Goal: Task Accomplishment & Management: Complete application form

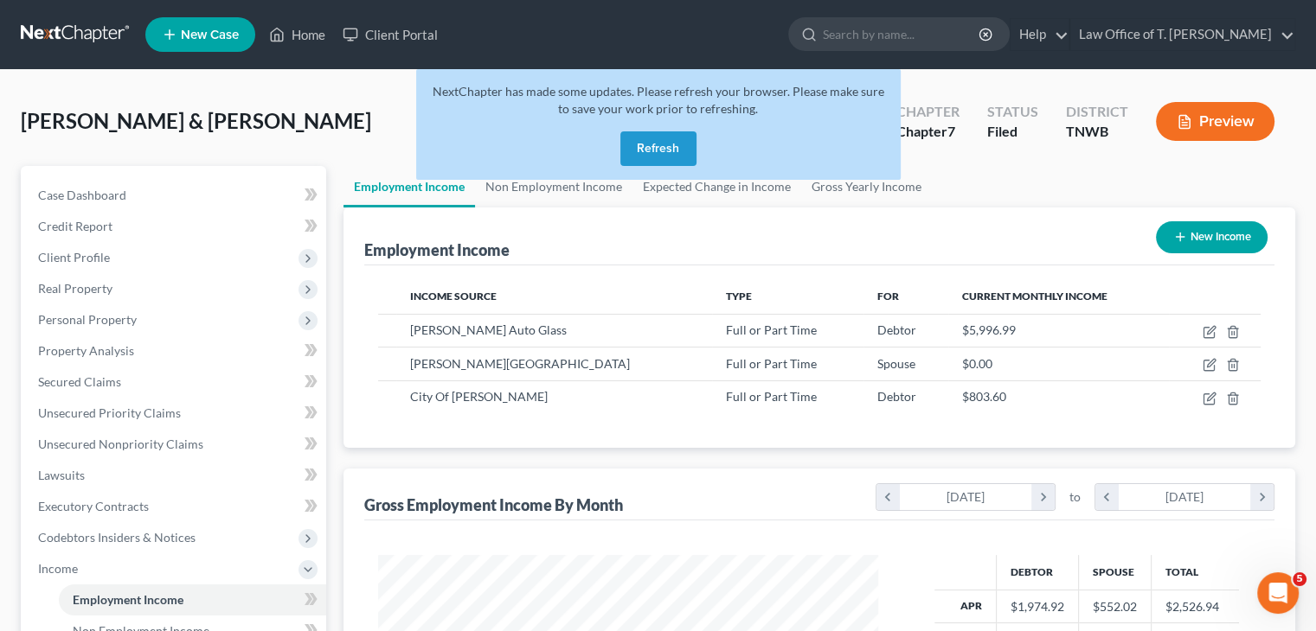
scroll to position [308, 534]
click at [647, 161] on button "Refresh" at bounding box center [658, 148] width 76 height 35
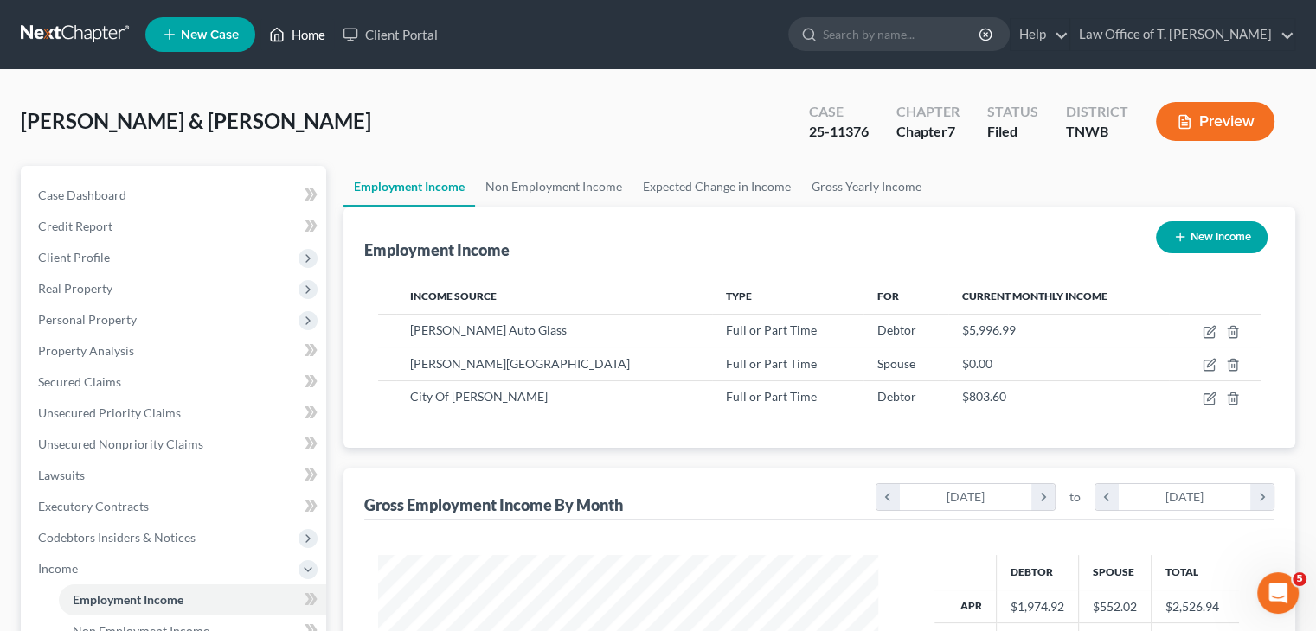
click at [311, 32] on link "Home" at bounding box center [297, 34] width 74 height 31
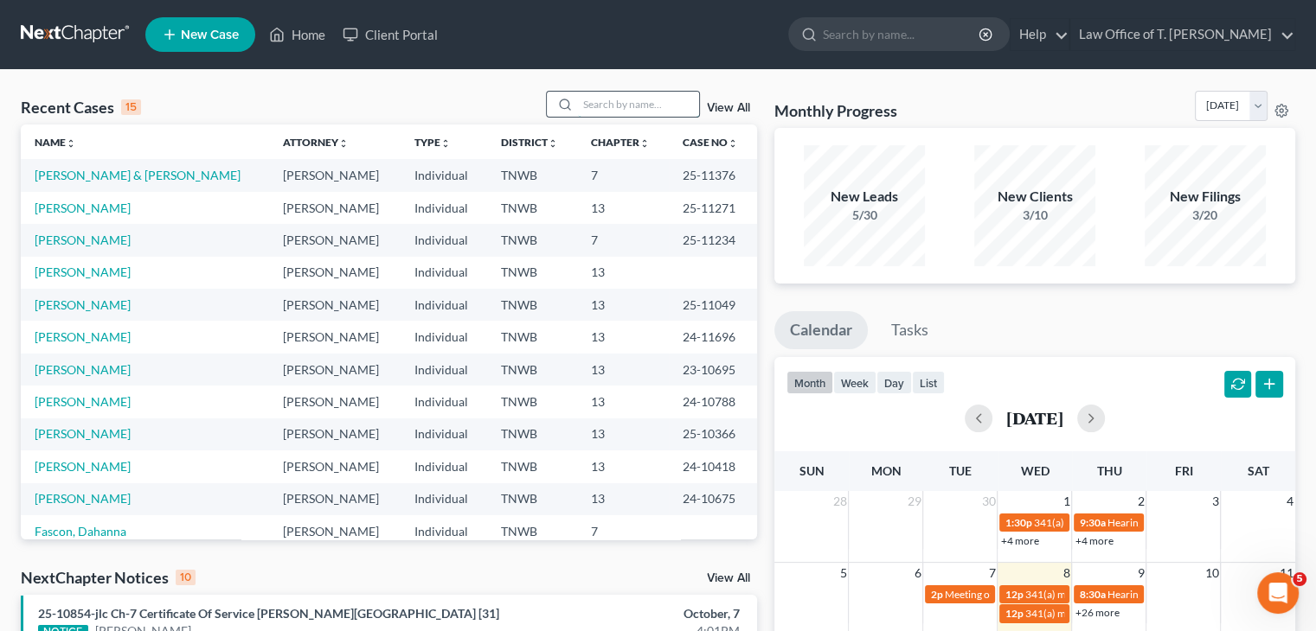
click at [624, 105] on input "search" at bounding box center [638, 104] width 121 height 25
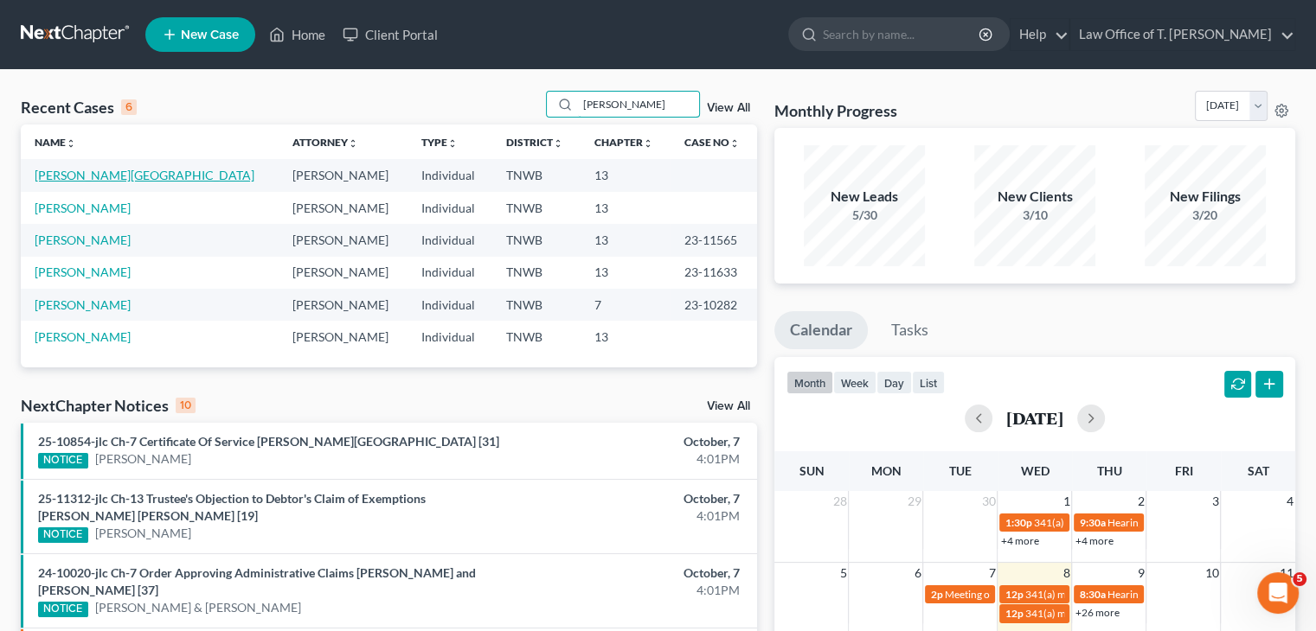
type input "[PERSON_NAME]"
click at [54, 176] on link "[PERSON_NAME][GEOGRAPHIC_DATA]" at bounding box center [145, 175] width 220 height 15
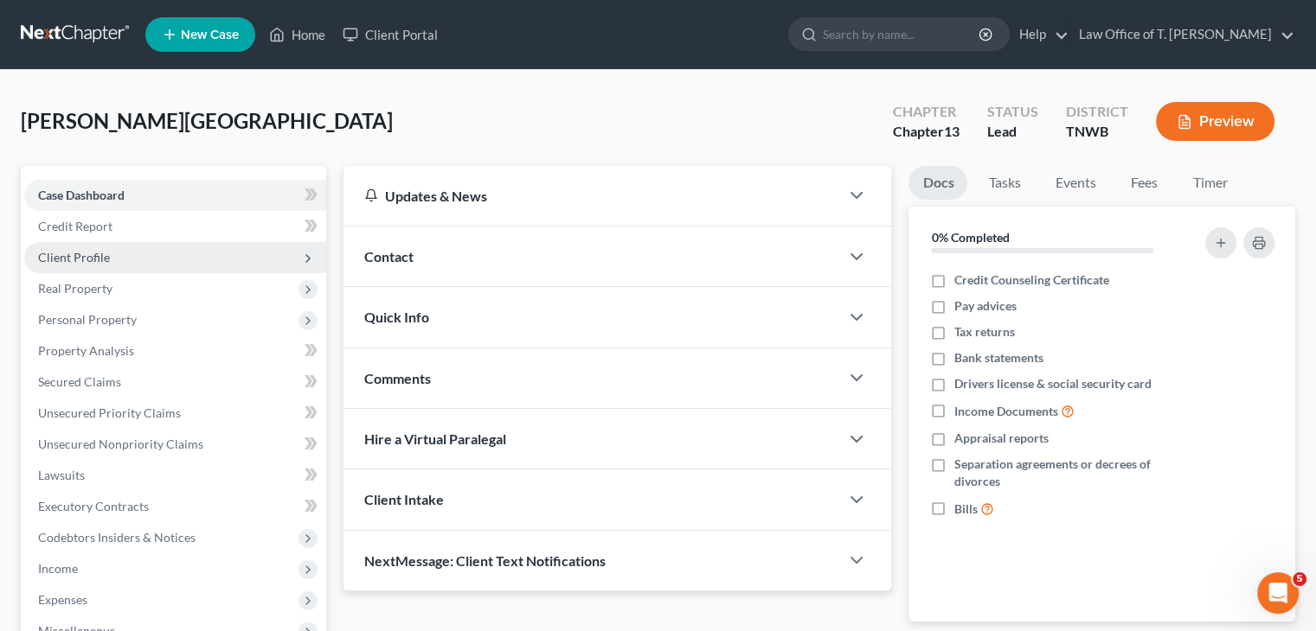
click at [114, 254] on span "Client Profile" at bounding box center [175, 257] width 302 height 31
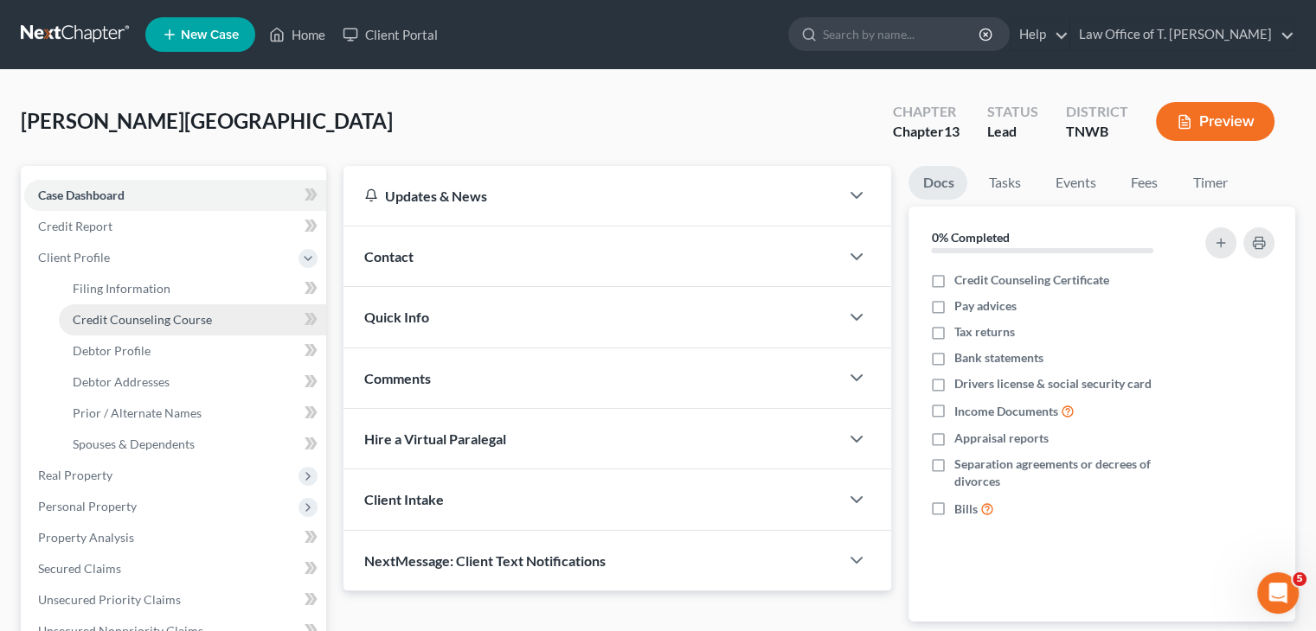
click at [133, 316] on span "Credit Counseling Course" at bounding box center [142, 319] width 139 height 15
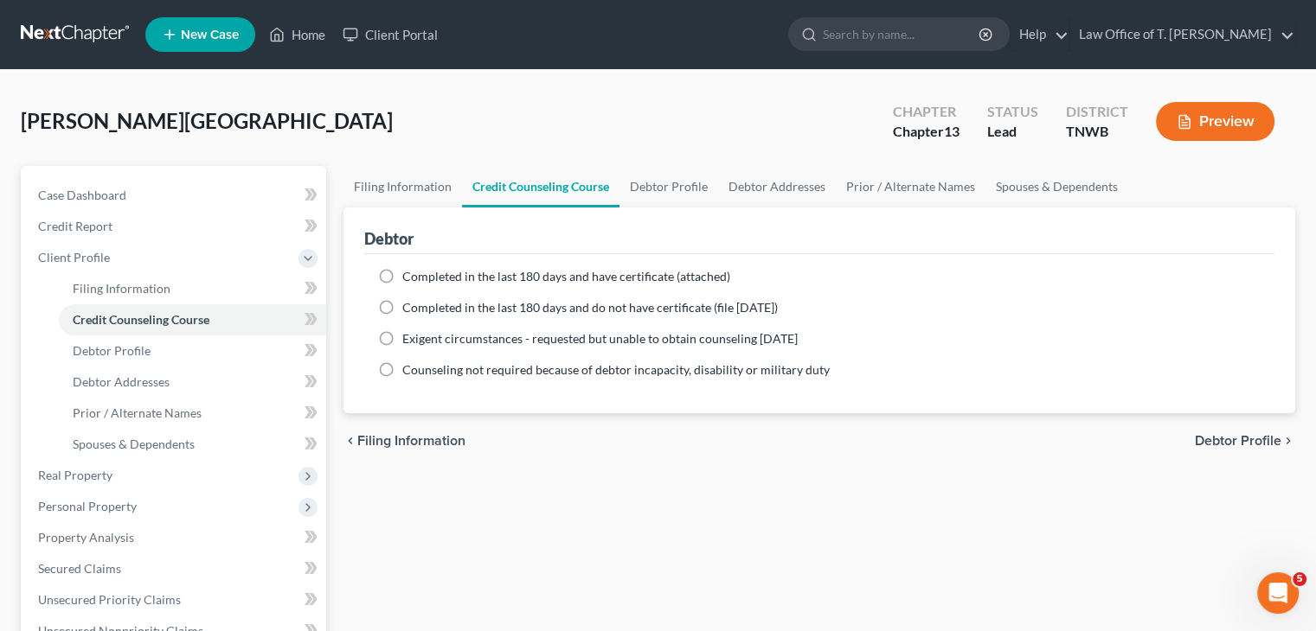
click at [402, 277] on label "Completed in the last 180 days and have certificate (attached)" at bounding box center [566, 276] width 328 height 17
click at [409, 277] on input "Completed in the last 180 days and have certificate (attached)" at bounding box center [414, 273] width 11 height 11
radio input "true"
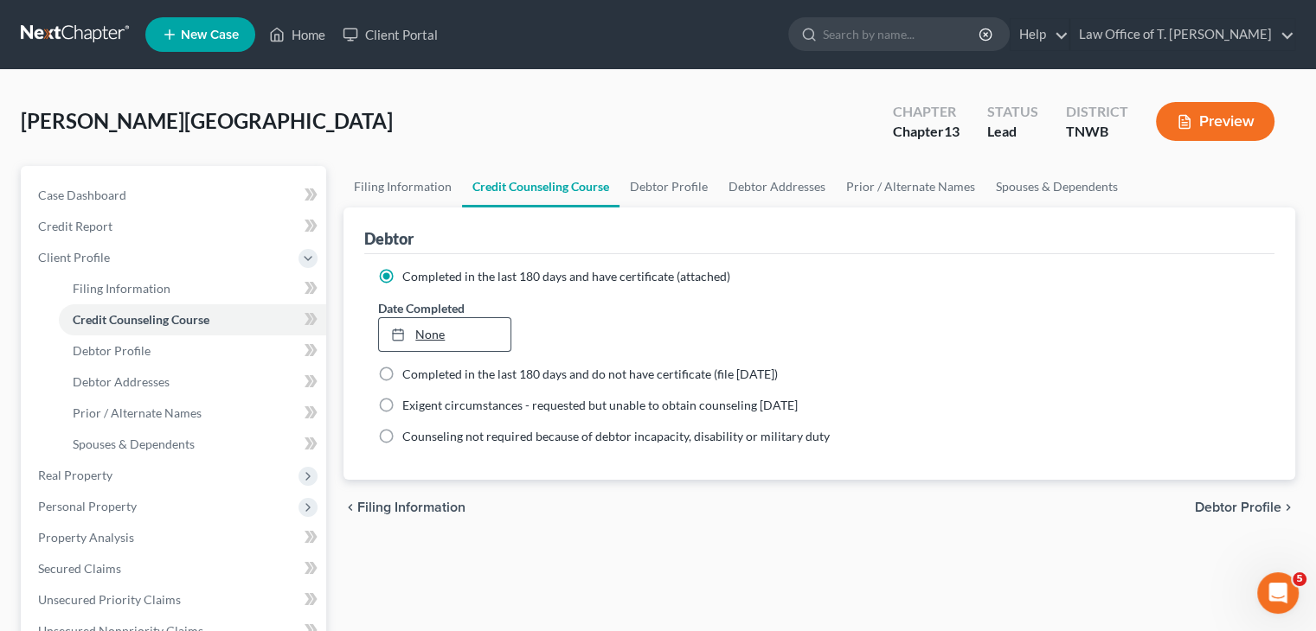
click at [465, 323] on link "None" at bounding box center [444, 334] width 131 height 33
type input "[DATE]"
click at [675, 188] on link "Debtor Profile" at bounding box center [668, 187] width 99 height 42
select select "0"
select select "4"
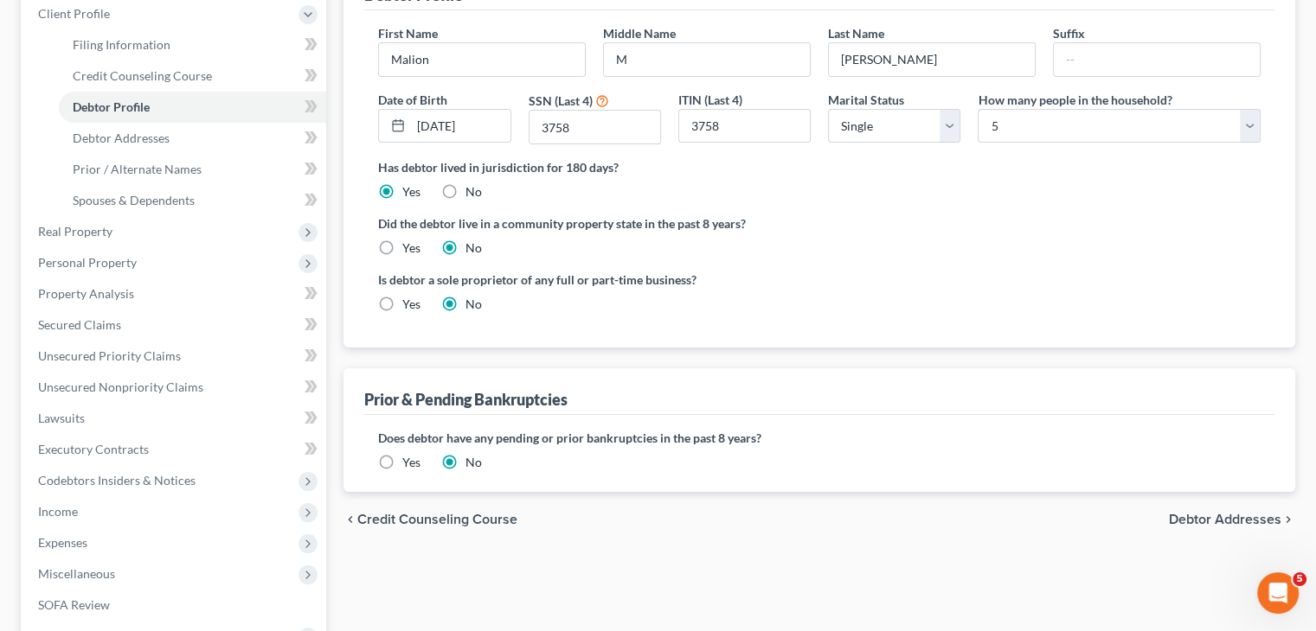
scroll to position [86, 0]
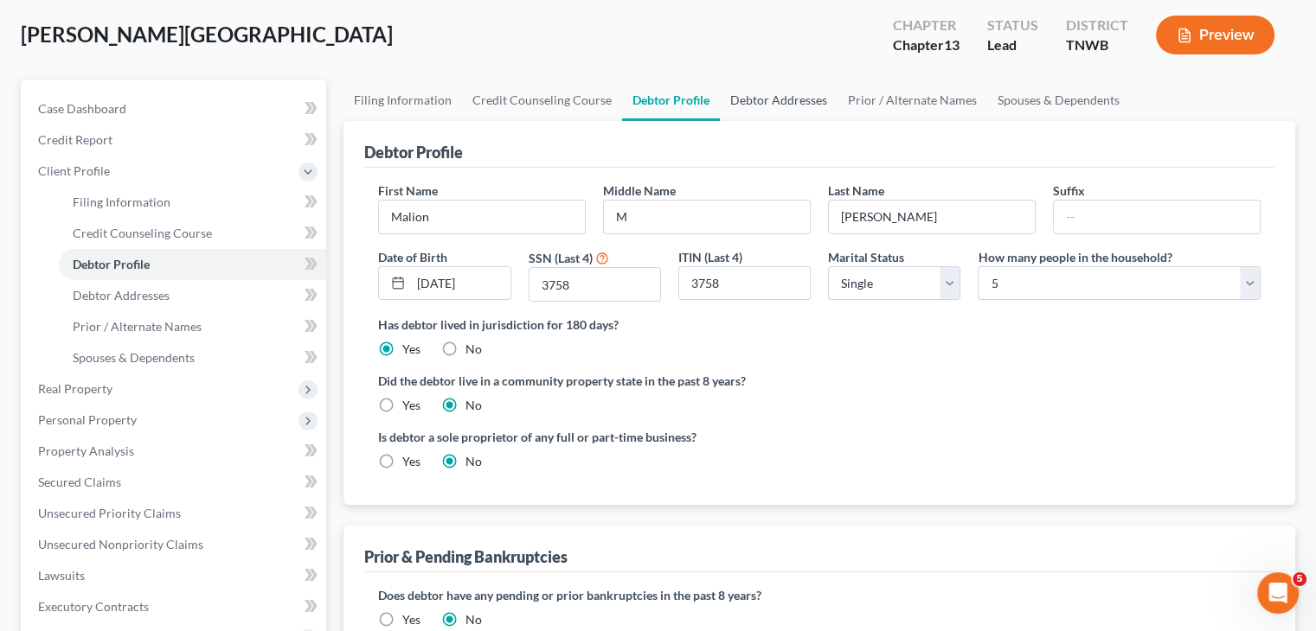
click at [773, 93] on link "Debtor Addresses" at bounding box center [779, 101] width 118 height 42
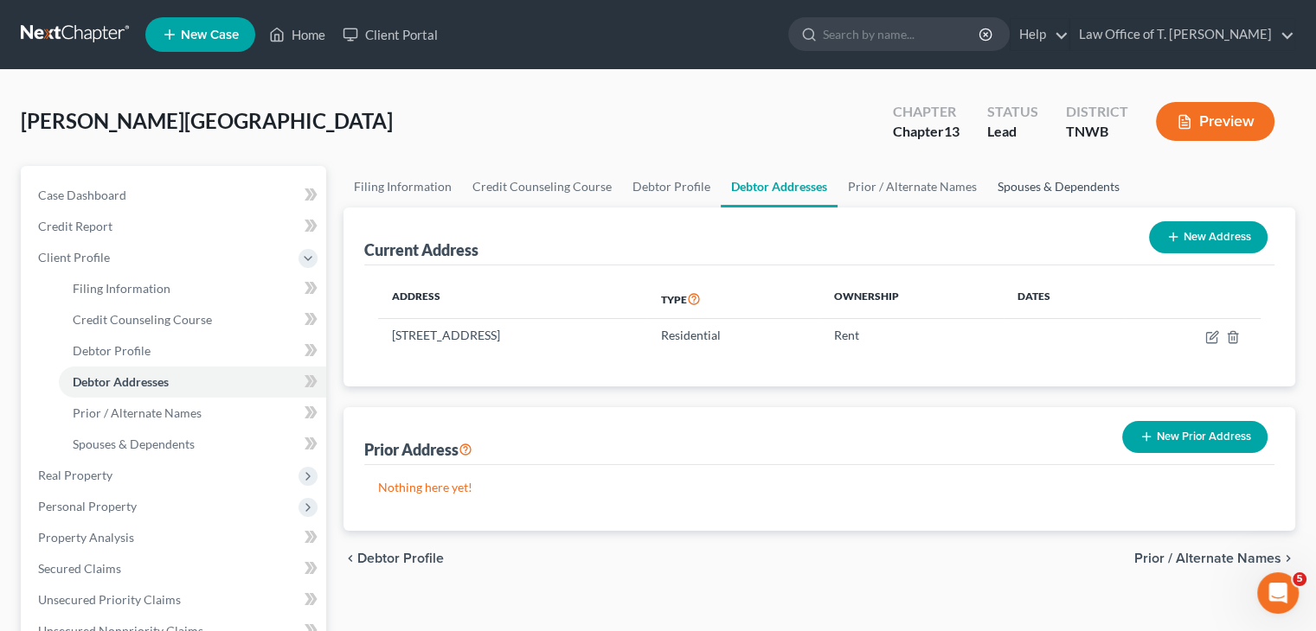
click at [1018, 189] on link "Spouses & Dependents" at bounding box center [1058, 187] width 143 height 42
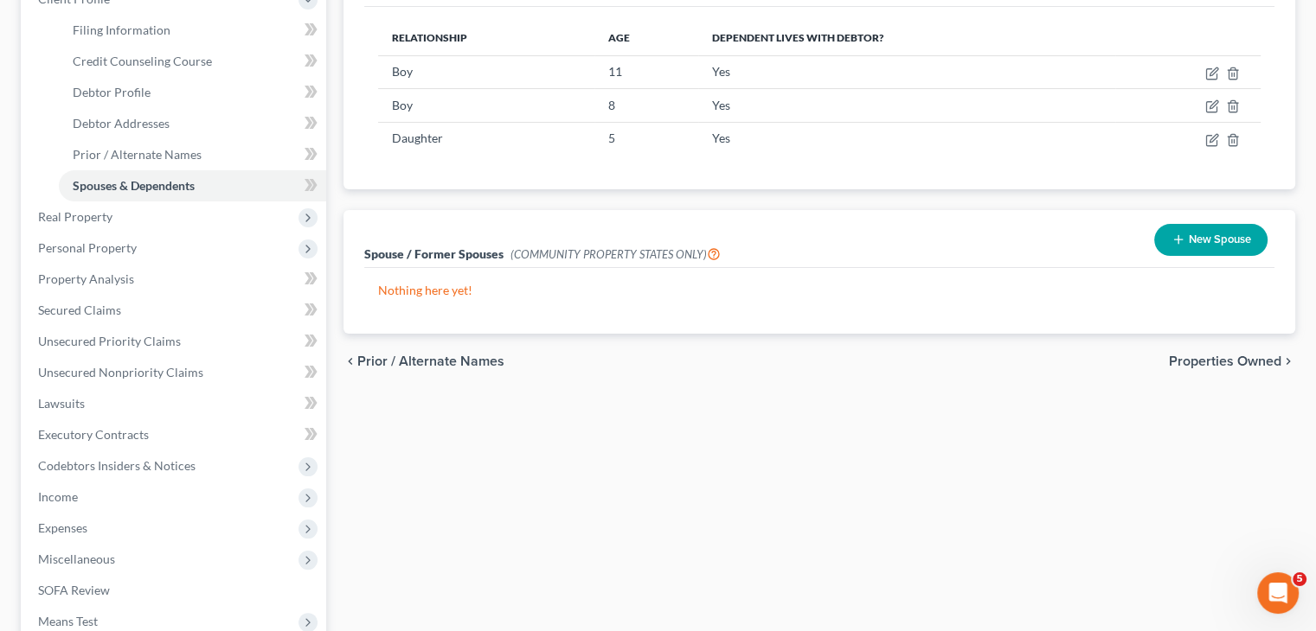
scroll to position [259, 0]
click at [102, 220] on span "Real Property" at bounding box center [75, 215] width 74 height 15
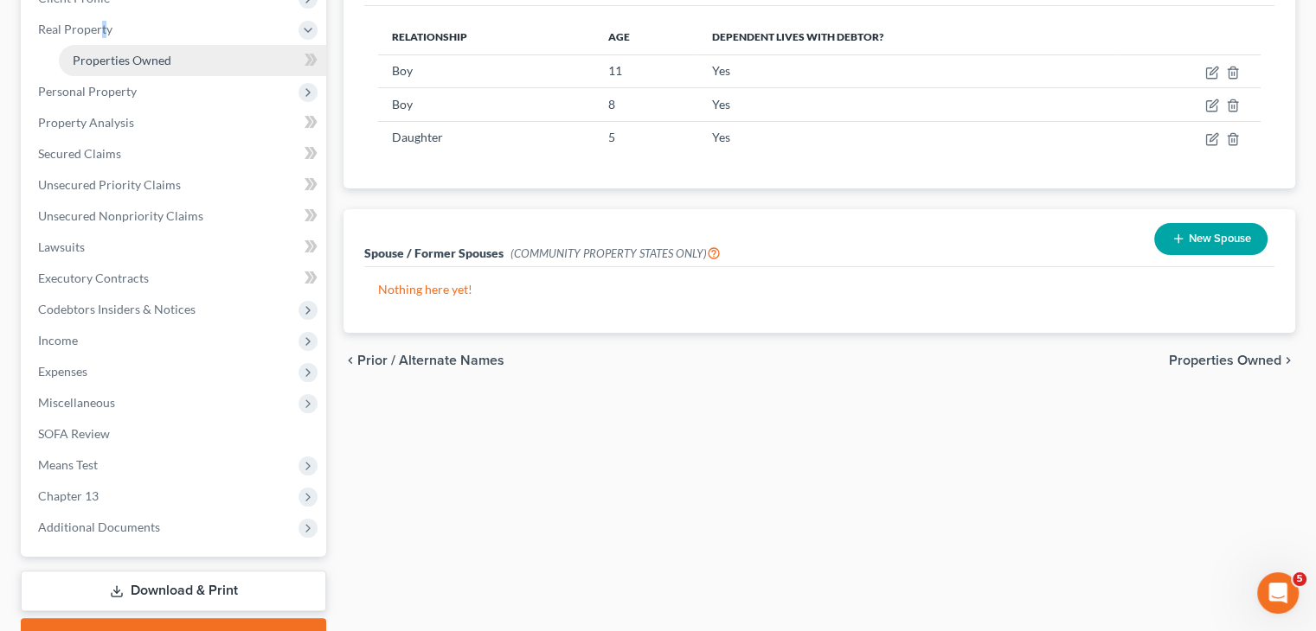
click at [124, 61] on span "Properties Owned" at bounding box center [122, 60] width 99 height 15
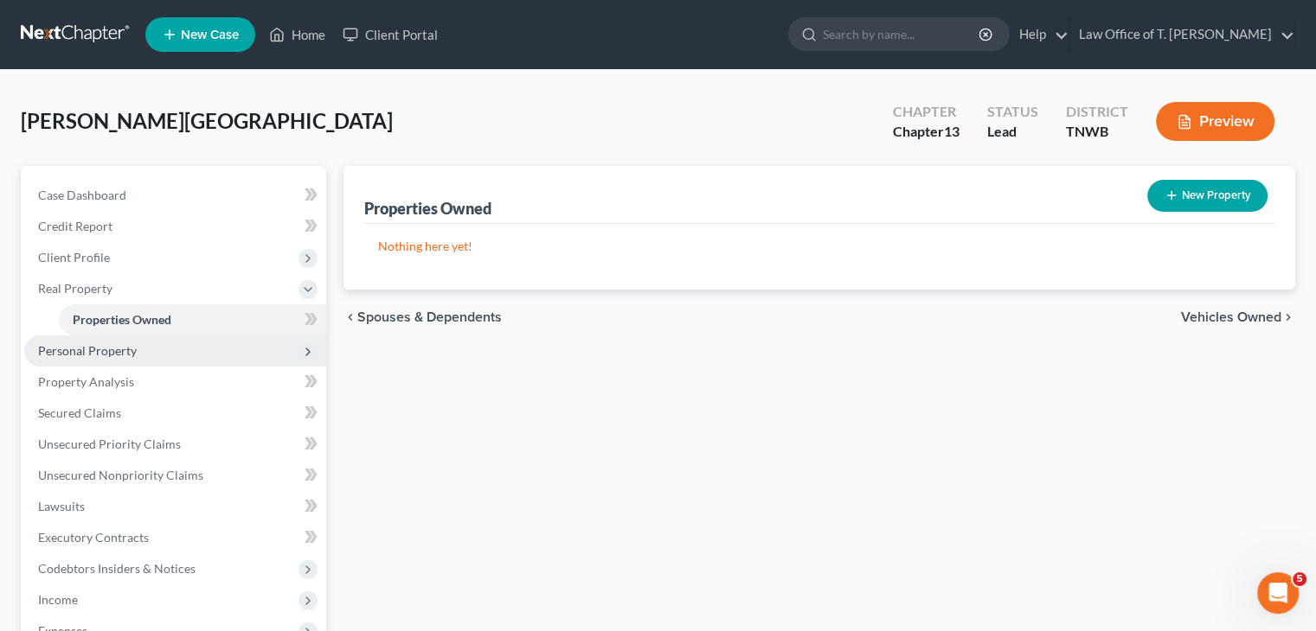
click at [132, 353] on span "Personal Property" at bounding box center [87, 350] width 99 height 15
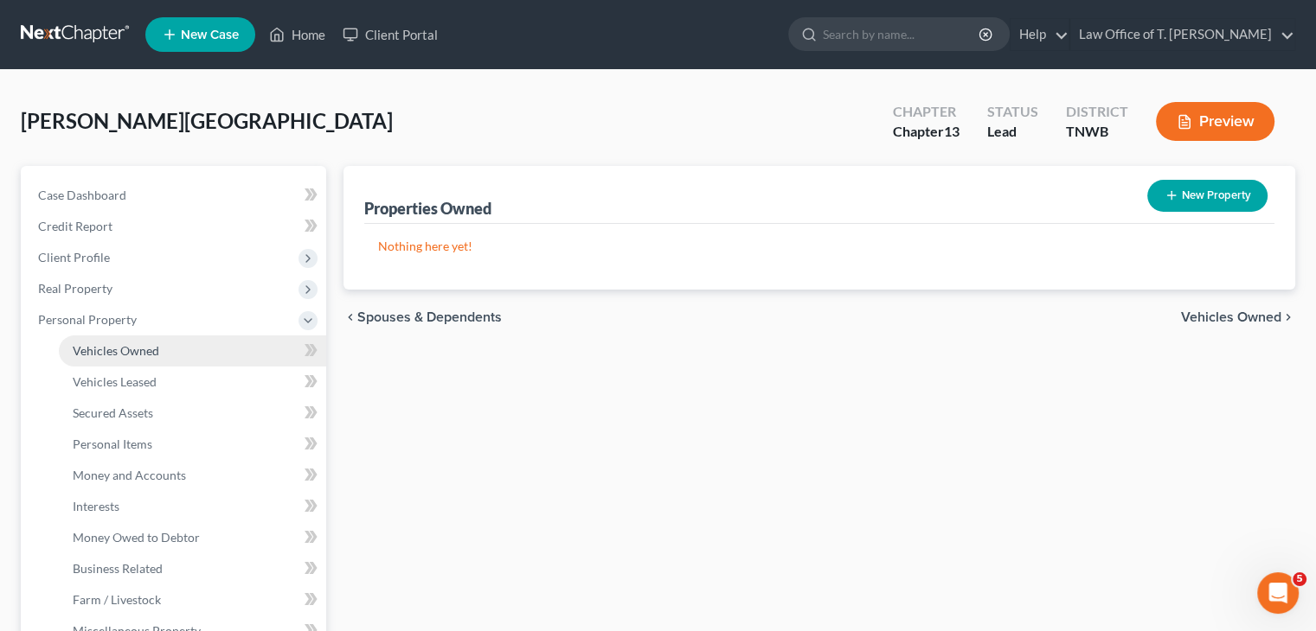
click at [133, 357] on span "Vehicles Owned" at bounding box center [116, 350] width 86 height 15
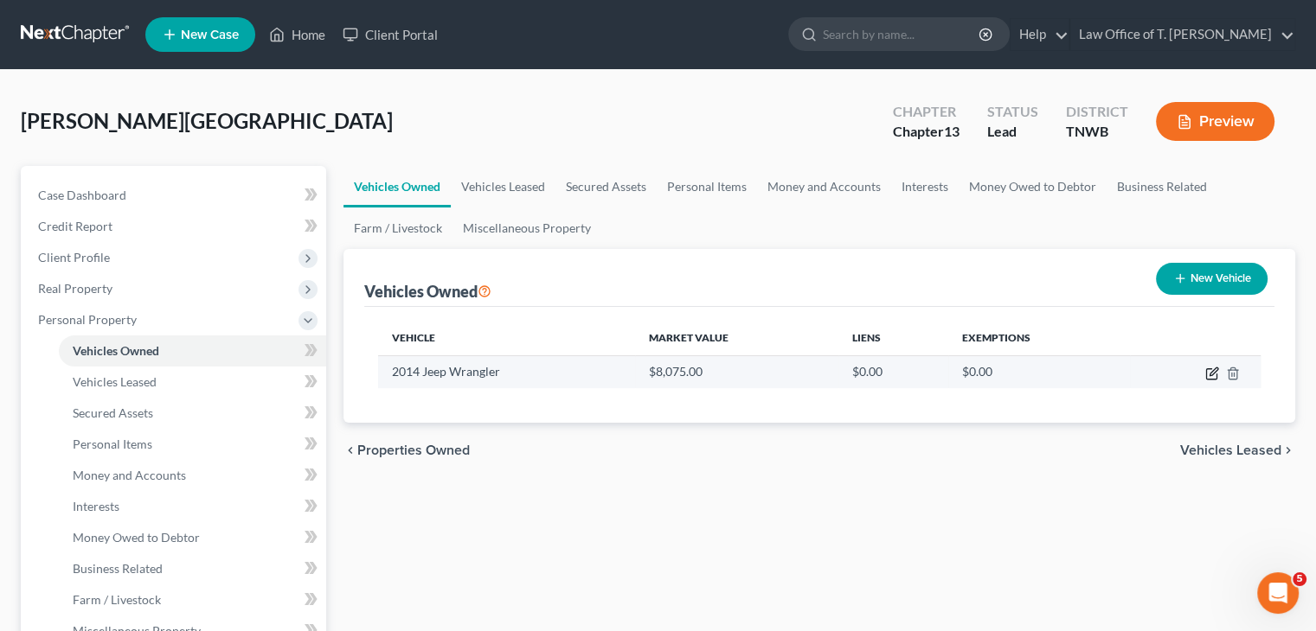
click at [1214, 376] on icon "button" at bounding box center [1212, 374] width 14 height 14
select select "0"
select select "12"
select select "2"
select select "3"
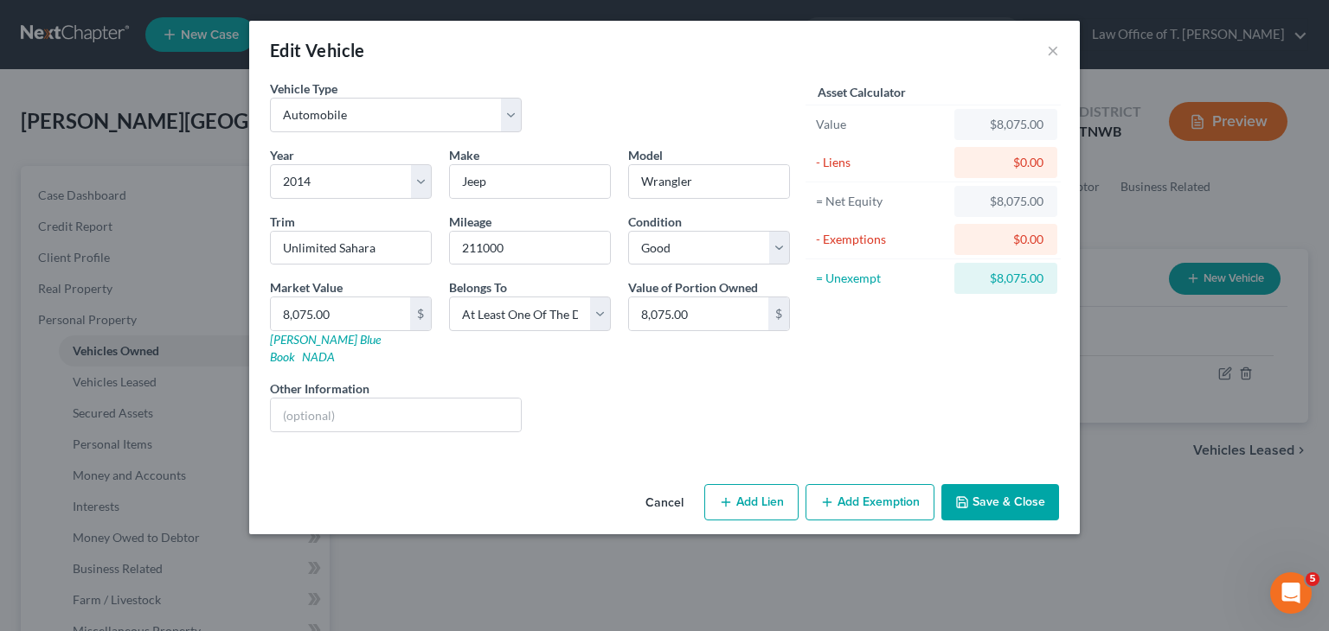
click at [1002, 485] on button "Save & Close" at bounding box center [1000, 502] width 118 height 36
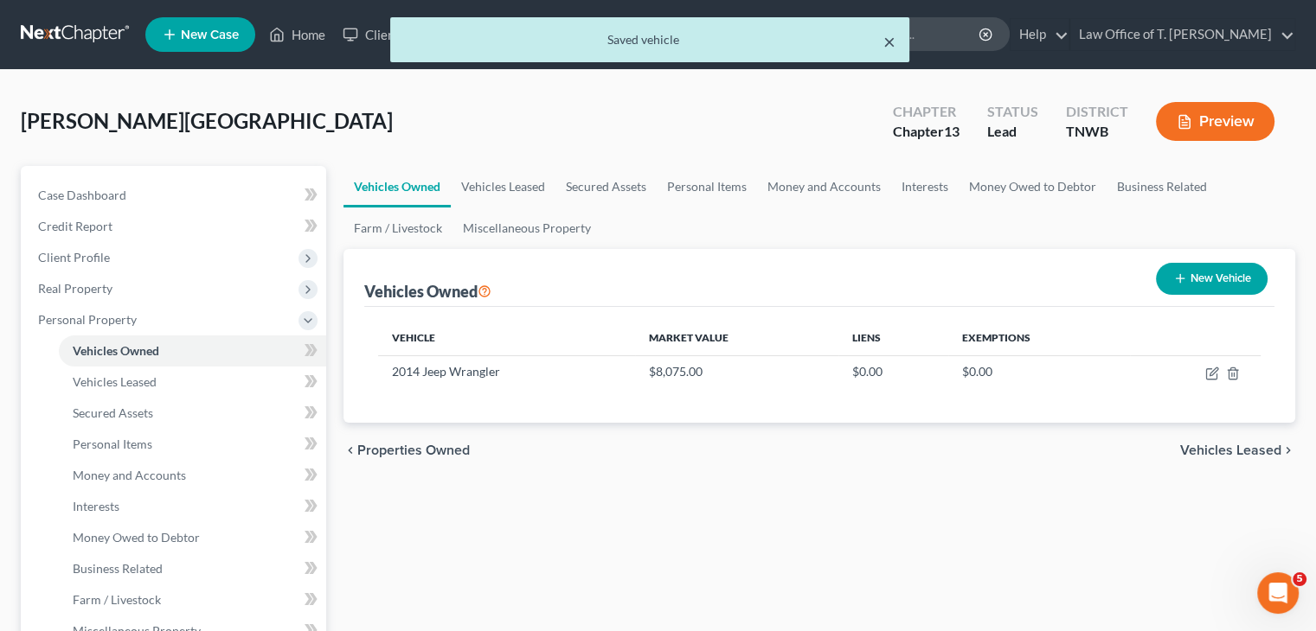
drag, startPoint x: 893, startPoint y: 47, endPoint x: 873, endPoint y: 42, distance: 20.4
click at [892, 47] on button "×" at bounding box center [889, 41] width 12 height 21
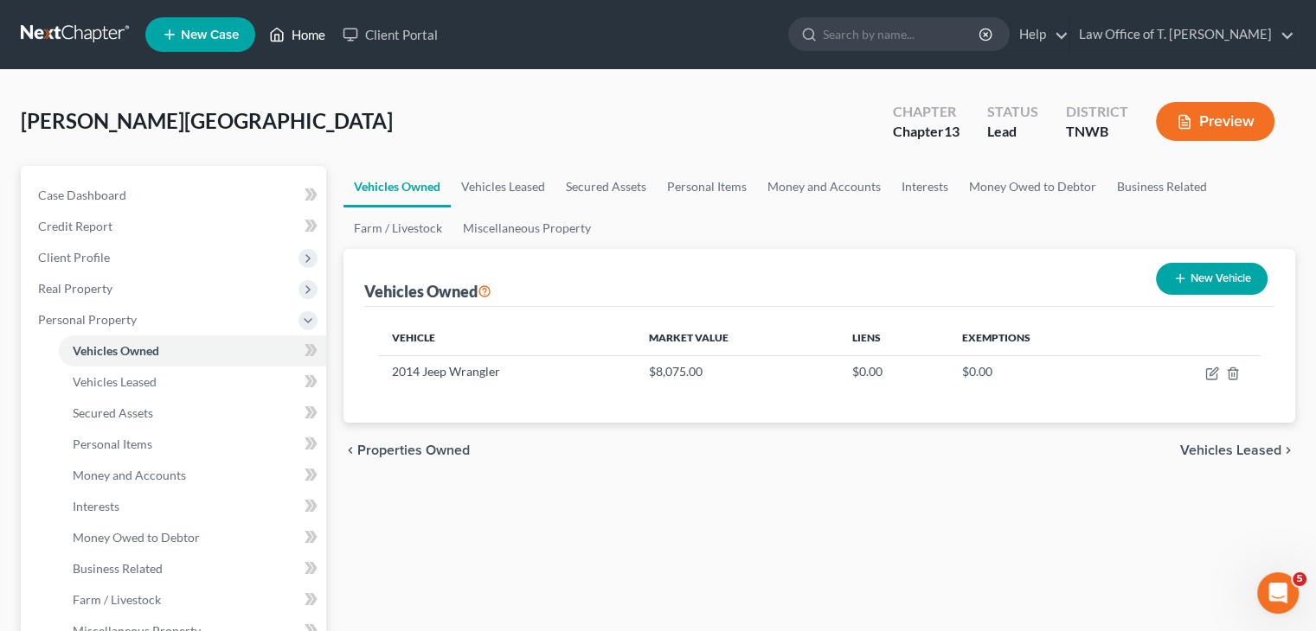
click at [298, 32] on link "Home" at bounding box center [297, 34] width 74 height 31
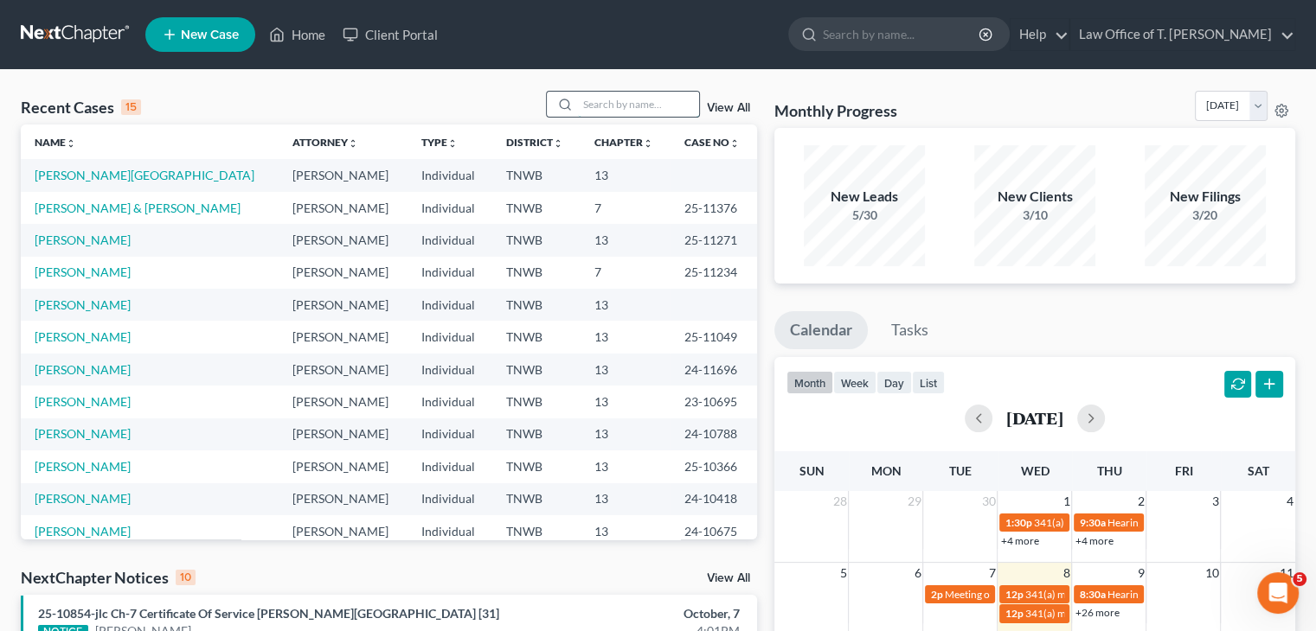
click at [595, 111] on input "search" at bounding box center [638, 104] width 121 height 25
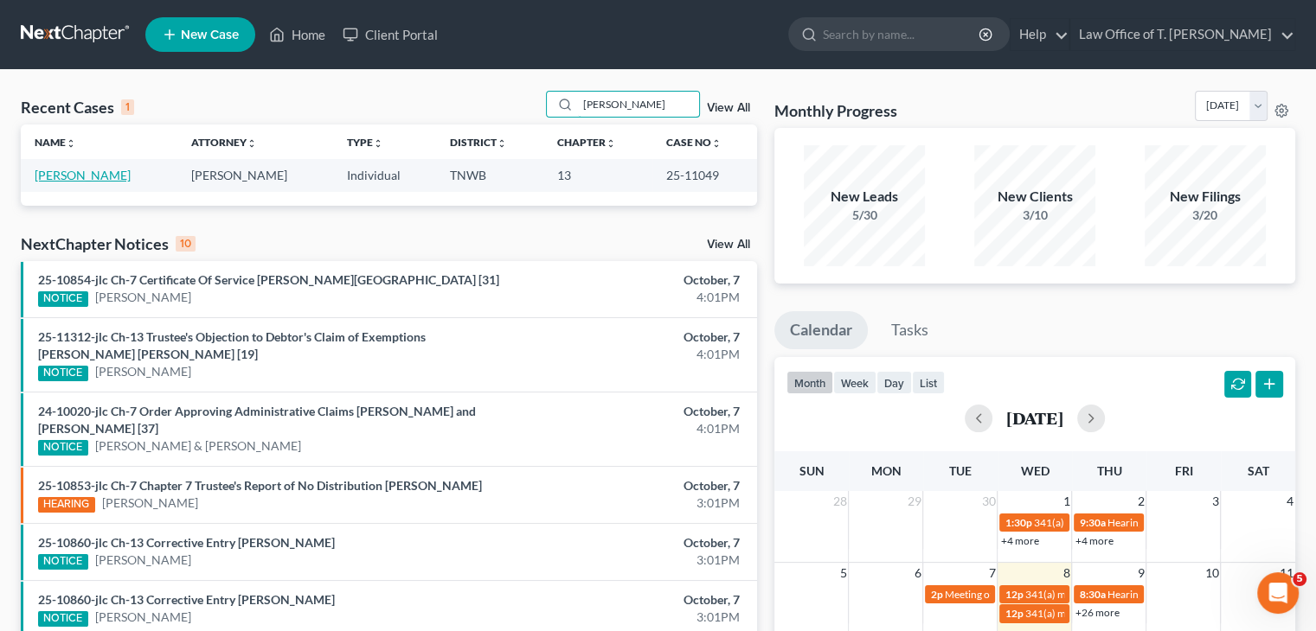
type input "[PERSON_NAME]"
click at [93, 179] on link "[PERSON_NAME]" at bounding box center [83, 175] width 96 height 15
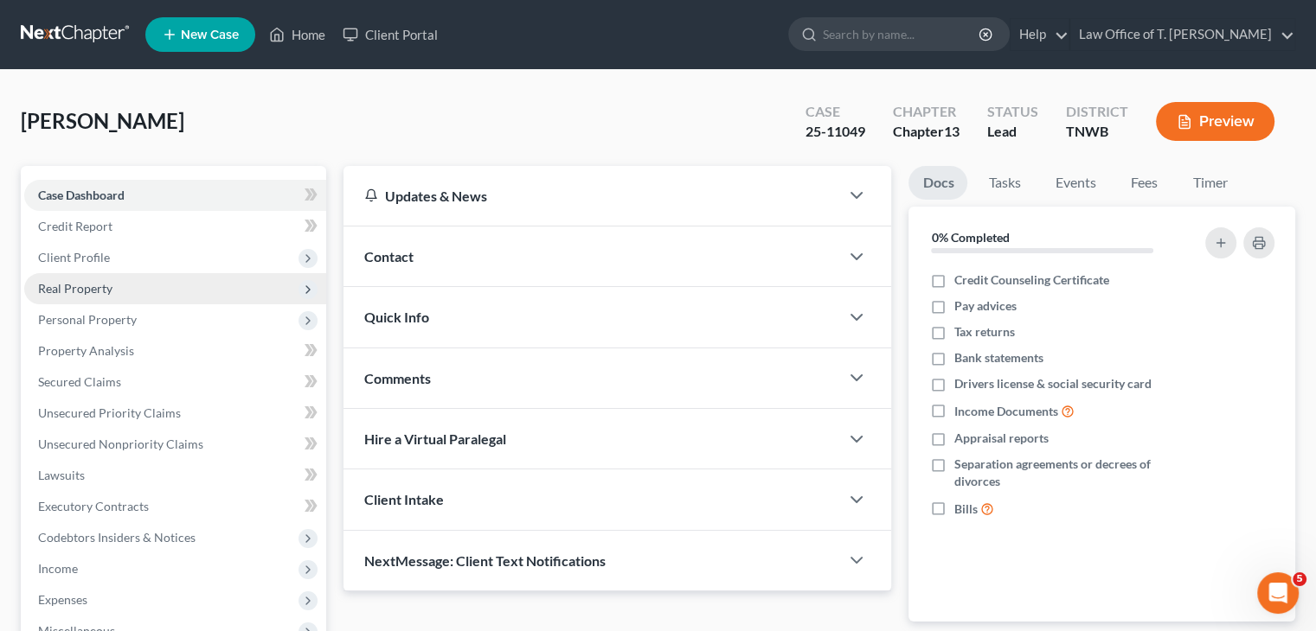
click at [121, 288] on span "Real Property" at bounding box center [175, 288] width 302 height 31
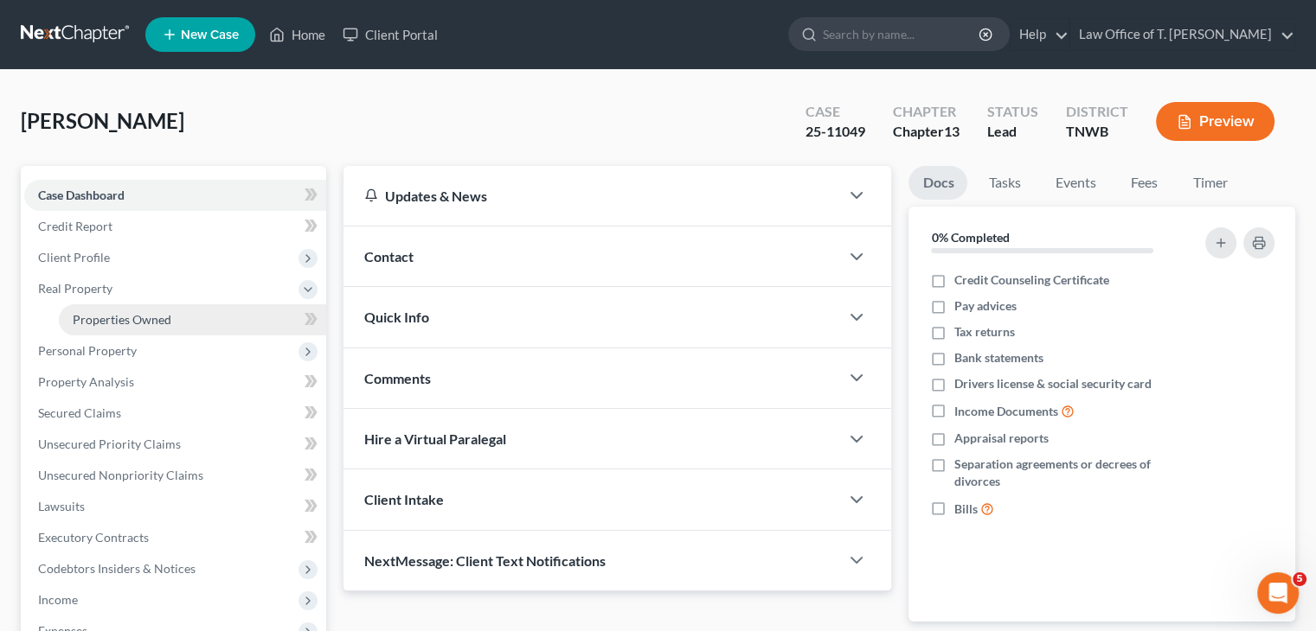
click at [148, 321] on span "Properties Owned" at bounding box center [122, 319] width 99 height 15
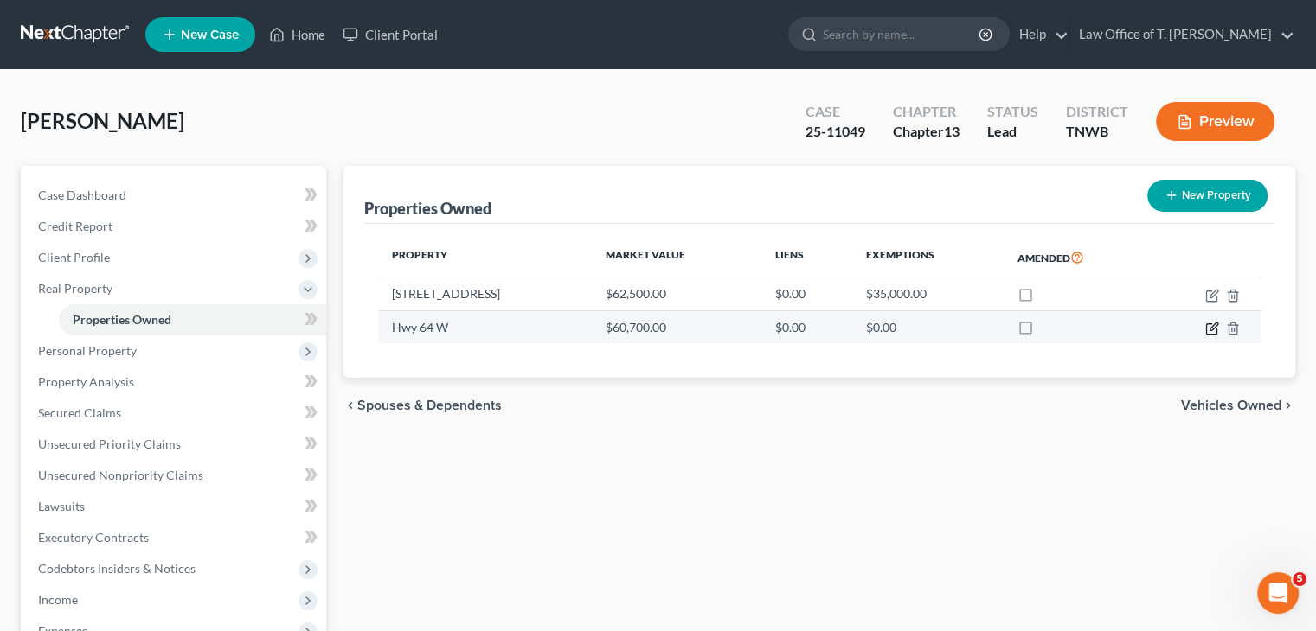
click at [1211, 331] on icon "button" at bounding box center [1212, 329] width 14 height 14
select select "44"
select select "3"
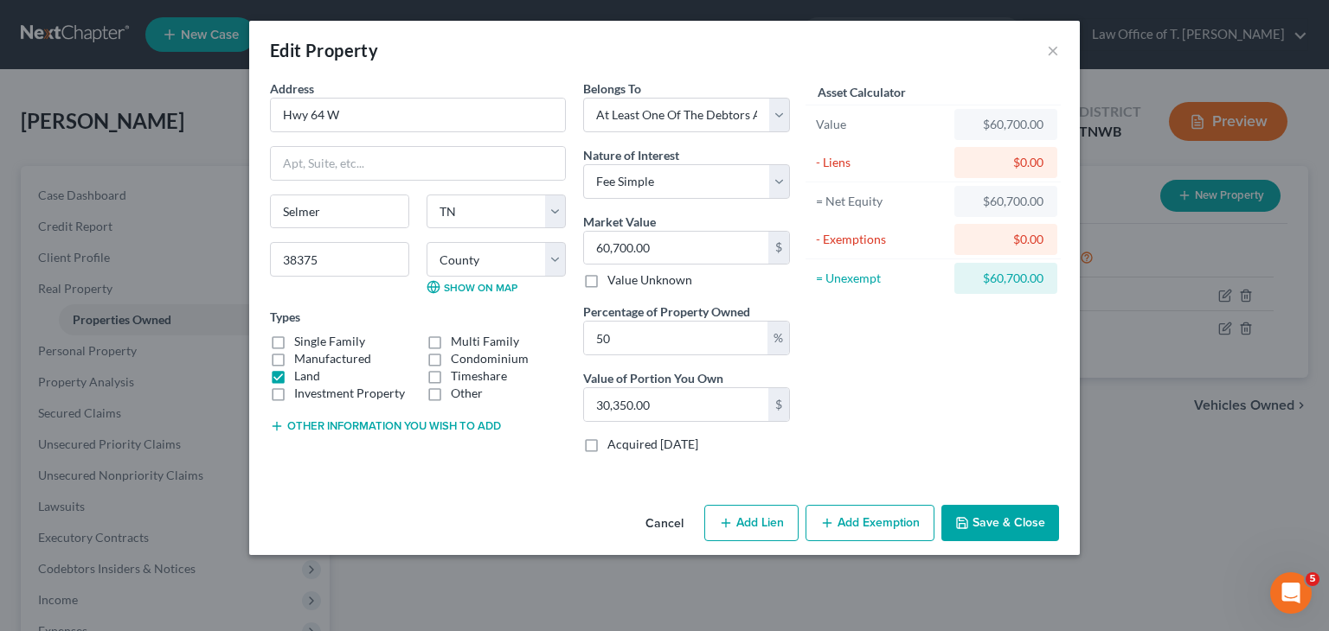
click at [435, 422] on button "Other information you wish to add" at bounding box center [385, 427] width 231 height 14
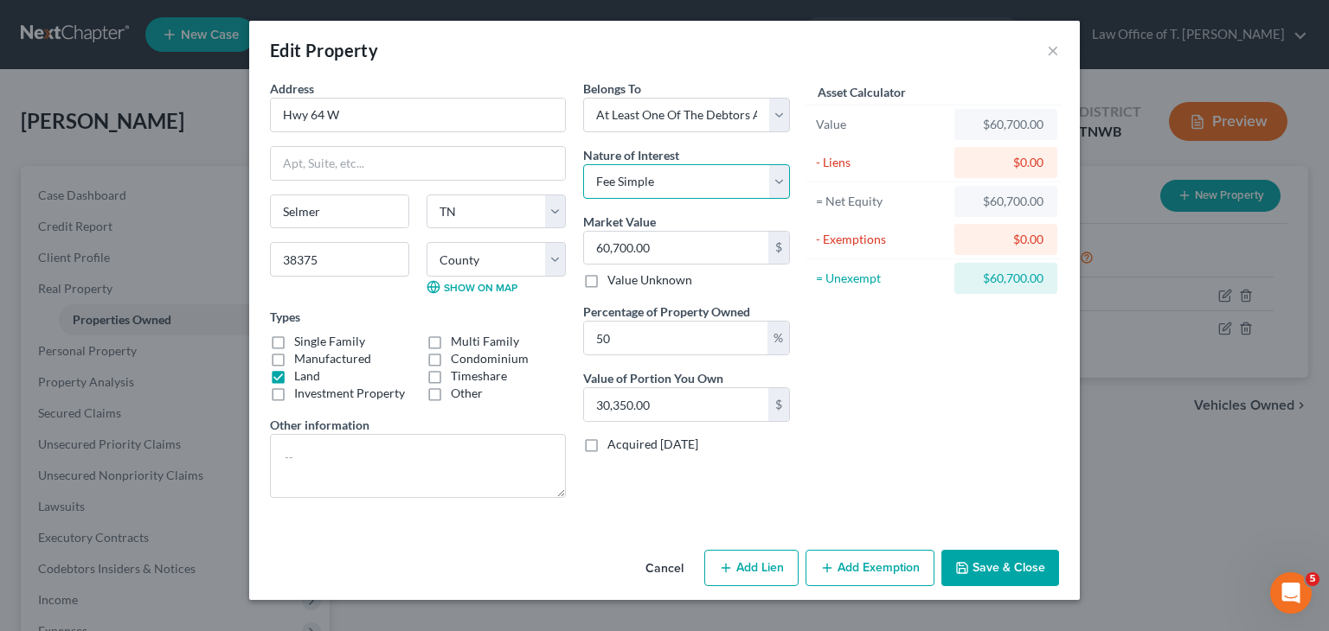
click at [779, 189] on select "Select Fee Simple Joint Tenant Life Estate Equitable Interest Future Interest T…" at bounding box center [686, 181] width 207 height 35
select select "6"
click at [583, 164] on select "Select Fee Simple Joint Tenant Life Estate Equitable Interest Future Interest T…" at bounding box center [686, 181] width 207 height 35
click at [1022, 566] on button "Save & Close" at bounding box center [1000, 568] width 118 height 36
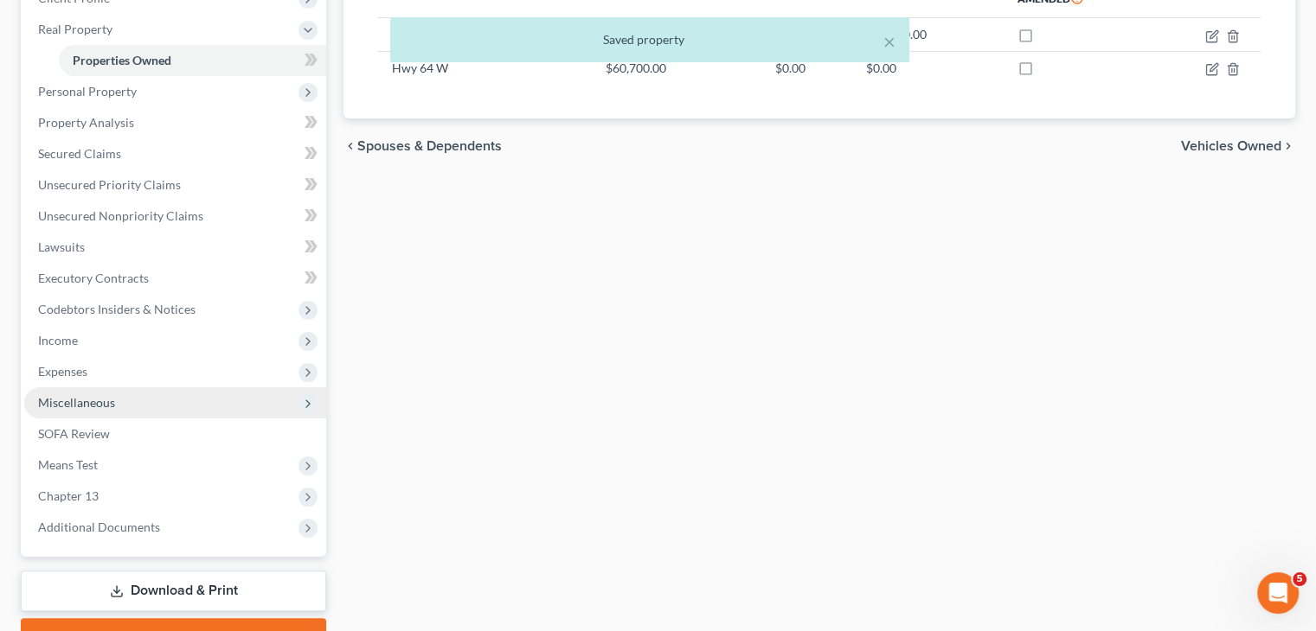
scroll to position [349, 0]
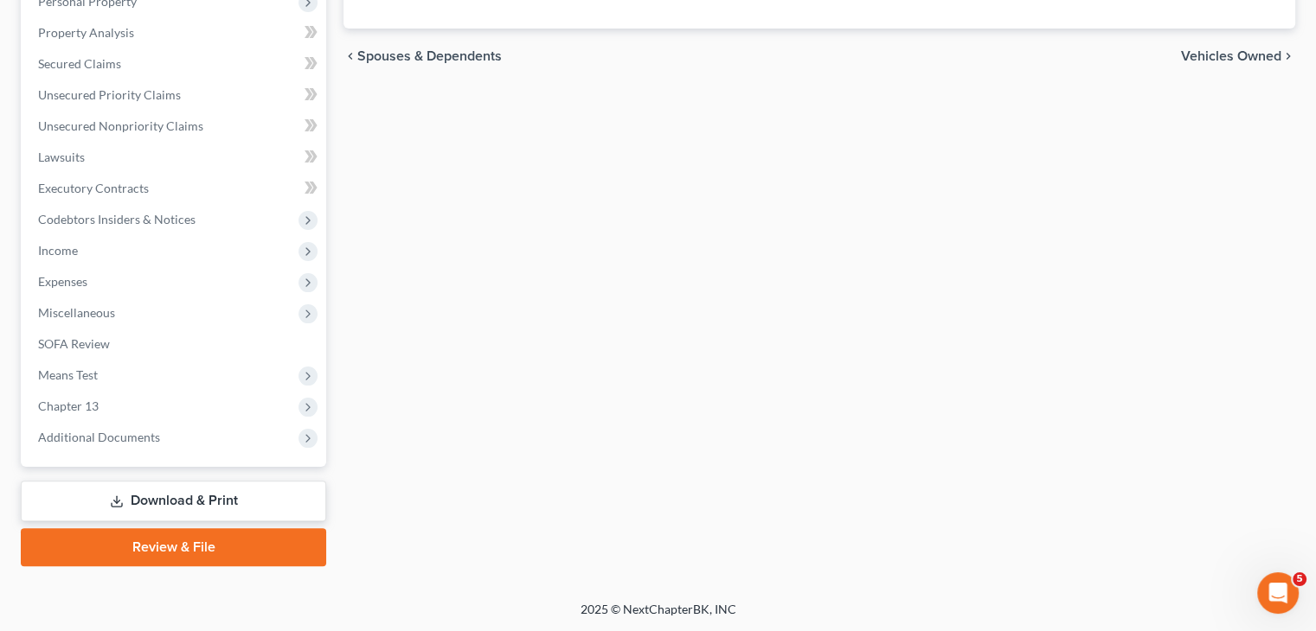
click at [209, 499] on link "Download & Print" at bounding box center [173, 501] width 305 height 41
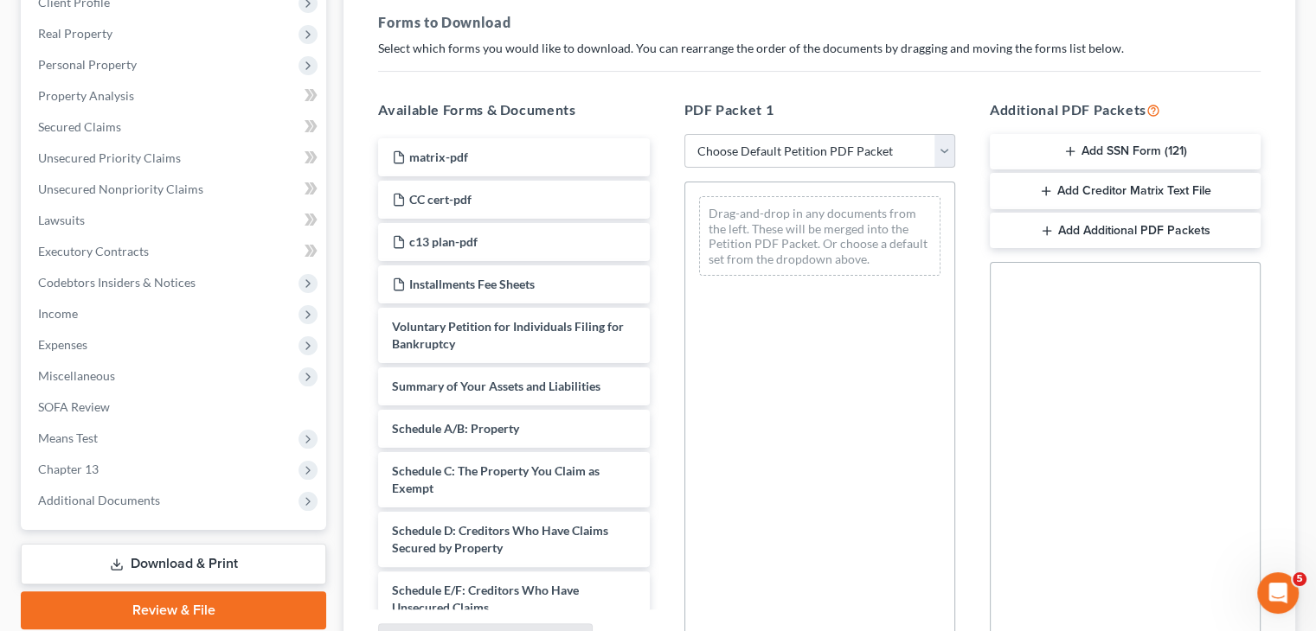
scroll to position [259, 0]
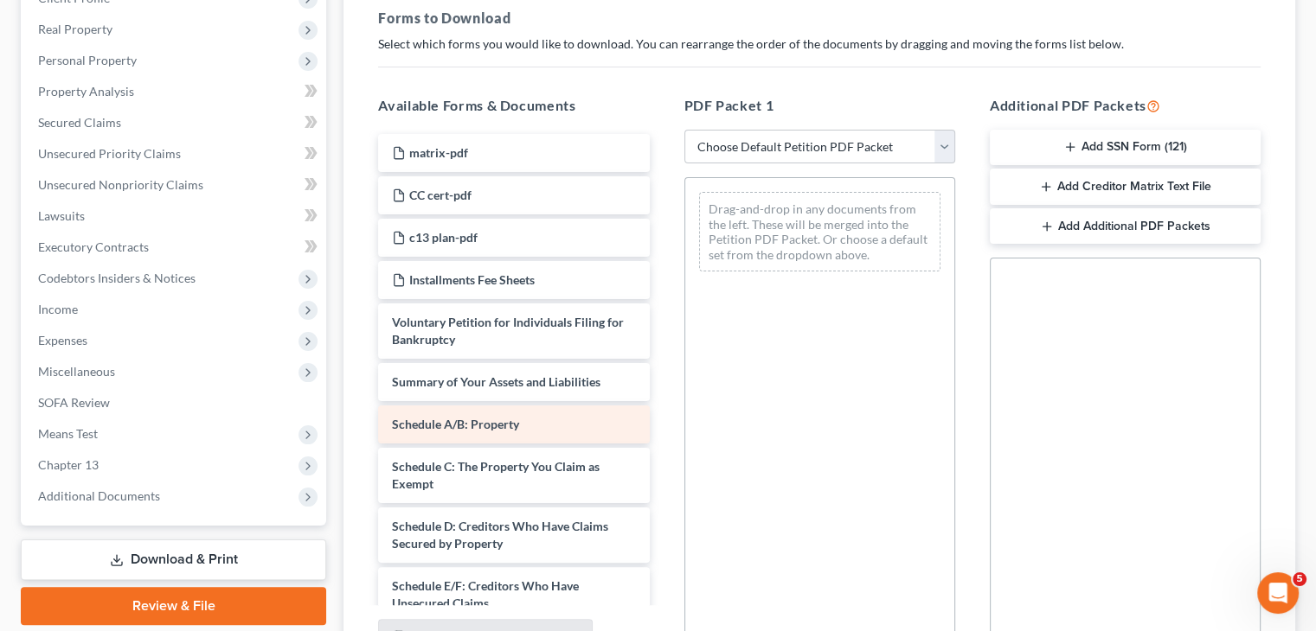
click at [497, 426] on span "Schedule A/B: Property" at bounding box center [455, 424] width 127 height 15
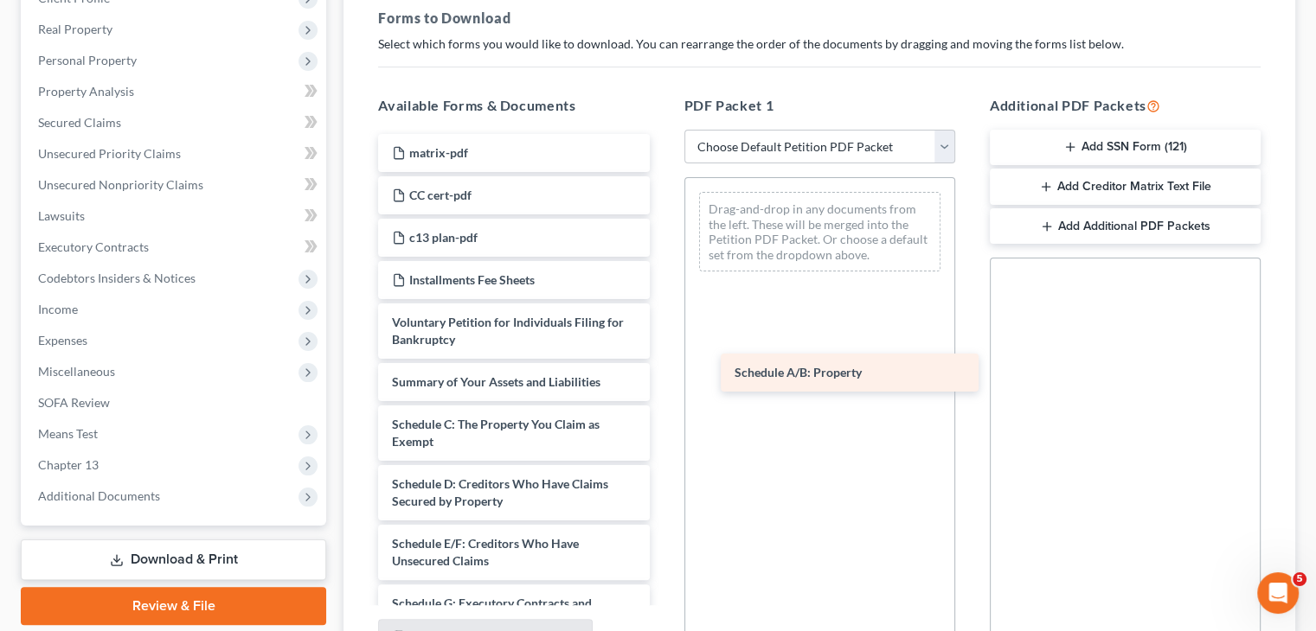
drag, startPoint x: 466, startPoint y: 421, endPoint x: 809, endPoint y: 371, distance: 346.2
click at [663, 371] on div "Schedule A/B: Property matrix-pdf CC cert-pdf c13 plan-pdf Installments Fee She…" at bounding box center [513, 633] width 298 height 999
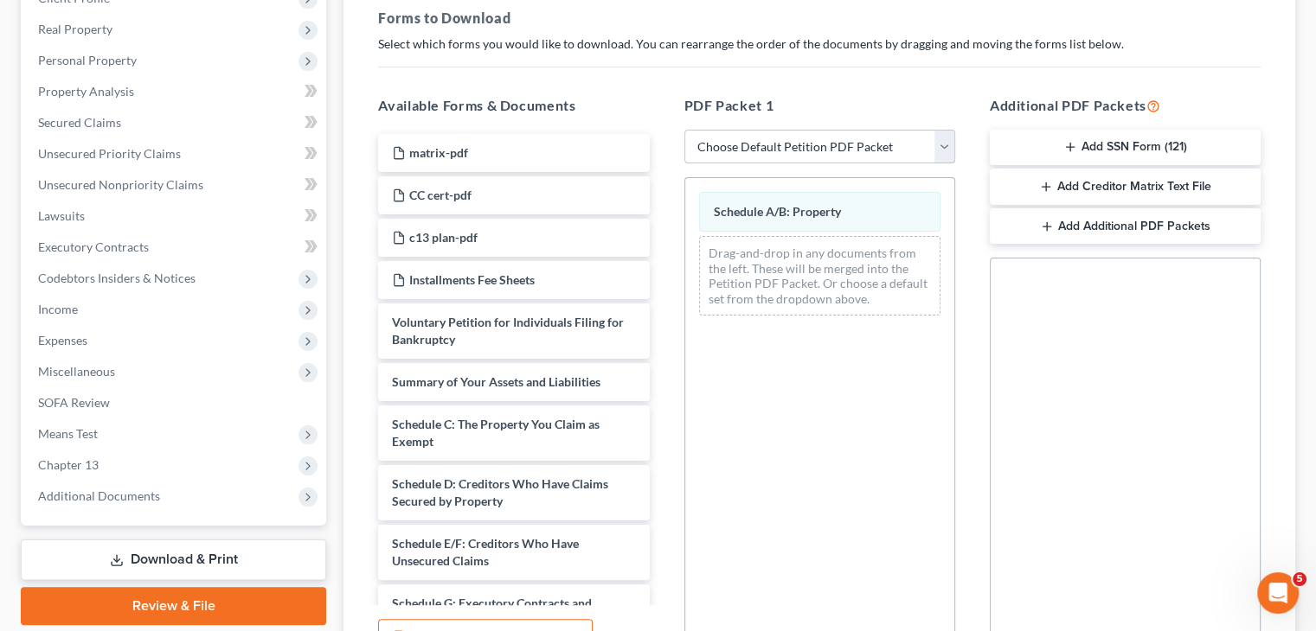
click at [942, 152] on select "Choose Default Petition PDF Packet Complete Bankruptcy Petition (all forms and …" at bounding box center [819, 147] width 271 height 35
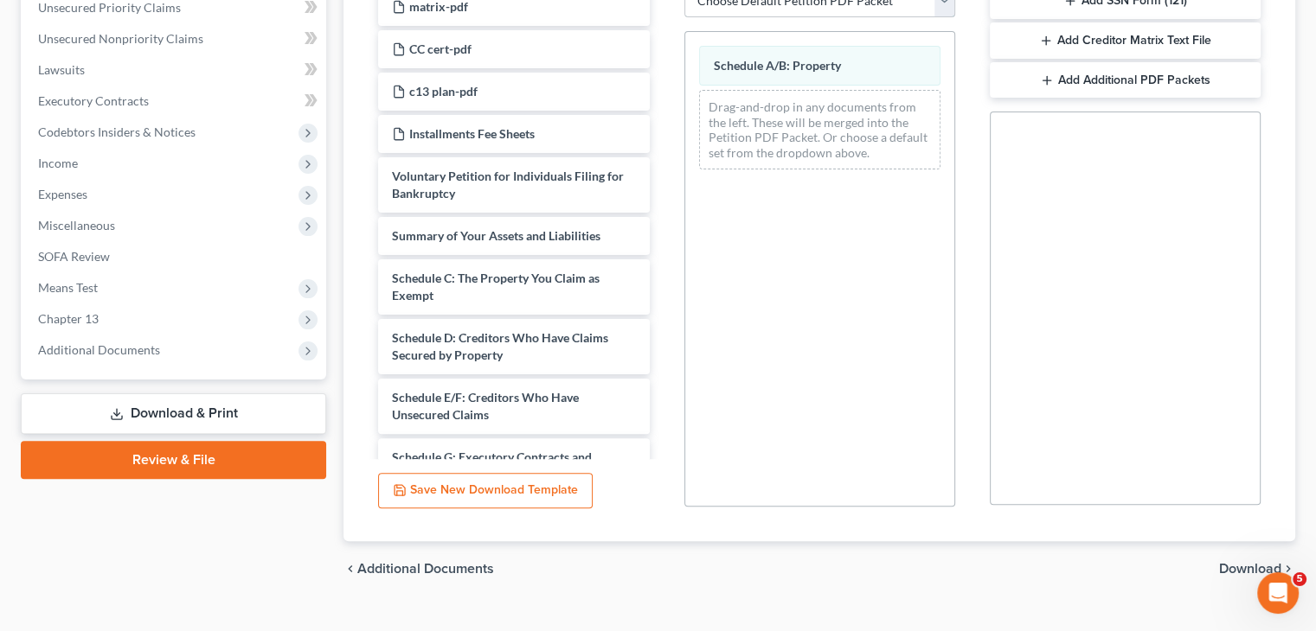
scroll to position [436, 0]
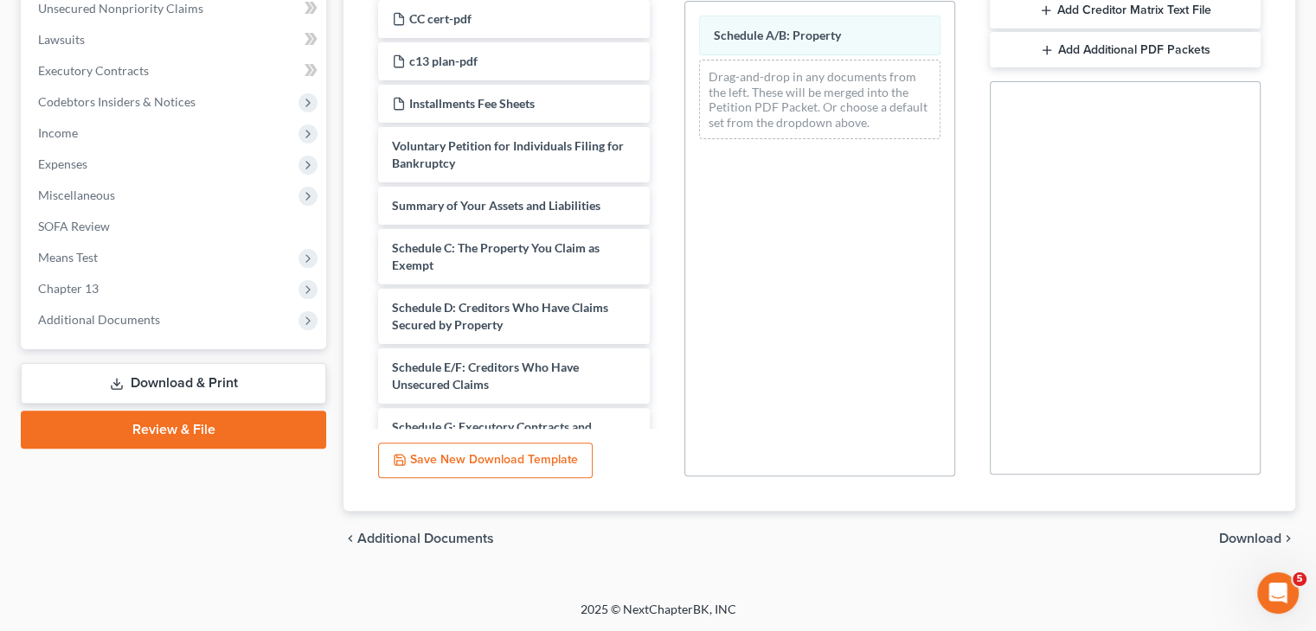
click at [1243, 535] on span "Download" at bounding box center [1250, 539] width 62 height 14
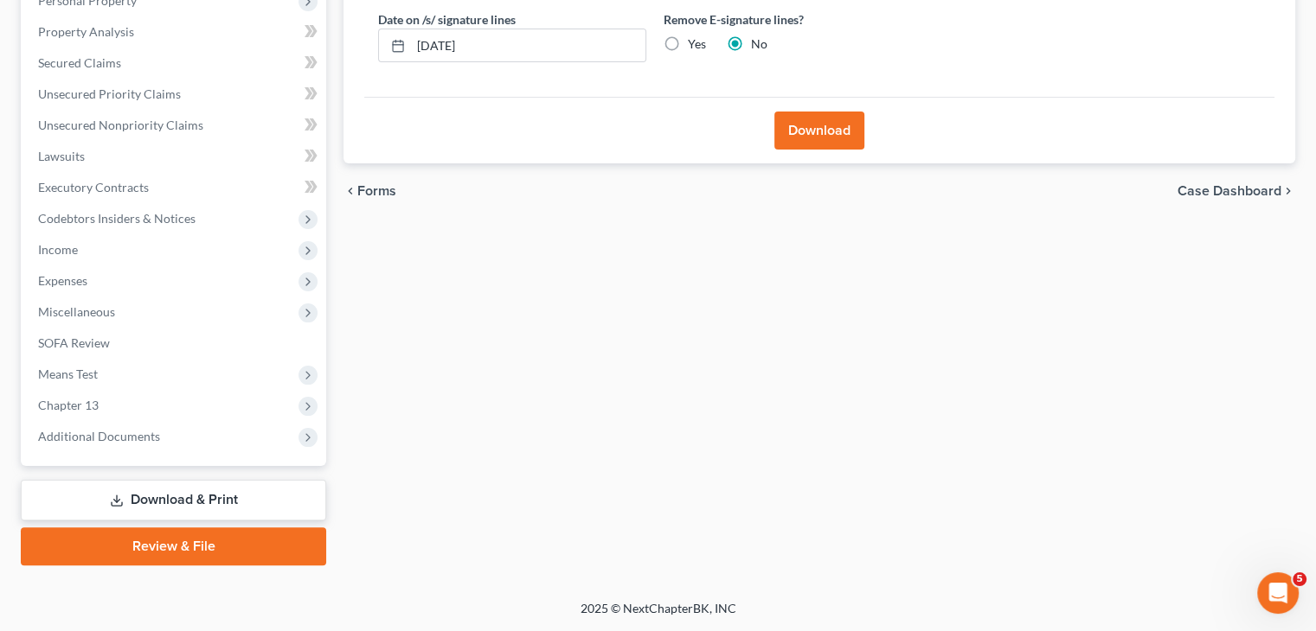
scroll to position [318, 0]
click at [804, 121] on button "Download" at bounding box center [819, 131] width 90 height 38
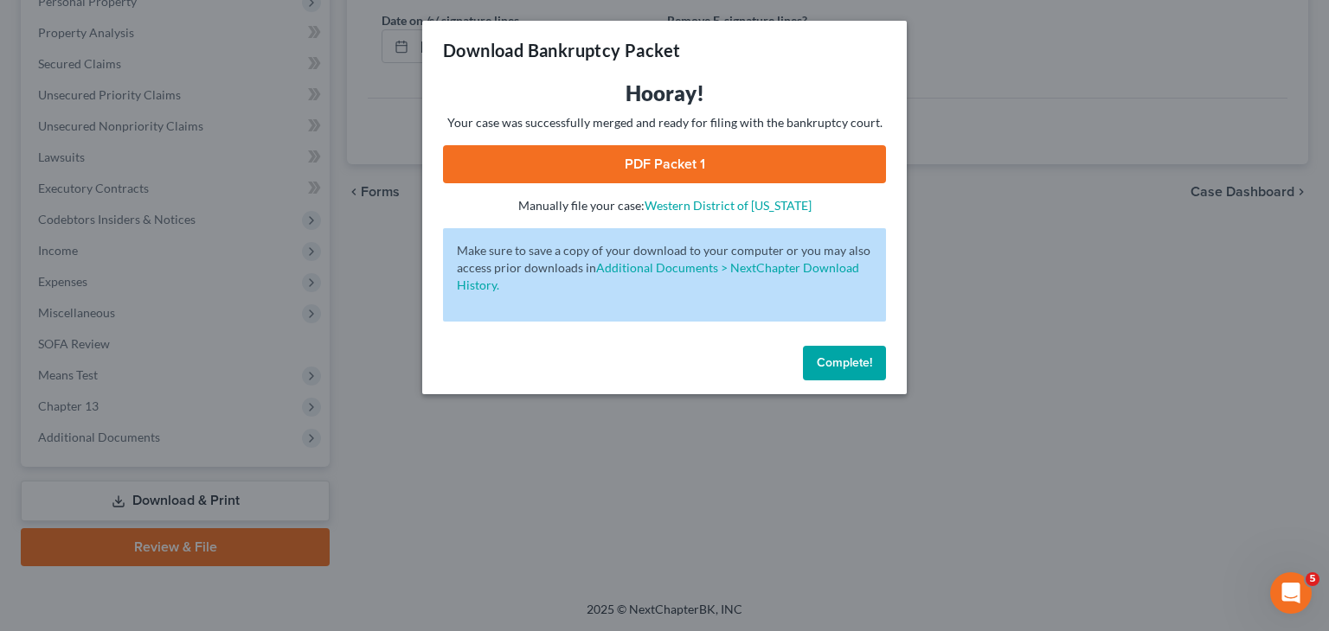
click at [729, 173] on link "PDF Packet 1" at bounding box center [664, 164] width 443 height 38
click at [856, 372] on button "Complete!" at bounding box center [844, 363] width 83 height 35
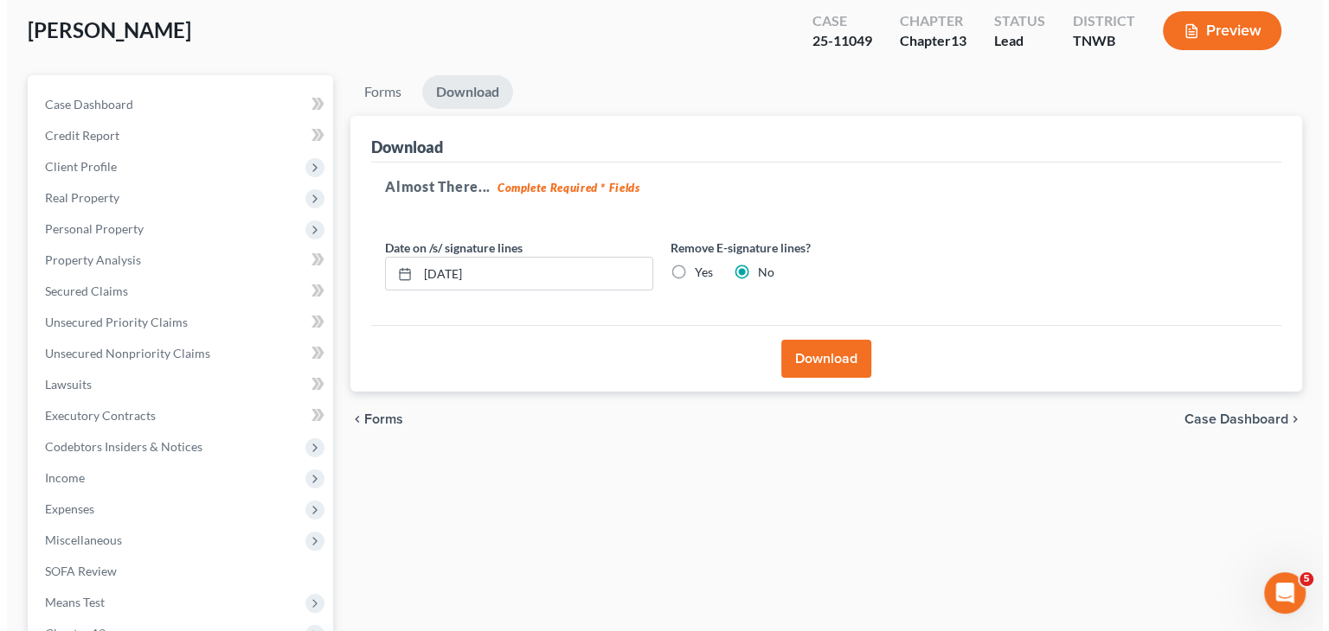
scroll to position [0, 0]
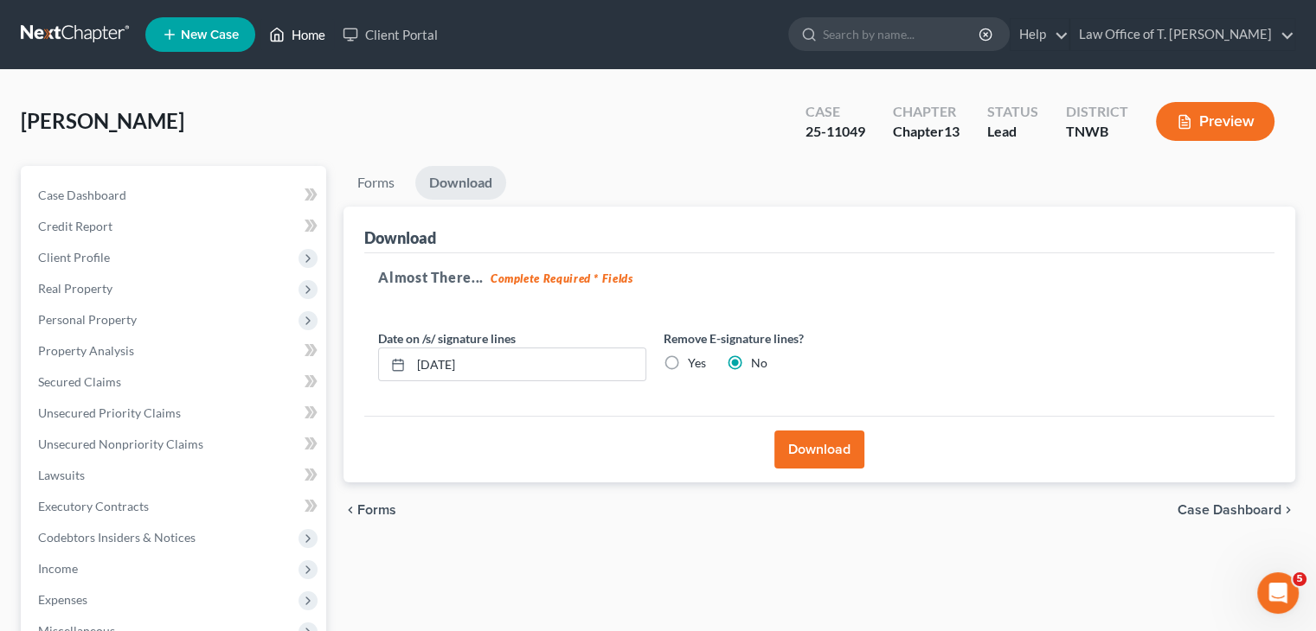
click at [299, 40] on link "Home" at bounding box center [297, 34] width 74 height 31
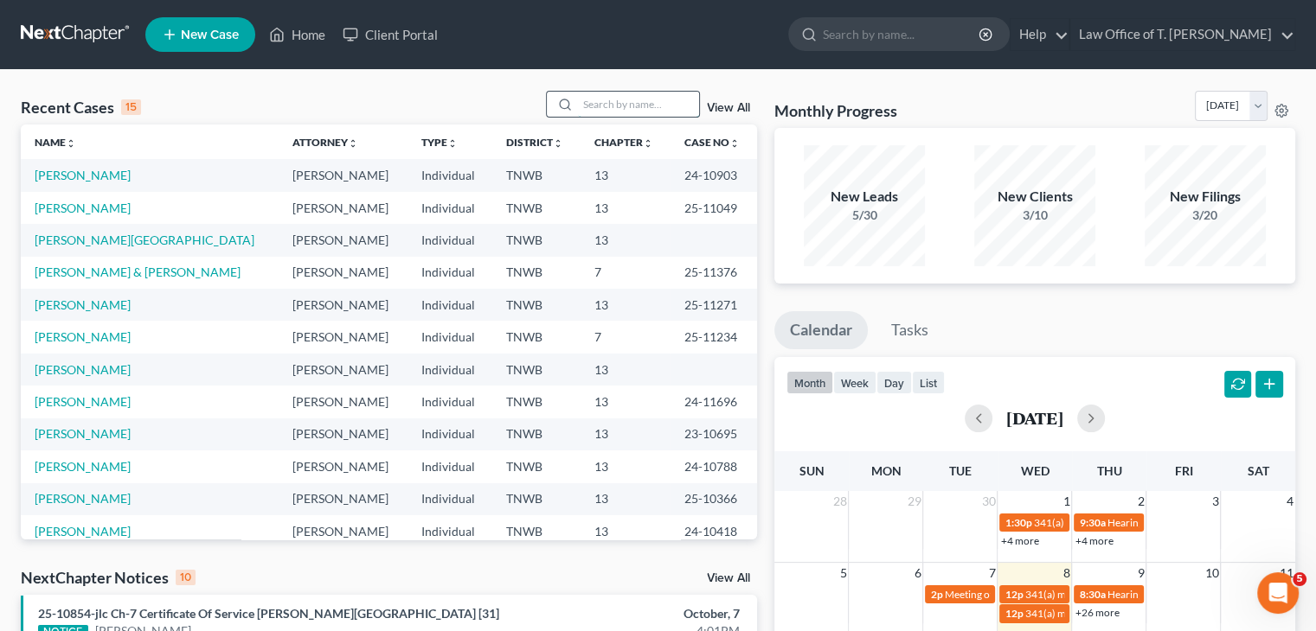
click at [603, 107] on input "search" at bounding box center [638, 104] width 121 height 25
click at [68, 241] on link "[PERSON_NAME][GEOGRAPHIC_DATA]" at bounding box center [145, 240] width 220 height 15
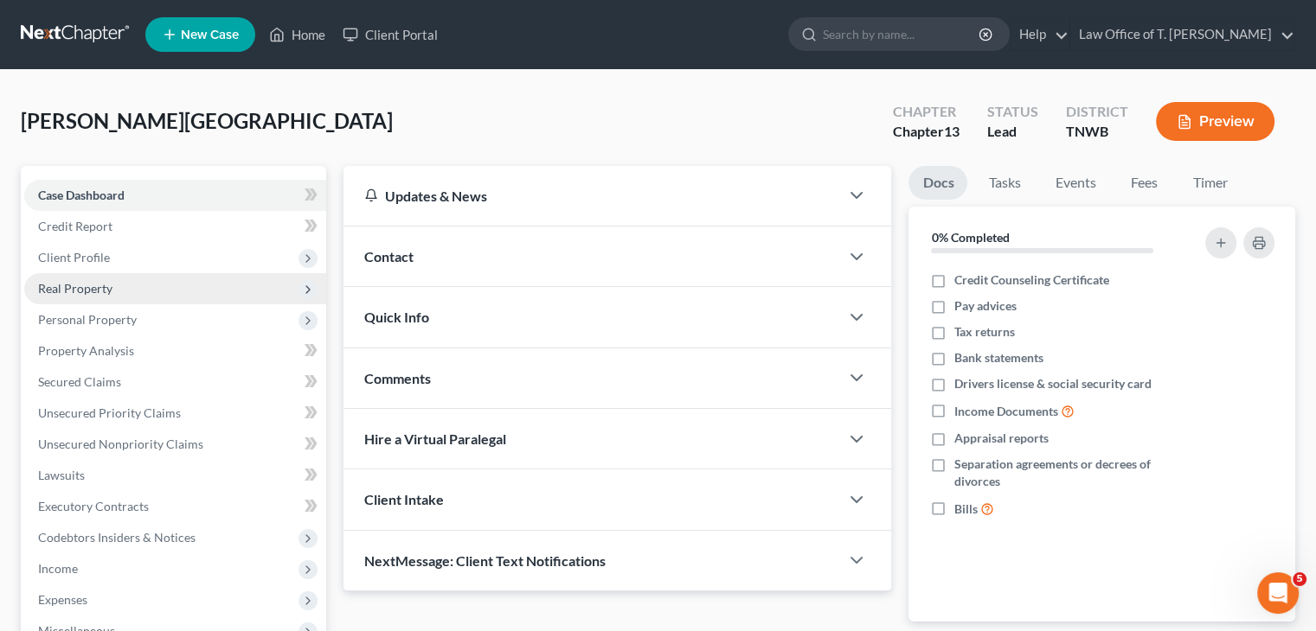
click at [99, 285] on span "Real Property" at bounding box center [75, 288] width 74 height 15
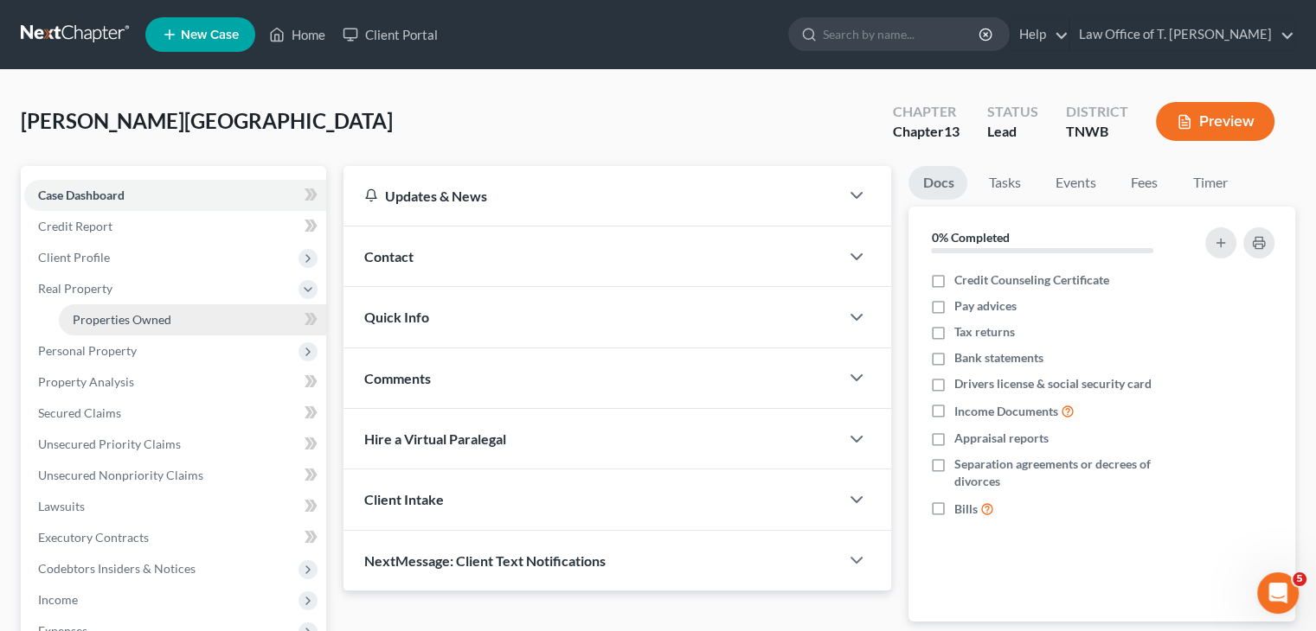
click at [144, 317] on span "Properties Owned" at bounding box center [122, 319] width 99 height 15
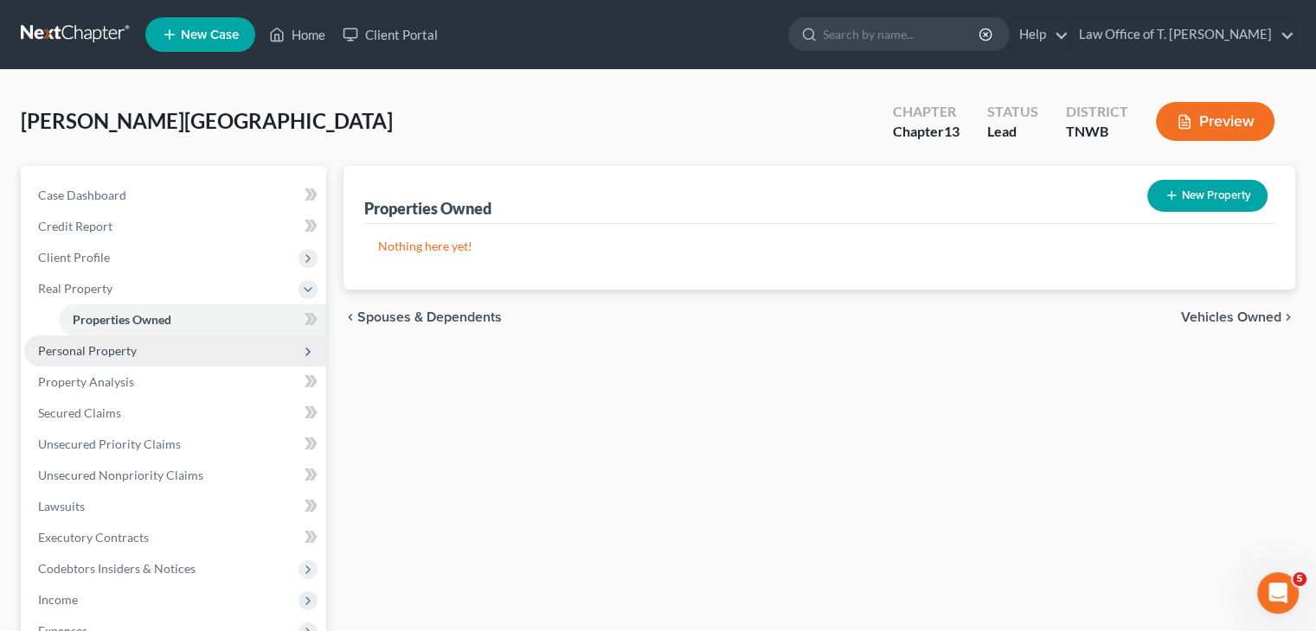
click at [117, 356] on span "Personal Property" at bounding box center [87, 350] width 99 height 15
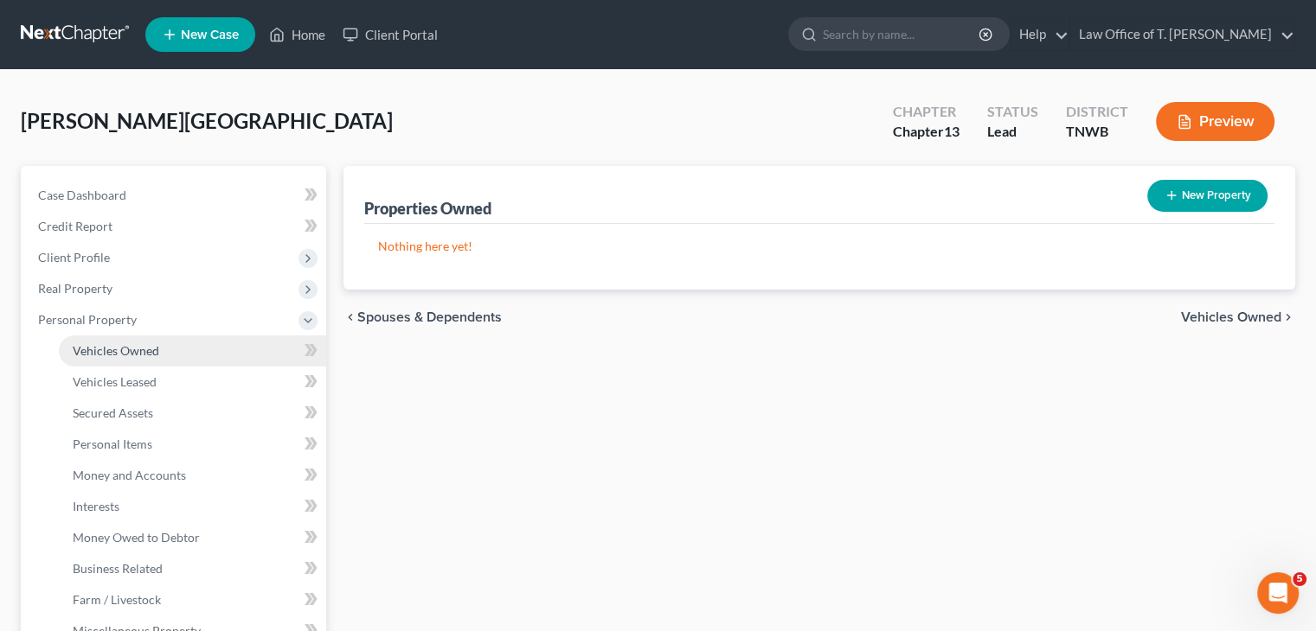
click at [131, 350] on span "Vehicles Owned" at bounding box center [116, 350] width 86 height 15
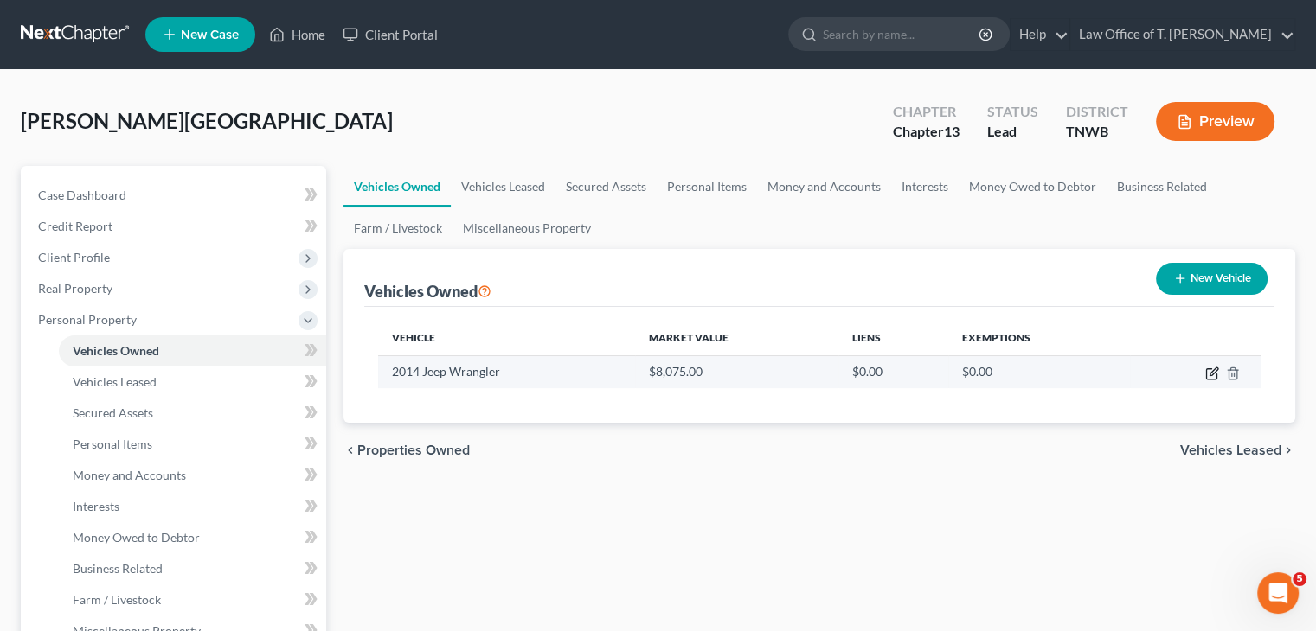
click at [1208, 375] on icon "button" at bounding box center [1212, 374] width 14 height 14
select select "0"
select select "12"
select select "2"
select select "3"
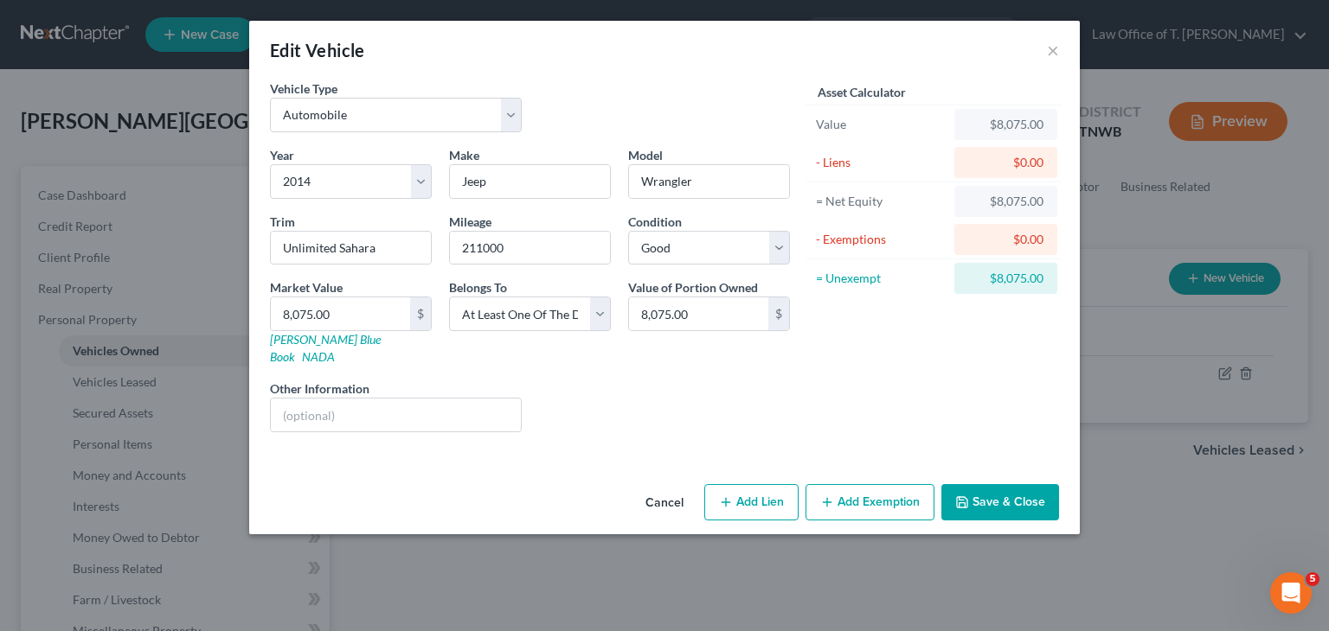
click at [749, 492] on button "Add Lien" at bounding box center [751, 502] width 94 height 36
select select "3"
select select "0"
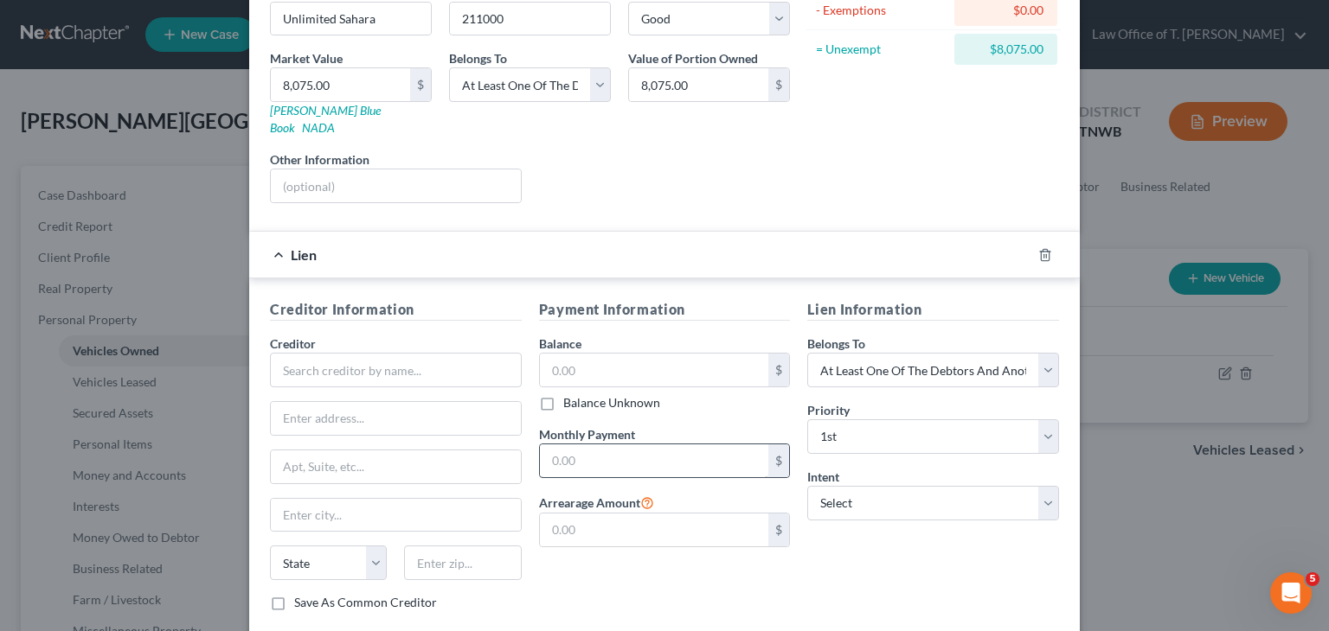
scroll to position [259, 0]
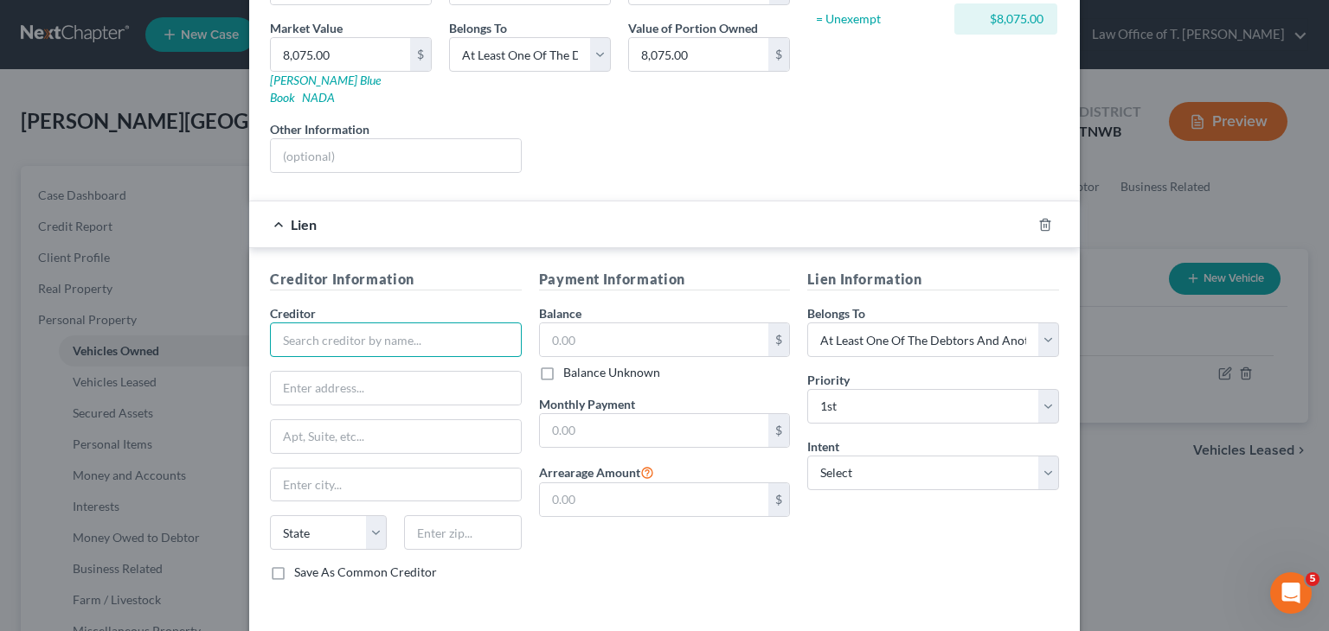
click at [419, 323] on input "text" at bounding box center [396, 340] width 252 height 35
type input "PPOC Lending"
type input "1377 US-45 Byp."
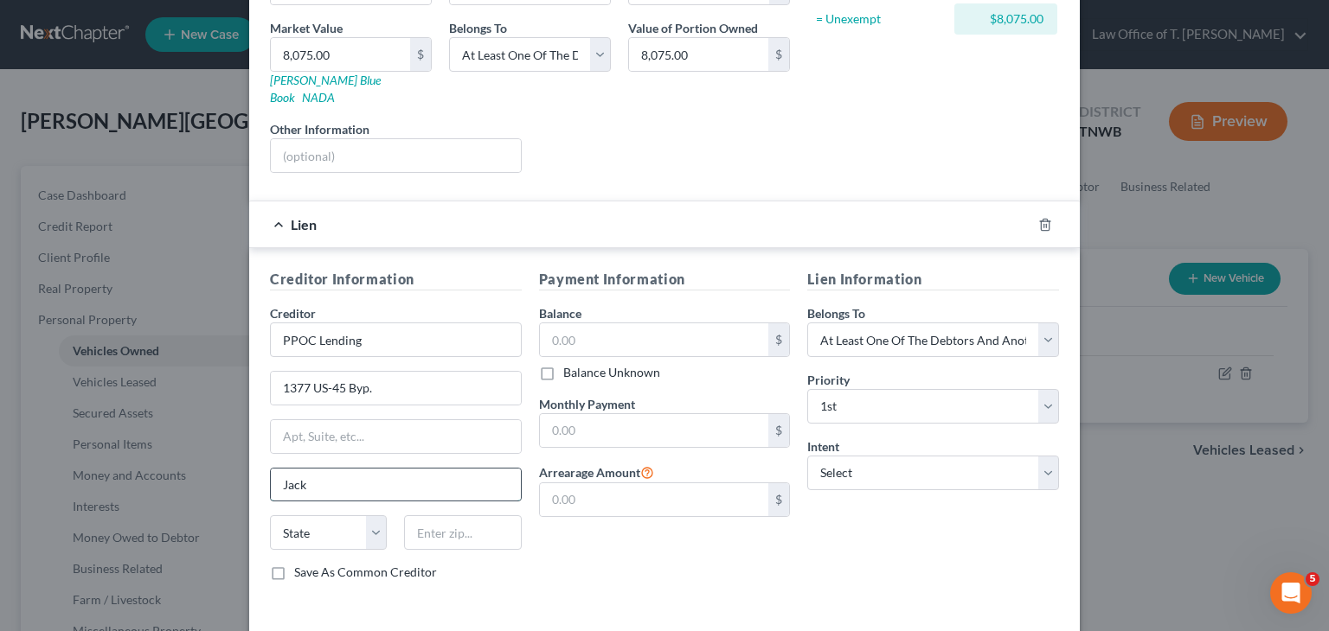
click at [327, 469] on input "Jack" at bounding box center [396, 485] width 250 height 33
type input "[PERSON_NAME]"
click at [353, 516] on select "State [US_STATE] AK AR AZ CA CO CT DE DC [GEOGRAPHIC_DATA] [GEOGRAPHIC_DATA] GU…" at bounding box center [328, 533] width 117 height 35
click at [270, 516] on select "State [US_STATE] AK AR AZ CA CO CT DE DC [GEOGRAPHIC_DATA] [GEOGRAPHIC_DATA] GU…" at bounding box center [328, 533] width 117 height 35
select select "44"
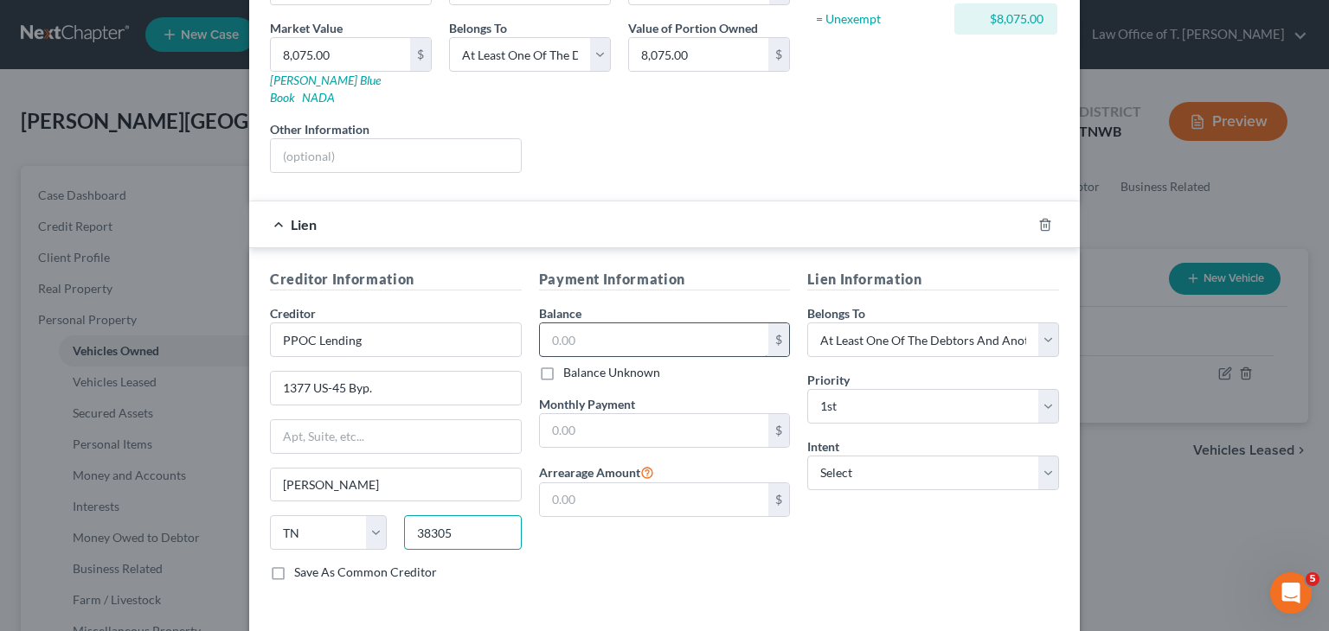
type input "38305"
click at [580, 324] on input "text" at bounding box center [654, 340] width 229 height 33
type input "34,038.23"
click at [294, 564] on label "Save As Common Creditor" at bounding box center [365, 572] width 143 height 17
click at [301, 564] on input "Save As Common Creditor" at bounding box center [306, 569] width 11 height 11
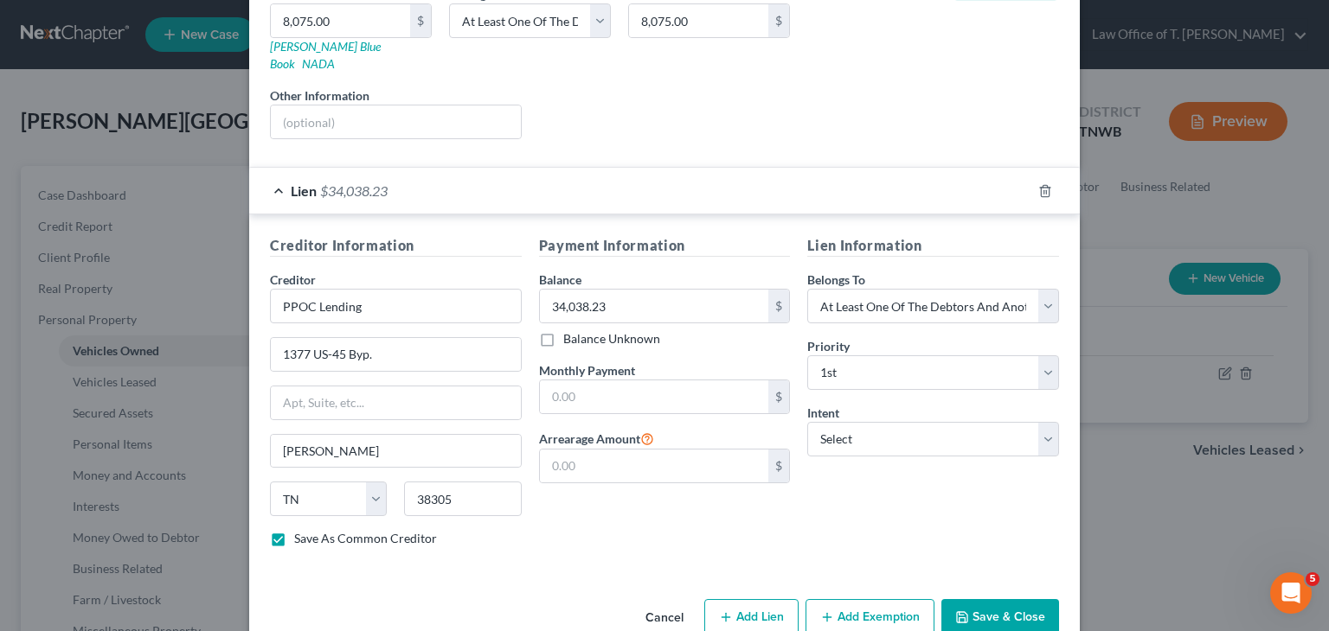
scroll to position [311, 0]
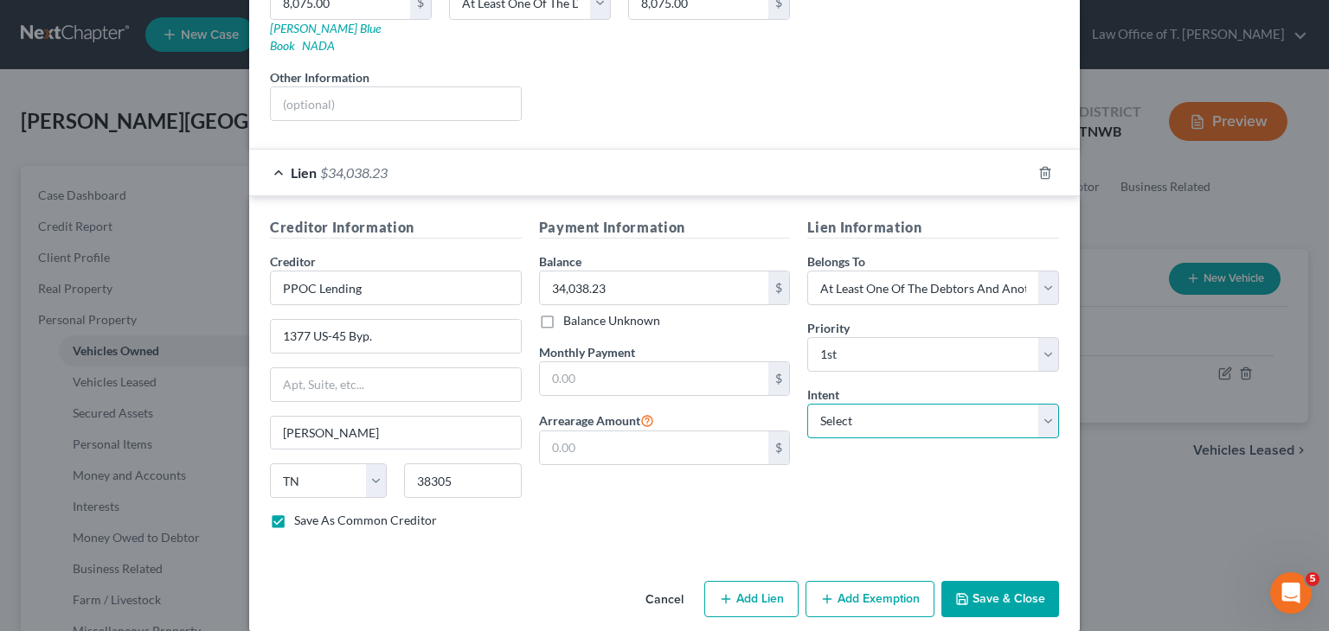
click at [1041, 404] on select "Select Surrender Redeem Reaffirm Avoid Other" at bounding box center [933, 421] width 252 height 35
click at [985, 581] on button "Save & Close" at bounding box center [1000, 599] width 118 height 36
checkbox input "false"
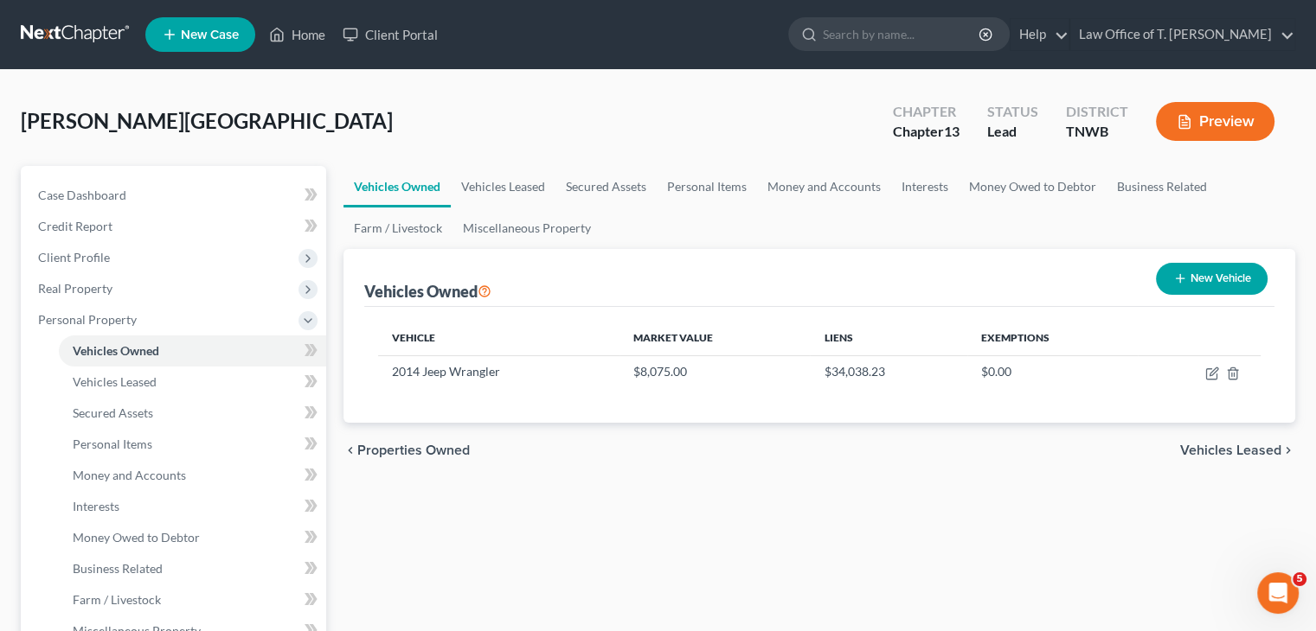
click at [1227, 285] on button "New Vehicle" at bounding box center [1212, 279] width 112 height 32
select select "0"
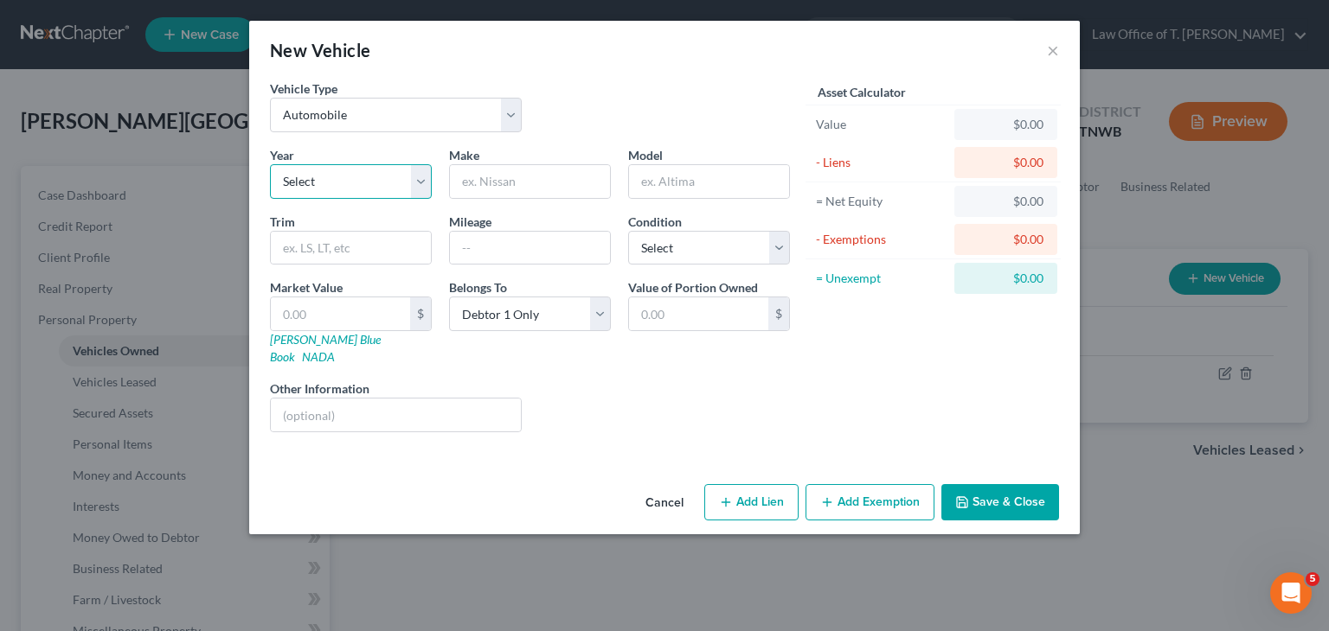
click at [353, 176] on select "Select 2026 2025 2024 2023 2022 2021 2020 2019 2018 2017 2016 2015 2014 2013 20…" at bounding box center [351, 181] width 162 height 35
select select "15"
click at [270, 164] on select "Select 2026 2025 2024 2023 2022 2021 2020 2019 2018 2017 2016 2015 2014 2013 20…" at bounding box center [351, 181] width 162 height 35
click at [501, 185] on input "text" at bounding box center [530, 181] width 160 height 33
type input "Nissan"
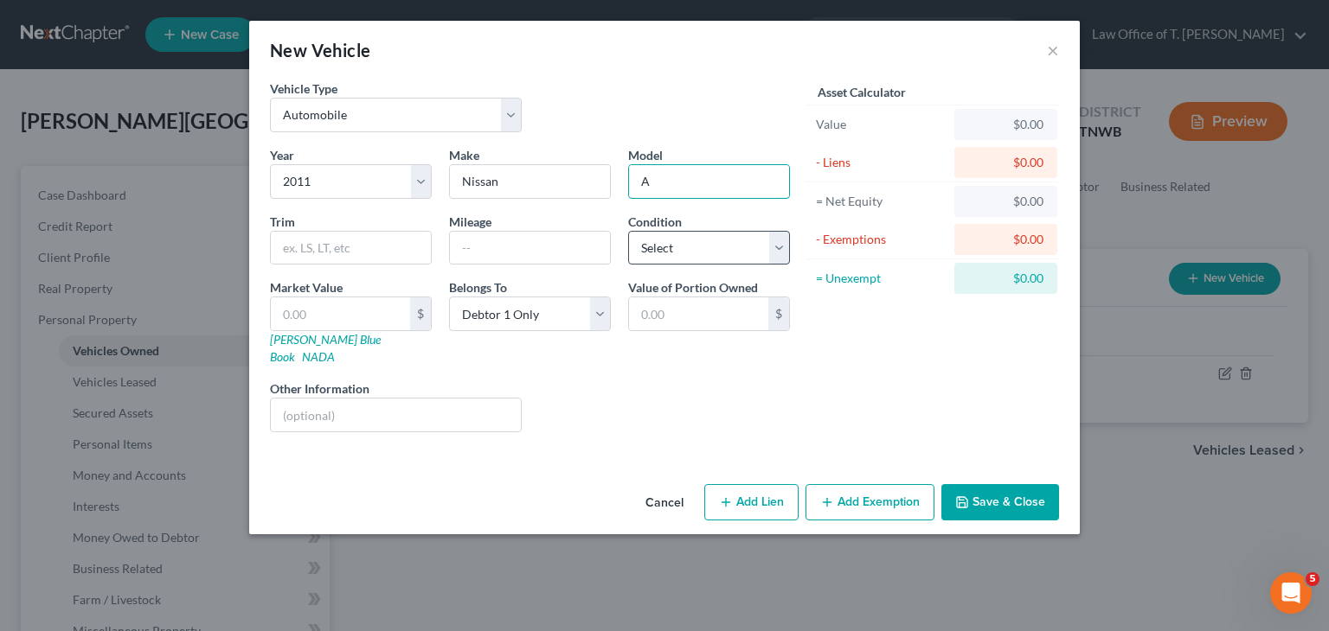
type input "Altima"
click at [782, 248] on select "Select Excellent Very Good Good Fair Poor" at bounding box center [709, 248] width 162 height 35
select select "3"
click at [628, 231] on select "Select Excellent Very Good Good Fair Poor" at bounding box center [709, 248] width 162 height 35
click at [550, 249] on input "text" at bounding box center [530, 248] width 160 height 33
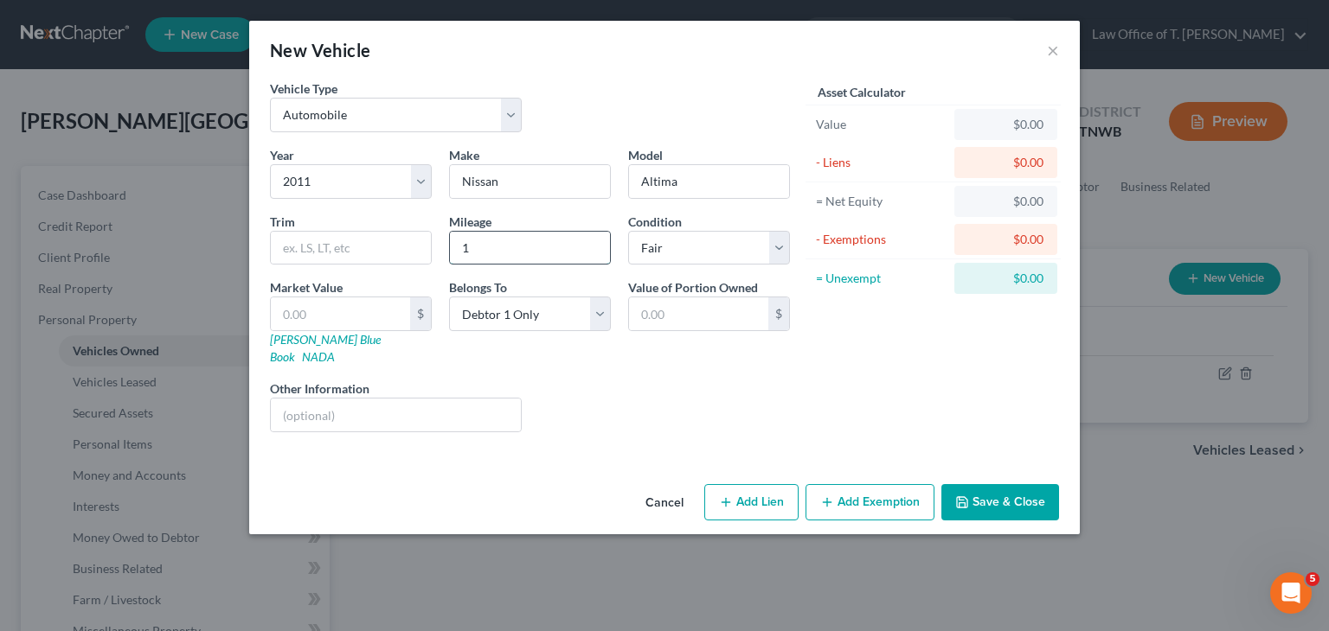
type input "180000"
click at [335, 349] on link "NADA" at bounding box center [318, 356] width 33 height 15
click at [349, 311] on input "text" at bounding box center [340, 314] width 139 height 33
type input "4"
type input "4.00"
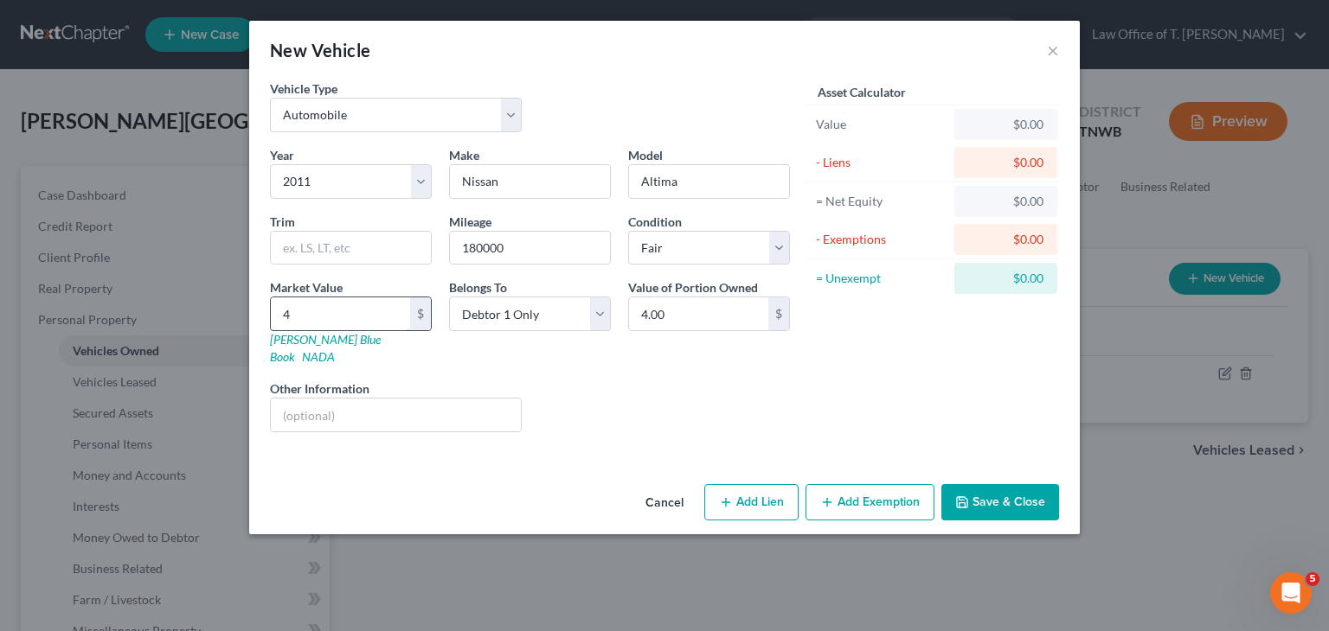
type input "45"
type input "45.00"
type input "450"
type input "450.00"
type input "4500"
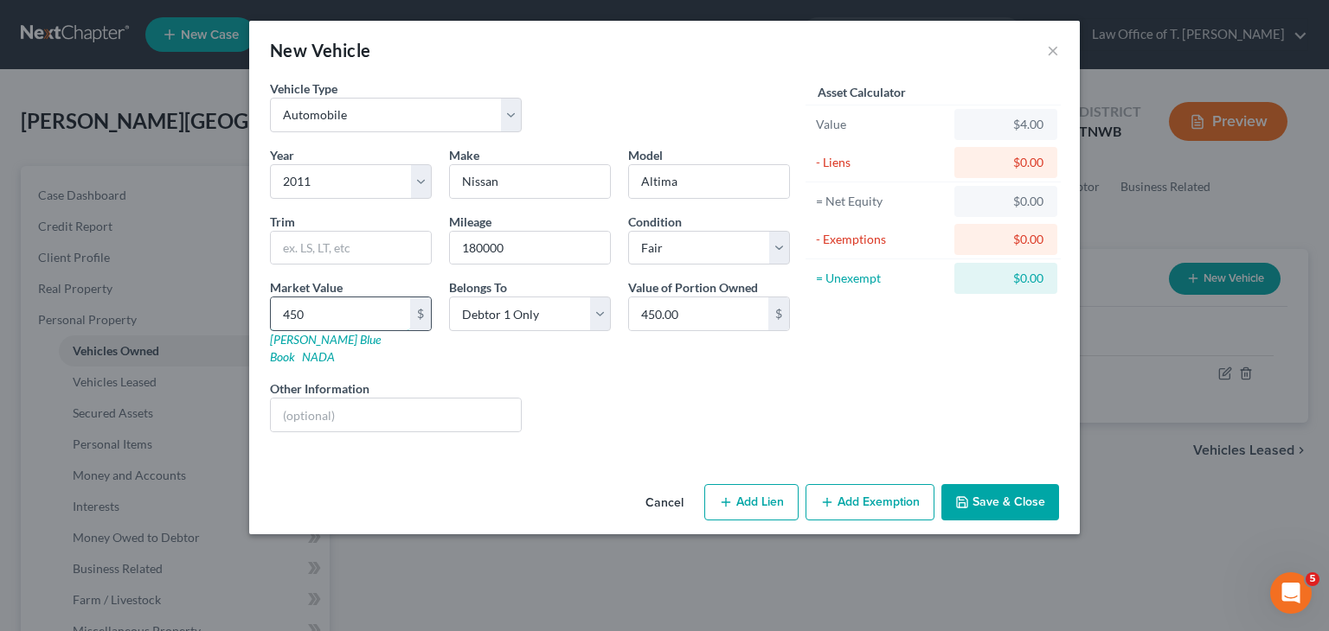
type input "4,500.00"
click at [342, 248] on input "text" at bounding box center [351, 248] width 160 height 33
type input "SL"
click at [740, 490] on button "Add Lien" at bounding box center [751, 502] width 94 height 36
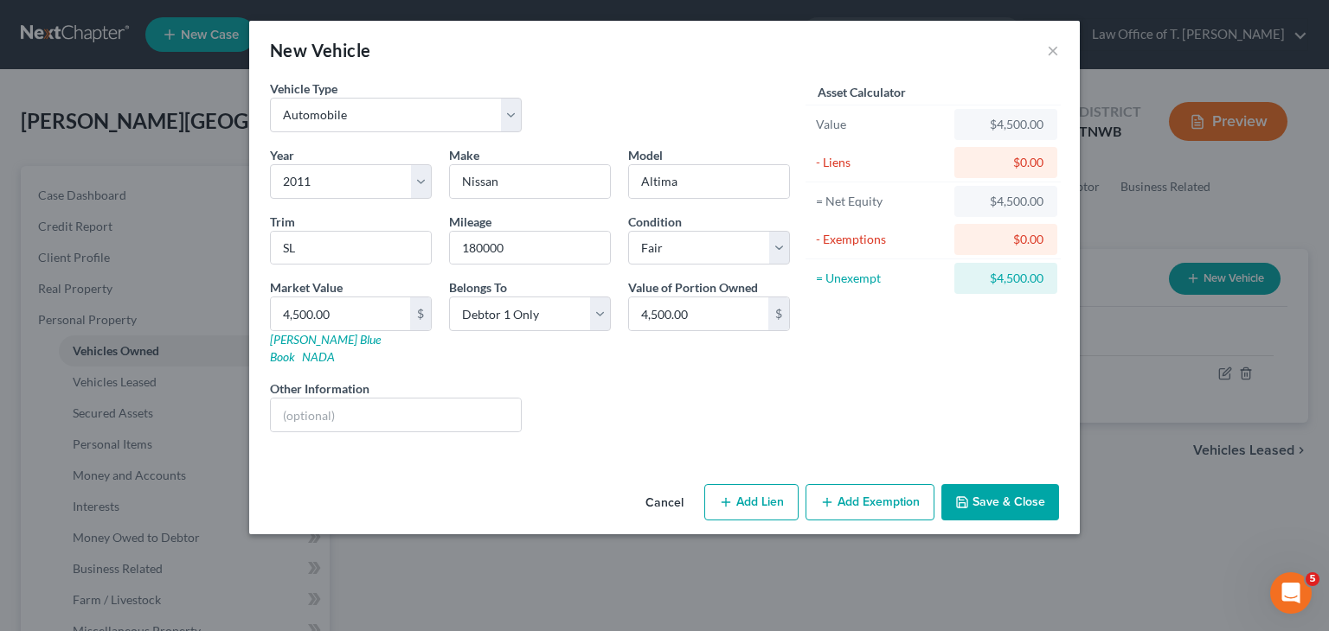
select select "0"
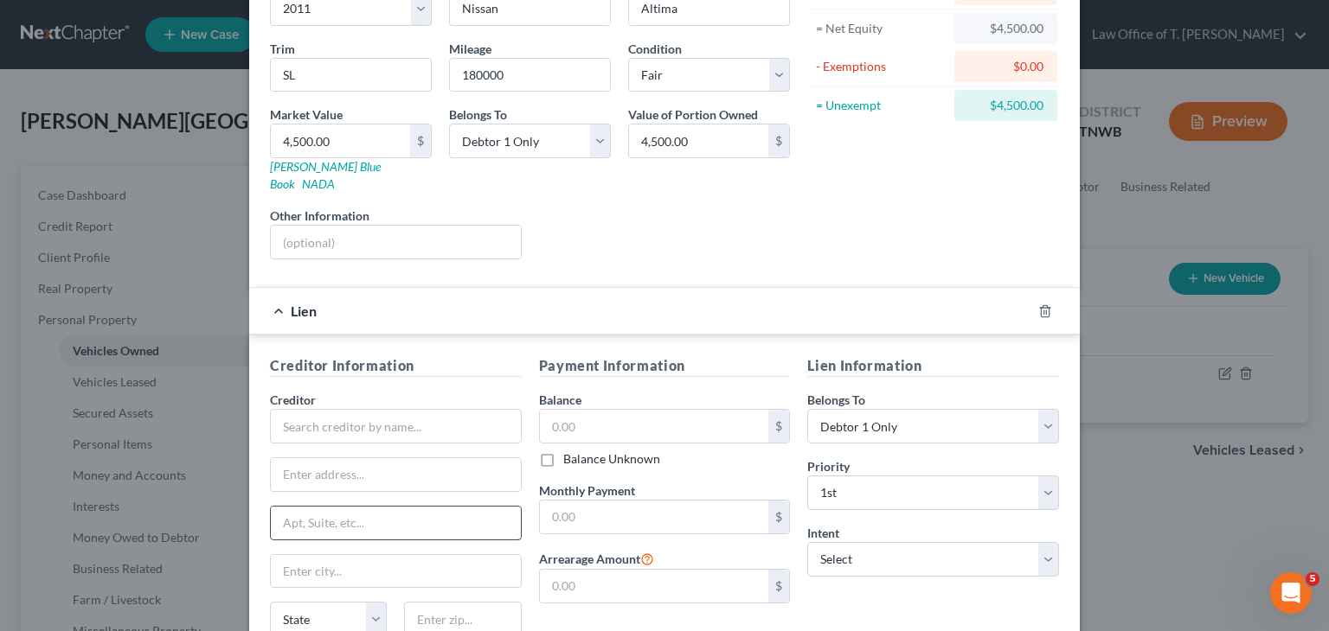
scroll to position [259, 0]
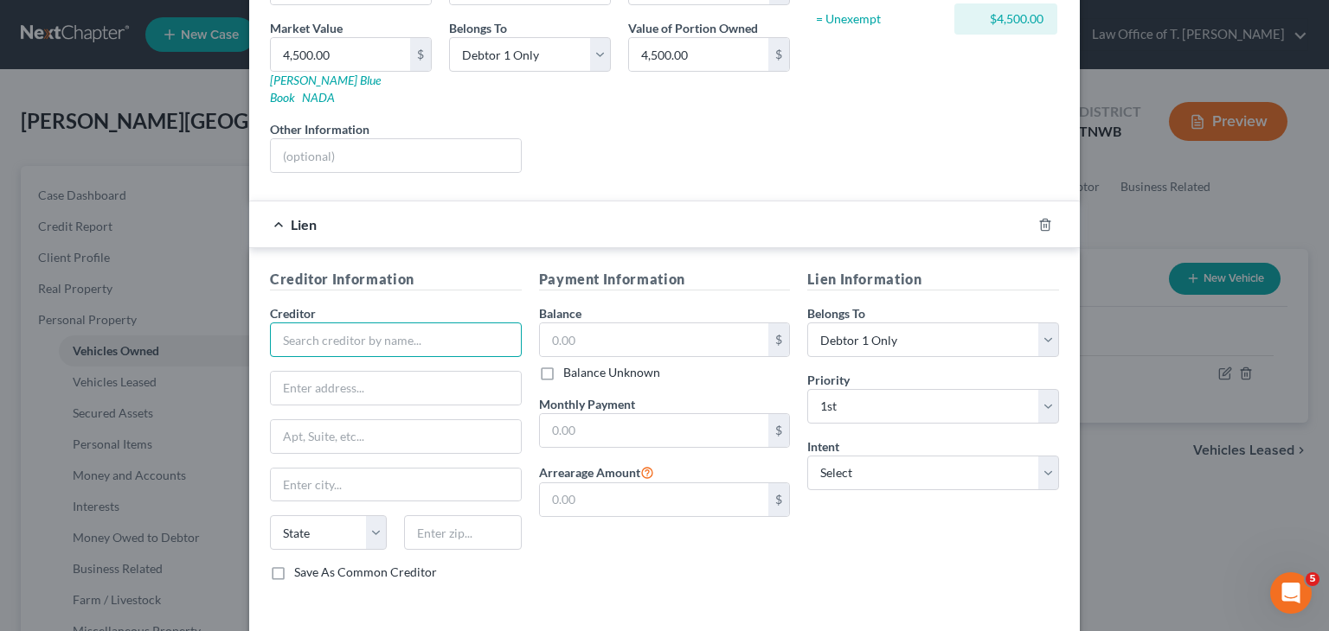
click at [407, 323] on input "text" at bounding box center [396, 340] width 252 height 35
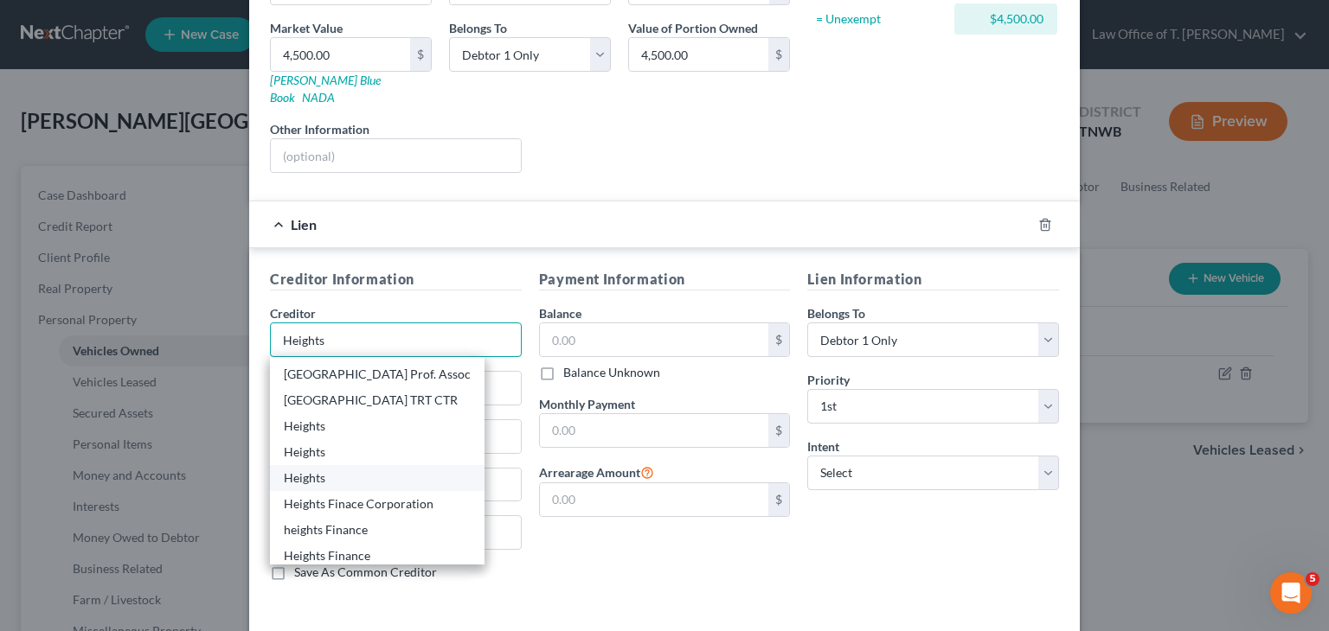
scroll to position [86, 0]
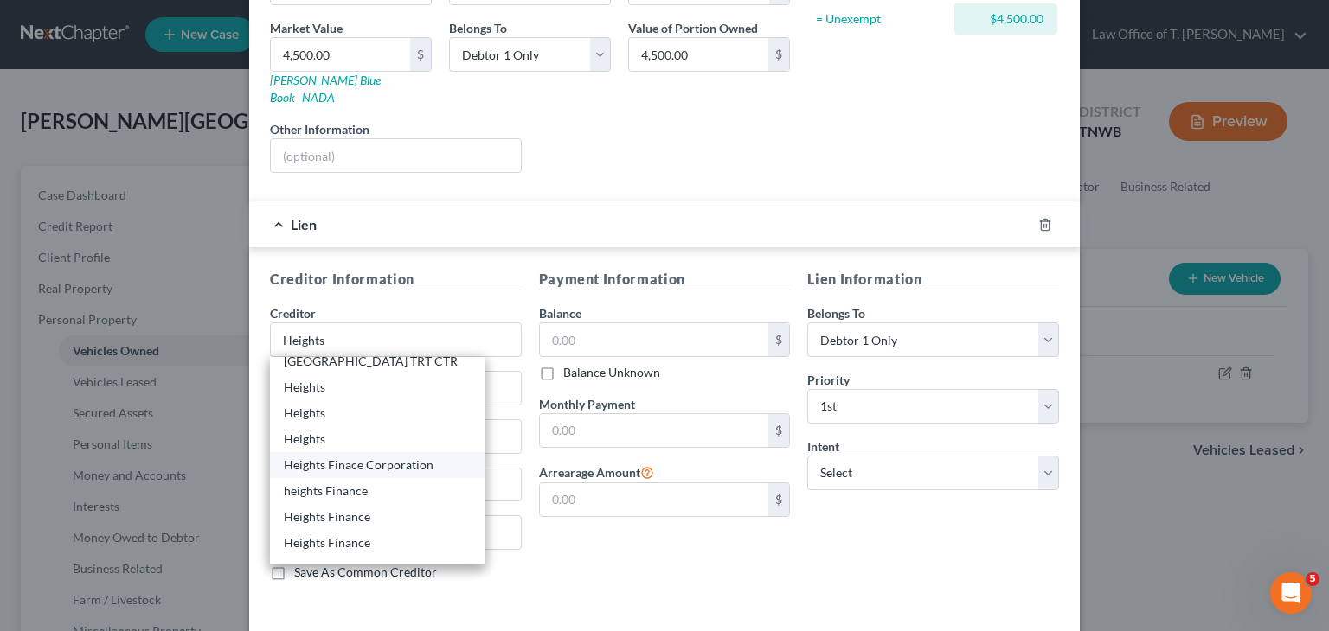
click at [384, 457] on div "Heights Finace Corporation" at bounding box center [377, 465] width 187 height 17
type input "Heights Finace Corporation"
type input "[STREET_ADDRESS]"
type input "[GEOGRAPHIC_DATA]"
select select "44"
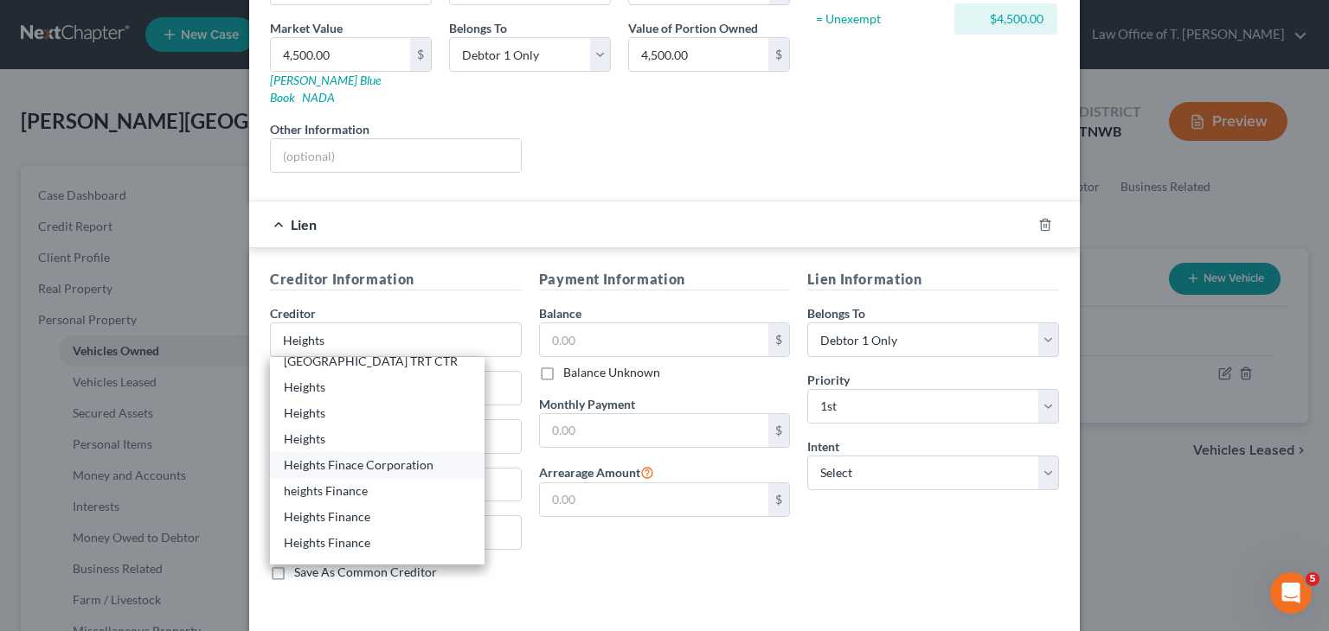
type input "38242-0000"
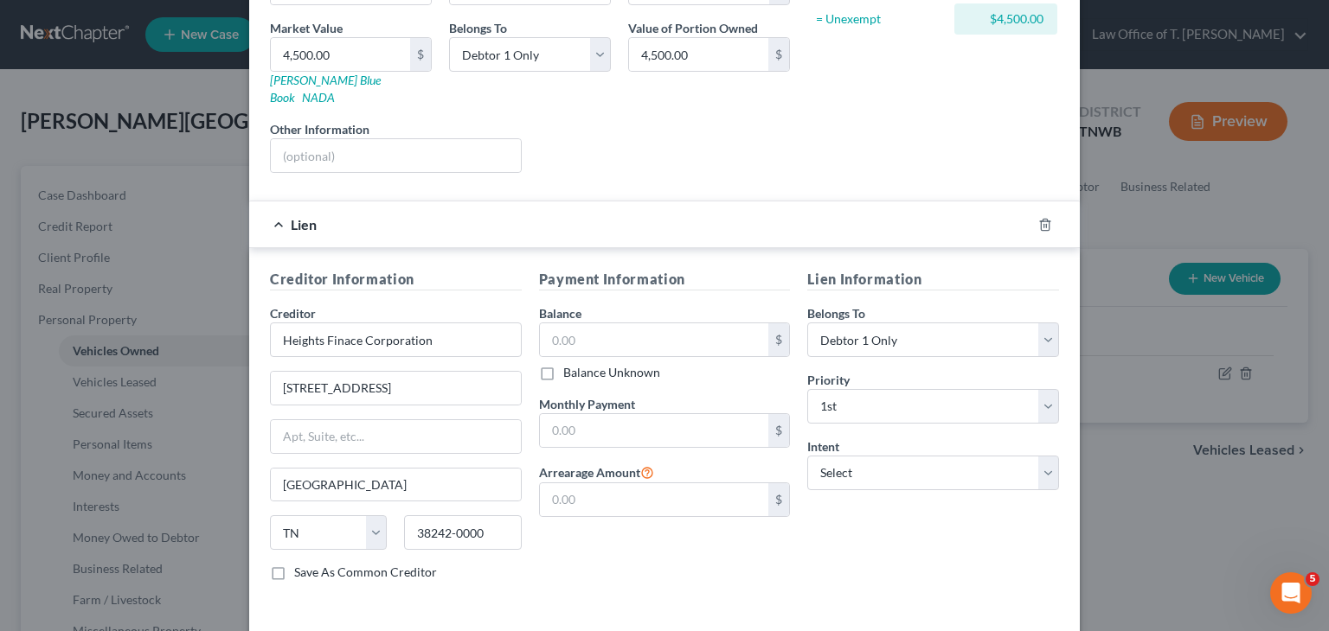
scroll to position [0, 0]
click at [432, 323] on input "Heights Finace Corporation" at bounding box center [396, 340] width 252 height 35
type input "Heights Finance"
type input "[STREET_ADDRESS]"
click at [360, 469] on input "[GEOGRAPHIC_DATA]" at bounding box center [396, 485] width 250 height 33
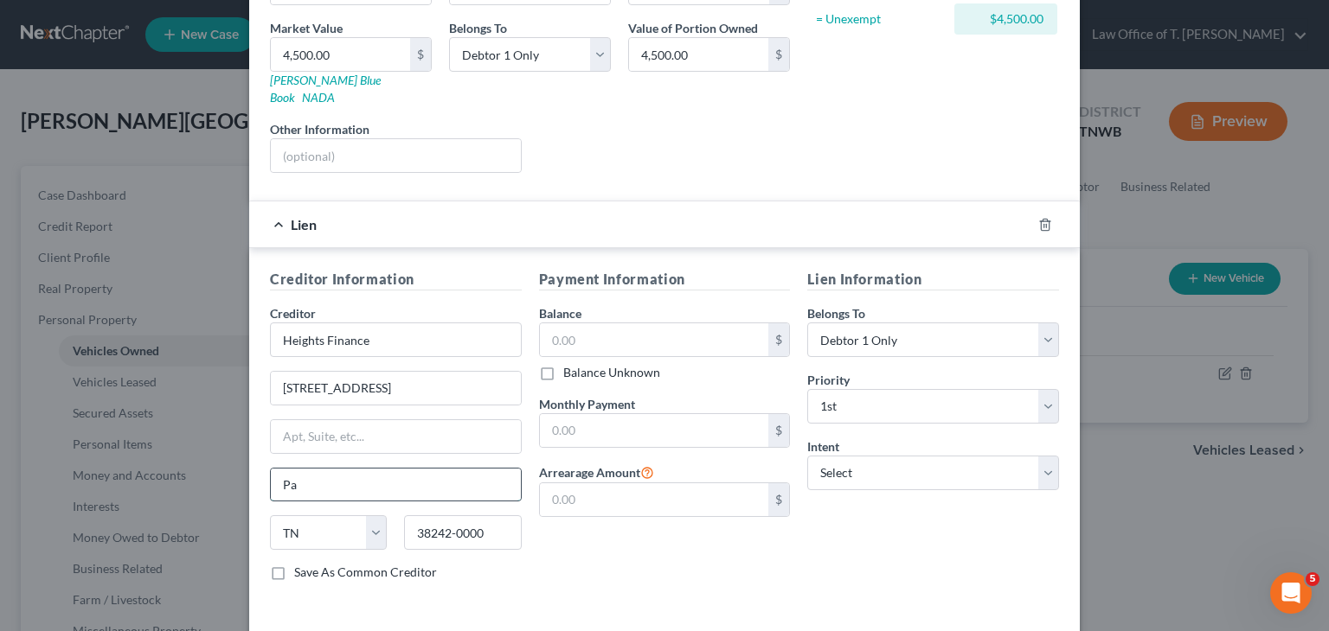
type input "P"
type input "[PERSON_NAME]"
type input "38305"
click at [619, 333] on input "text" at bounding box center [654, 340] width 229 height 33
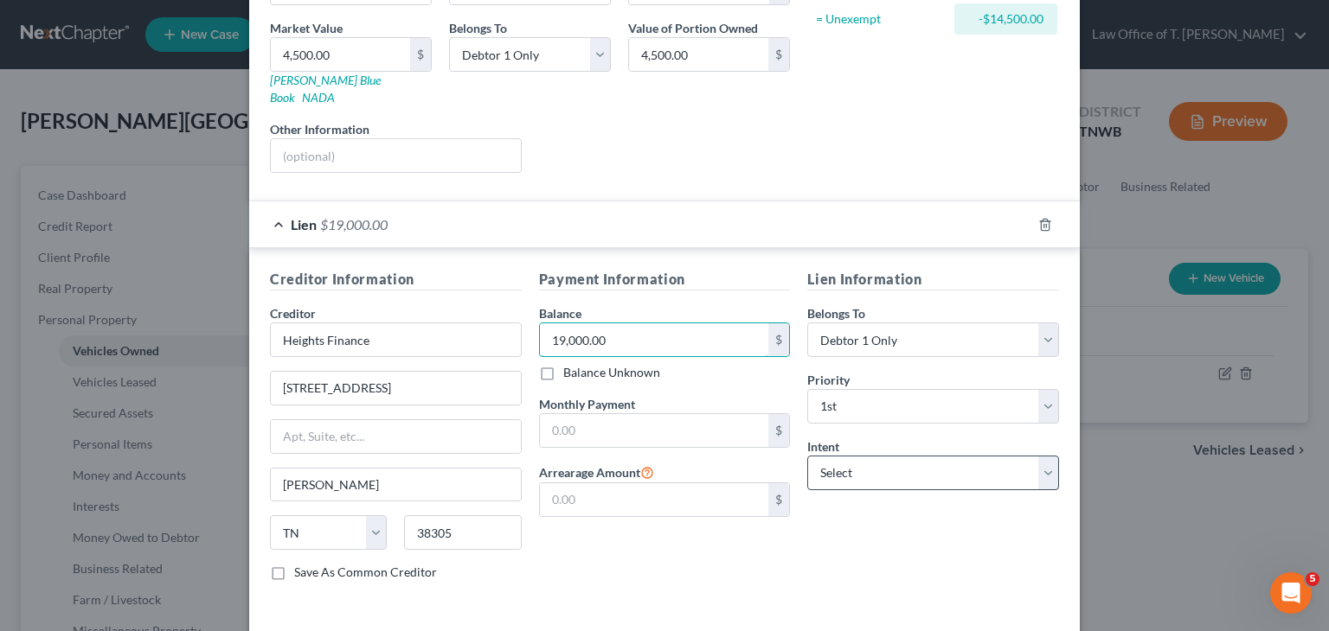
type input "19,000.00"
click at [1006, 456] on select "Select Surrender Redeem Reaffirm Avoid Other" at bounding box center [933, 473] width 252 height 35
select select "0"
click at [807, 456] on select "Select Surrender Redeem Reaffirm Avoid Other" at bounding box center [933, 473] width 252 height 35
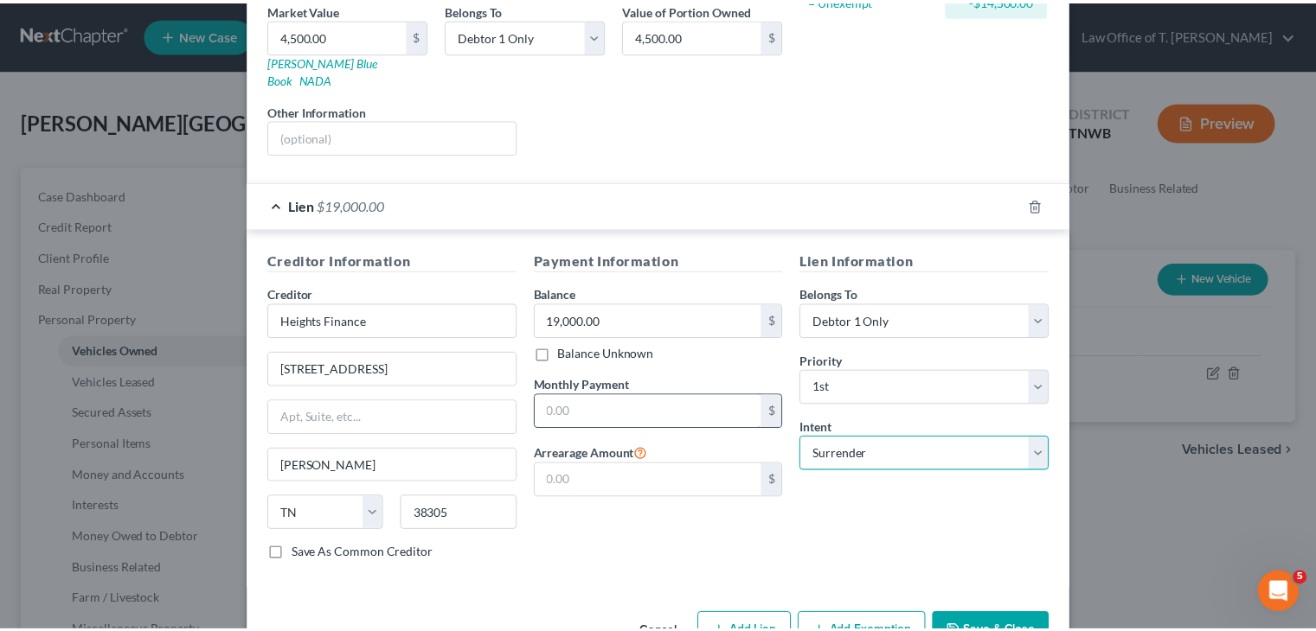
scroll to position [311, 0]
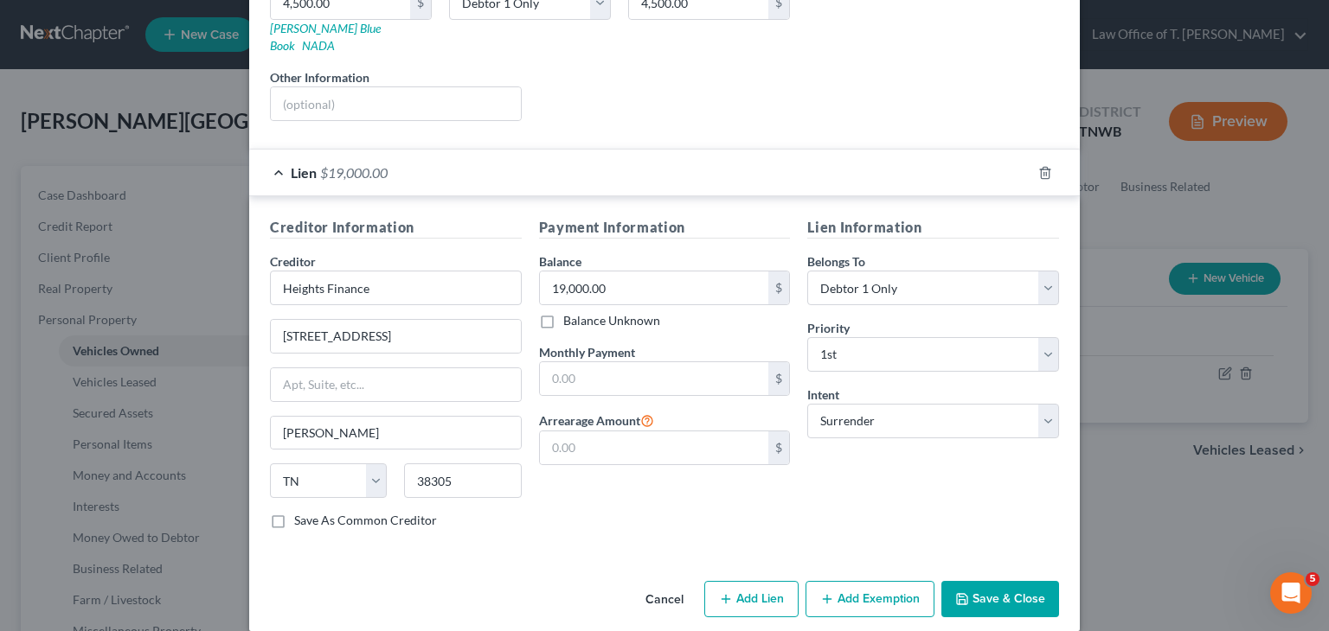
click at [993, 581] on button "Save & Close" at bounding box center [1000, 599] width 118 height 36
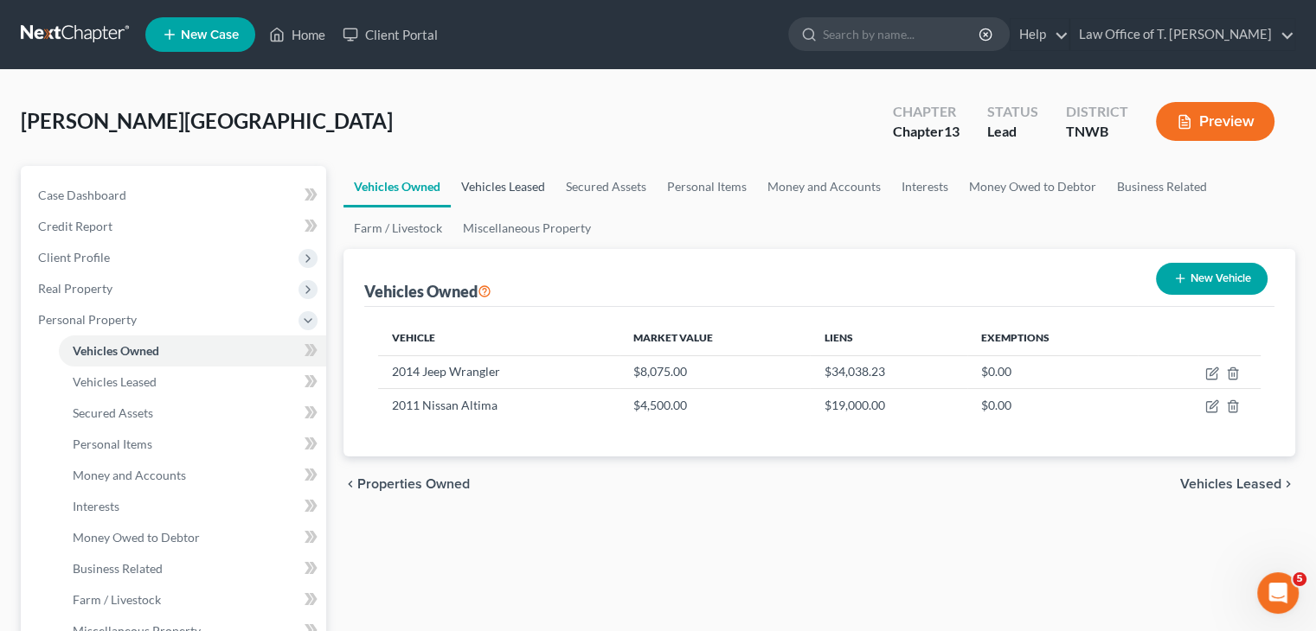
click at [516, 185] on link "Vehicles Leased" at bounding box center [503, 187] width 105 height 42
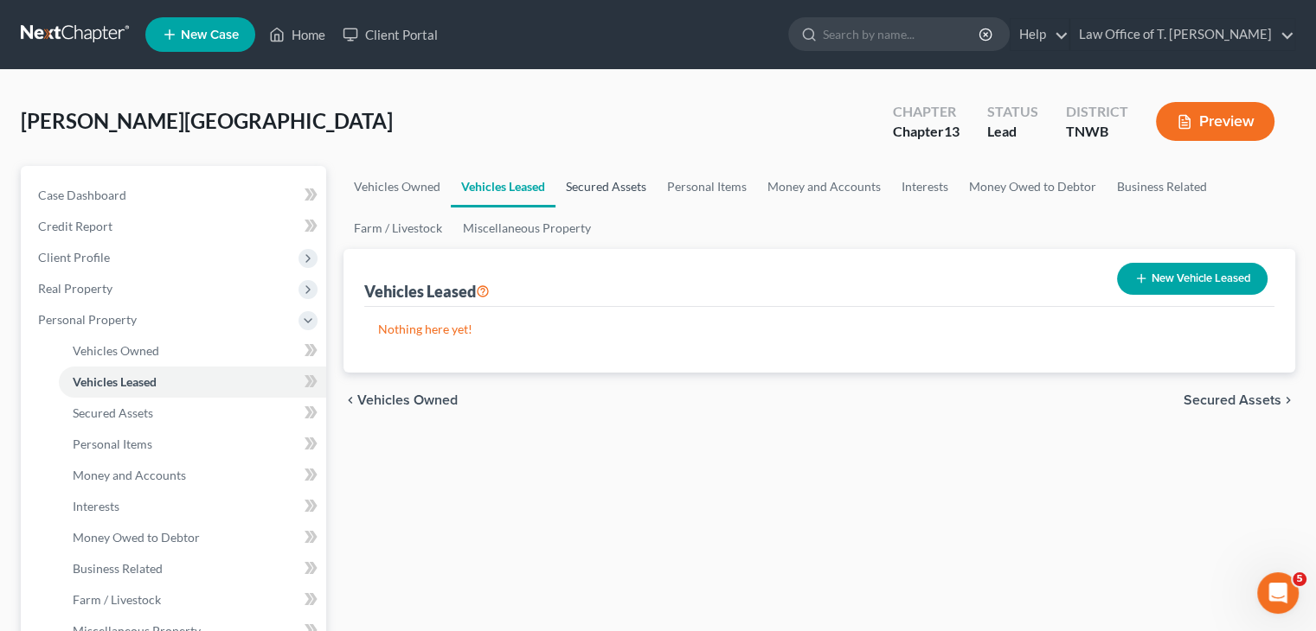
click at [618, 187] on link "Secured Assets" at bounding box center [605, 187] width 101 height 42
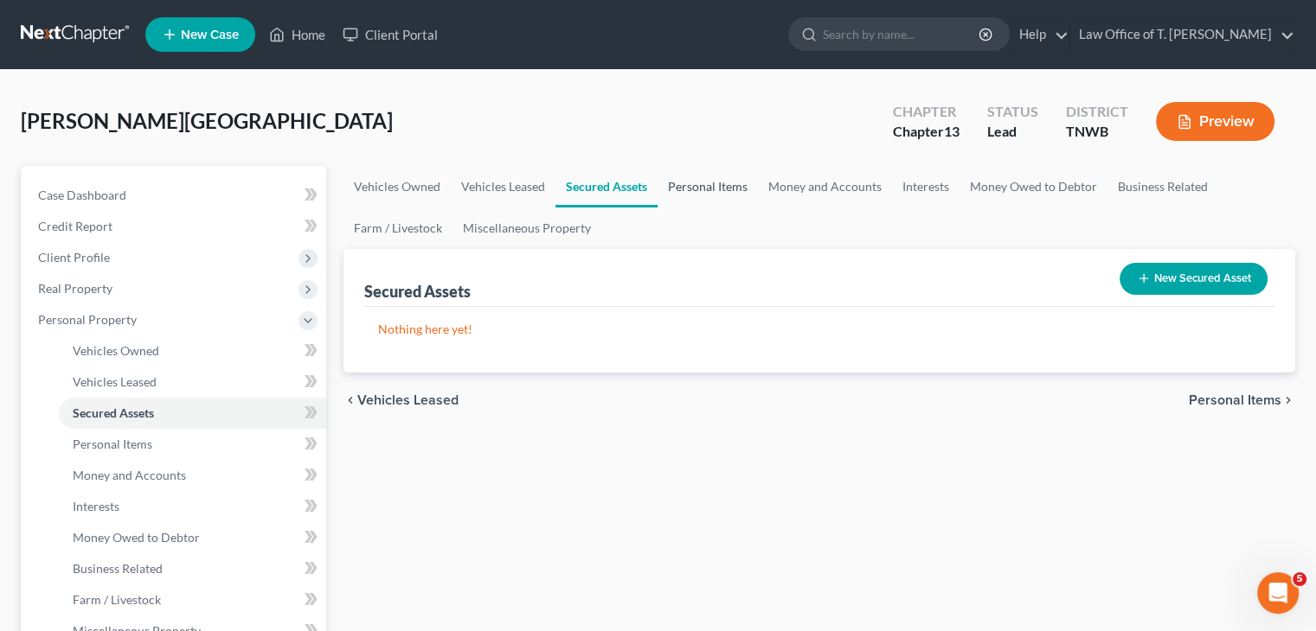
click at [727, 188] on link "Personal Items" at bounding box center [707, 187] width 100 height 42
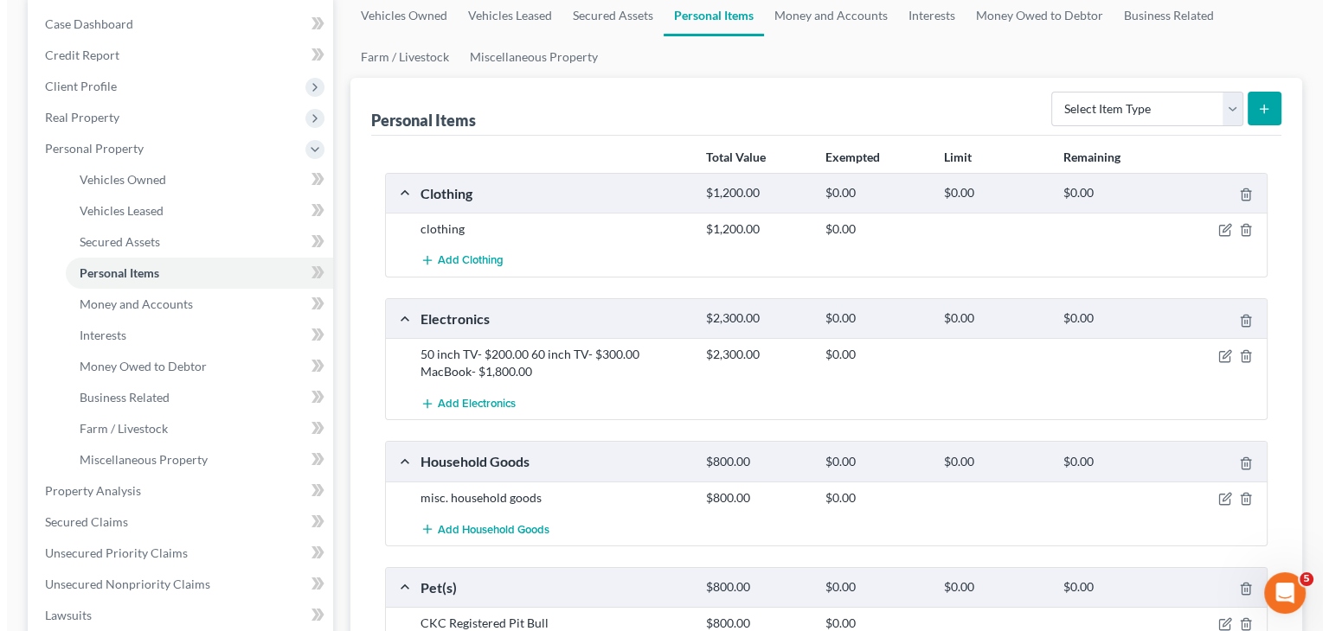
scroll to position [173, 0]
click at [1220, 224] on icon "button" at bounding box center [1218, 228] width 14 height 14
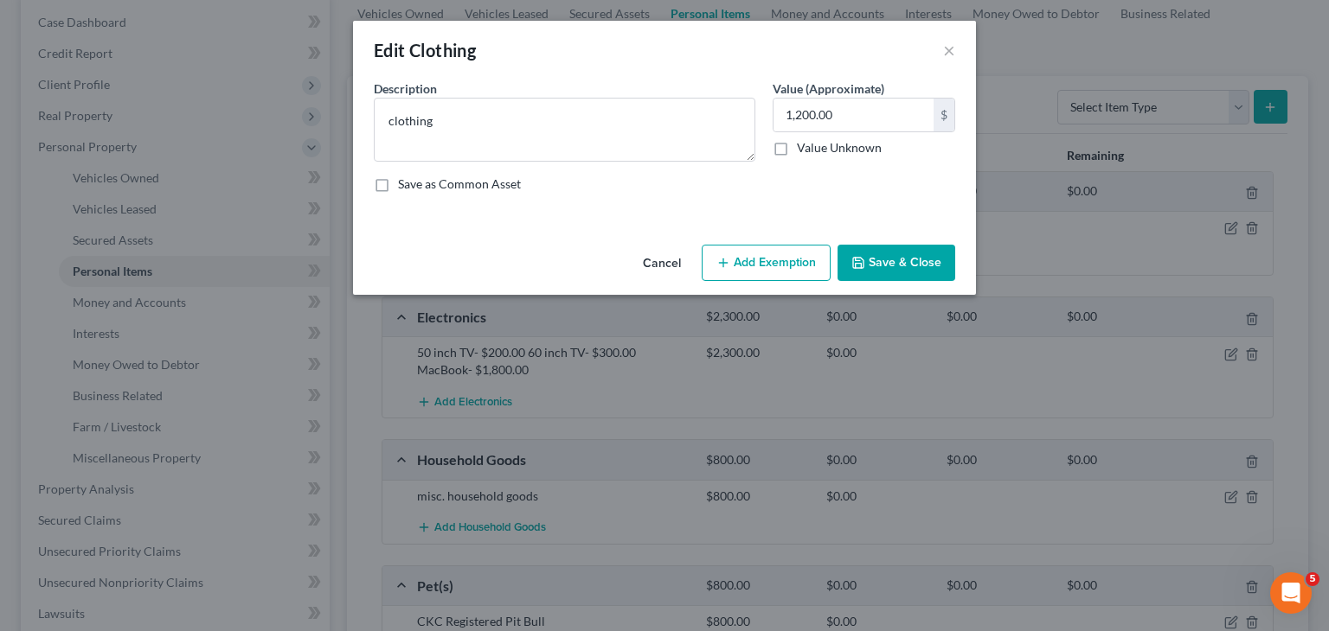
click at [782, 259] on button "Add Exemption" at bounding box center [766, 263] width 129 height 36
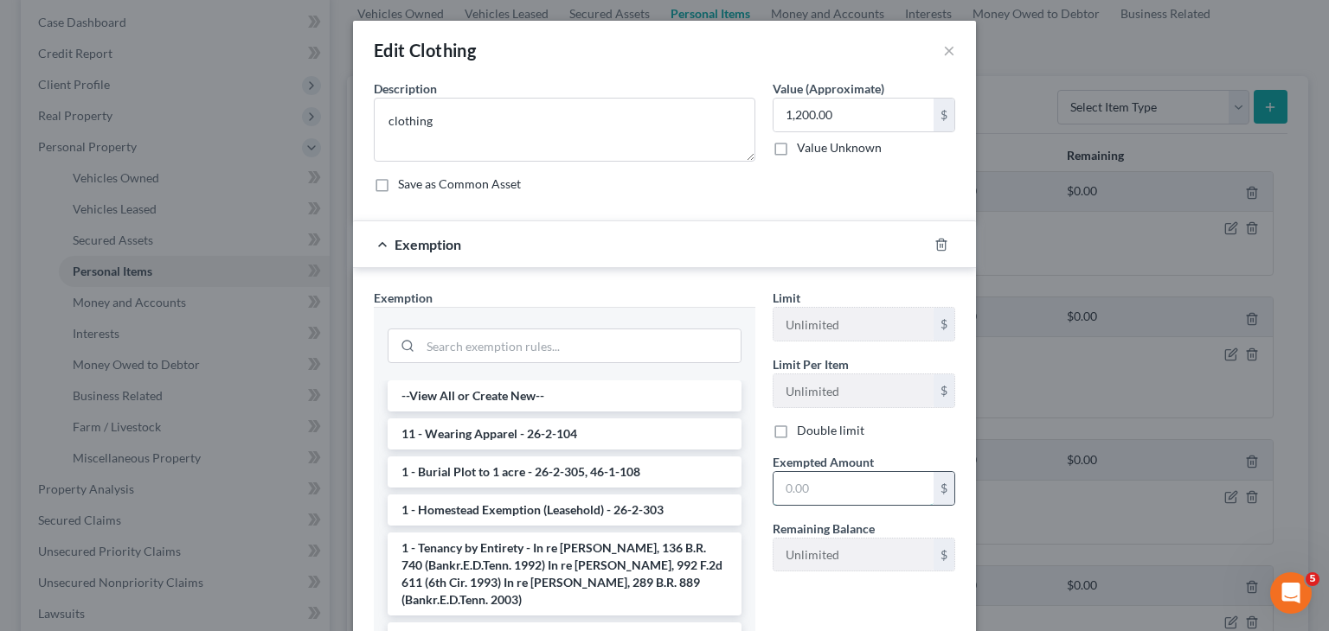
click at [838, 490] on input "text" at bounding box center [853, 488] width 160 height 33
type input "1,200.00"
click at [505, 436] on li "11 - Wearing Apparel - 26-2-104" at bounding box center [565, 434] width 354 height 31
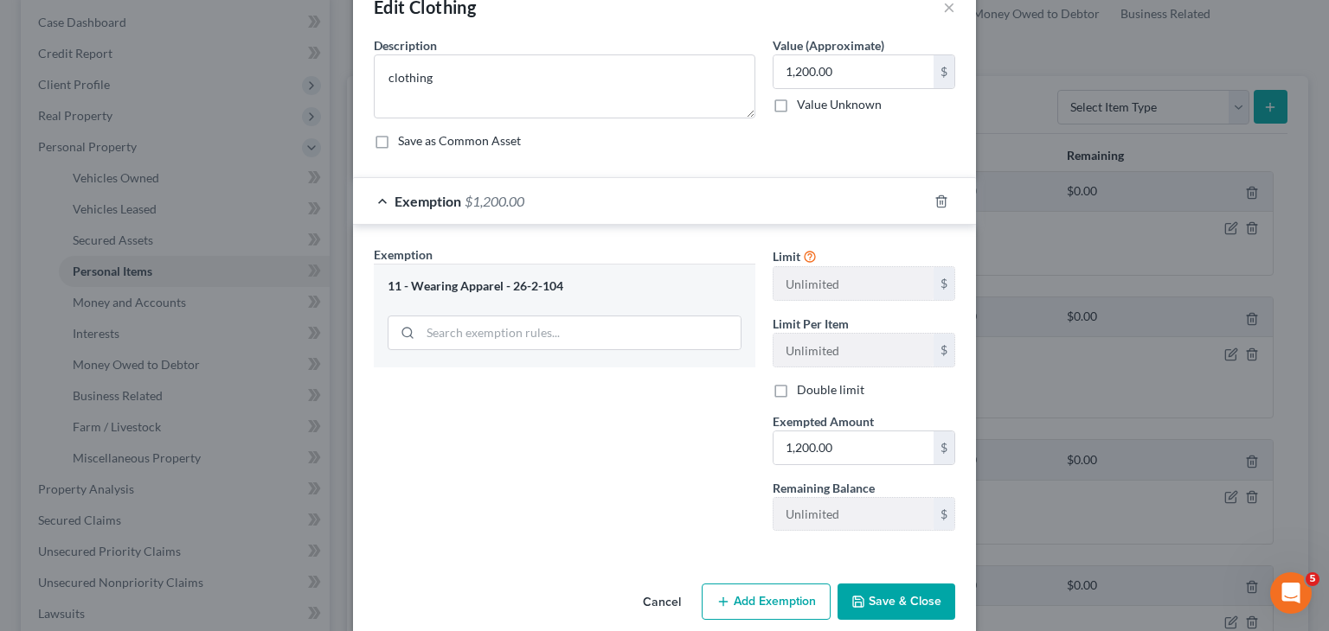
scroll to position [65, 0]
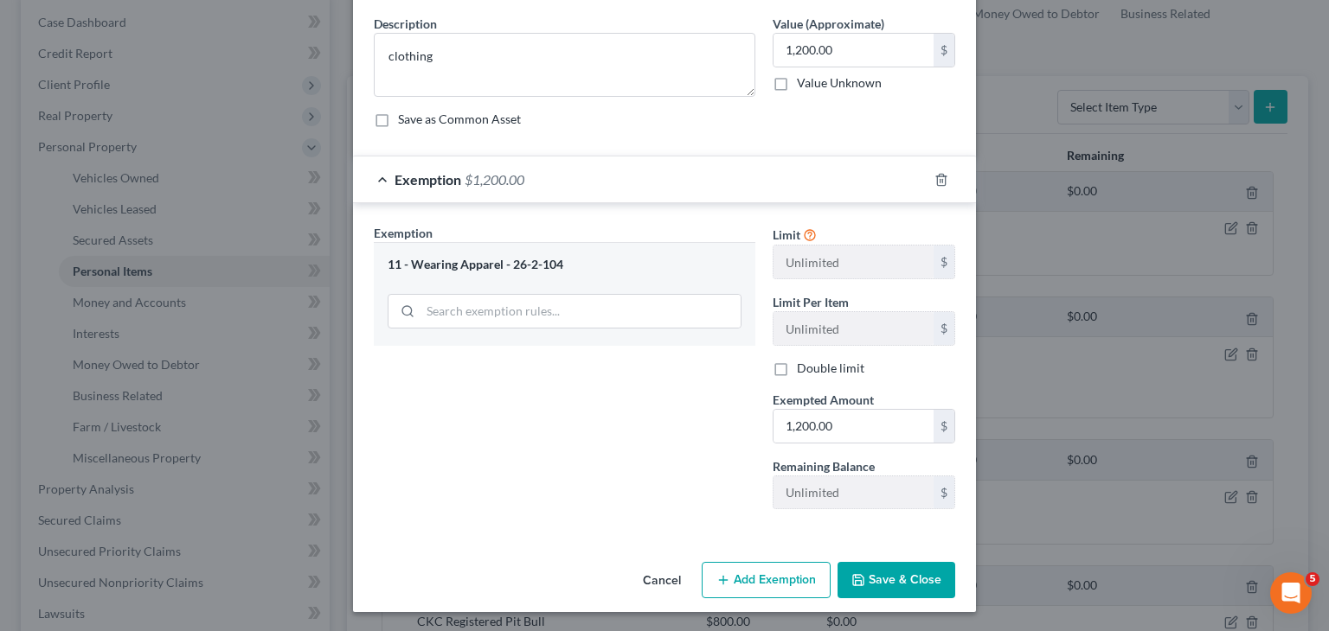
click at [900, 584] on button "Save & Close" at bounding box center [896, 580] width 118 height 36
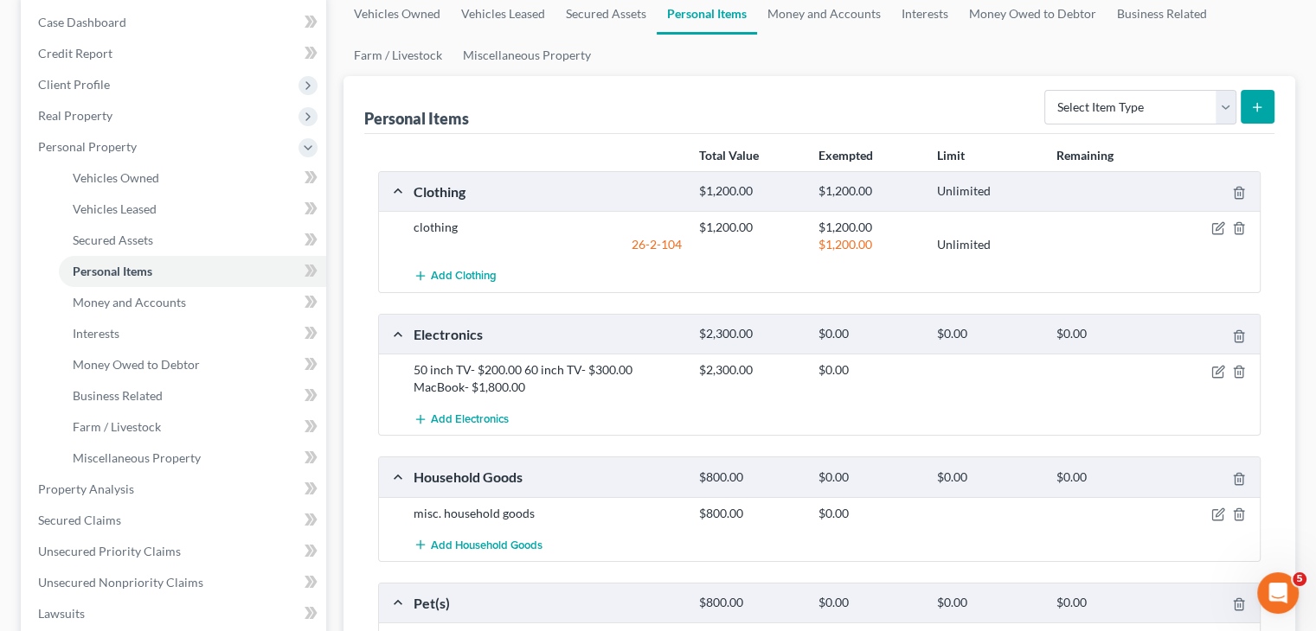
click at [1221, 377] on div "$2,300.00 $0.00" at bounding box center [975, 379] width 571 height 35
click at [1218, 374] on icon "button" at bounding box center [1218, 372] width 14 height 14
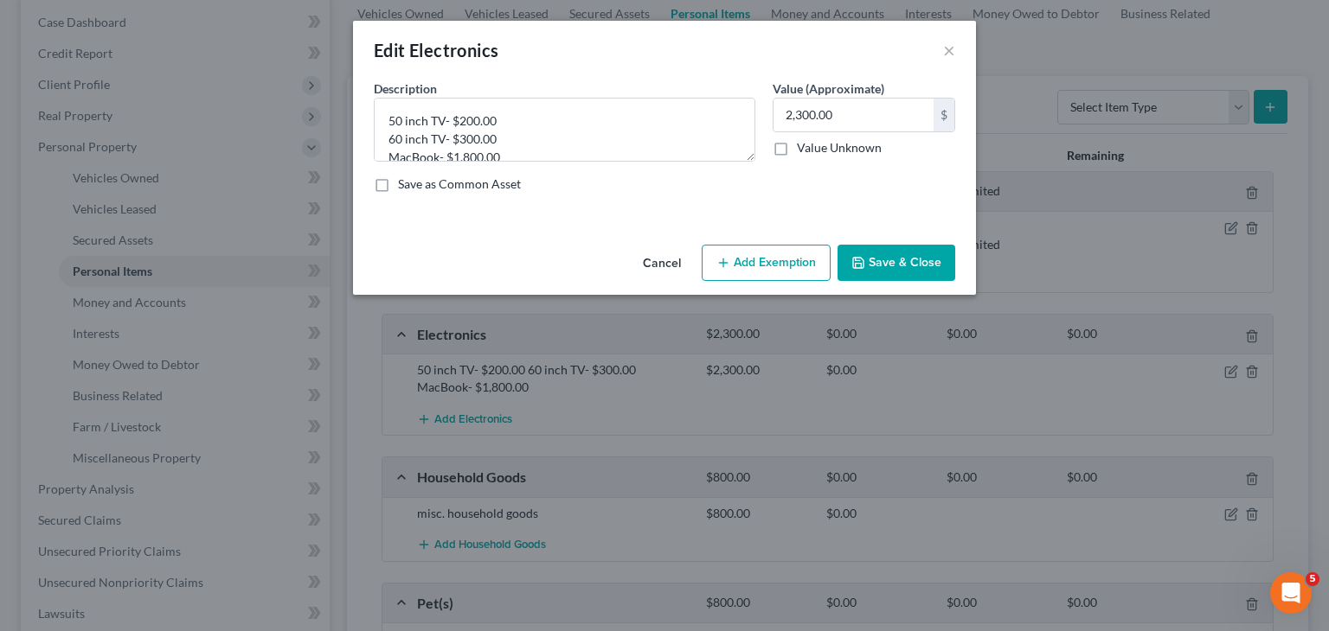
click at [776, 254] on button "Add Exemption" at bounding box center [766, 263] width 129 height 36
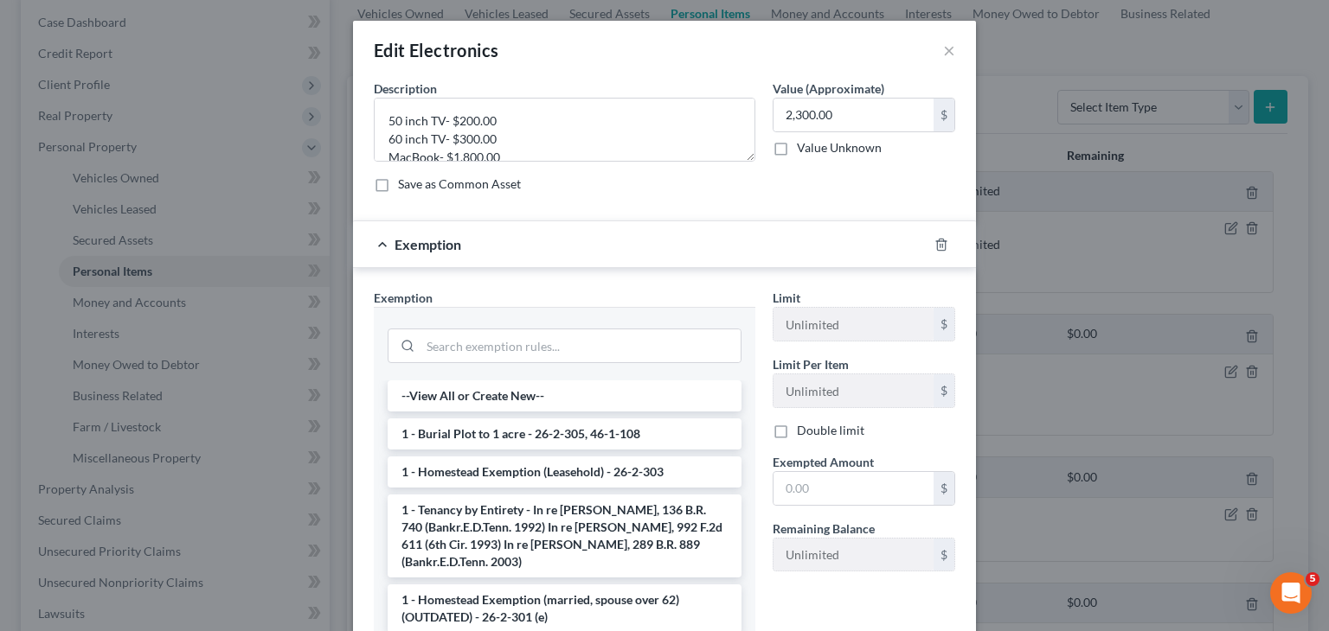
scroll to position [86, 0]
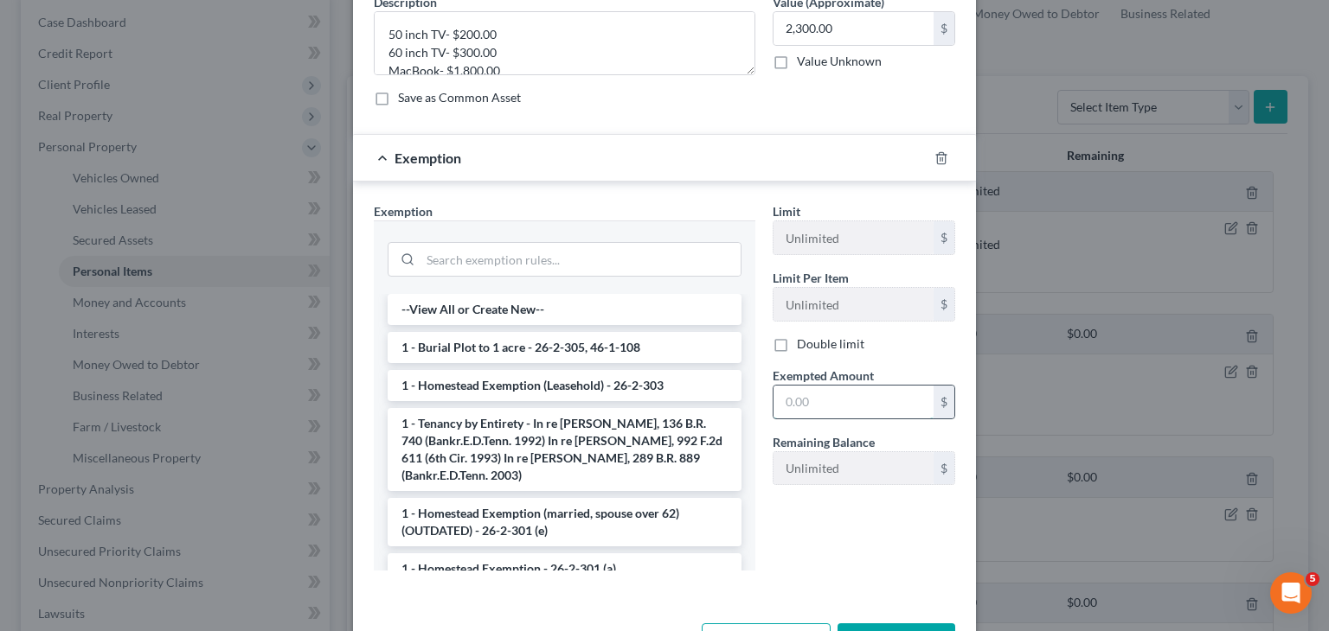
click at [830, 406] on input "text" at bounding box center [853, 402] width 160 height 33
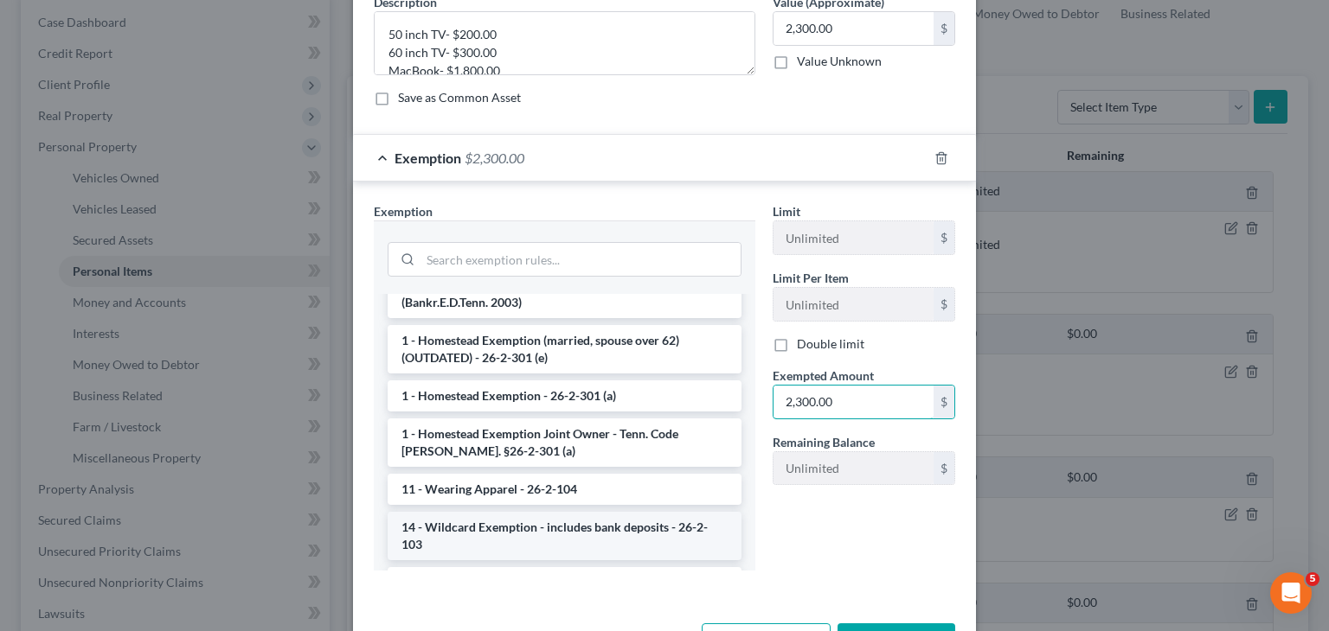
type input "2,300.00"
click at [521, 513] on li "14 - Wildcard Exemption - includes bank deposits - 26-2-103" at bounding box center [565, 536] width 354 height 48
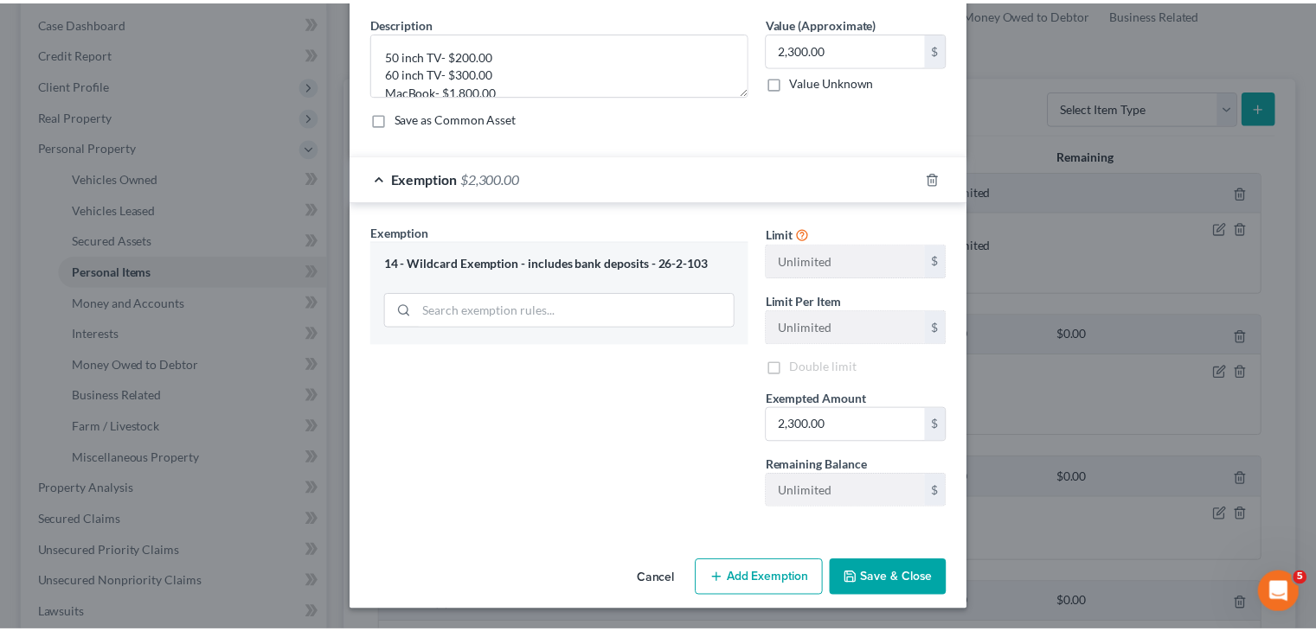
scroll to position [65, 0]
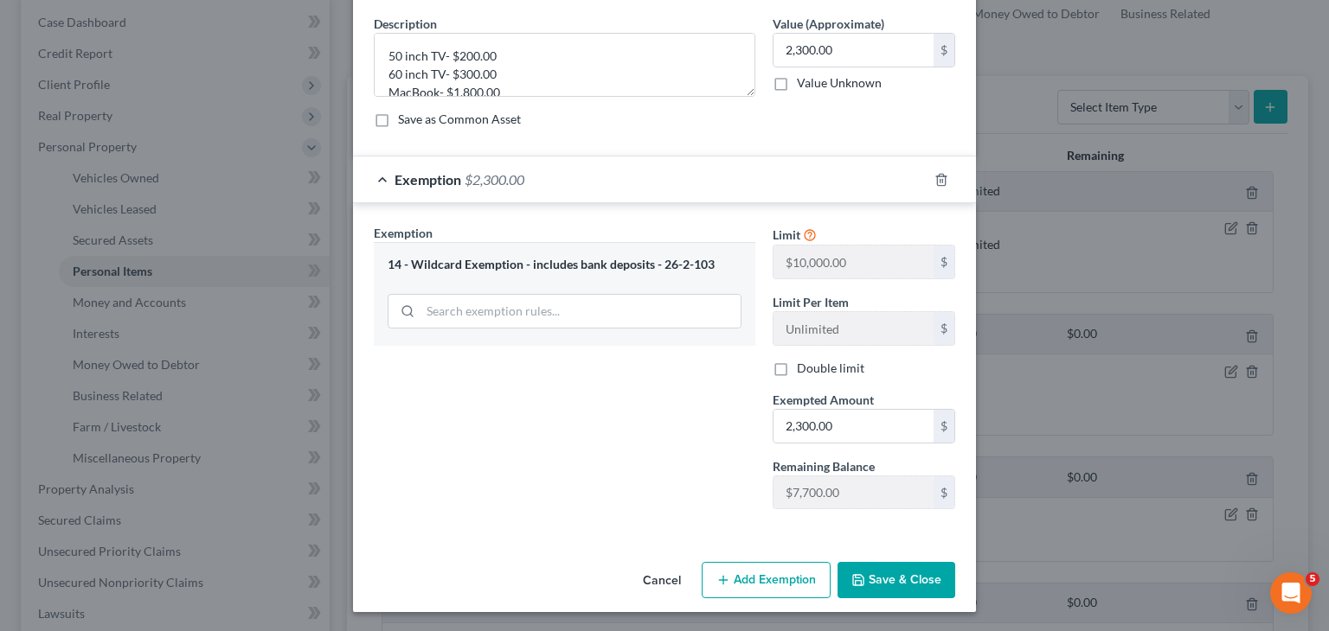
click at [898, 574] on button "Save & Close" at bounding box center [896, 580] width 118 height 36
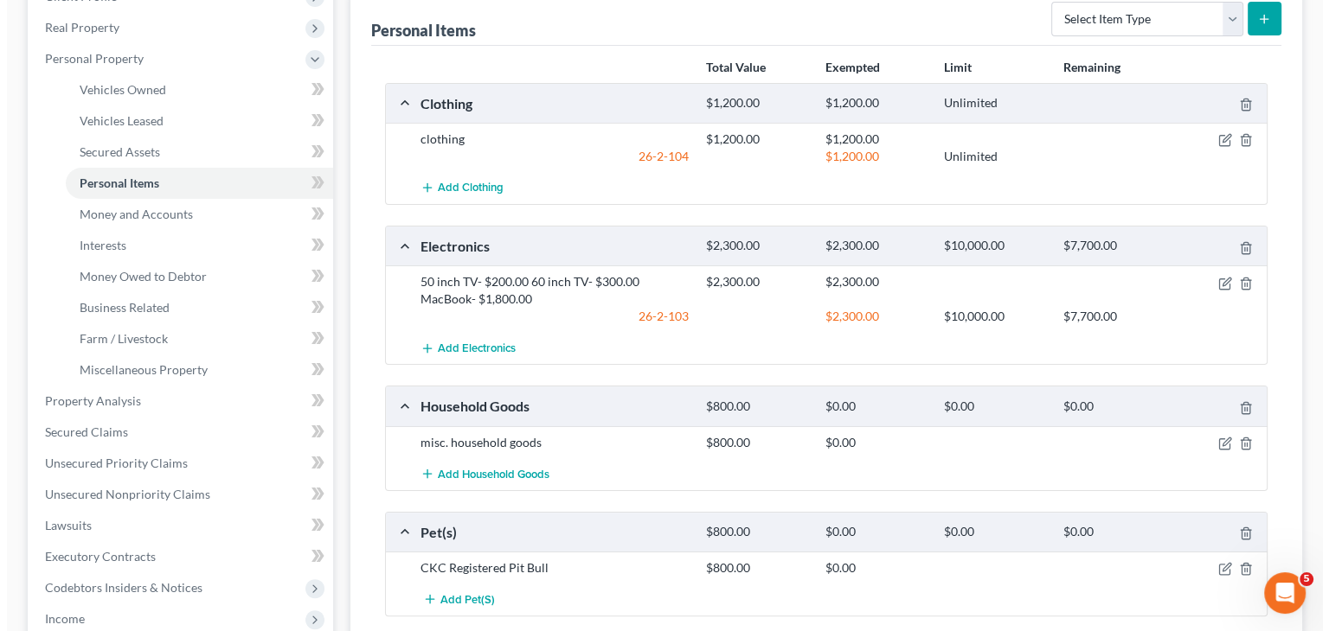
scroll to position [346, 0]
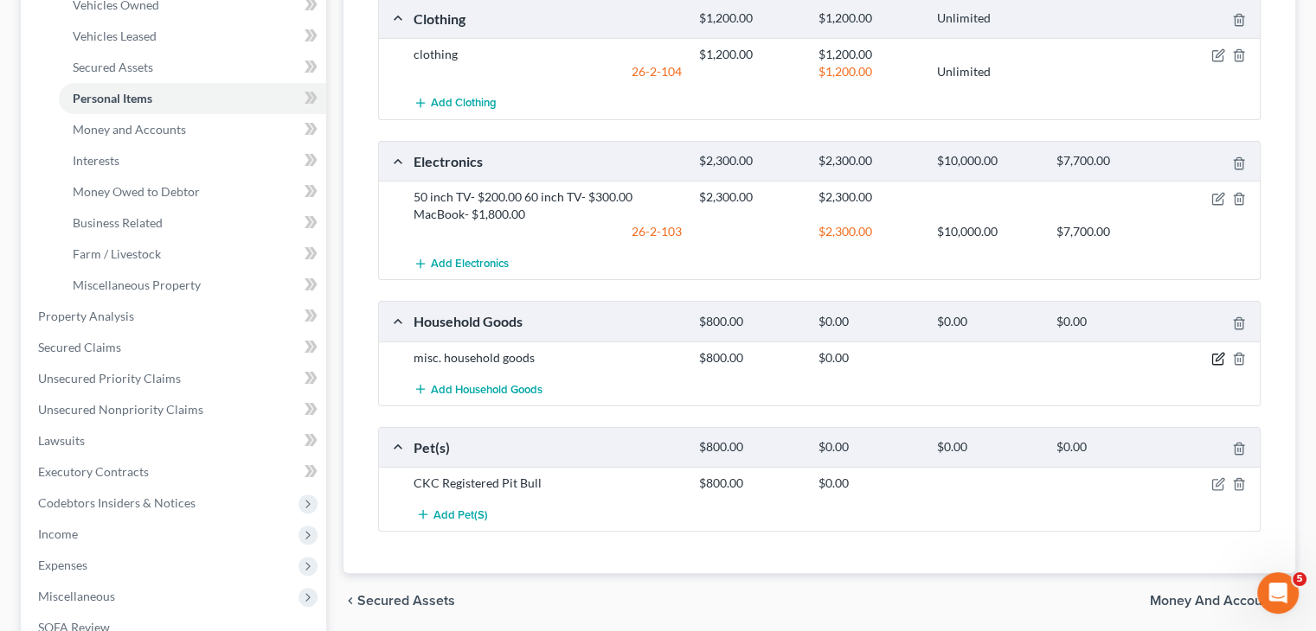
click at [1214, 357] on icon "button" at bounding box center [1218, 359] width 14 height 14
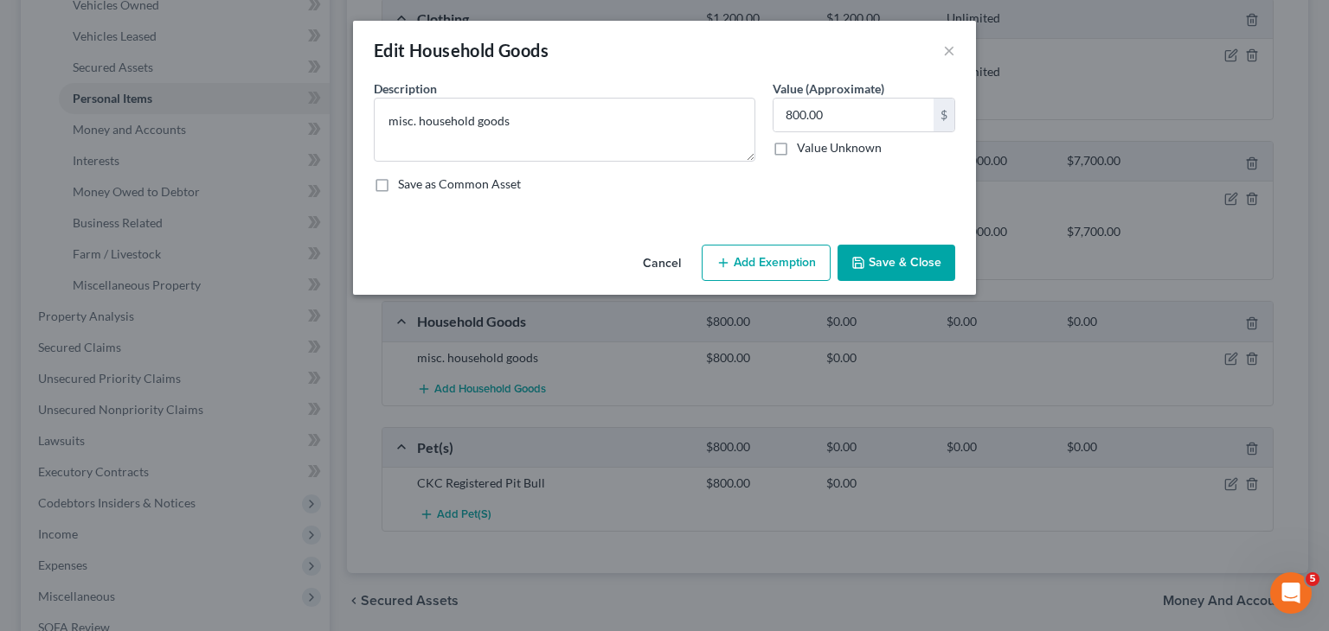
click at [786, 260] on button "Add Exemption" at bounding box center [766, 263] width 129 height 36
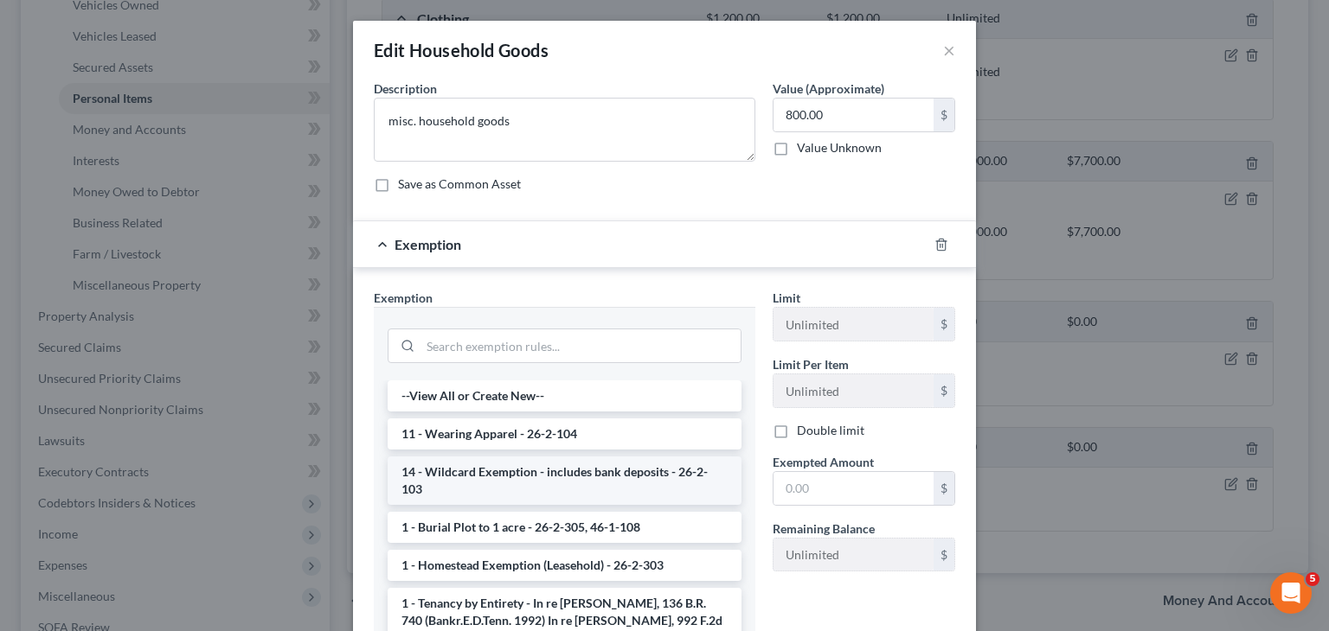
click at [560, 471] on li "14 - Wildcard Exemption - includes bank deposits - 26-2-103" at bounding box center [565, 481] width 354 height 48
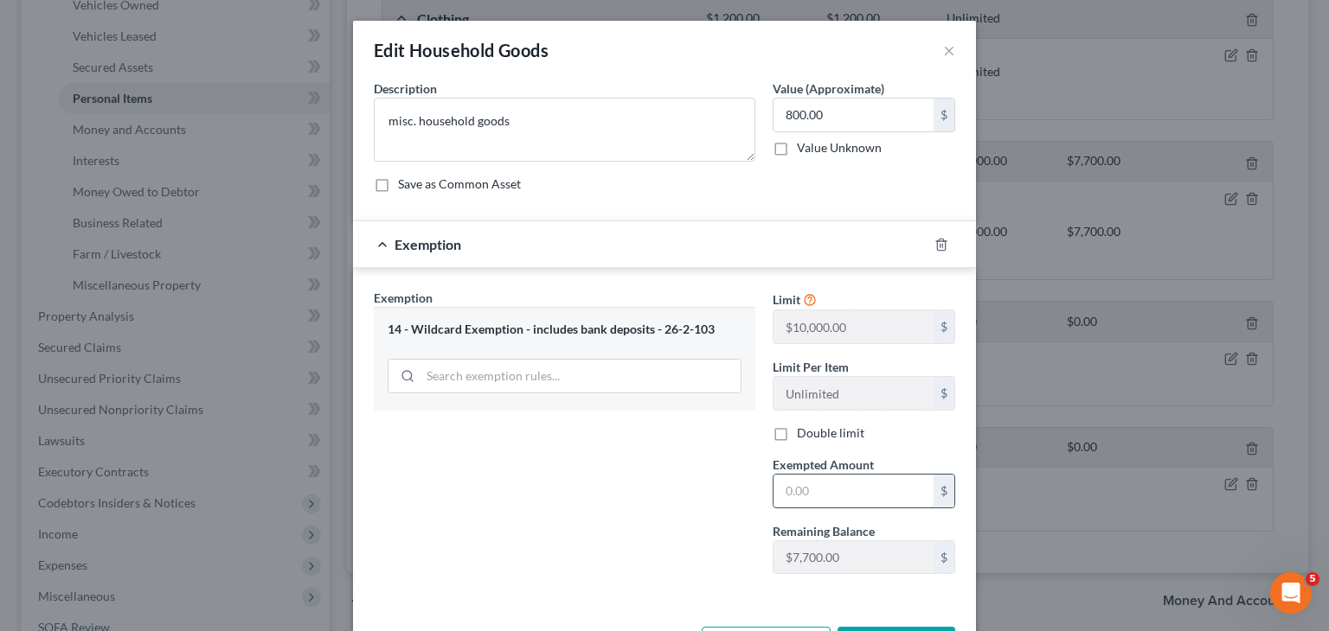
click at [836, 485] on input "text" at bounding box center [853, 491] width 160 height 33
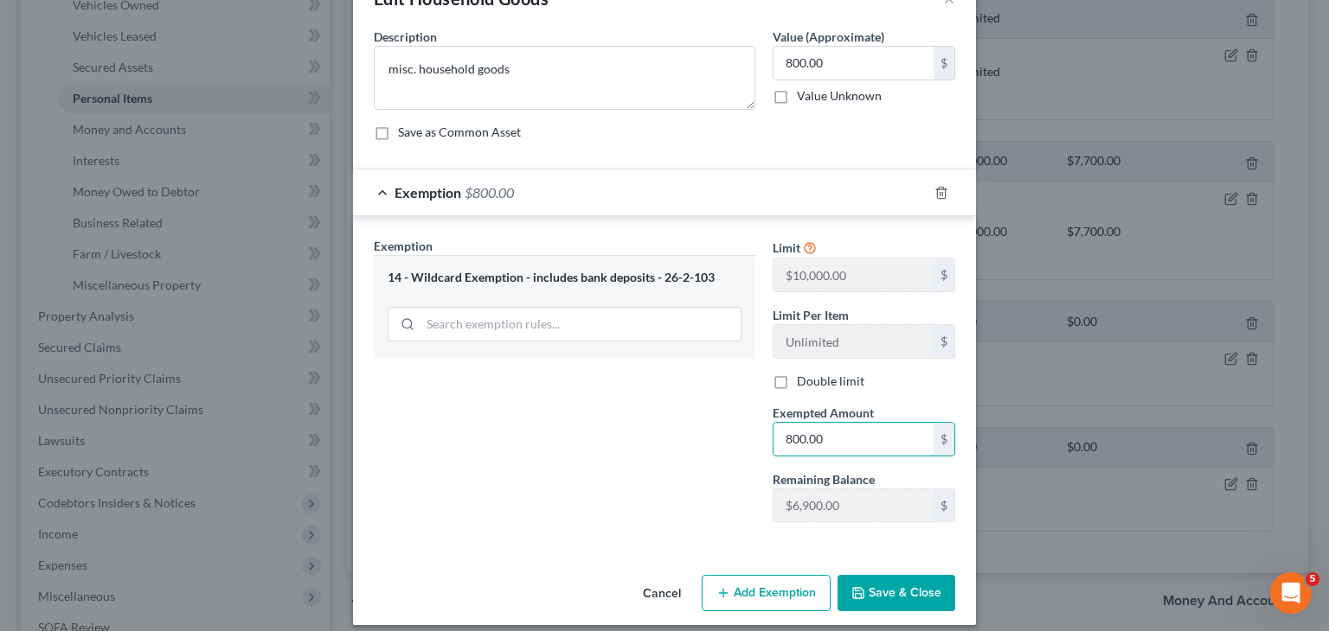
scroll to position [65, 0]
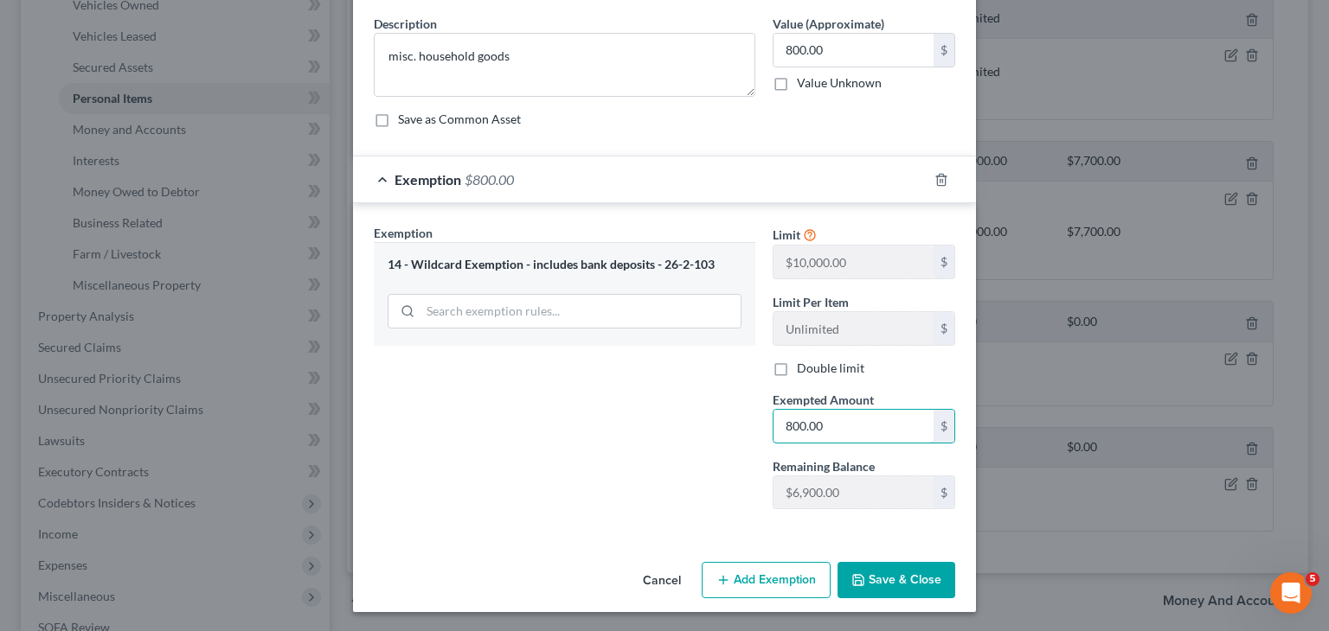
type input "800.00"
click at [910, 571] on button "Save & Close" at bounding box center [896, 580] width 118 height 36
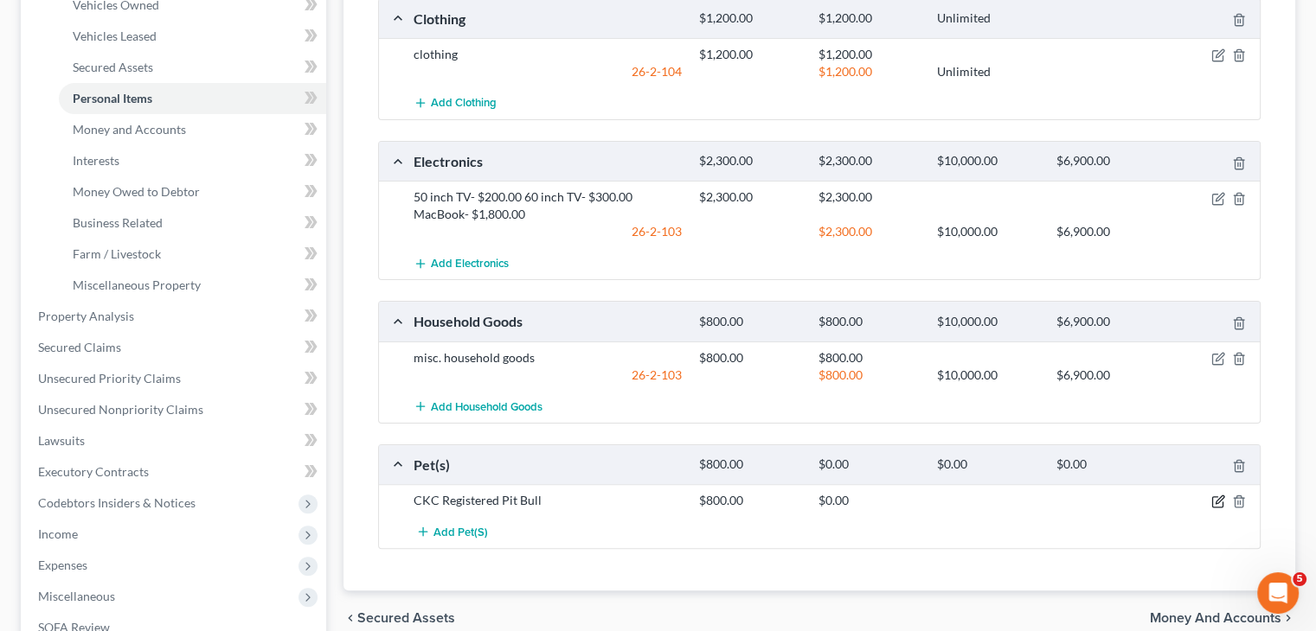
click at [1218, 497] on icon "button" at bounding box center [1219, 501] width 8 height 8
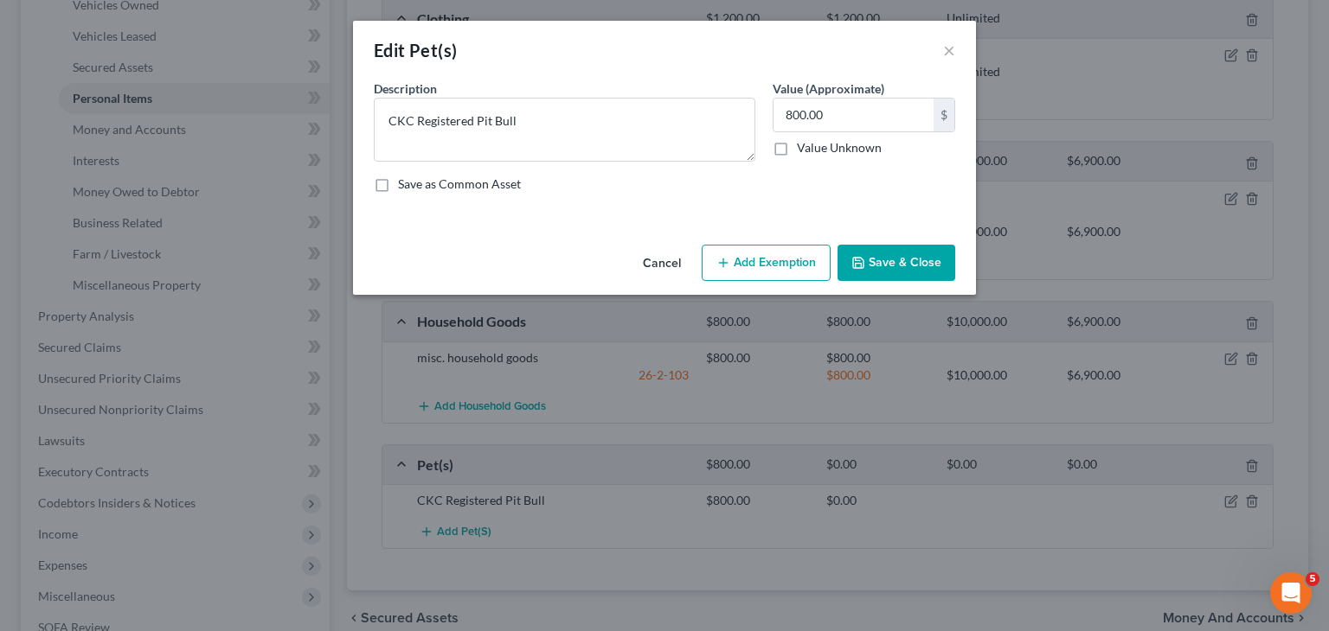
click at [789, 266] on button "Add Exemption" at bounding box center [766, 263] width 129 height 36
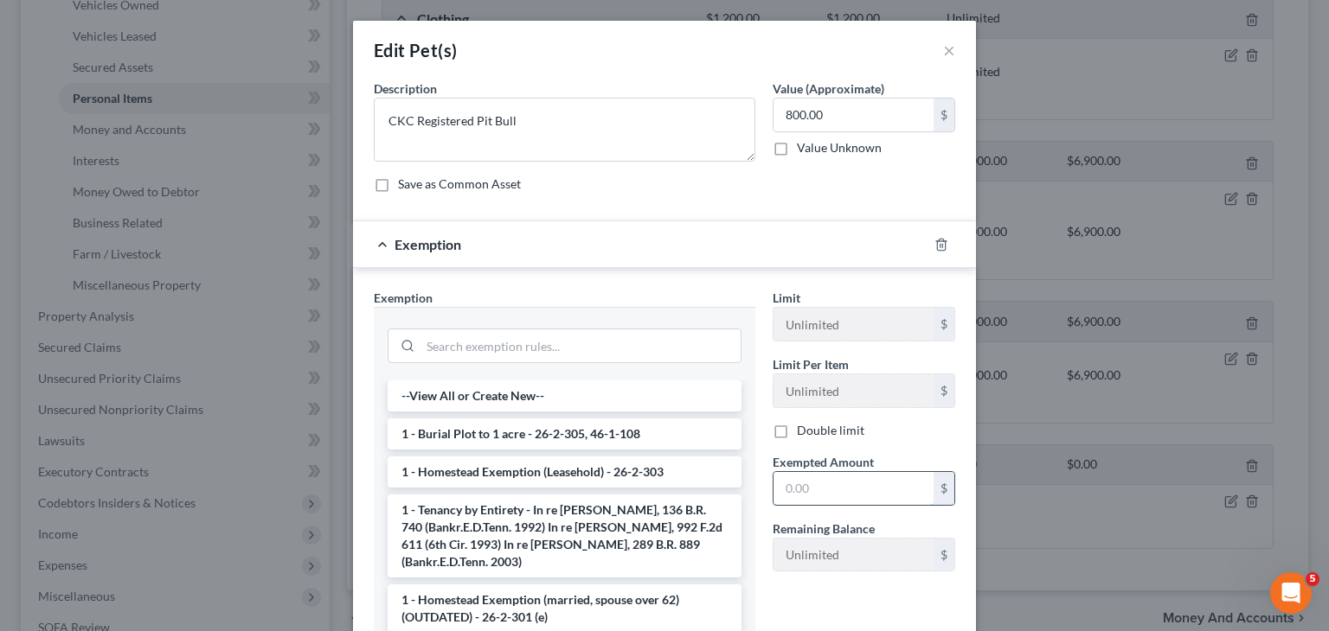
click at [808, 492] on input "text" at bounding box center [853, 488] width 160 height 33
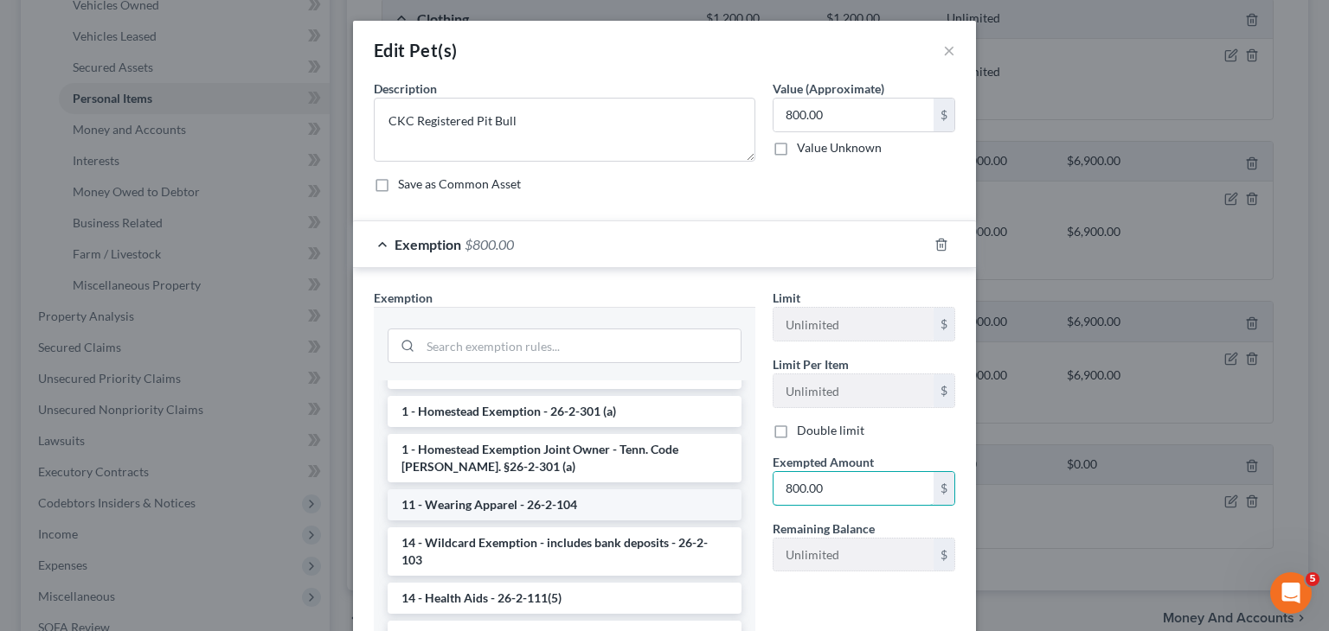
scroll to position [259, 0]
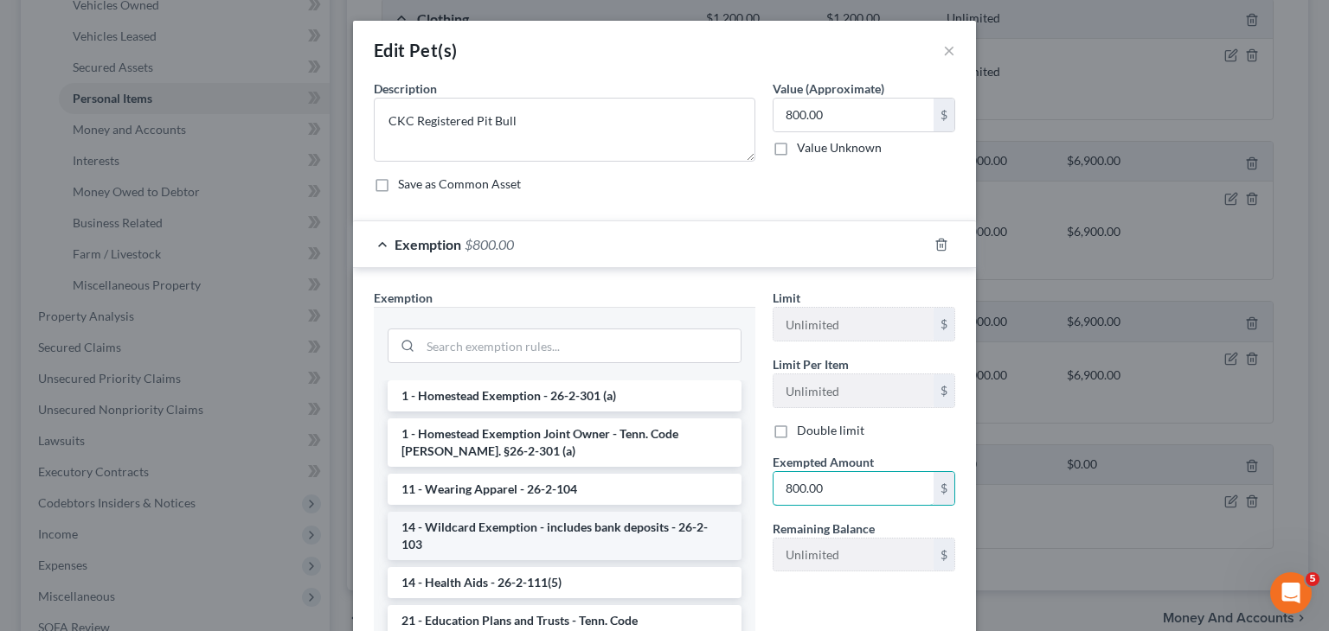
type input "800.00"
click at [539, 513] on li "14 - Wildcard Exemption - includes bank deposits - 26-2-103" at bounding box center [565, 536] width 354 height 48
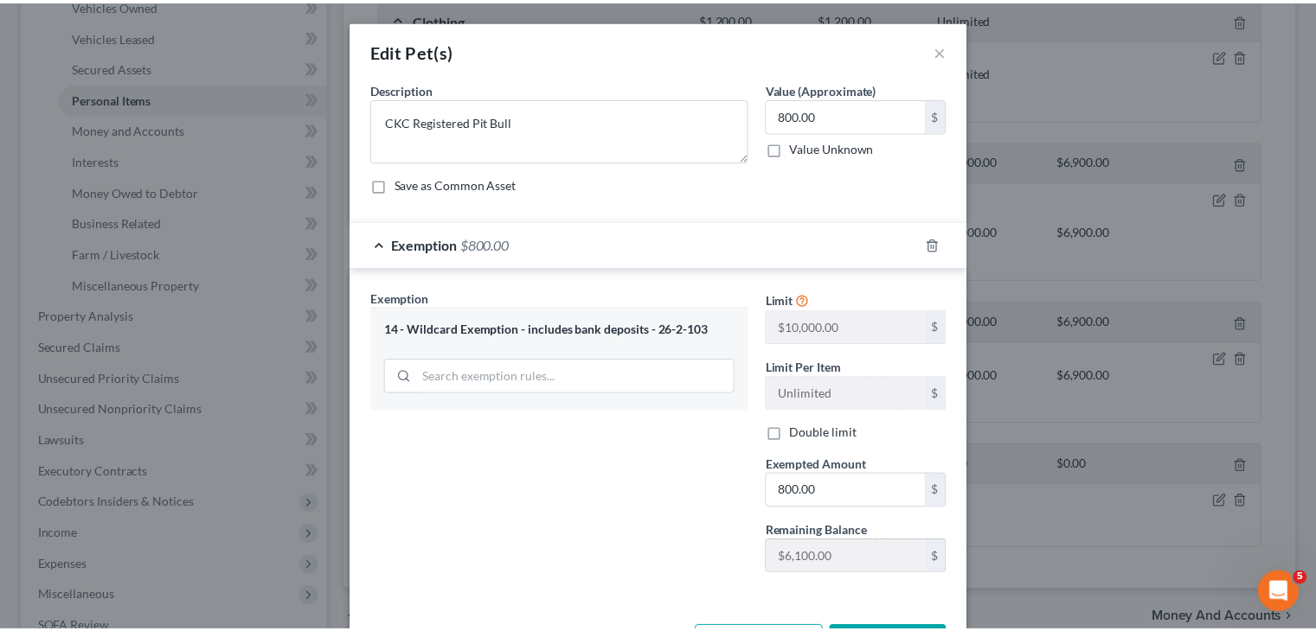
scroll to position [65, 0]
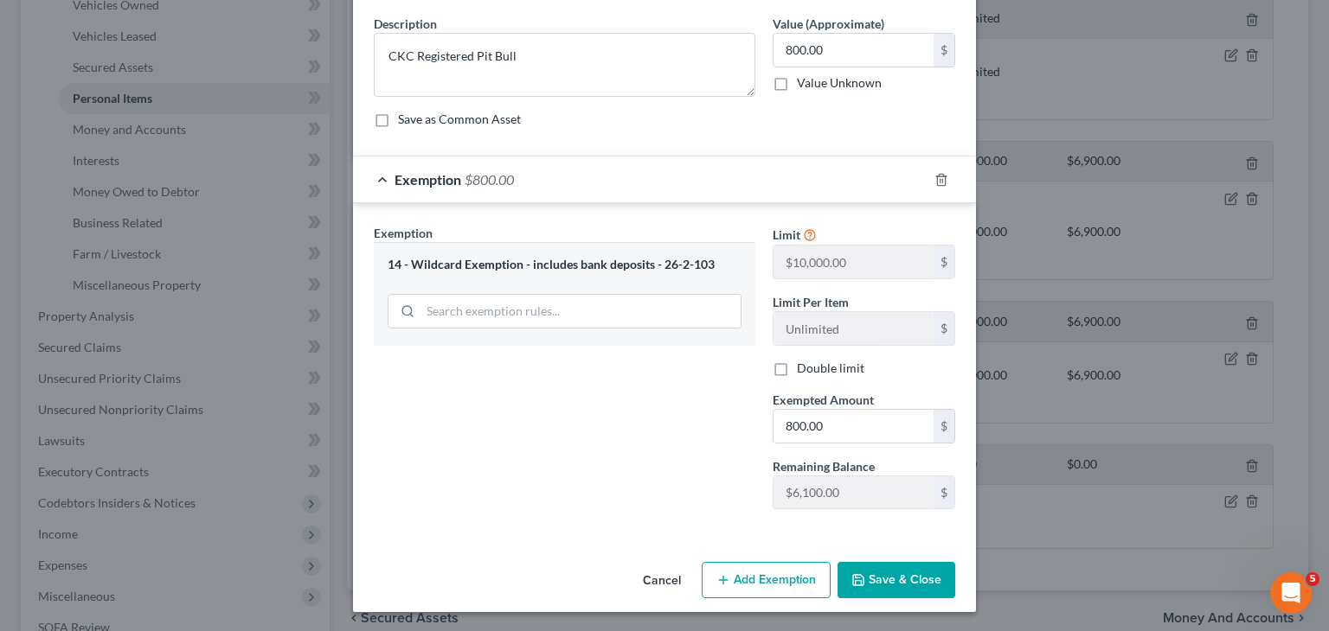
click at [890, 573] on button "Save & Close" at bounding box center [896, 580] width 118 height 36
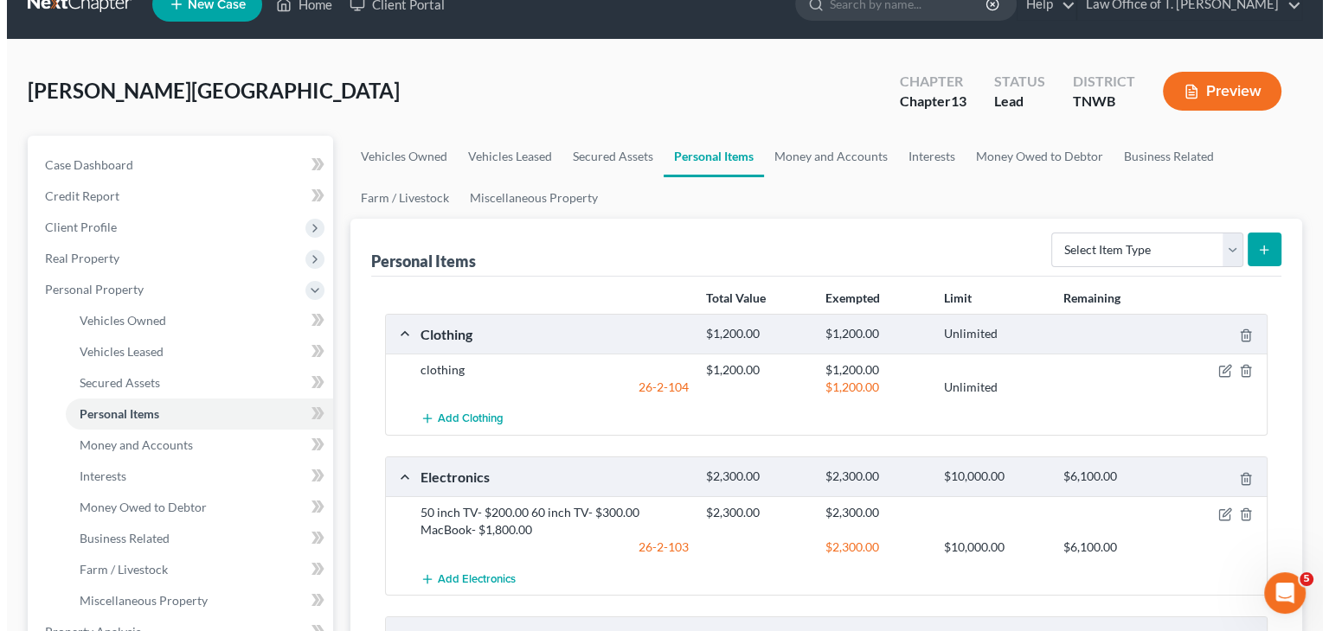
scroll to position [0, 0]
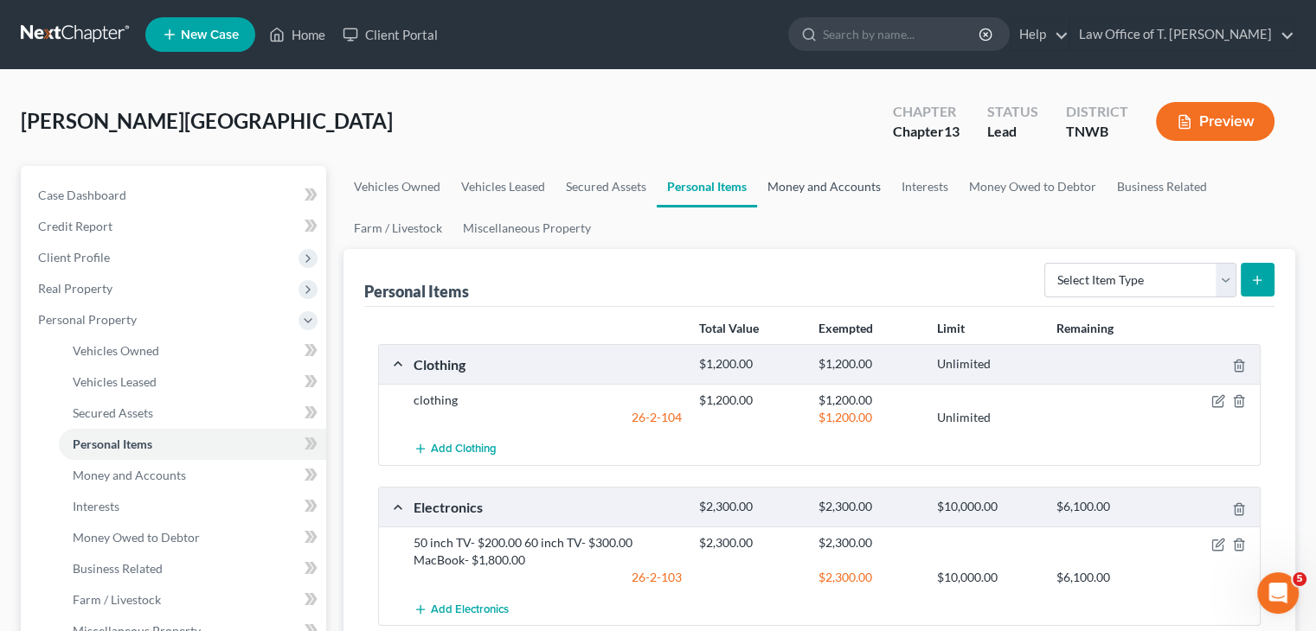
click at [824, 191] on link "Money and Accounts" at bounding box center [824, 187] width 134 height 42
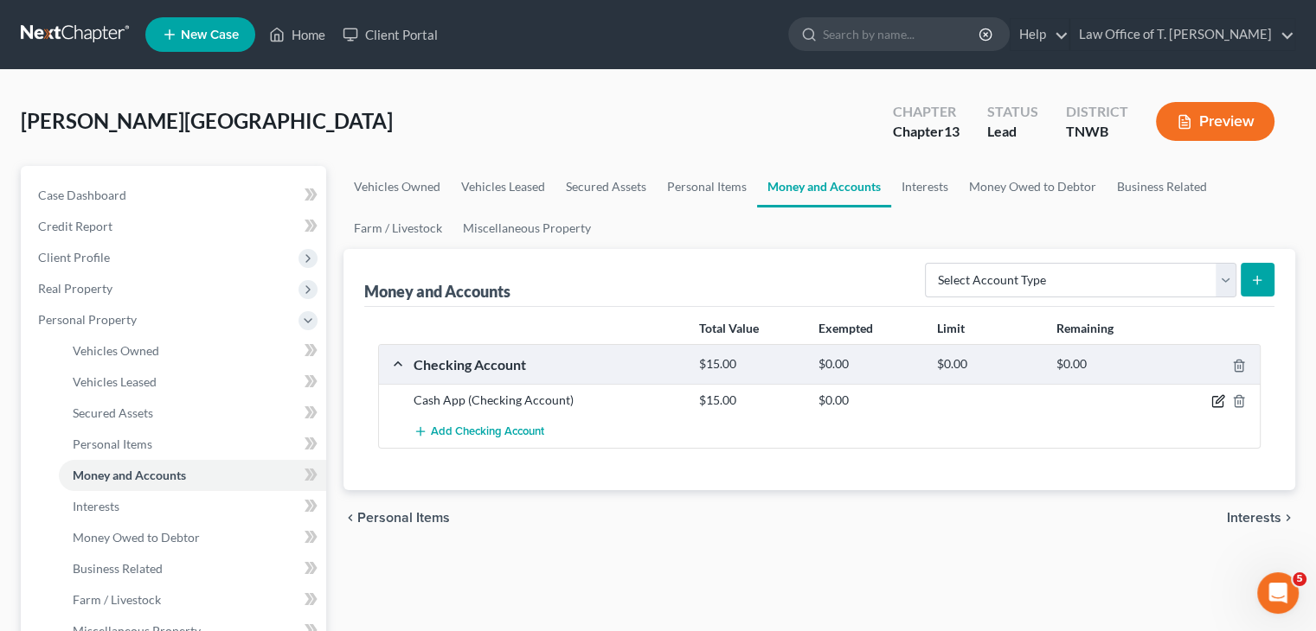
click at [1221, 403] on icon "button" at bounding box center [1217, 402] width 10 height 10
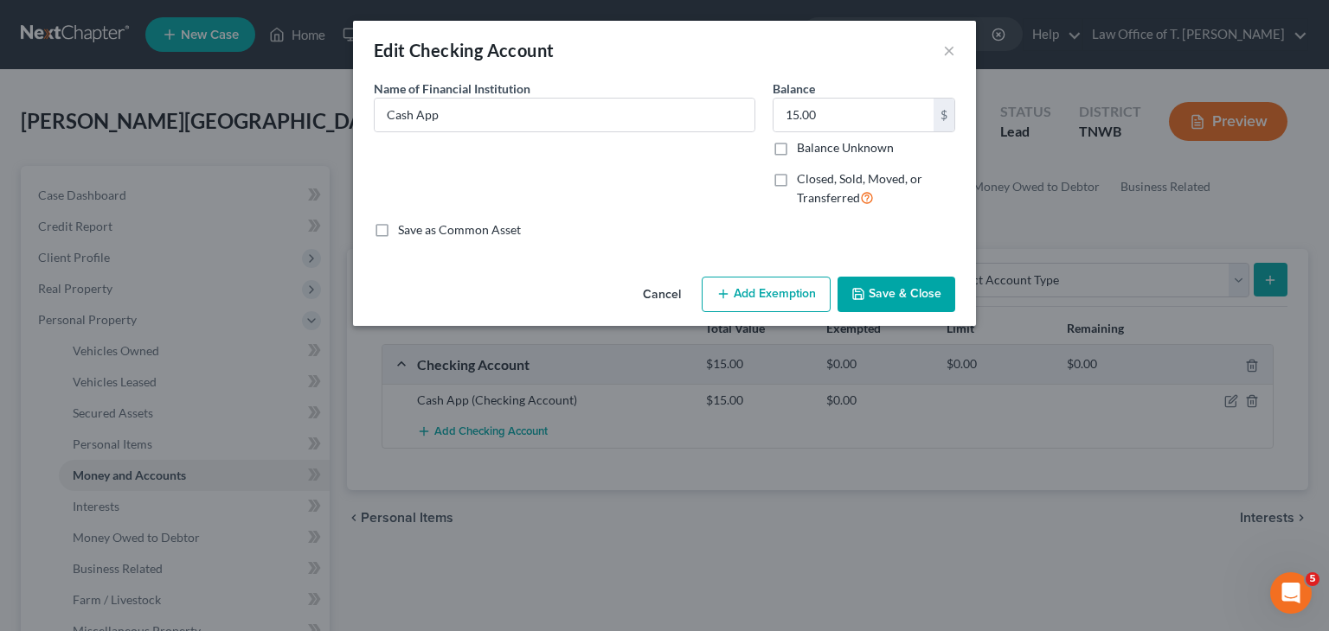
click at [782, 290] on button "Add Exemption" at bounding box center [766, 295] width 129 height 36
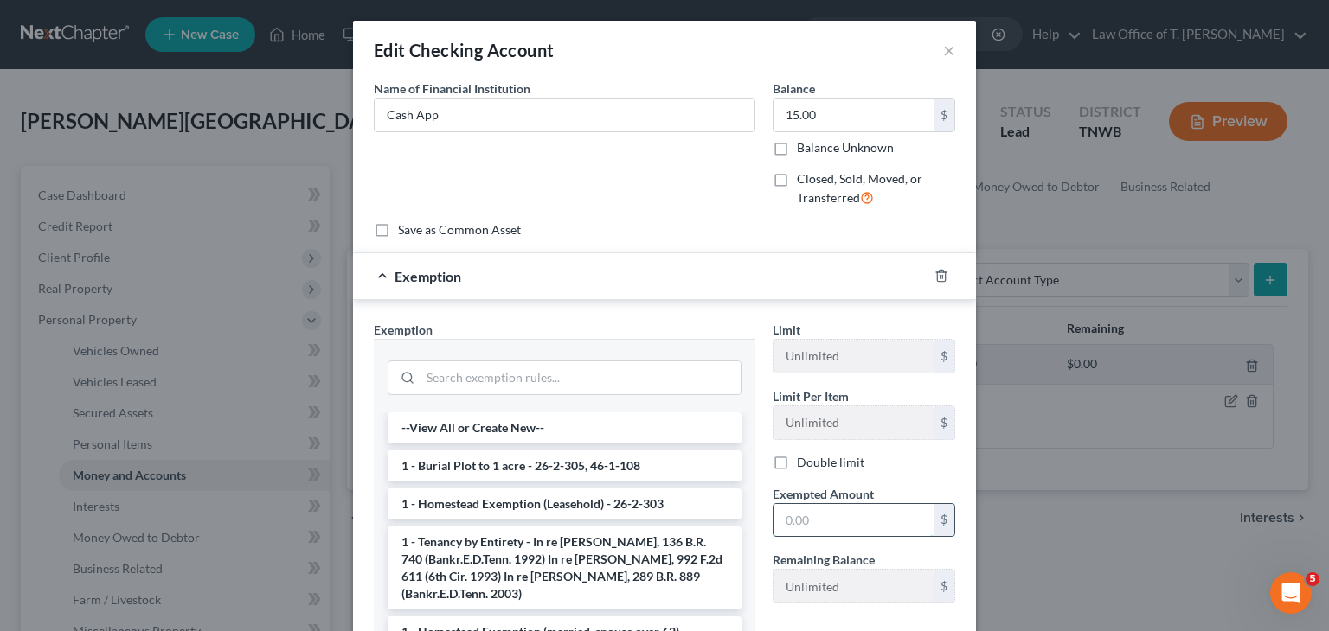
click at [817, 525] on input "text" at bounding box center [853, 520] width 160 height 33
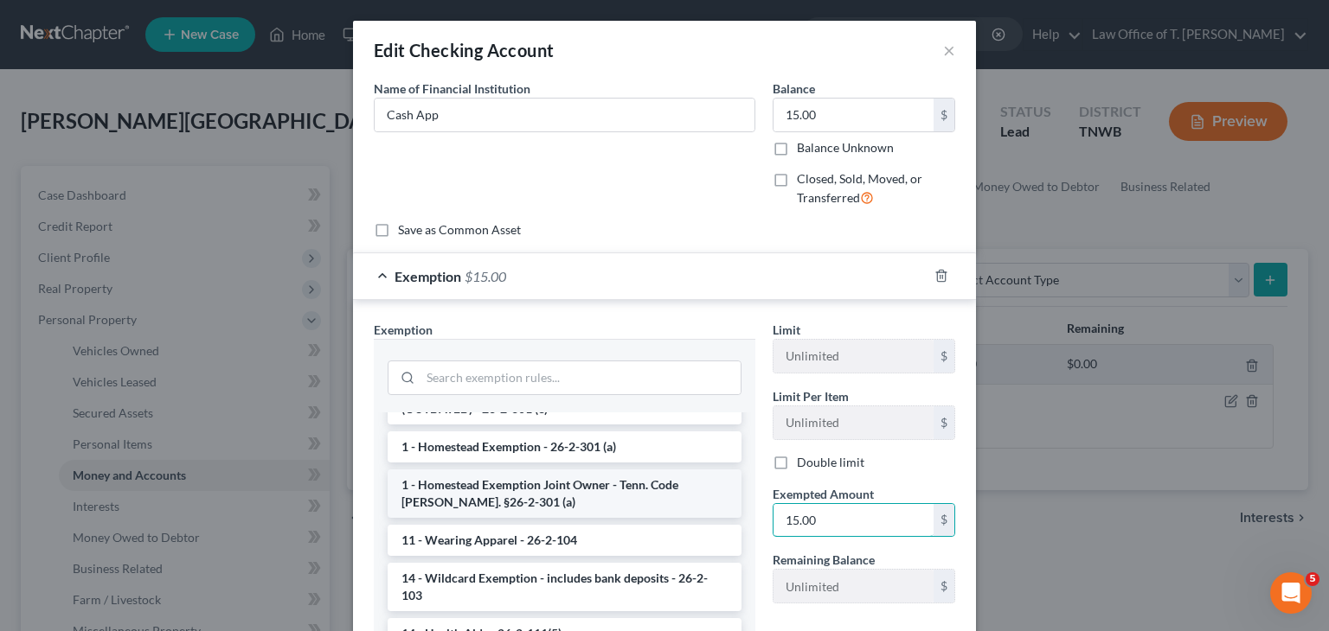
scroll to position [259, 0]
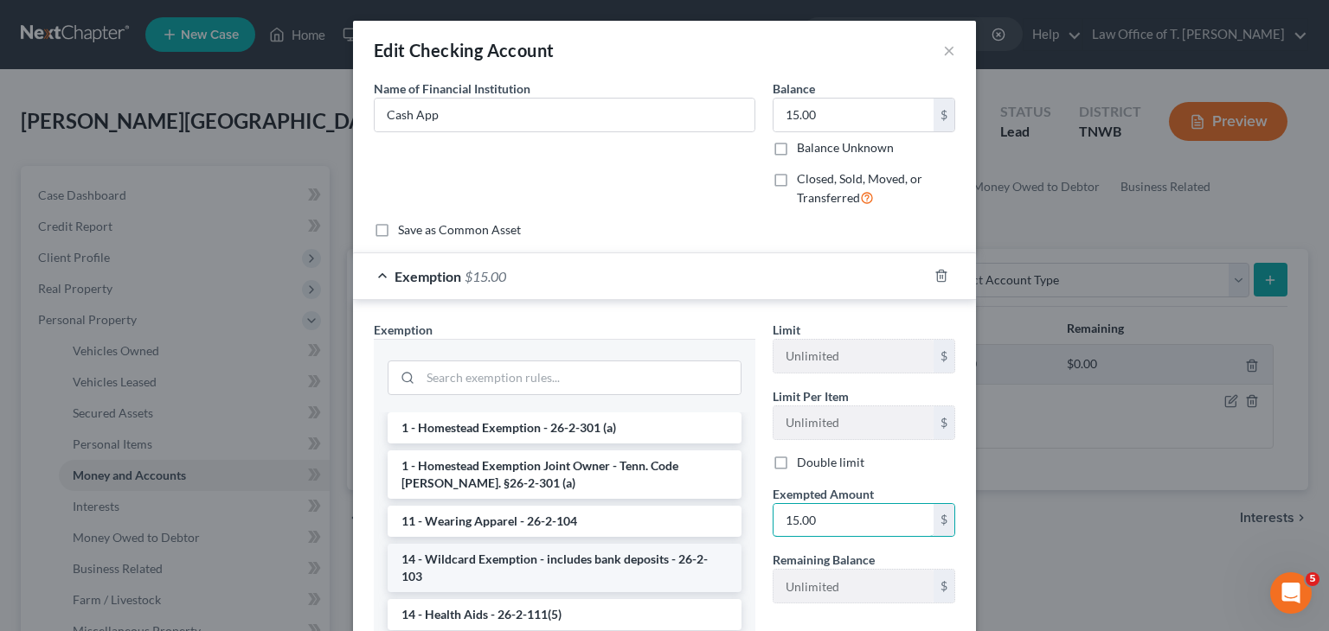
type input "15.00"
click at [523, 544] on li "14 - Wildcard Exemption - includes bank deposits - 26-2-103" at bounding box center [565, 568] width 354 height 48
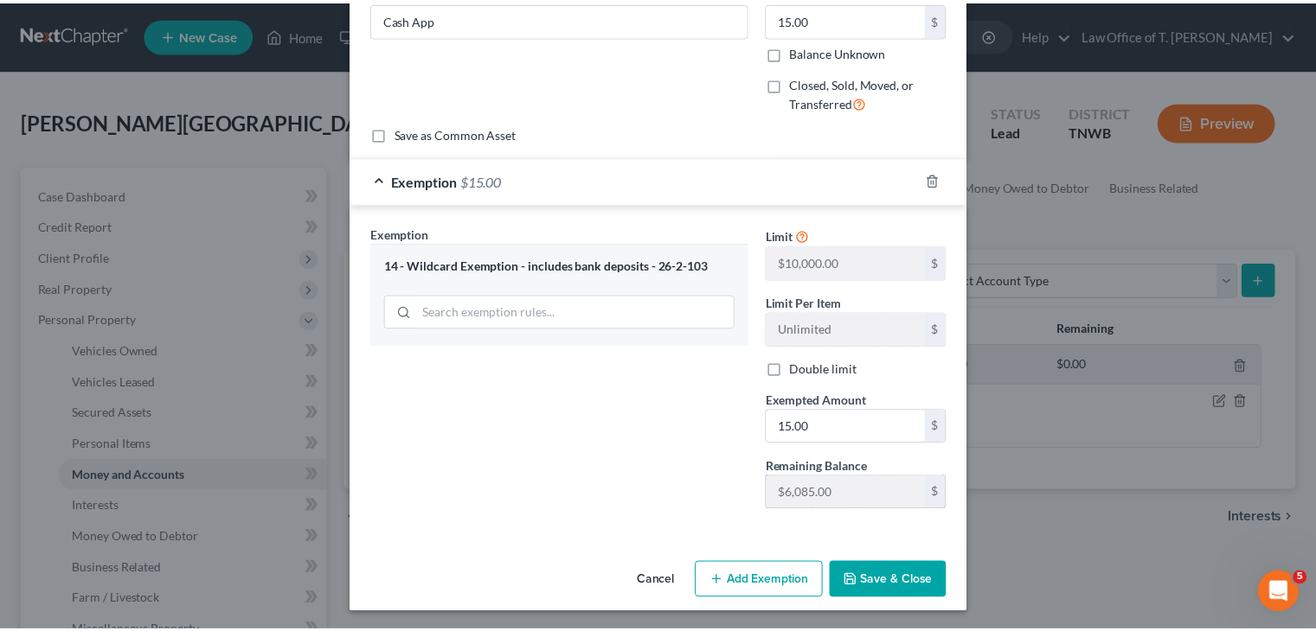
scroll to position [97, 0]
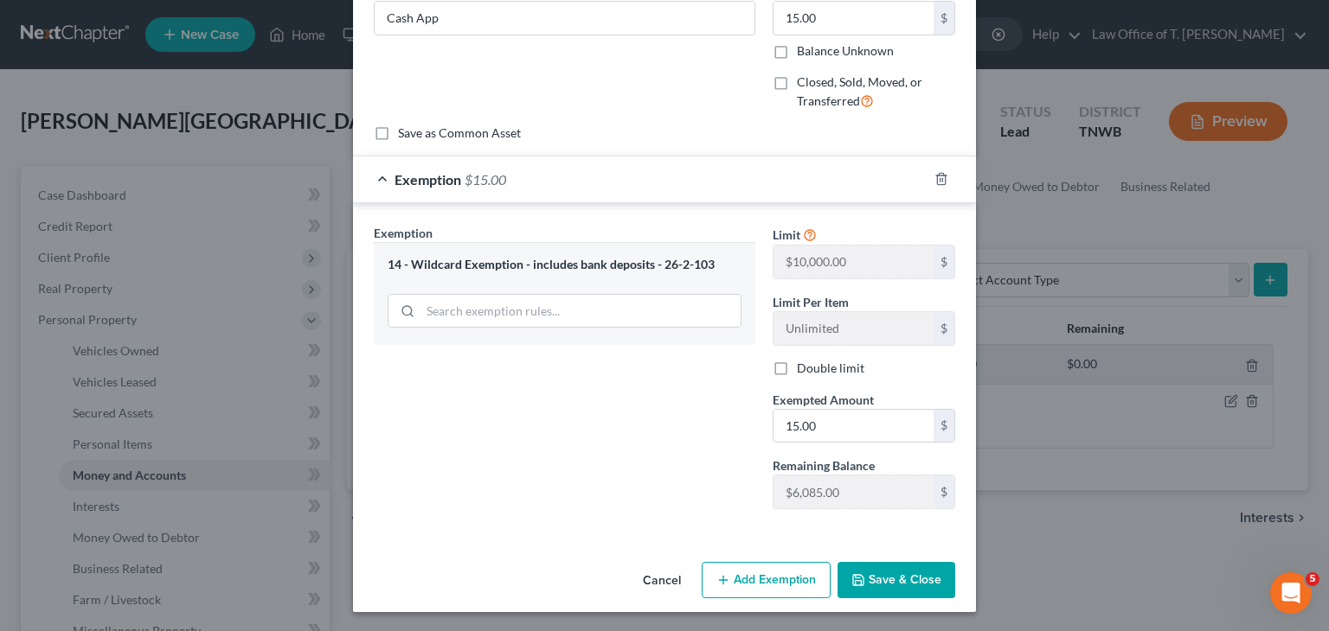
click at [868, 581] on button "Save & Close" at bounding box center [896, 580] width 118 height 36
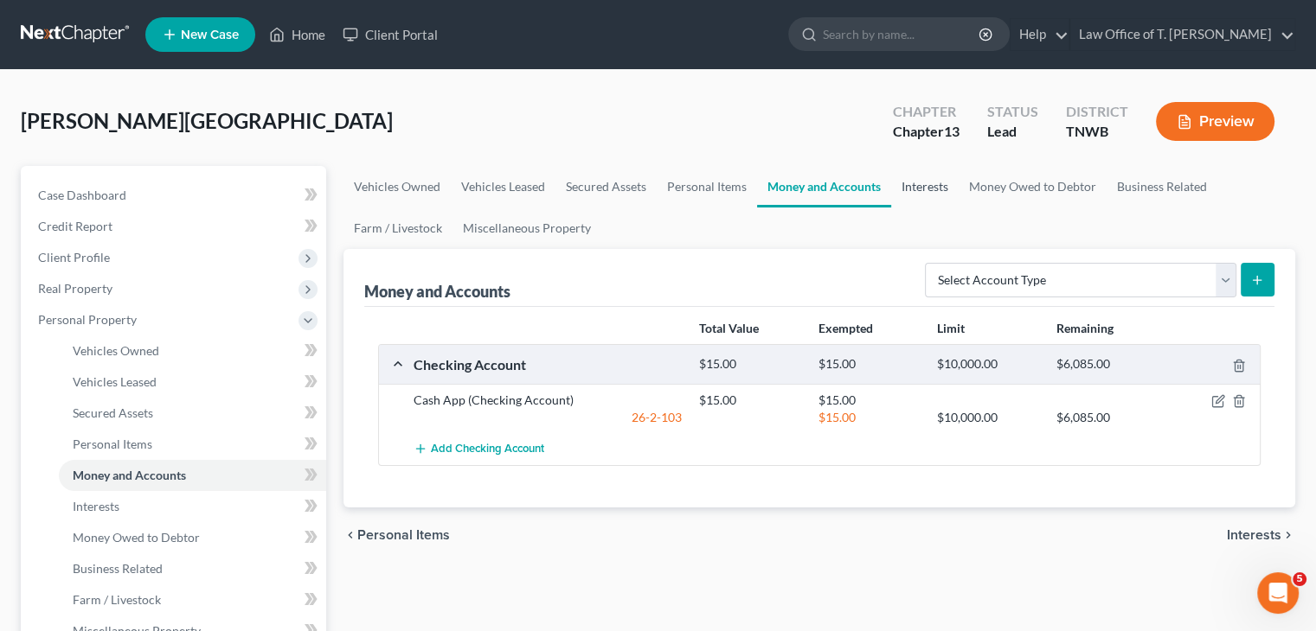
click at [929, 188] on link "Interests" at bounding box center [924, 187] width 67 height 42
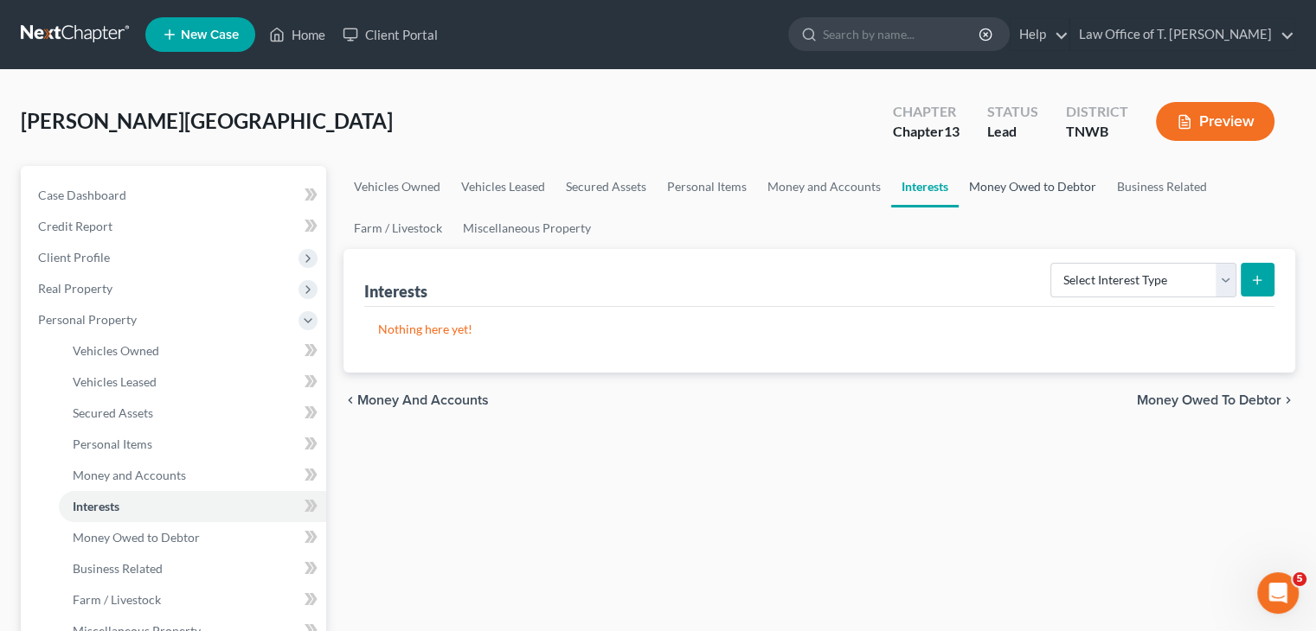
click at [1021, 185] on link "Money Owed to Debtor" at bounding box center [1032, 187] width 148 height 42
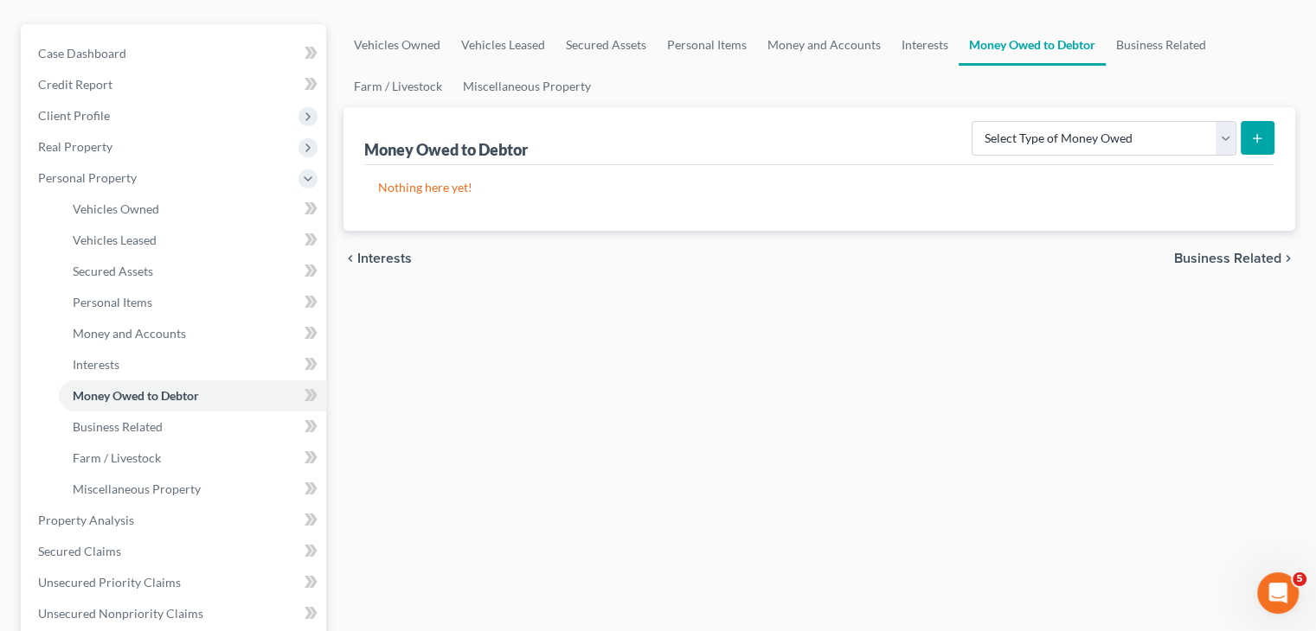
scroll to position [173, 0]
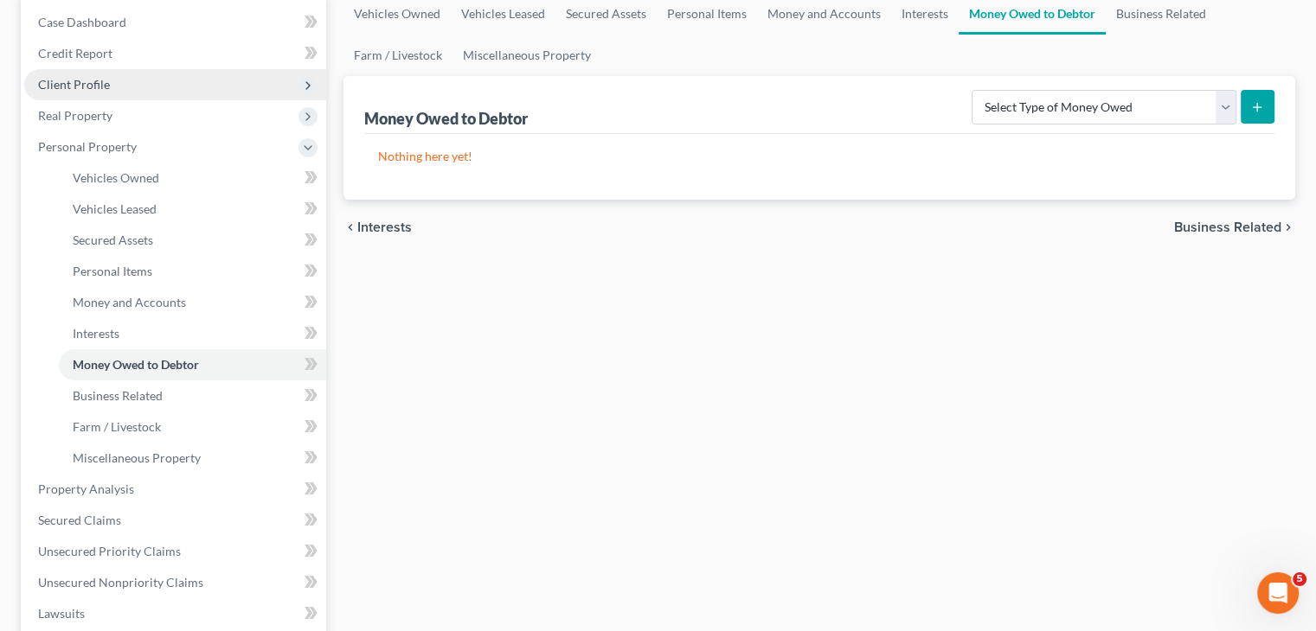
click at [80, 83] on span "Client Profile" at bounding box center [74, 84] width 72 height 15
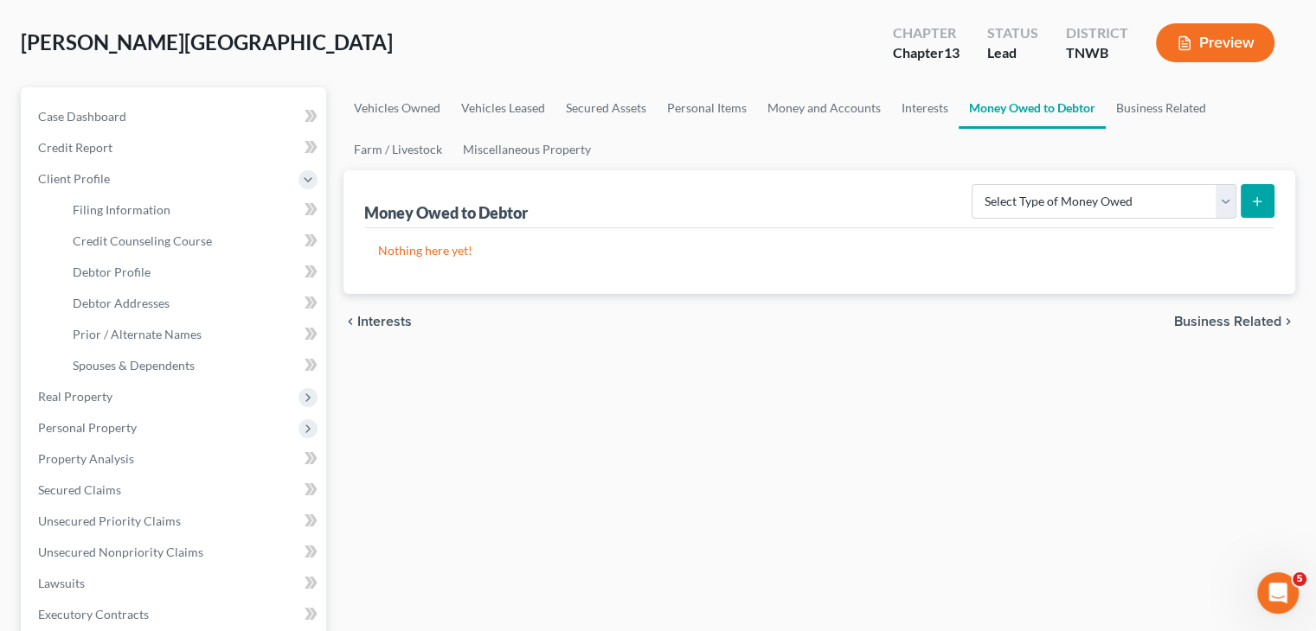
scroll to position [0, 0]
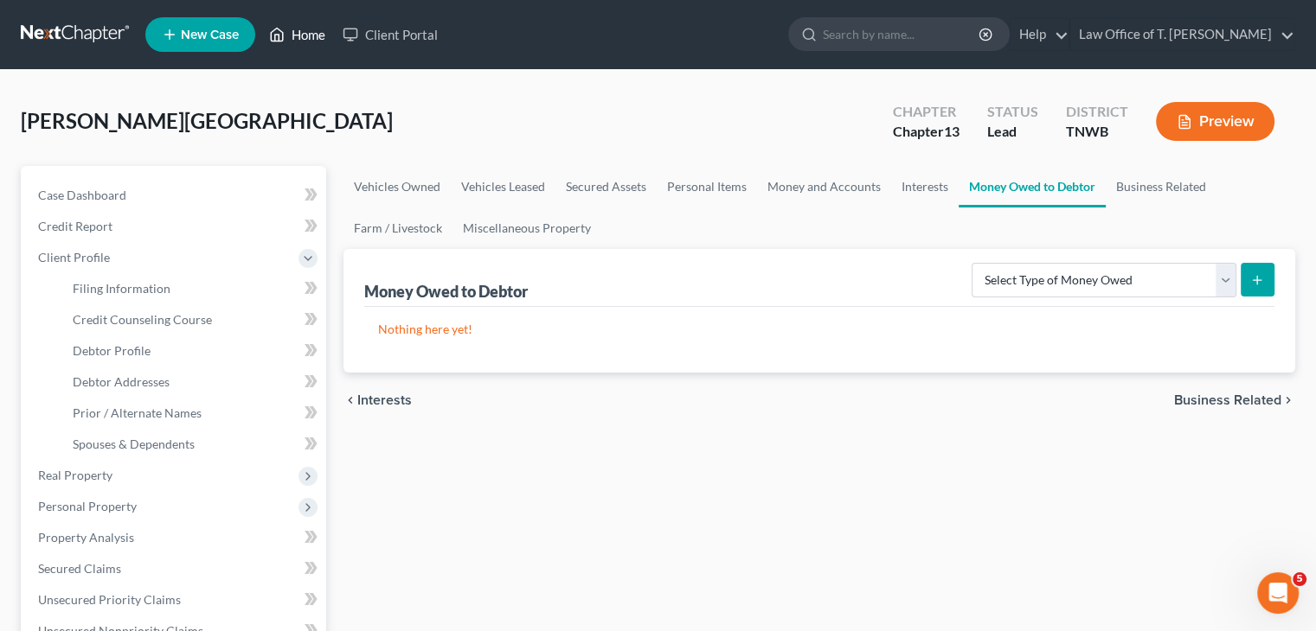
click at [302, 32] on link "Home" at bounding box center [297, 34] width 74 height 31
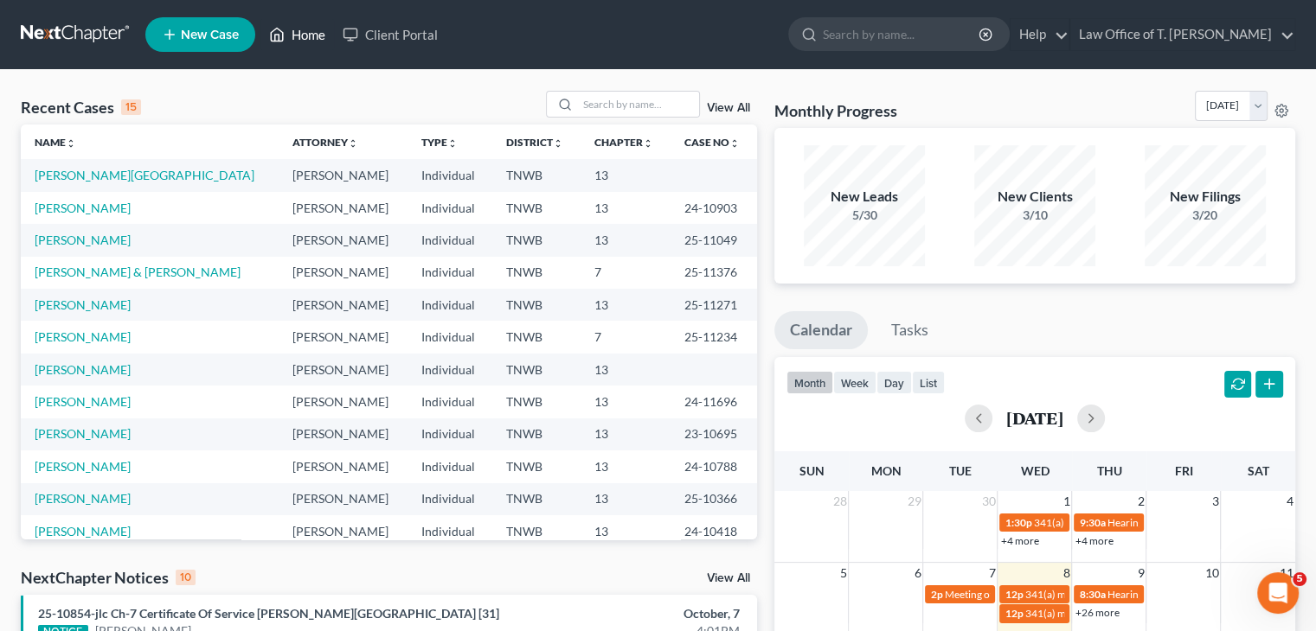
click at [321, 35] on link "Home" at bounding box center [297, 34] width 74 height 31
drag, startPoint x: 644, startPoint y: 79, endPoint x: 696, endPoint y: 25, distance: 75.2
click at [698, 35] on div "Home New Case Client Portal Law Office of [PERSON_NAME] Smith [EMAIL_ADDRESS][D…" at bounding box center [658, 639] width 1316 height 1279
click at [213, 29] on span "New Case" at bounding box center [210, 35] width 58 height 13
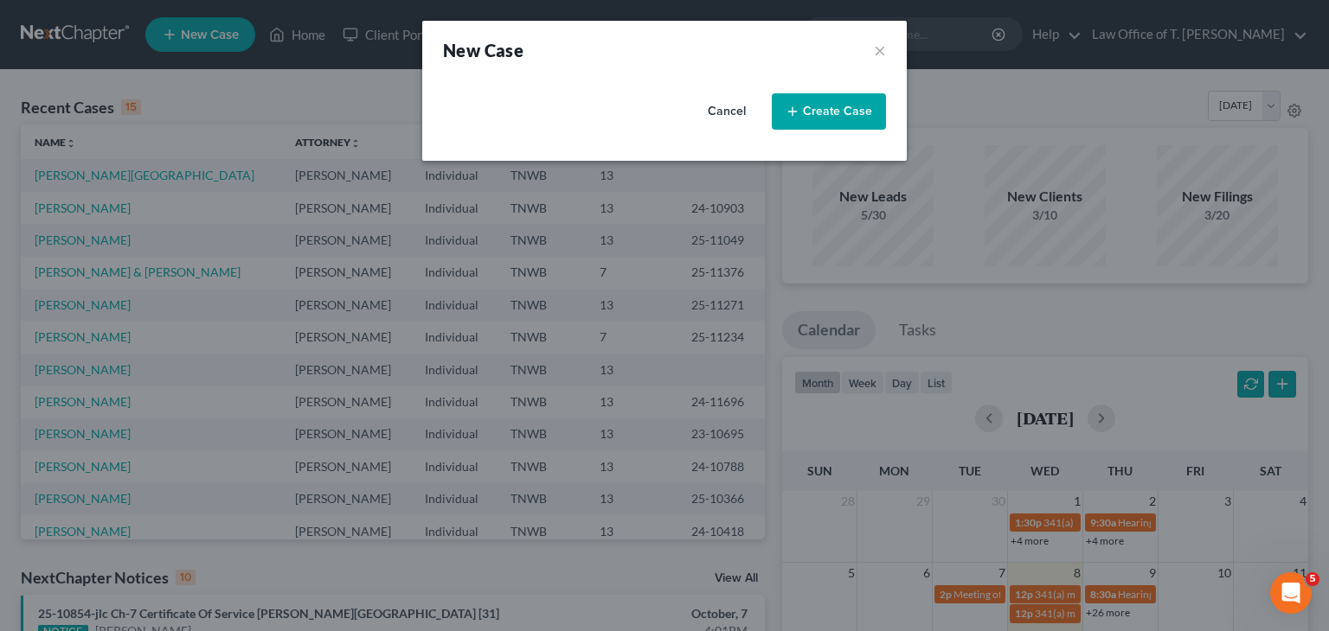
select select "76"
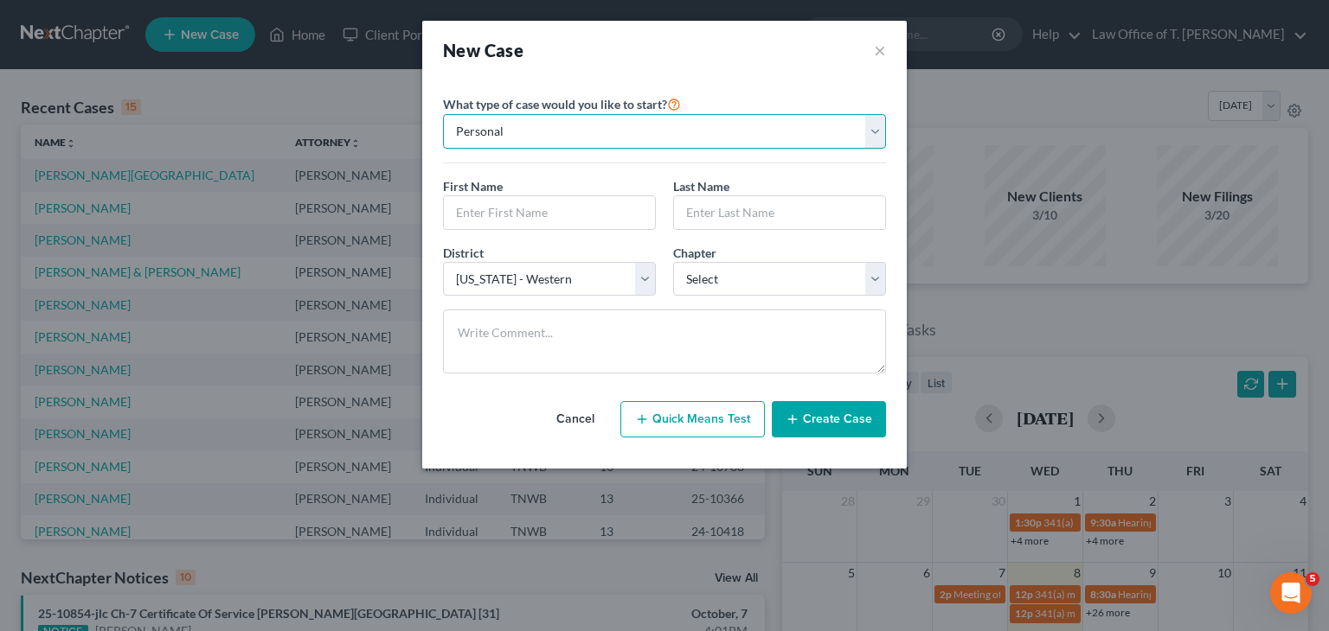
click at [532, 132] on select "Personal Business" at bounding box center [664, 131] width 443 height 35
click at [443, 114] on select "Personal Business" at bounding box center [664, 131] width 443 height 35
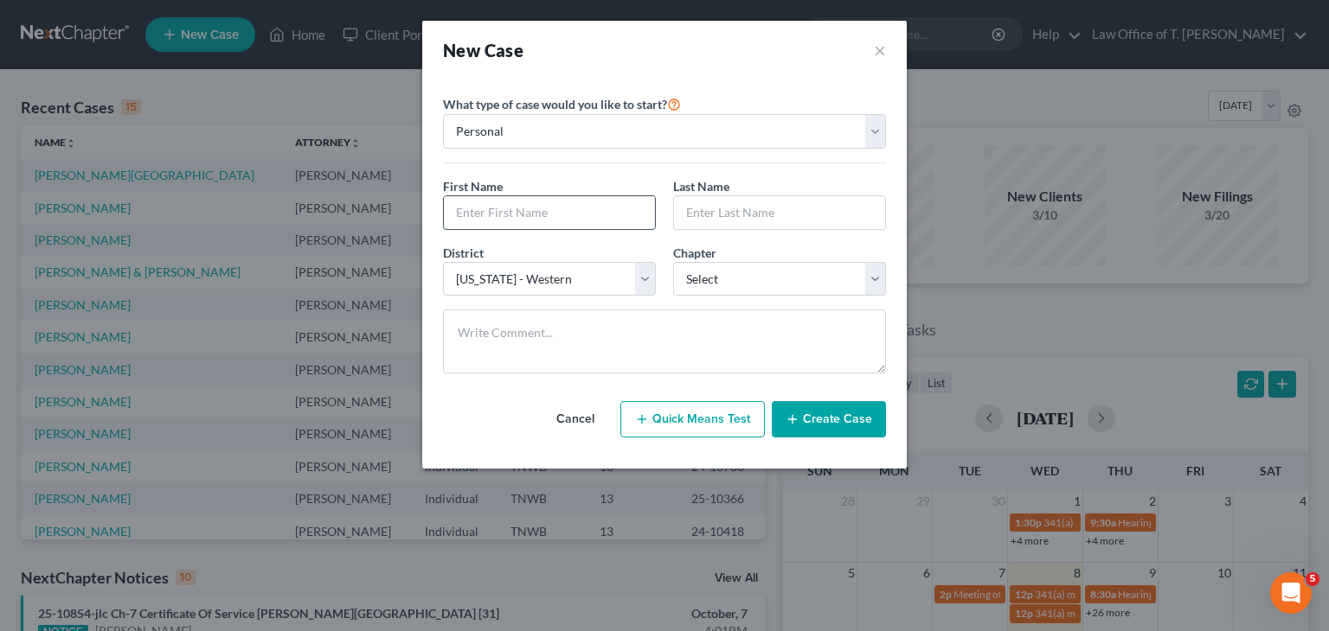
click at [575, 215] on input "text" at bounding box center [549, 212] width 211 height 33
type input "[PERSON_NAME]"
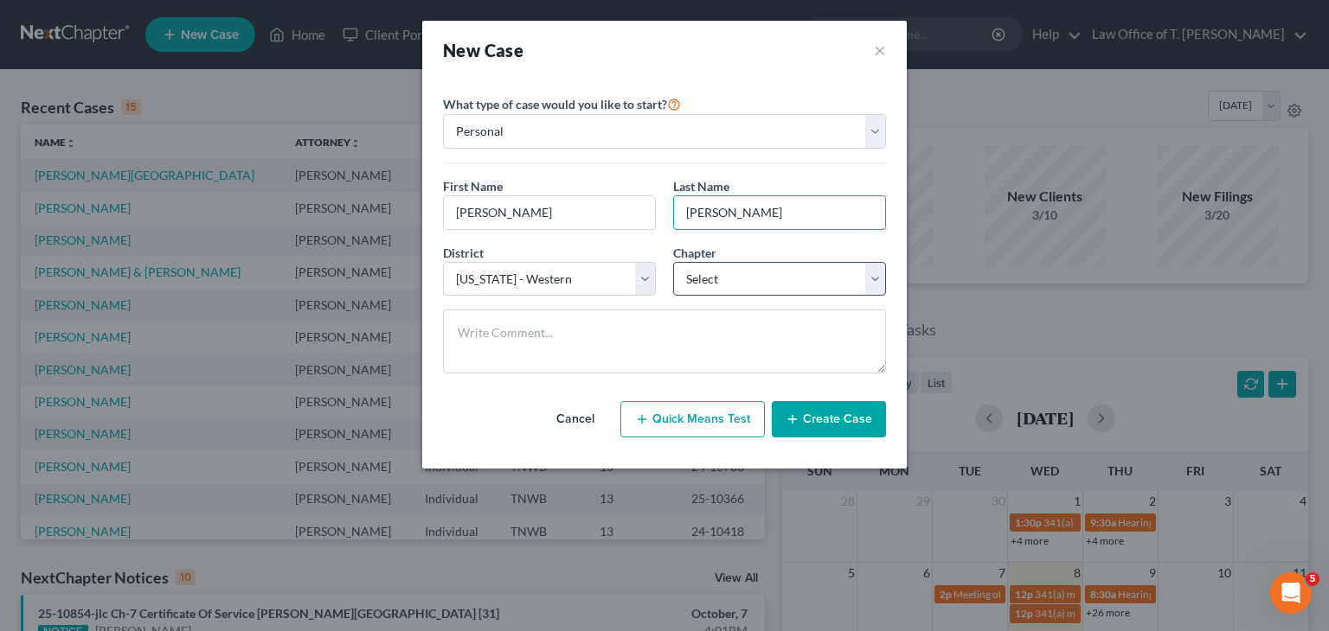
type input "[PERSON_NAME]"
click at [823, 279] on select "Select 7 11 12 13" at bounding box center [779, 279] width 213 height 35
select select "3"
click at [673, 262] on select "Select 7 11 12 13" at bounding box center [779, 279] width 213 height 35
click at [845, 421] on button "Create Case" at bounding box center [829, 419] width 114 height 36
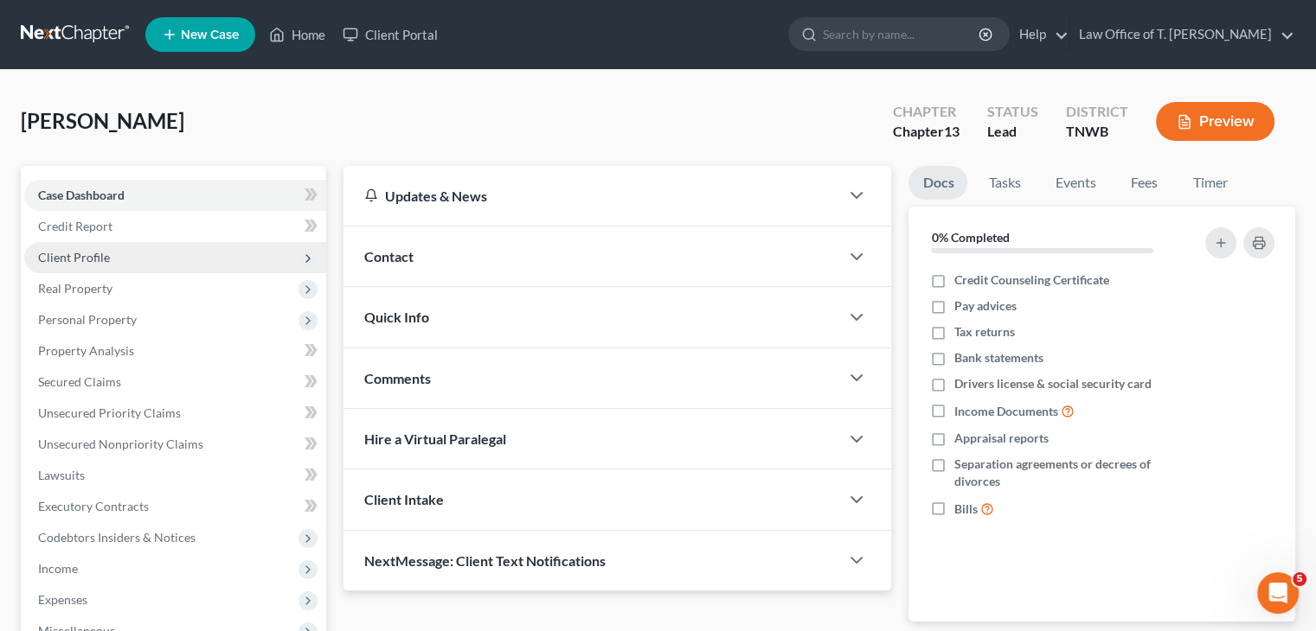
click at [121, 253] on span "Client Profile" at bounding box center [175, 257] width 302 height 31
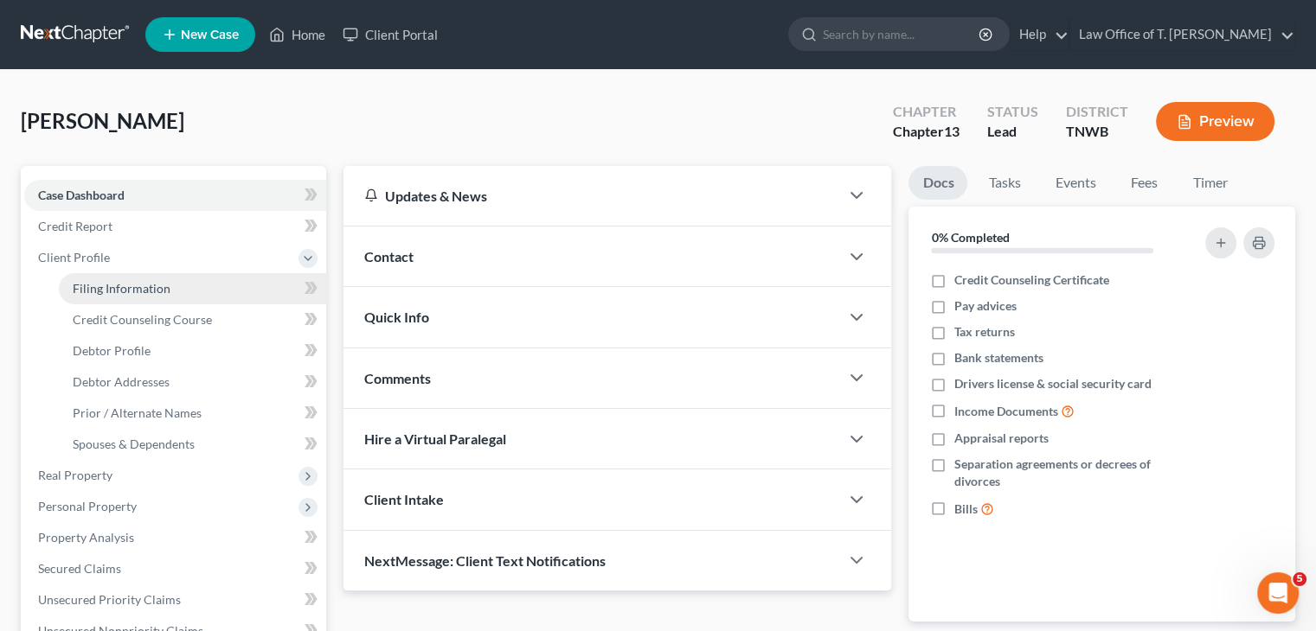
click at [140, 292] on span "Filing Information" at bounding box center [122, 288] width 98 height 15
select select "1"
select select "0"
select select "3"
select select "76"
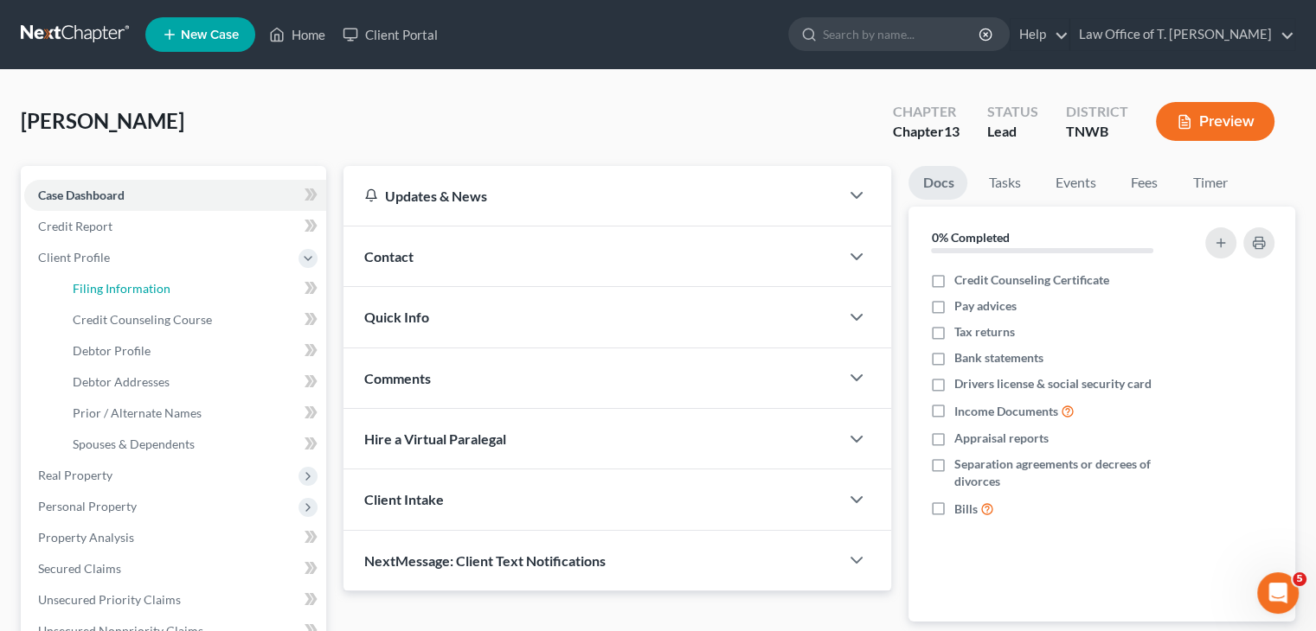
select select "44"
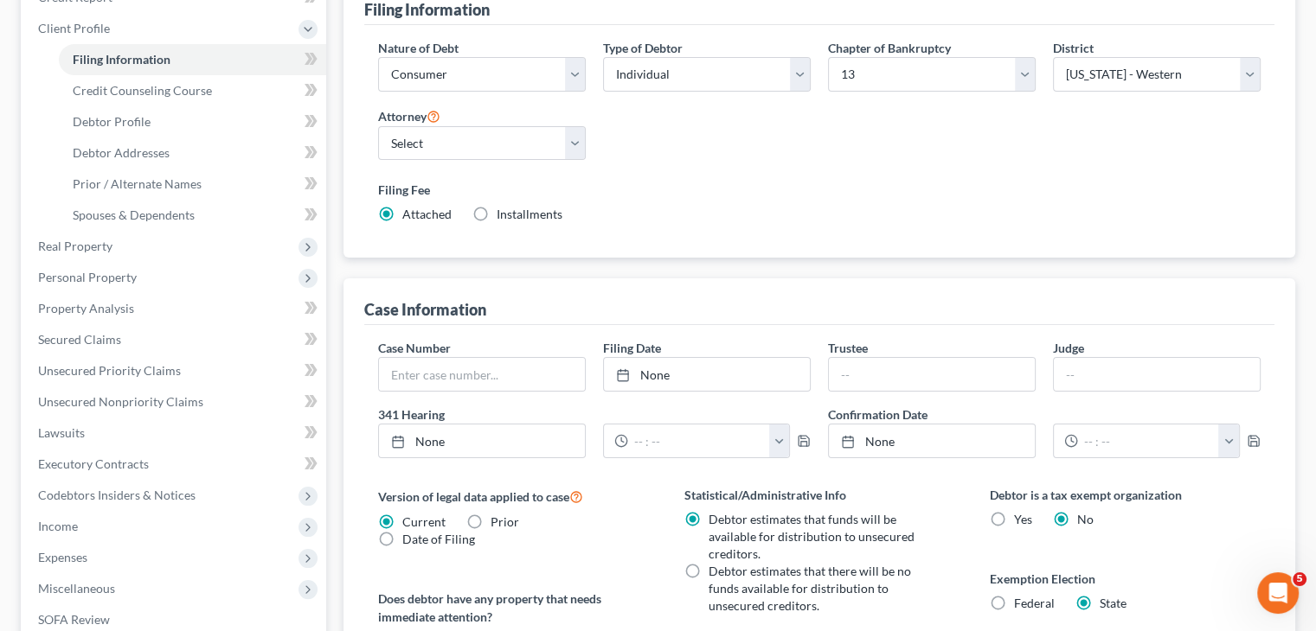
scroll to position [259, 0]
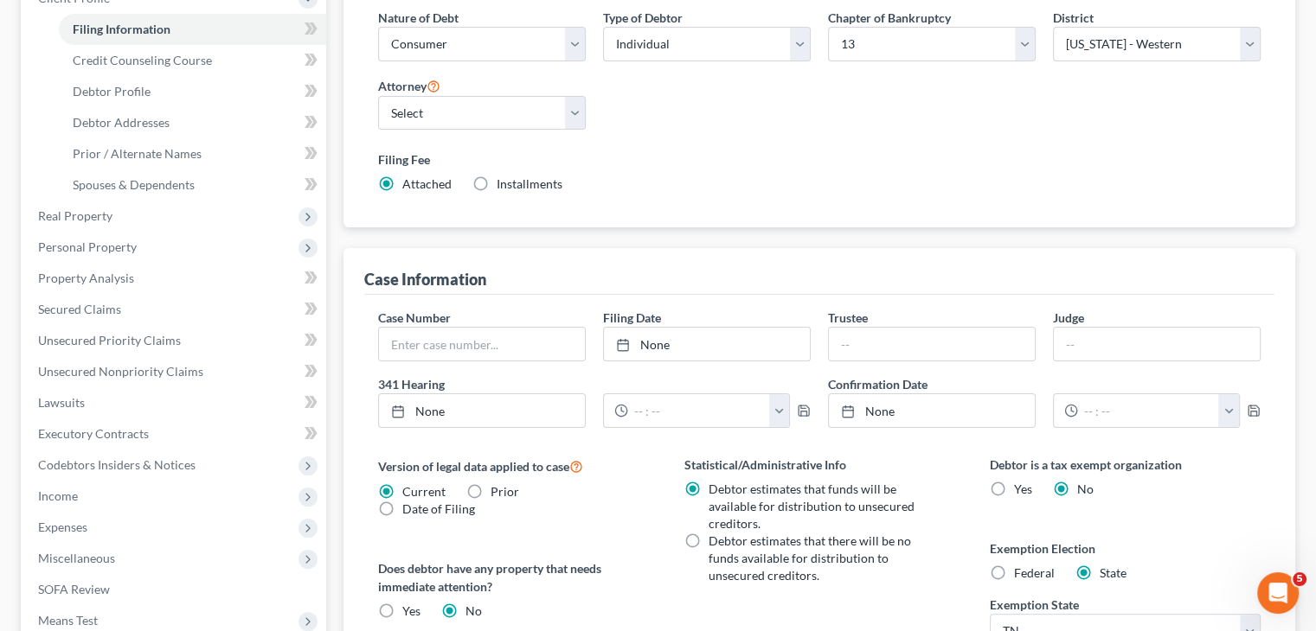
click at [588, 109] on div "Attorney Select [PERSON_NAME] - TNWB [PERSON_NAME] - TNMB" at bounding box center [481, 109] width 225 height 69
click at [573, 115] on select "Select [PERSON_NAME] - TNWB [PERSON_NAME] - TNMB" at bounding box center [482, 113] width 208 height 35
select select "0"
click at [378, 96] on select "Select [PERSON_NAME] - TNWB [PERSON_NAME] - TNMB" at bounding box center [482, 113] width 208 height 35
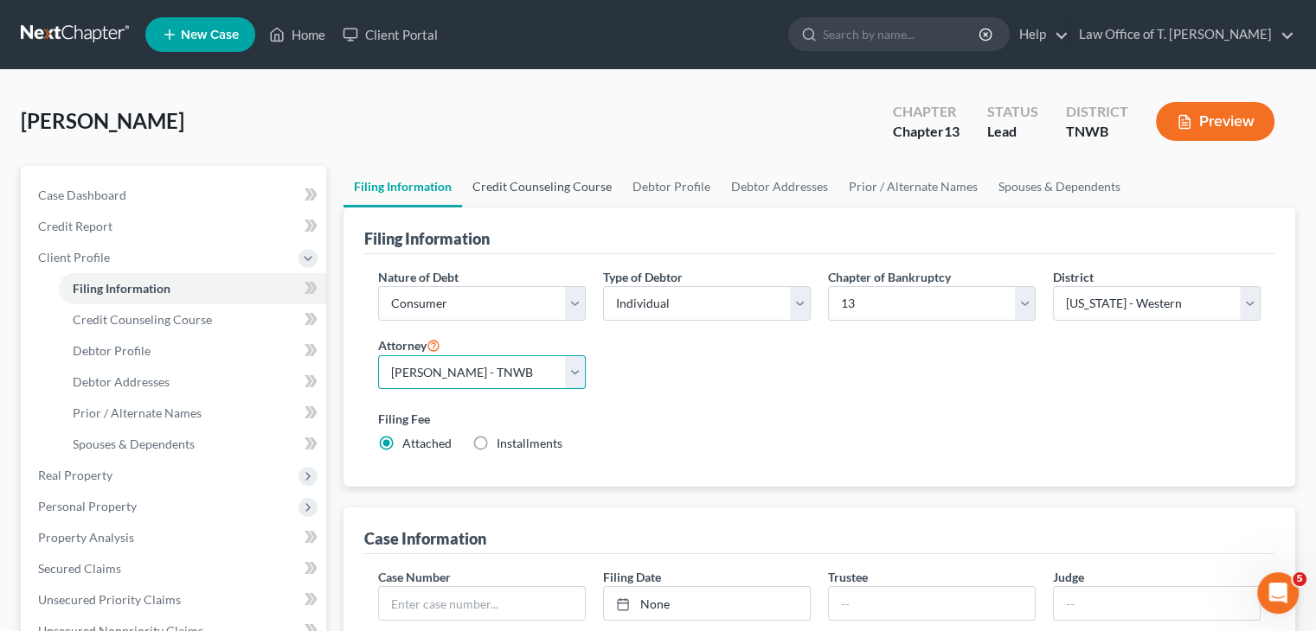
scroll to position [0, 0]
click at [534, 190] on link "Credit Counseling Course" at bounding box center [542, 187] width 160 height 42
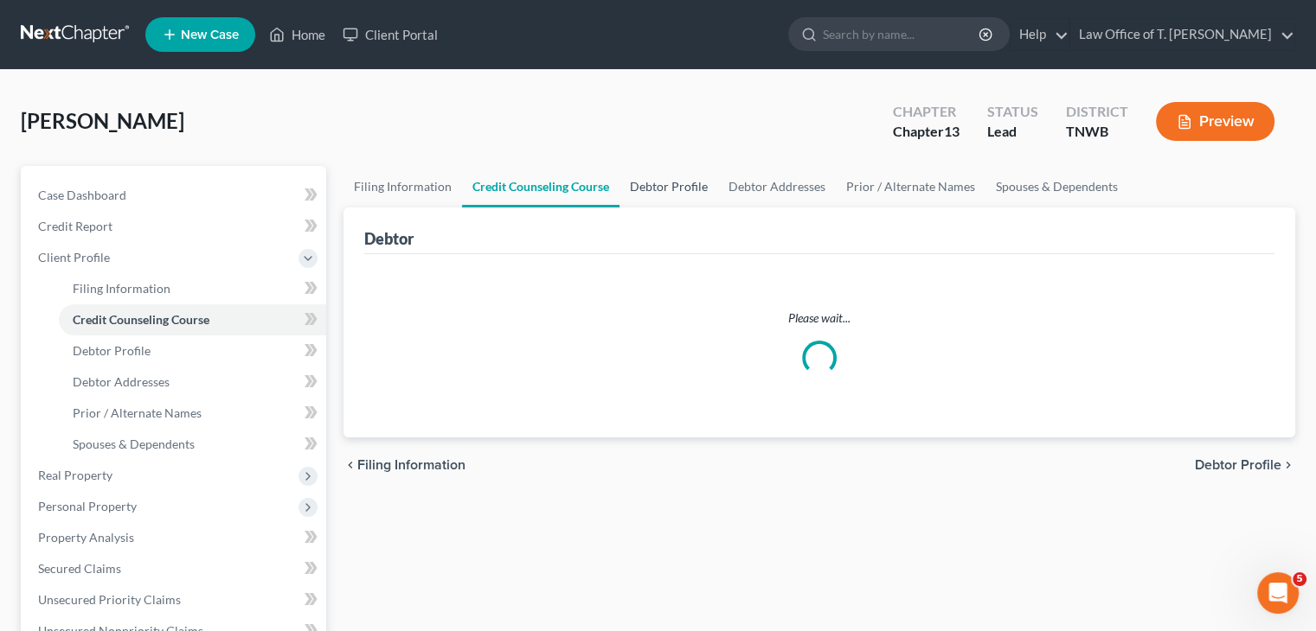
click at [655, 188] on link "Debtor Profile" at bounding box center [668, 187] width 99 height 42
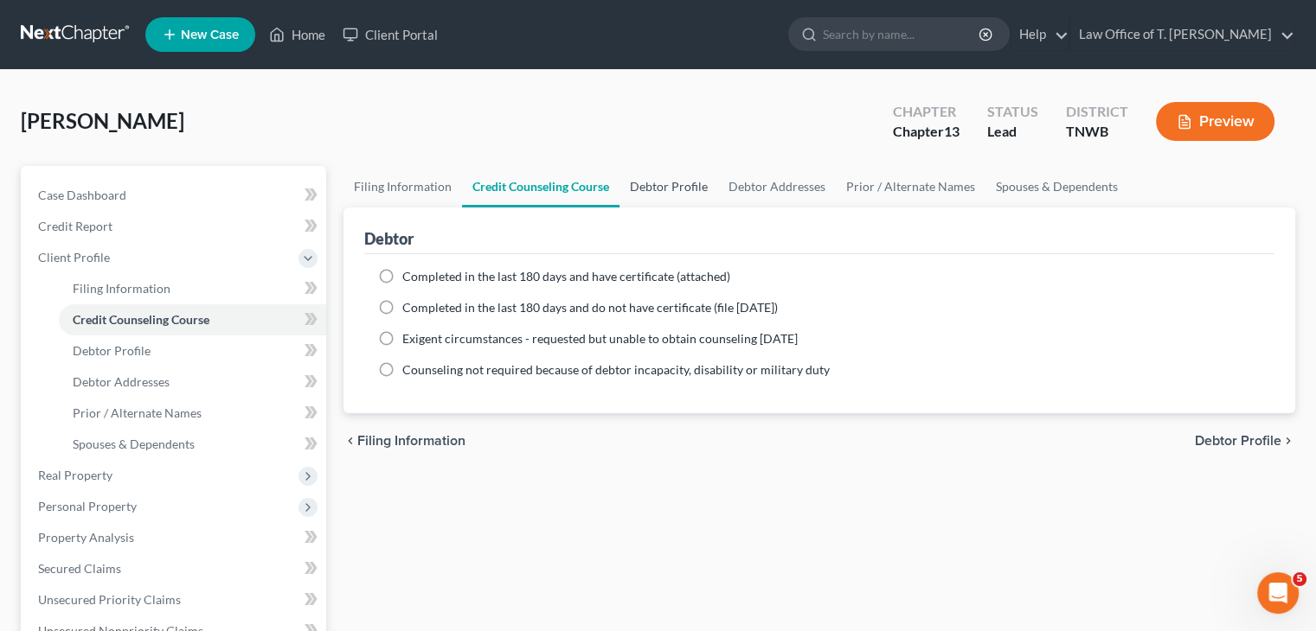
select select "0"
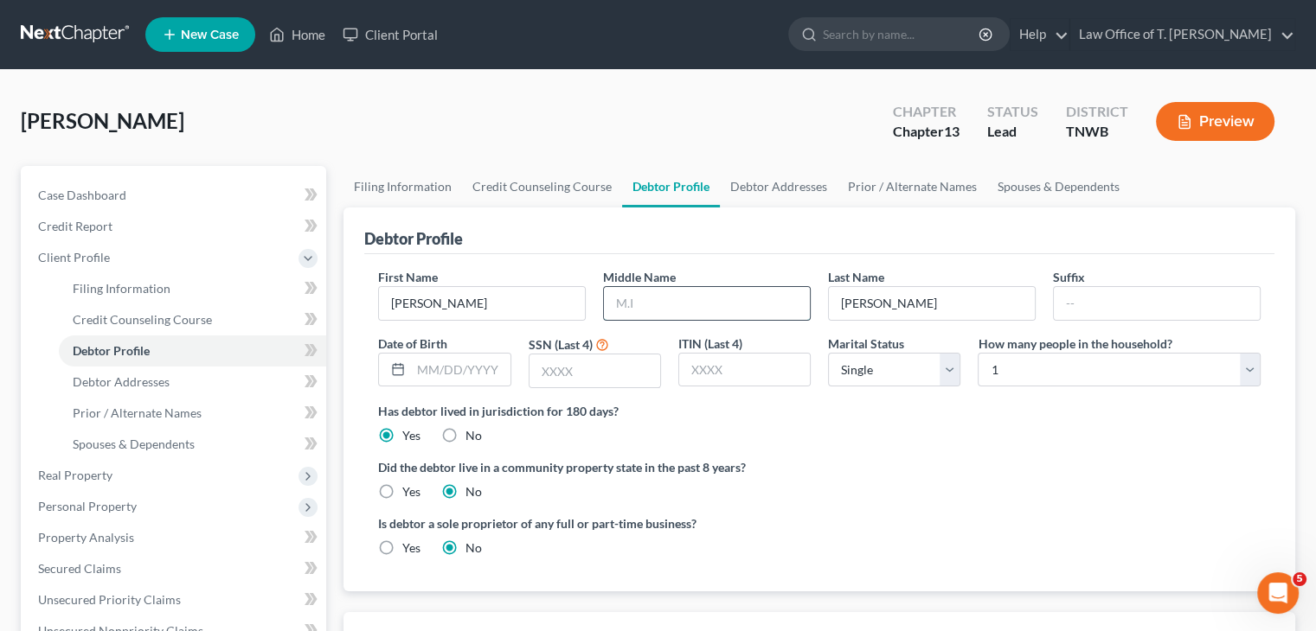
click at [653, 298] on input "text" at bounding box center [707, 303] width 206 height 33
type input "J"
click at [479, 372] on input "text" at bounding box center [460, 370] width 99 height 33
type input "[DATE]"
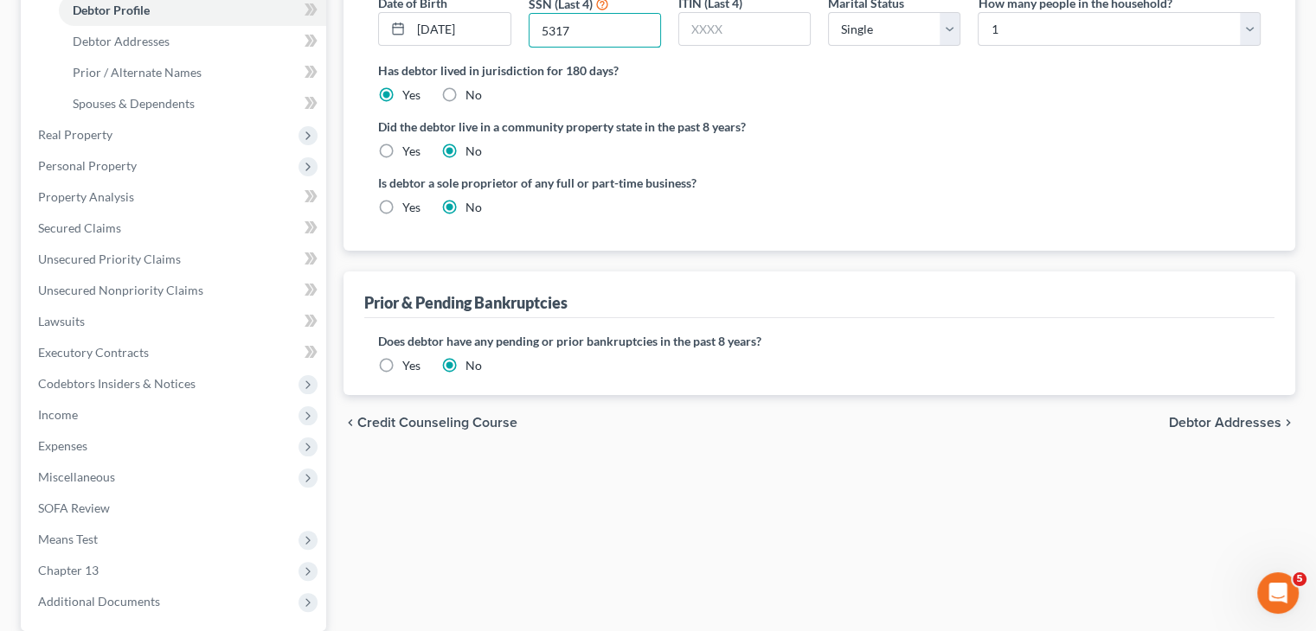
scroll to position [259, 0]
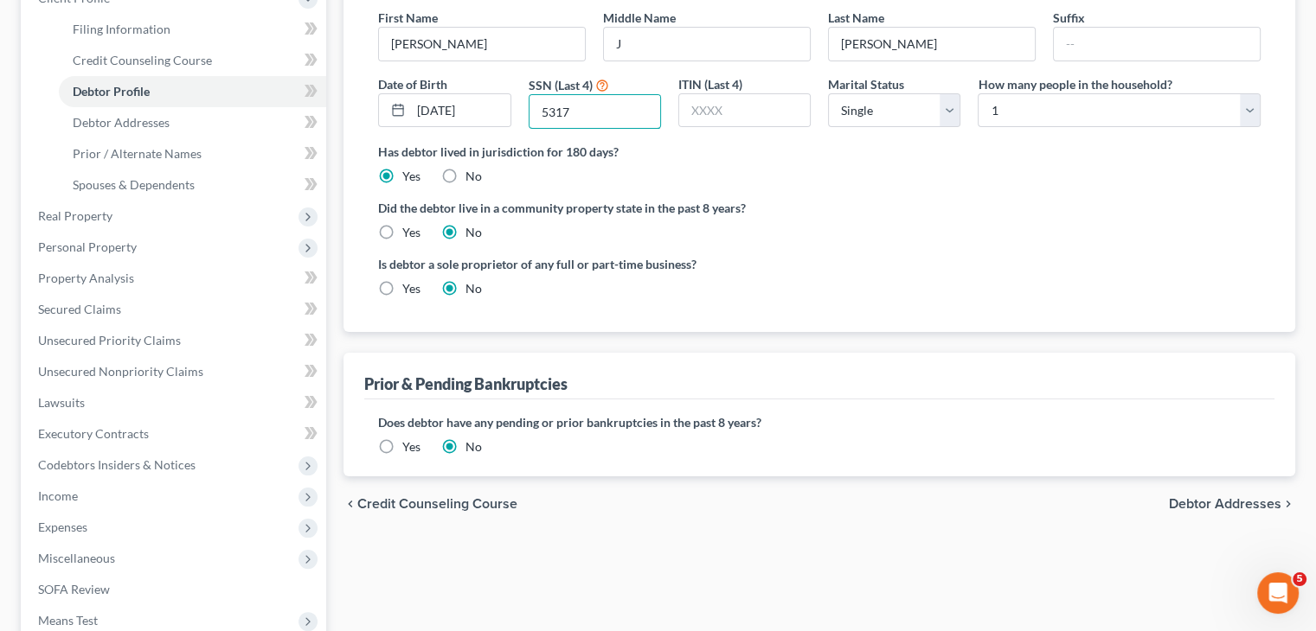
type input "5317"
click at [402, 439] on label "Yes" at bounding box center [411, 447] width 18 height 17
click at [409, 439] on input "Yes" at bounding box center [414, 444] width 11 height 11
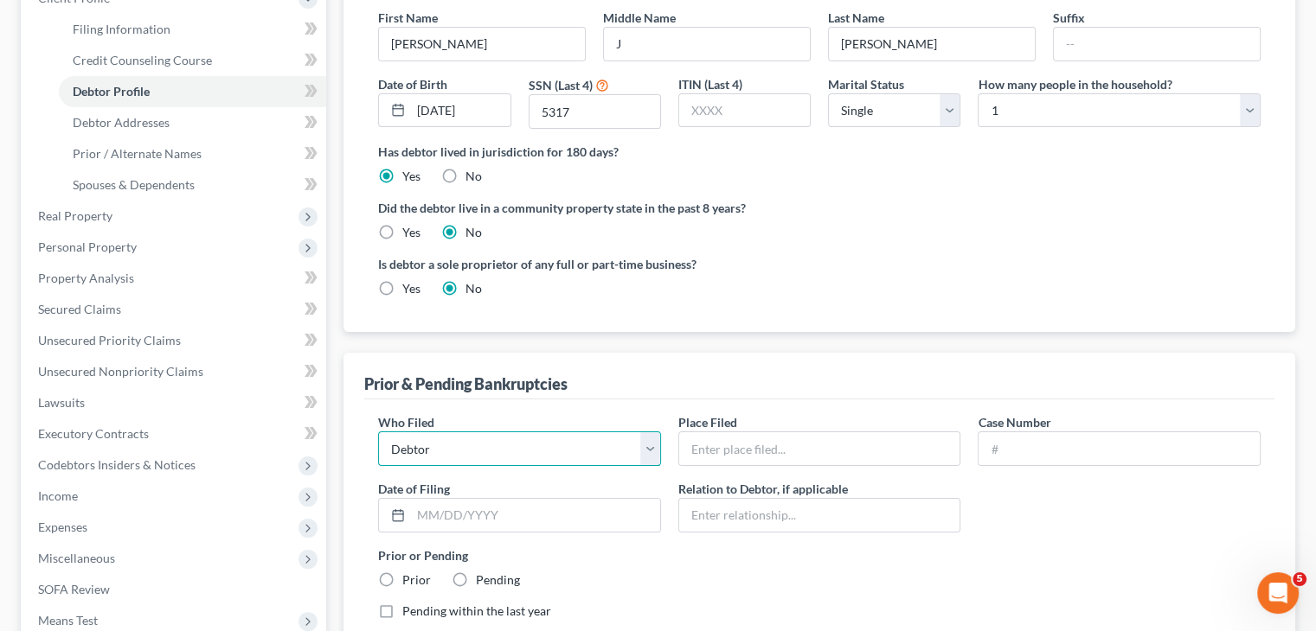
drag, startPoint x: 388, startPoint y: 439, endPoint x: 400, endPoint y: 447, distance: 13.7
click at [394, 447] on select "Debtor Other" at bounding box center [519, 449] width 283 height 35
click at [378, 432] on select "Debtor Other" at bounding box center [519, 449] width 283 height 35
click at [734, 452] on input "text" at bounding box center [819, 448] width 281 height 33
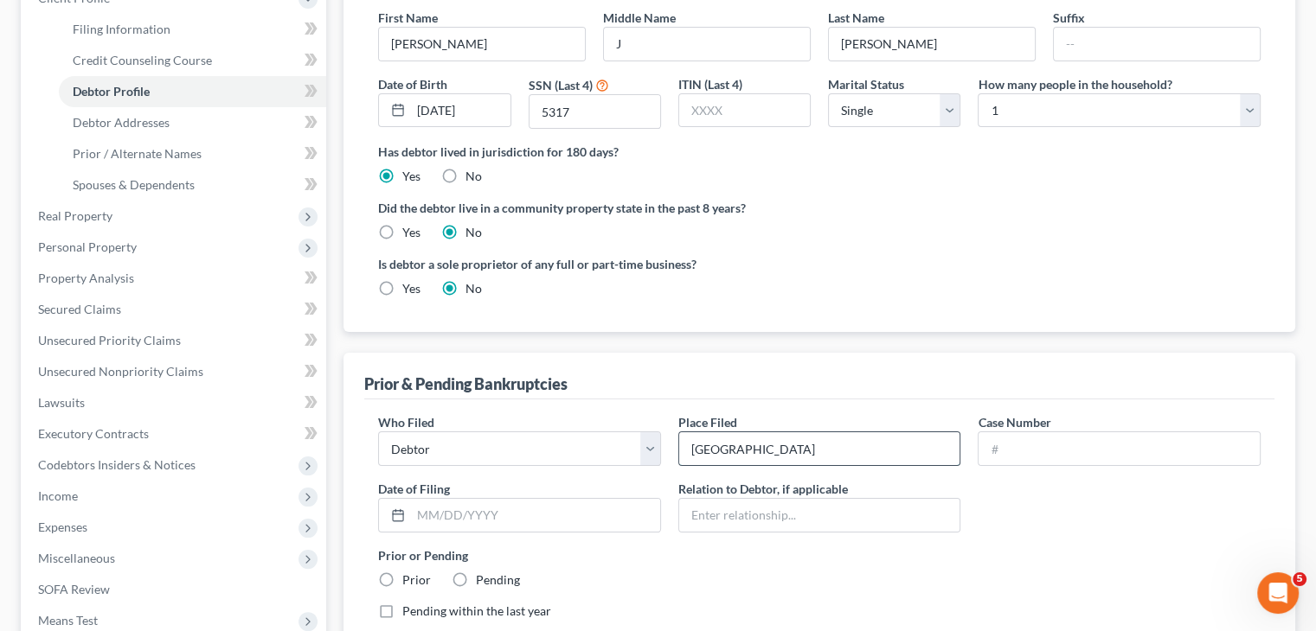
type input "[GEOGRAPHIC_DATA]"
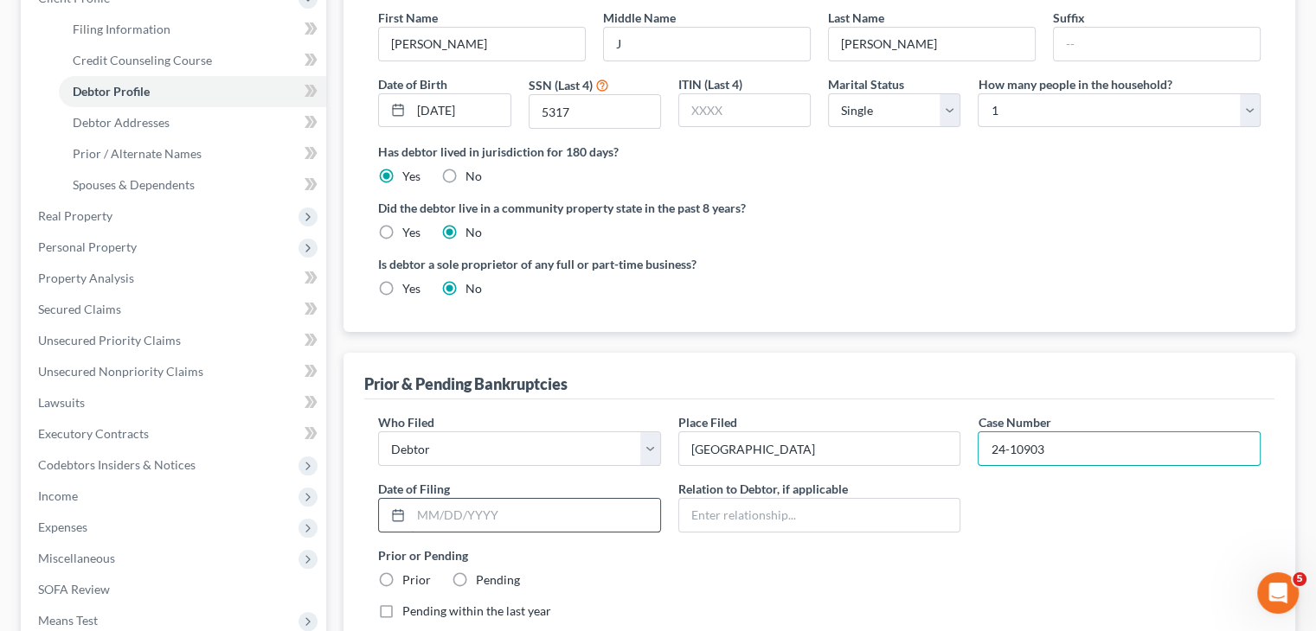
type input "24-10903"
click at [495, 512] on input "text" at bounding box center [535, 515] width 249 height 33
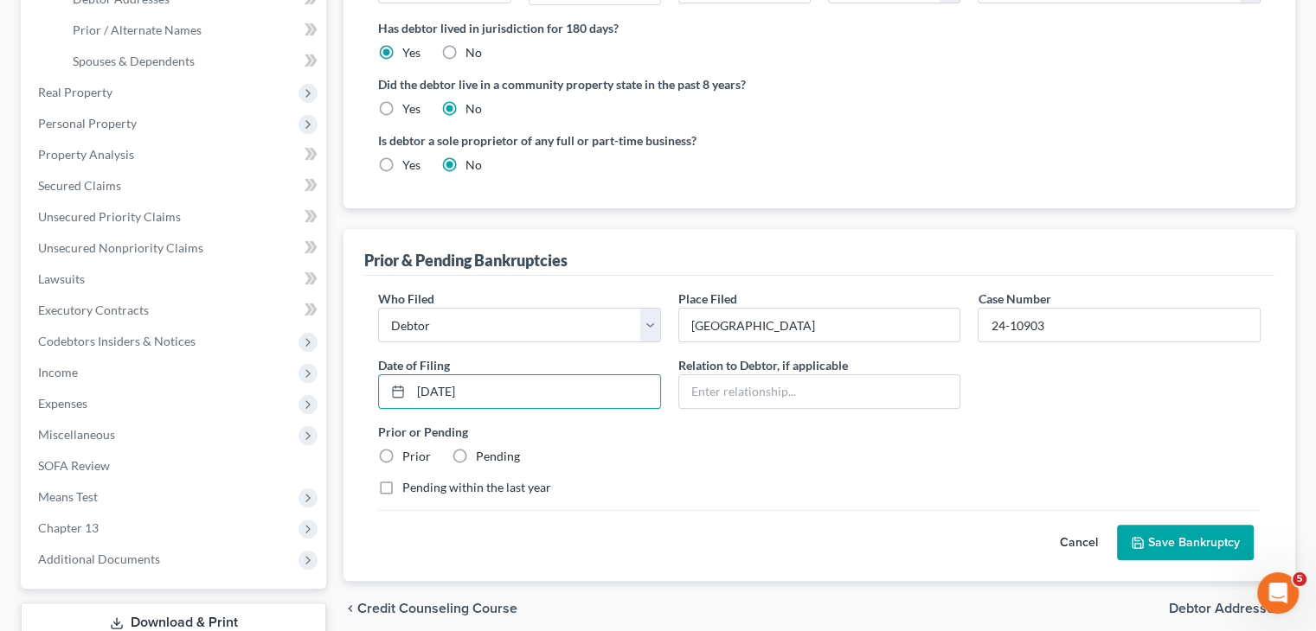
scroll to position [432, 0]
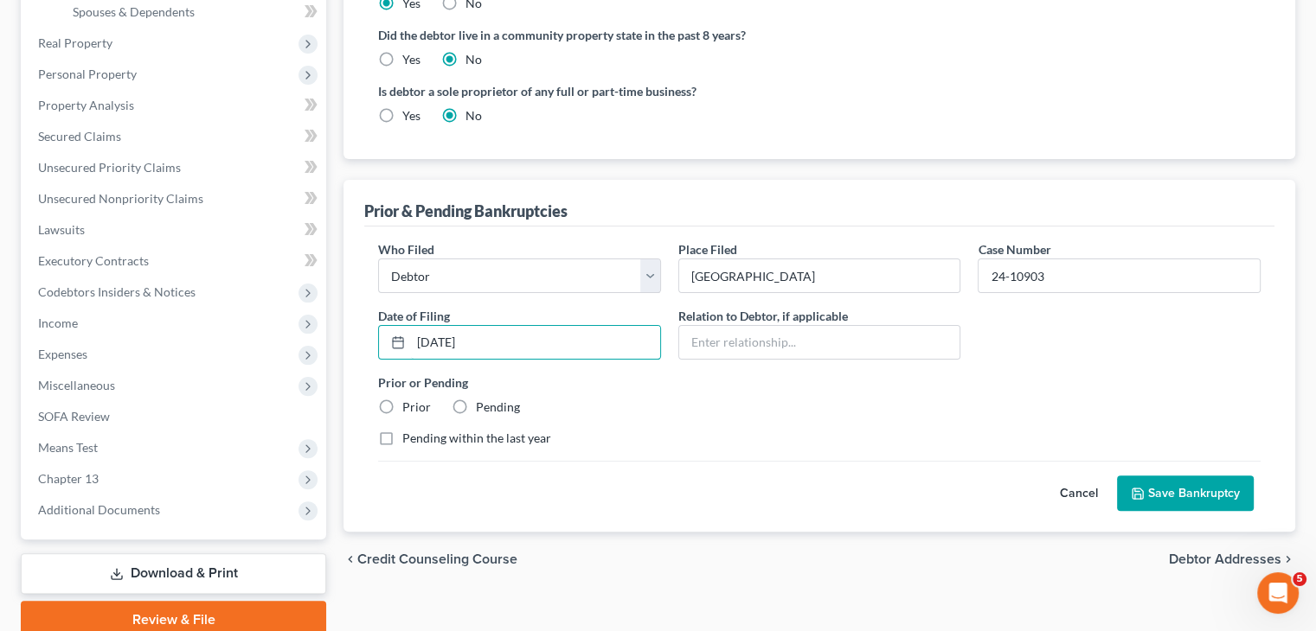
type input "[DATE]"
click at [402, 404] on label "Prior" at bounding box center [416, 407] width 29 height 17
click at [409, 404] on input "Prior" at bounding box center [414, 404] width 11 height 11
radio input "true"
click at [1156, 492] on button "Save Bankruptcy" at bounding box center [1185, 494] width 137 height 36
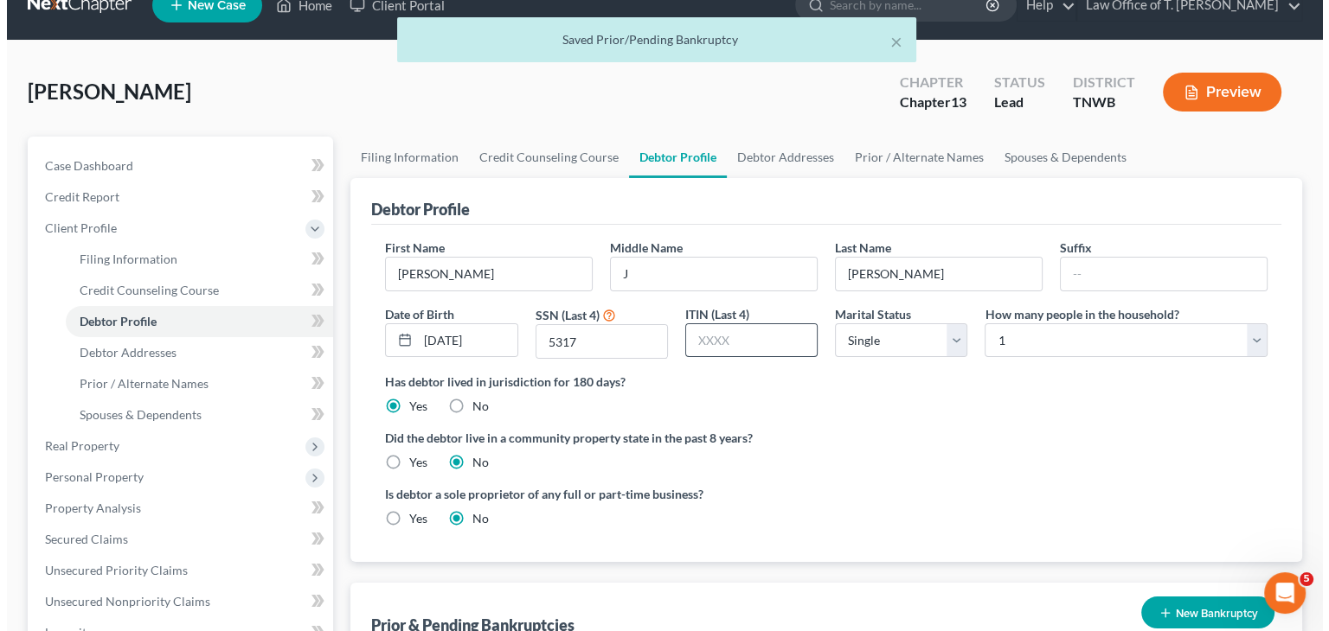
scroll to position [0, 0]
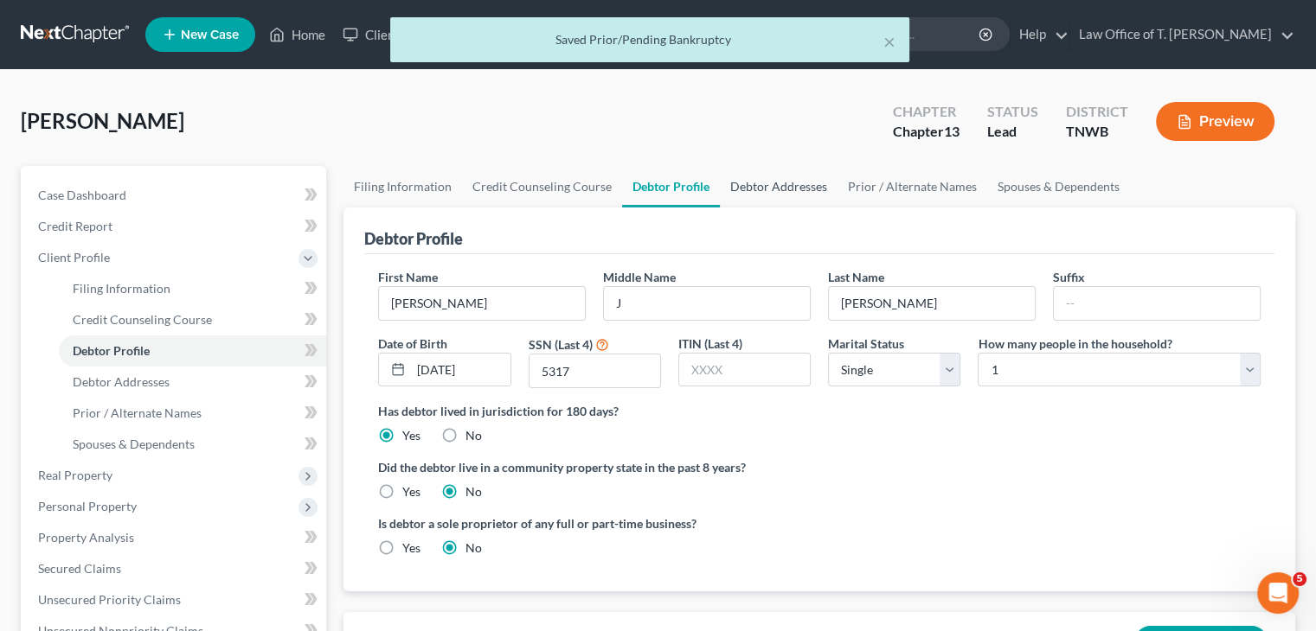
click at [764, 185] on link "Debtor Addresses" at bounding box center [779, 187] width 118 height 42
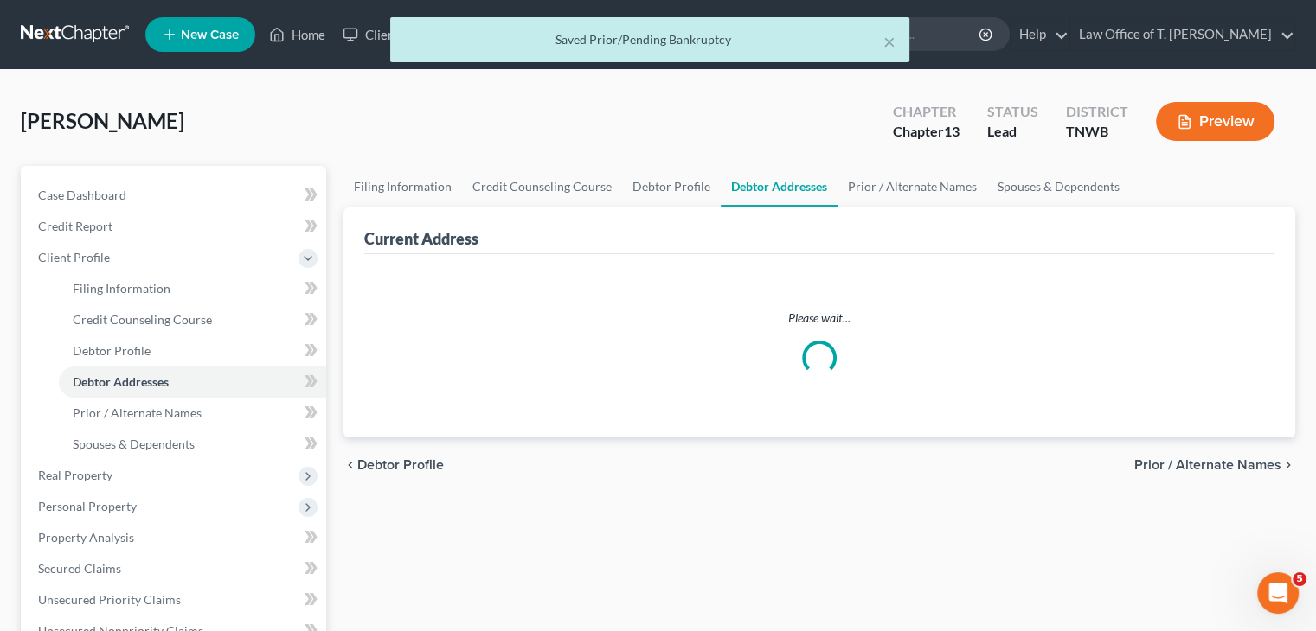
select select "0"
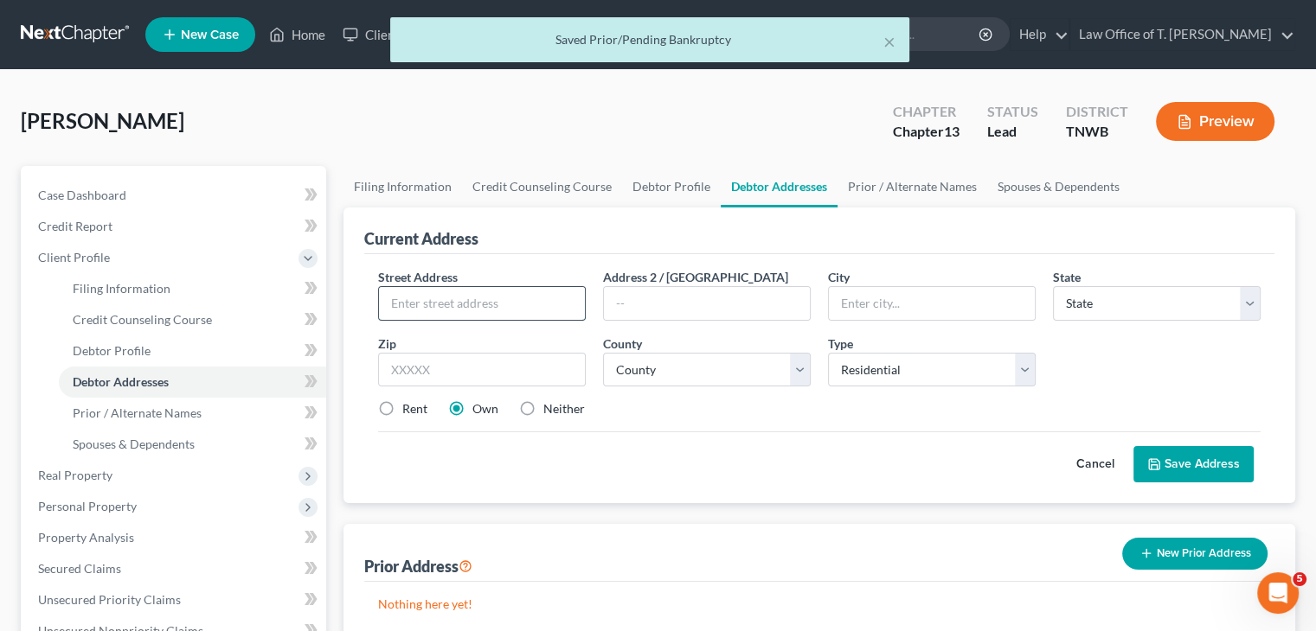
click at [492, 311] on input "text" at bounding box center [482, 303] width 206 height 33
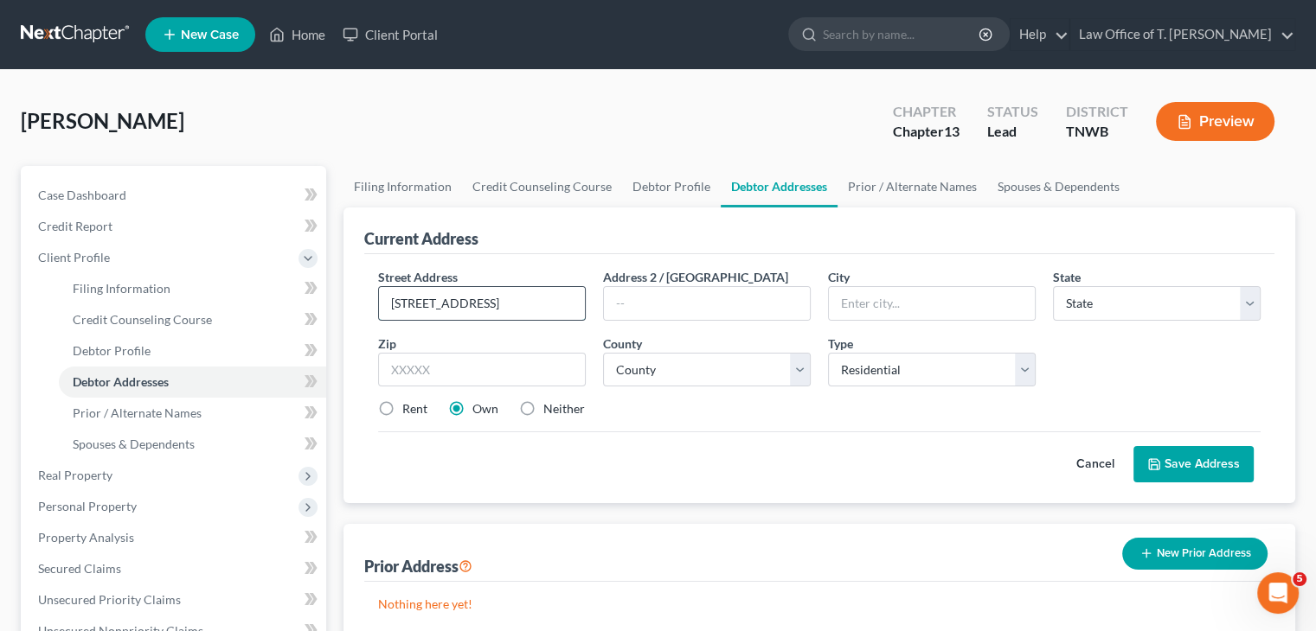
type input "[STREET_ADDRESS]"
type input "[PERSON_NAME]"
select select "44"
click at [400, 364] on input "text" at bounding box center [482, 370] width 208 height 35
type input "38301"
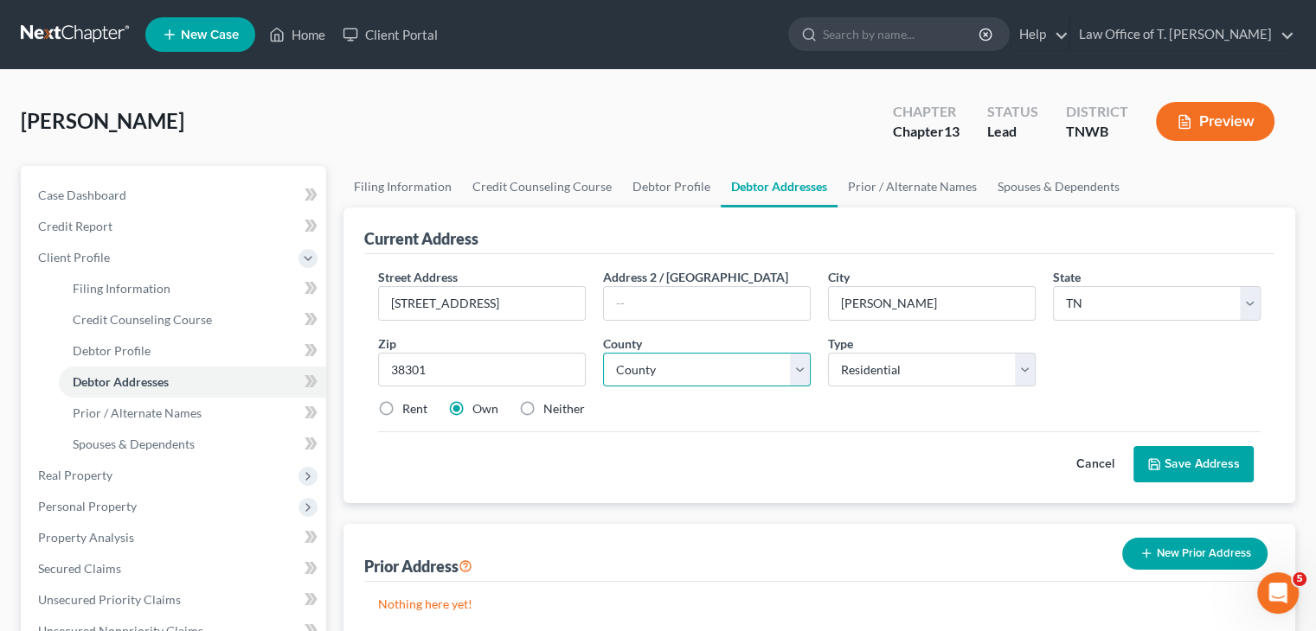
select select "53"
click at [1196, 459] on button "Save Address" at bounding box center [1193, 464] width 120 height 36
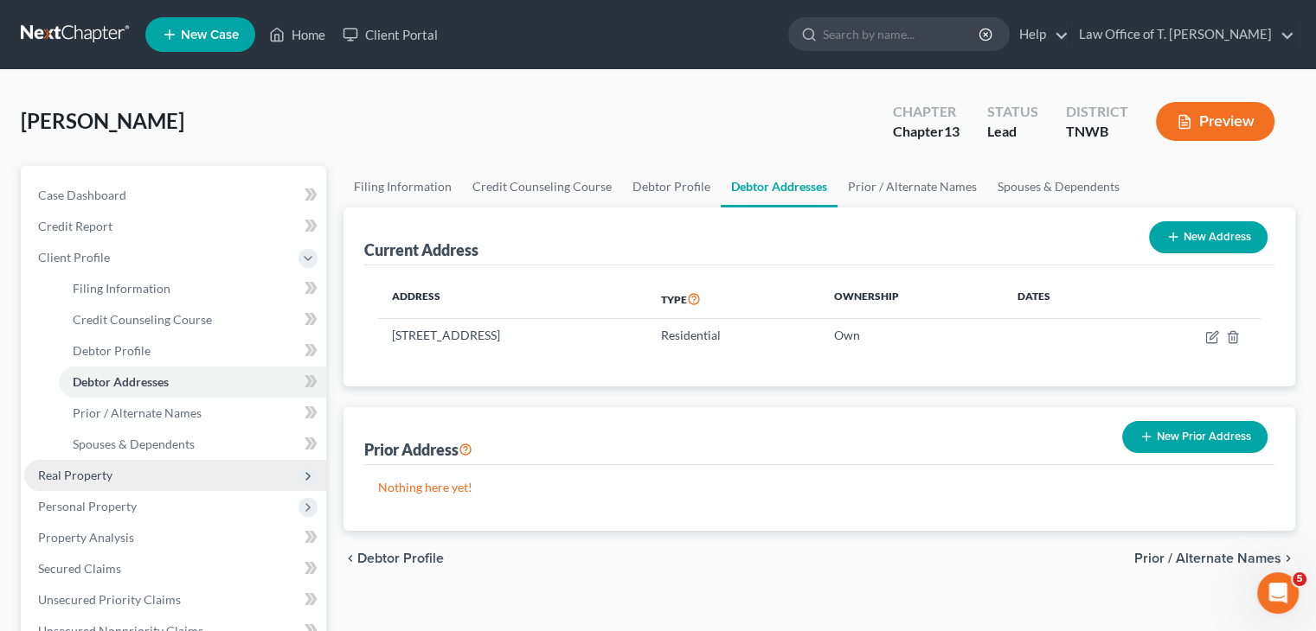
click at [100, 470] on span "Real Property" at bounding box center [75, 475] width 74 height 15
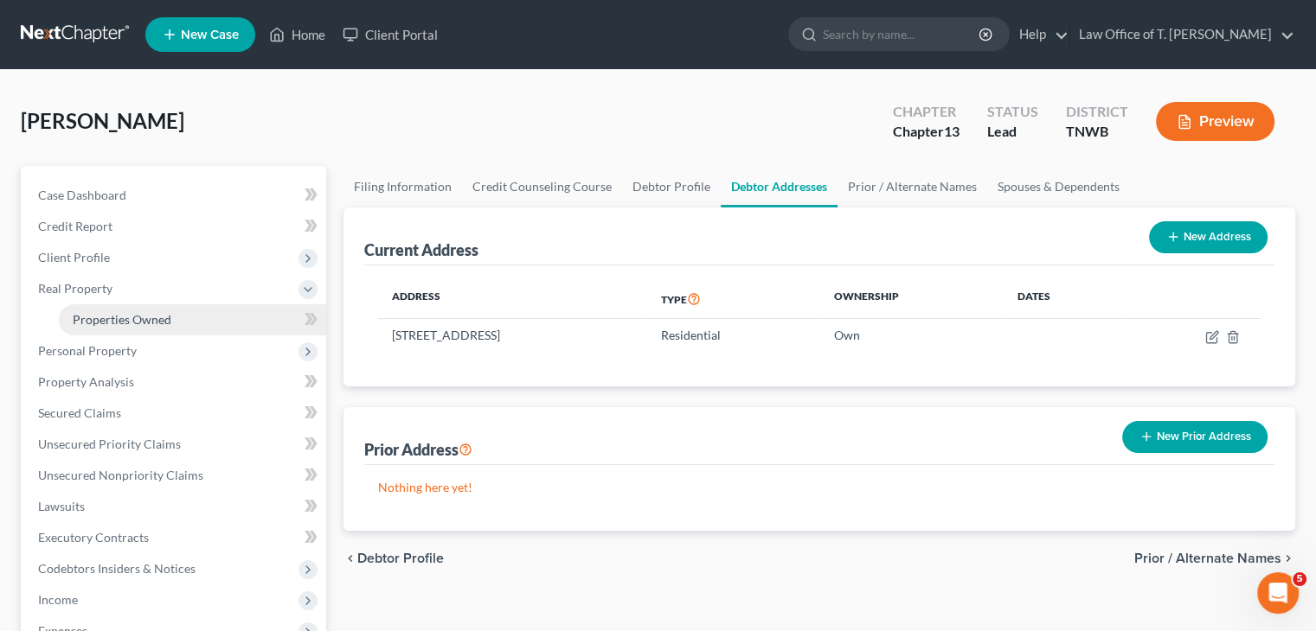
click at [104, 321] on span "Properties Owned" at bounding box center [122, 319] width 99 height 15
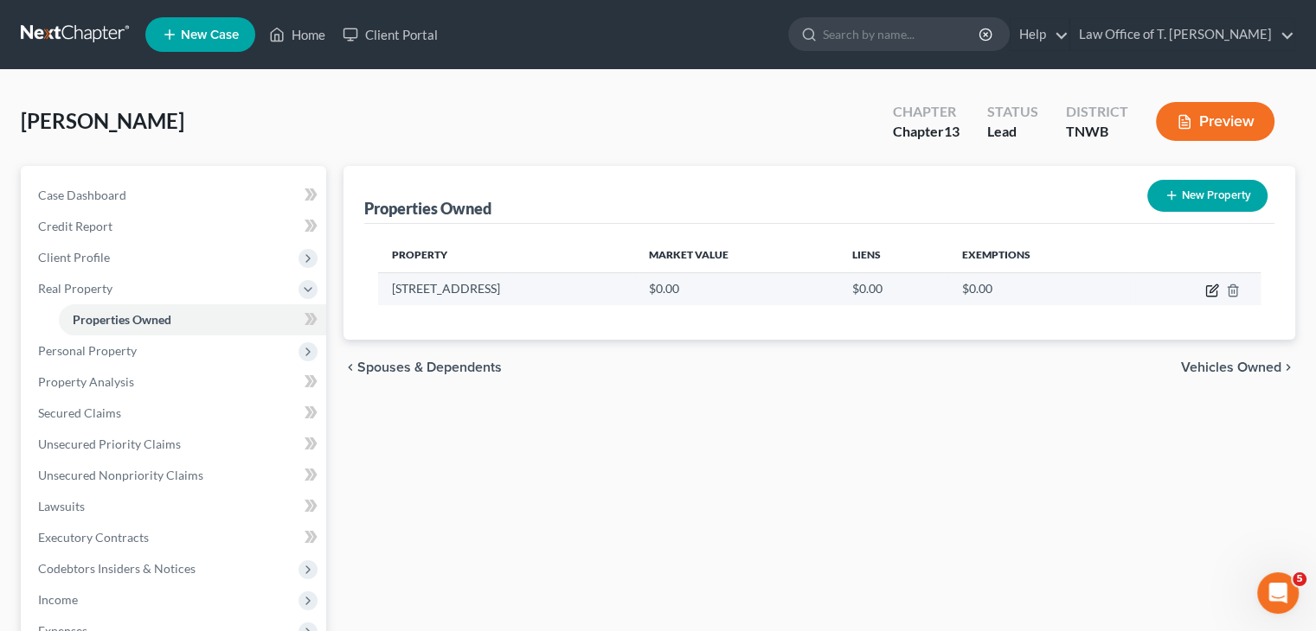
drag, startPoint x: 1211, startPoint y: 295, endPoint x: 1150, endPoint y: 295, distance: 61.4
click at [1211, 295] on icon "button" at bounding box center [1211, 291] width 10 height 10
select select "44"
select select "53"
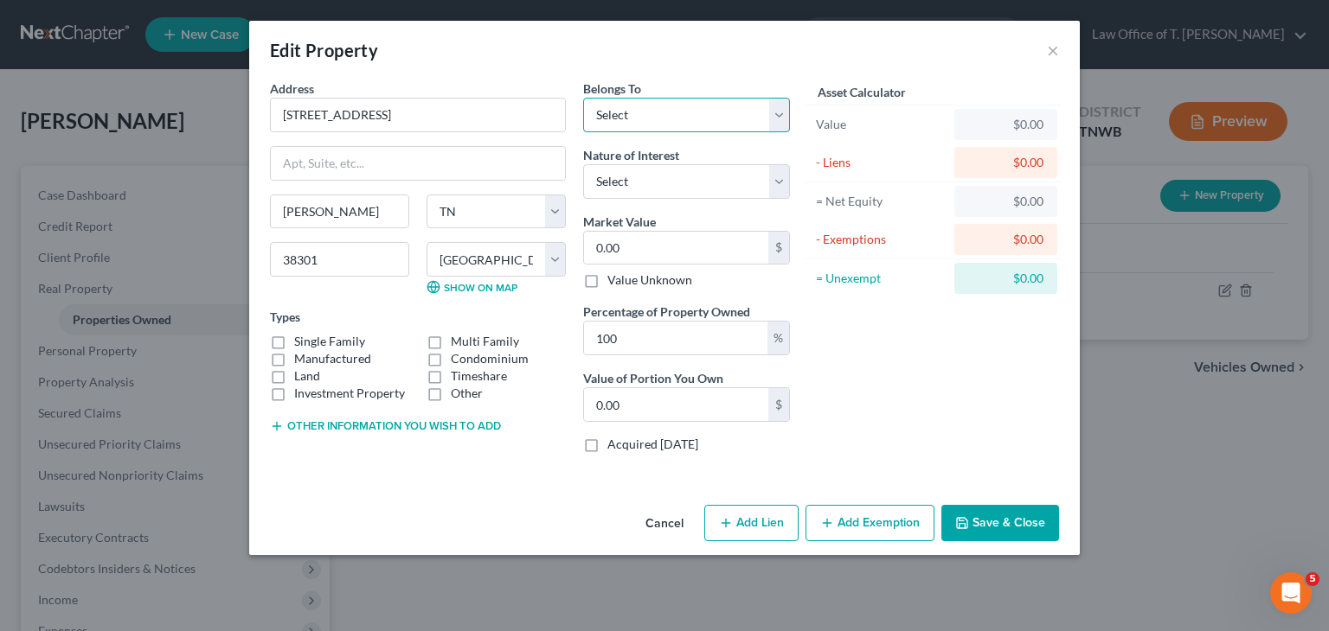
drag, startPoint x: 782, startPoint y: 116, endPoint x: 763, endPoint y: 125, distance: 20.9
click at [782, 116] on select "Select Debtor 1 Only Debtor 2 Only Debtor 1 And Debtor 2 Only At Least One Of T…" at bounding box center [686, 115] width 207 height 35
select select "0"
click at [583, 98] on select "Select Debtor 1 Only Debtor 2 Only Debtor 1 And Debtor 2 Only At Least One Of T…" at bounding box center [686, 115] width 207 height 35
click at [629, 244] on input "0.00" at bounding box center [676, 248] width 184 height 33
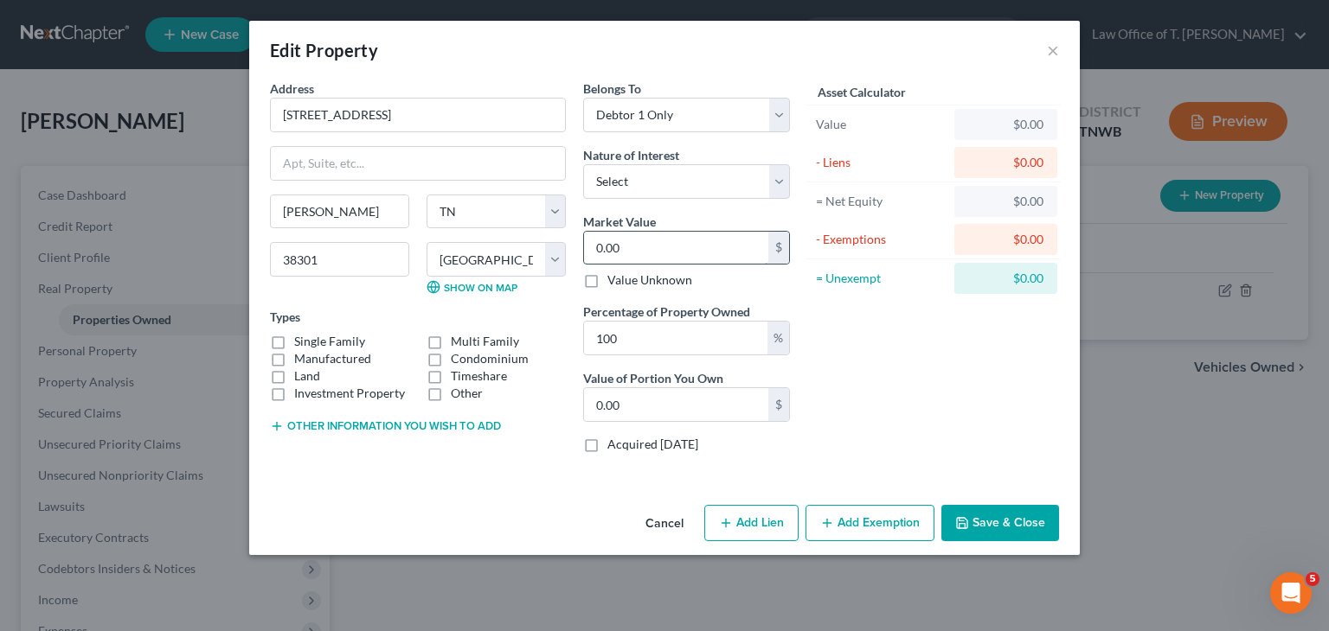
type input "1"
type input "1.00"
type input "15"
type input "15.00"
type input "156"
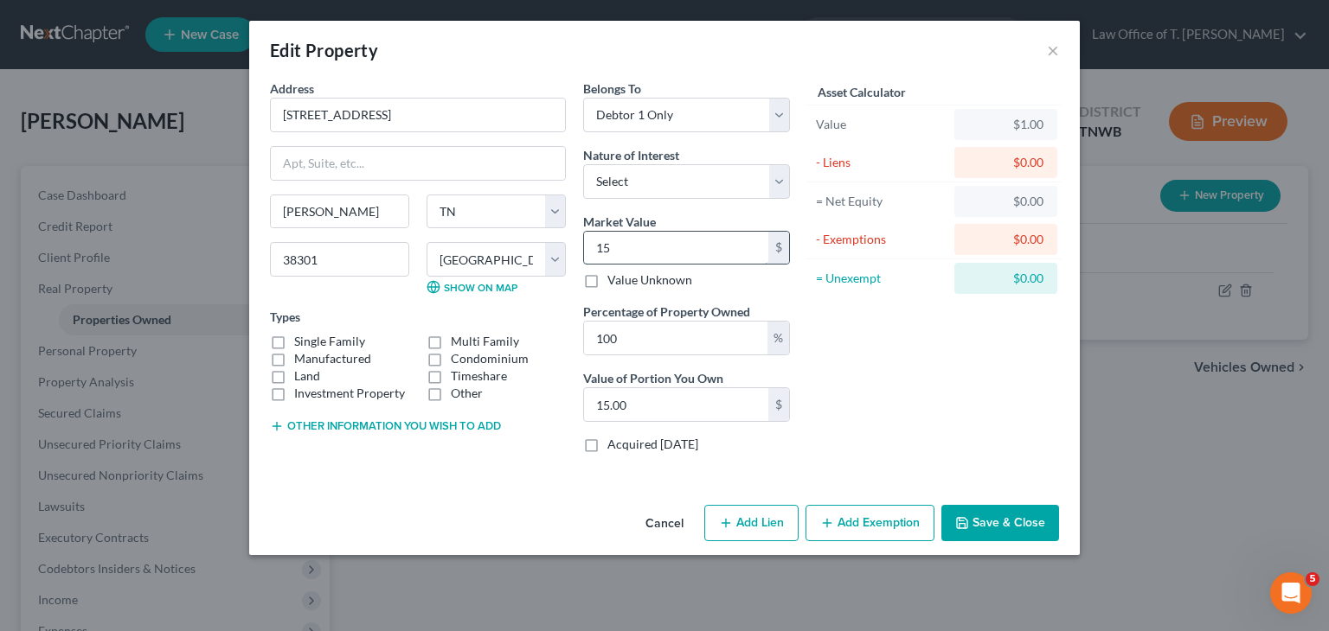
type input "156.00"
click at [621, 253] on input "156" at bounding box center [676, 248] width 184 height 33
type input "1561"
type input "1,561.00"
type input "1,5610"
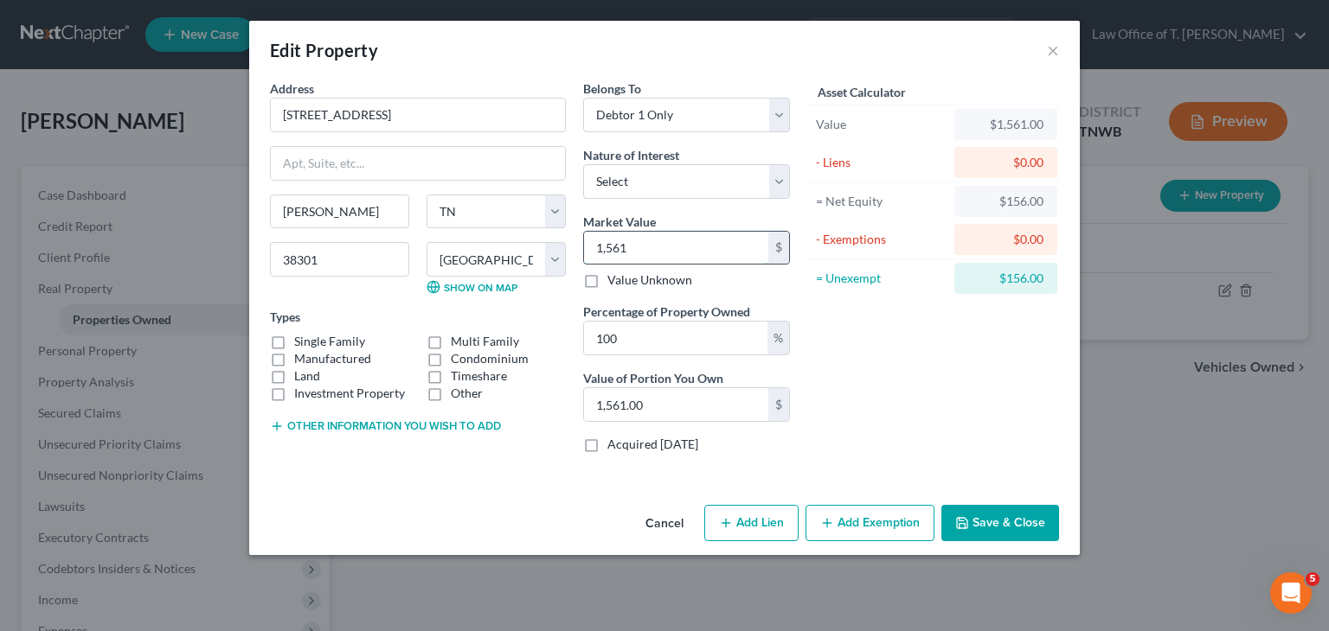
type input "15,610.00"
type input "15,6100"
type input "156,100.00"
click at [294, 341] on label "Single Family" at bounding box center [329, 341] width 71 height 17
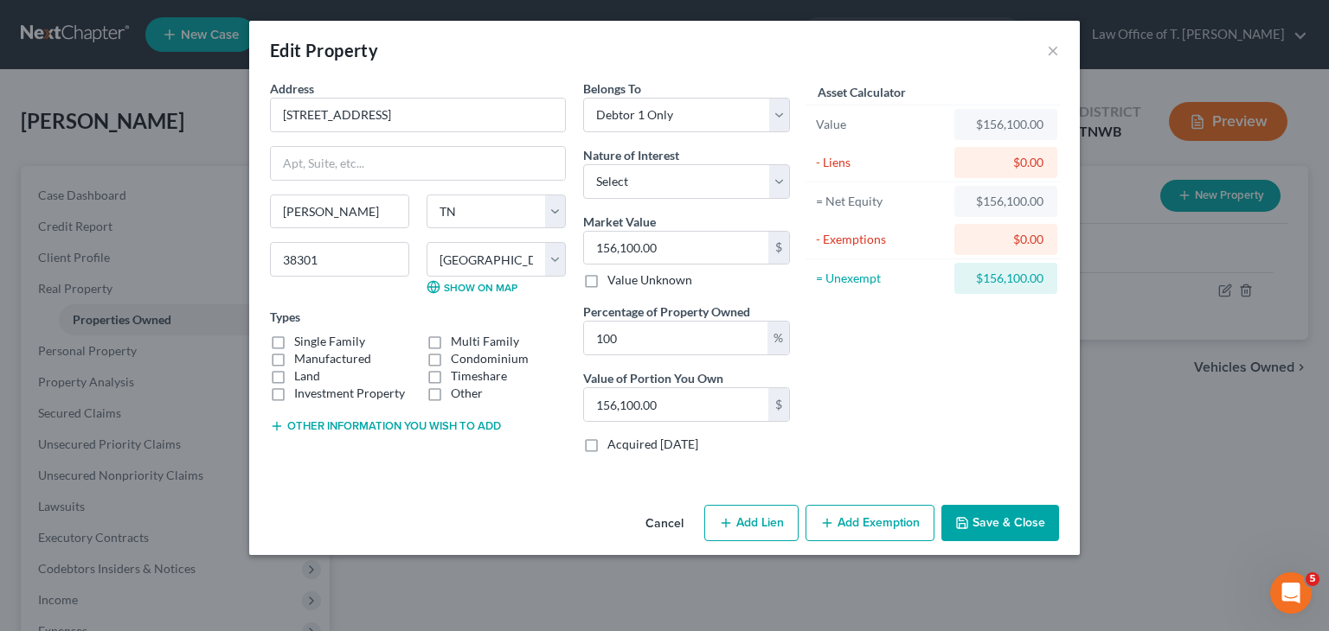
click at [301, 341] on input "Single Family" at bounding box center [306, 338] width 11 height 11
checkbox input "true"
click at [776, 181] on select "Select Fee Simple Joint Tenant Life Estate Equitable Interest Future Interest T…" at bounding box center [686, 181] width 207 height 35
select select "0"
click at [583, 164] on select "Select Fee Simple Joint Tenant Life Estate Equitable Interest Future Interest T…" at bounding box center [686, 181] width 207 height 35
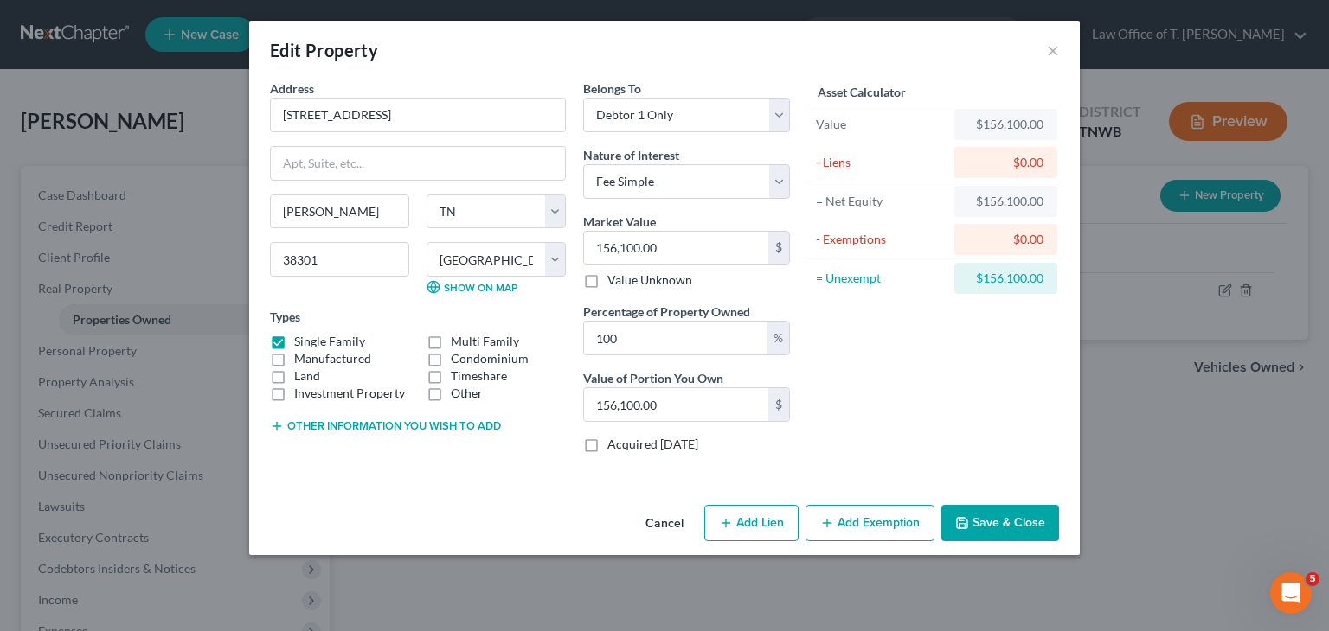
click at [1012, 522] on button "Save & Close" at bounding box center [1000, 523] width 118 height 36
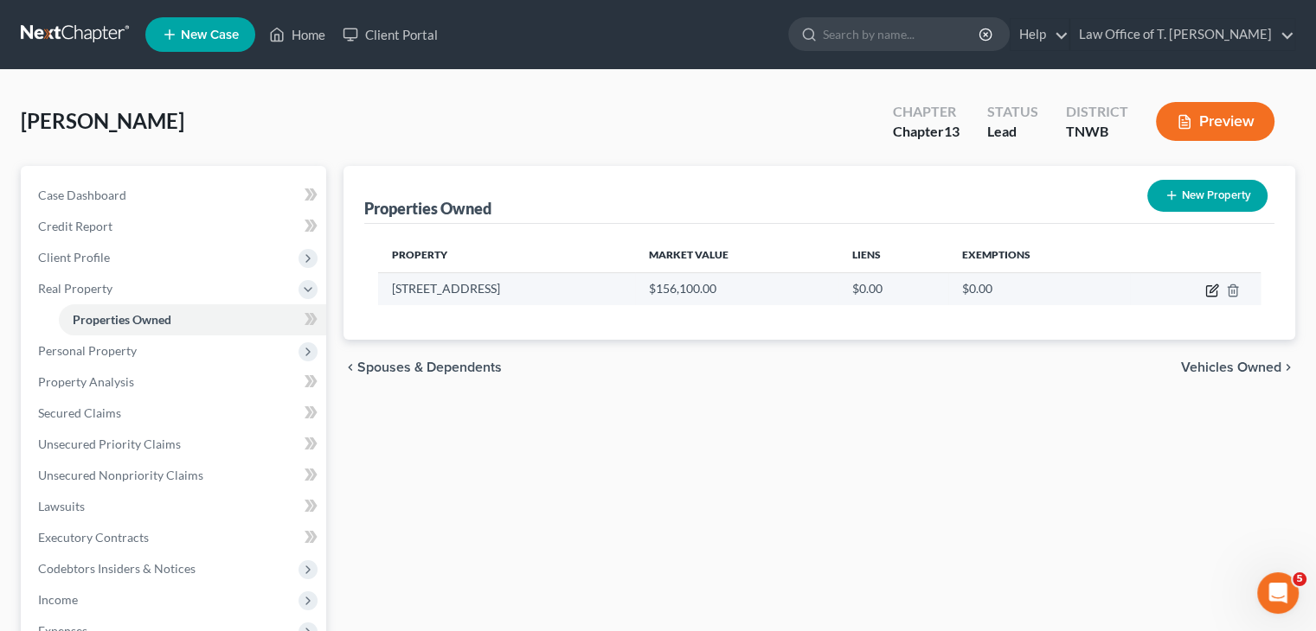
click at [1211, 292] on icon "button" at bounding box center [1212, 291] width 14 height 14
select select "44"
select select "53"
select select "0"
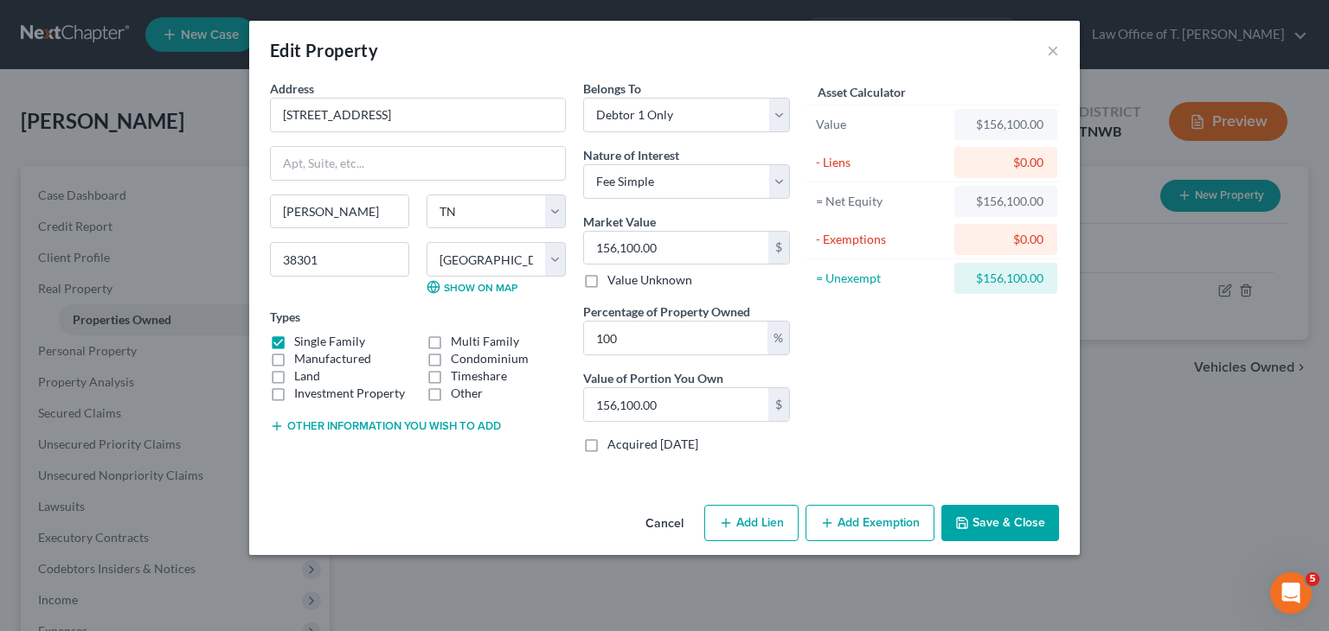
click at [766, 524] on button "Add Lien" at bounding box center [751, 523] width 94 height 36
select select "0"
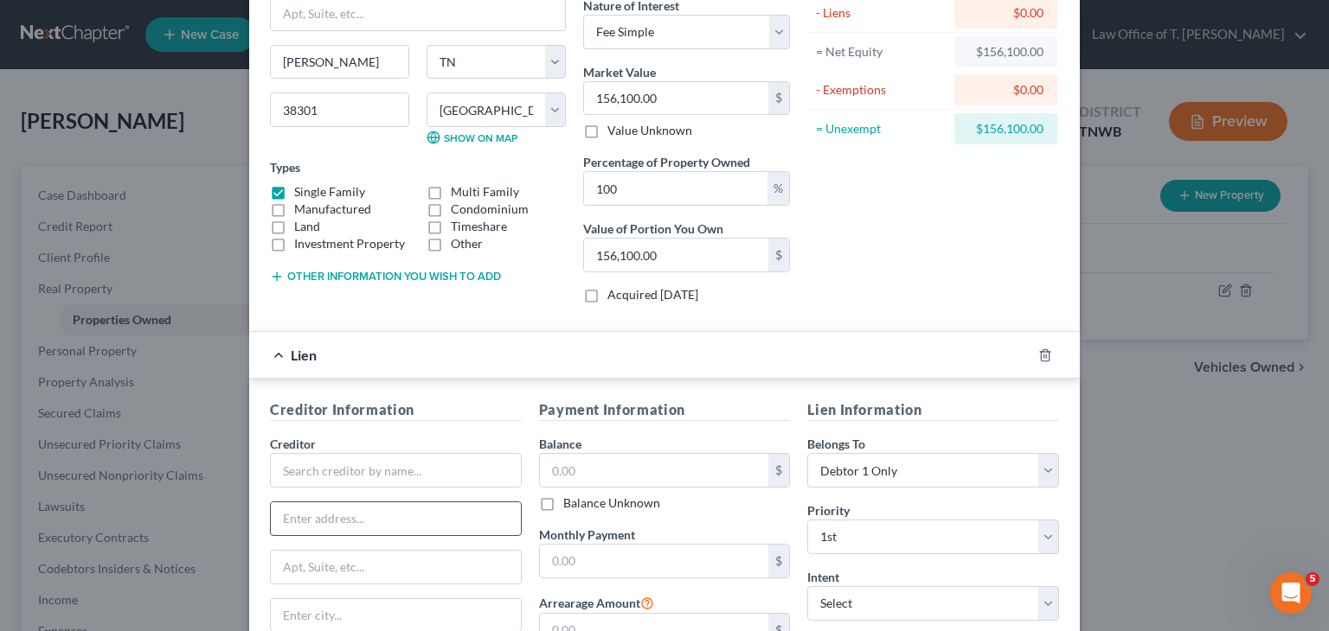
scroll to position [173, 0]
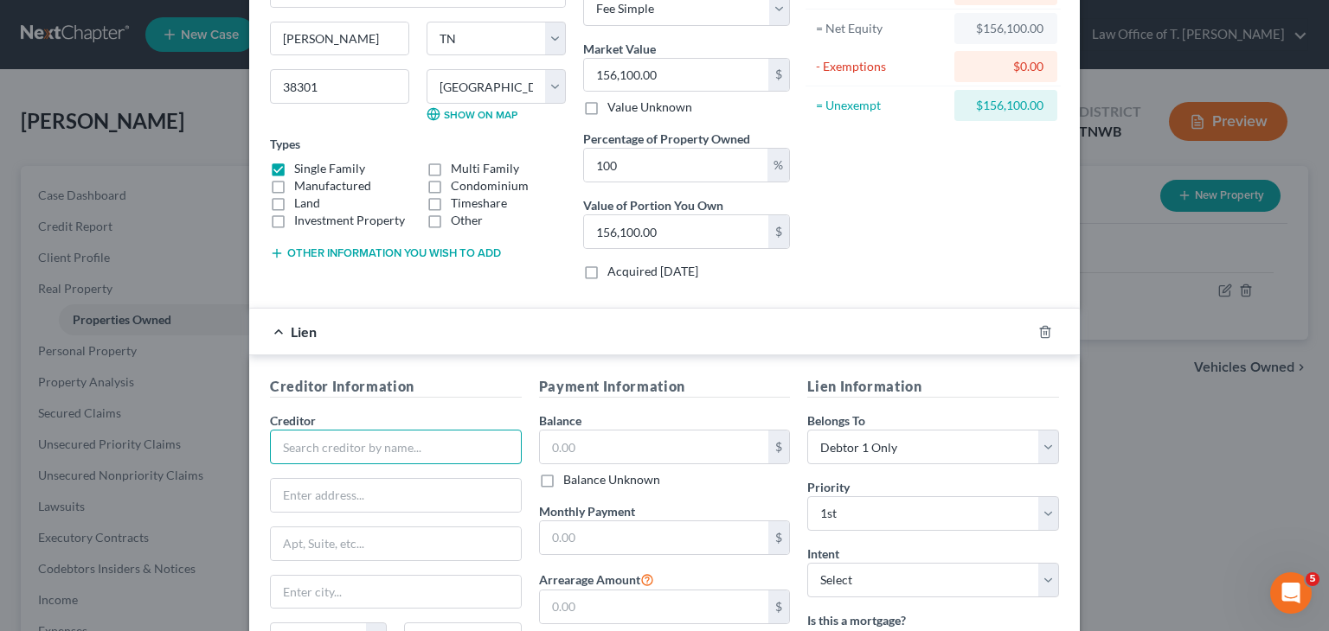
click at [386, 451] on input "text" at bounding box center [396, 447] width 252 height 35
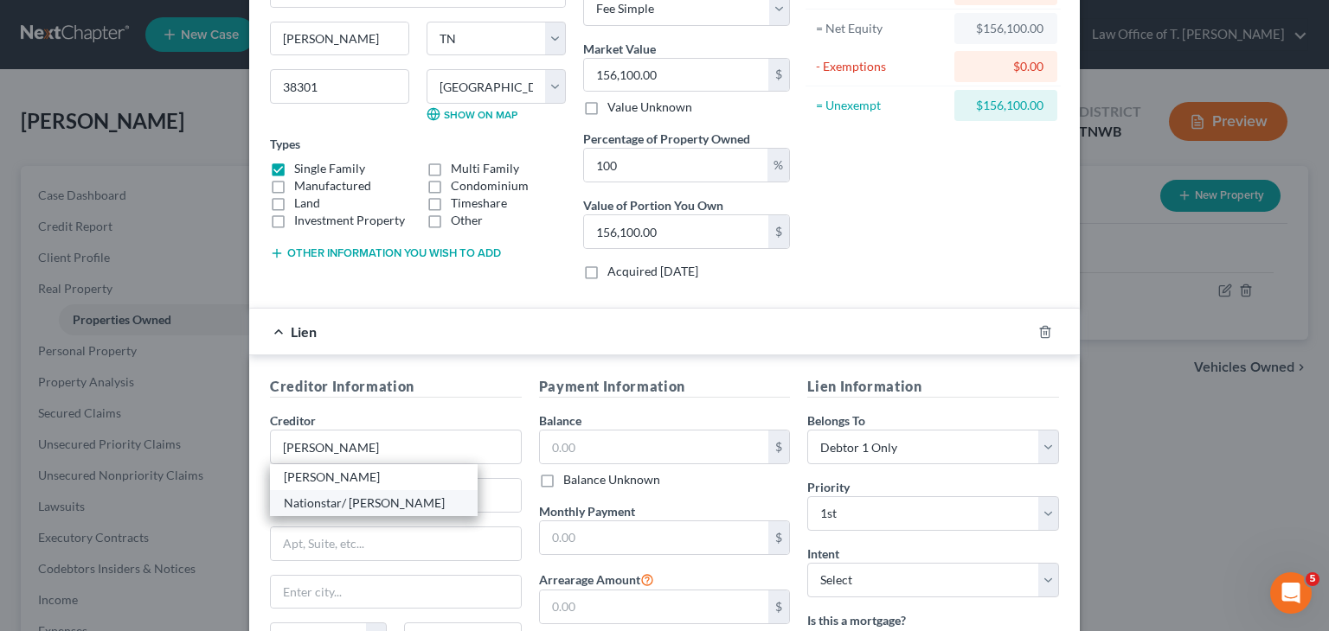
click at [388, 501] on div "Nationstar/ [PERSON_NAME]" at bounding box center [374, 503] width 180 height 17
type input "Nationstar/ [PERSON_NAME]"
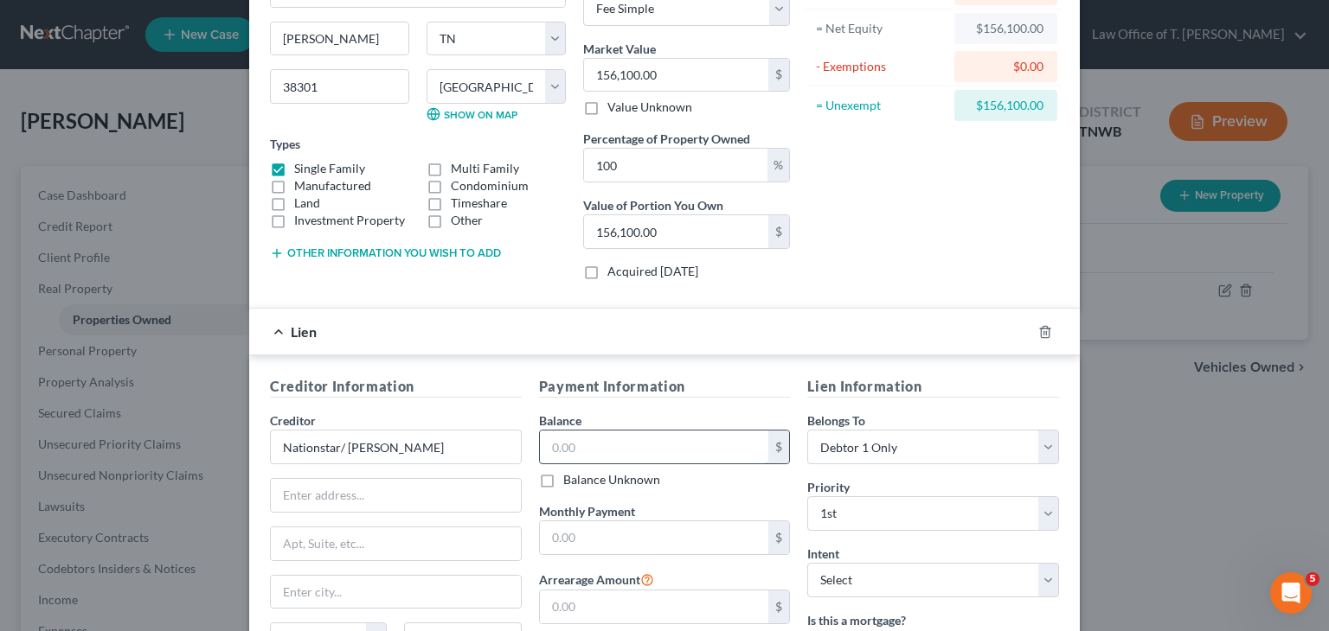
click at [578, 450] on input "text" at bounding box center [654, 447] width 229 height 33
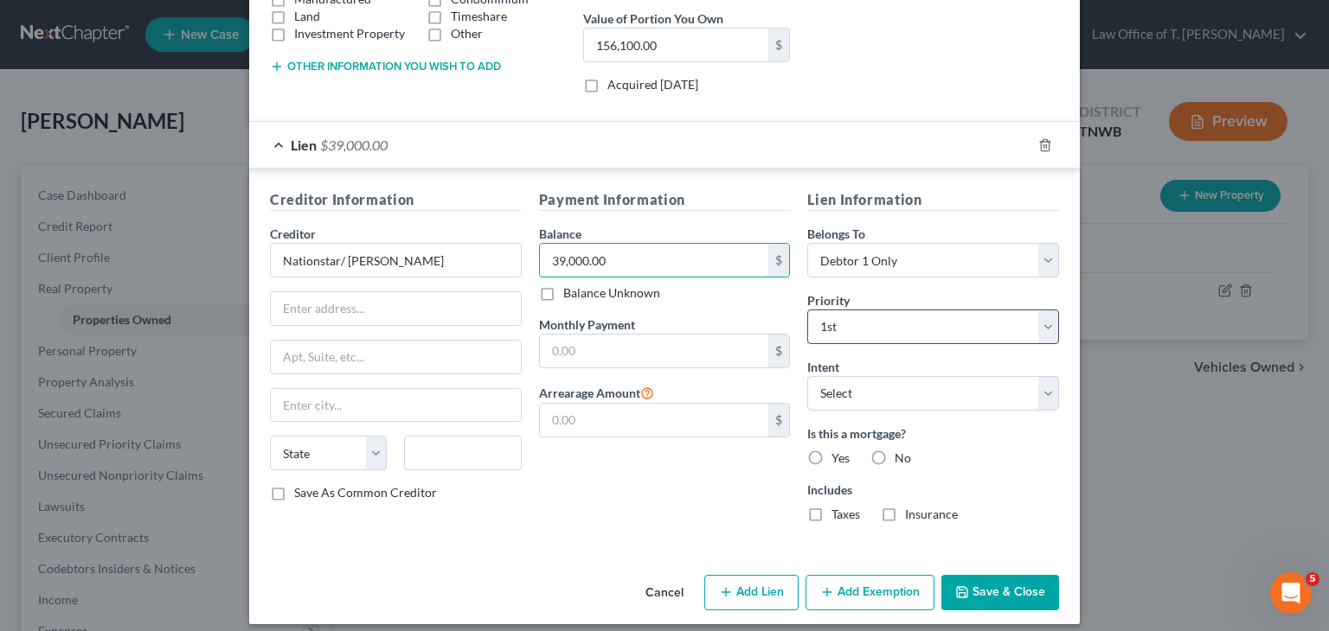
scroll to position [370, 0]
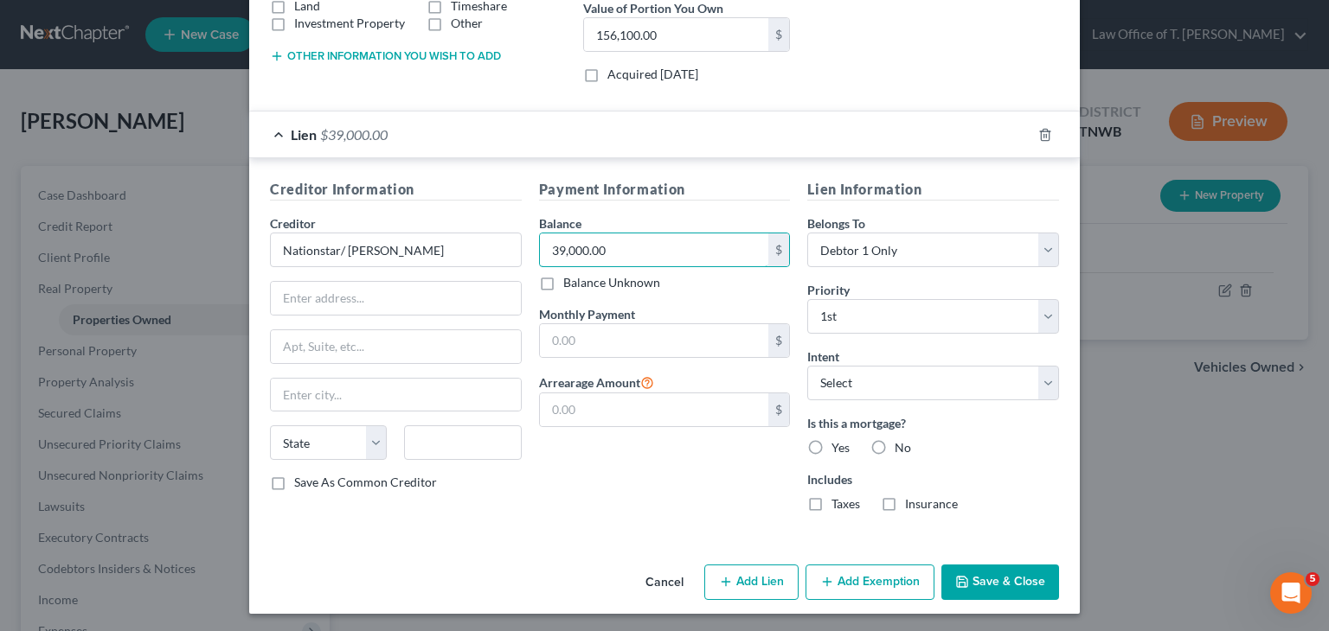
type input "39,000.00"
click at [831, 440] on label "Yes" at bounding box center [840, 447] width 18 height 17
click at [838, 440] on input "Yes" at bounding box center [843, 444] width 11 height 11
radio input "true"
click at [983, 575] on button "Save & Close" at bounding box center [1000, 583] width 118 height 36
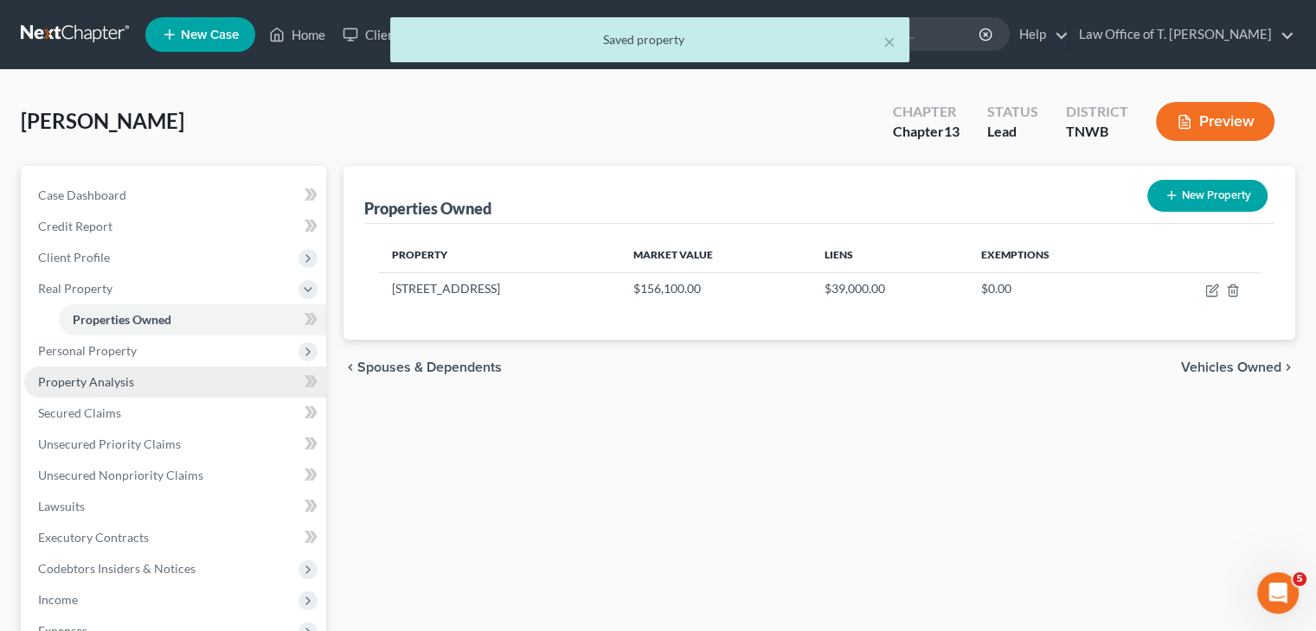
drag, startPoint x: 98, startPoint y: 354, endPoint x: 114, endPoint y: 365, distance: 19.9
click at [98, 354] on span "Personal Property" at bounding box center [87, 350] width 99 height 15
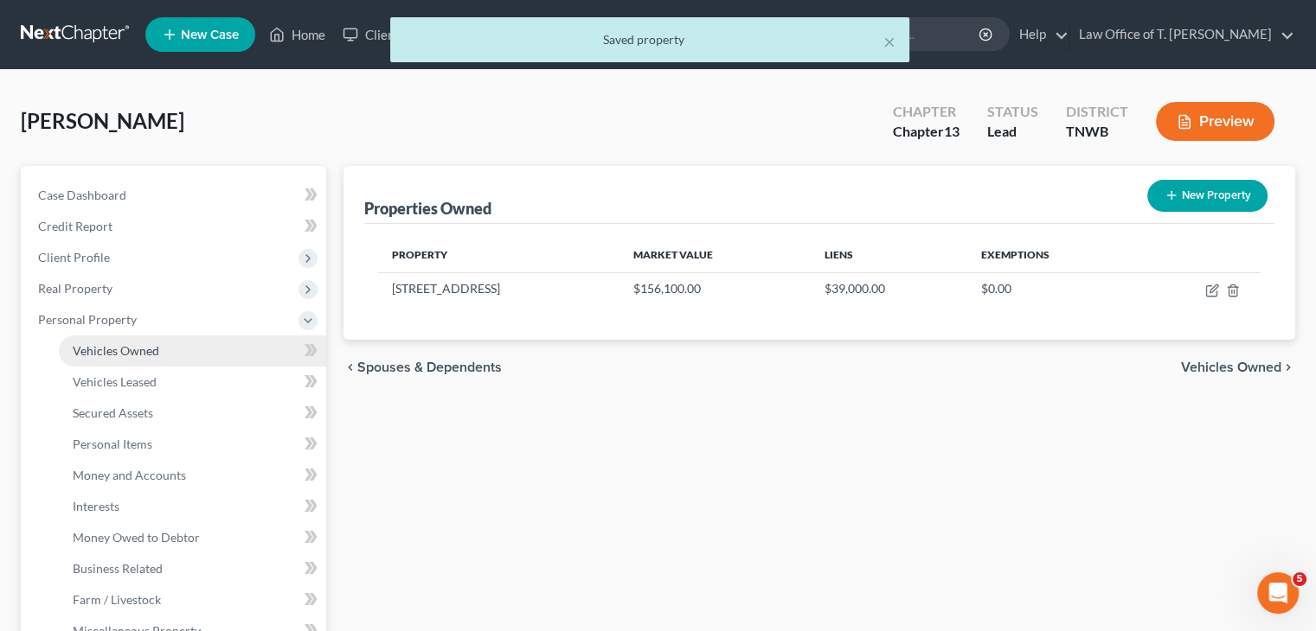
click at [128, 353] on span "Vehicles Owned" at bounding box center [116, 350] width 86 height 15
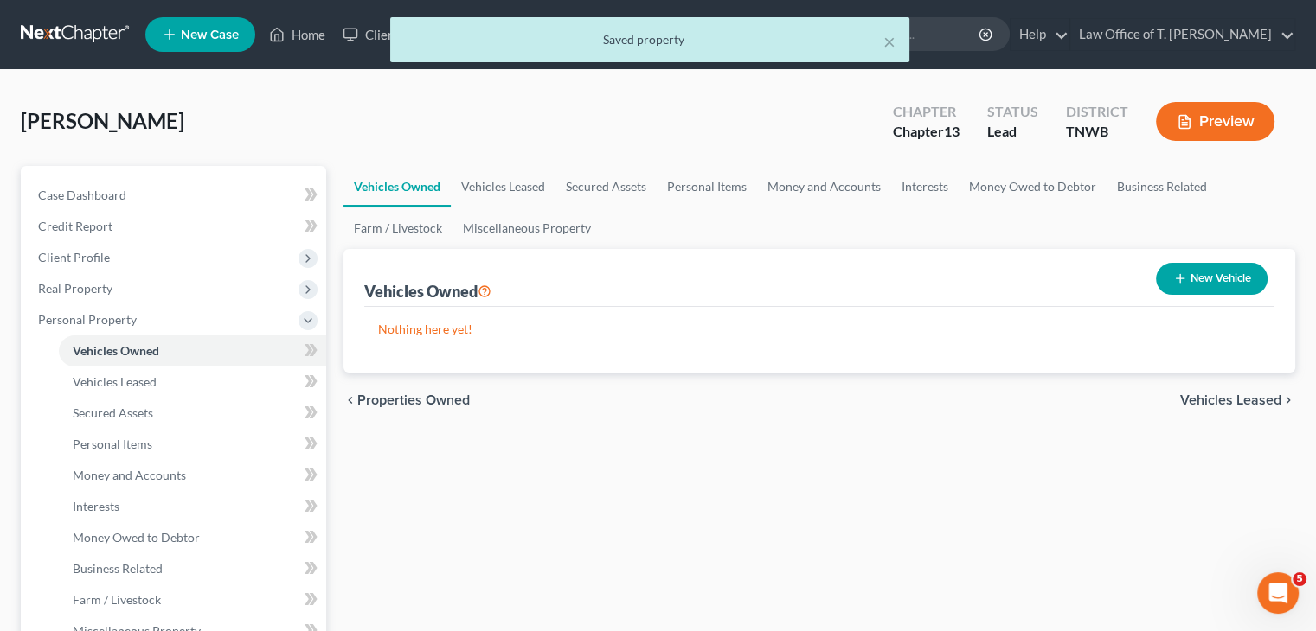
click at [1207, 290] on button "New Vehicle" at bounding box center [1212, 279] width 112 height 32
select select "0"
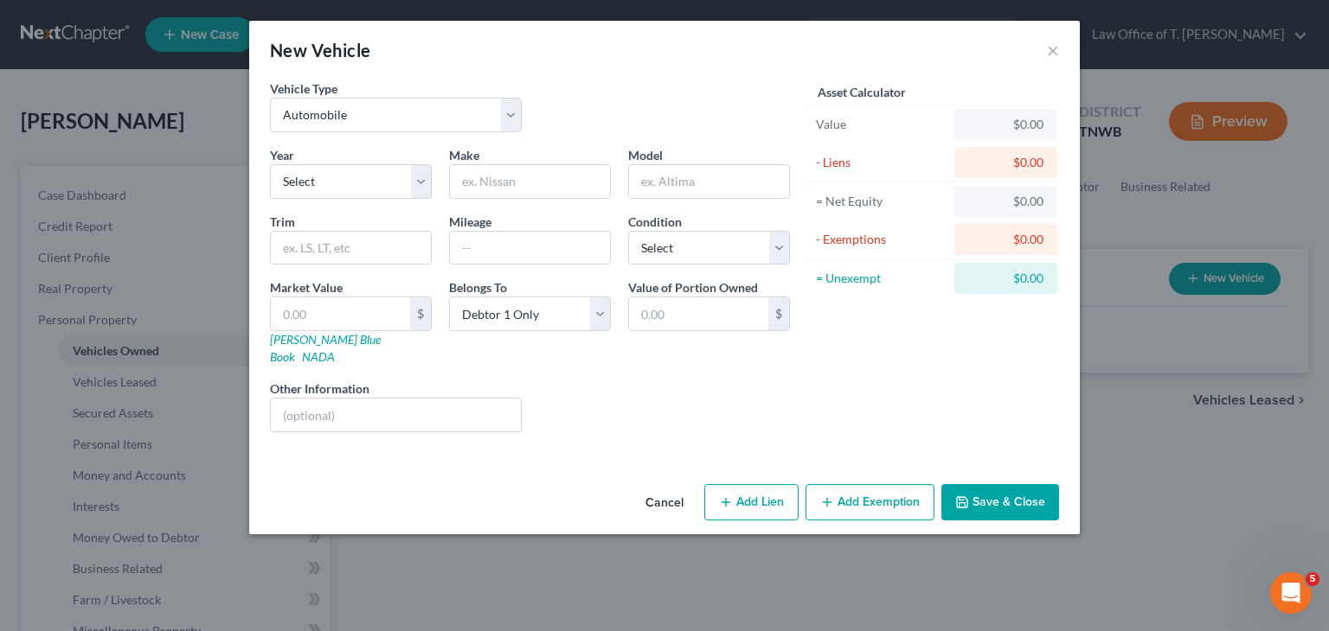
click at [1009, 485] on button "Save & Close" at bounding box center [1000, 502] width 118 height 36
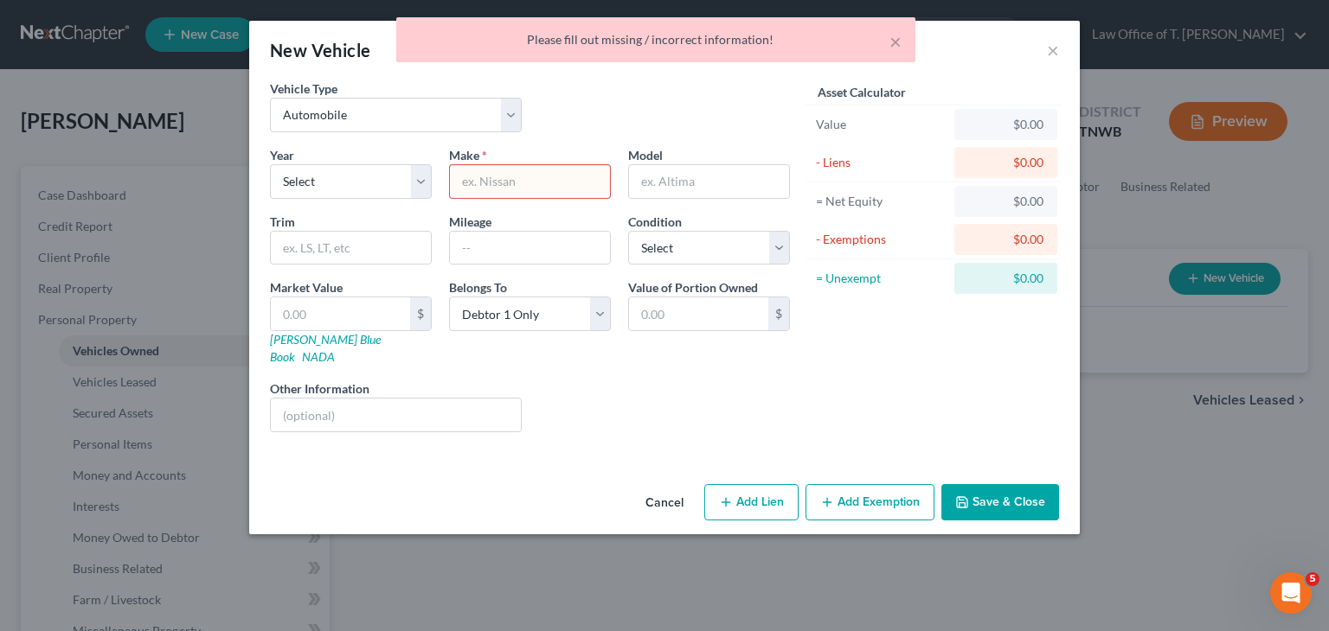
click at [655, 486] on button "Cancel" at bounding box center [664, 503] width 66 height 35
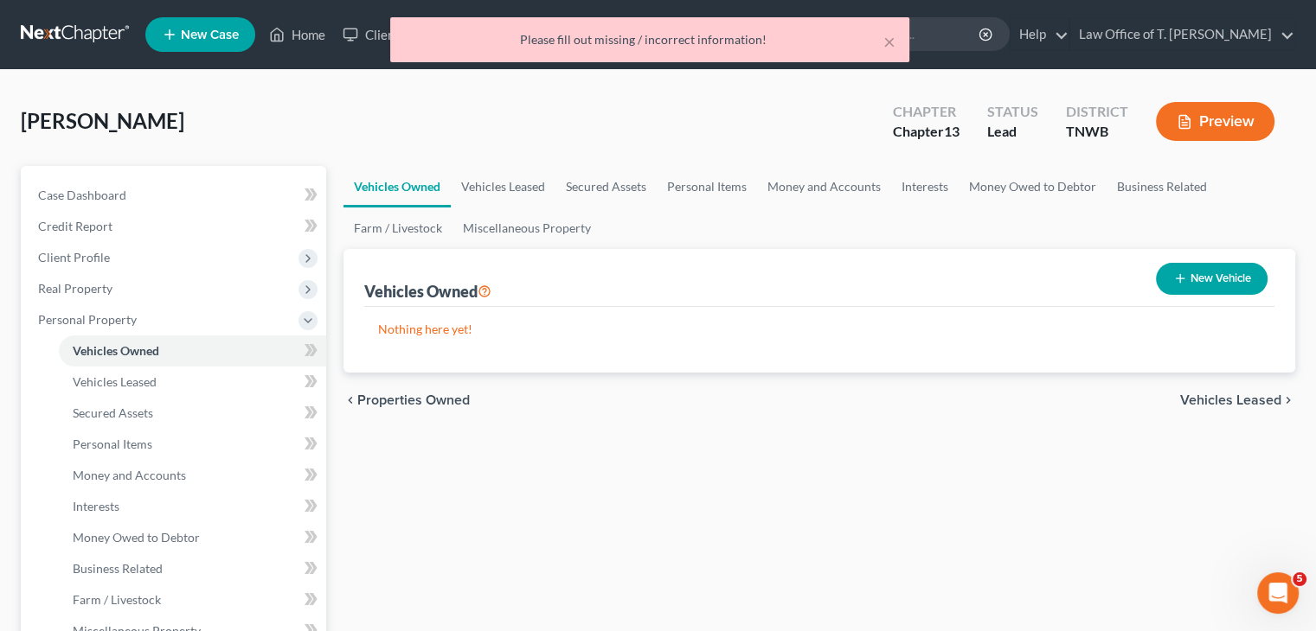
click at [304, 42] on div "× Please fill out missing / incorrect information!" at bounding box center [649, 44] width 1316 height 54
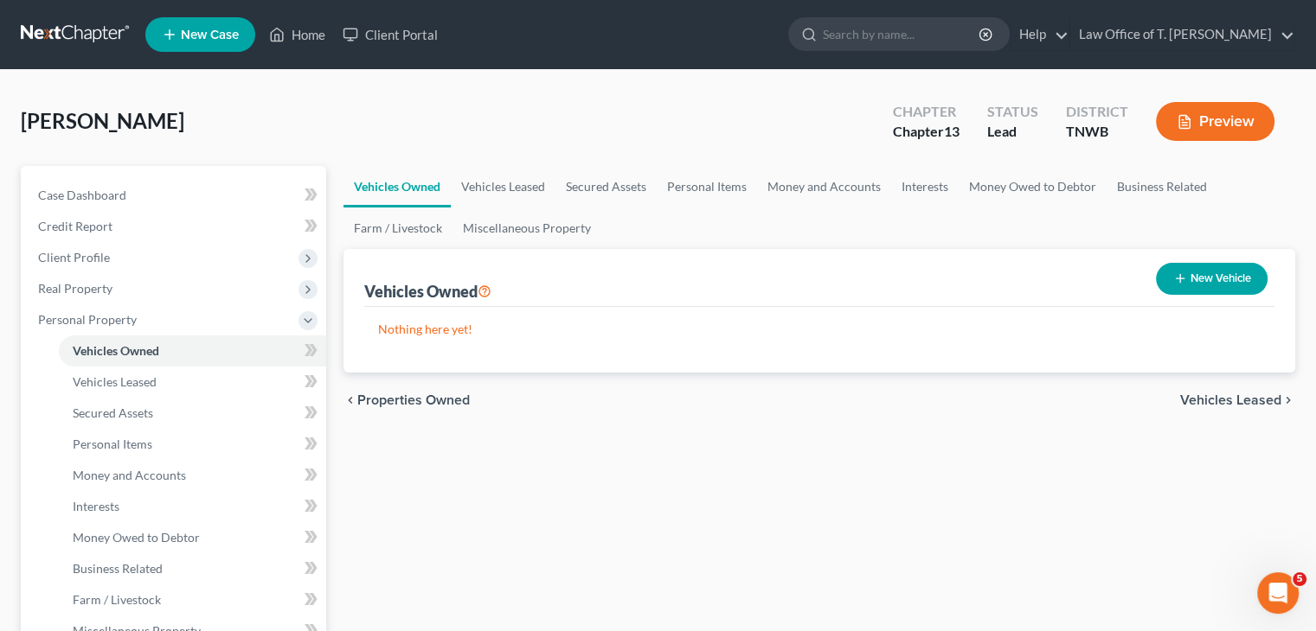
click at [1173, 274] on icon "button" at bounding box center [1180, 279] width 14 height 14
select select "0"
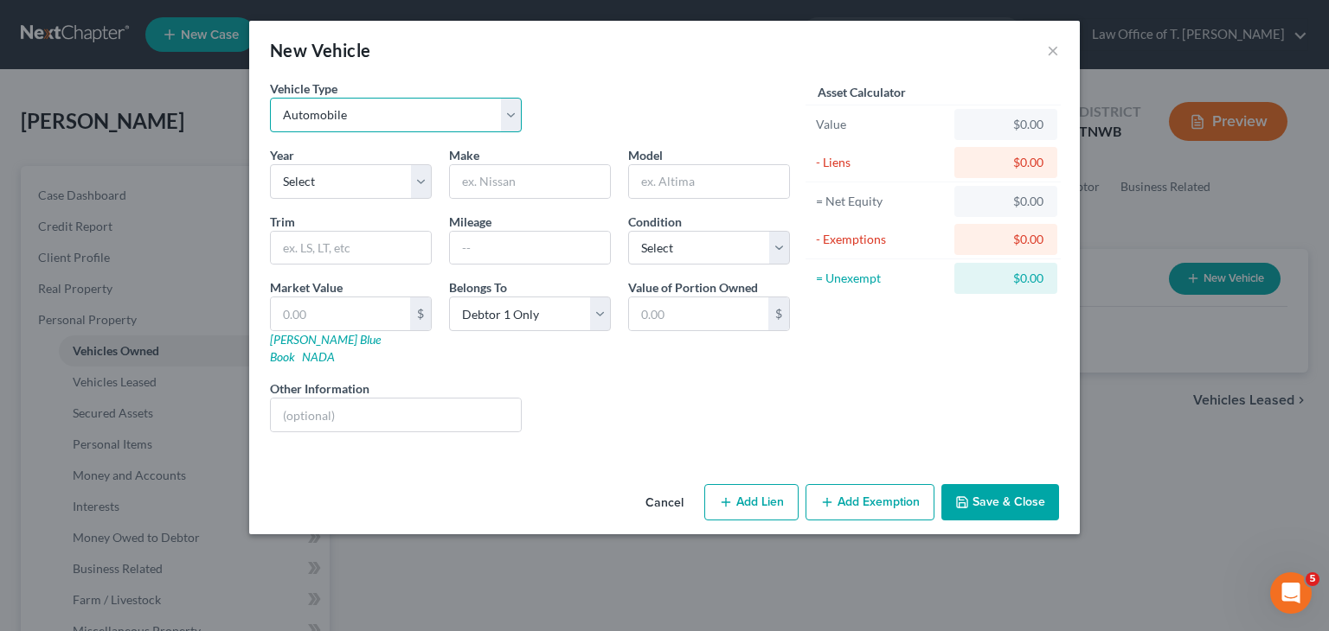
click at [508, 121] on select "Select Automobile Truck Trailer Watercraft Aircraft Motor Home Atv Other Vehicle" at bounding box center [396, 115] width 252 height 35
click at [270, 98] on select "Select Automobile Truck Trailer Watercraft Aircraft Motor Home Atv Other Vehicle" at bounding box center [396, 115] width 252 height 35
click at [422, 184] on select "Select 2026 2025 2024 2023 2022 2021 2020 2019 2018 2017 2016 2015 2014 2013 20…" at bounding box center [351, 181] width 162 height 35
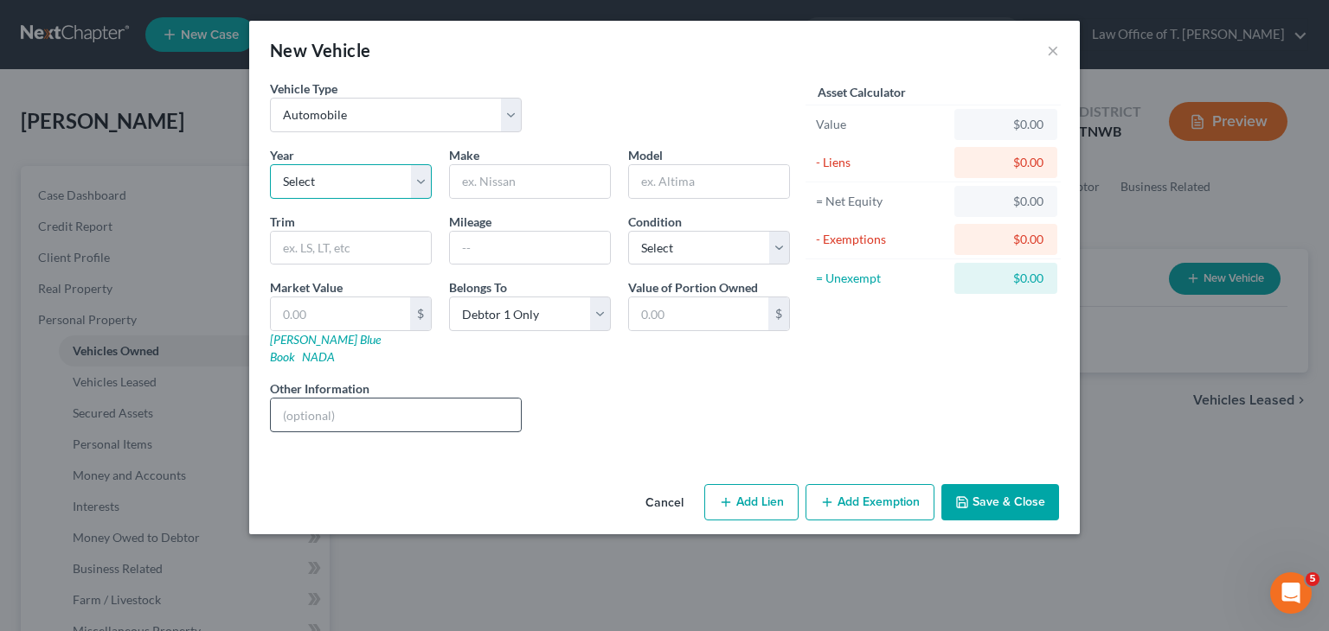
select select "24"
click at [270, 164] on select "Select 2026 2025 2024 2023 2022 2021 2020 2019 2018 2017 2016 2015 2014 2013 20…" at bounding box center [351, 181] width 162 height 35
click at [525, 176] on input "text" at bounding box center [530, 181] width 160 height 33
type input "Dodge"
type input "Intrepid"
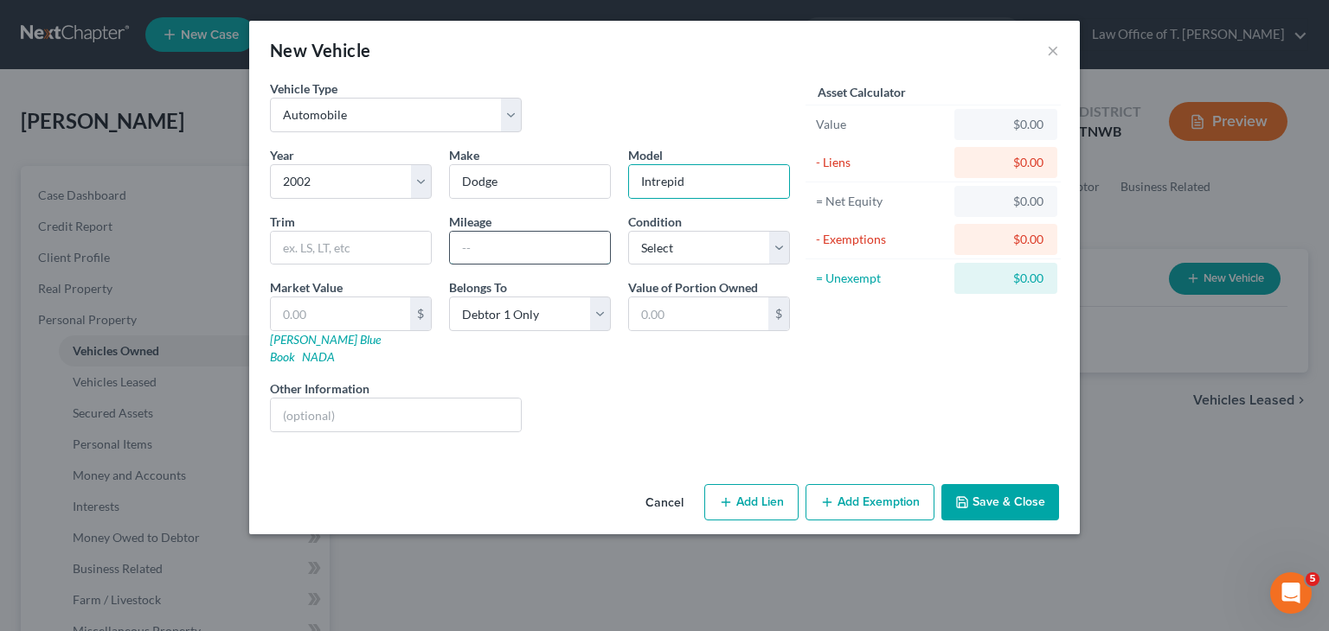
click at [469, 245] on input "text" at bounding box center [530, 248] width 160 height 33
type input "100000"
drag, startPoint x: 777, startPoint y: 244, endPoint x: 753, endPoint y: 263, distance: 30.1
click at [777, 244] on select "Select Excellent Very Good Good Fair Poor" at bounding box center [709, 248] width 162 height 35
select select "2"
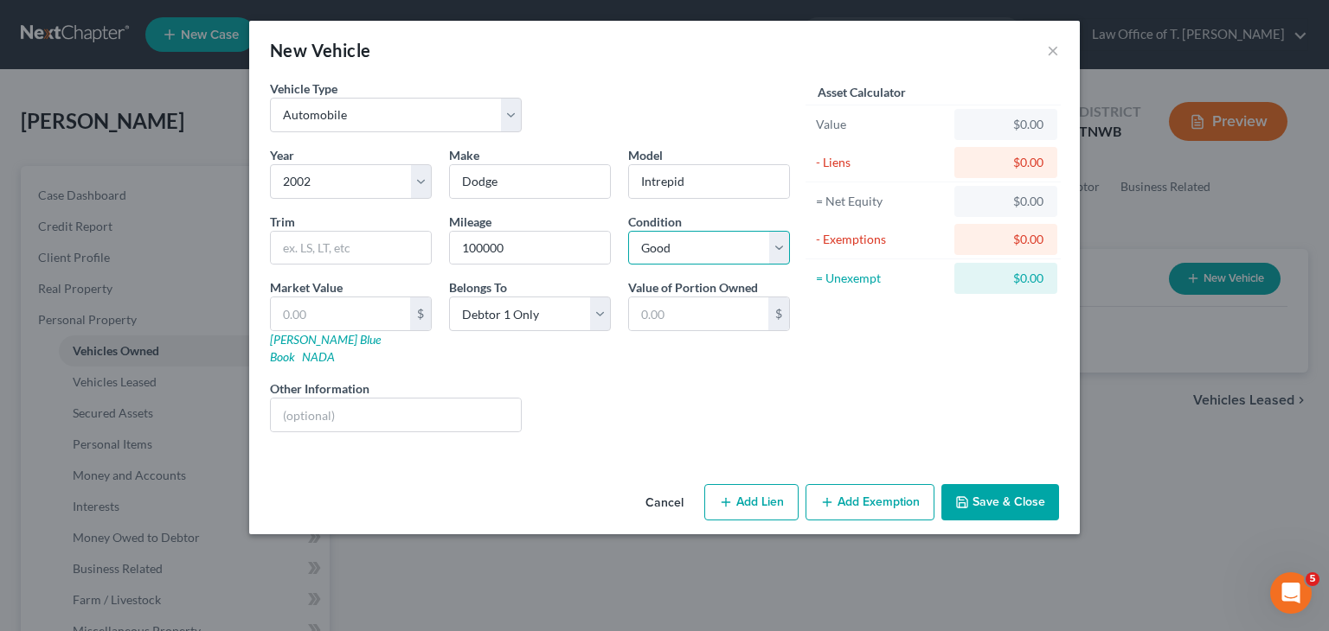
click at [628, 231] on select "Select Excellent Very Good Good Fair Poor" at bounding box center [709, 248] width 162 height 35
click at [335, 349] on link "NADA" at bounding box center [318, 356] width 33 height 15
click at [369, 309] on input "text" at bounding box center [340, 314] width 139 height 33
click at [364, 325] on input "text" at bounding box center [340, 314] width 139 height 33
type input "2"
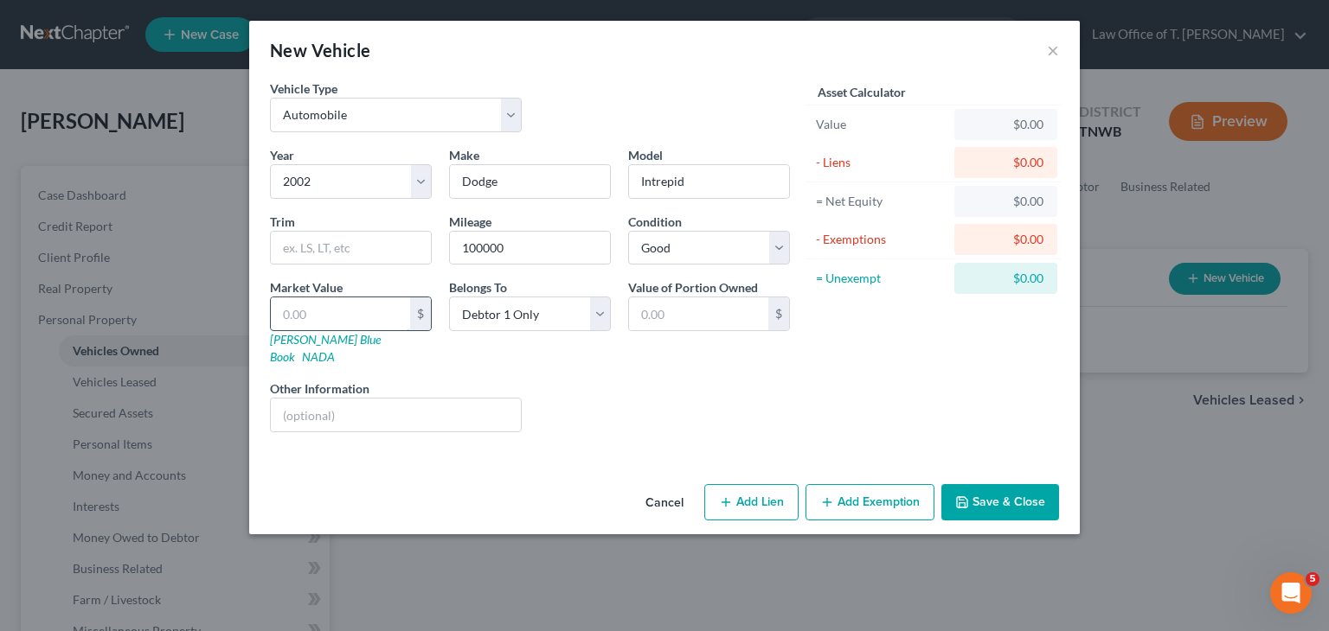
type input "2.00"
type input "26"
type input "26.00"
type input "260"
type input "260.00"
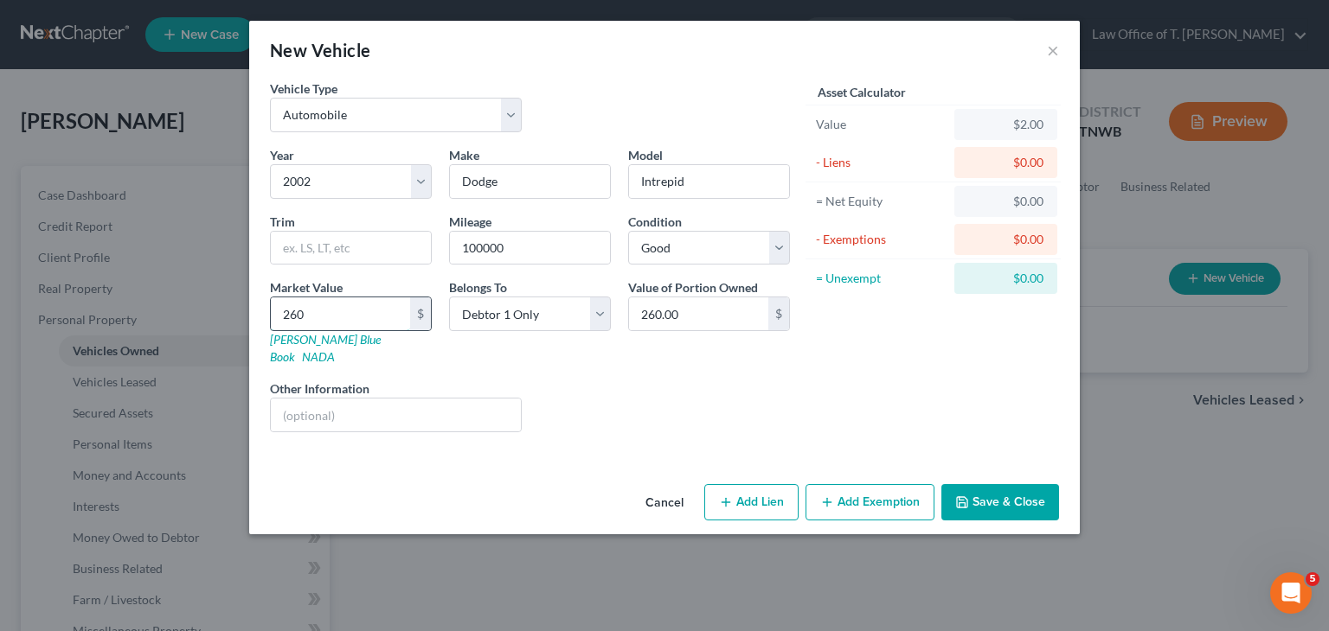
type input "2600"
type input "2,600.00"
click at [987, 484] on button "Save & Close" at bounding box center [1000, 502] width 118 height 36
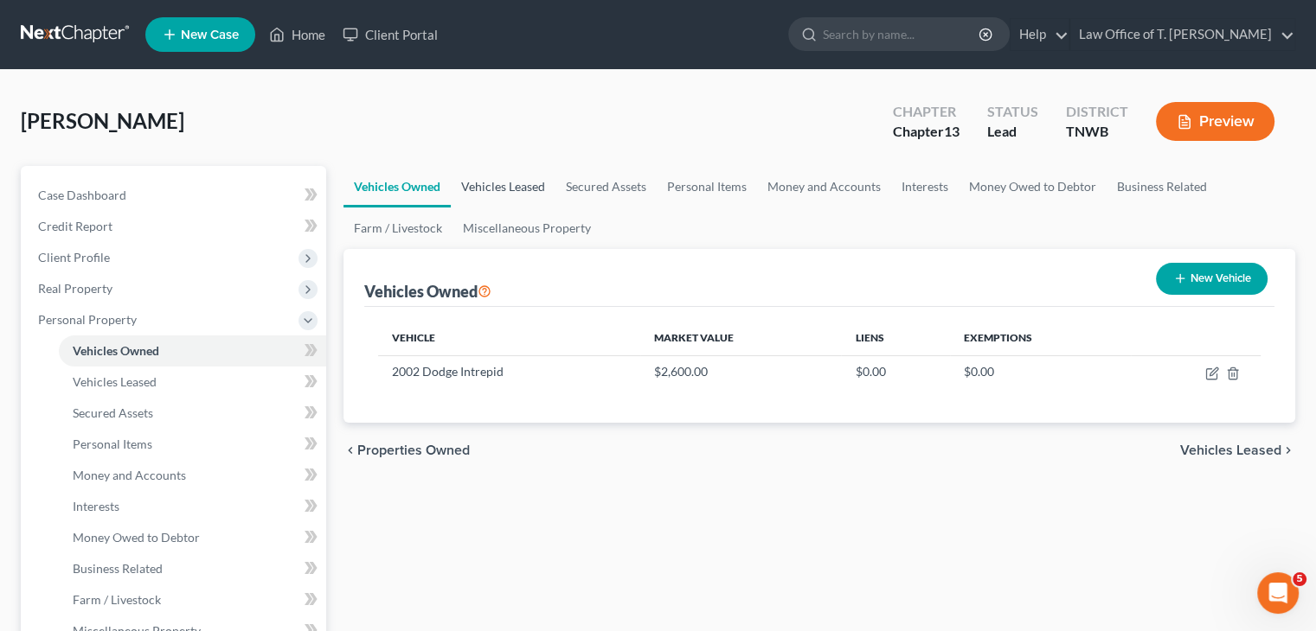
click at [515, 188] on link "Vehicles Leased" at bounding box center [503, 187] width 105 height 42
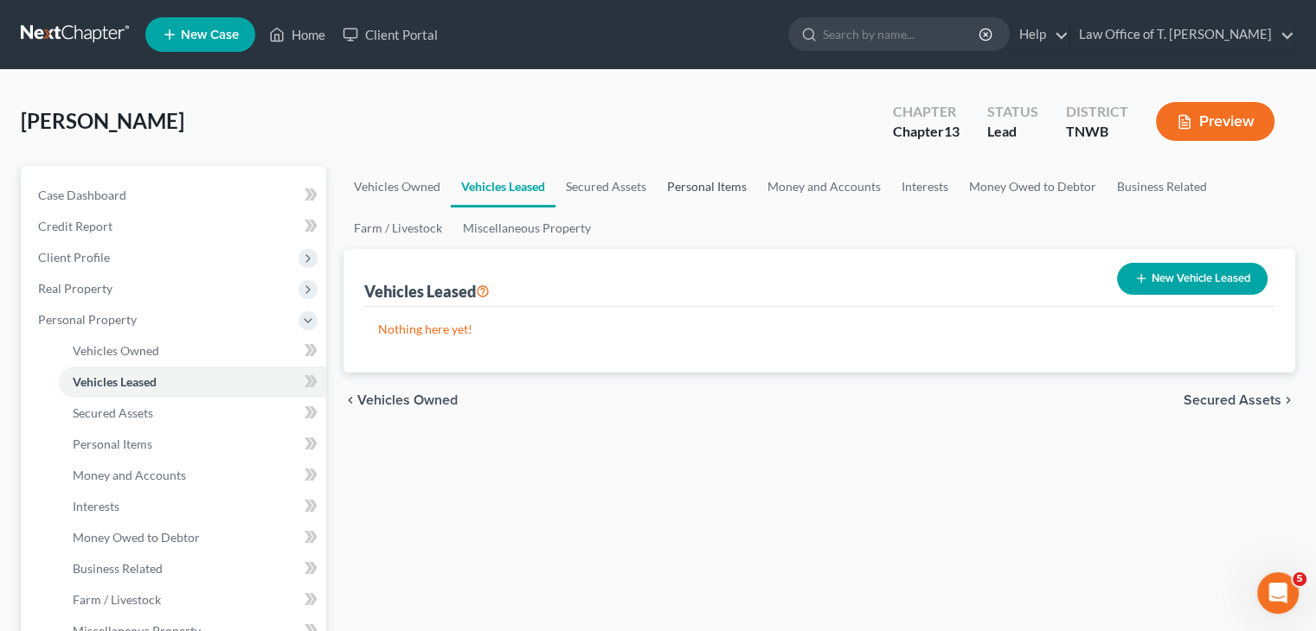
click at [734, 188] on link "Personal Items" at bounding box center [707, 187] width 100 height 42
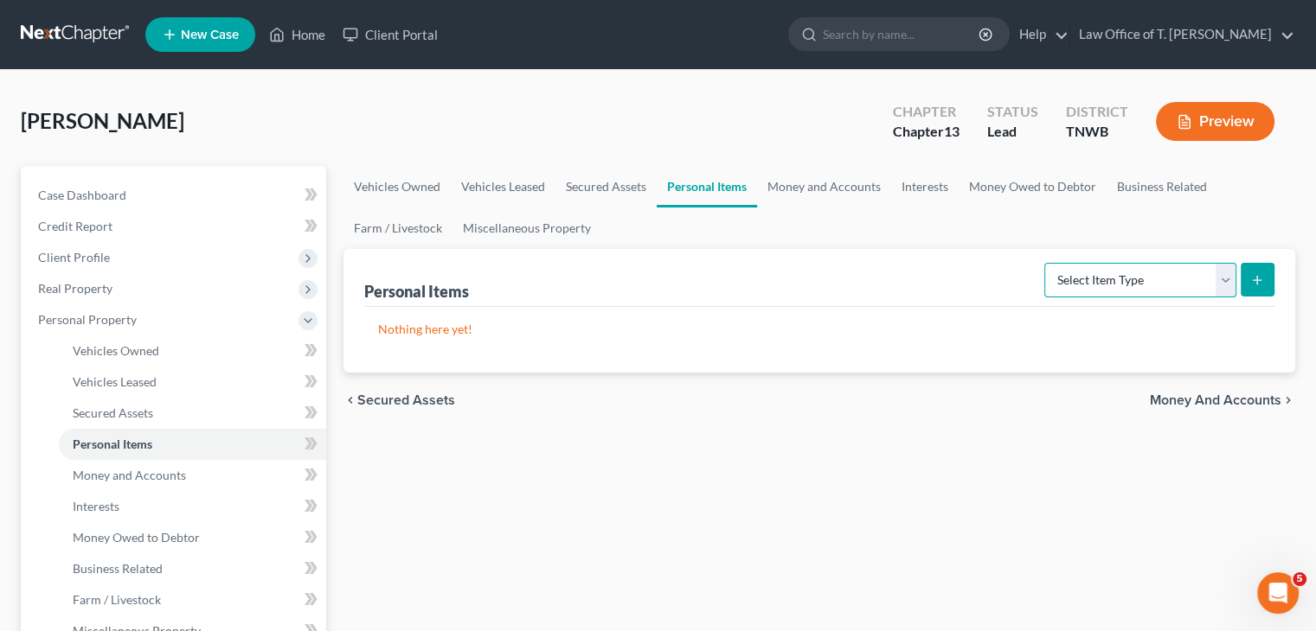
click at [1220, 284] on select "Select Item Type Clothing Collectibles Of Value Electronics Firearms Household …" at bounding box center [1140, 280] width 192 height 35
select select "clothing"
click at [1046, 263] on select "Select Item Type Clothing Collectibles Of Value Electronics Firearms Household …" at bounding box center [1140, 280] width 192 height 35
click at [1260, 281] on icon "submit" at bounding box center [1257, 280] width 14 height 14
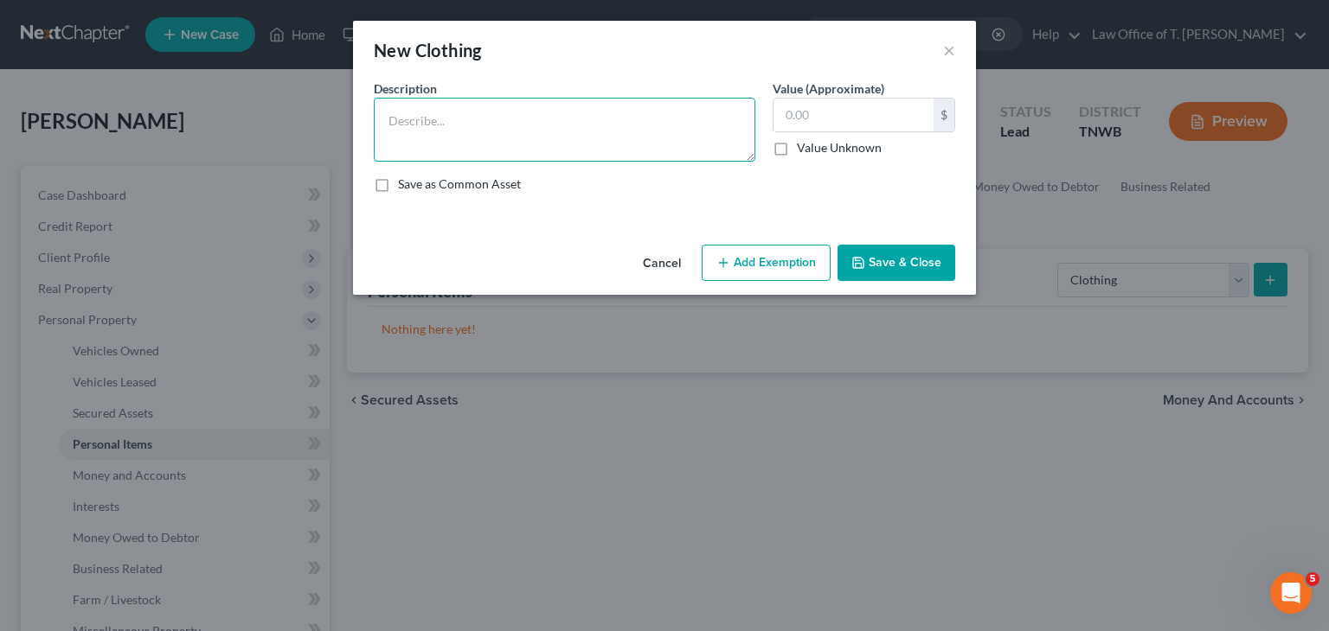
click at [594, 138] on textarea at bounding box center [564, 130] width 381 height 64
type textarea "clothing"
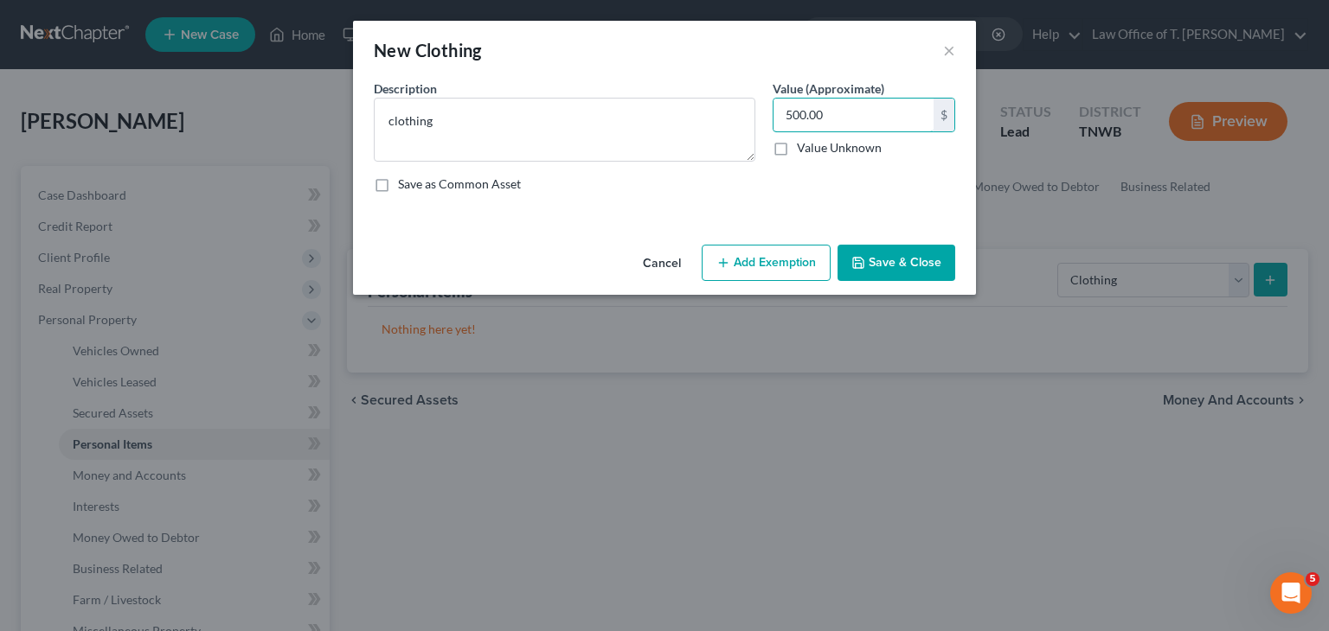
type input "500.00"
click at [916, 261] on button "Save & Close" at bounding box center [896, 263] width 118 height 36
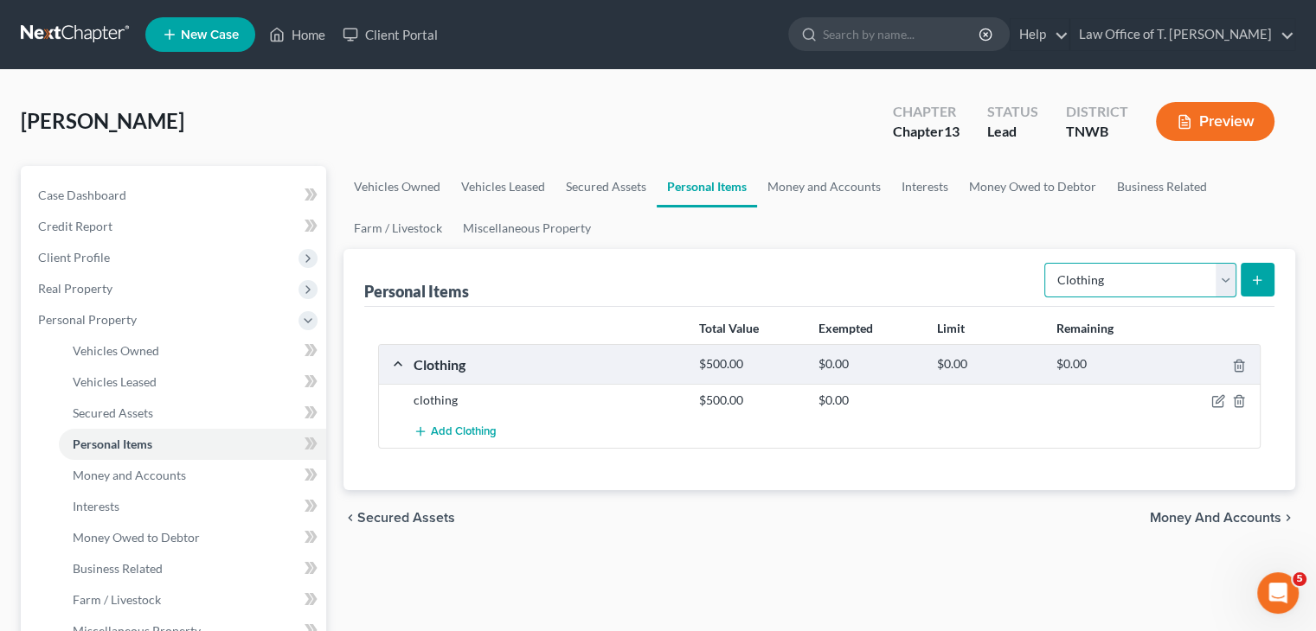
click at [1221, 285] on select "Select Item Type Clothing Collectibles Of Value Electronics Firearms Household …" at bounding box center [1140, 280] width 192 height 35
select select "household_goods"
click at [1046, 263] on select "Select Item Type Clothing Collectibles Of Value Electronics Firearms Household …" at bounding box center [1140, 280] width 192 height 35
click at [1258, 280] on icon "submit" at bounding box center [1257, 280] width 14 height 14
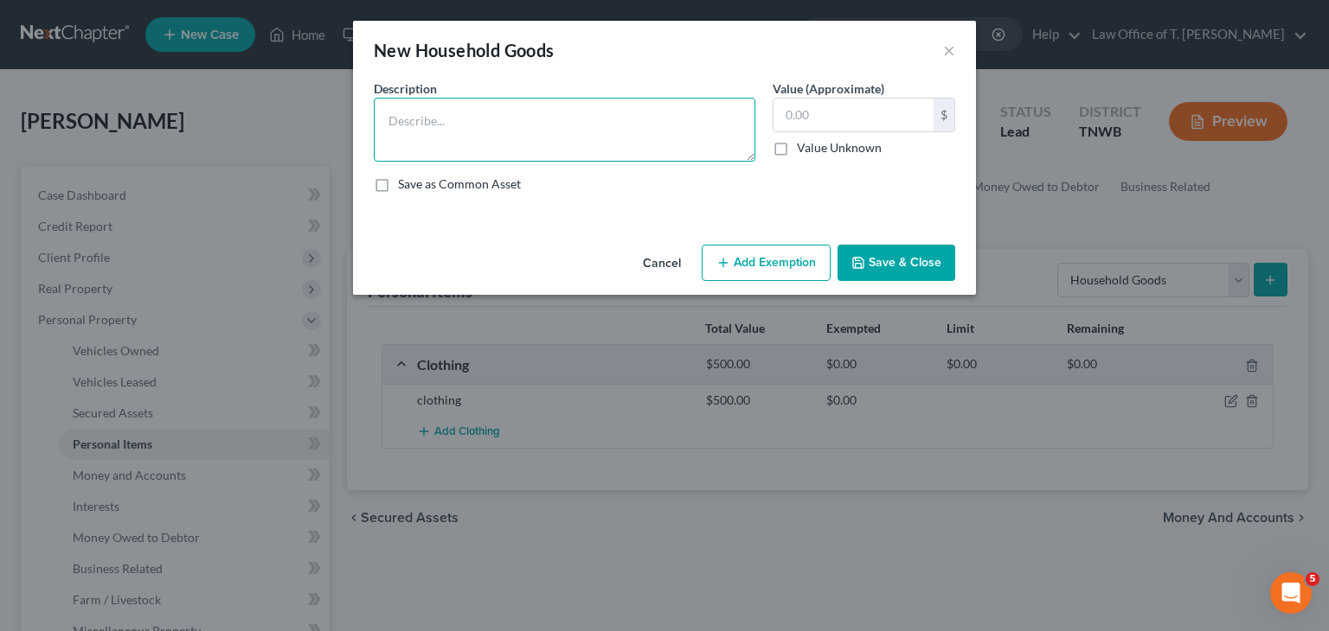
click at [520, 118] on textarea at bounding box center [564, 130] width 381 height 64
type textarea "misc. household goods"
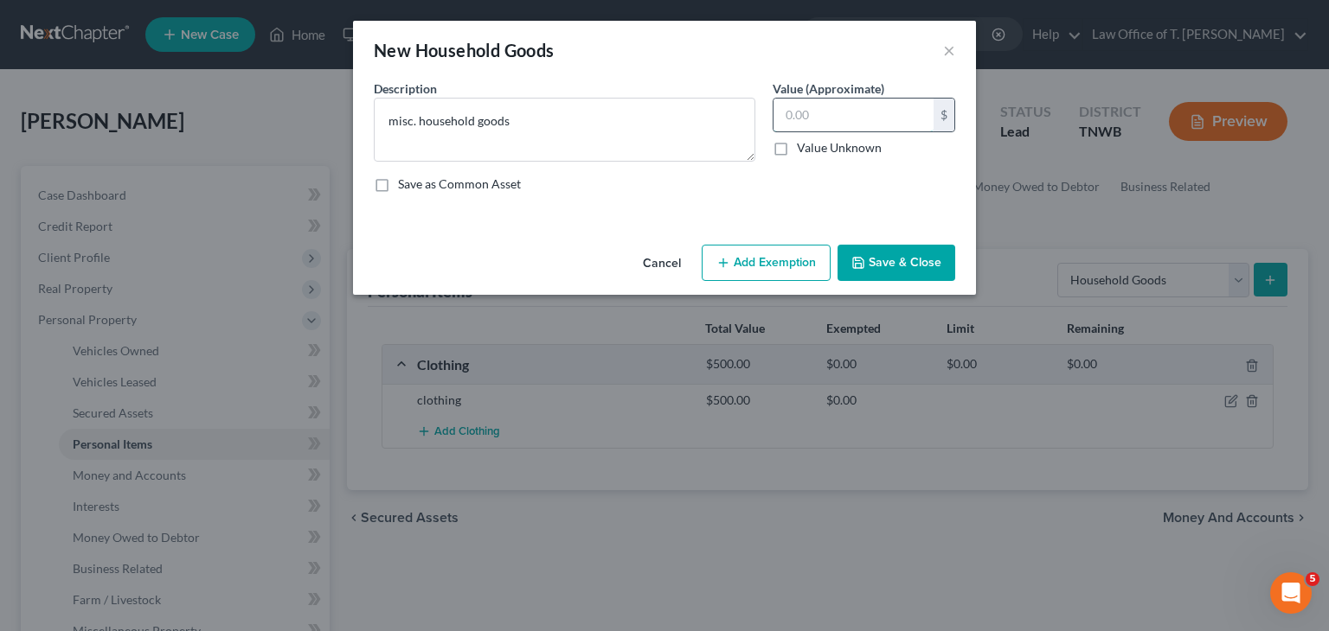
click at [813, 115] on input "text" at bounding box center [853, 115] width 160 height 33
type input "4,200.00"
click at [938, 251] on button "Save & Close" at bounding box center [896, 263] width 118 height 36
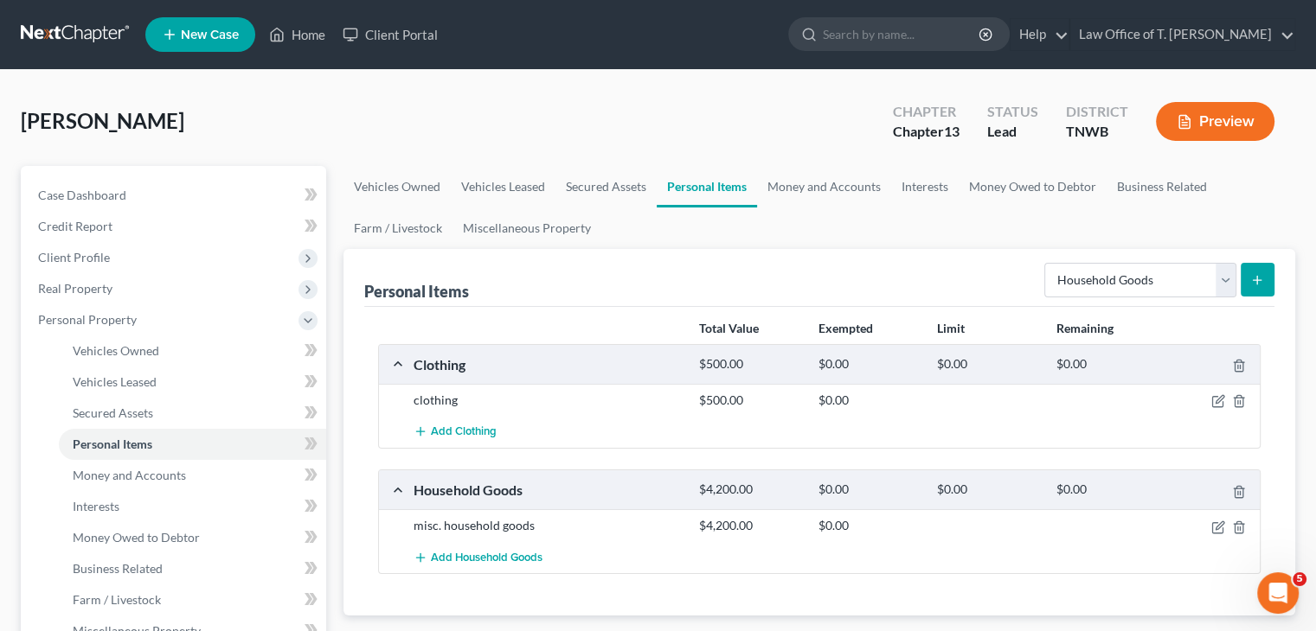
click at [1265, 273] on button "submit" at bounding box center [1257, 280] width 34 height 34
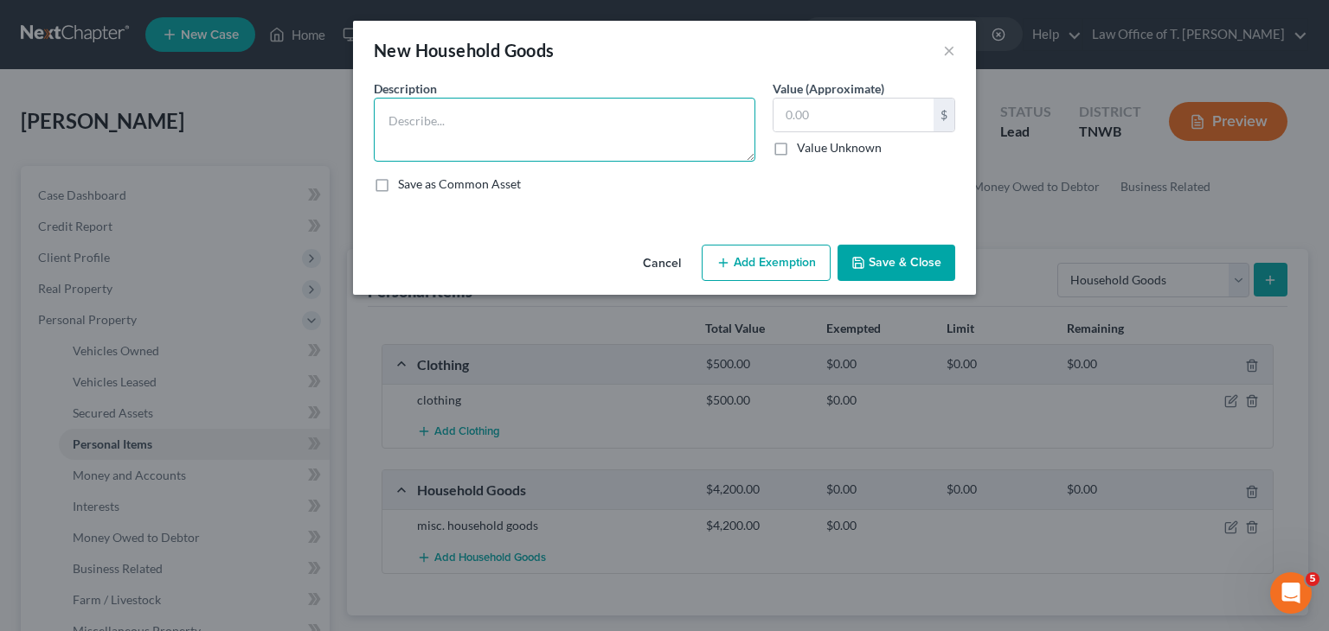
click at [622, 126] on textarea at bounding box center [564, 130] width 381 height 64
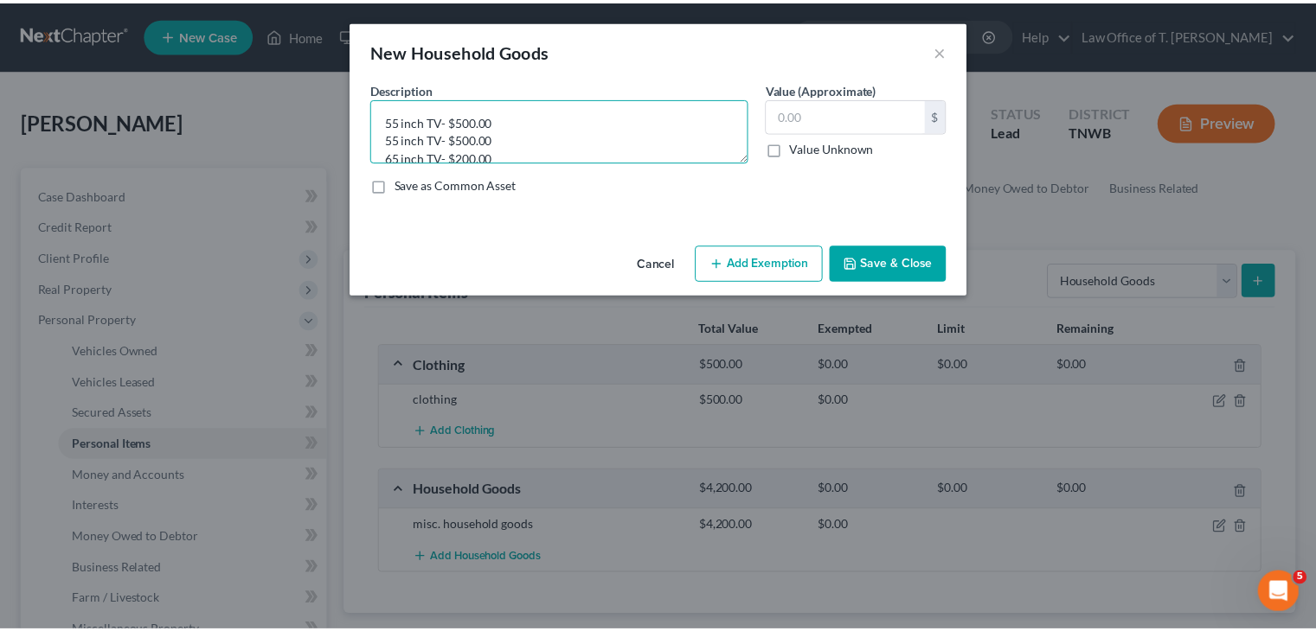
scroll to position [17, 0]
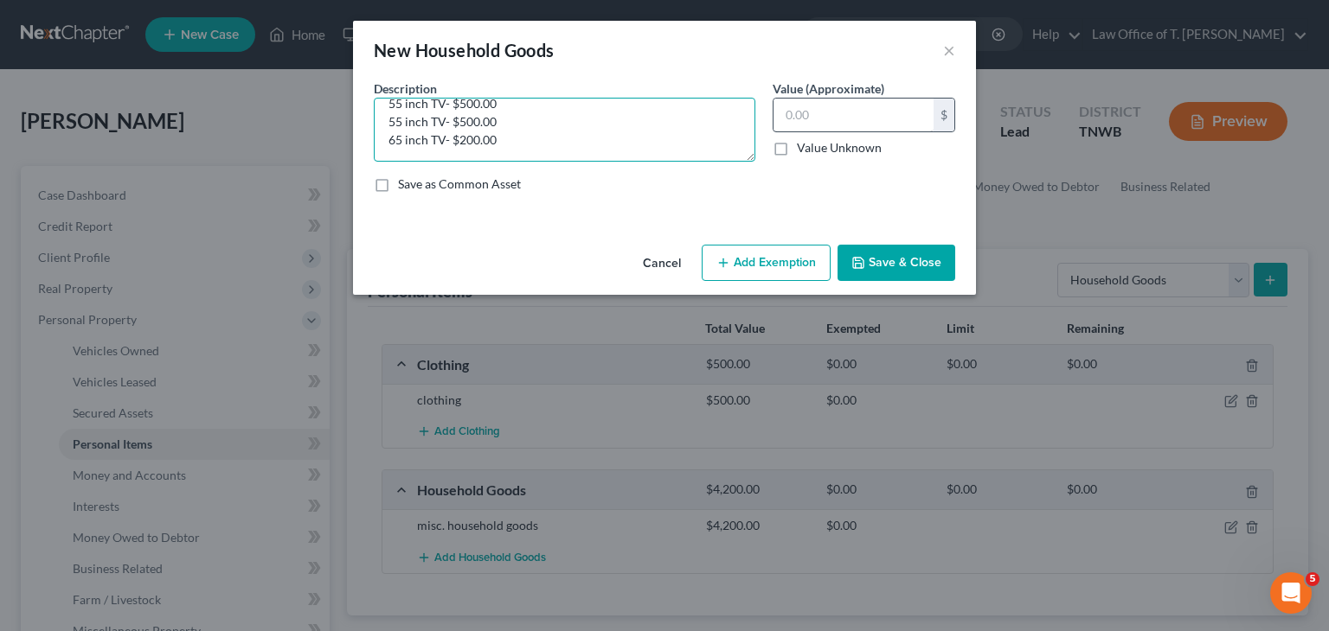
type textarea "55 inch TV- $500.00 55 inch TV- $500.00 65 inch TV- $200.00"
click at [823, 119] on input "text" at bounding box center [853, 115] width 160 height 33
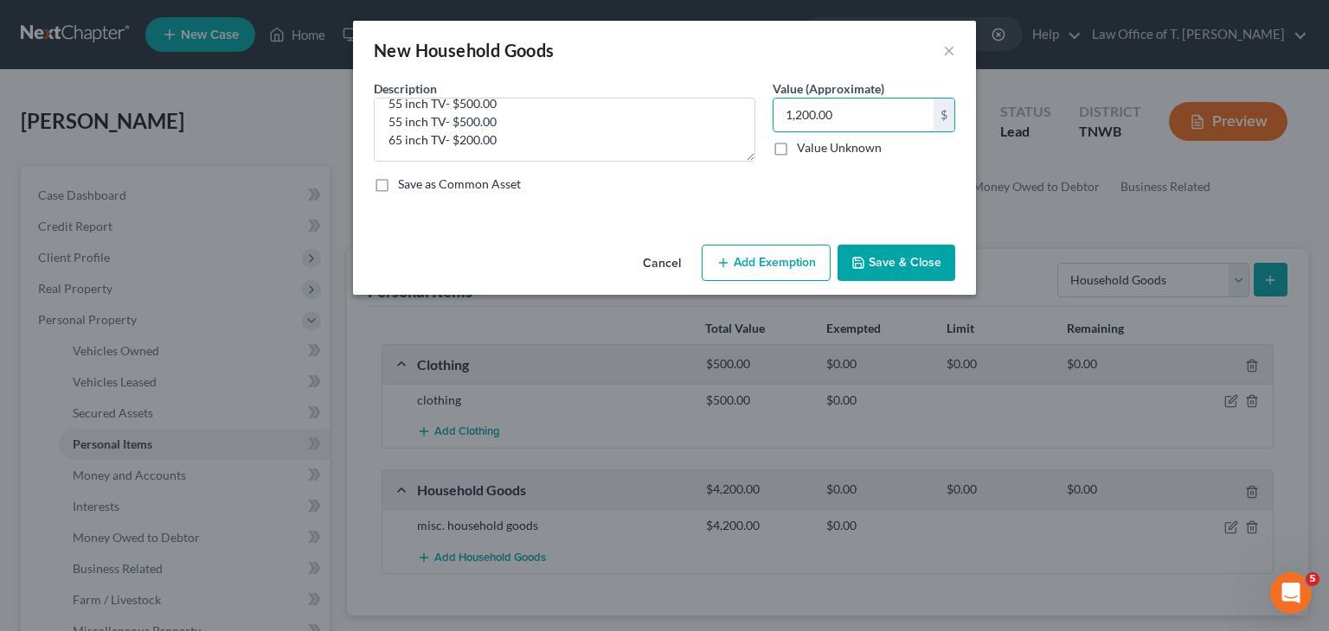
type input "1,200.00"
click at [916, 261] on button "Save & Close" at bounding box center [896, 263] width 118 height 36
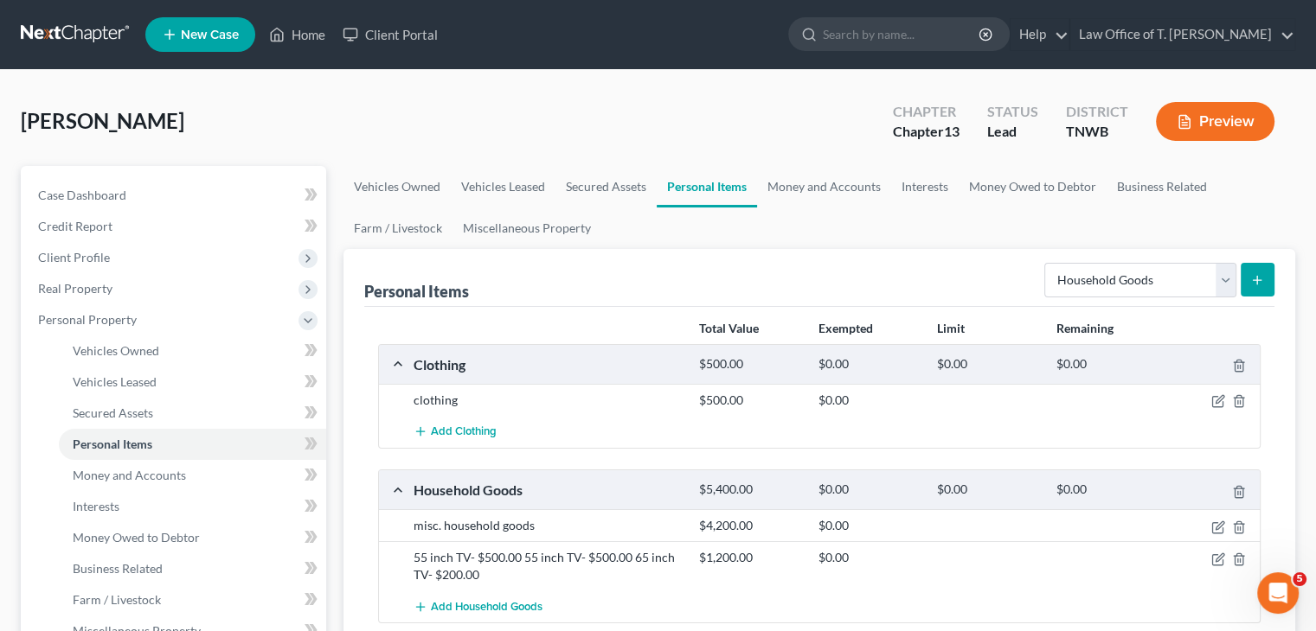
click at [1253, 281] on icon "submit" at bounding box center [1257, 280] width 14 height 14
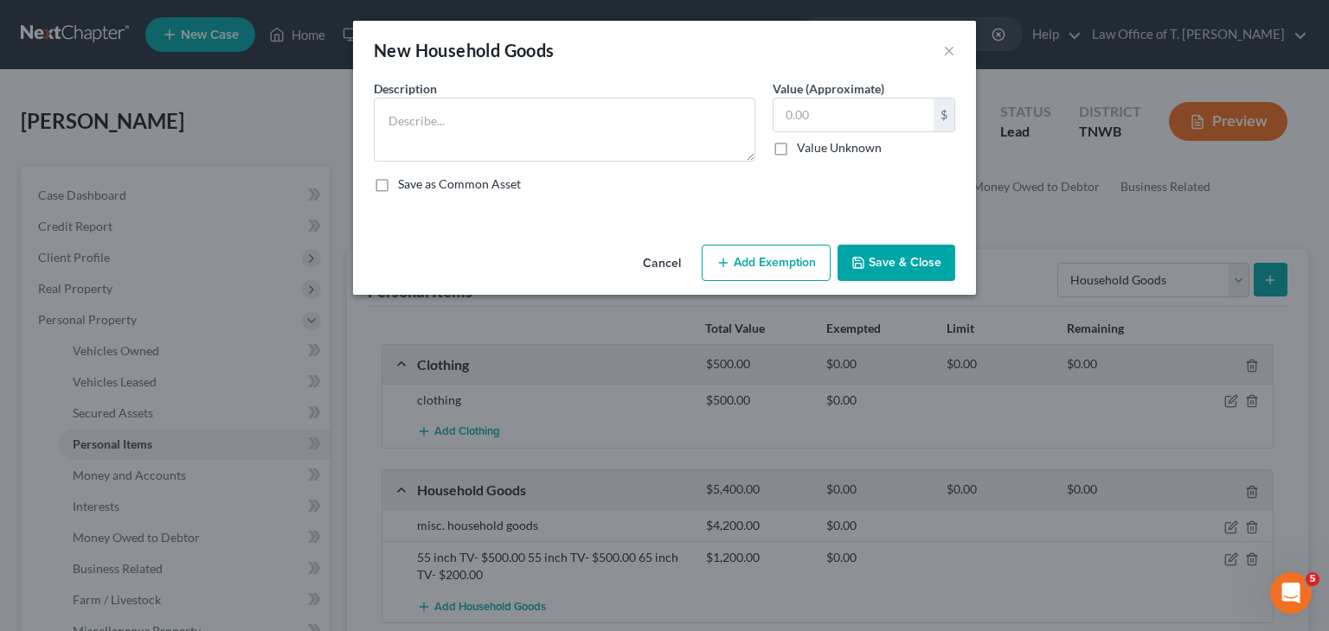
click at [678, 260] on button "Cancel" at bounding box center [662, 264] width 66 height 35
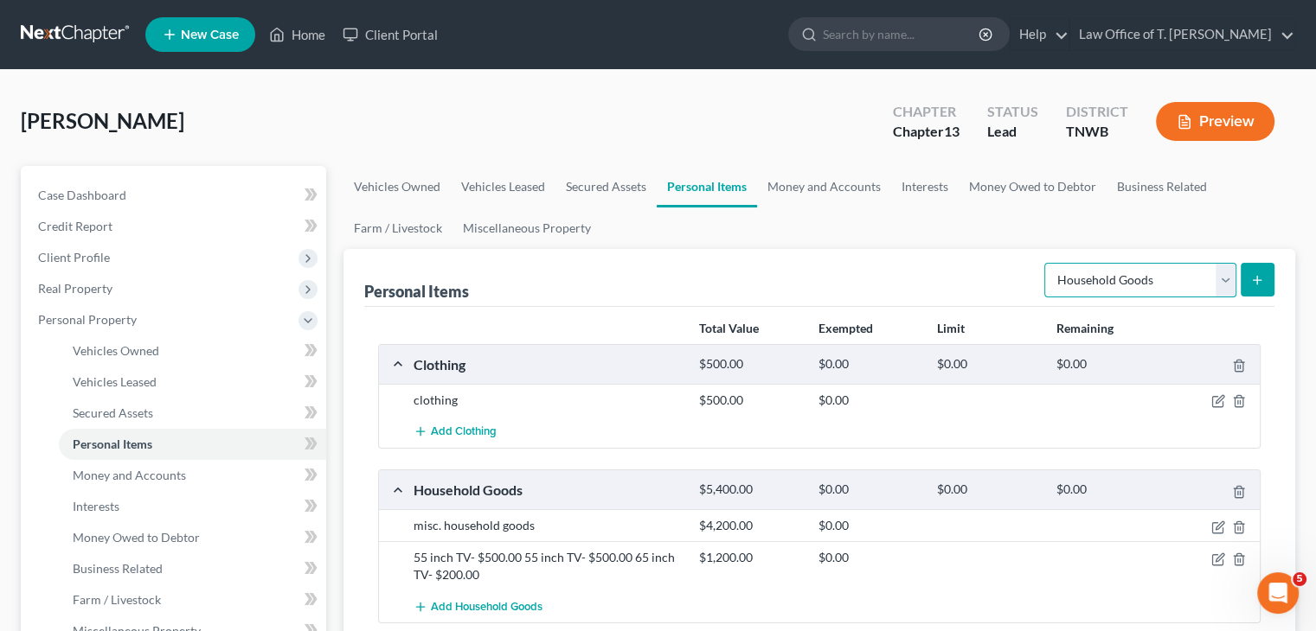
click at [1225, 275] on select "Select Item Type Clothing Collectibles Of Value Electronics Firearms Household …" at bounding box center [1140, 280] width 192 height 35
select select "firearms"
click at [1046, 263] on select "Select Item Type Clothing Collectibles Of Value Electronics Firearms Household …" at bounding box center [1140, 280] width 192 height 35
click at [1264, 278] on button "submit" at bounding box center [1257, 280] width 34 height 34
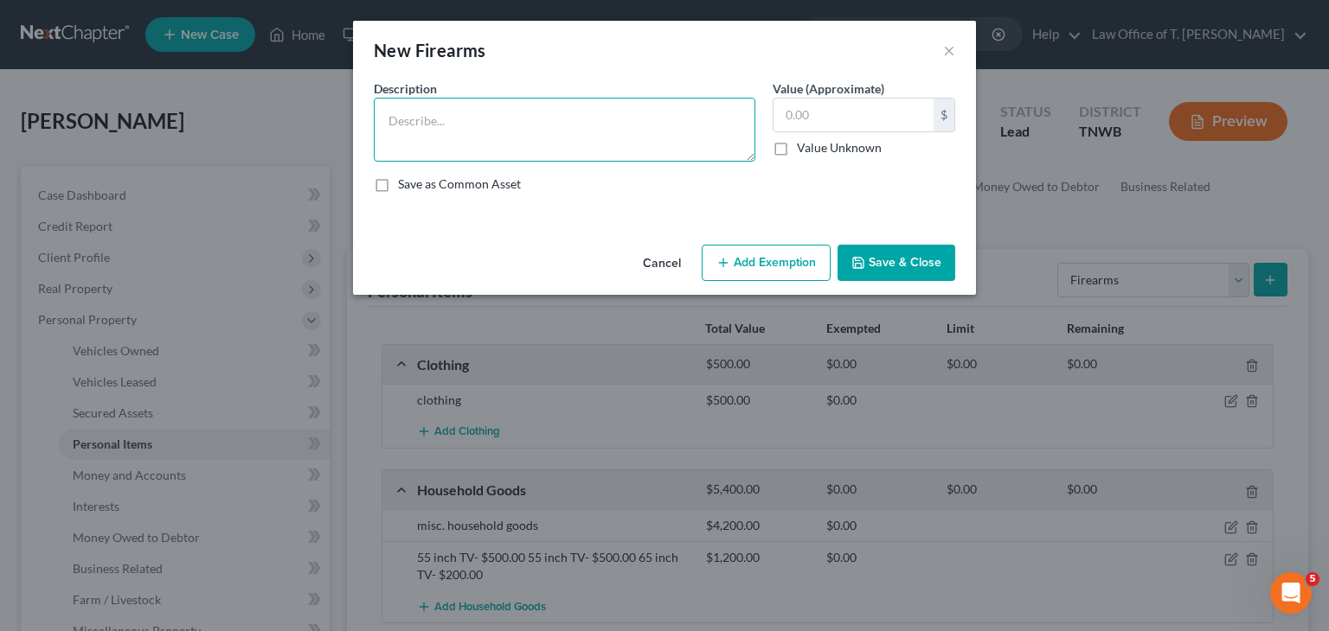
click at [659, 139] on textarea at bounding box center [564, 130] width 381 height 64
type textarea "9mm pistol"
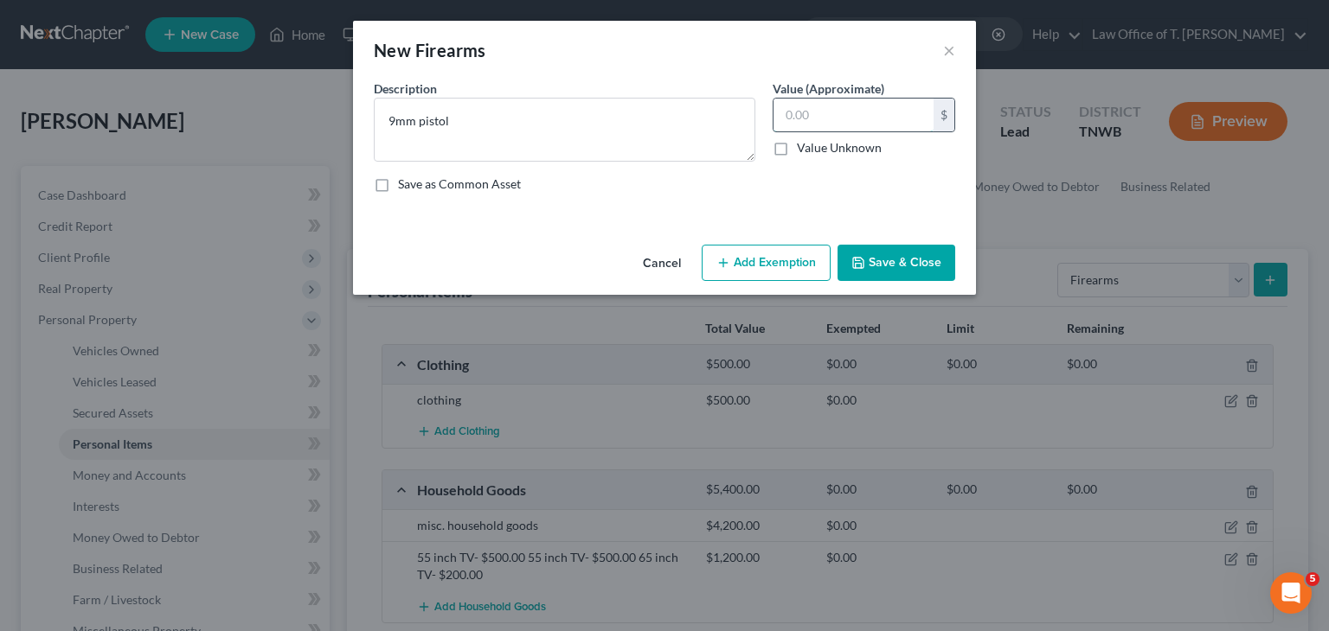
click at [876, 118] on input "text" at bounding box center [853, 115] width 160 height 33
type input "300.00"
click at [926, 259] on button "Save & Close" at bounding box center [896, 263] width 118 height 36
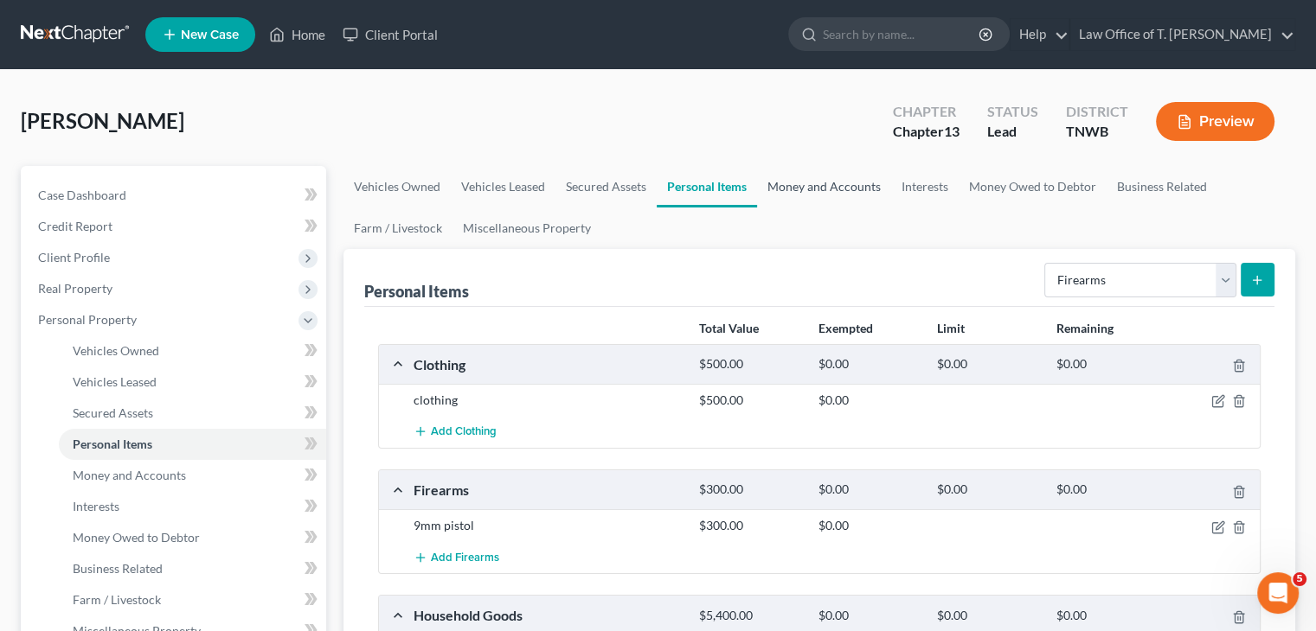
drag, startPoint x: 813, startPoint y: 181, endPoint x: 824, endPoint y: 188, distance: 13.2
click at [813, 181] on link "Money and Accounts" at bounding box center [824, 187] width 134 height 42
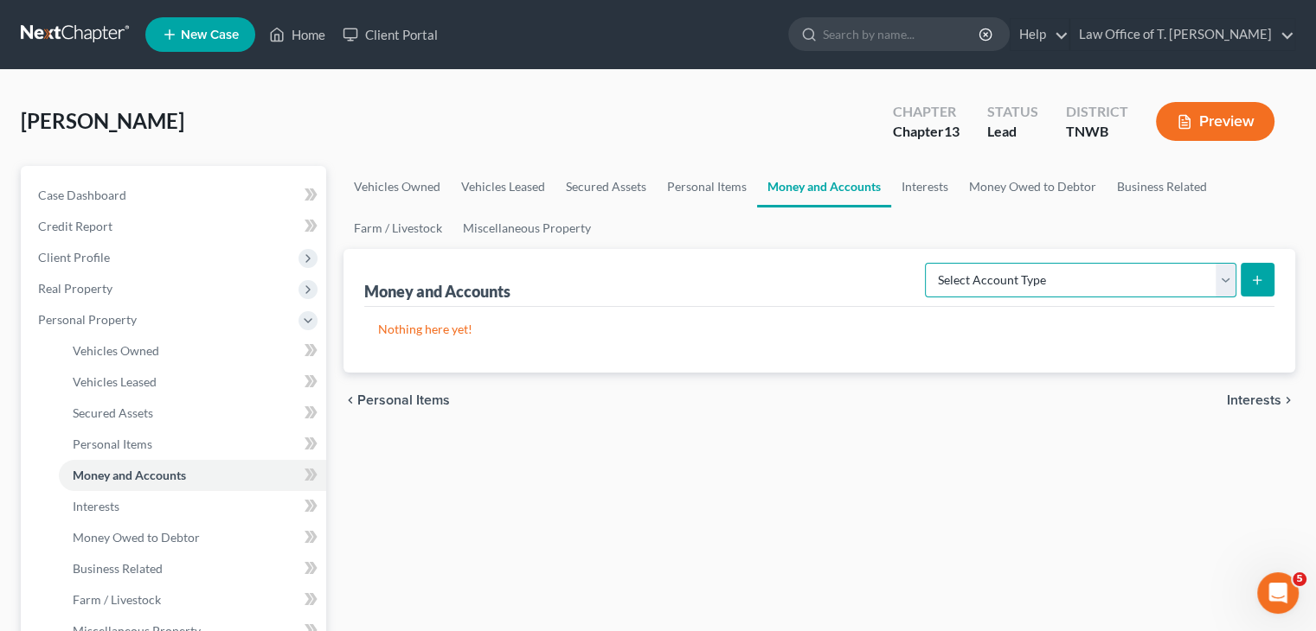
click at [1218, 280] on select "Select Account Type Brokerage Cash on Hand Certificates of Deposit Checking Acc…" at bounding box center [1080, 280] width 311 height 35
select select "checking"
click at [928, 263] on select "Select Account Type Brokerage Cash on Hand Certificates of Deposit Checking Acc…" at bounding box center [1080, 280] width 311 height 35
click at [1260, 281] on icon "submit" at bounding box center [1257, 280] width 14 height 14
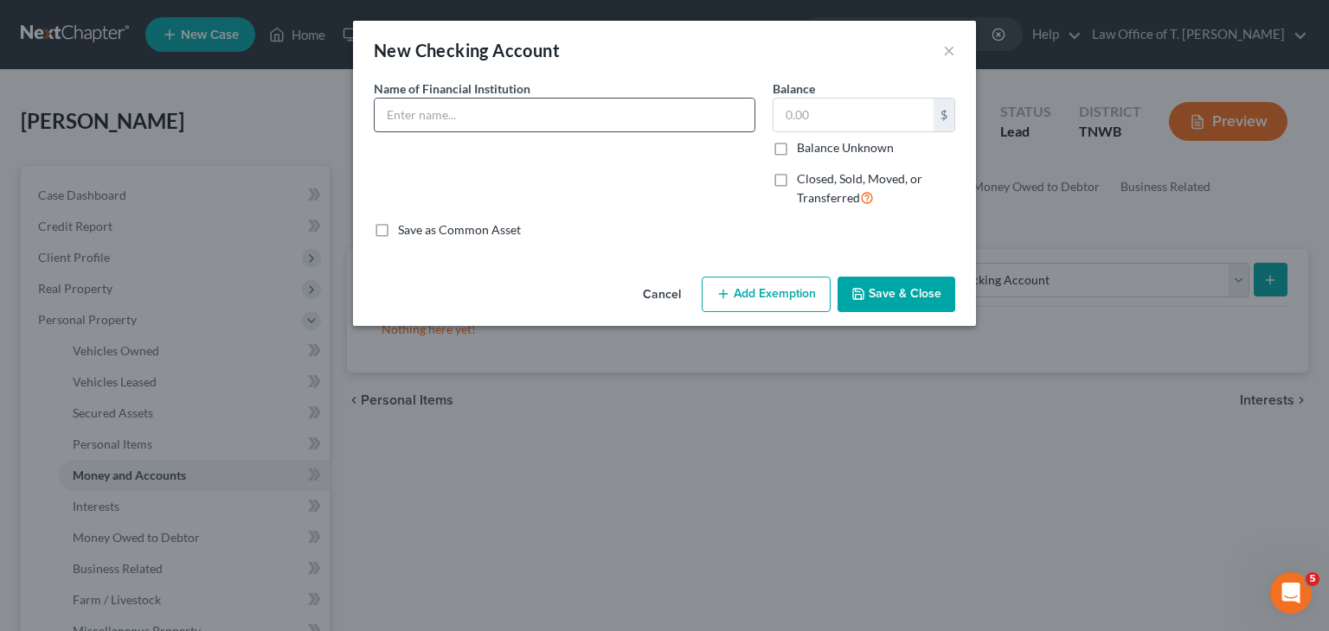
click at [588, 117] on input "text" at bounding box center [565, 115] width 380 height 33
type input "Regions Bank"
click at [820, 119] on input "text" at bounding box center [853, 115] width 160 height 33
type input "1,000.00"
click at [893, 291] on button "Save & Close" at bounding box center [896, 295] width 118 height 36
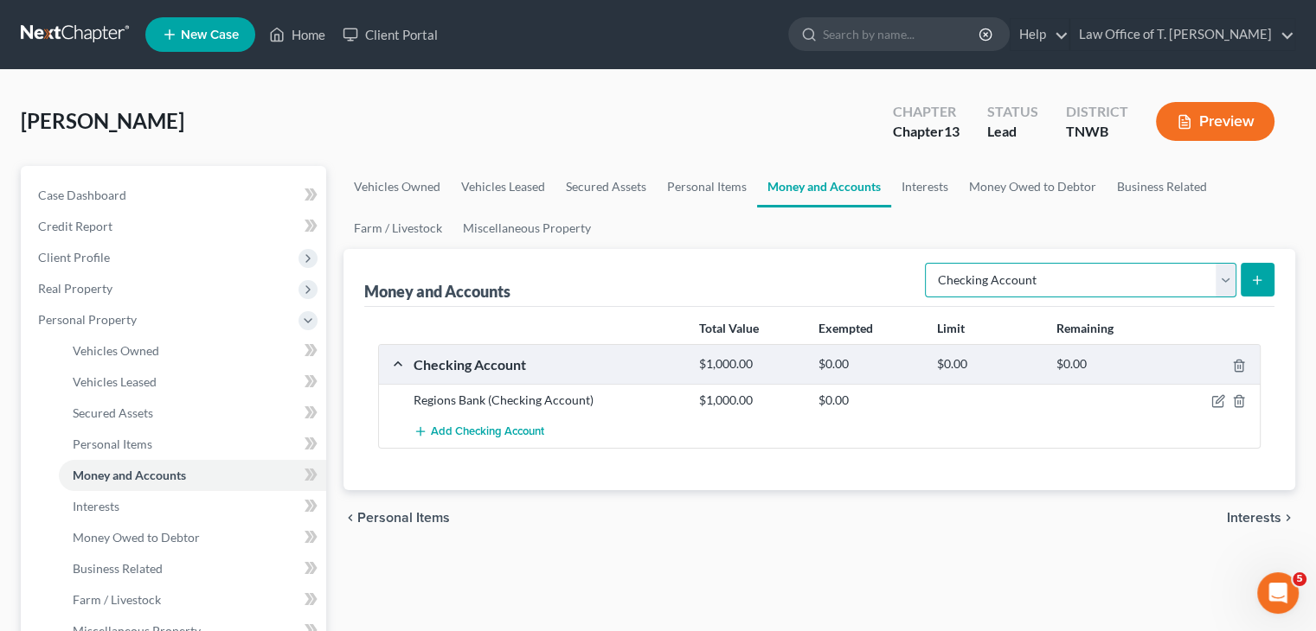
click at [1232, 285] on select "Select Account Type Brokerage Cash on Hand Certificates of Deposit Checking Acc…" at bounding box center [1080, 280] width 311 height 35
select select "savings"
click at [928, 263] on select "Select Account Type Brokerage Cash on Hand Certificates of Deposit Checking Acc…" at bounding box center [1080, 280] width 311 height 35
click at [1248, 287] on button "submit" at bounding box center [1257, 280] width 34 height 34
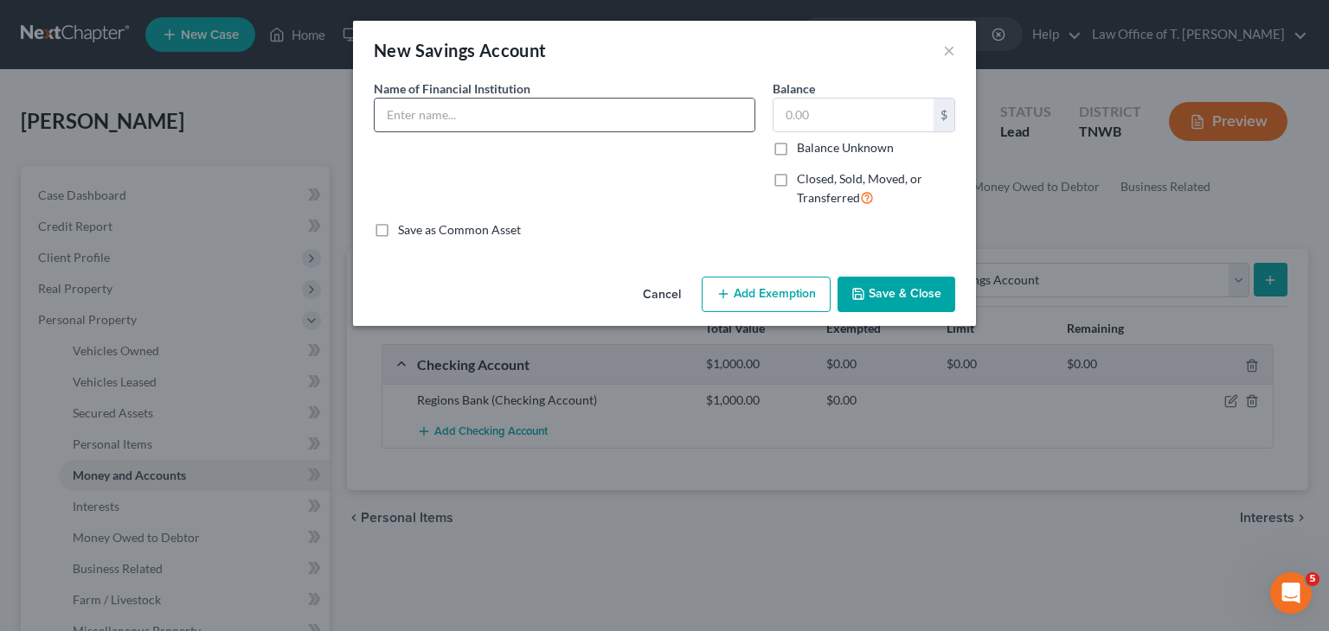
click at [567, 119] on input "text" at bounding box center [565, 115] width 380 height 33
type input "Regions Bank"
click at [800, 119] on input "text" at bounding box center [853, 115] width 160 height 33
type input "18.00"
click at [904, 293] on button "Save & Close" at bounding box center [896, 295] width 118 height 36
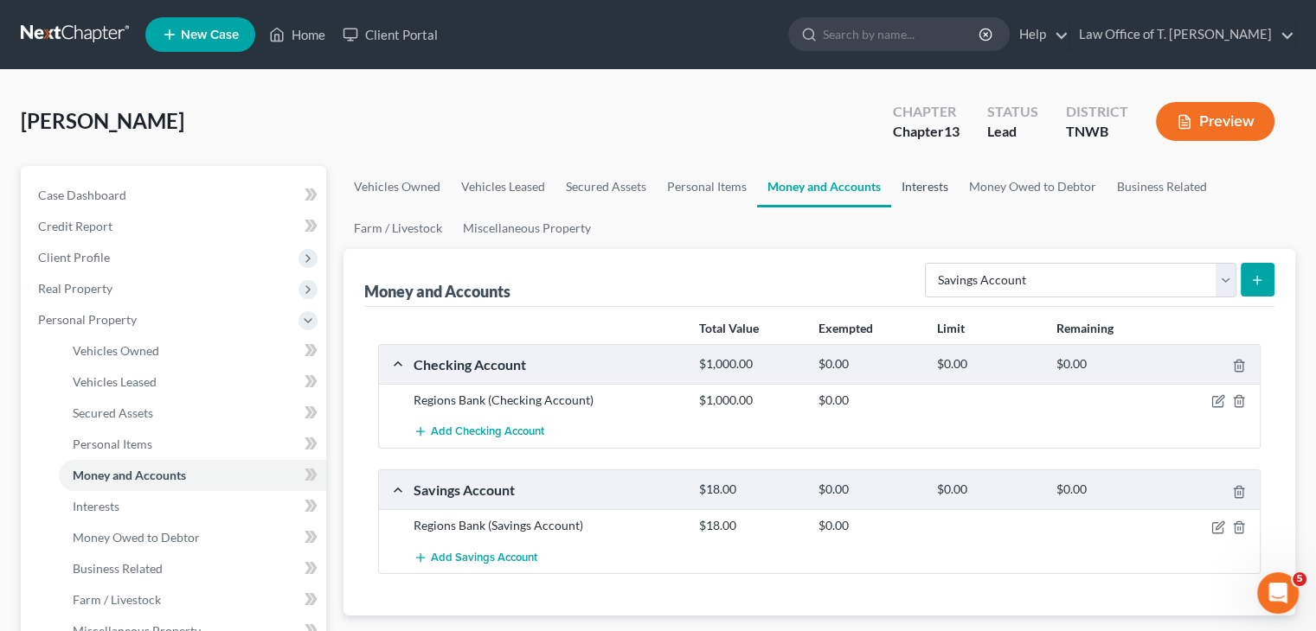
drag, startPoint x: 936, startPoint y: 188, endPoint x: 942, endPoint y: 180, distance: 9.9
click at [936, 188] on link "Interests" at bounding box center [924, 187] width 67 height 42
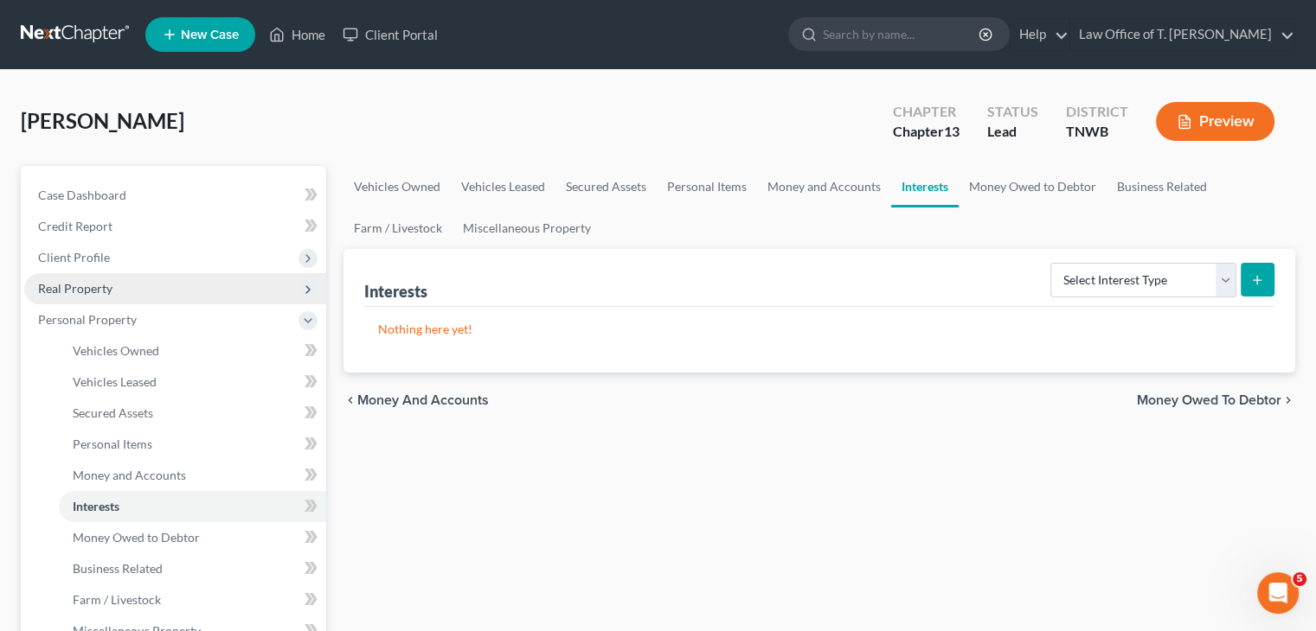
drag, startPoint x: 92, startPoint y: 289, endPoint x: 201, endPoint y: 292, distance: 109.0
click at [92, 289] on span "Real Property" at bounding box center [75, 288] width 74 height 15
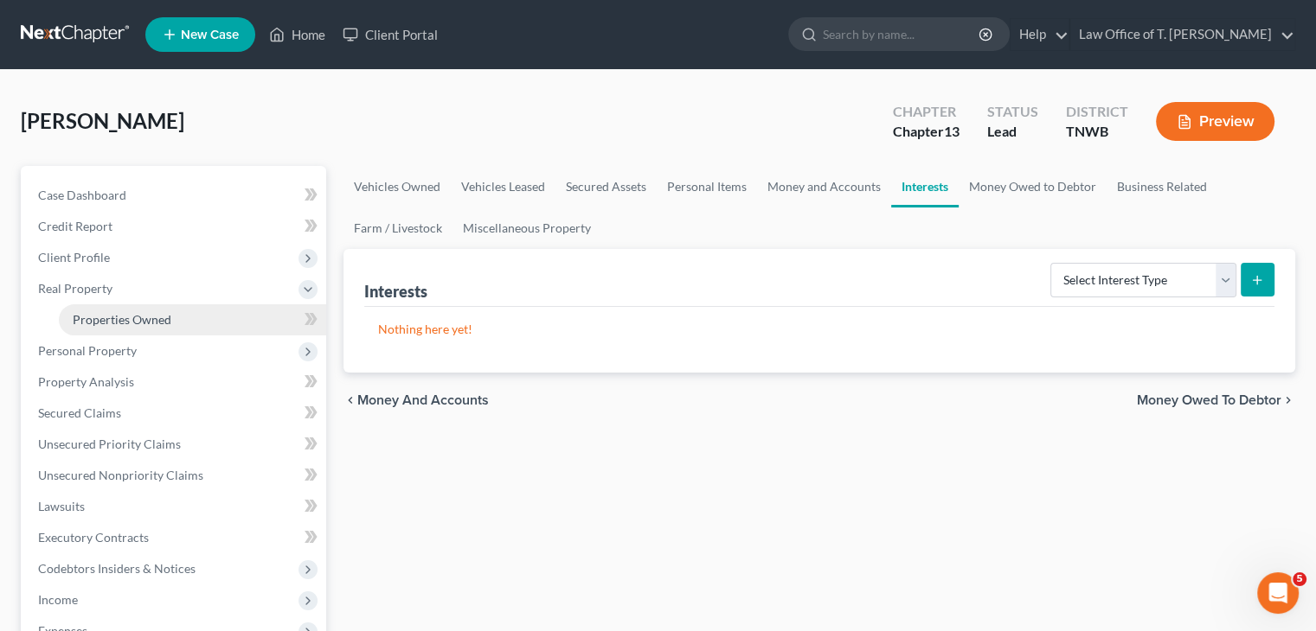
click at [141, 319] on span "Properties Owned" at bounding box center [122, 319] width 99 height 15
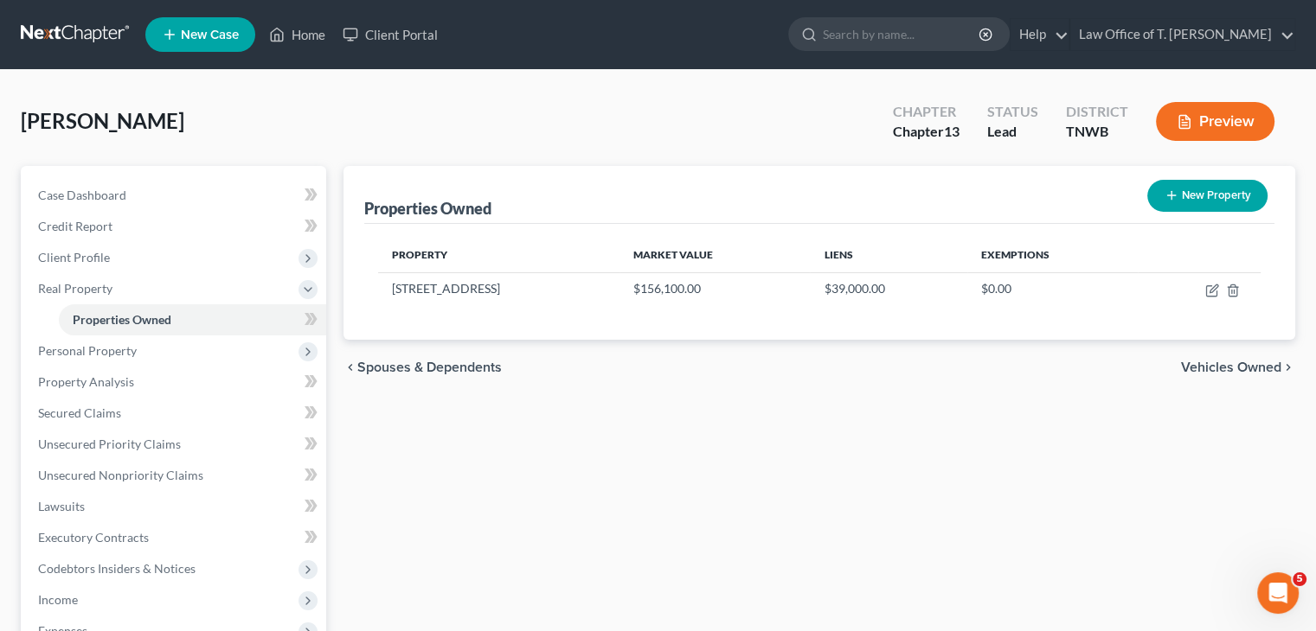
click at [1199, 205] on button "New Property" at bounding box center [1207, 196] width 120 height 32
select select "44"
select select "53"
select select "0"
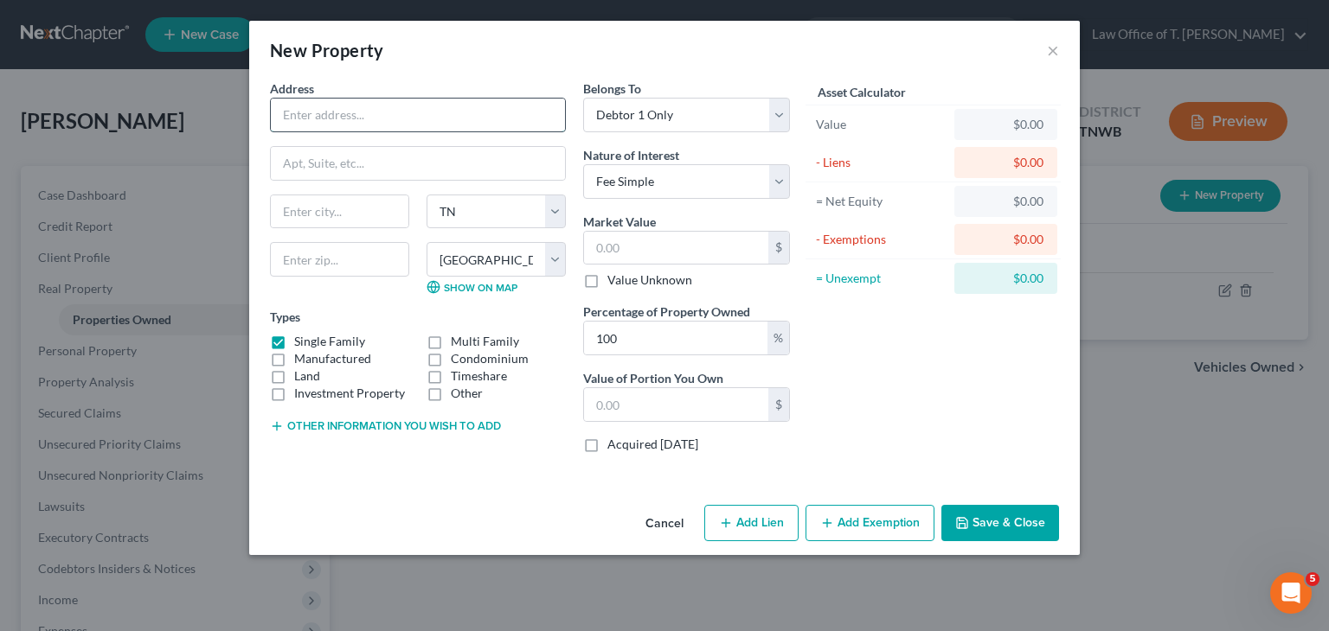
click at [355, 111] on input "text" at bounding box center [418, 115] width 294 height 33
type input "[STREET_ADDRESS]"
type input "[PERSON_NAME]"
click at [329, 260] on input "text" at bounding box center [339, 259] width 139 height 35
type input "38301"
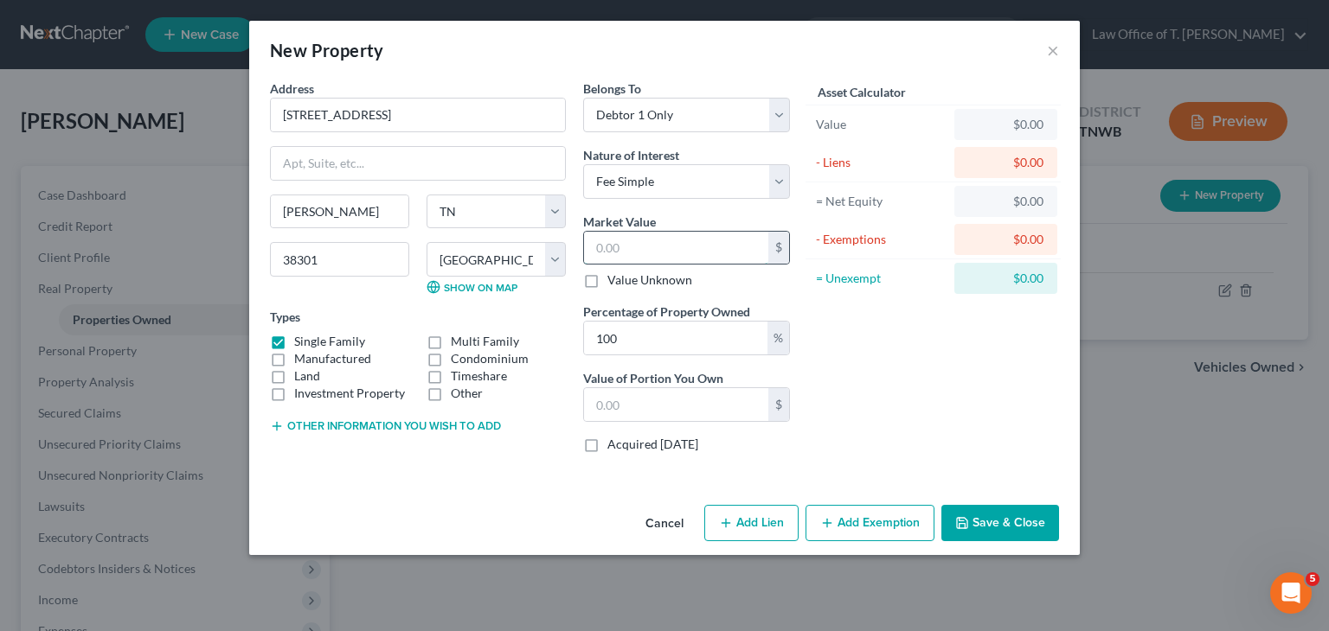
drag, startPoint x: 657, startPoint y: 241, endPoint x: 644, endPoint y: 242, distance: 13.0
click at [657, 241] on input "text" at bounding box center [676, 248] width 184 height 33
type input "8"
type input "8.00"
type input "87"
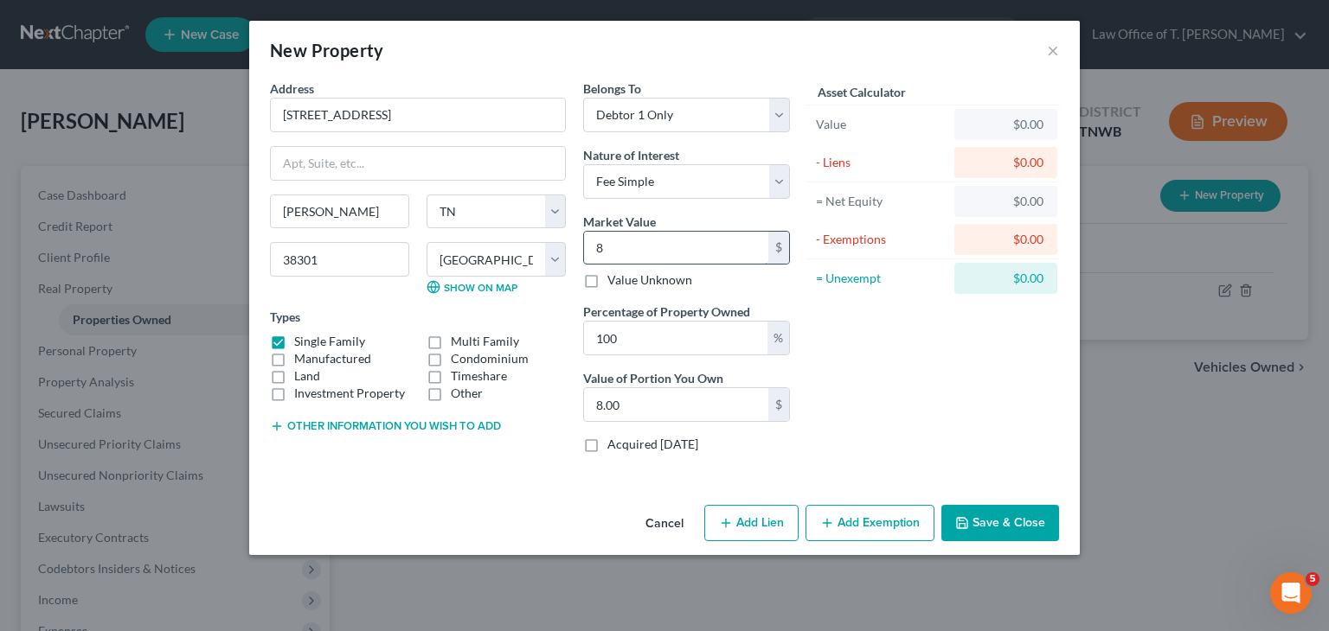
type input "87.00"
type input "873"
type input "873.00"
type input "8730"
type input "8,730.00"
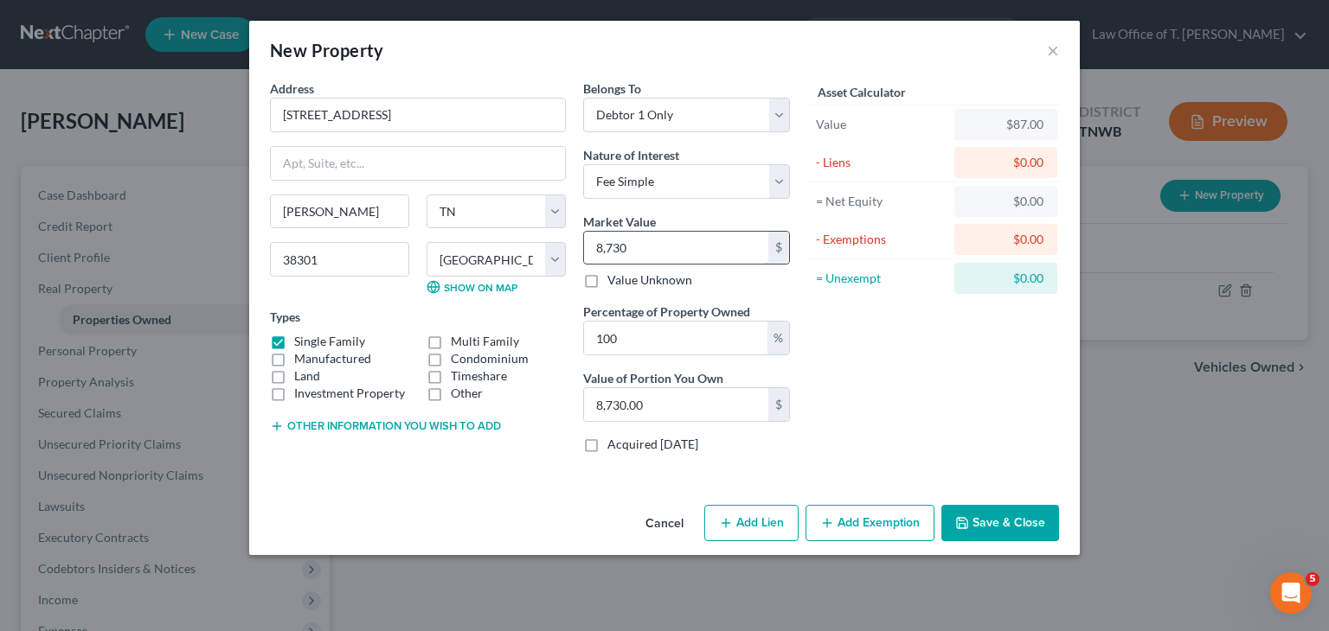
type input "8,7300"
type input "87,300.00"
click at [1028, 515] on button "Save & Close" at bounding box center [1000, 523] width 118 height 36
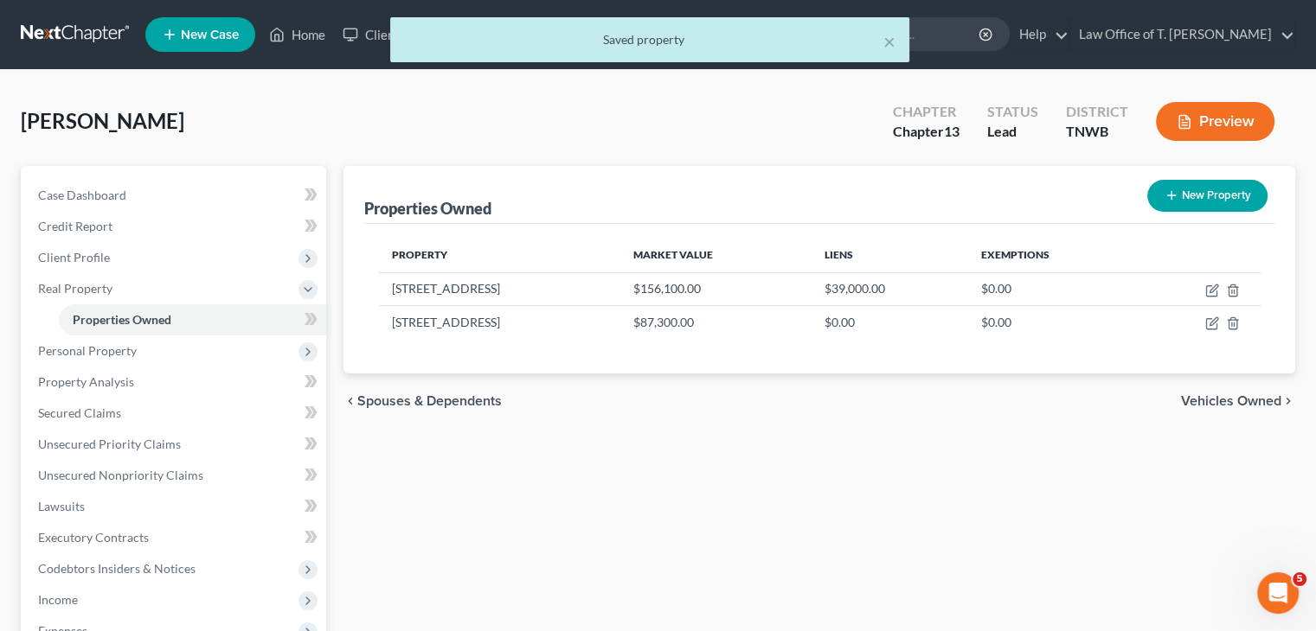
click at [1205, 195] on button "New Property" at bounding box center [1207, 196] width 120 height 32
select select "44"
select select "53"
select select "0"
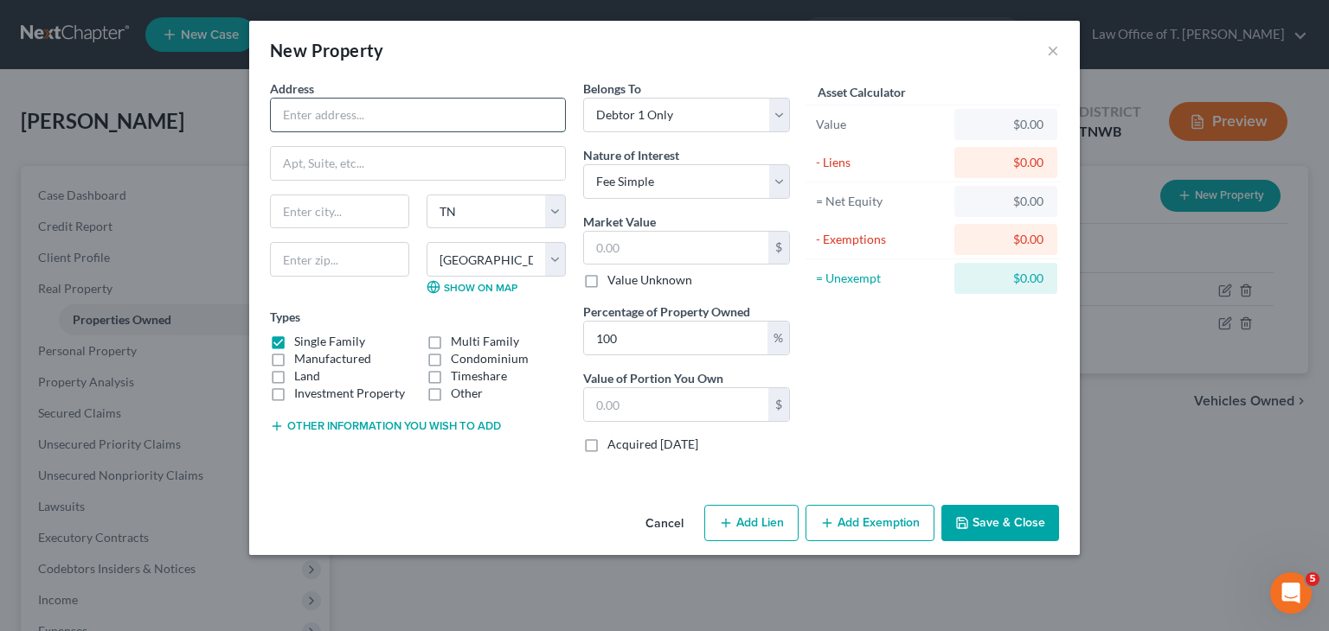
click at [348, 122] on input "text" at bounding box center [418, 115] width 294 height 33
type input "Tract of [GEOGRAPHIC_DATA]."
click at [339, 217] on input "text" at bounding box center [340, 211] width 138 height 33
type input "[PERSON_NAME]"
click at [294, 374] on label "Land" at bounding box center [307, 376] width 26 height 17
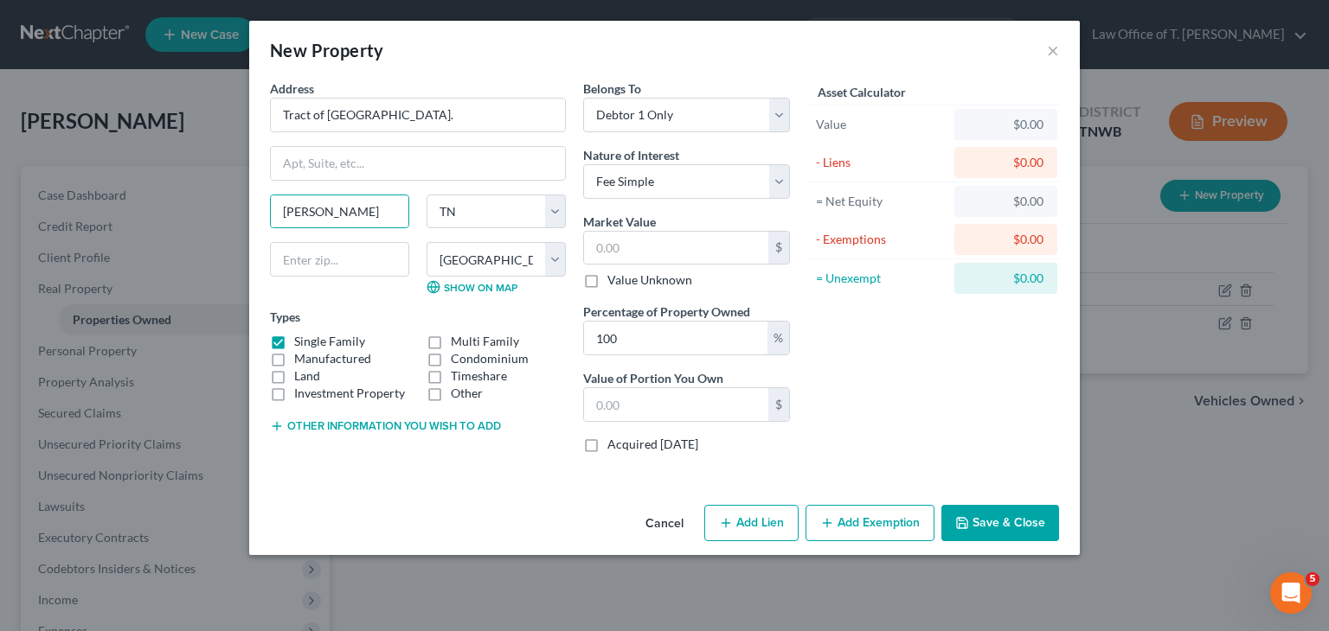
click at [301, 374] on input "Land" at bounding box center [306, 373] width 11 height 11
checkbox input "true"
click at [294, 340] on label "Single Family" at bounding box center [329, 341] width 71 height 17
click at [301, 340] on input "Single Family" at bounding box center [306, 338] width 11 height 11
checkbox input "false"
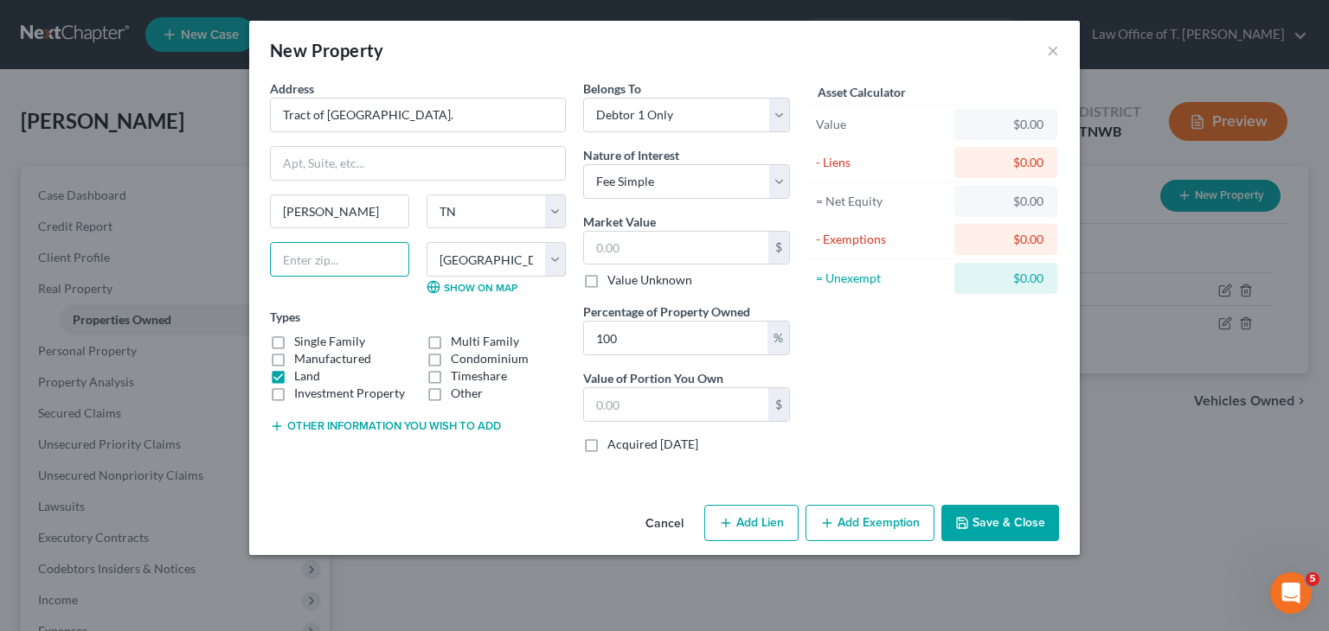
click at [388, 254] on input "text" at bounding box center [339, 259] width 139 height 35
type input "38301"
drag, startPoint x: 657, startPoint y: 220, endPoint x: 657, endPoint y: 243, distance: 23.4
click at [657, 222] on div "Market Value $ Value Unknown" at bounding box center [686, 251] width 207 height 77
click at [662, 243] on input "text" at bounding box center [676, 248] width 184 height 33
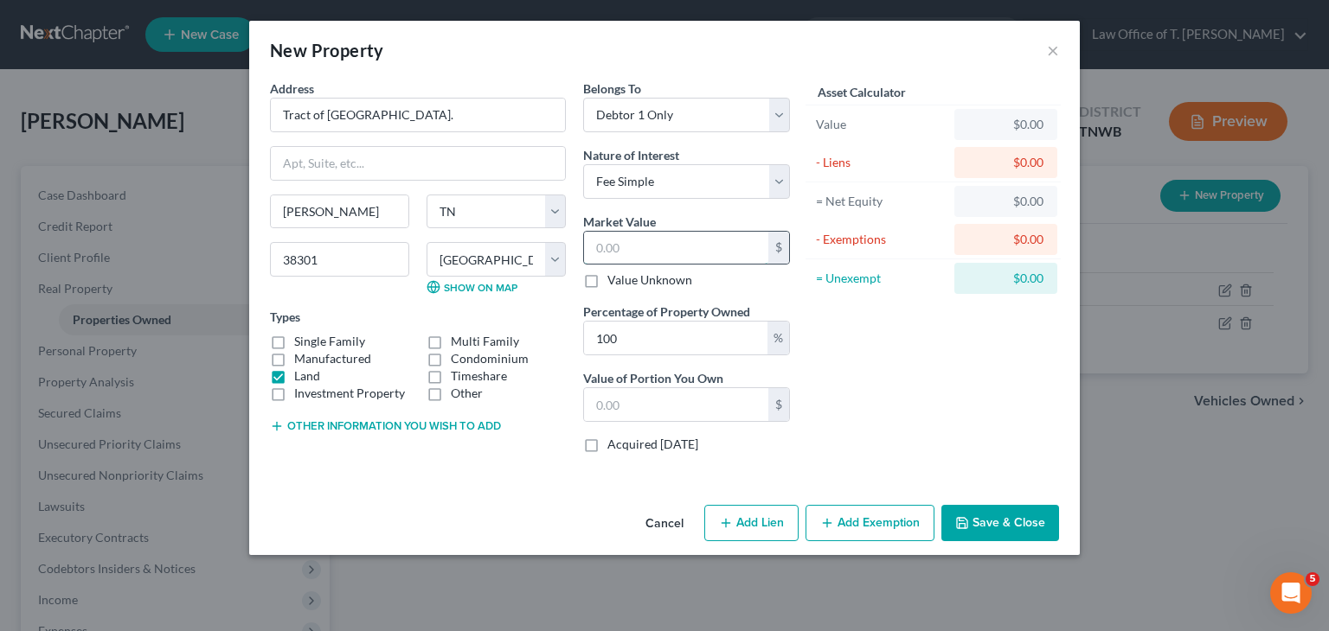
type input "7,000.00"
click at [1028, 523] on button "Save & Close" at bounding box center [1000, 523] width 118 height 36
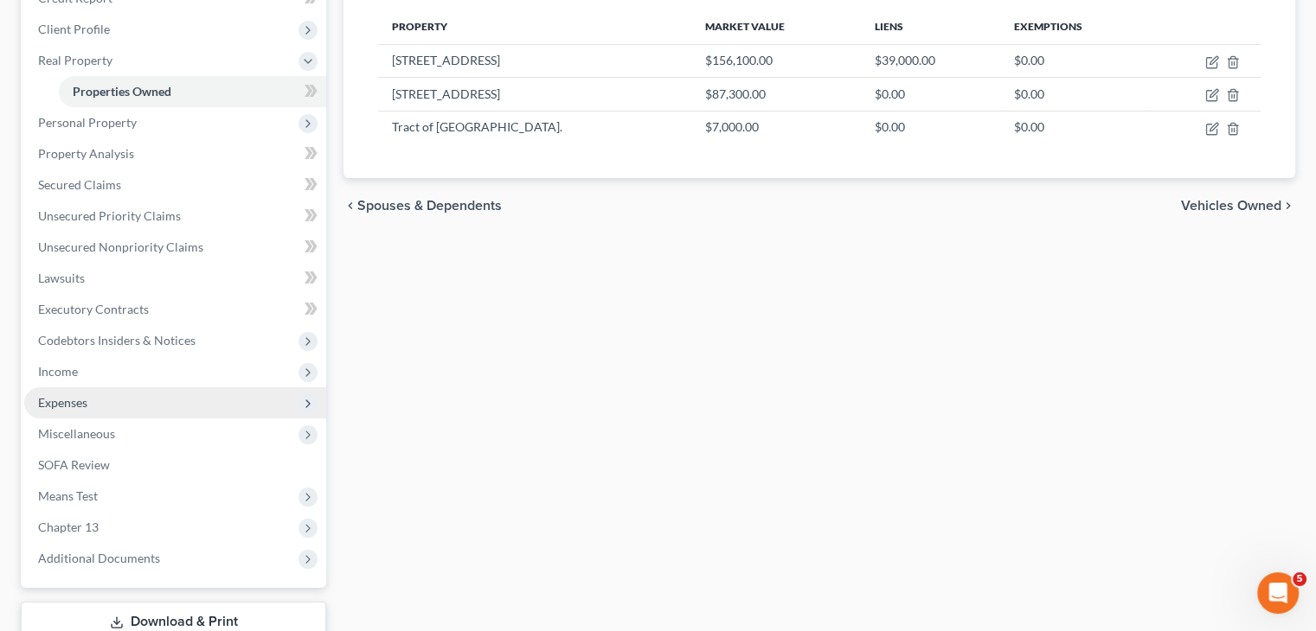
scroll to position [259, 0]
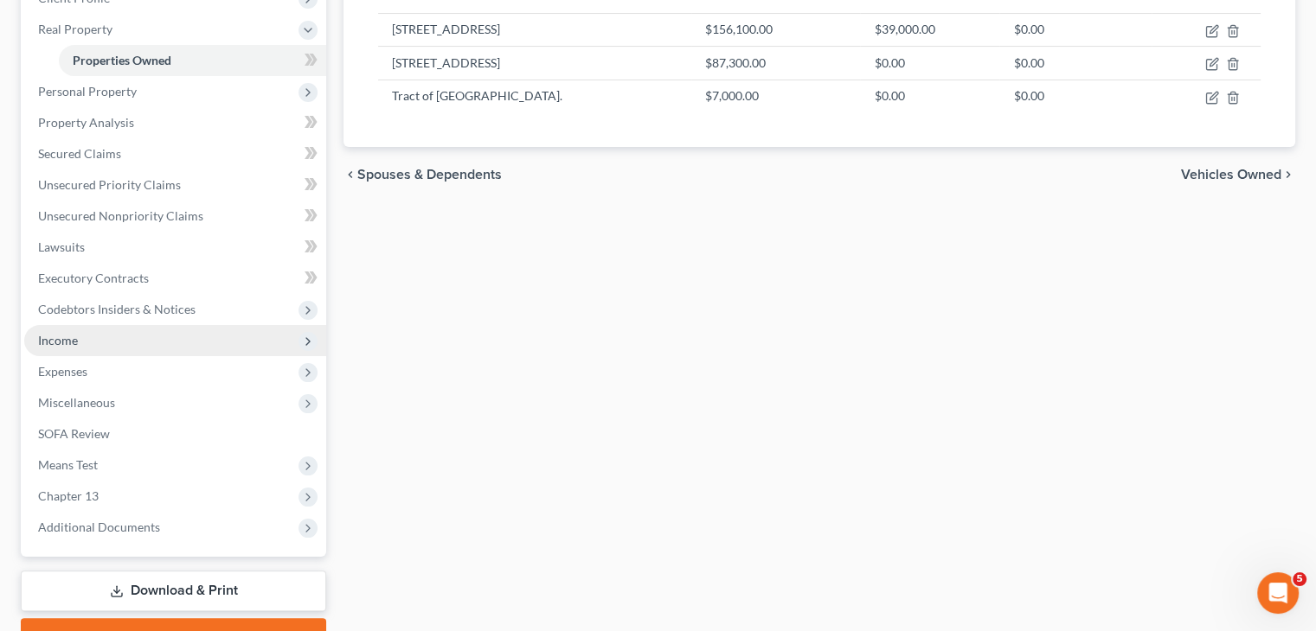
click at [73, 346] on span "Income" at bounding box center [58, 340] width 40 height 15
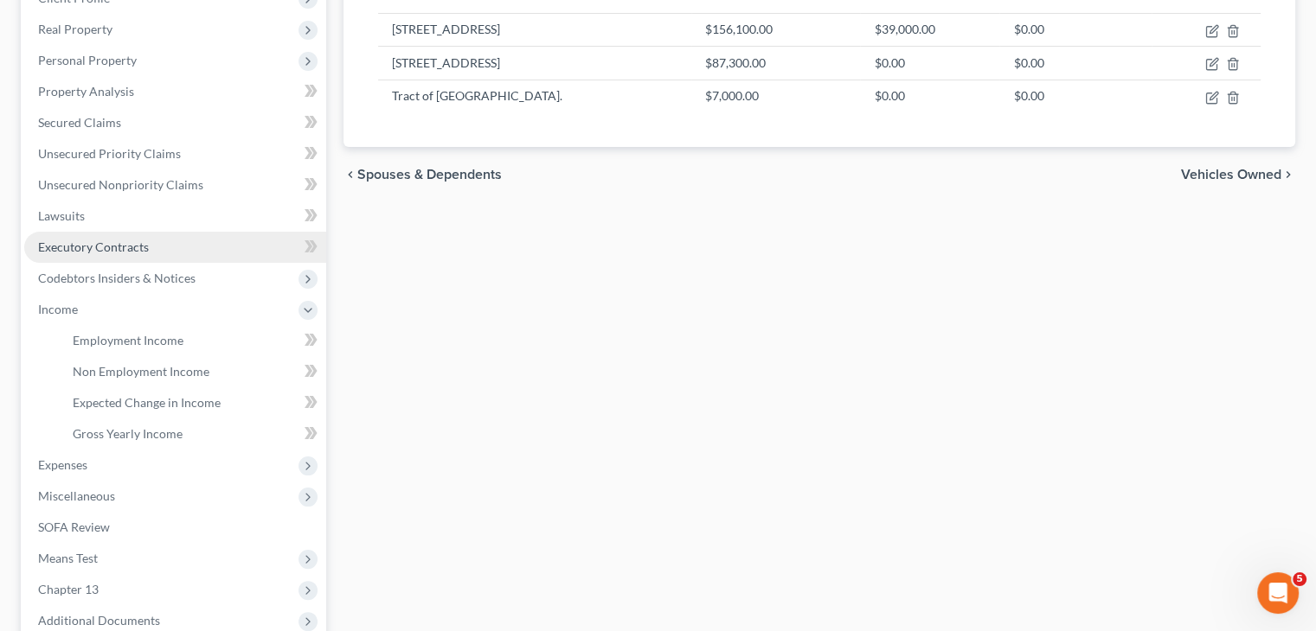
click at [98, 250] on span "Executory Contracts" at bounding box center [93, 247] width 111 height 15
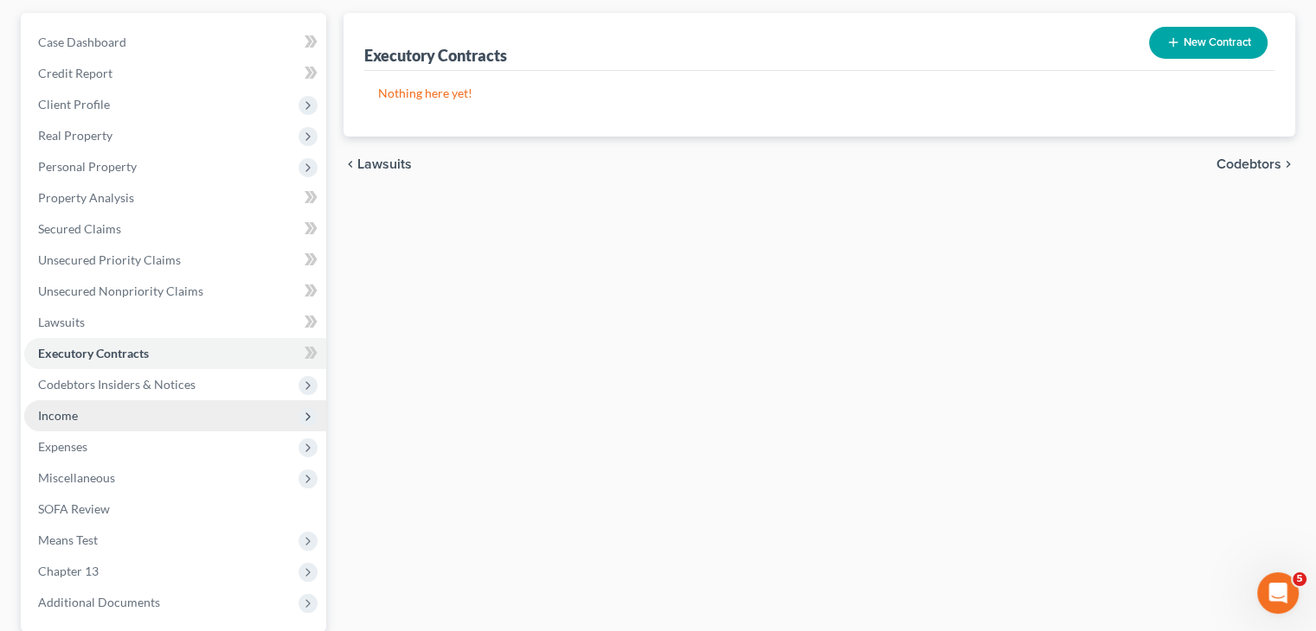
scroll to position [173, 0]
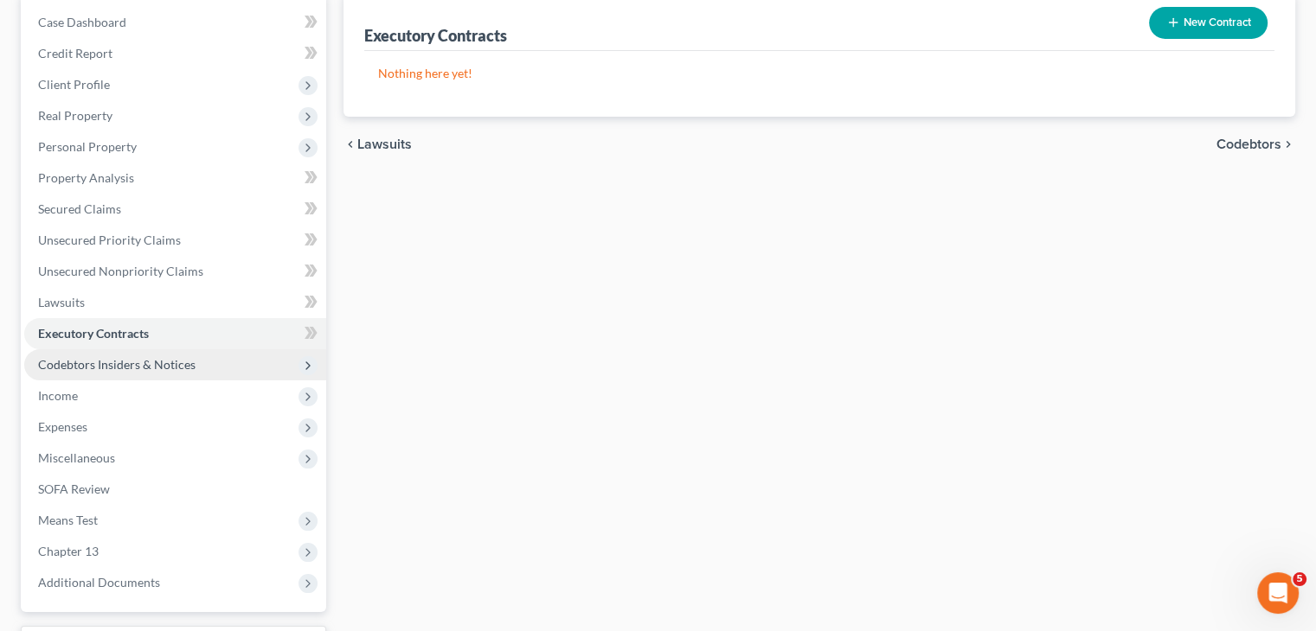
click at [194, 368] on span "Codebtors Insiders & Notices" at bounding box center [175, 364] width 302 height 31
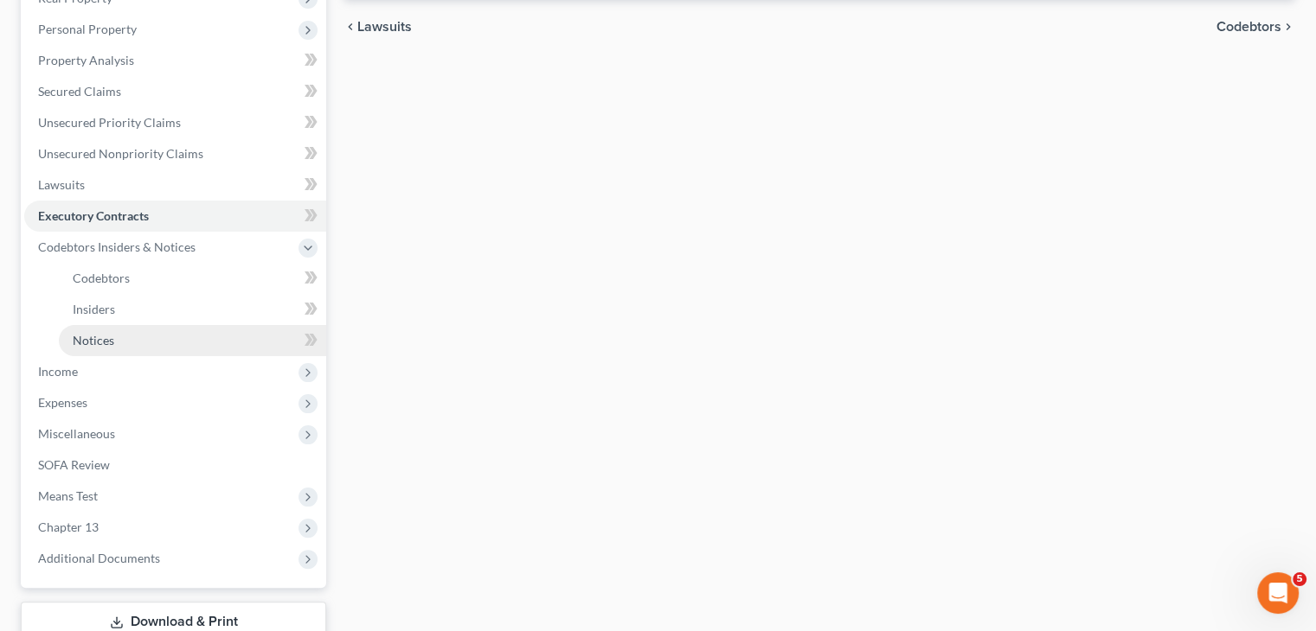
scroll to position [346, 0]
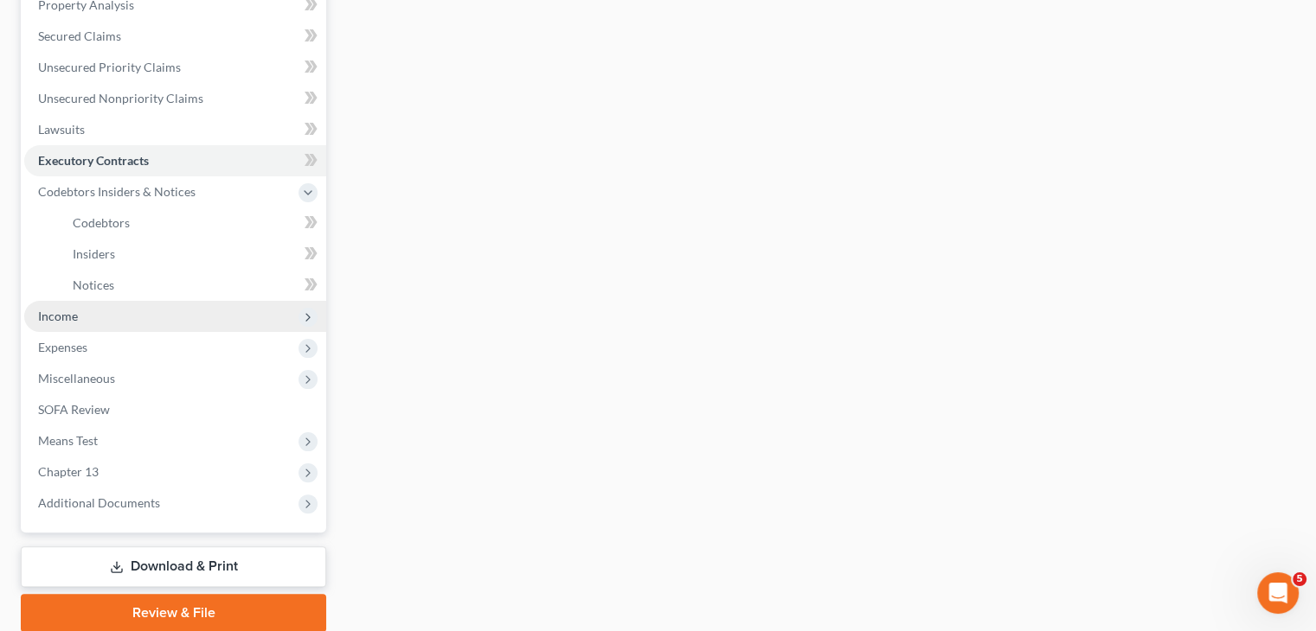
click at [76, 323] on span "Income" at bounding box center [58, 316] width 40 height 15
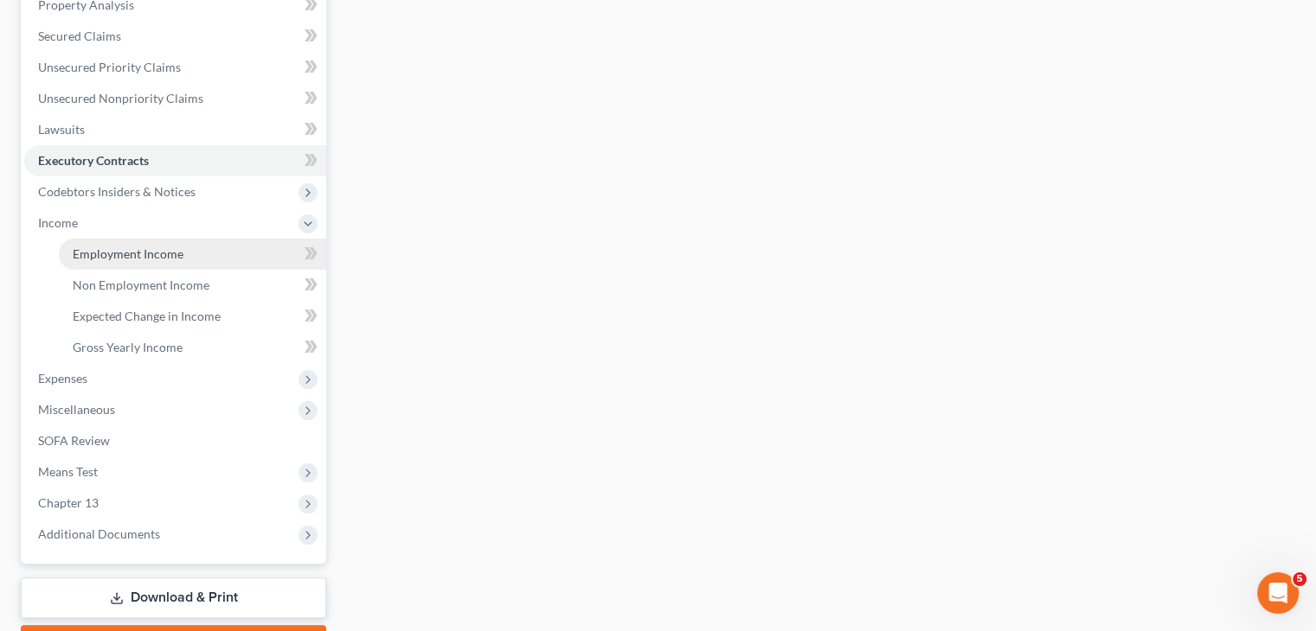
click at [156, 256] on span "Employment Income" at bounding box center [128, 254] width 111 height 15
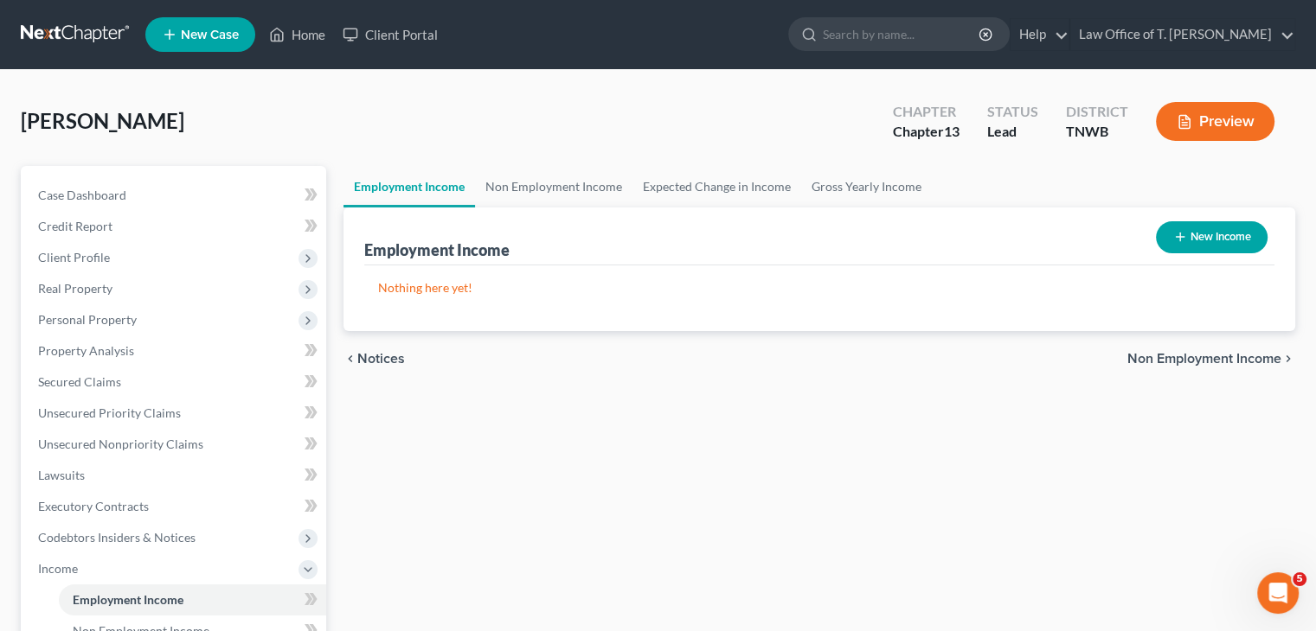
click at [1218, 242] on button "New Income" at bounding box center [1212, 237] width 112 height 32
select select "0"
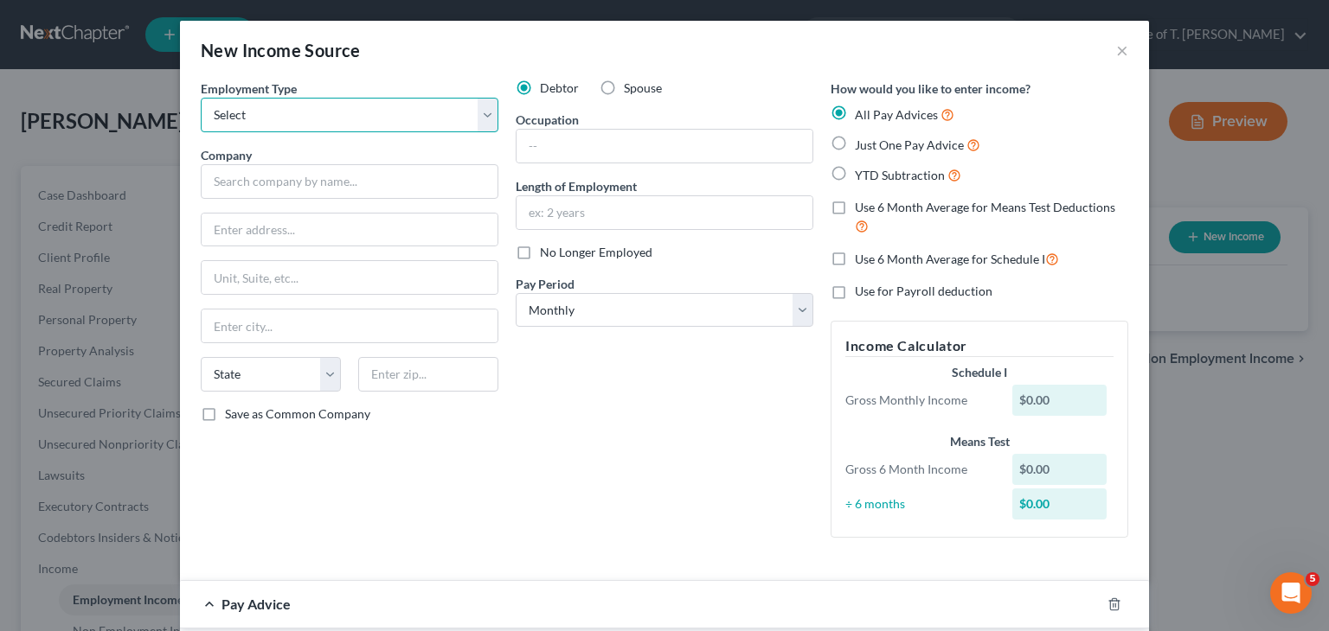
click at [481, 111] on select "Select Full or [DEMOGRAPHIC_DATA] Employment Self Employment" at bounding box center [350, 115] width 298 height 35
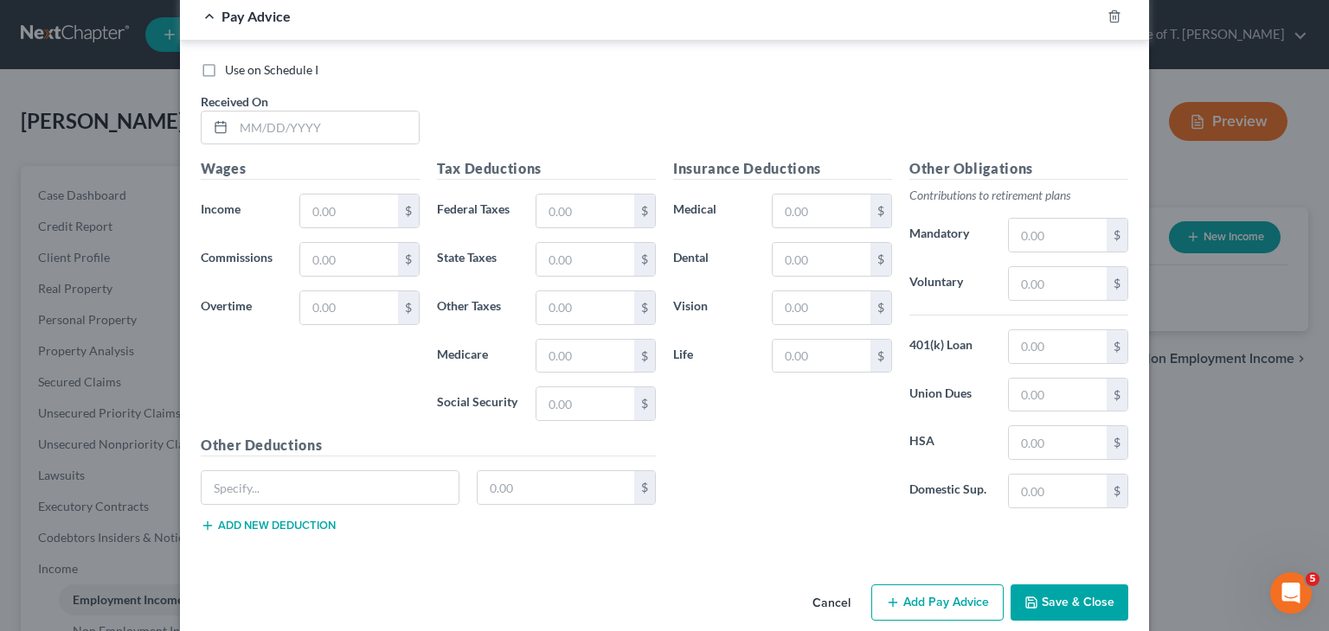
scroll to position [609, 0]
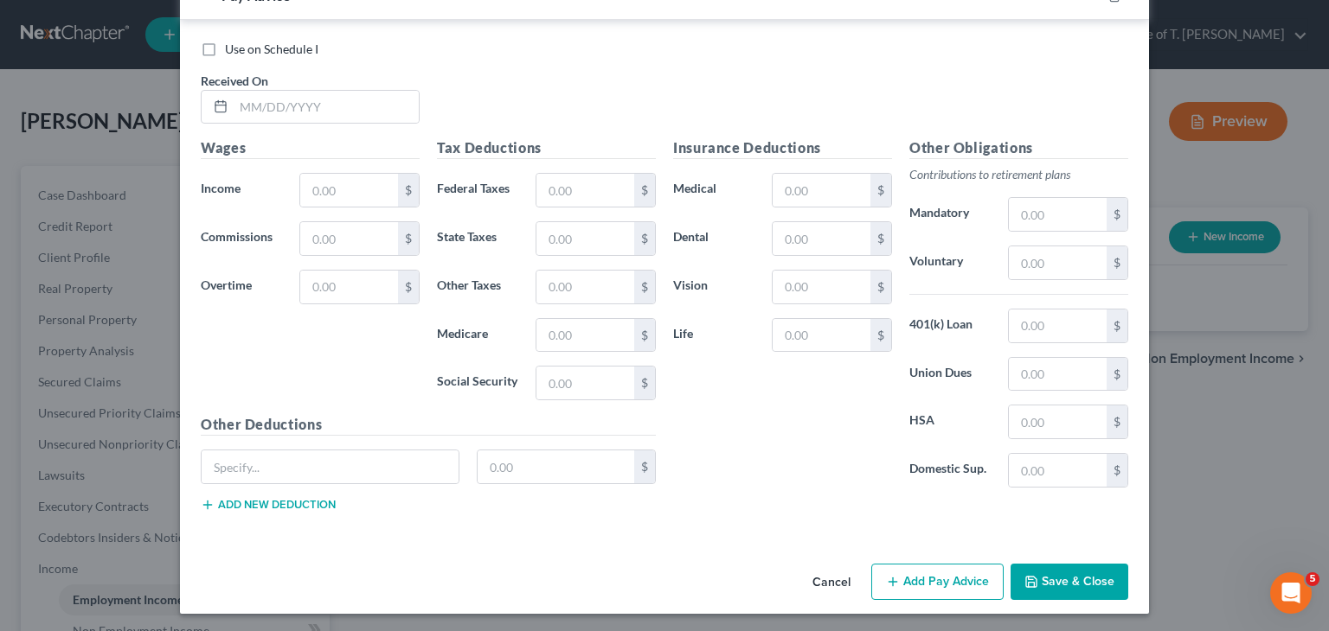
click at [831, 584] on button "Cancel" at bounding box center [831, 583] width 66 height 35
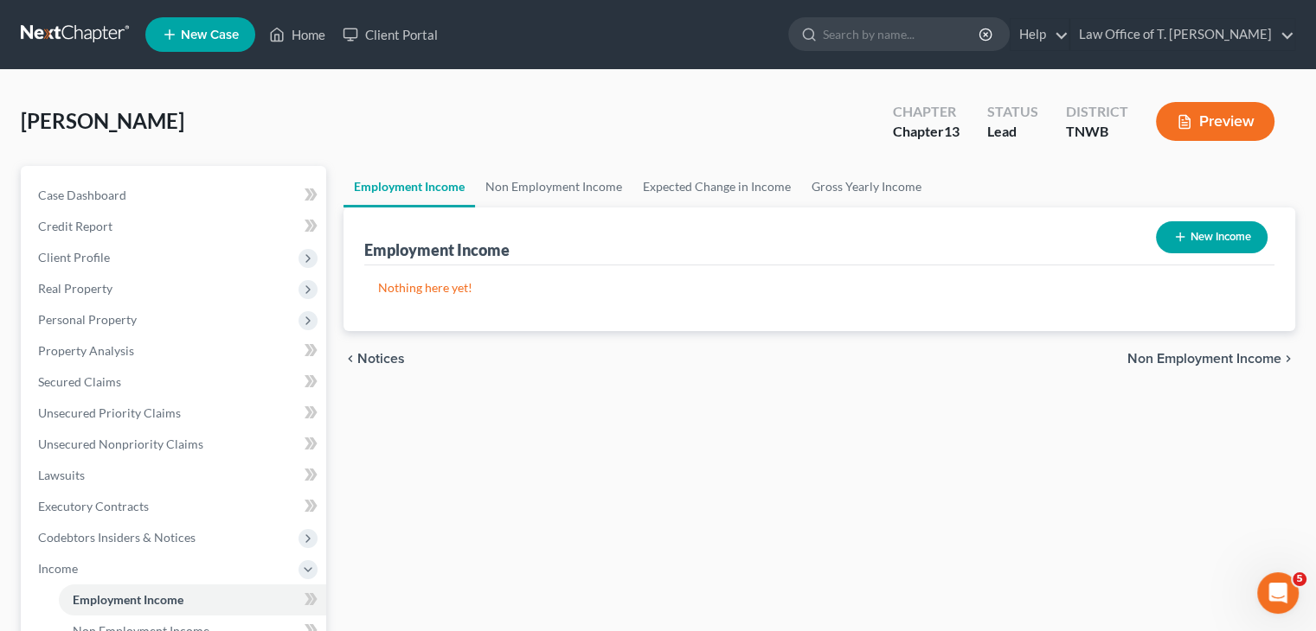
click at [1227, 238] on button "New Income" at bounding box center [1212, 237] width 112 height 32
select select "0"
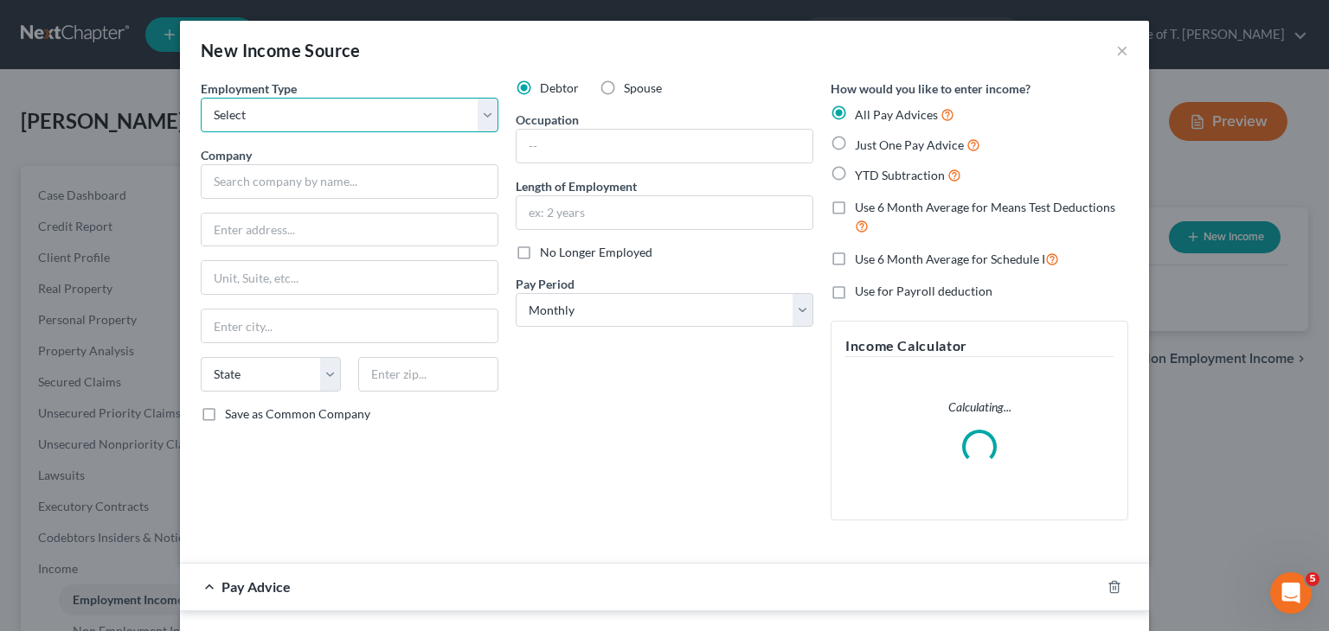
click at [485, 116] on select "Select Full or [DEMOGRAPHIC_DATA] Employment Self Employment" at bounding box center [350, 115] width 298 height 35
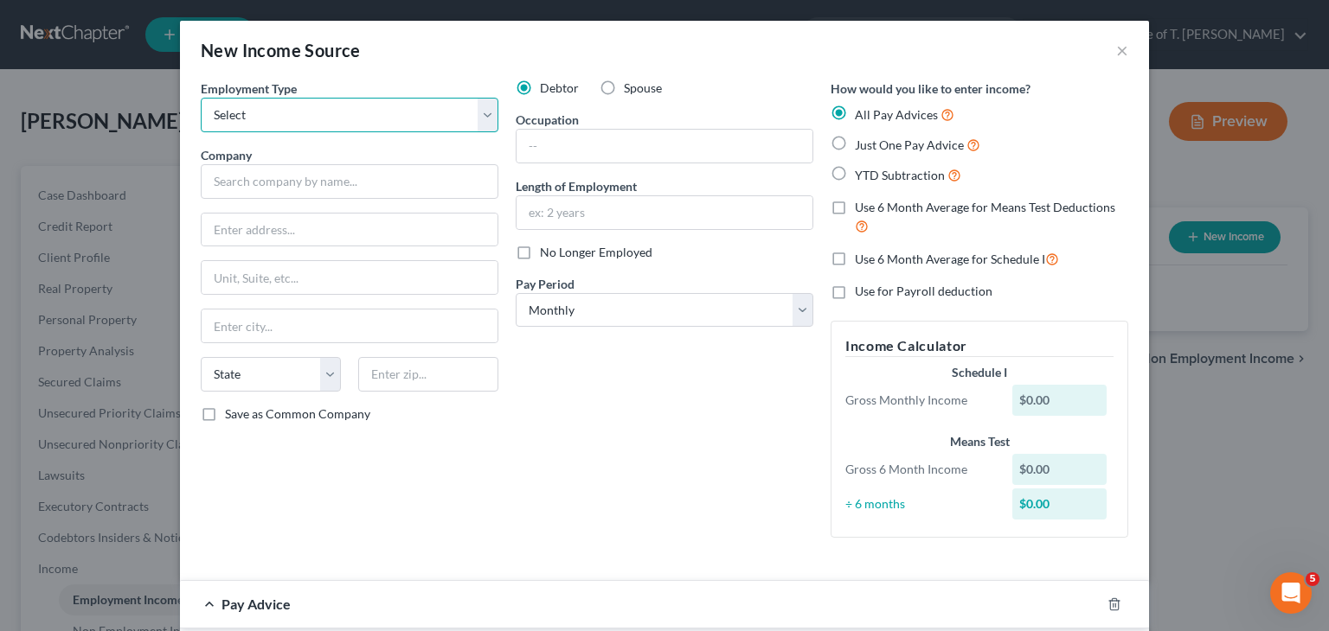
select select "1"
click at [201, 98] on select "Select Full or [DEMOGRAPHIC_DATA] Employment Self Employment" at bounding box center [350, 115] width 298 height 35
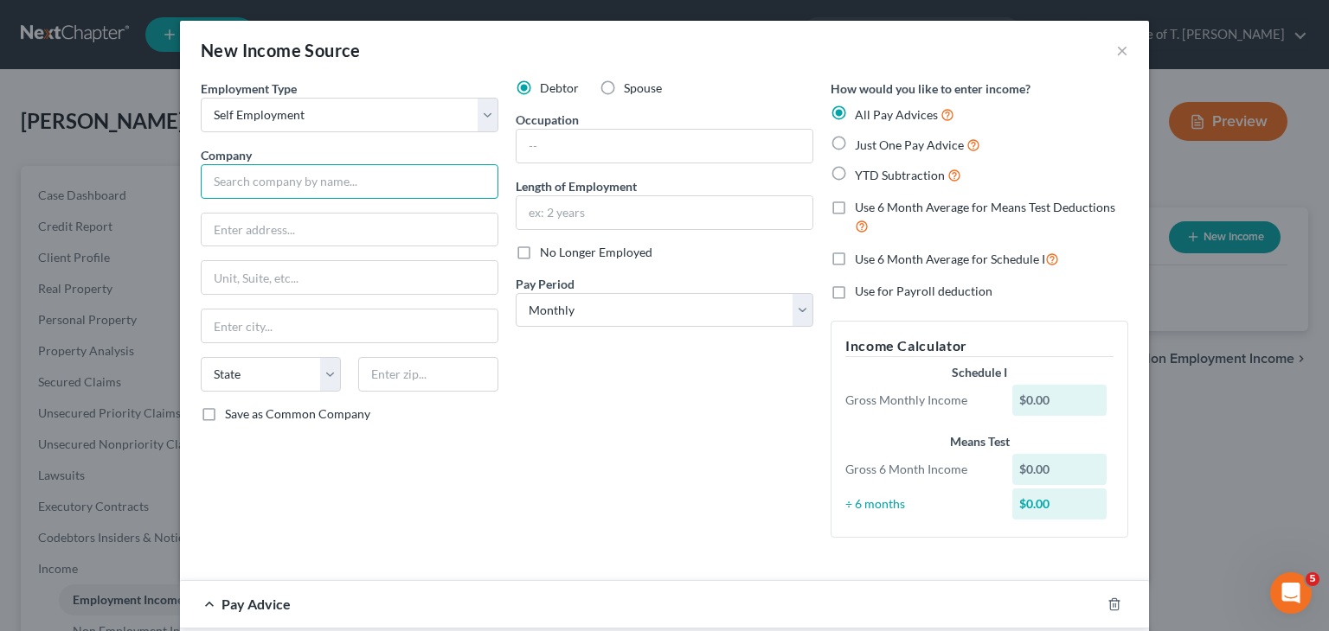
click at [325, 184] on input "text" at bounding box center [350, 181] width 298 height 35
type input "[PERSON_NAME]'s Tender Loving Care"
click at [328, 234] on input "text" at bounding box center [350, 230] width 296 height 33
click at [328, 232] on input "[GEOGRAPHIC_DATA]" at bounding box center [350, 230] width 296 height 33
type input "[STREET_ADDRESS]"
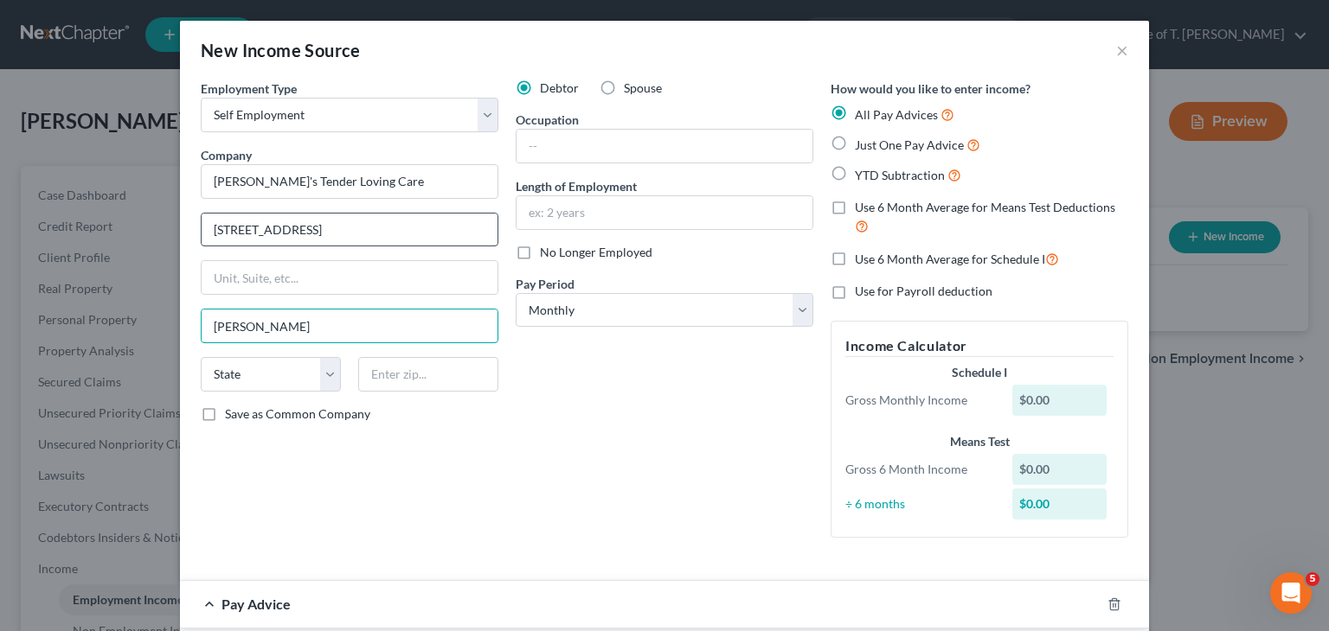
type input "[PERSON_NAME]"
select select "44"
type input "38301"
click at [608, 142] on input "text" at bounding box center [664, 146] width 296 height 33
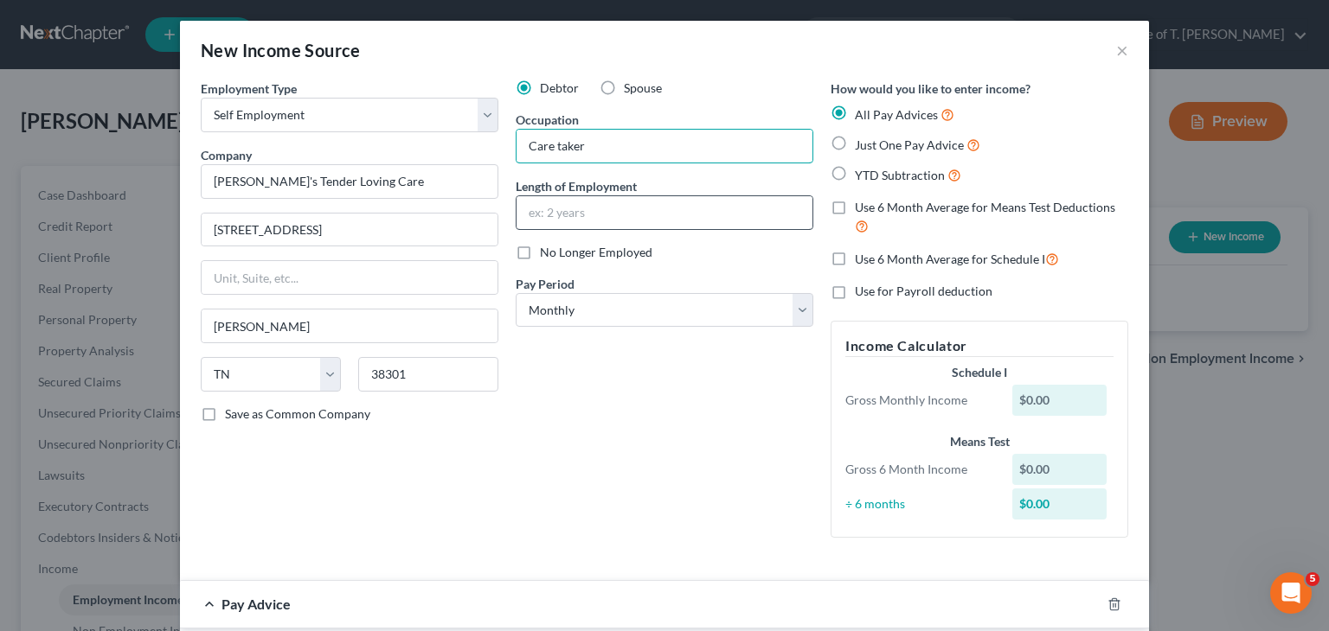
type input "Care taker"
click at [592, 215] on input "text" at bounding box center [664, 212] width 296 height 33
type input "18 years"
click at [540, 253] on label "No Longer Employed" at bounding box center [596, 252] width 112 height 17
click at [547, 253] on input "No Longer Employed" at bounding box center [552, 249] width 11 height 11
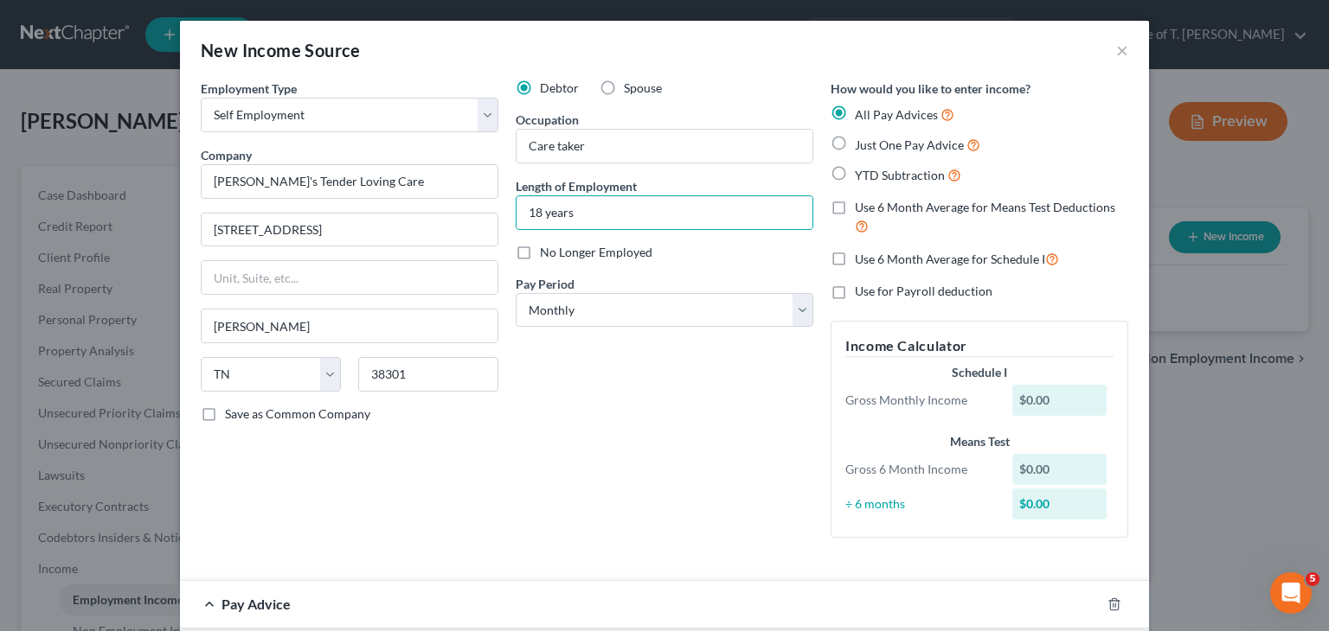
checkbox input "true"
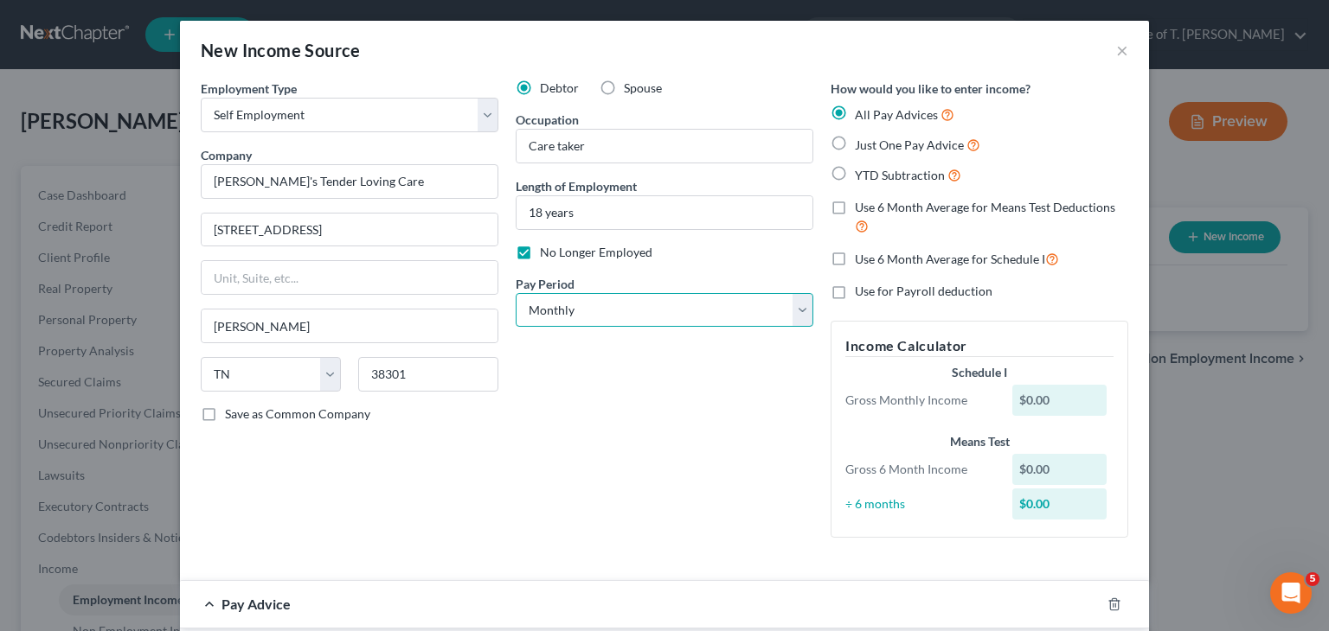
click at [788, 308] on select "Select Monthly Twice Monthly Every Other Week Weekly" at bounding box center [665, 310] width 298 height 35
click at [788, 310] on select "Select Monthly Twice Monthly Every Other Week Weekly" at bounding box center [665, 310] width 298 height 35
click at [855, 144] on label "Just One Pay Advice" at bounding box center [917, 145] width 125 height 20
click at [862, 144] on input "Just One Pay Advice" at bounding box center [867, 140] width 11 height 11
radio input "true"
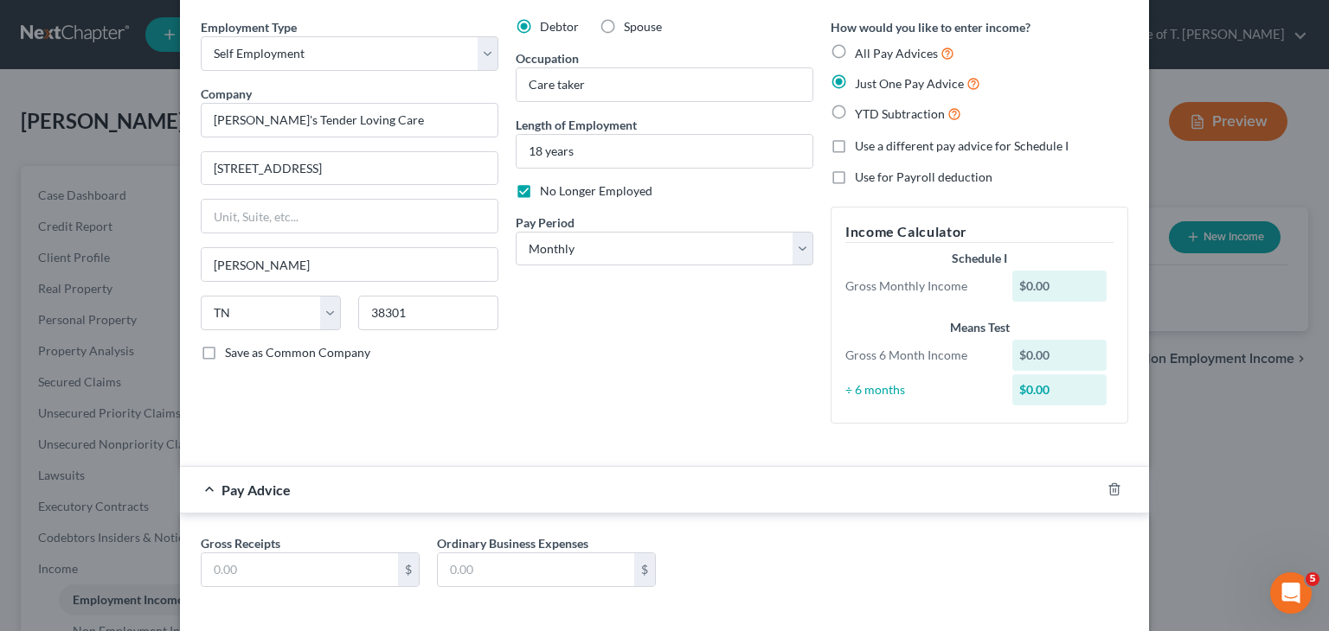
scroll to position [138, 0]
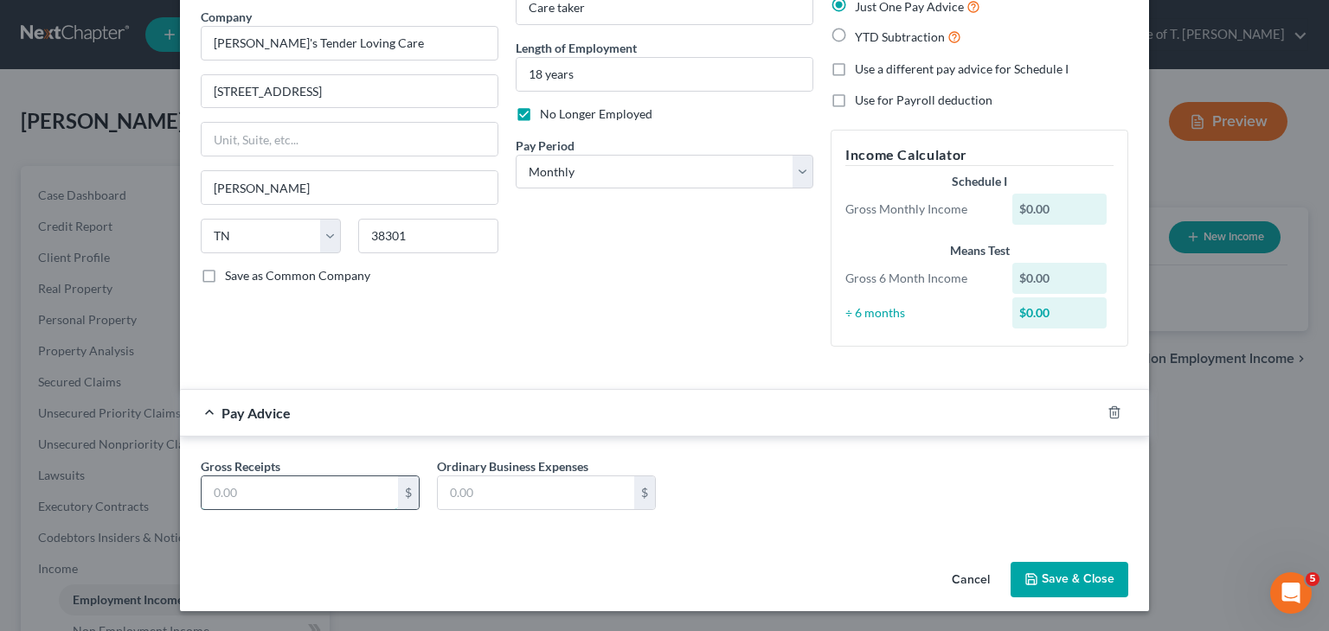
click at [247, 490] on input "text" at bounding box center [300, 493] width 196 height 33
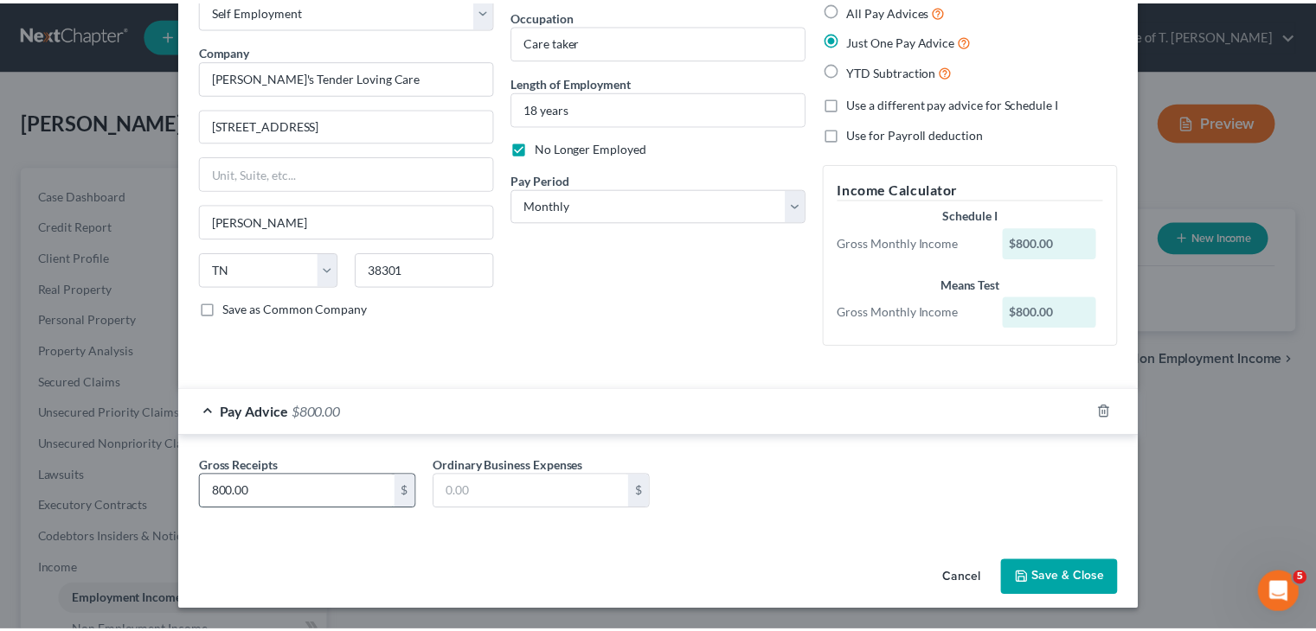
scroll to position [104, 0]
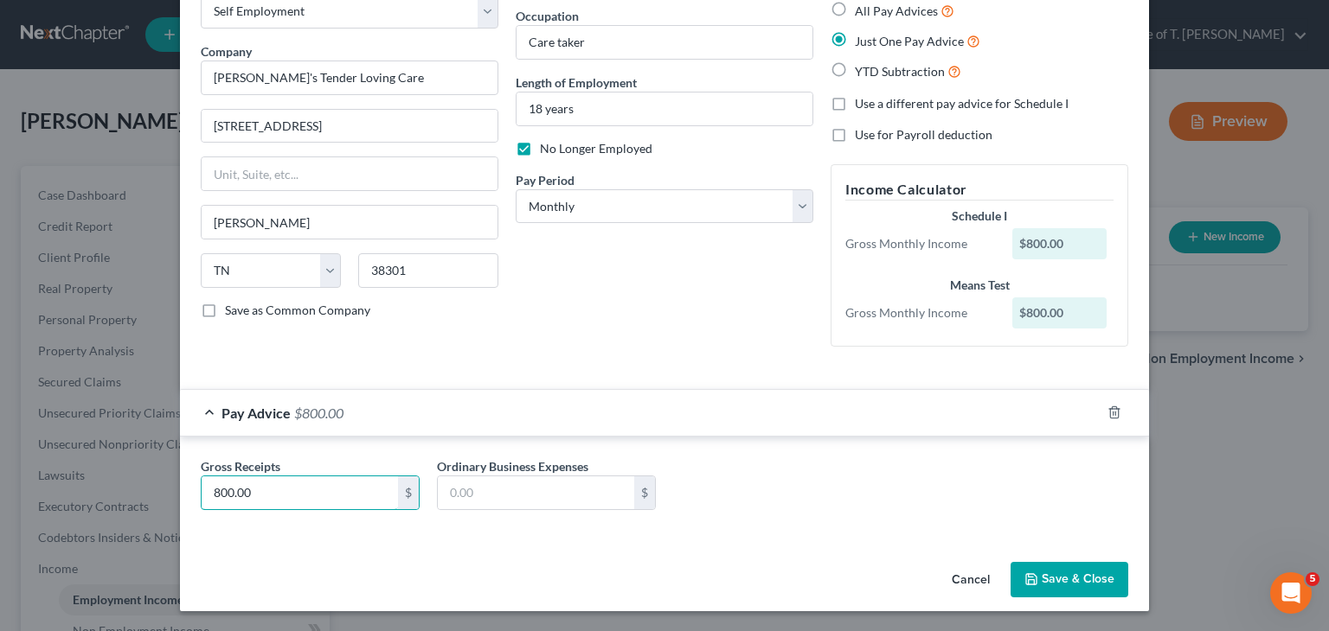
type input "800.00"
click at [1062, 570] on button "Save & Close" at bounding box center [1069, 580] width 118 height 36
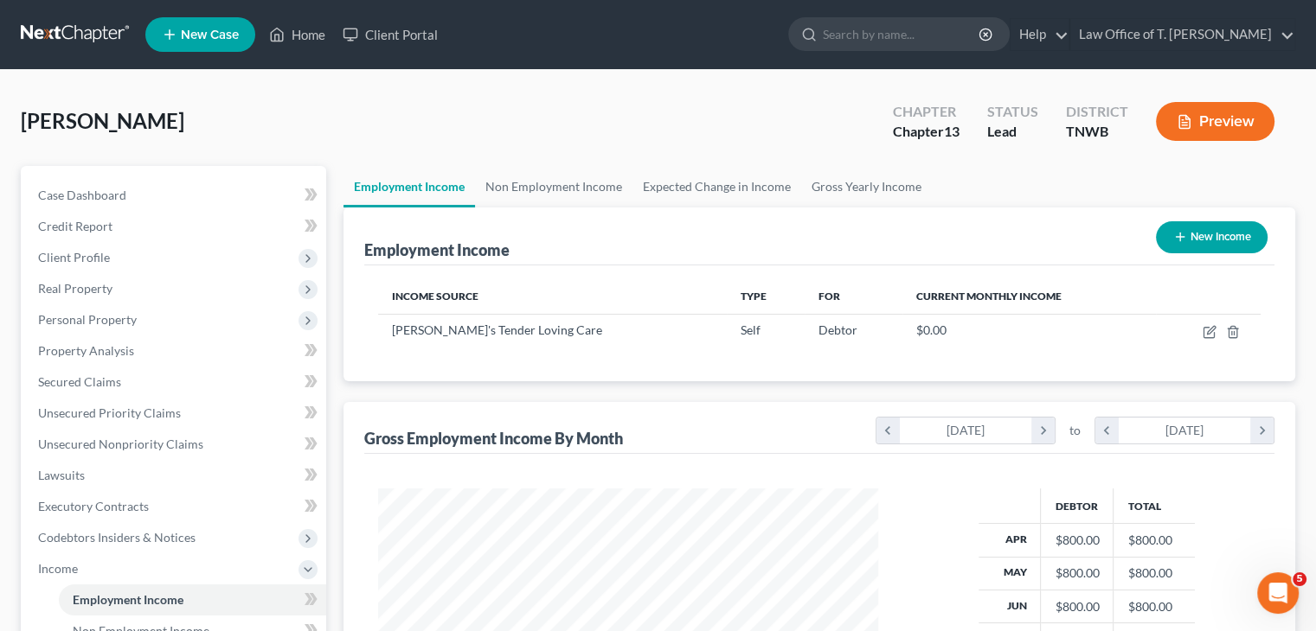
scroll to position [308, 534]
click at [561, 183] on link "Non Employment Income" at bounding box center [553, 187] width 157 height 42
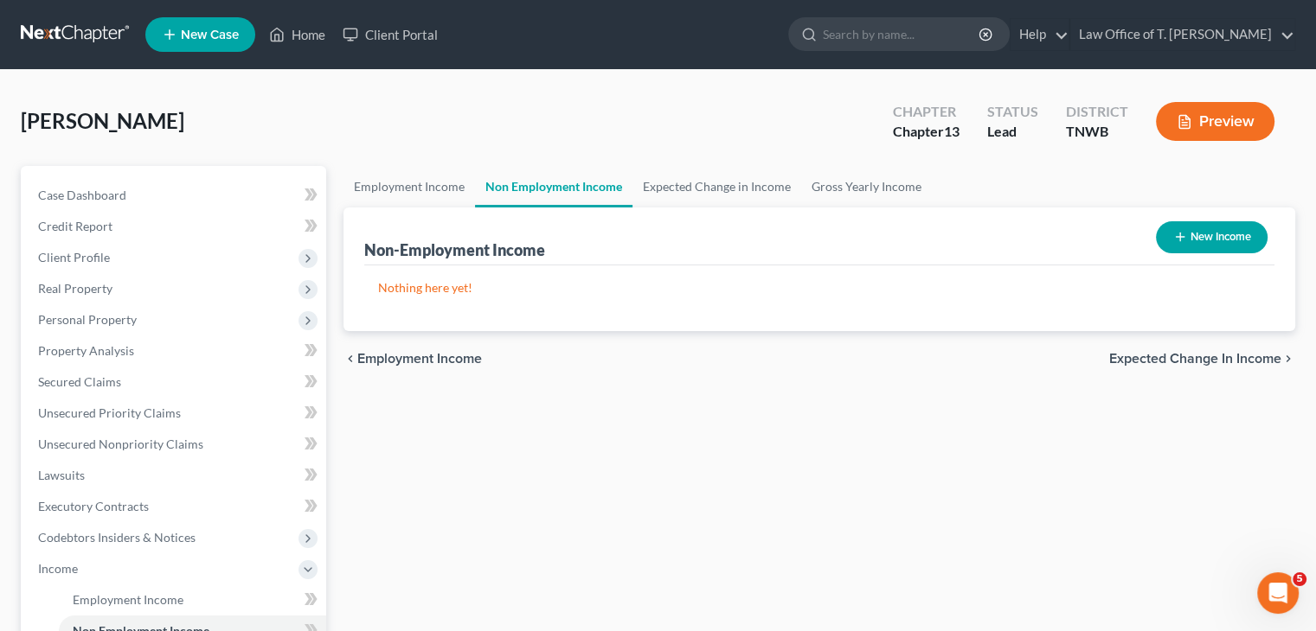
click at [1202, 244] on button "New Income" at bounding box center [1212, 237] width 112 height 32
select select "0"
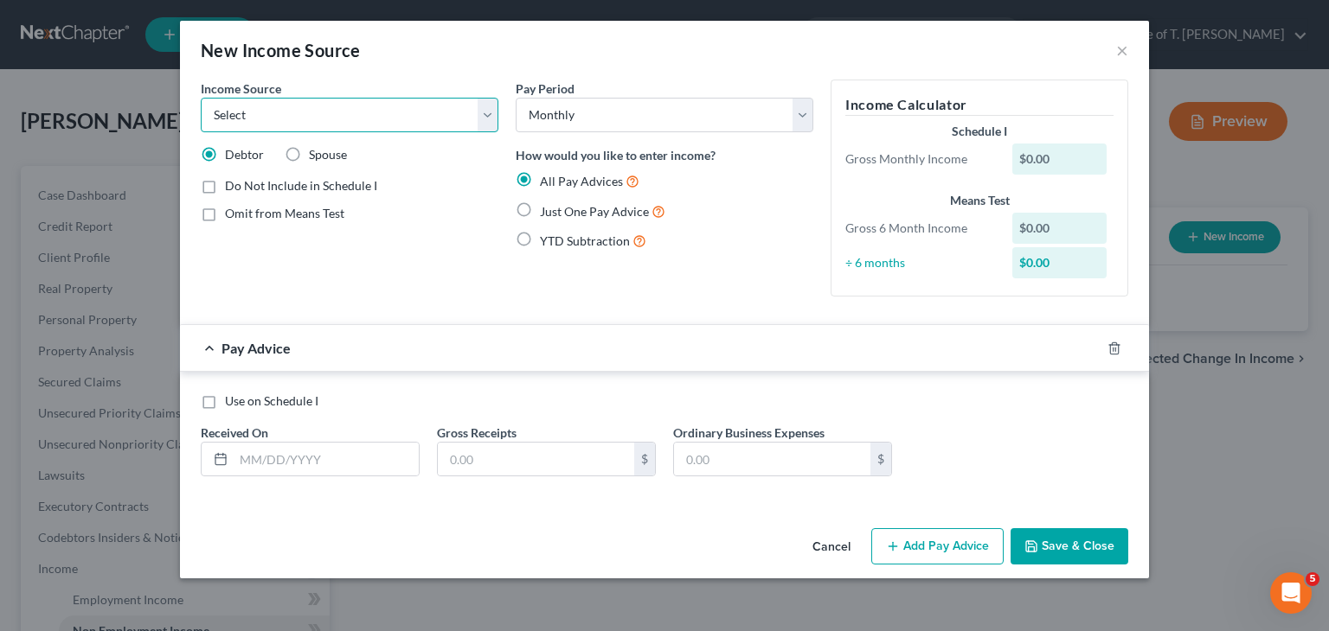
click at [487, 116] on select "Select Unemployment Disability (from employer) Pension Retirement Social Securi…" at bounding box center [350, 115] width 298 height 35
select select "4"
click at [201, 98] on select "Select Unemployment Disability (from employer) Pension Retirement Social Securi…" at bounding box center [350, 115] width 298 height 35
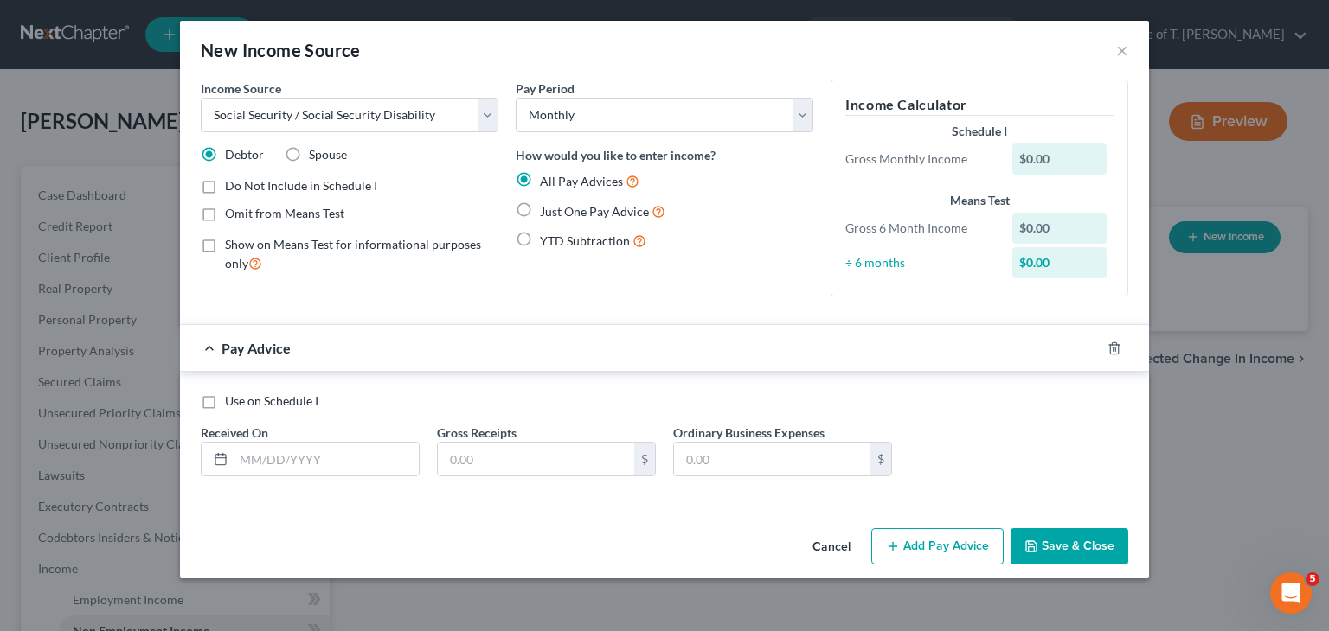
click at [540, 215] on label "Just One Pay Advice" at bounding box center [602, 212] width 125 height 20
click at [547, 213] on input "Just One Pay Advice" at bounding box center [552, 207] width 11 height 11
radio input "true"
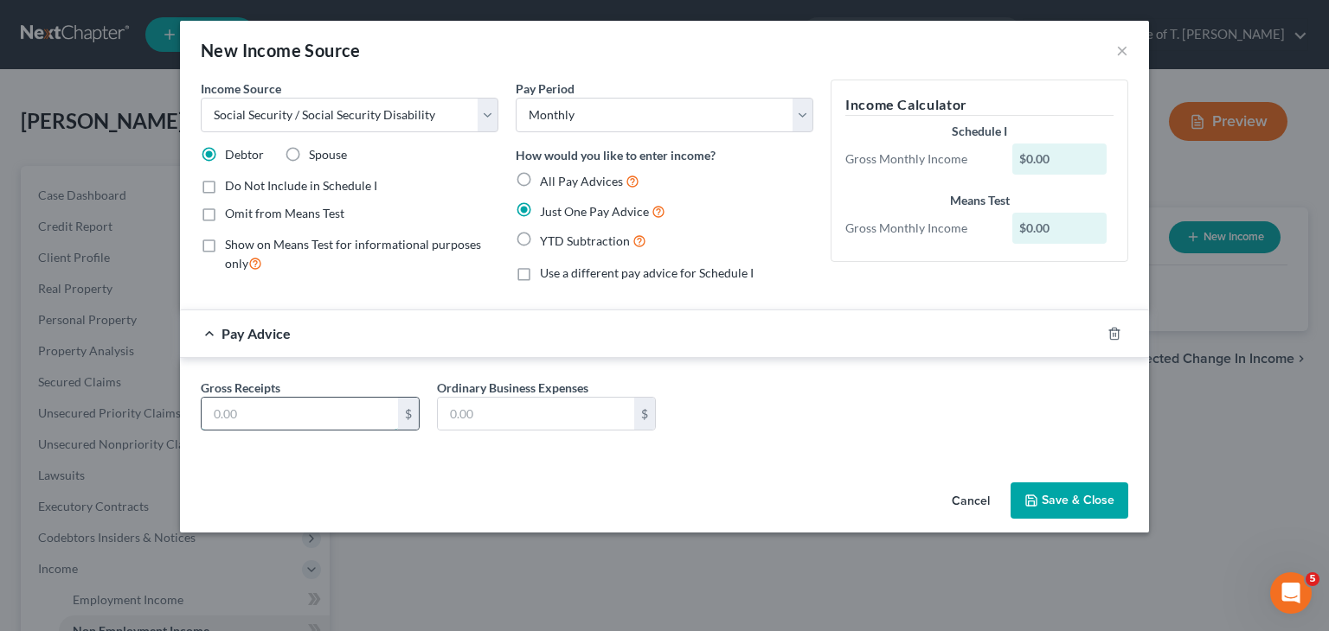
click at [306, 413] on input "text" at bounding box center [300, 414] width 196 height 33
type input "1,468.00"
click at [1076, 495] on button "Save & Close" at bounding box center [1069, 501] width 118 height 36
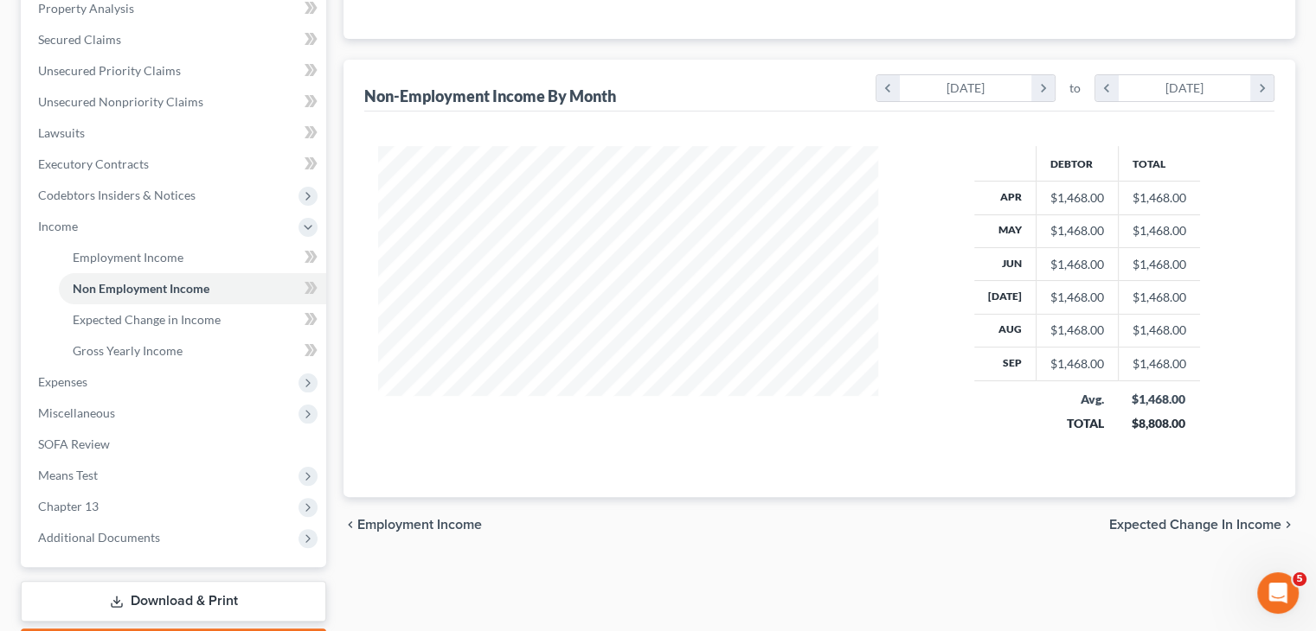
scroll to position [346, 0]
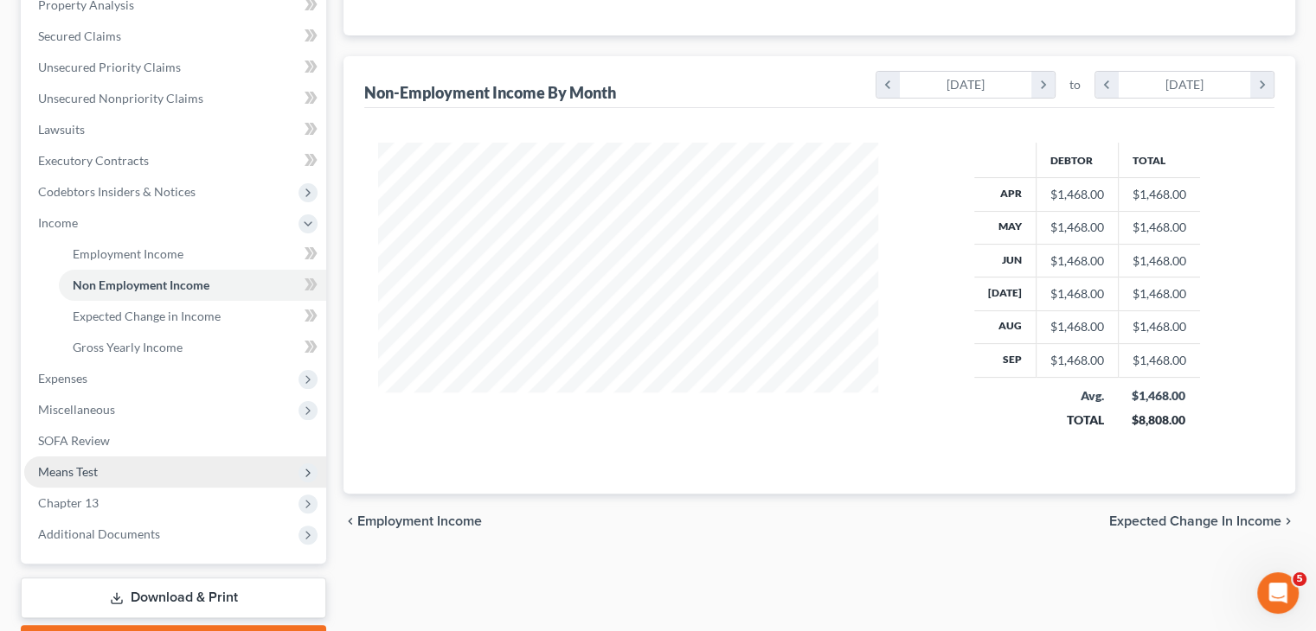
click at [81, 468] on span "Means Test" at bounding box center [68, 471] width 60 height 15
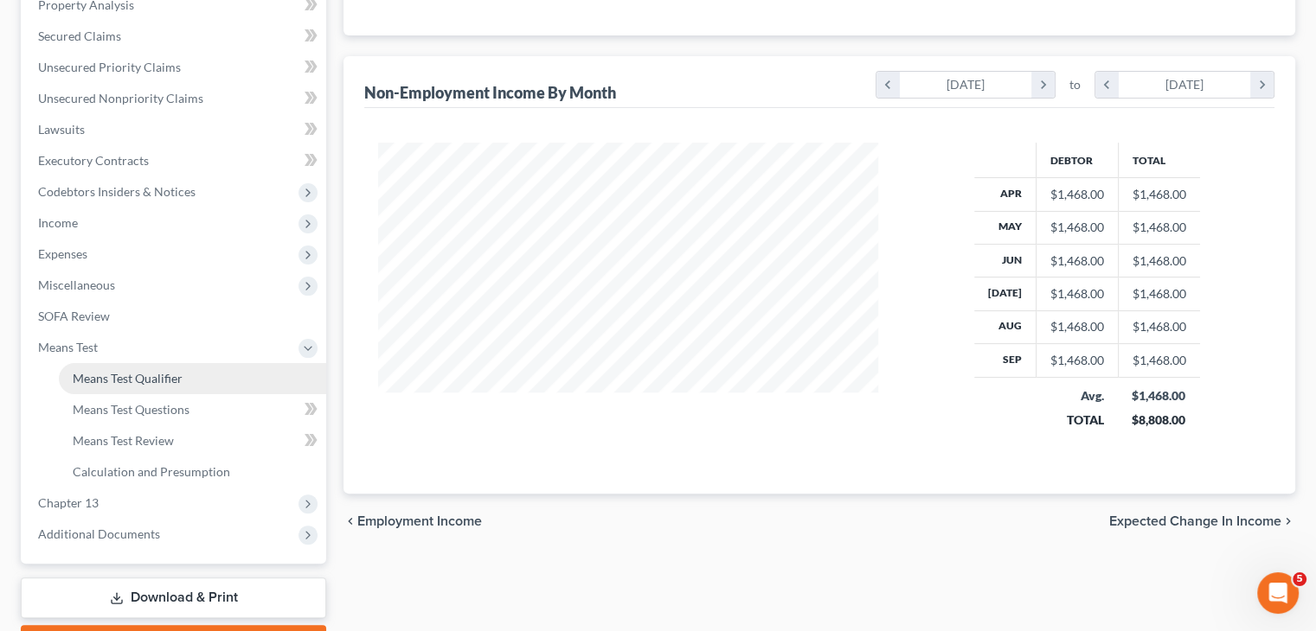
click at [125, 381] on span "Means Test Qualifier" at bounding box center [128, 378] width 110 height 15
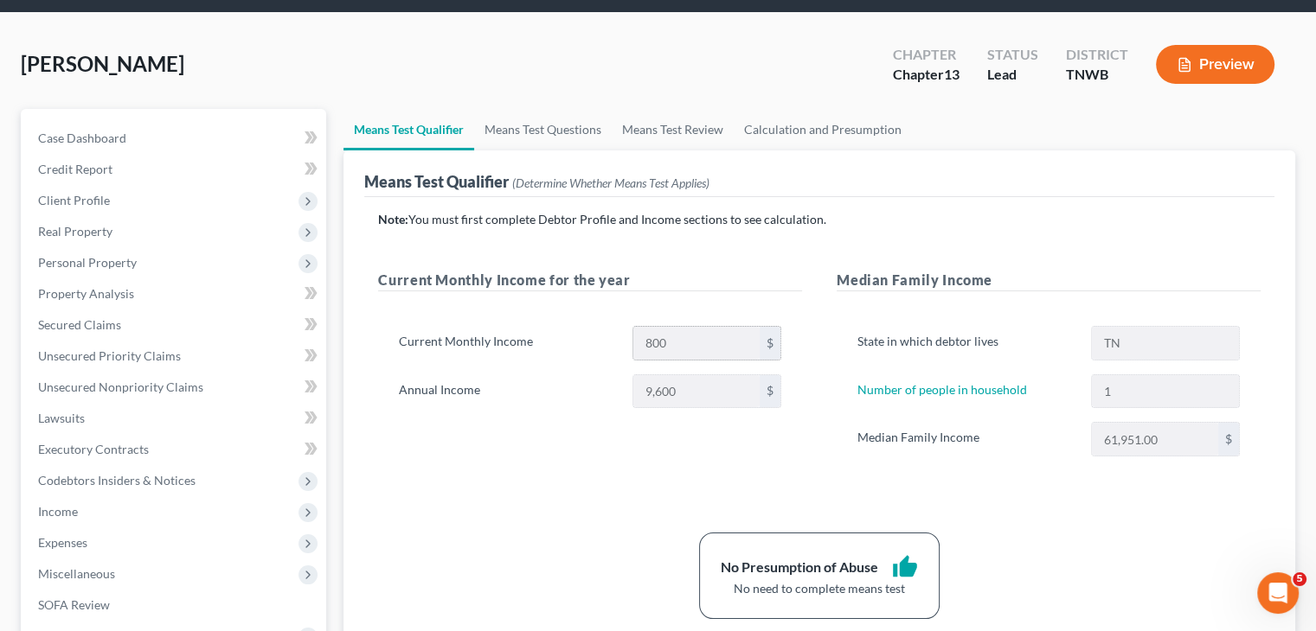
scroll to position [86, 0]
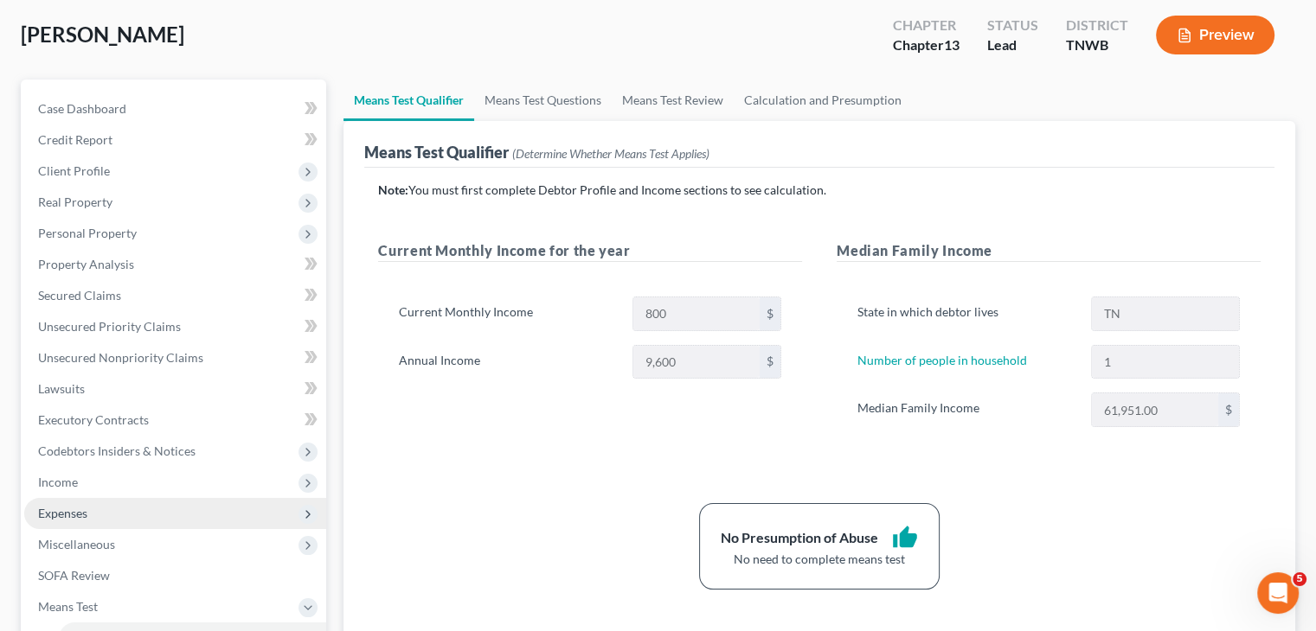
drag, startPoint x: 69, startPoint y: 514, endPoint x: 100, endPoint y: 515, distance: 31.2
click at [69, 514] on span "Expenses" at bounding box center [62, 513] width 49 height 15
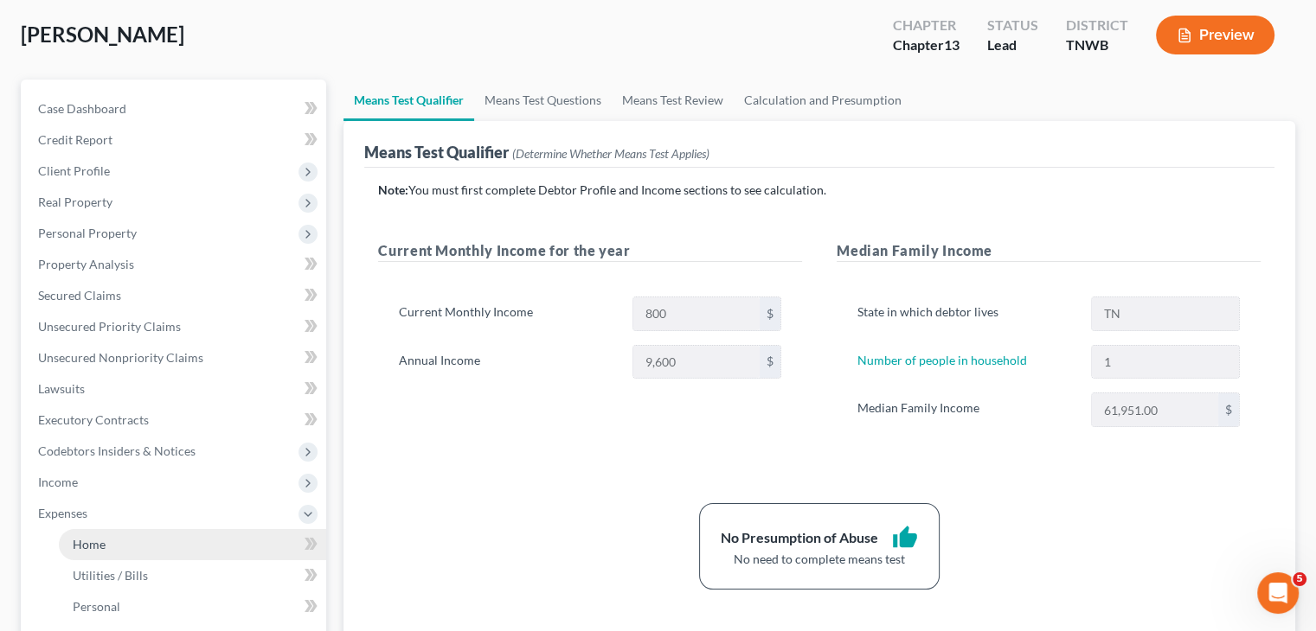
click at [107, 551] on link "Home" at bounding box center [192, 544] width 267 height 31
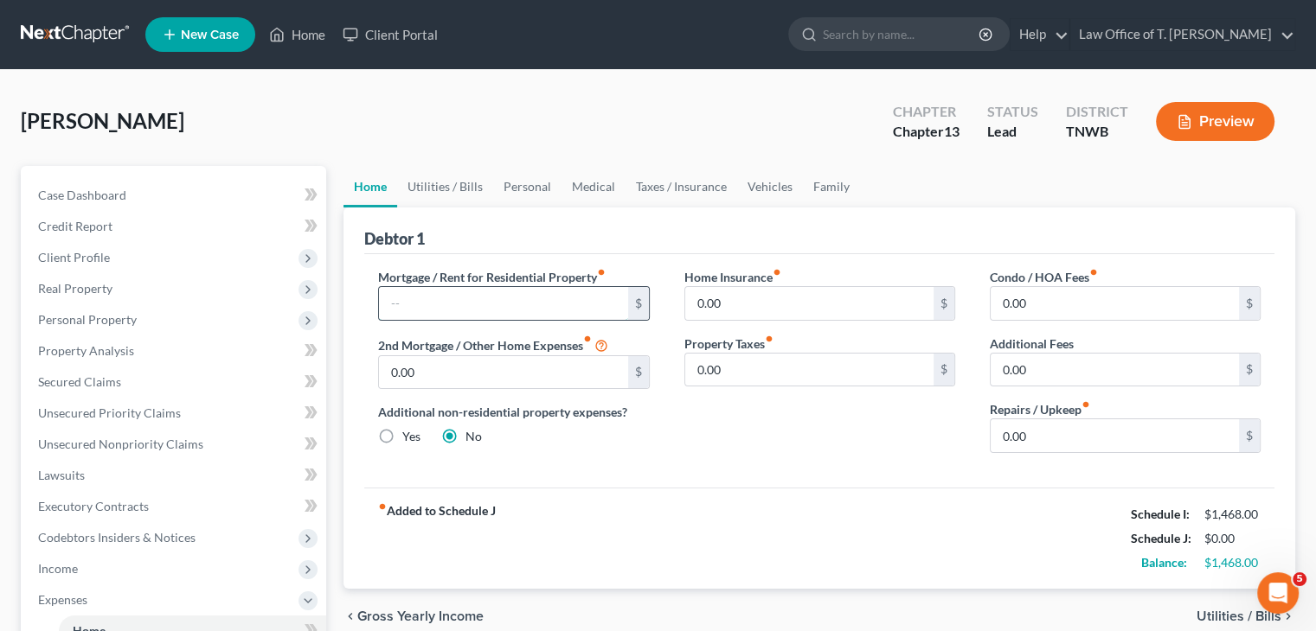
click at [443, 304] on input "text" at bounding box center [503, 303] width 248 height 33
type input "1,079.00"
click at [525, 377] on input "0.00" at bounding box center [503, 372] width 248 height 33
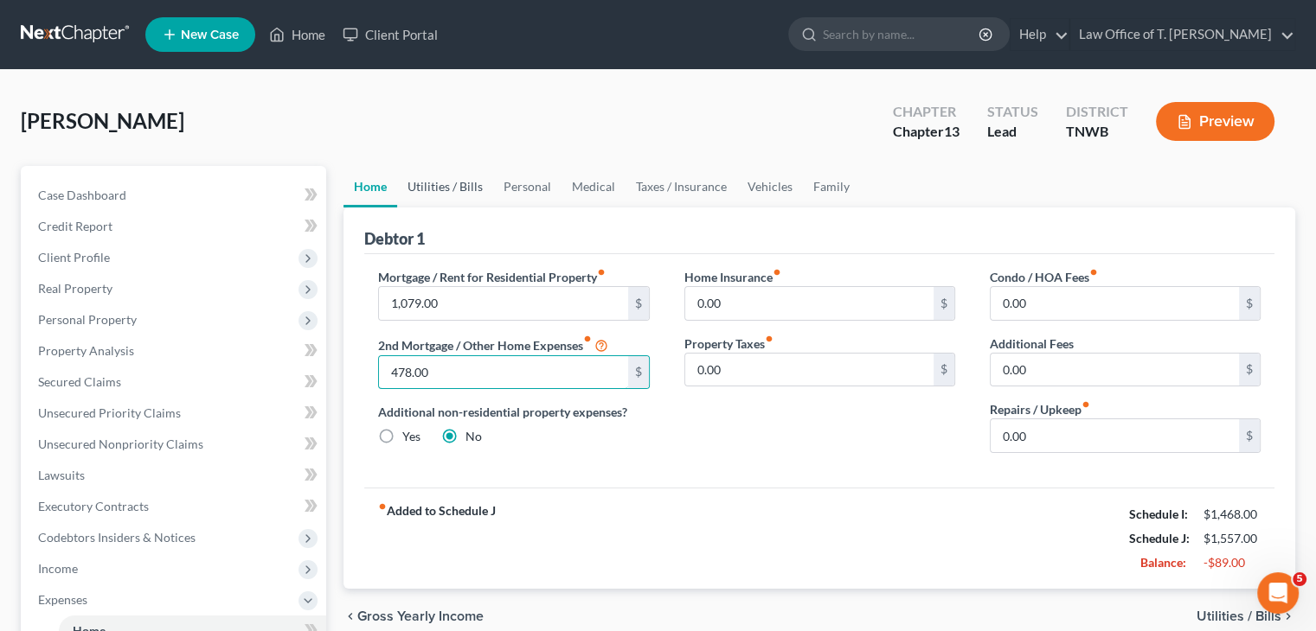
type input "478.00"
click at [452, 186] on link "Utilities / Bills" at bounding box center [445, 187] width 96 height 42
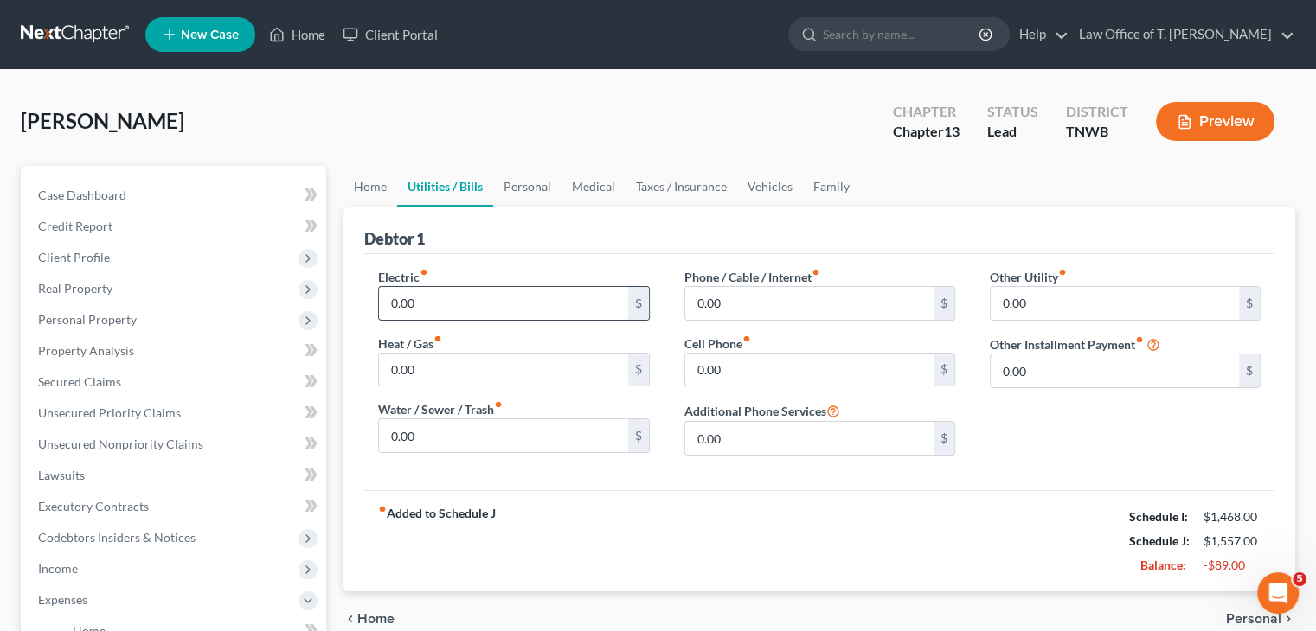
click at [420, 302] on input "0.00" at bounding box center [503, 303] width 248 height 33
type input "130.00"
click at [720, 302] on input "0.00" at bounding box center [809, 303] width 248 height 33
type input "110.00"
click at [734, 375] on input "0.00" at bounding box center [809, 370] width 248 height 33
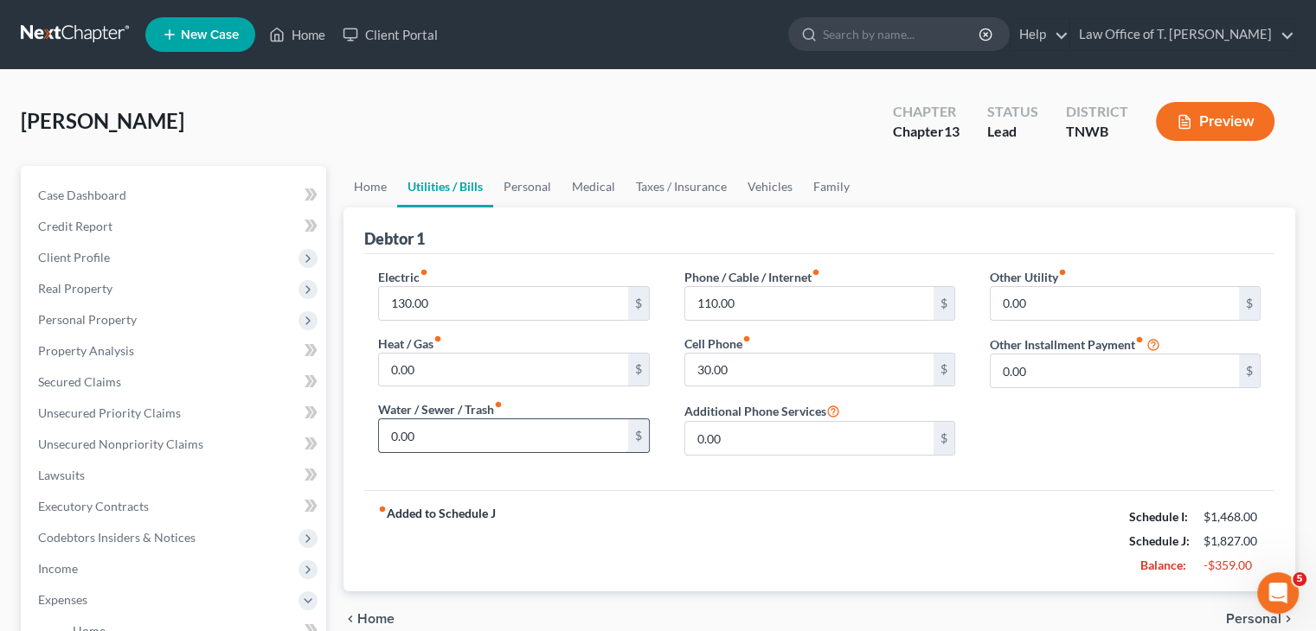
click at [494, 433] on input "0.00" at bounding box center [503, 436] width 248 height 33
click at [524, 190] on link "Personal" at bounding box center [527, 187] width 68 height 42
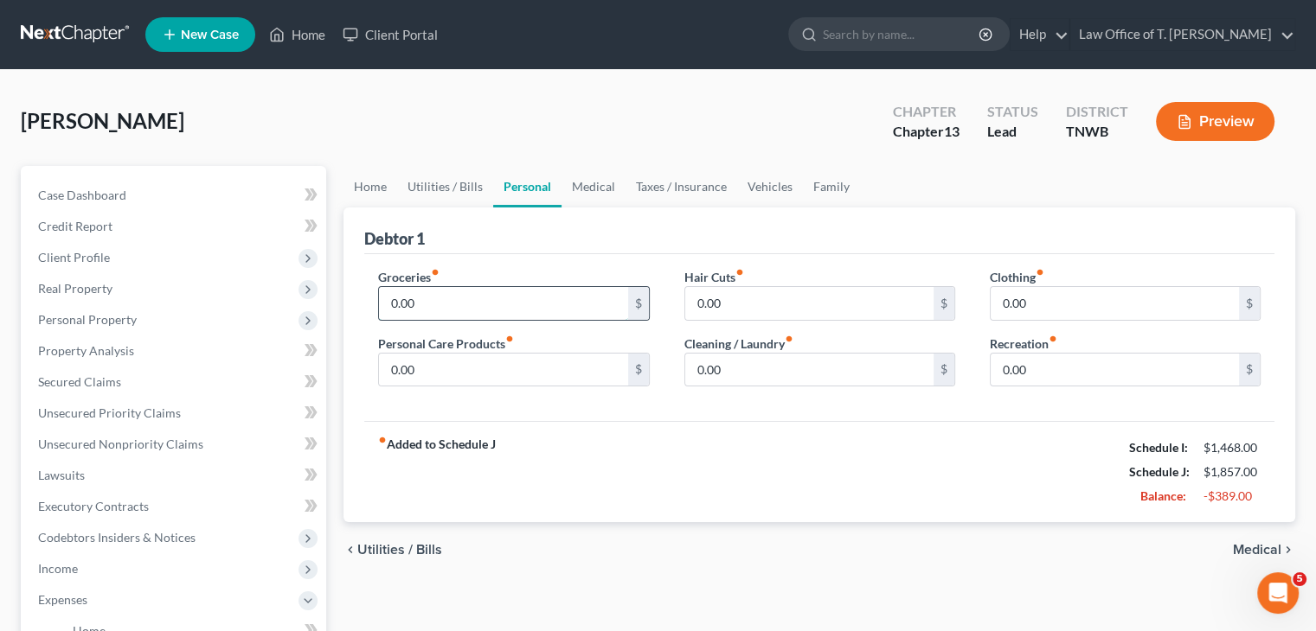
click at [443, 298] on input "0.00" at bounding box center [503, 303] width 248 height 33
drag, startPoint x: 464, startPoint y: 301, endPoint x: 361, endPoint y: 299, distance: 103.8
click at [361, 299] on div "Groceries fiber_manual_record 100.00 $ Personal Care Products fiber_manual_reco…" at bounding box center [513, 334] width 305 height 133
click at [926, 505] on div "fiber_manual_record Added to Schedule J Schedule I: $1,468.00 Schedule J: $2,15…" at bounding box center [819, 471] width 910 height 101
click at [595, 181] on link "Medical" at bounding box center [593, 187] width 64 height 42
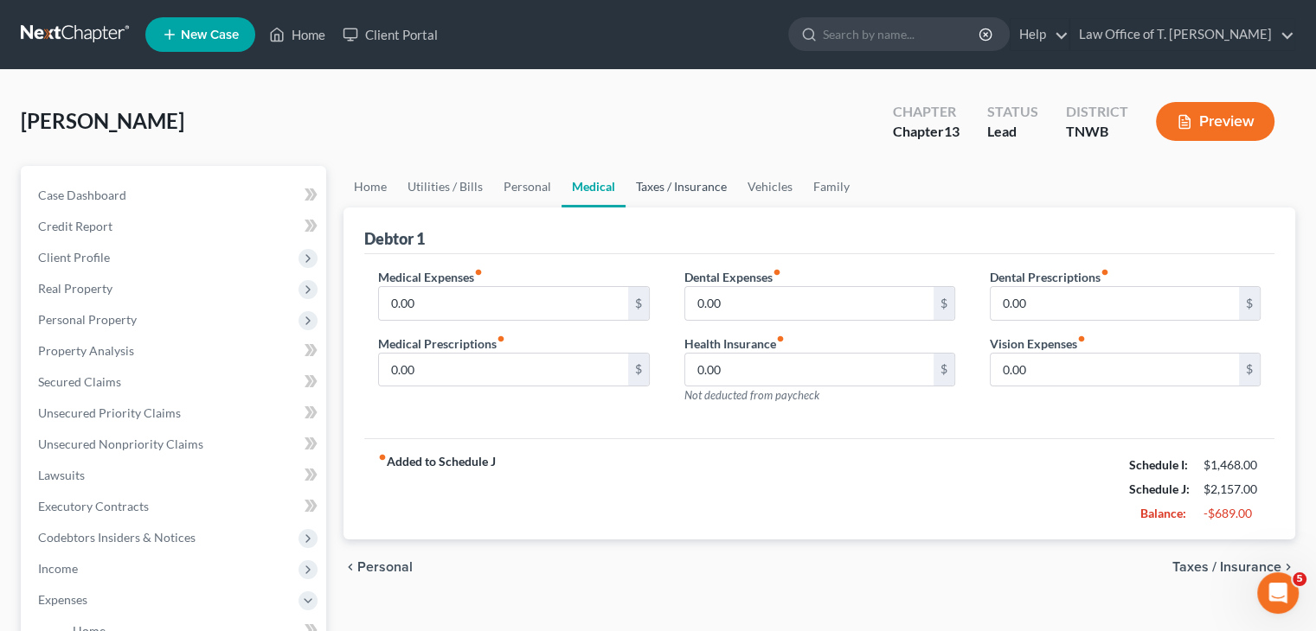
click at [664, 185] on link "Taxes / Insurance" at bounding box center [681, 187] width 112 height 42
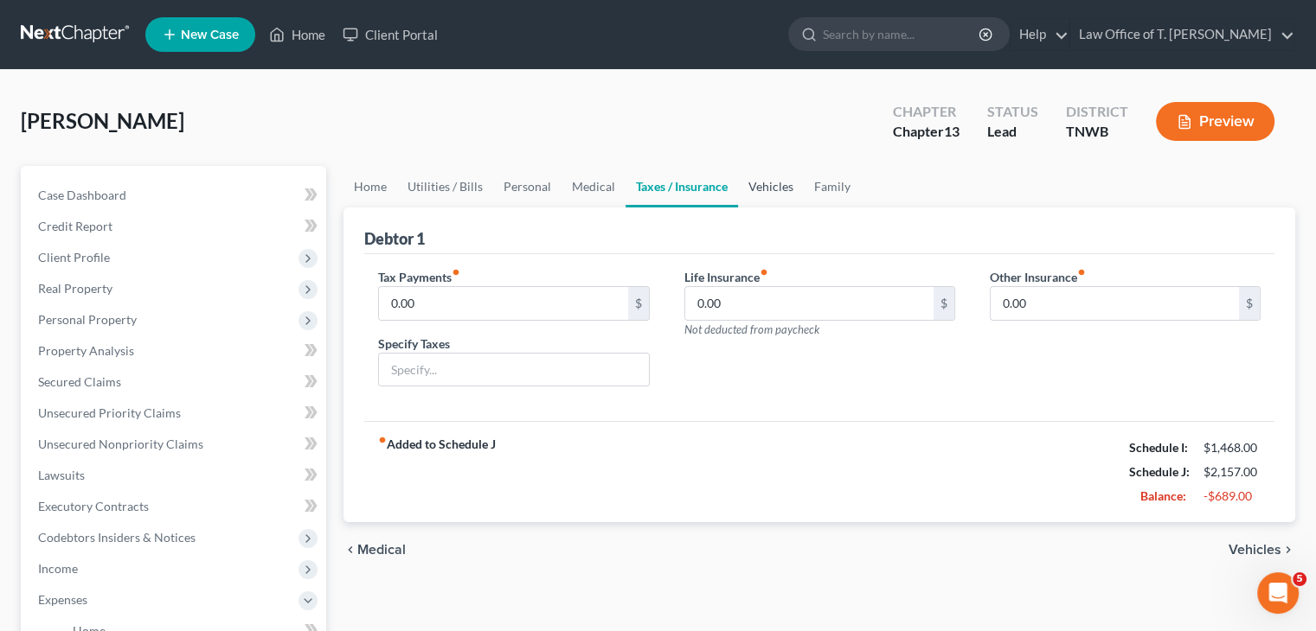
click at [763, 183] on link "Vehicles" at bounding box center [771, 187] width 66 height 42
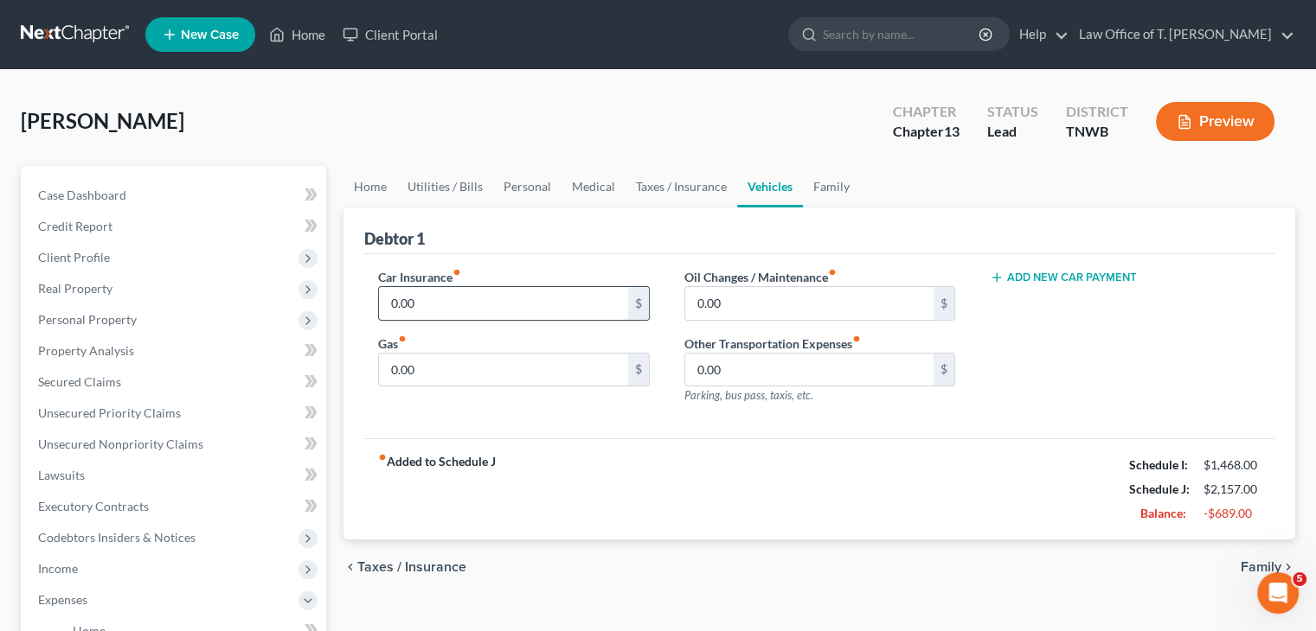
click at [476, 299] on input "0.00" at bounding box center [503, 303] width 248 height 33
click at [442, 374] on input "0.00" at bounding box center [503, 370] width 248 height 33
click at [419, 302] on input "0.00" at bounding box center [503, 303] width 248 height 33
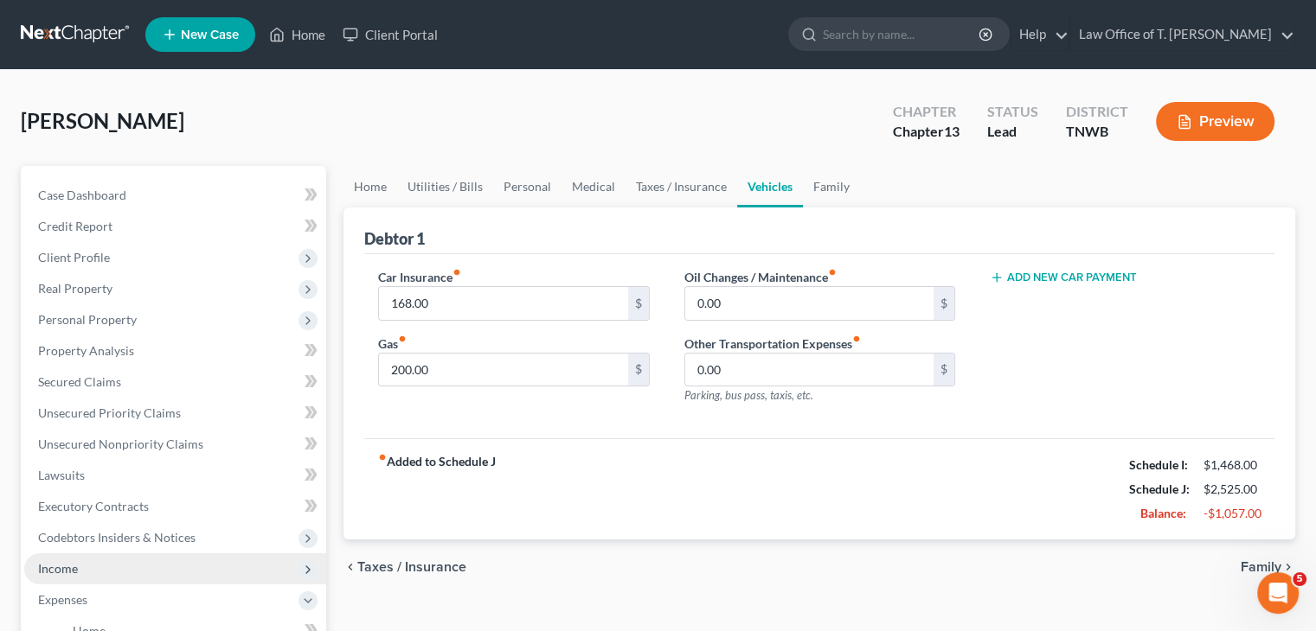
click at [78, 568] on span "Income" at bounding box center [175, 569] width 302 height 31
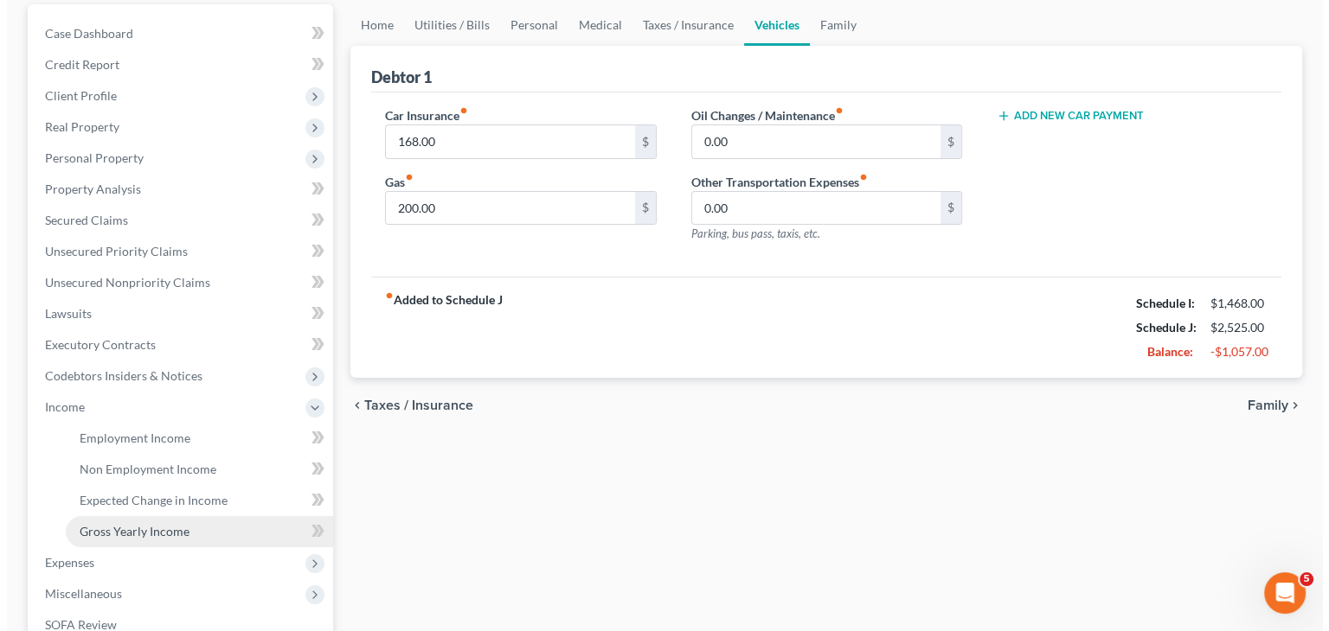
scroll to position [173, 0]
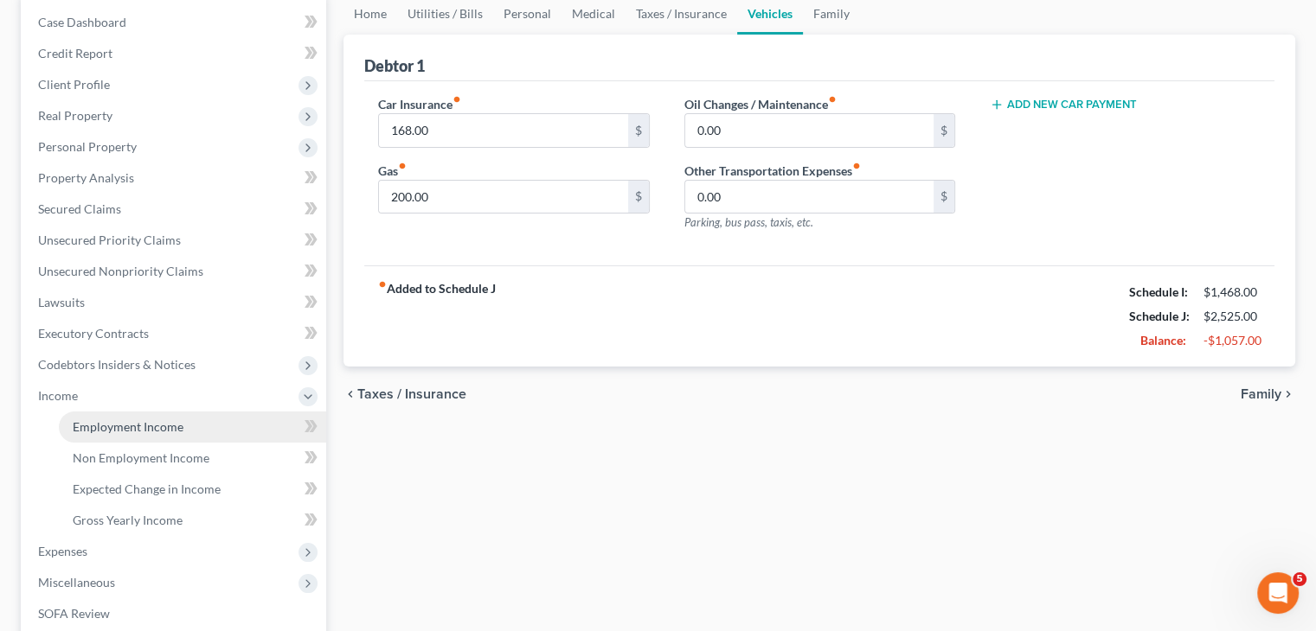
click at [131, 430] on span "Employment Income" at bounding box center [128, 427] width 111 height 15
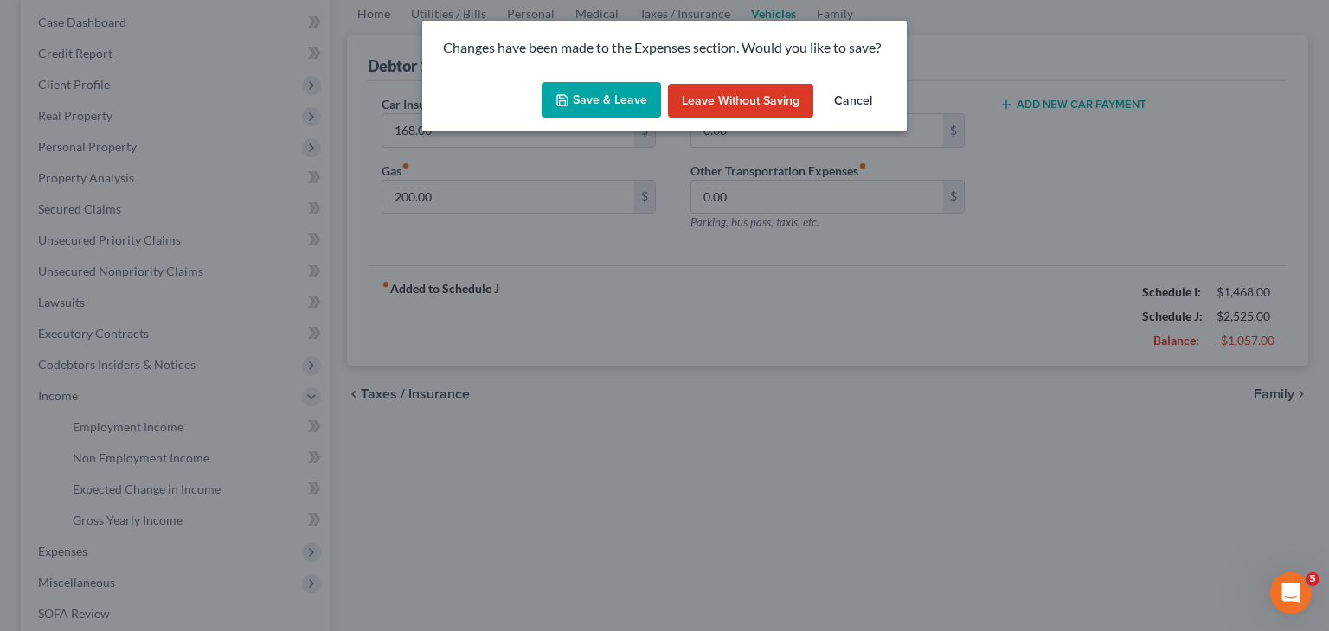
click at [582, 99] on button "Save & Leave" at bounding box center [600, 100] width 119 height 36
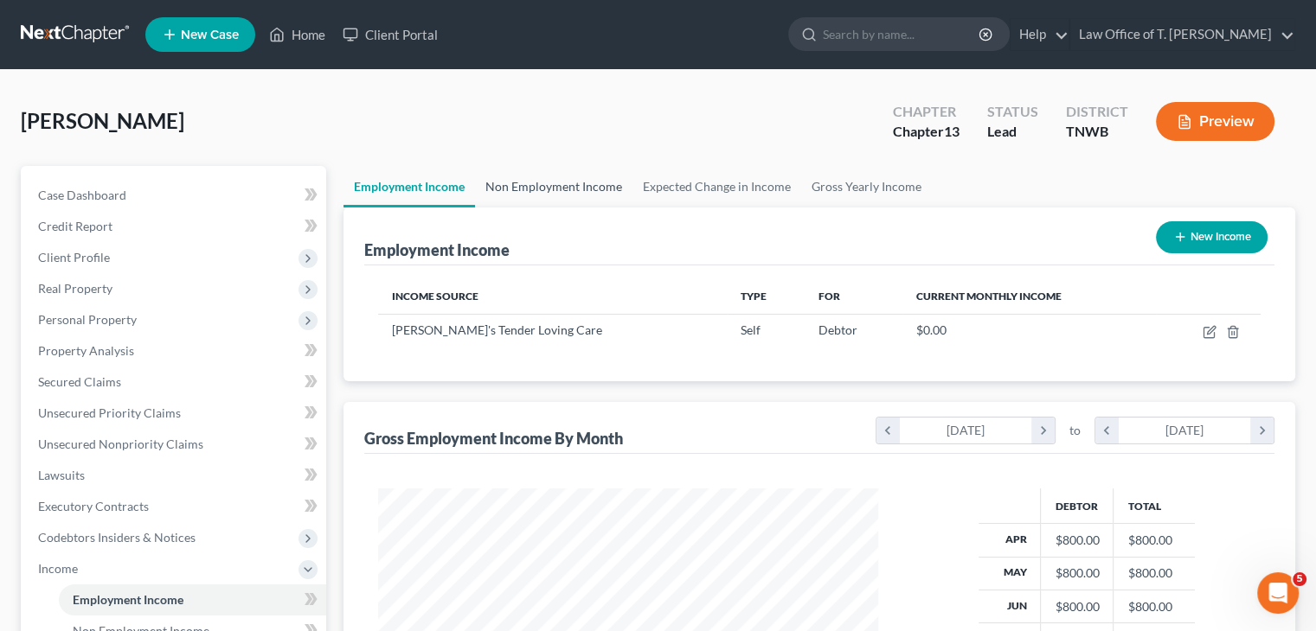
scroll to position [308, 534]
click at [592, 188] on link "Non Employment Income" at bounding box center [553, 187] width 157 height 42
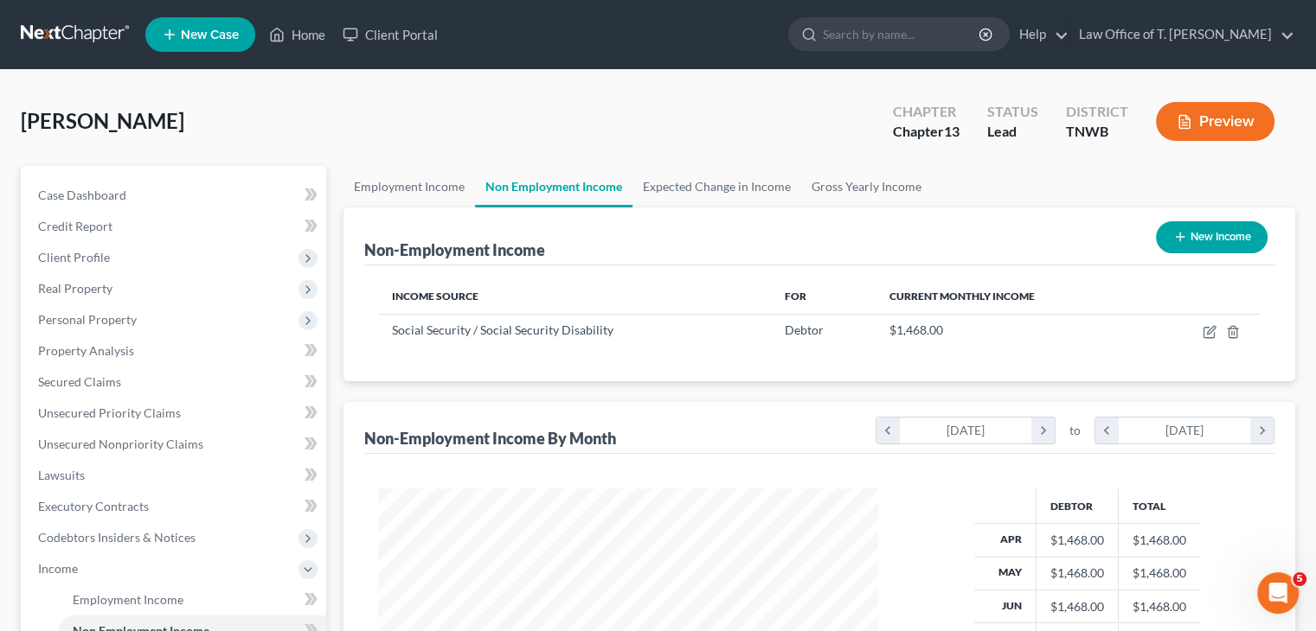
scroll to position [308, 534]
drag, startPoint x: 424, startPoint y: 191, endPoint x: 434, endPoint y: 195, distance: 10.9
click at [423, 191] on link "Employment Income" at bounding box center [408, 187] width 131 height 42
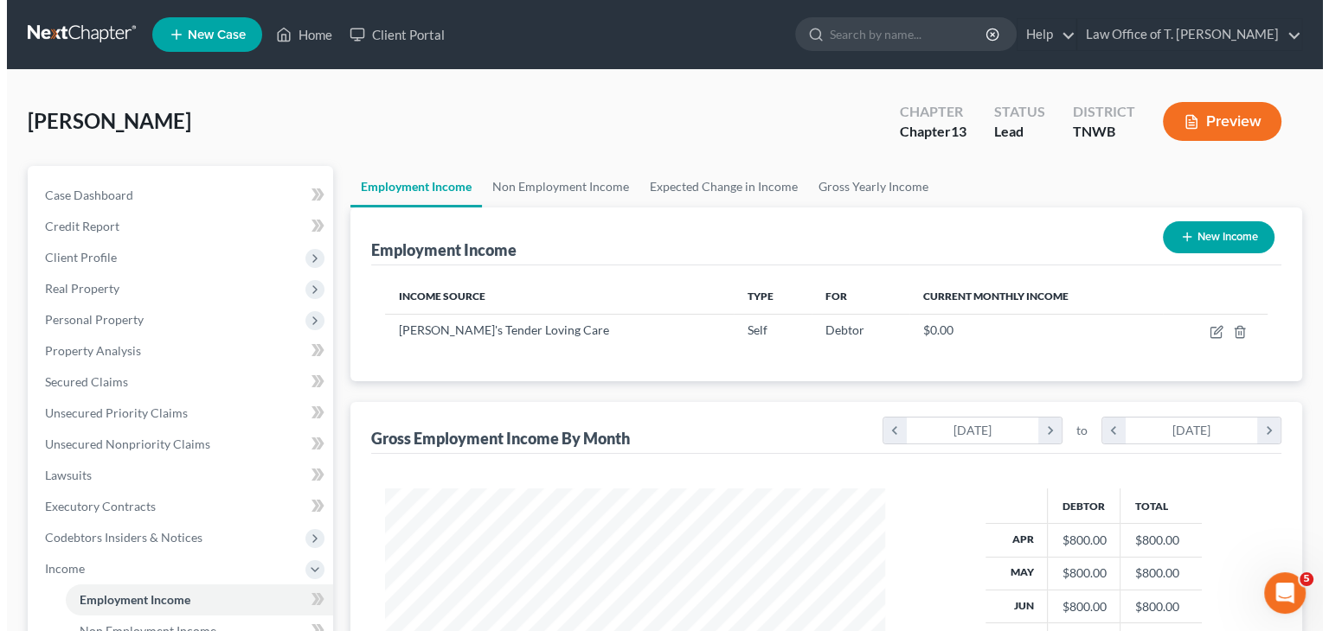
scroll to position [308, 534]
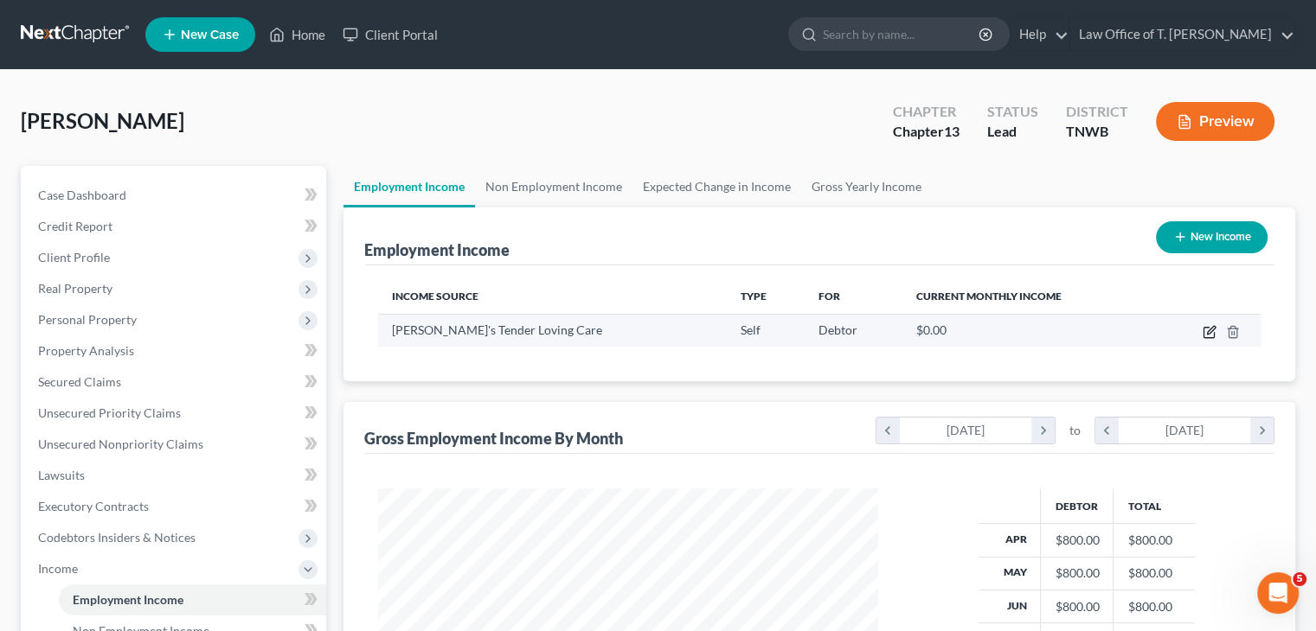
click at [1204, 333] on icon "button" at bounding box center [1209, 332] width 14 height 14
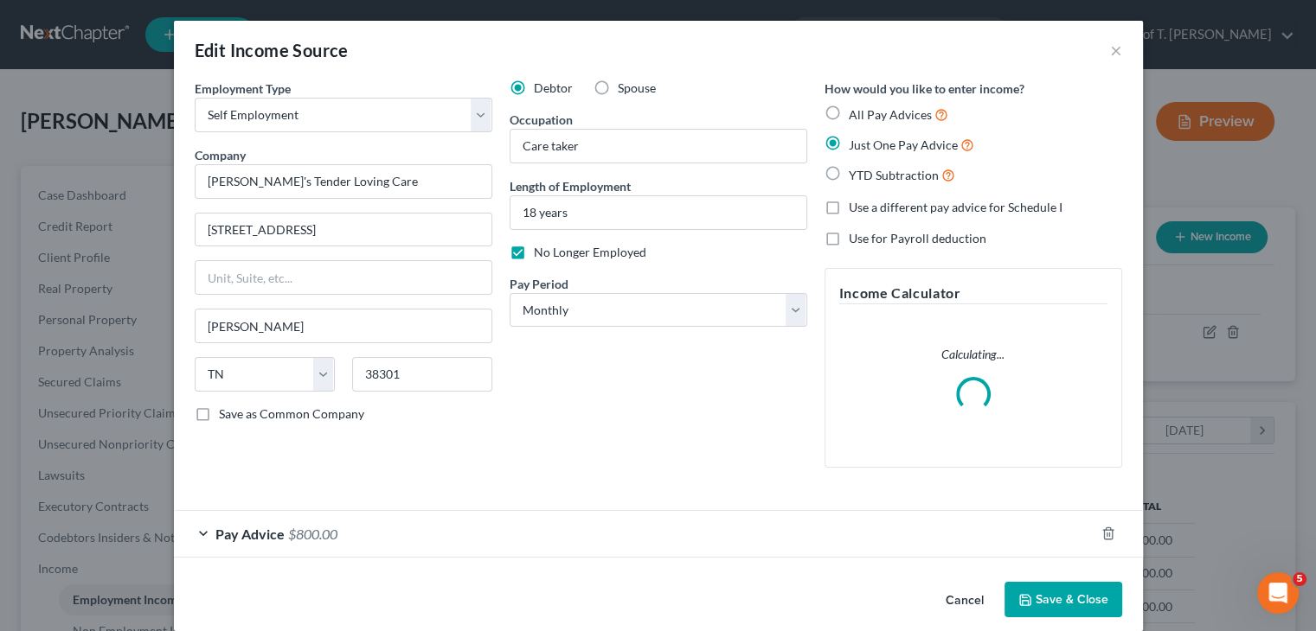
scroll to position [308, 540]
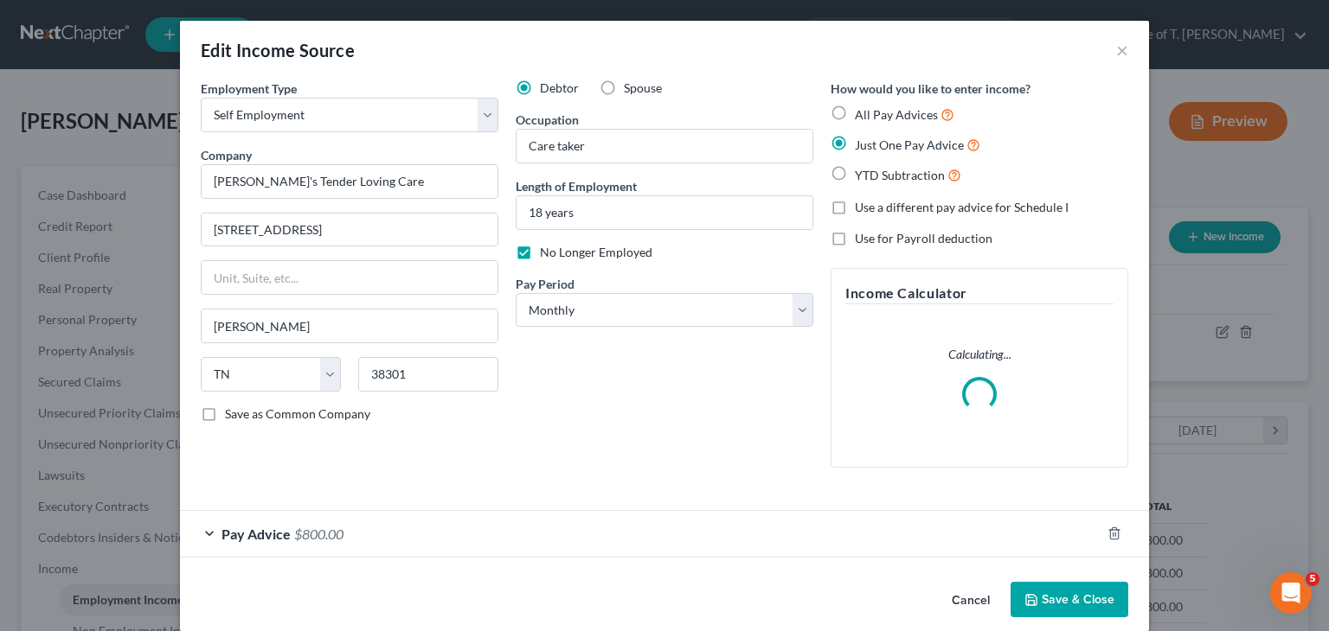
click at [540, 258] on label "No Longer Employed" at bounding box center [596, 252] width 112 height 17
click at [547, 255] on input "No Longer Employed" at bounding box center [552, 249] width 11 height 11
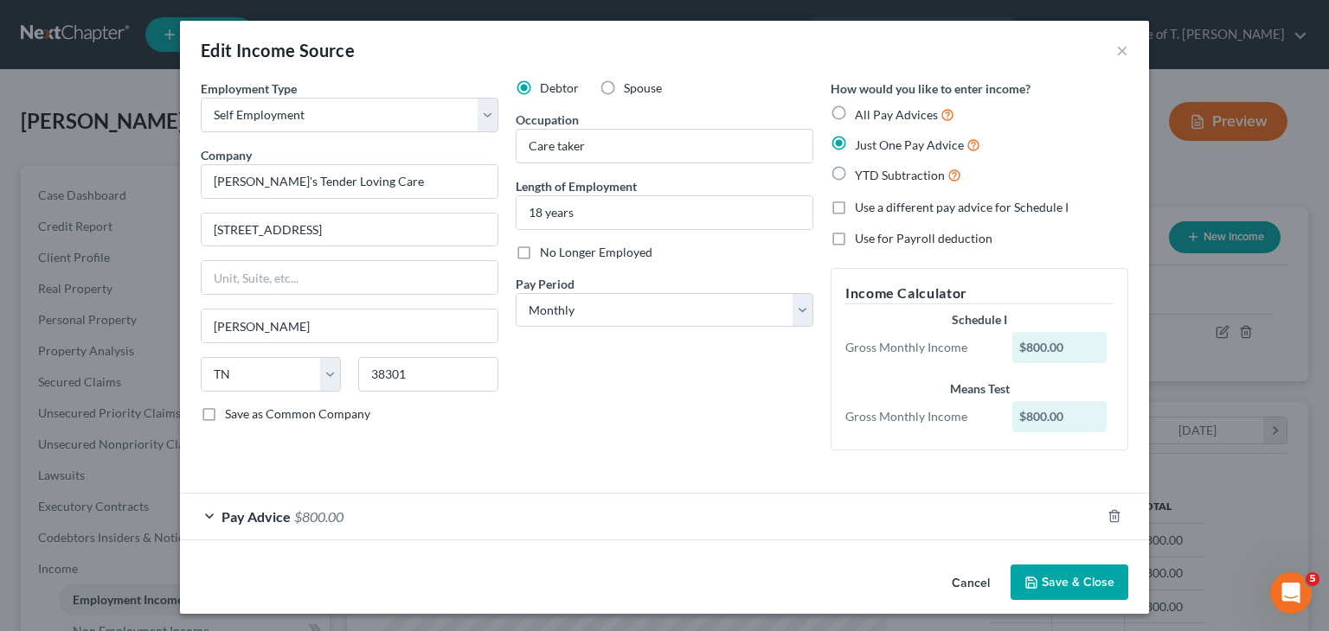
click at [1080, 582] on button "Save & Close" at bounding box center [1069, 583] width 118 height 36
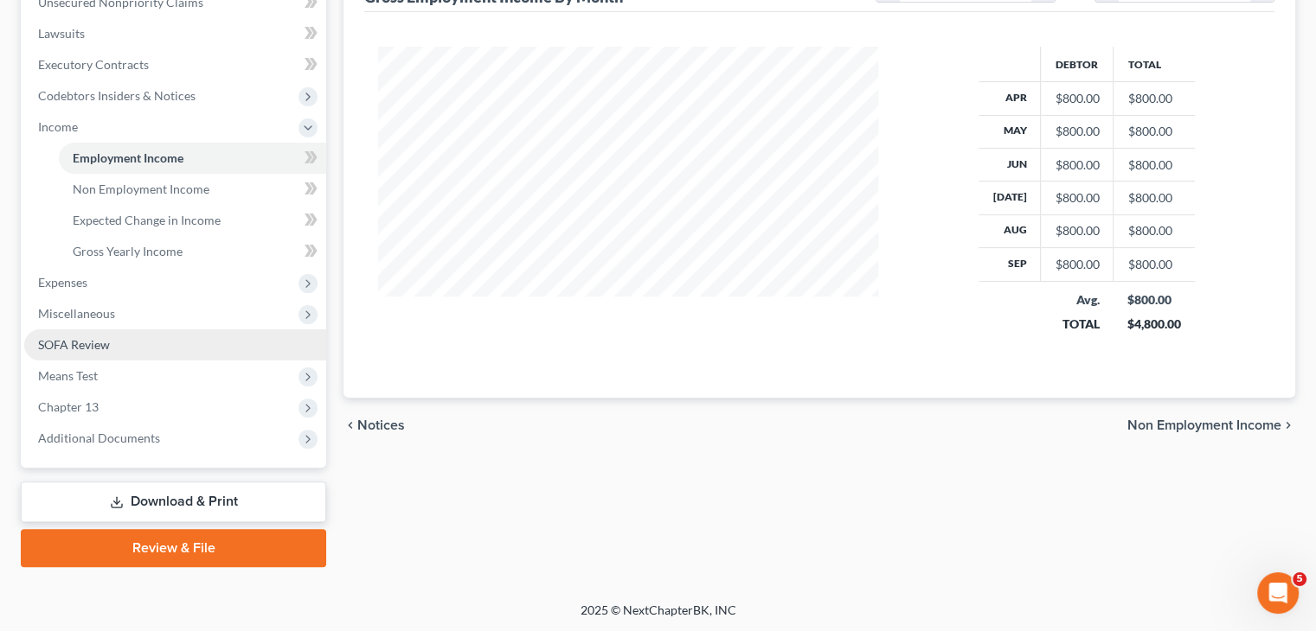
scroll to position [443, 0]
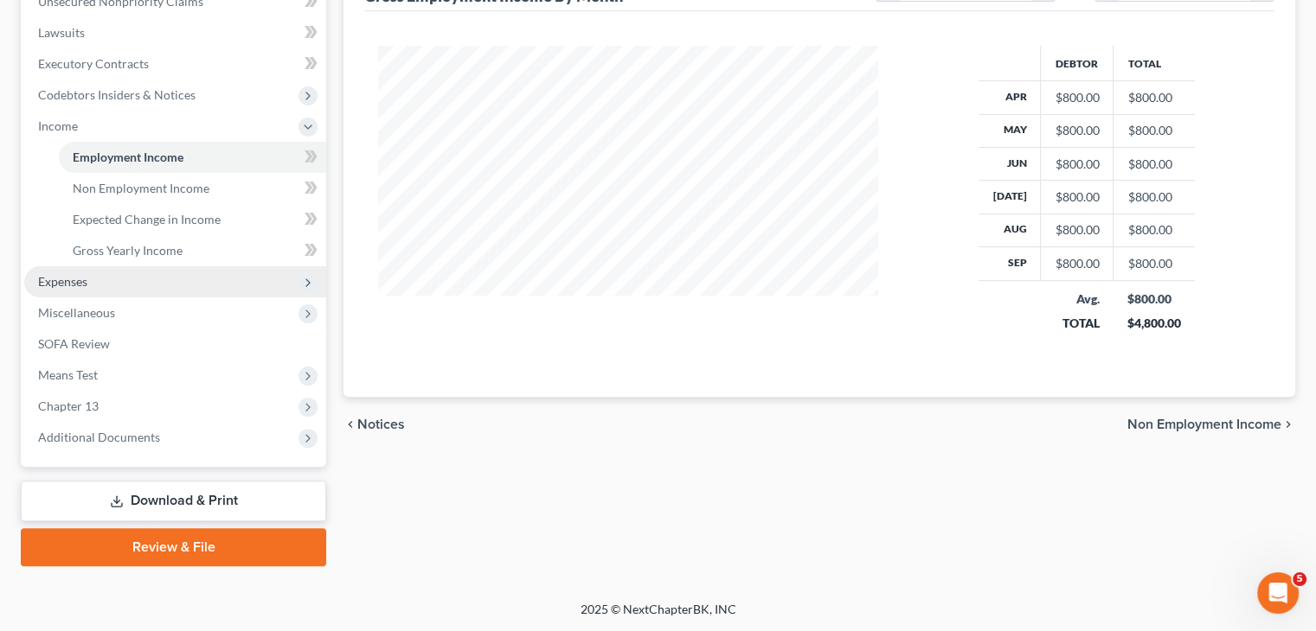
click at [74, 278] on span "Expenses" at bounding box center [62, 281] width 49 height 15
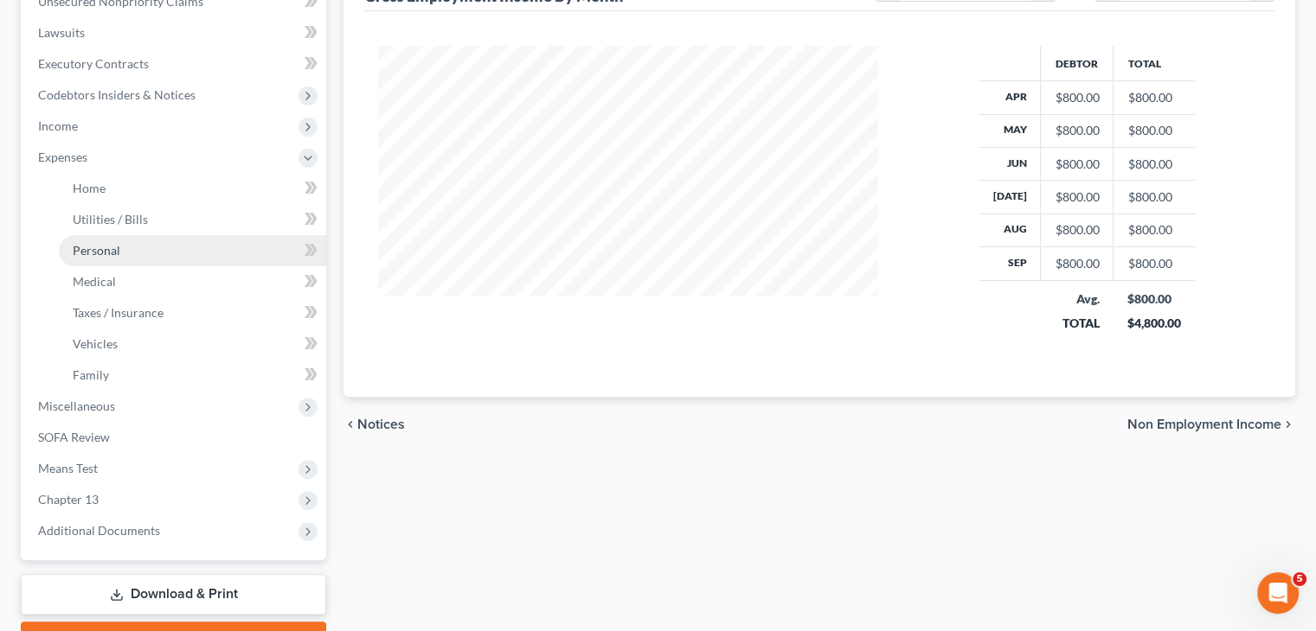
click at [106, 253] on span "Personal" at bounding box center [97, 250] width 48 height 15
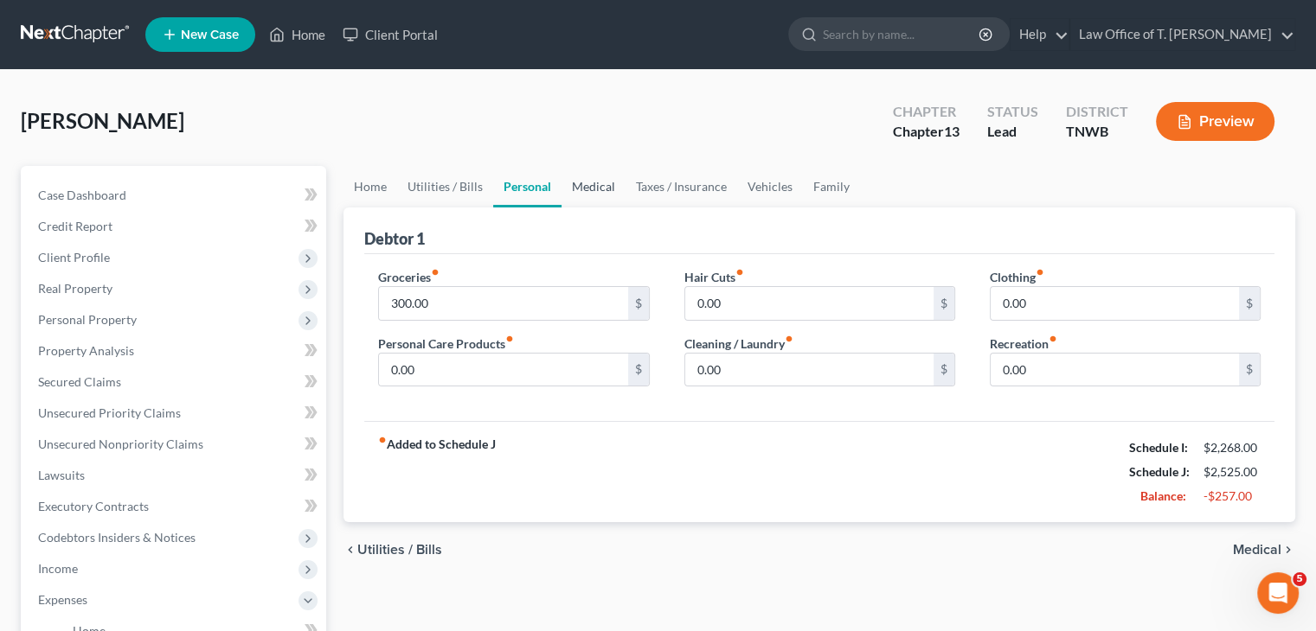
click at [595, 185] on link "Medical" at bounding box center [593, 187] width 64 height 42
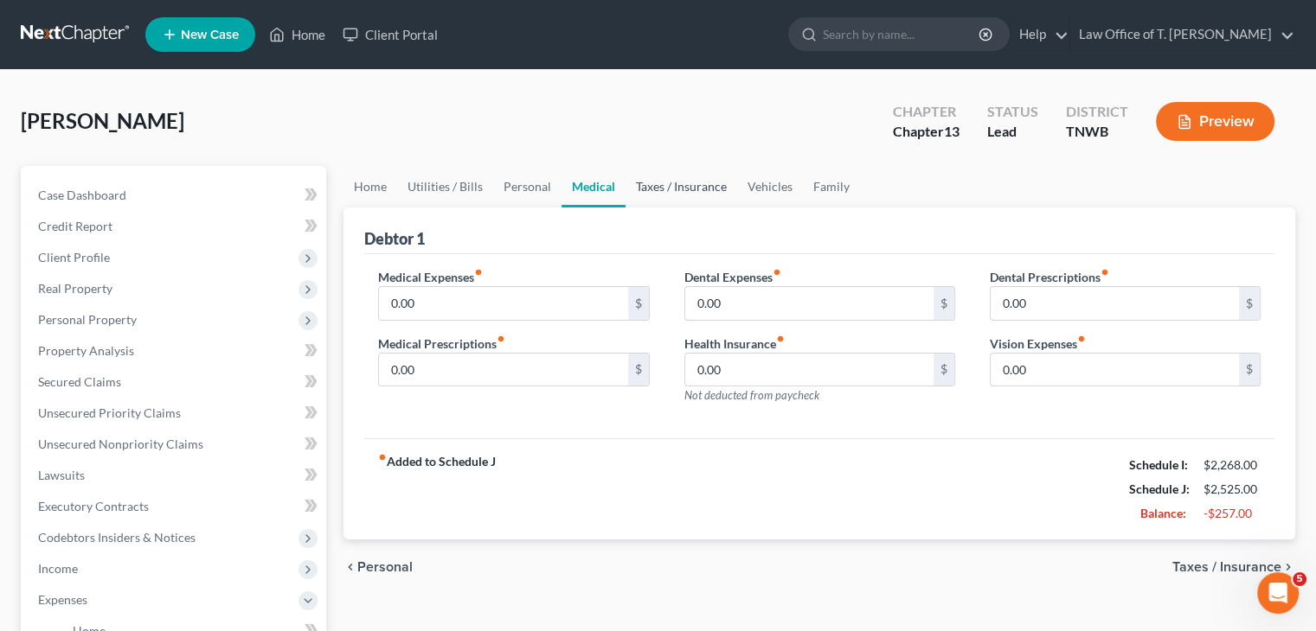
click at [687, 189] on link "Taxes / Insurance" at bounding box center [681, 187] width 112 height 42
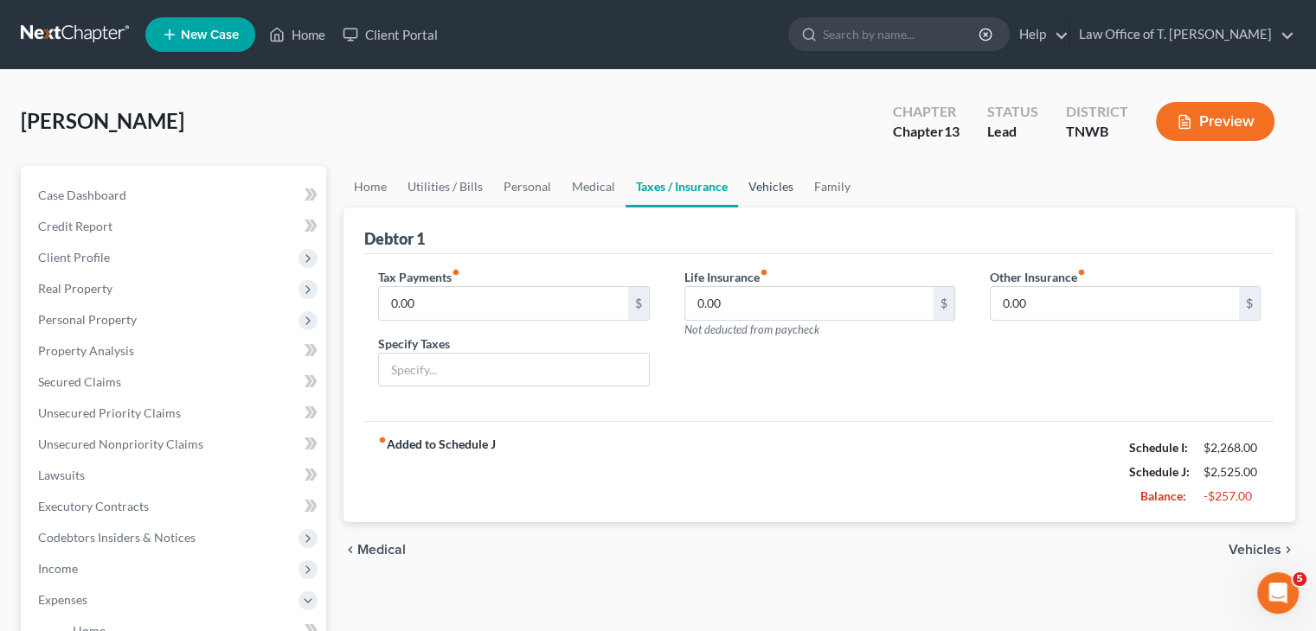
click at [764, 184] on link "Vehicles" at bounding box center [771, 187] width 66 height 42
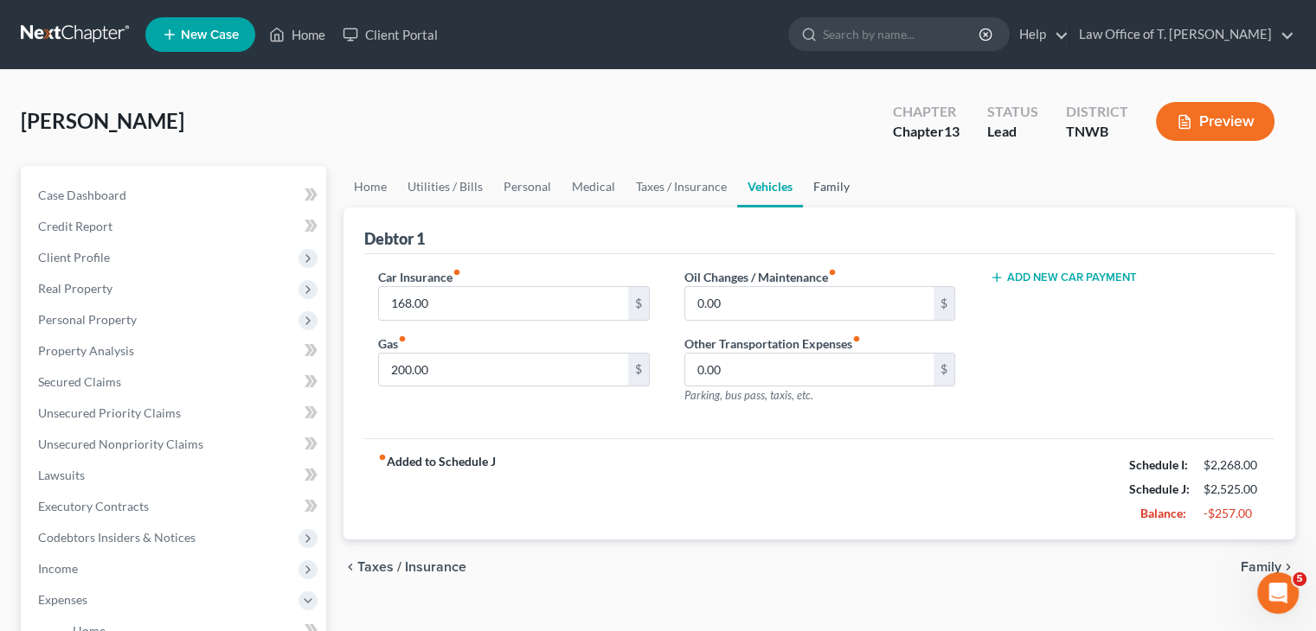
click at [824, 191] on link "Family" at bounding box center [831, 187] width 57 height 42
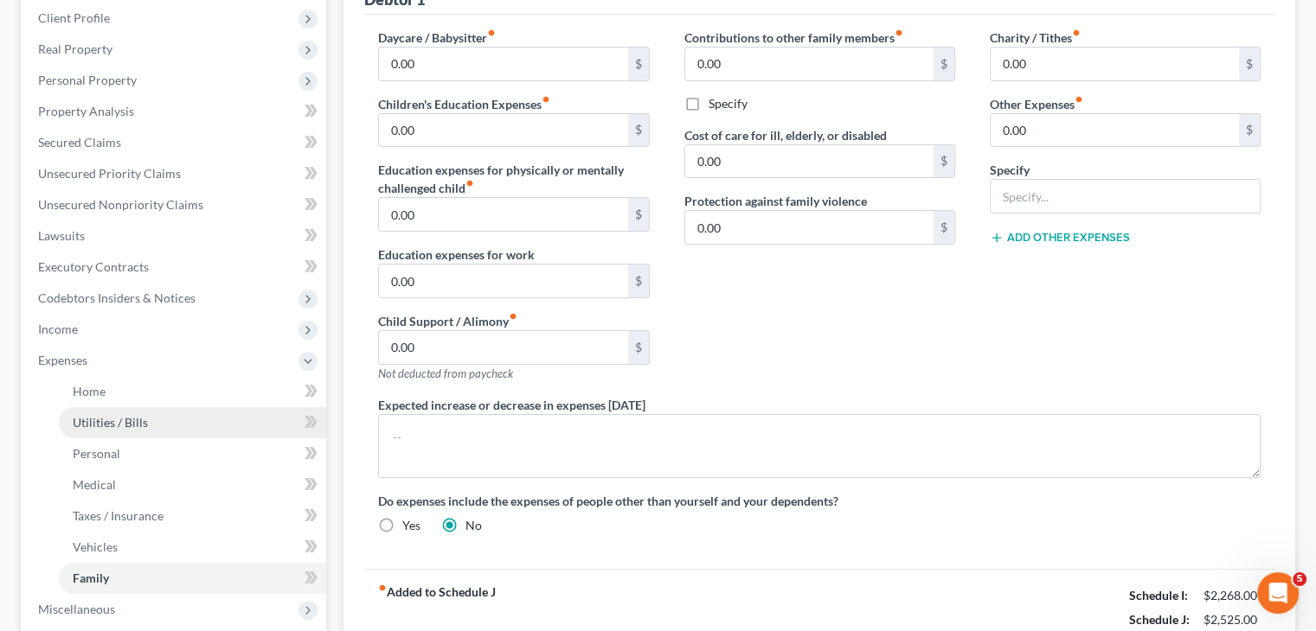
scroll to position [259, 0]
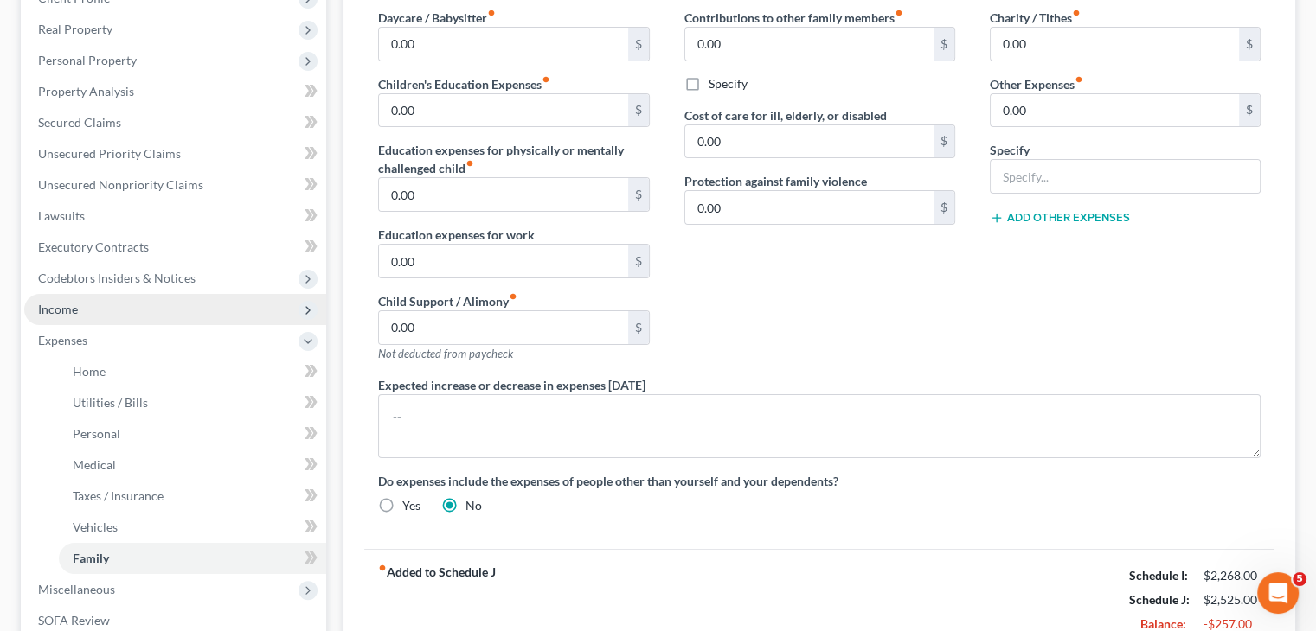
click at [81, 304] on span "Income" at bounding box center [175, 309] width 302 height 31
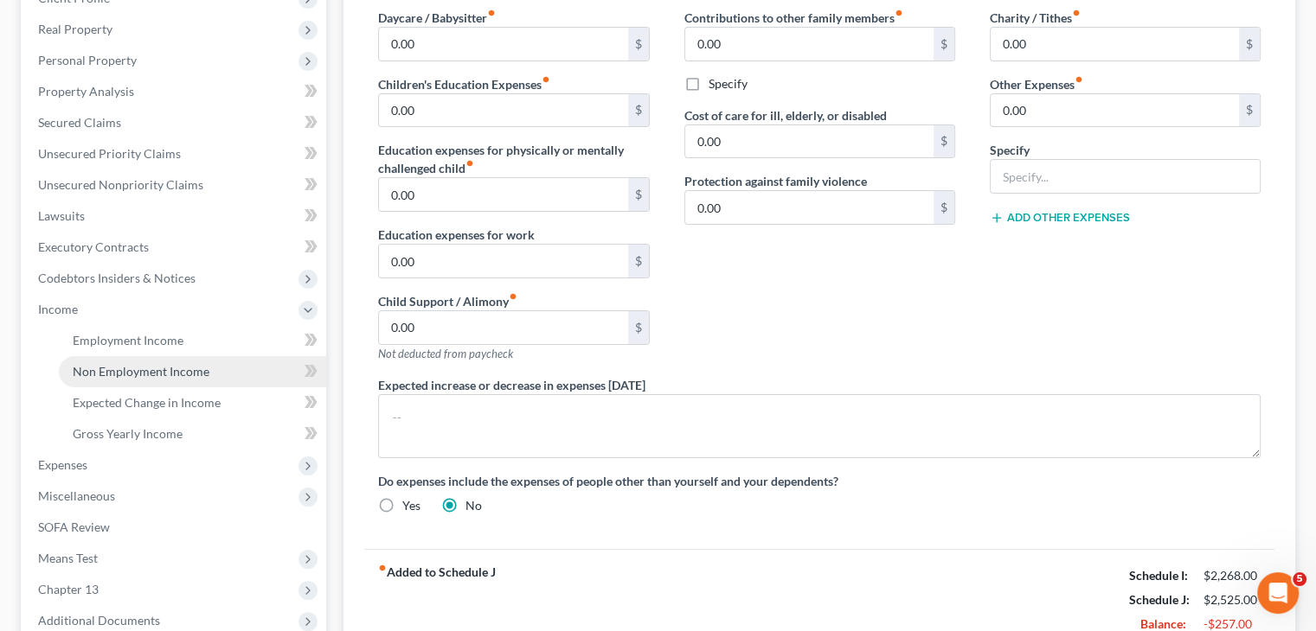
click at [177, 374] on span "Non Employment Income" at bounding box center [141, 371] width 137 height 15
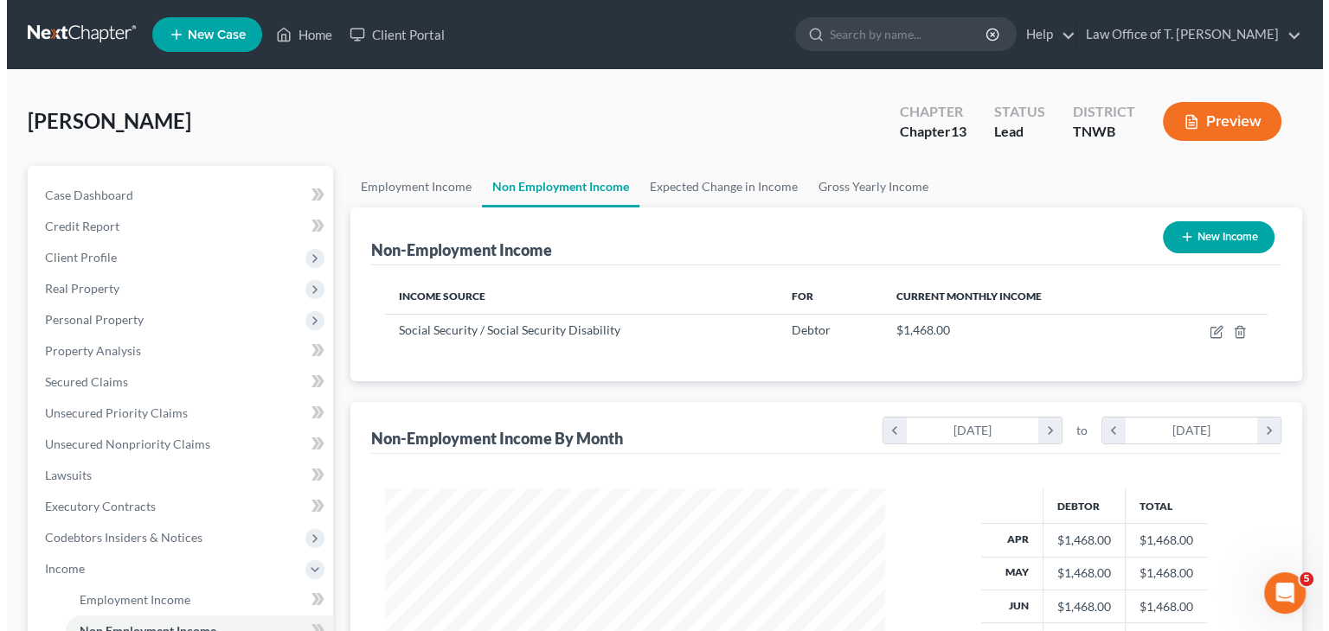
scroll to position [308, 534]
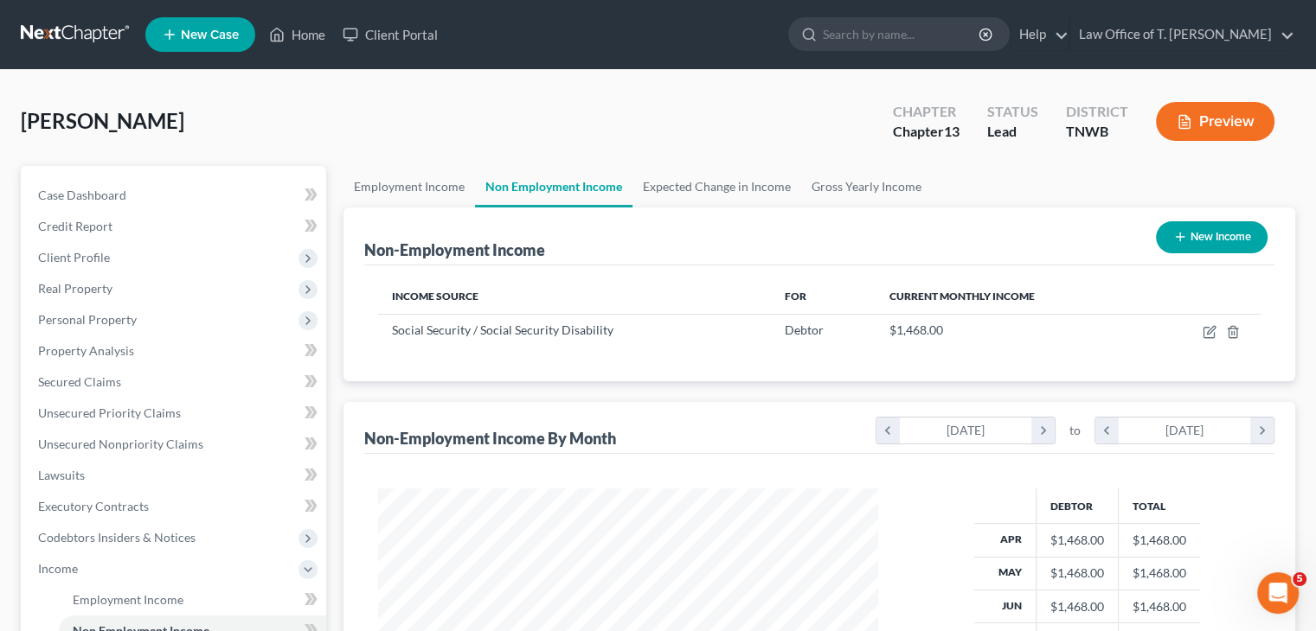
click at [1240, 245] on button "New Income" at bounding box center [1212, 237] width 112 height 32
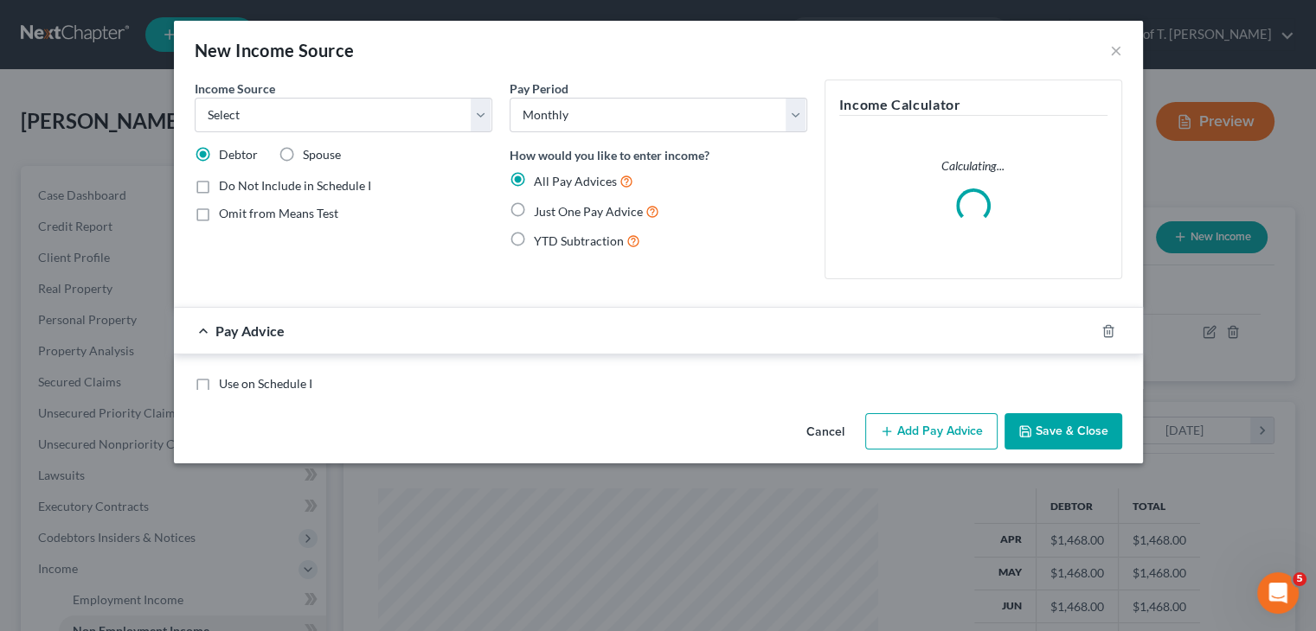
scroll to position [308, 540]
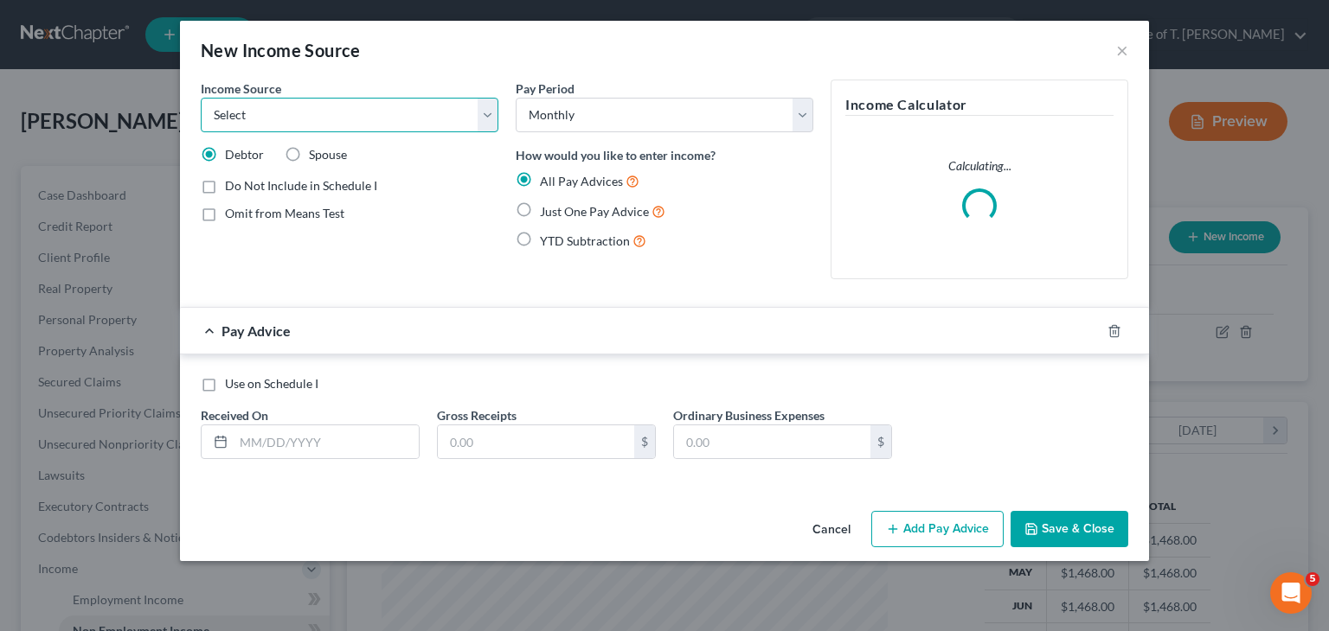
click at [448, 118] on select "Select Unemployment Disability (from employer) Pension Retirement Social Securi…" at bounding box center [350, 115] width 298 height 35
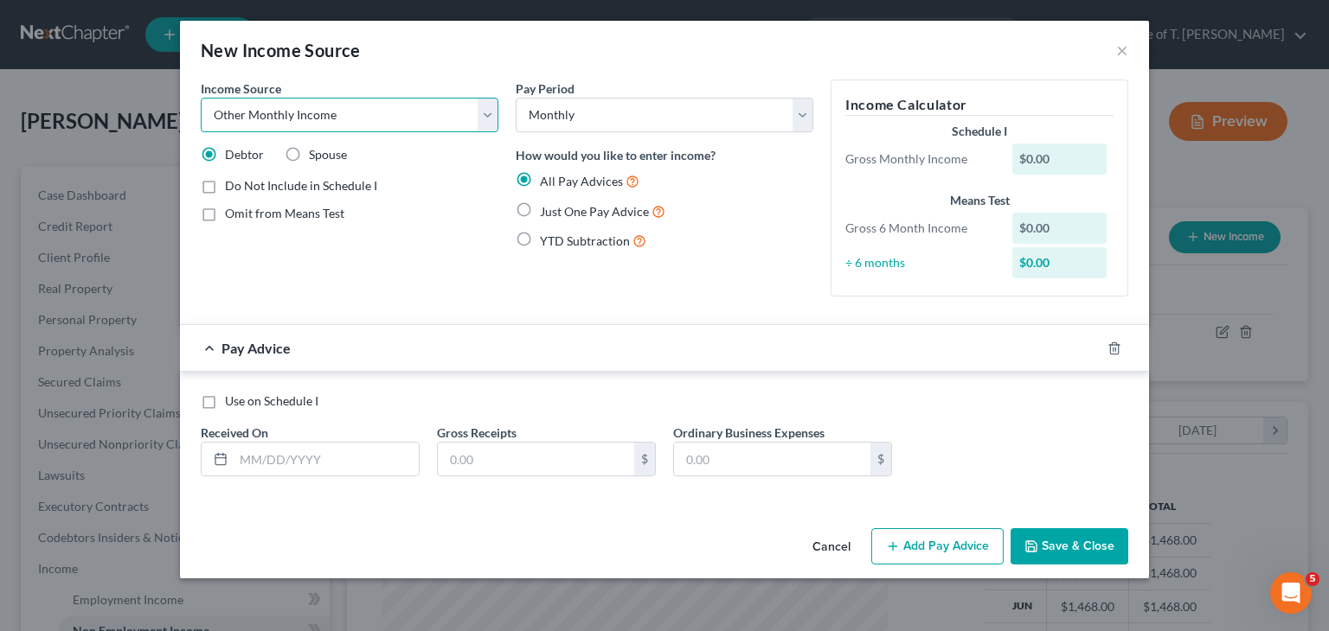
click at [201, 98] on select "Select Unemployment Disability (from employer) Pension Retirement Social Securi…" at bounding box center [350, 115] width 298 height 35
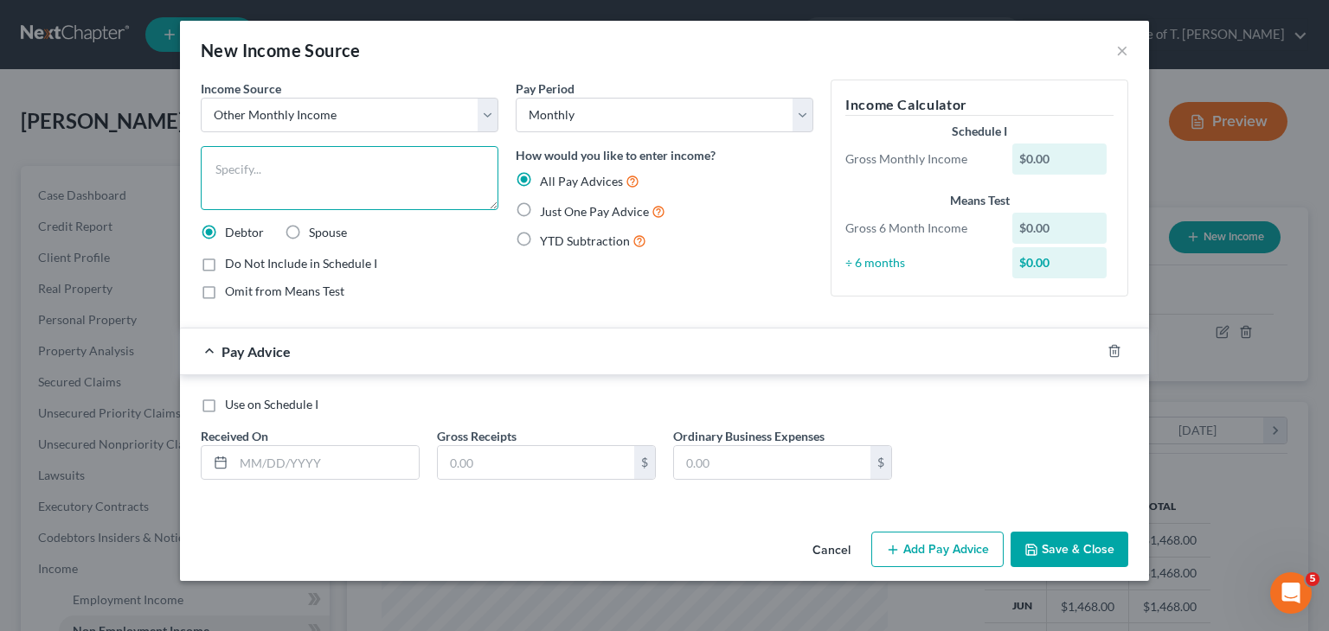
click at [329, 181] on textarea at bounding box center [350, 178] width 298 height 64
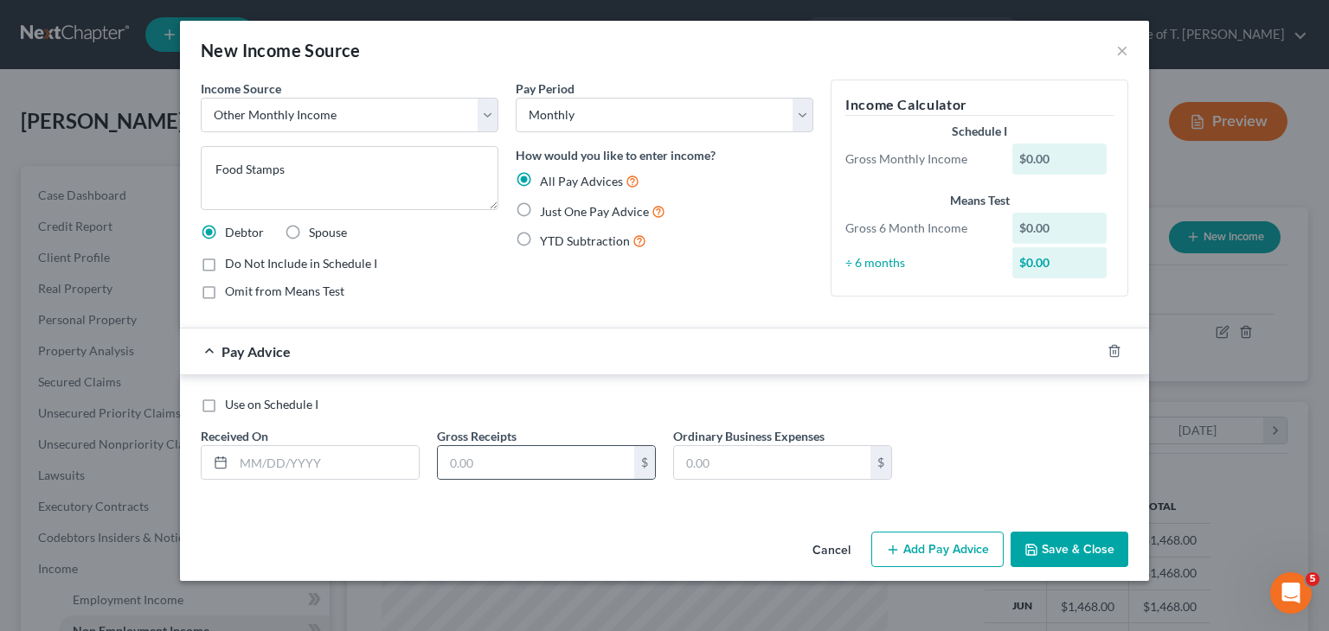
drag, startPoint x: 521, startPoint y: 208, endPoint x: 408, endPoint y: 419, distance: 239.1
click at [540, 208] on label "Just One Pay Advice" at bounding box center [602, 212] width 125 height 20
click at [547, 208] on input "Just One Pay Advice" at bounding box center [552, 207] width 11 height 11
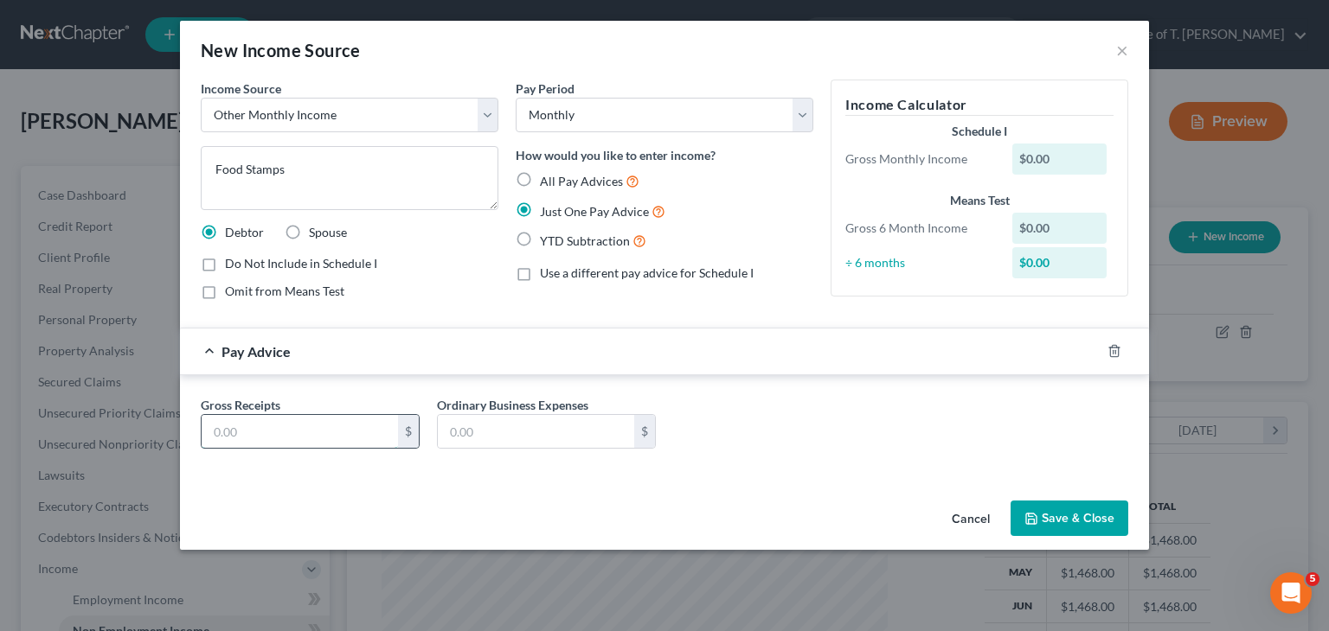
click at [332, 432] on input "text" at bounding box center [300, 431] width 196 height 33
click at [1094, 517] on button "Save & Close" at bounding box center [1069, 519] width 118 height 36
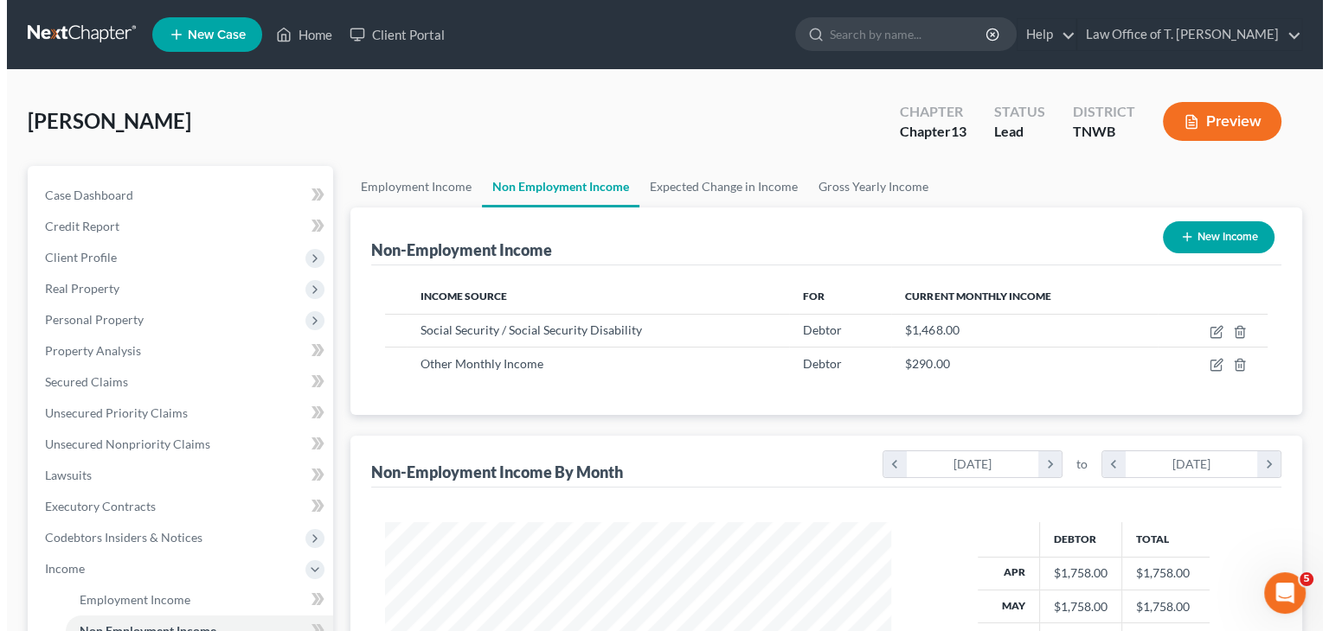
scroll to position [864680, 864454]
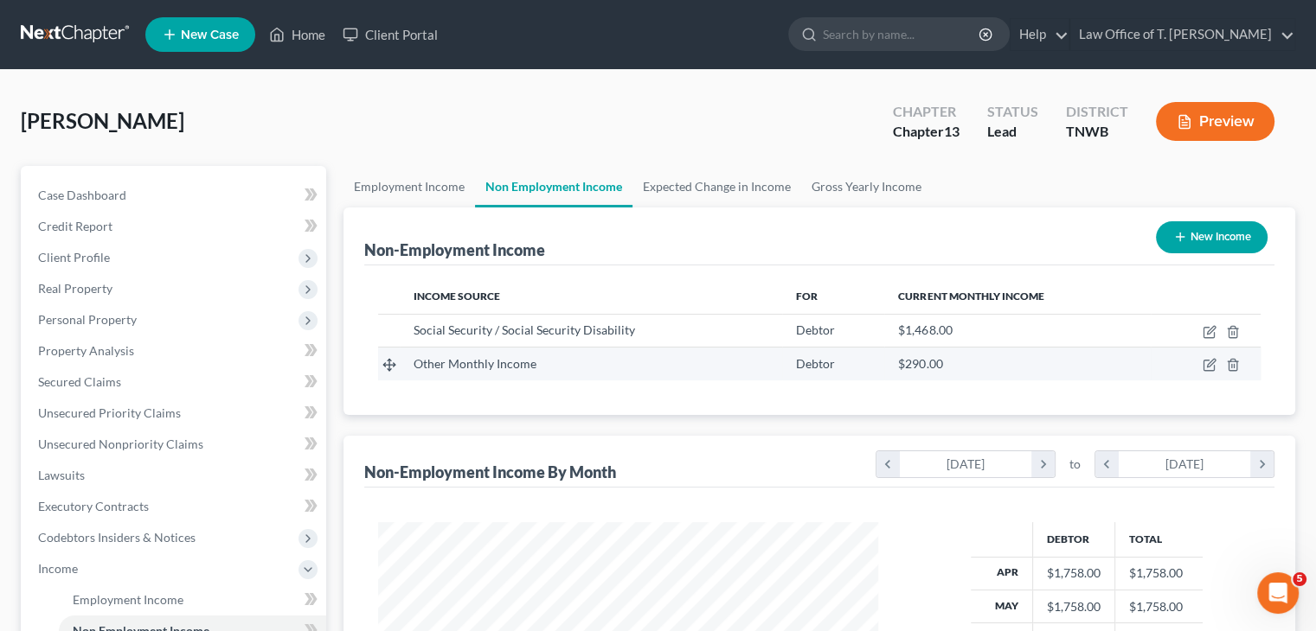
click at [1208, 371] on td at bounding box center [1205, 364] width 111 height 33
click at [1215, 368] on icon "button" at bounding box center [1209, 365] width 14 height 14
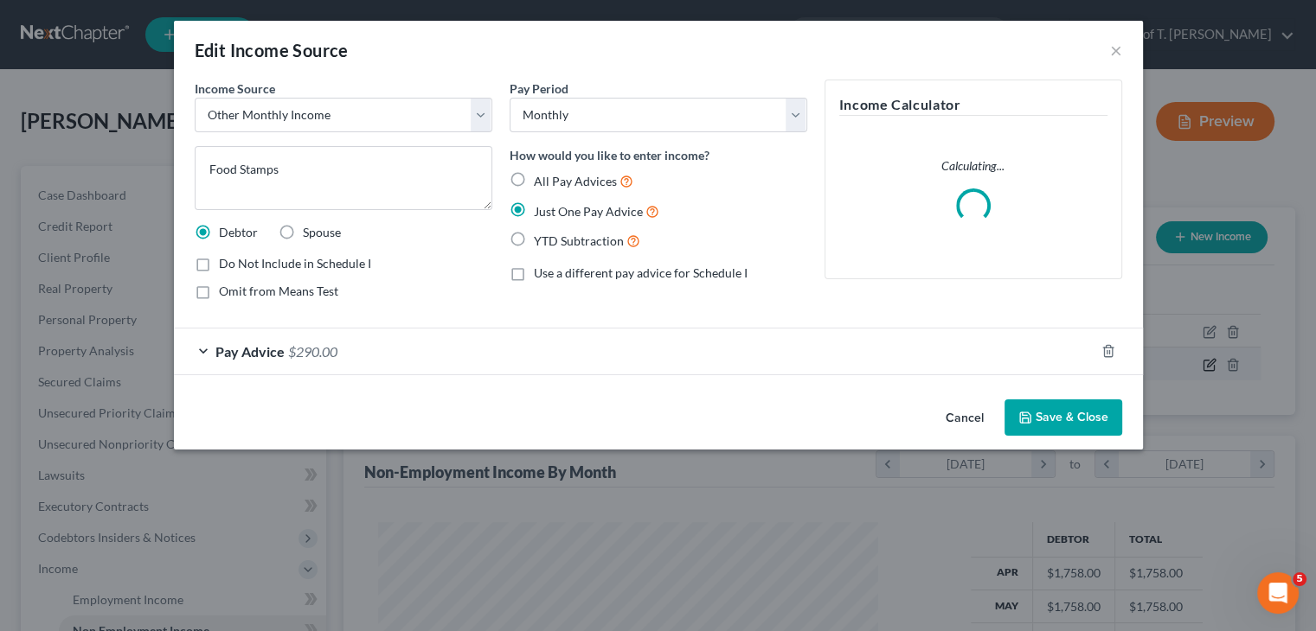
scroll to position [308, 540]
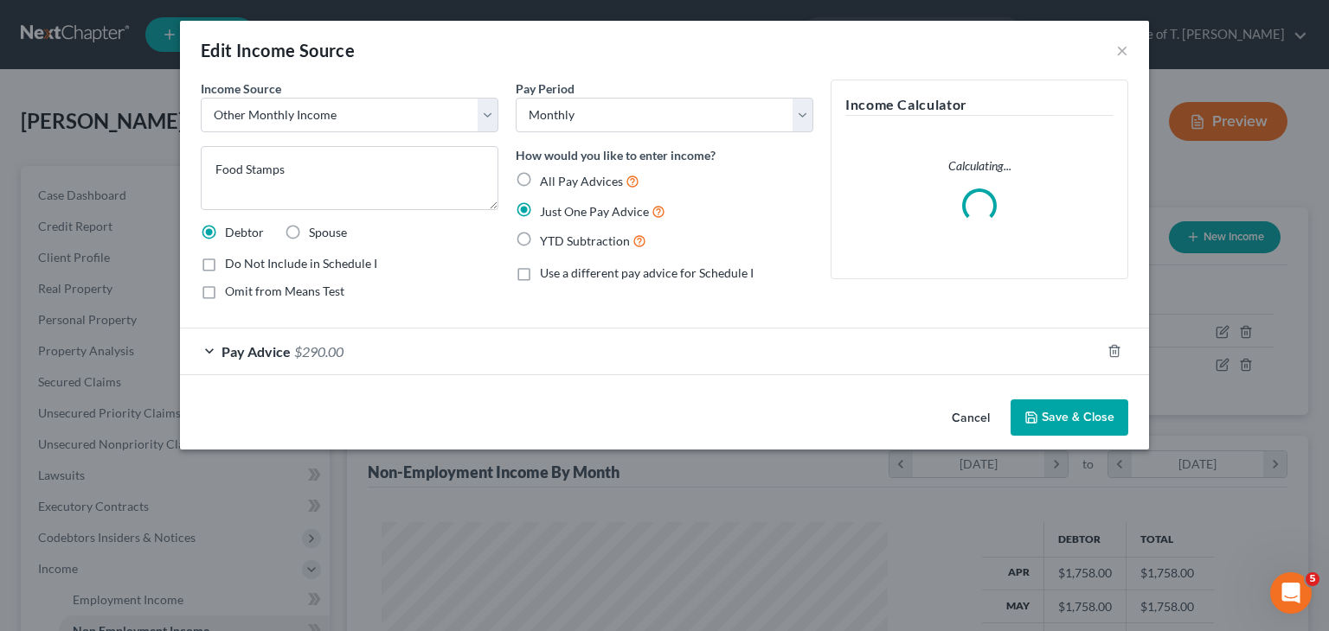
click at [1034, 424] on button "Save & Close" at bounding box center [1069, 418] width 118 height 36
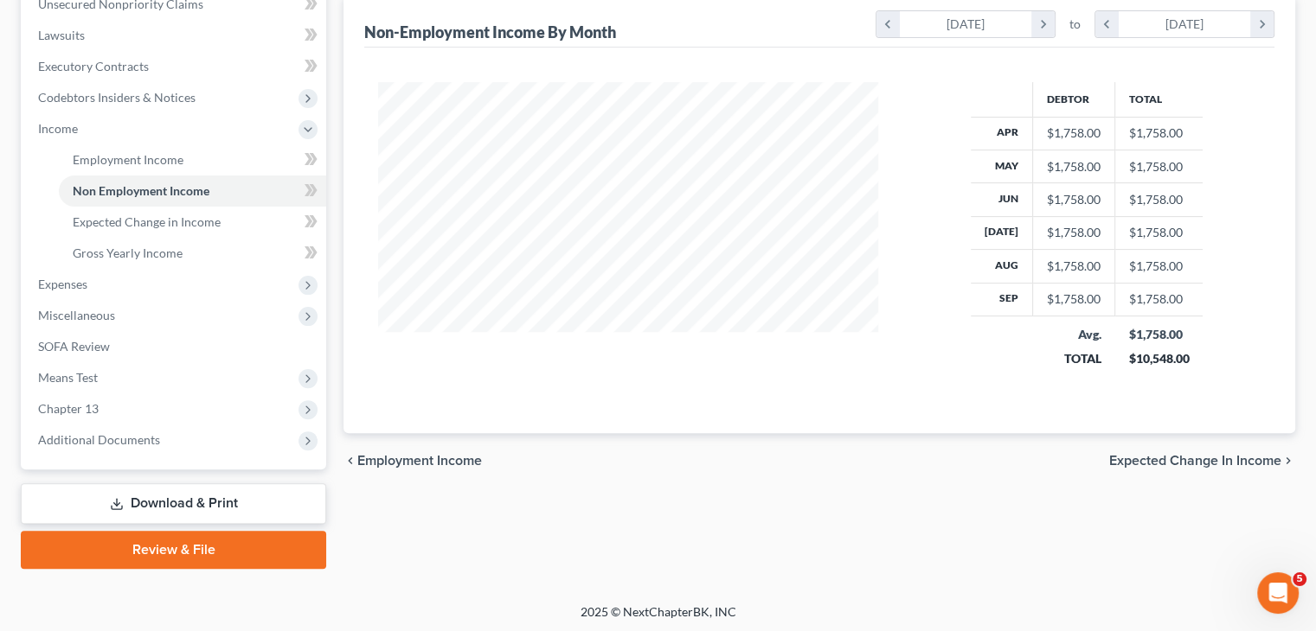
scroll to position [443, 0]
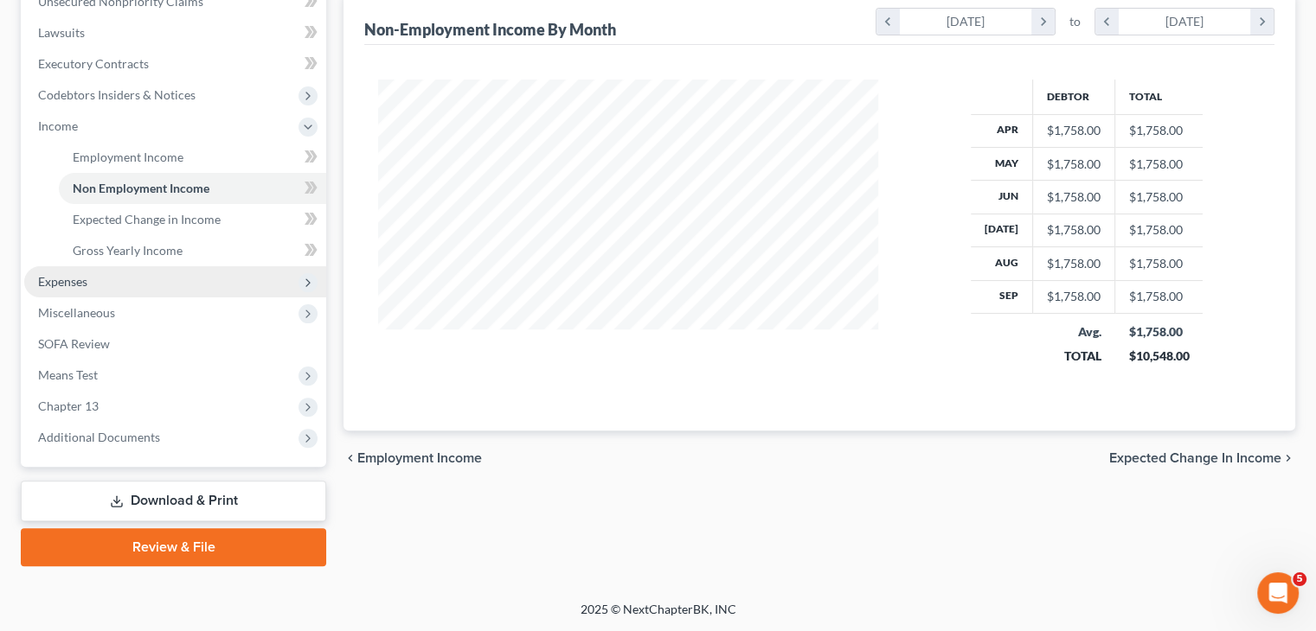
click at [86, 280] on span "Expenses" at bounding box center [62, 281] width 49 height 15
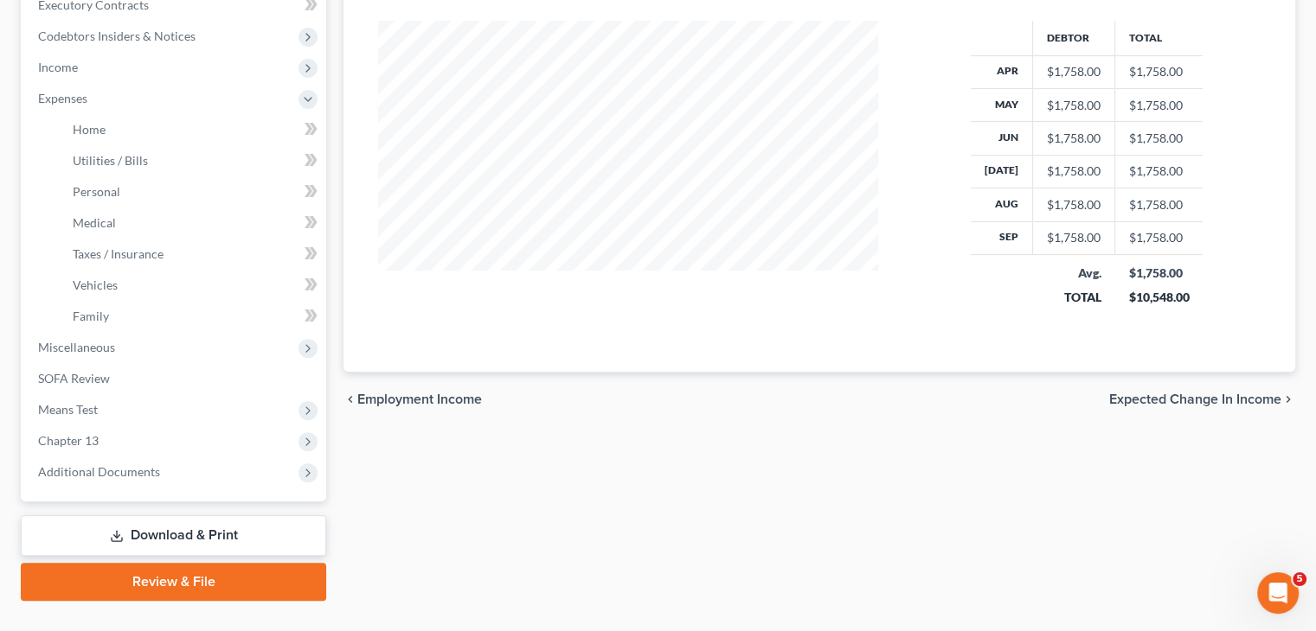
scroll to position [536, 0]
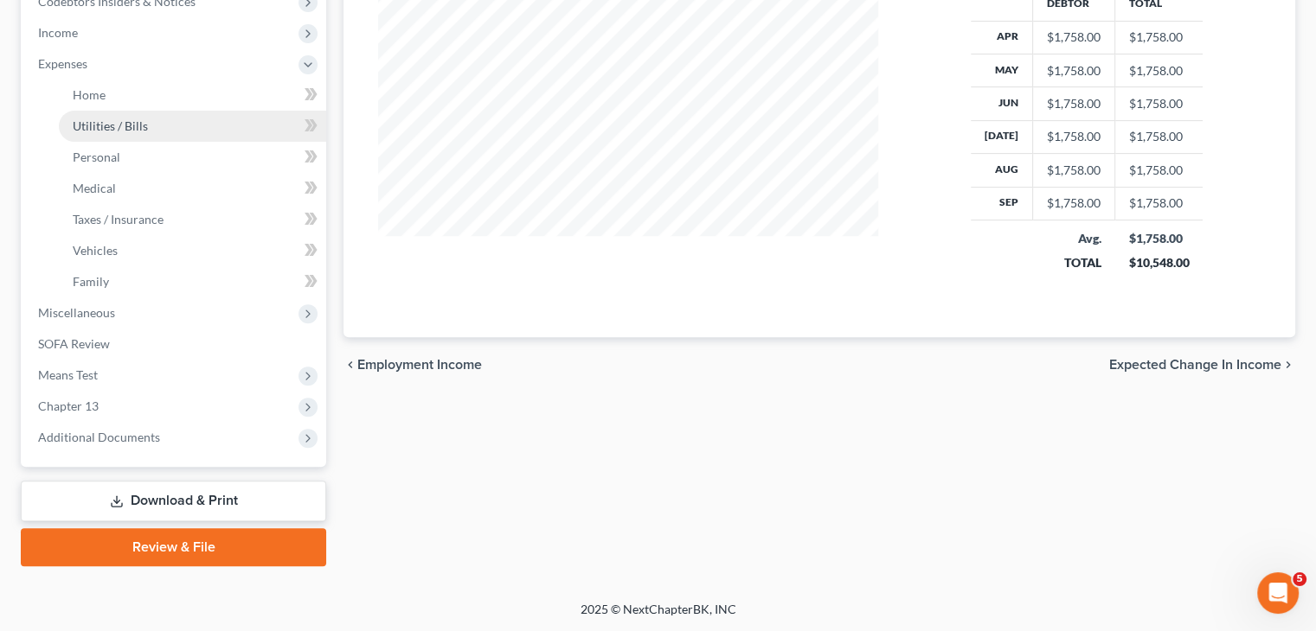
click at [105, 119] on span "Utilities / Bills" at bounding box center [110, 126] width 75 height 15
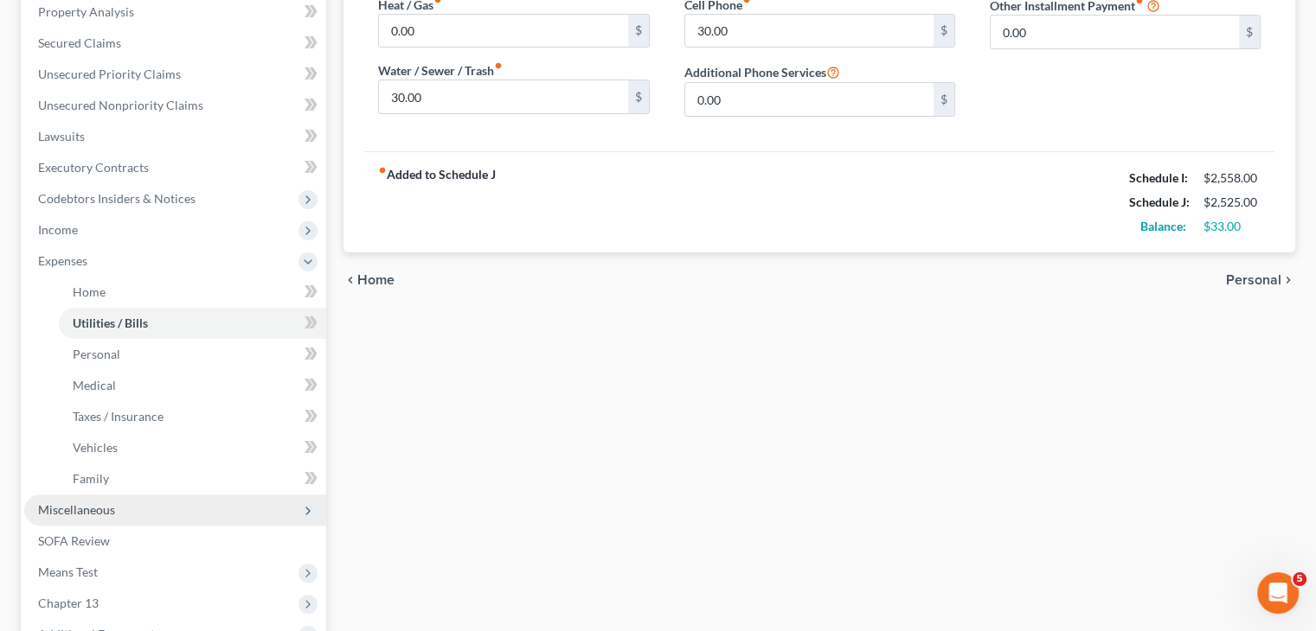
scroll to position [346, 0]
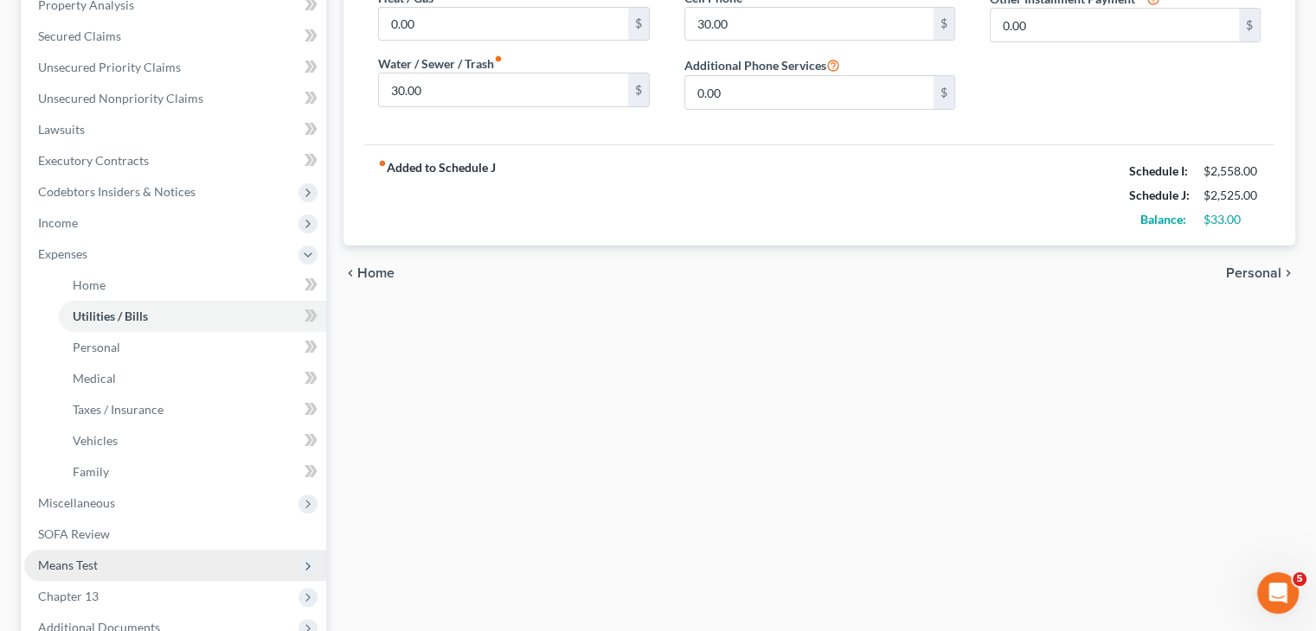
click at [105, 564] on span "Means Test" at bounding box center [175, 565] width 302 height 31
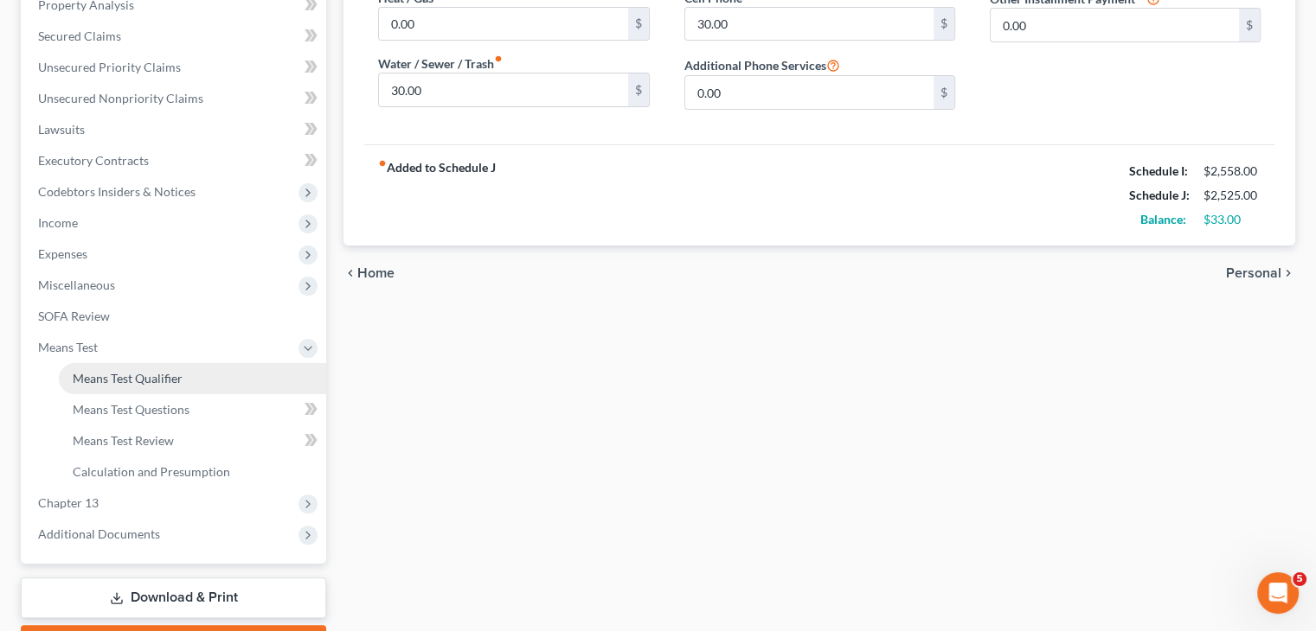
click at [157, 377] on span "Means Test Qualifier" at bounding box center [128, 378] width 110 height 15
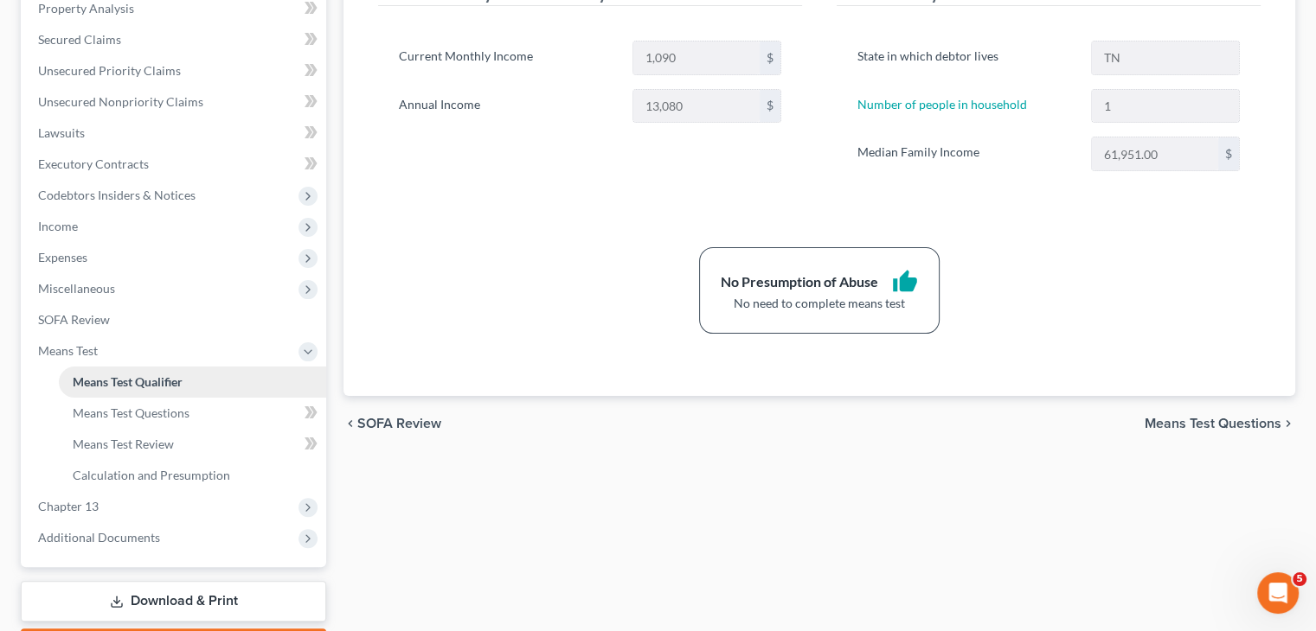
scroll to position [432, 0]
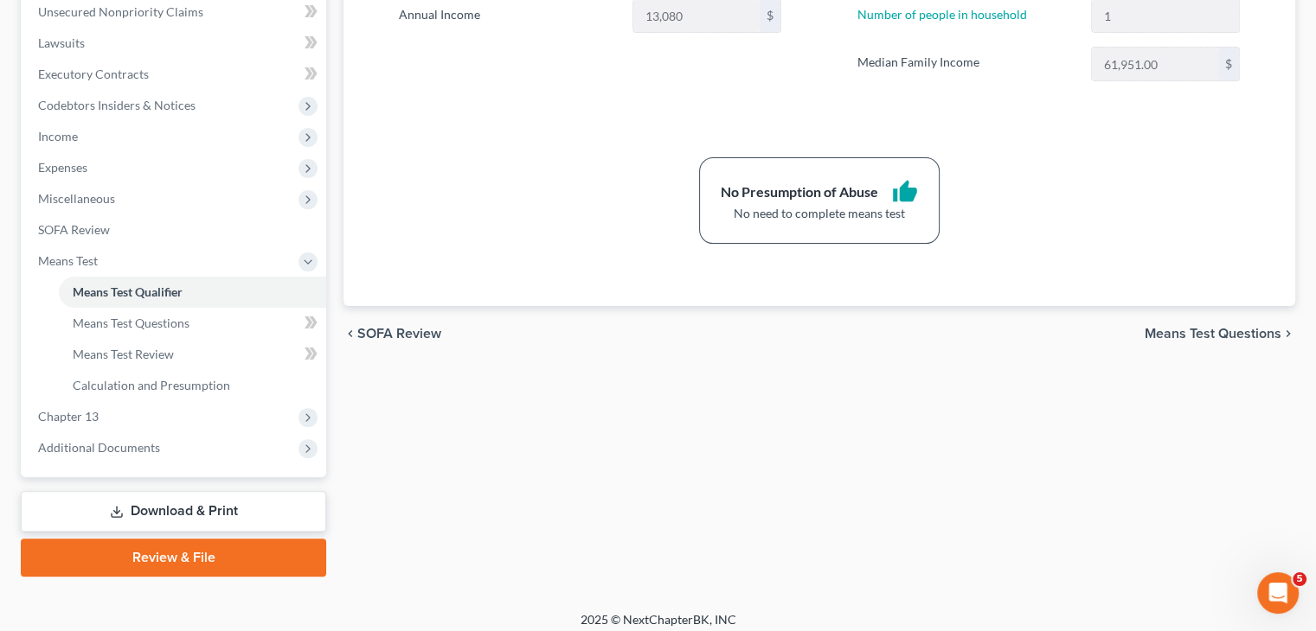
click at [203, 508] on link "Download & Print" at bounding box center [173, 511] width 305 height 41
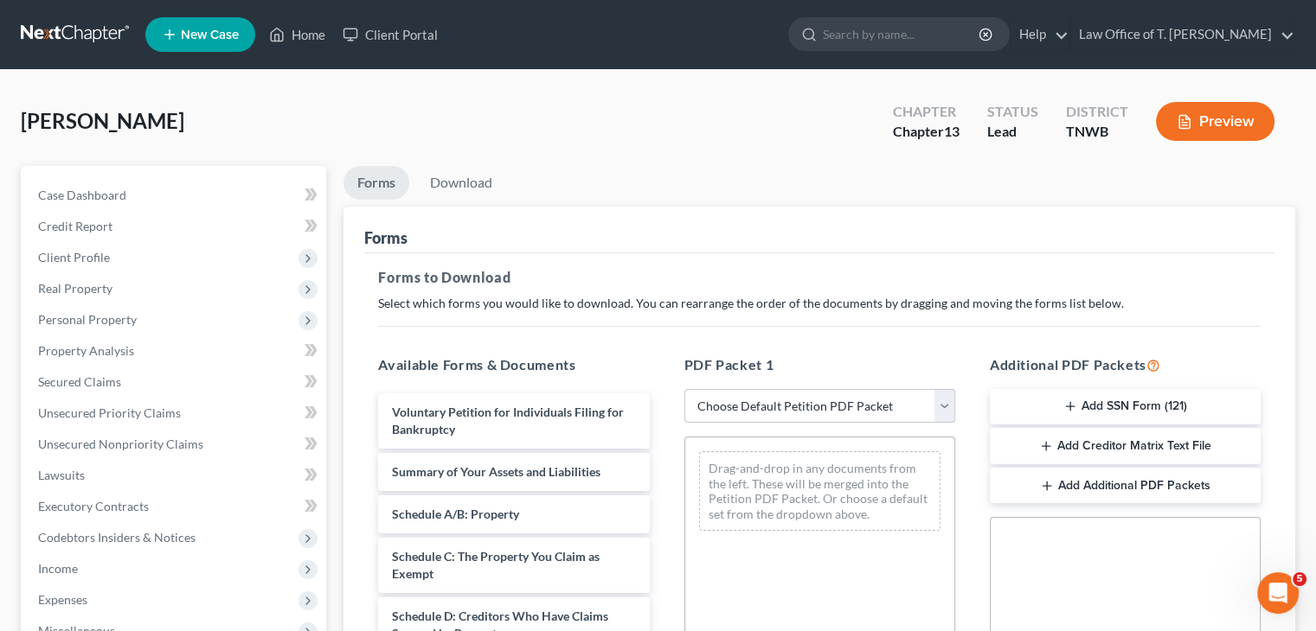
click at [941, 410] on select "Choose Default Petition PDF Packet Complete Bankruptcy Petition (all forms and …" at bounding box center [819, 406] width 271 height 35
click at [684, 389] on select "Choose Default Petition PDF Packet Complete Bankruptcy Petition (all forms and …" at bounding box center [819, 406] width 271 height 35
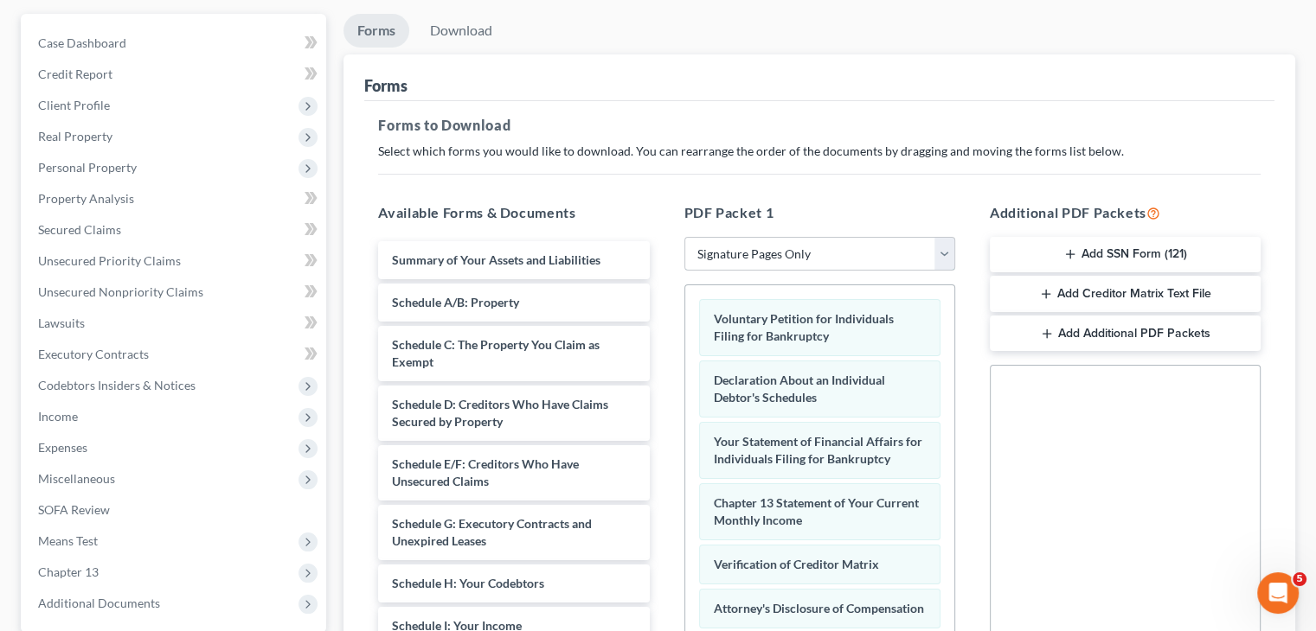
scroll to position [173, 0]
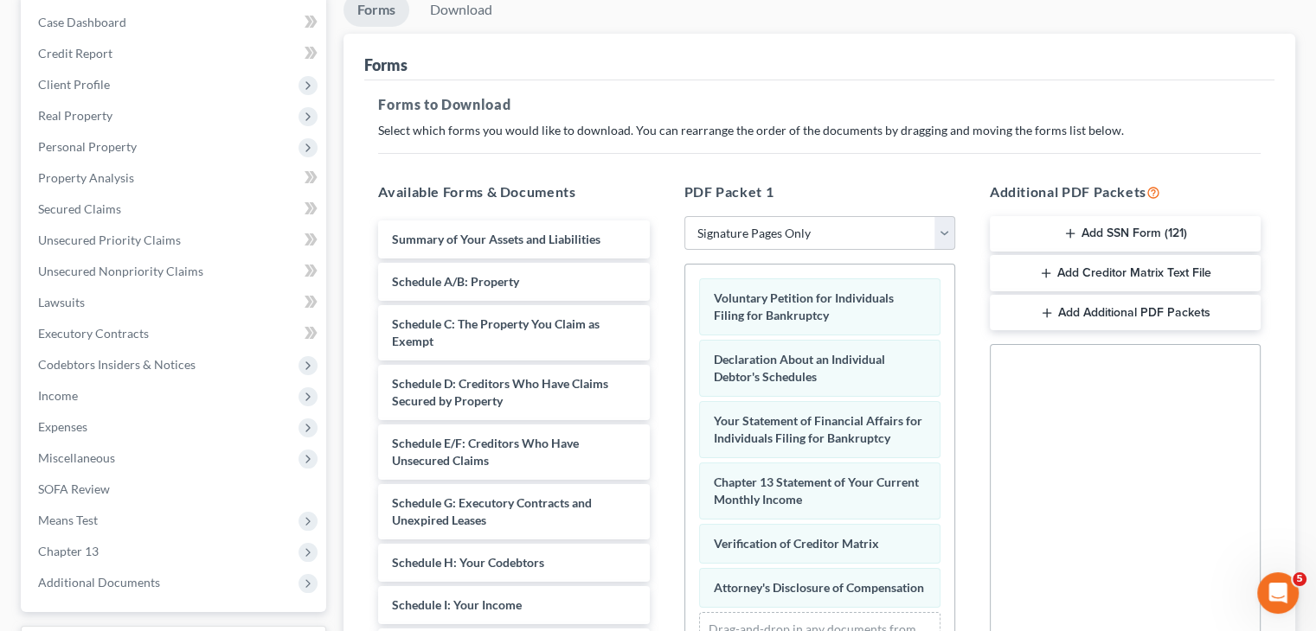
click at [1100, 234] on button "Add SSN Form (121)" at bounding box center [1125, 234] width 271 height 36
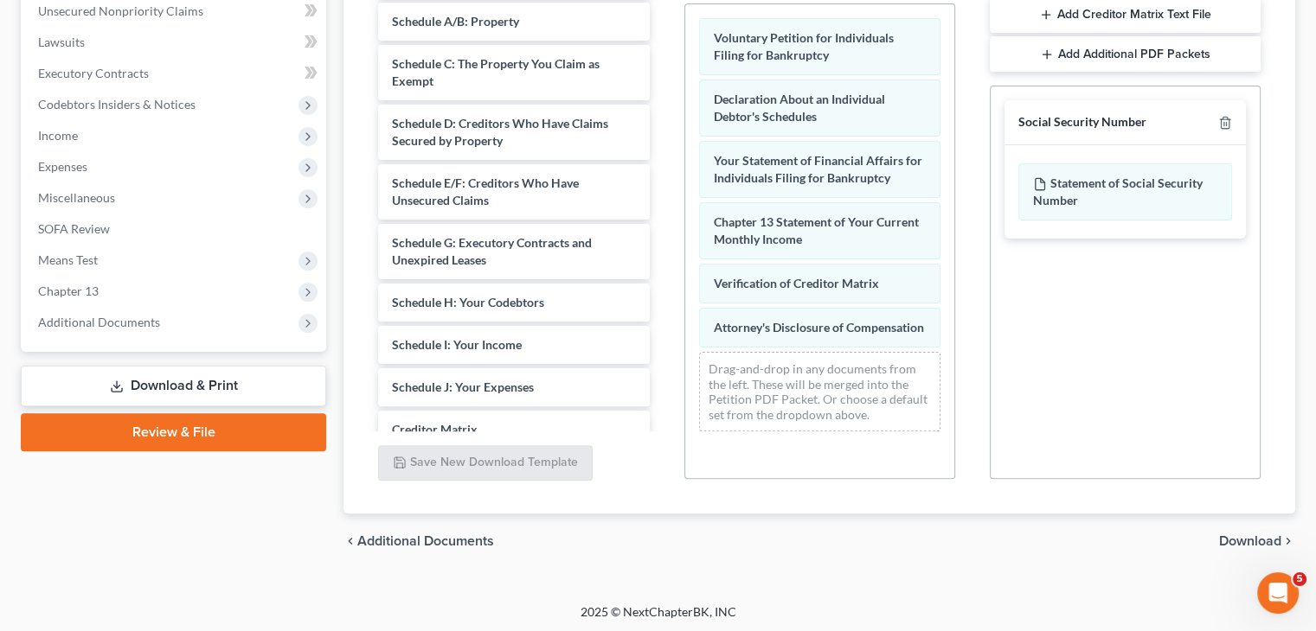
scroll to position [436, 0]
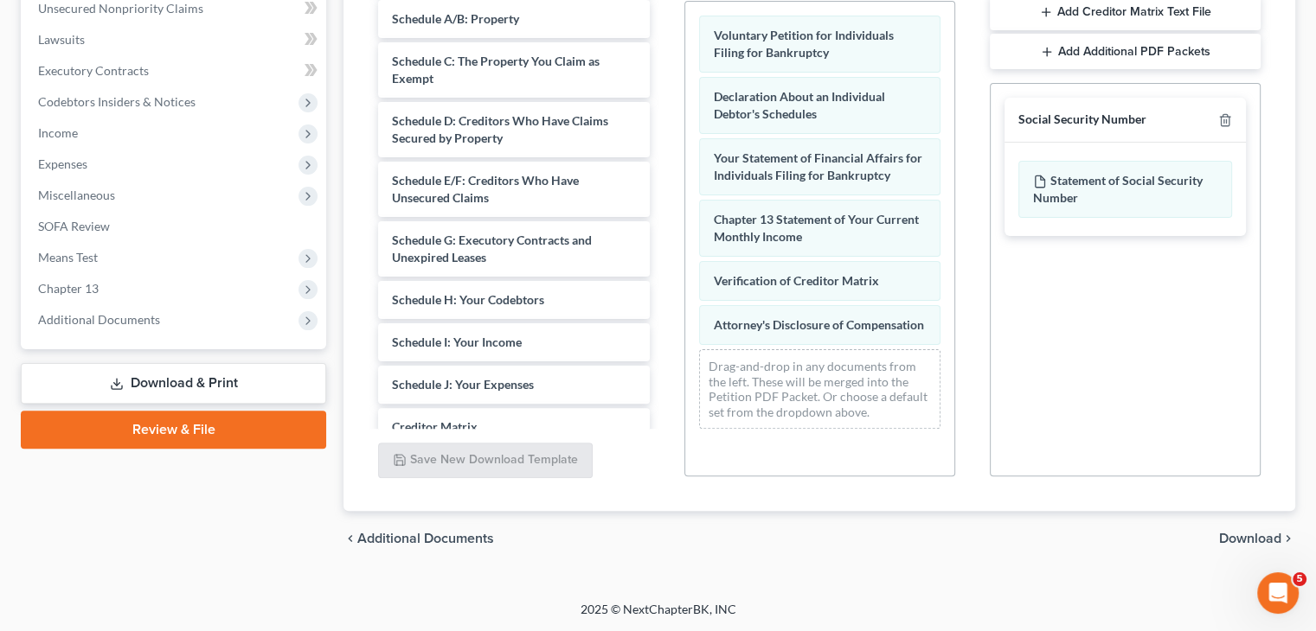
click at [1256, 547] on div "chevron_left Additional Documents Download chevron_right" at bounding box center [818, 538] width 951 height 55
click at [1241, 532] on span "Download" at bounding box center [1250, 539] width 62 height 14
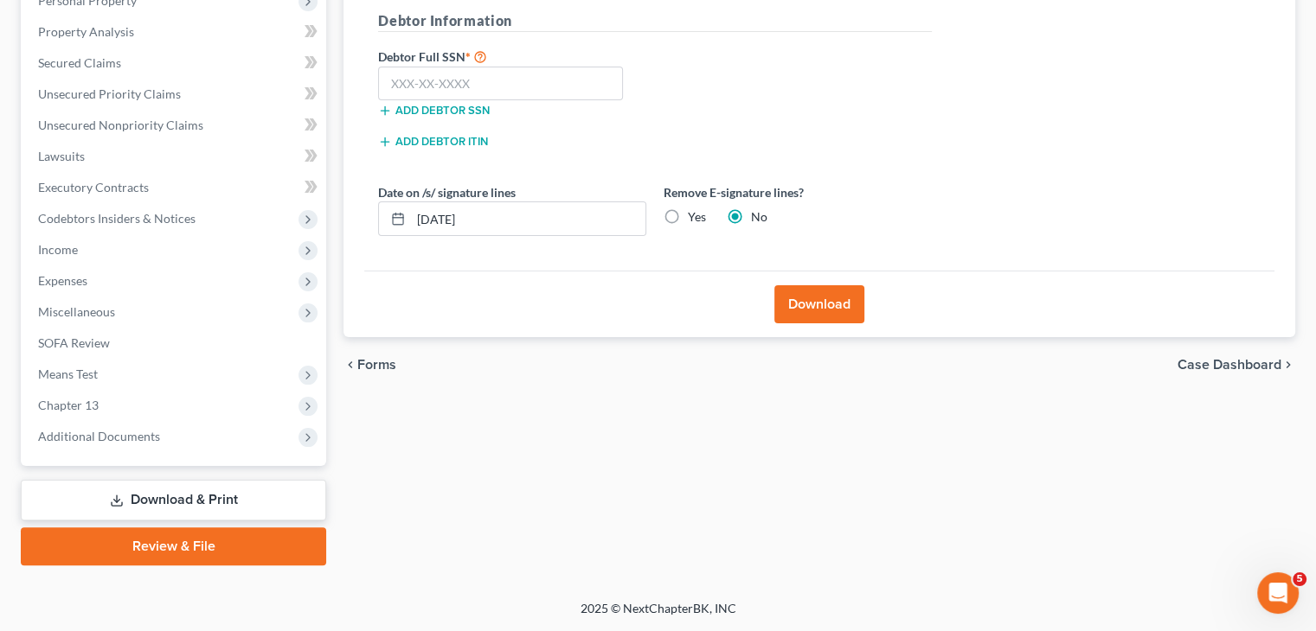
scroll to position [318, 0]
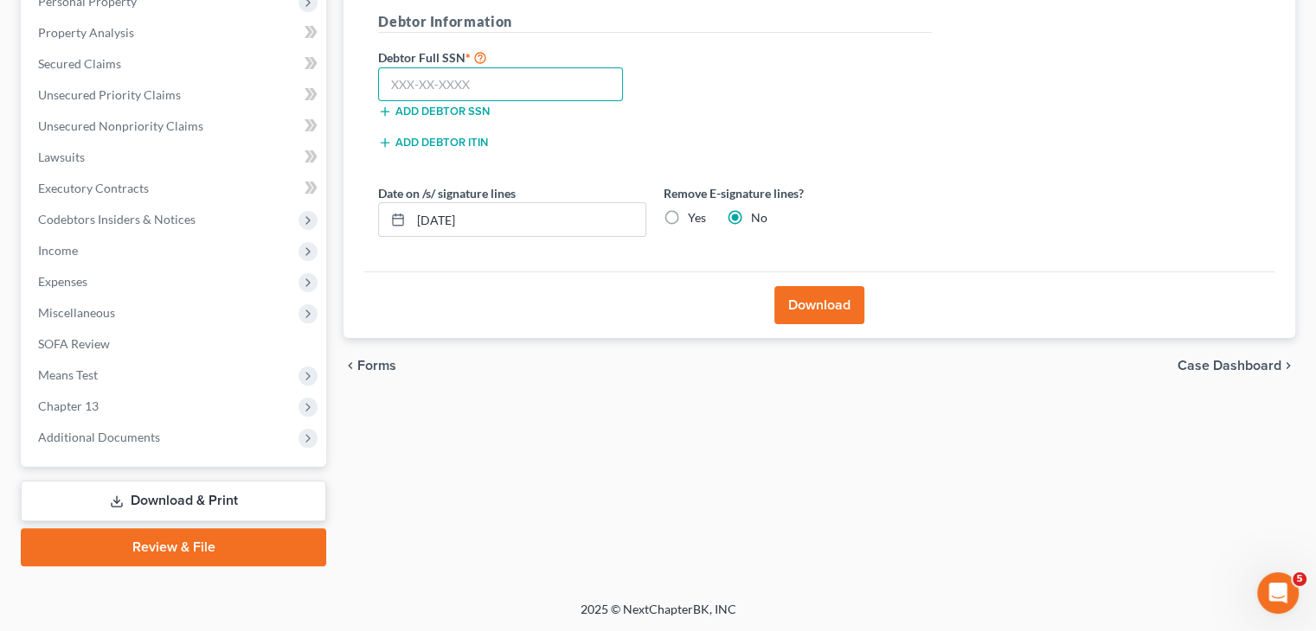
click at [394, 84] on input "text" at bounding box center [500, 84] width 245 height 35
click at [843, 298] on button "Download" at bounding box center [819, 305] width 90 height 38
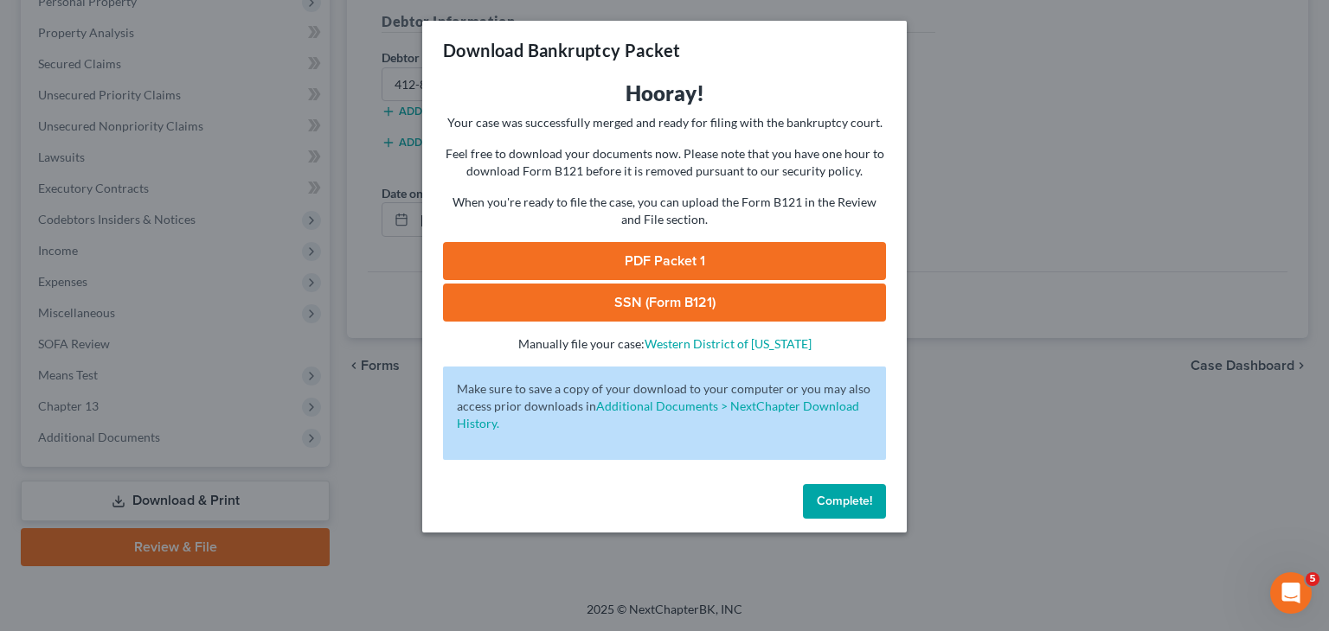
click at [721, 254] on link "PDF Packet 1" at bounding box center [664, 261] width 443 height 38
drag, startPoint x: 612, startPoint y: 302, endPoint x: 605, endPoint y: 281, distance: 21.6
click at [612, 302] on link "SSN (Form B121)" at bounding box center [664, 303] width 443 height 38
click at [853, 506] on span "Complete!" at bounding box center [844, 501] width 55 height 15
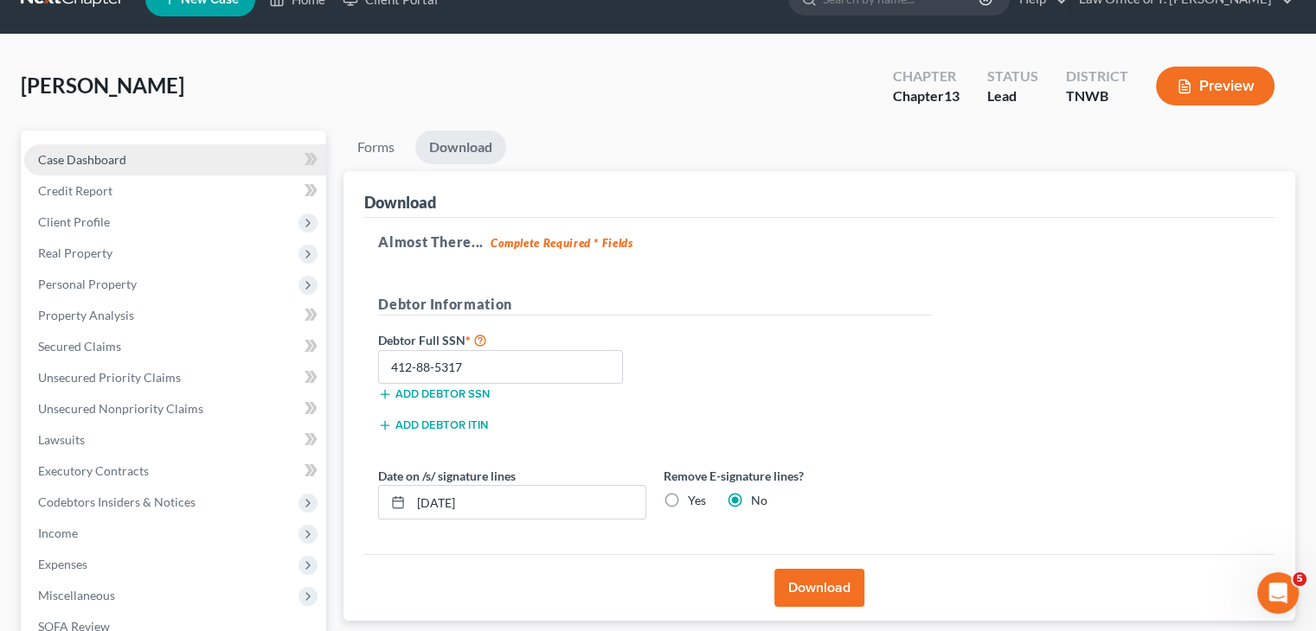
scroll to position [0, 0]
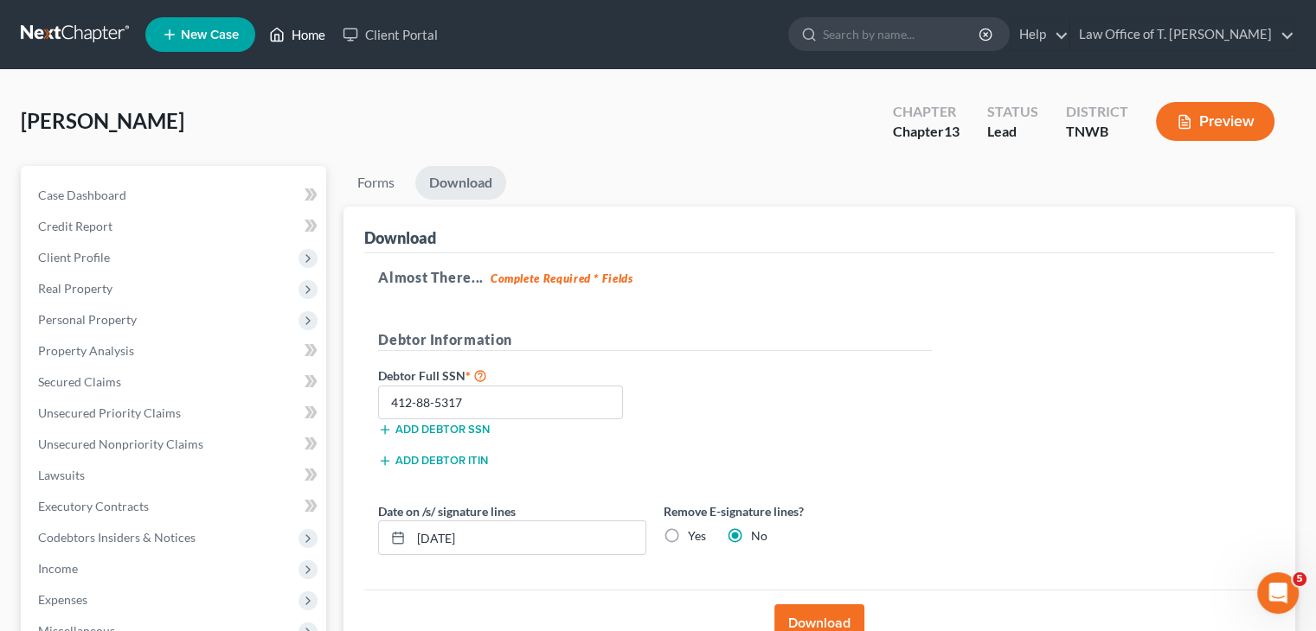
click at [297, 35] on link "Home" at bounding box center [297, 34] width 74 height 31
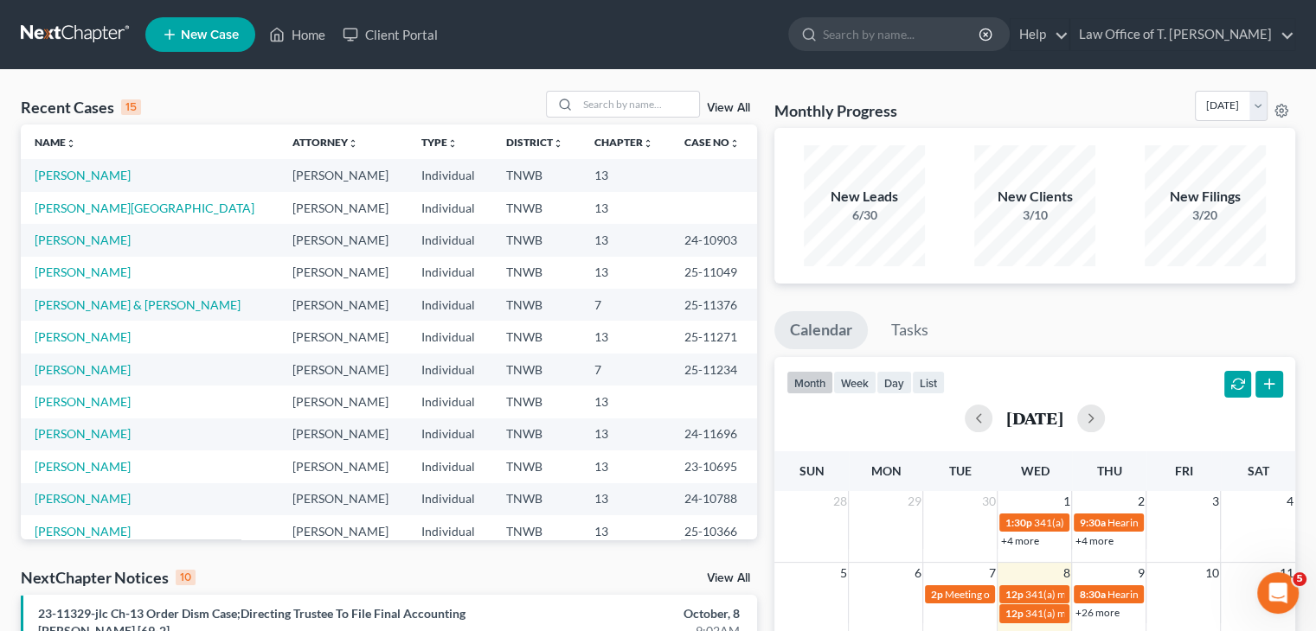
click at [197, 41] on span "New Case" at bounding box center [210, 35] width 58 height 13
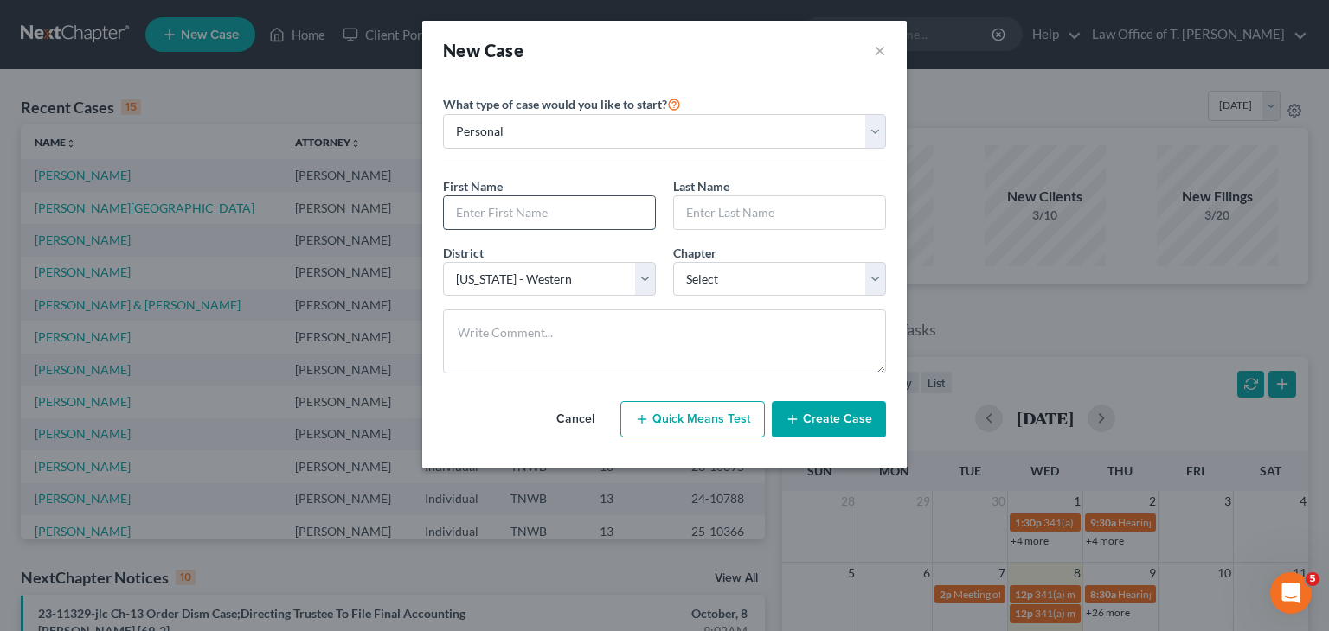
click at [550, 210] on input "text" at bounding box center [549, 212] width 211 height 33
click at [763, 273] on select "Select 7 11 12 13" at bounding box center [779, 279] width 213 height 35
click at [673, 262] on select "Select 7 11 12 13" at bounding box center [779, 279] width 213 height 35
click at [817, 416] on button "Create Case" at bounding box center [829, 419] width 114 height 36
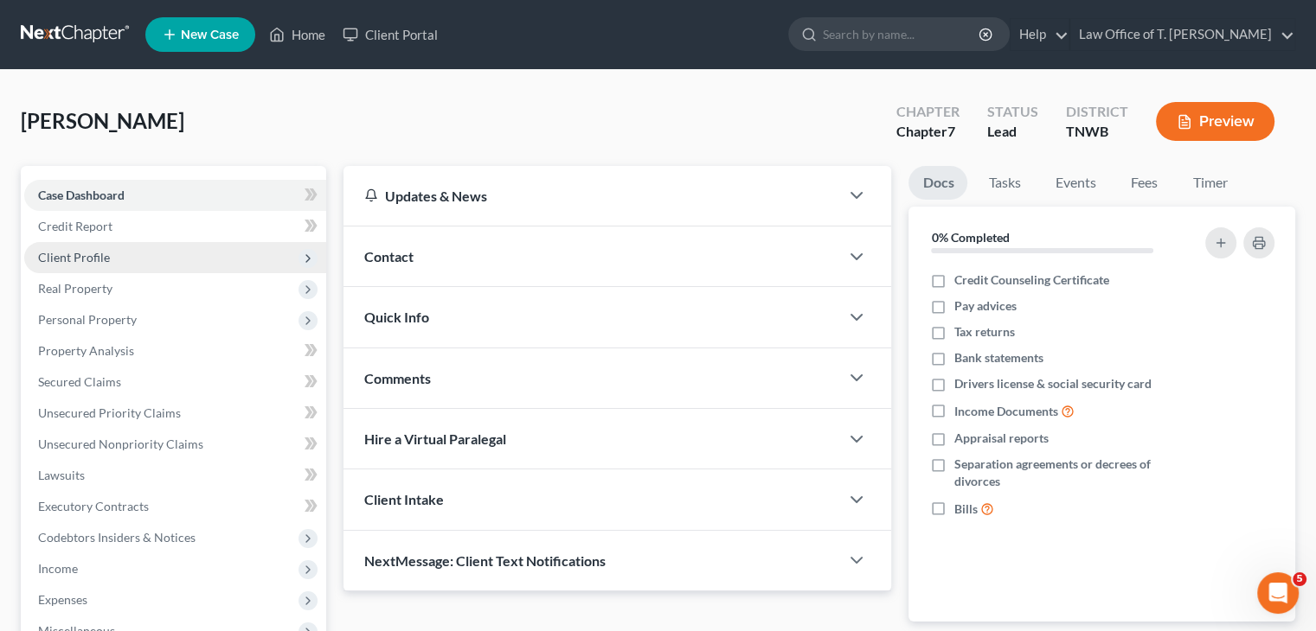
click at [173, 250] on span "Client Profile" at bounding box center [175, 257] width 302 height 31
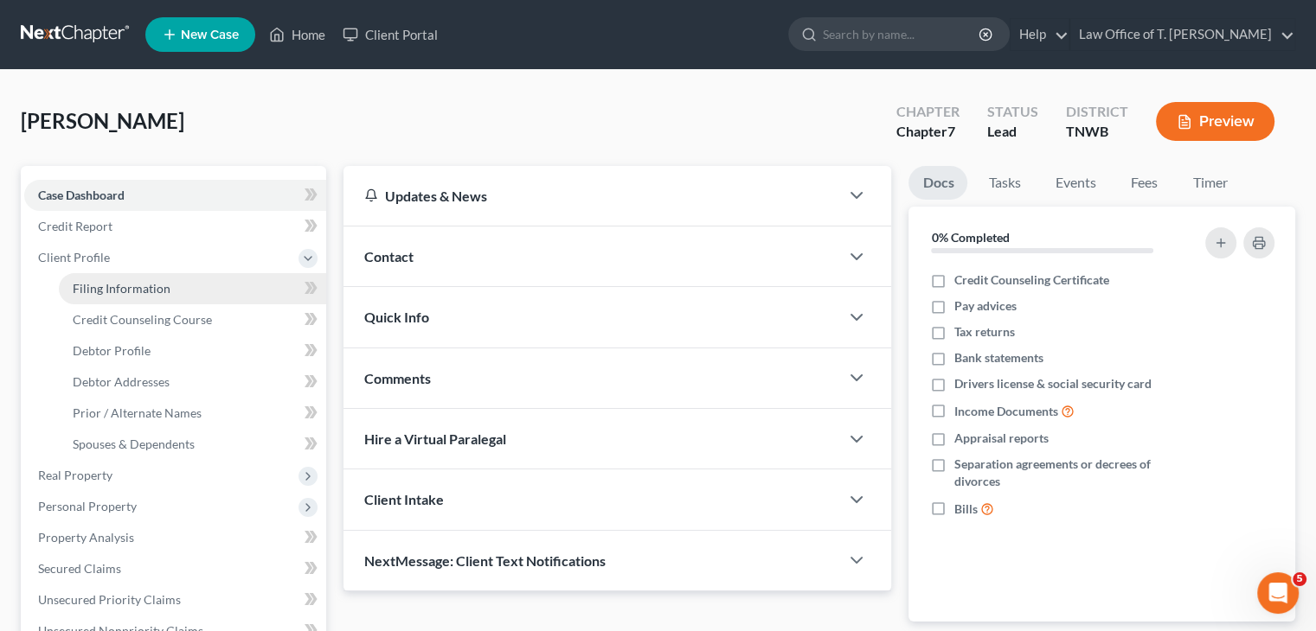
drag, startPoint x: 166, startPoint y: 286, endPoint x: 224, endPoint y: 298, distance: 59.2
click at [167, 286] on link "Filing Information" at bounding box center [192, 288] width 267 height 31
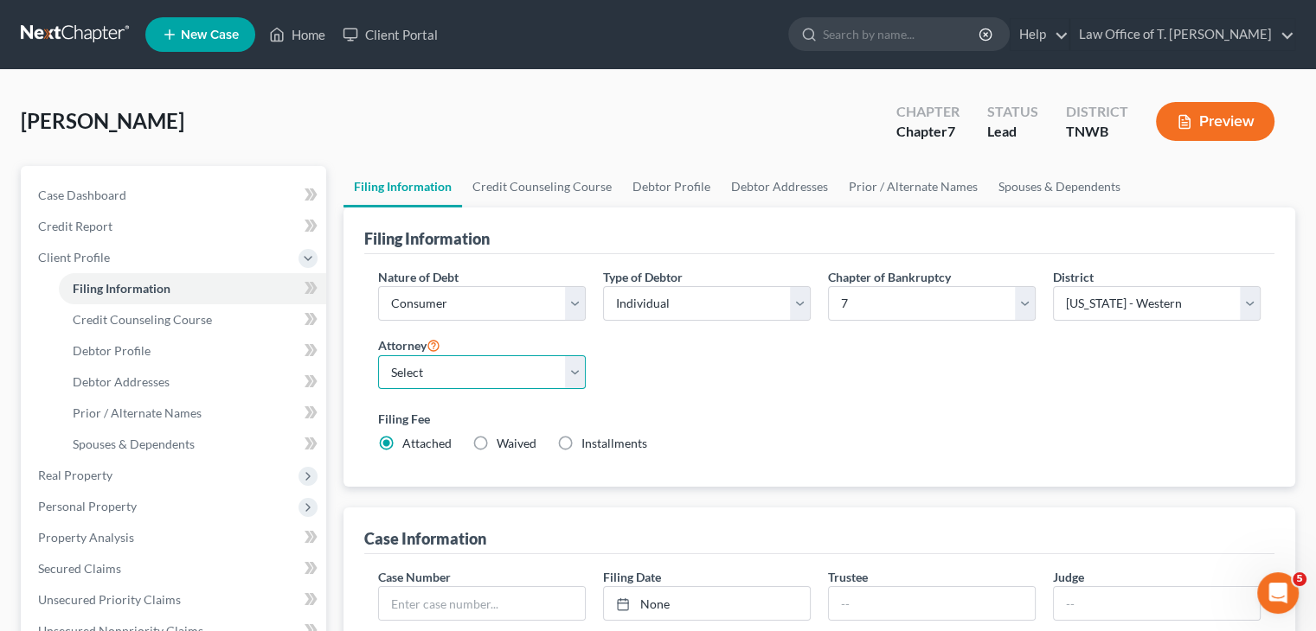
drag, startPoint x: 578, startPoint y: 374, endPoint x: 573, endPoint y: 386, distance: 12.9
click at [578, 374] on select "Select [PERSON_NAME] - TNWB [PERSON_NAME] - TNMB" at bounding box center [482, 373] width 208 height 35
click at [378, 356] on select "Select [PERSON_NAME] - TNWB [PERSON_NAME] - TNMB" at bounding box center [482, 373] width 208 height 35
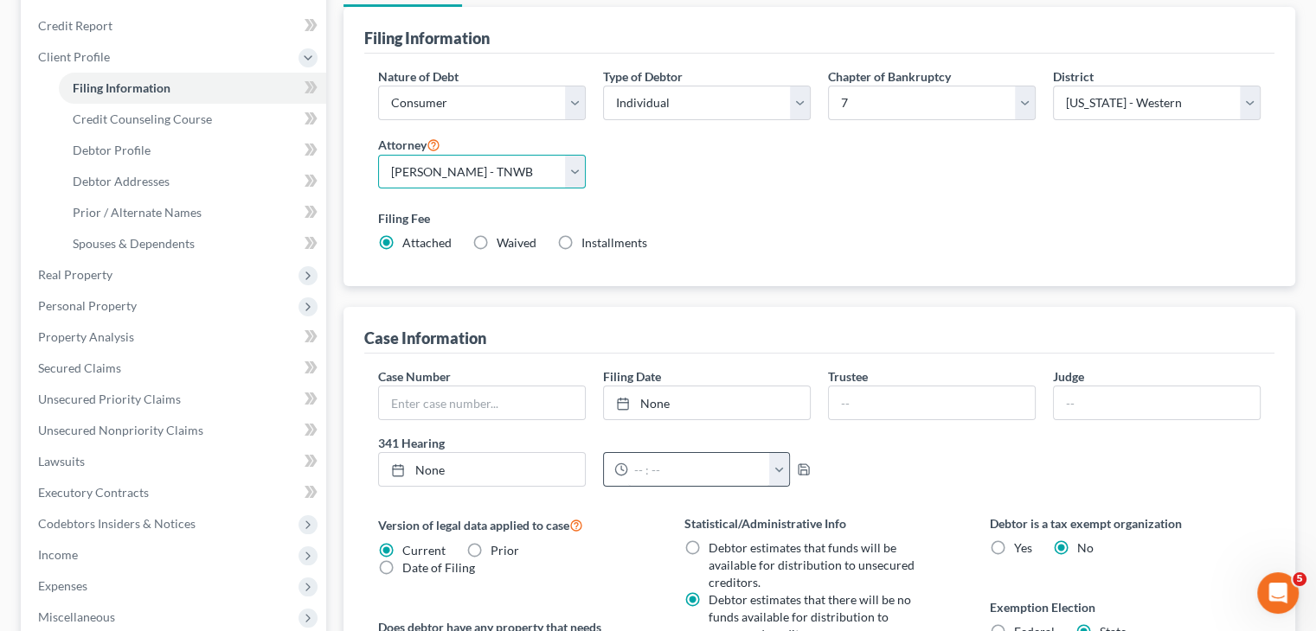
scroll to position [39, 0]
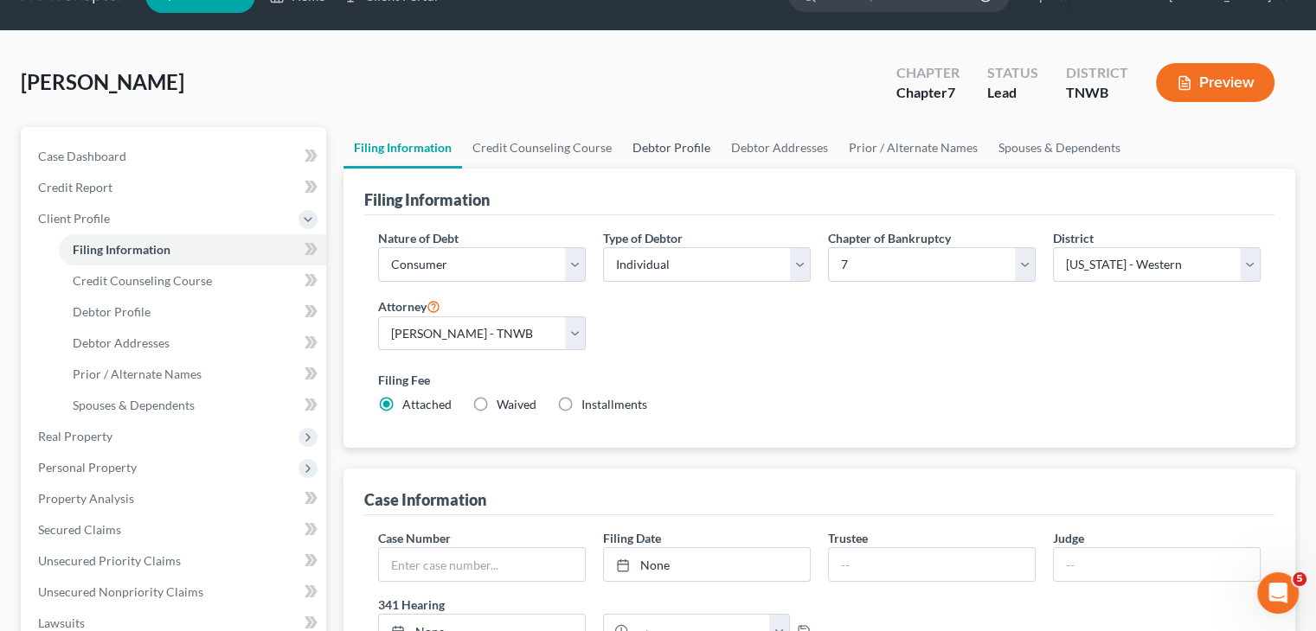
click at [662, 150] on link "Debtor Profile" at bounding box center [671, 148] width 99 height 42
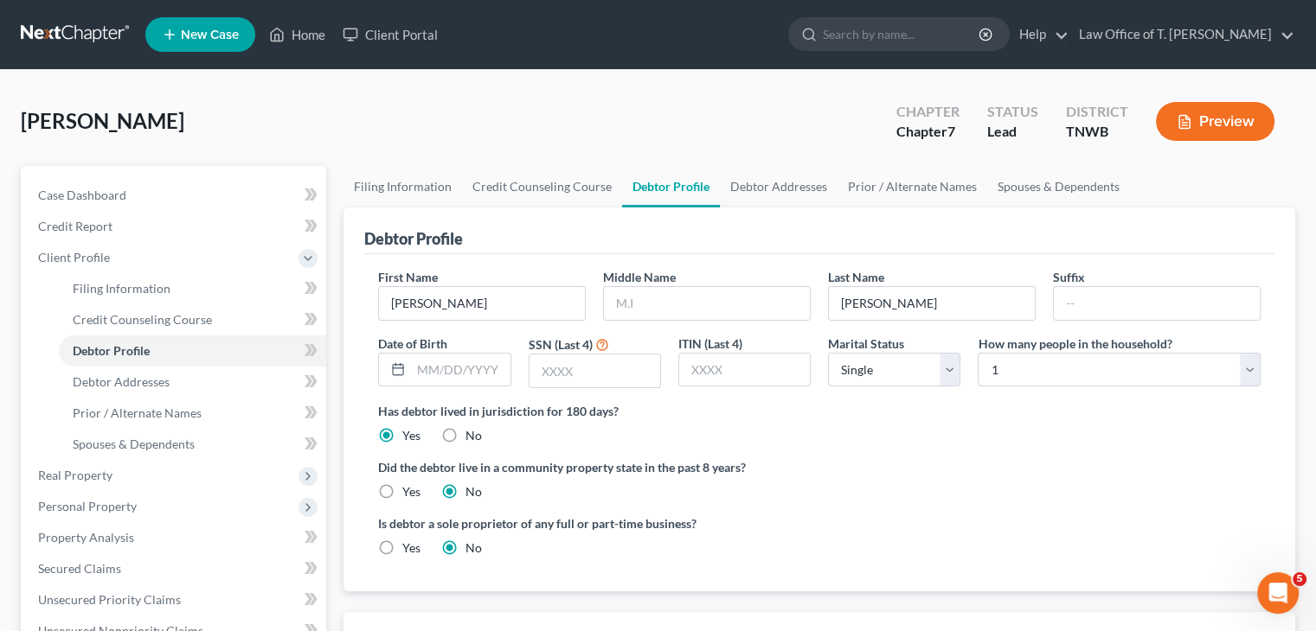
click at [661, 286] on div at bounding box center [707, 303] width 208 height 35
click at [659, 295] on input "text" at bounding box center [707, 303] width 206 height 33
click at [484, 376] on input "text" at bounding box center [460, 370] width 99 height 33
click at [778, 190] on link "Debtor Addresses" at bounding box center [779, 187] width 118 height 42
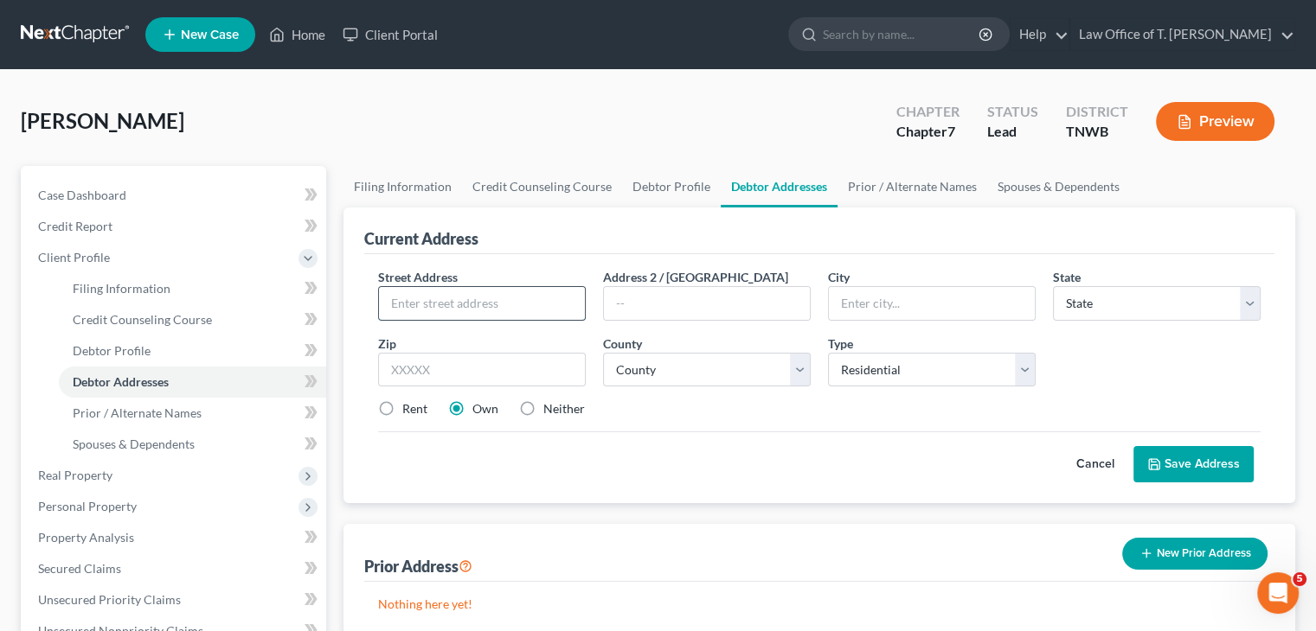
click at [502, 292] on input "text" at bounding box center [482, 303] width 206 height 33
click at [437, 368] on input "text" at bounding box center [482, 370] width 208 height 35
click at [676, 379] on select "County [GEOGRAPHIC_DATA] [GEOGRAPHIC_DATA] [GEOGRAPHIC_DATA] [GEOGRAPHIC_DATA] …" at bounding box center [707, 370] width 208 height 35
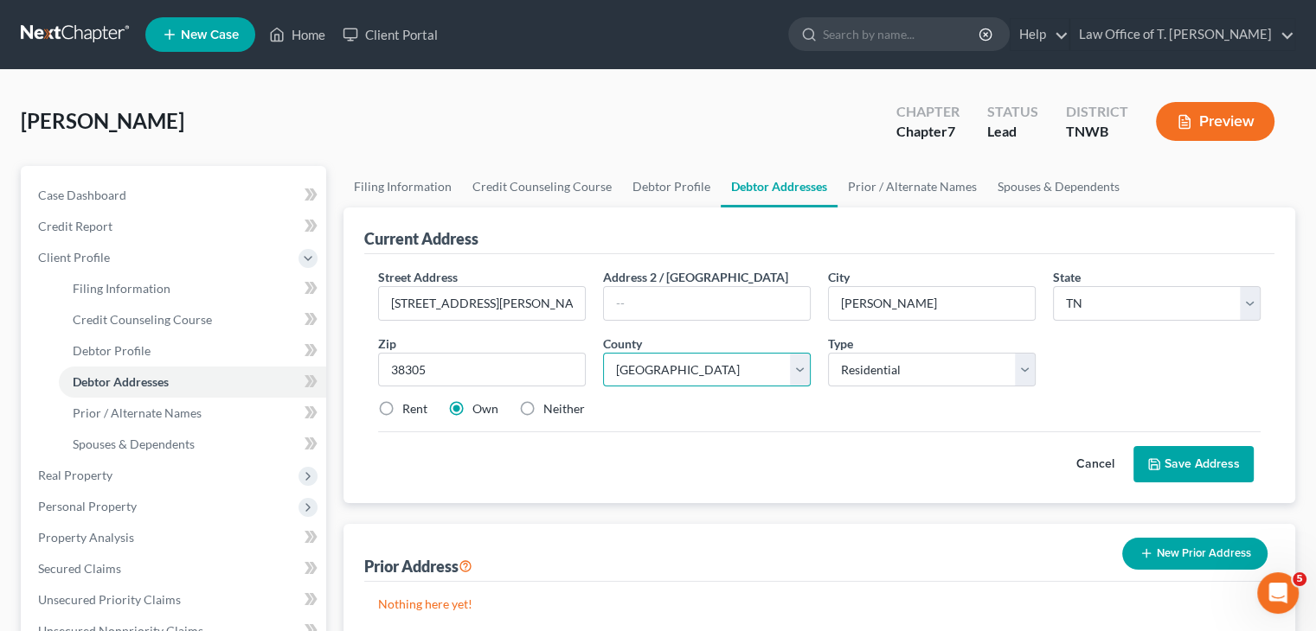
click at [603, 353] on select "County [GEOGRAPHIC_DATA] [GEOGRAPHIC_DATA] [GEOGRAPHIC_DATA] [GEOGRAPHIC_DATA] …" at bounding box center [707, 370] width 208 height 35
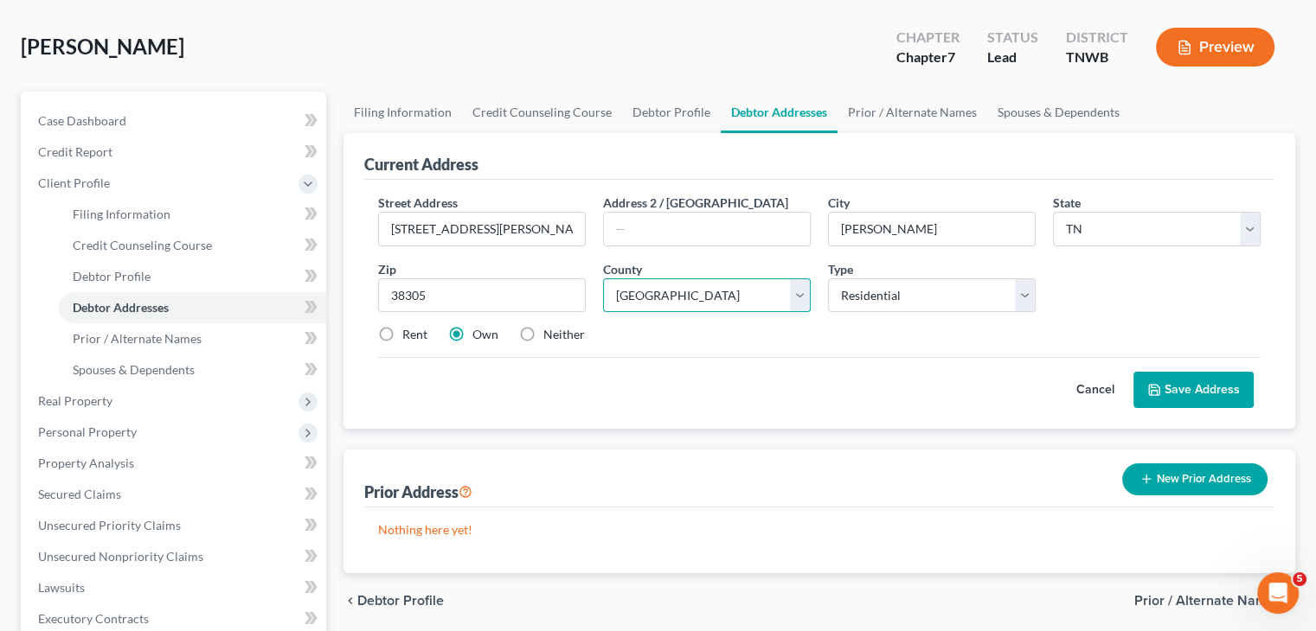
scroll to position [173, 0]
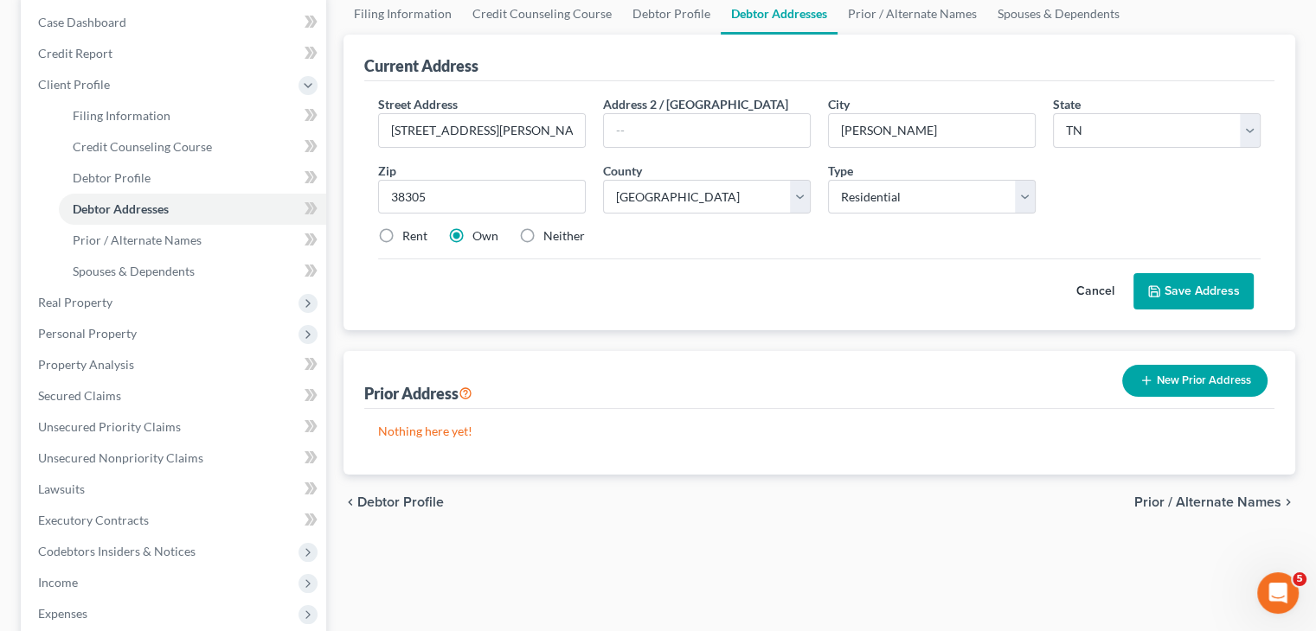
click at [1195, 287] on button "Save Address" at bounding box center [1193, 291] width 120 height 36
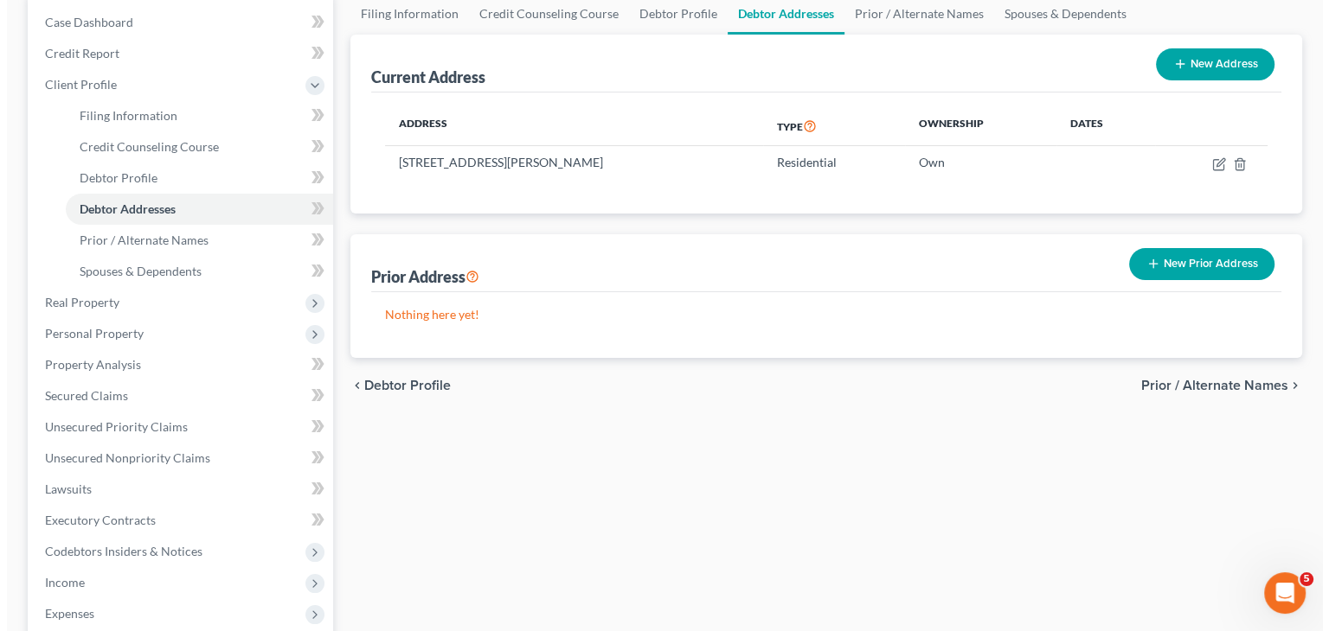
scroll to position [0, 0]
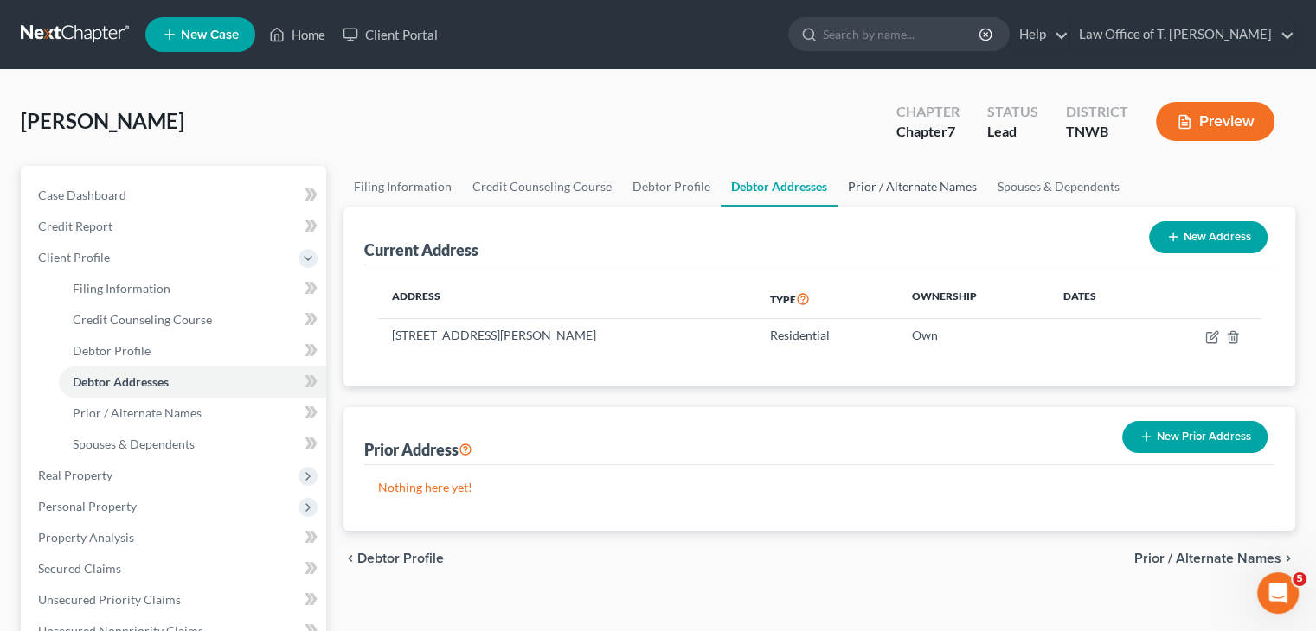
click at [921, 185] on link "Prior / Alternate Names" at bounding box center [912, 187] width 150 height 42
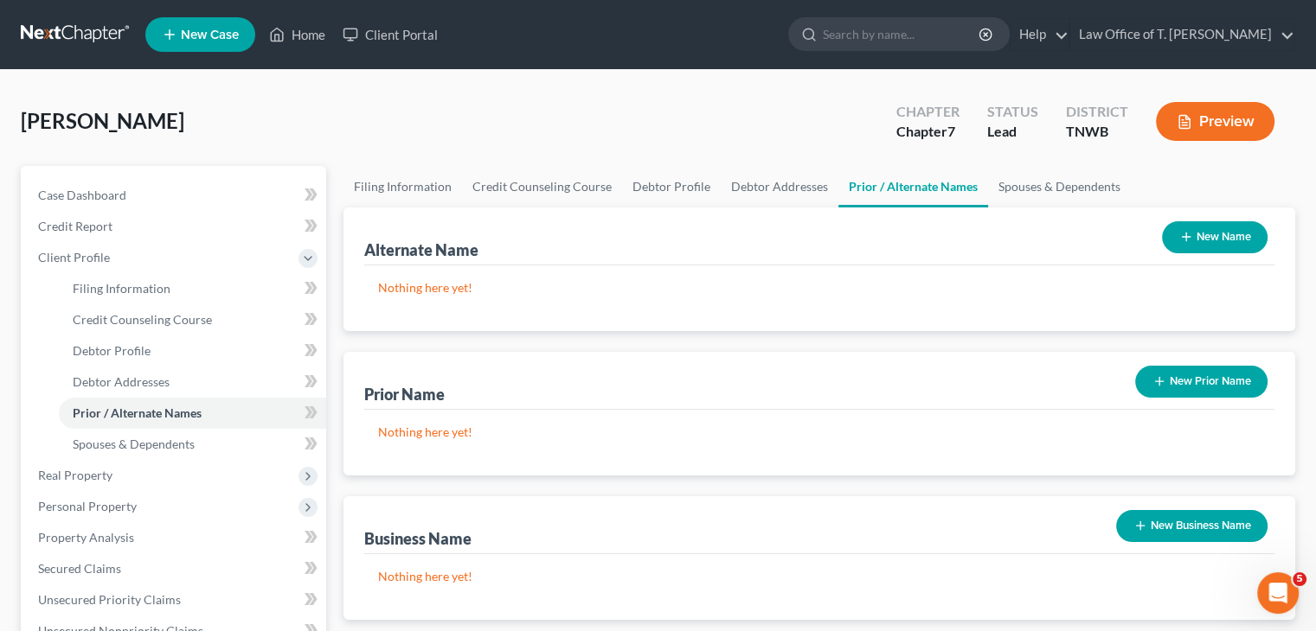
click at [1176, 377] on button "New Prior Name" at bounding box center [1201, 382] width 132 height 32
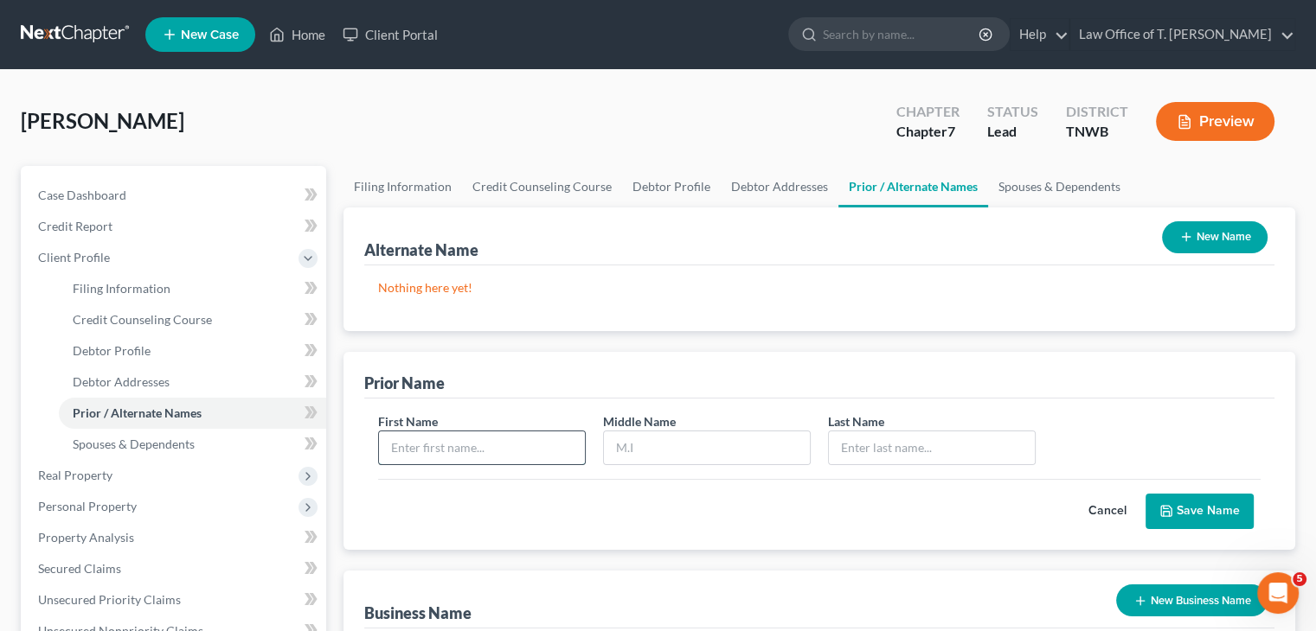
click at [520, 446] on input "text" at bounding box center [482, 448] width 206 height 33
click at [1224, 509] on button "Save Name" at bounding box center [1199, 512] width 108 height 36
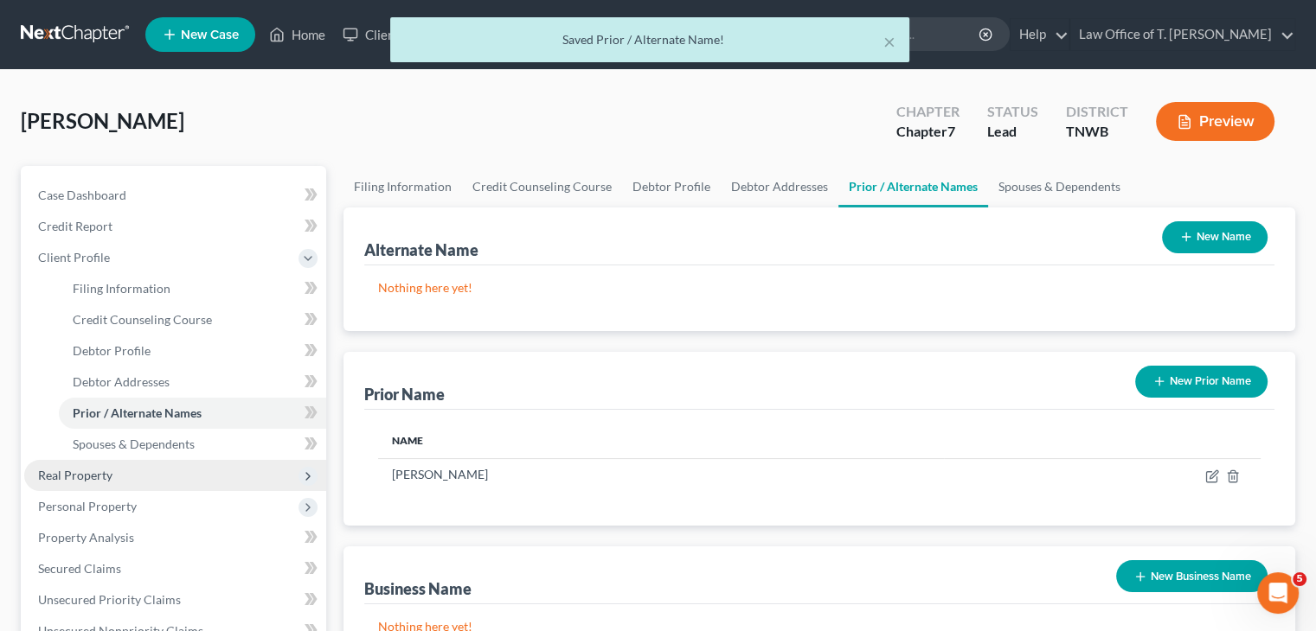
click at [148, 468] on span "Real Property" at bounding box center [175, 475] width 302 height 31
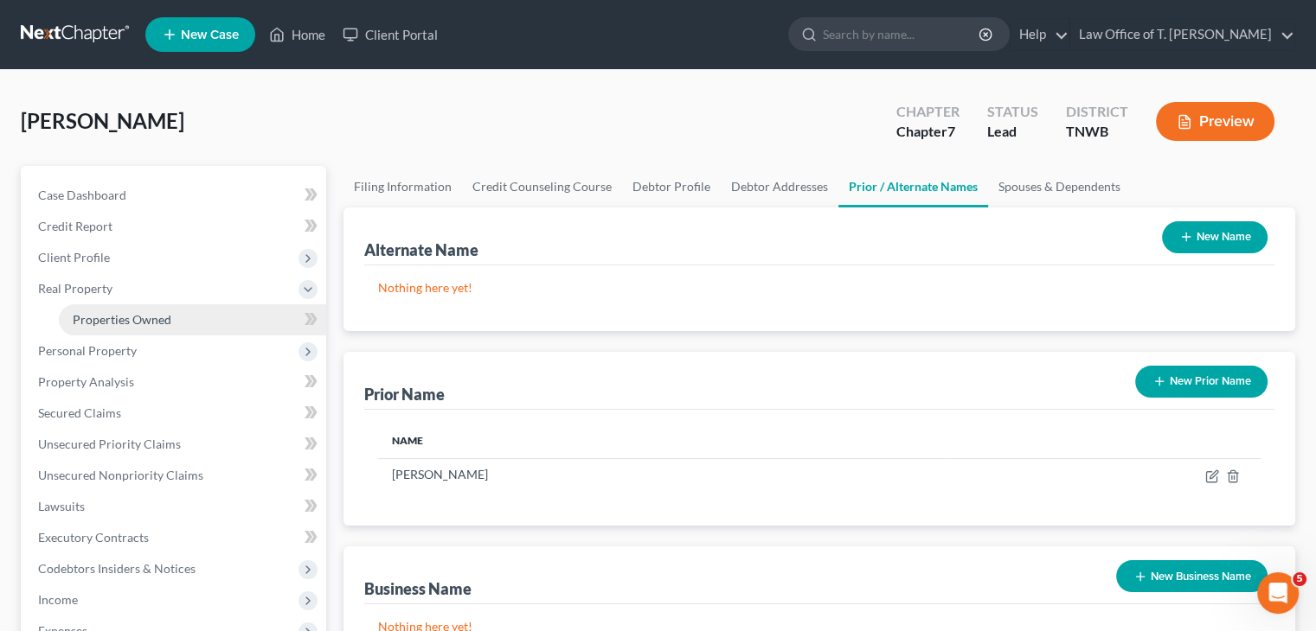
click at [137, 324] on span "Properties Owned" at bounding box center [122, 319] width 99 height 15
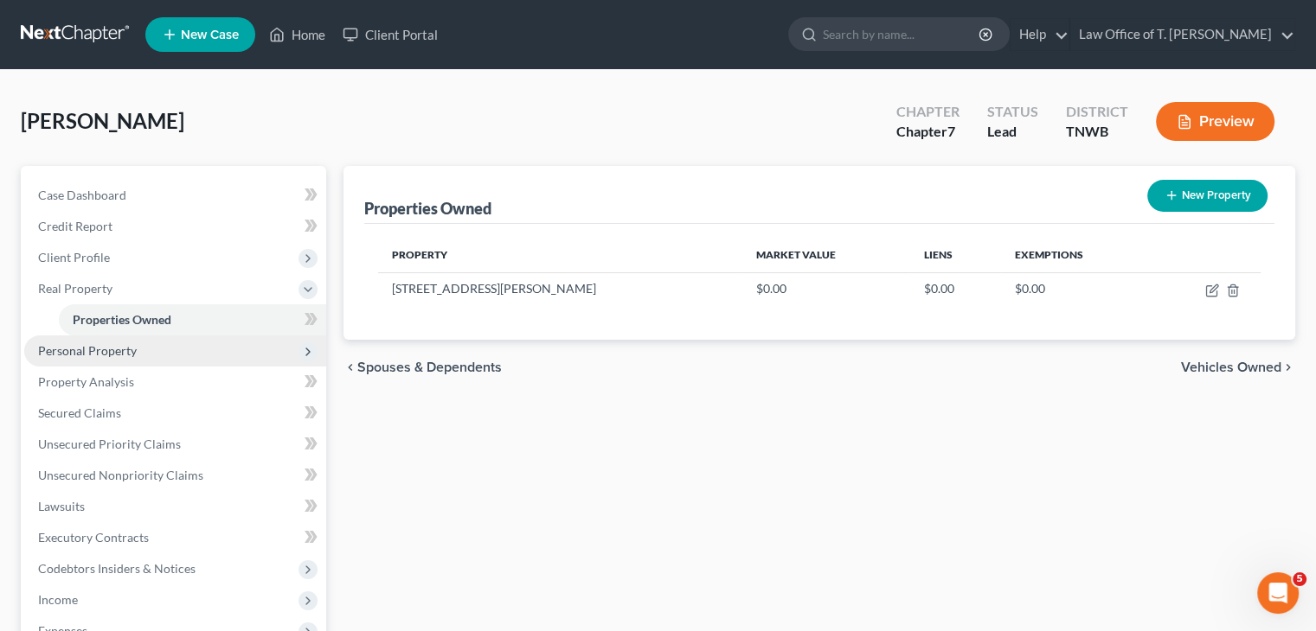
click at [105, 362] on span "Personal Property" at bounding box center [175, 351] width 302 height 31
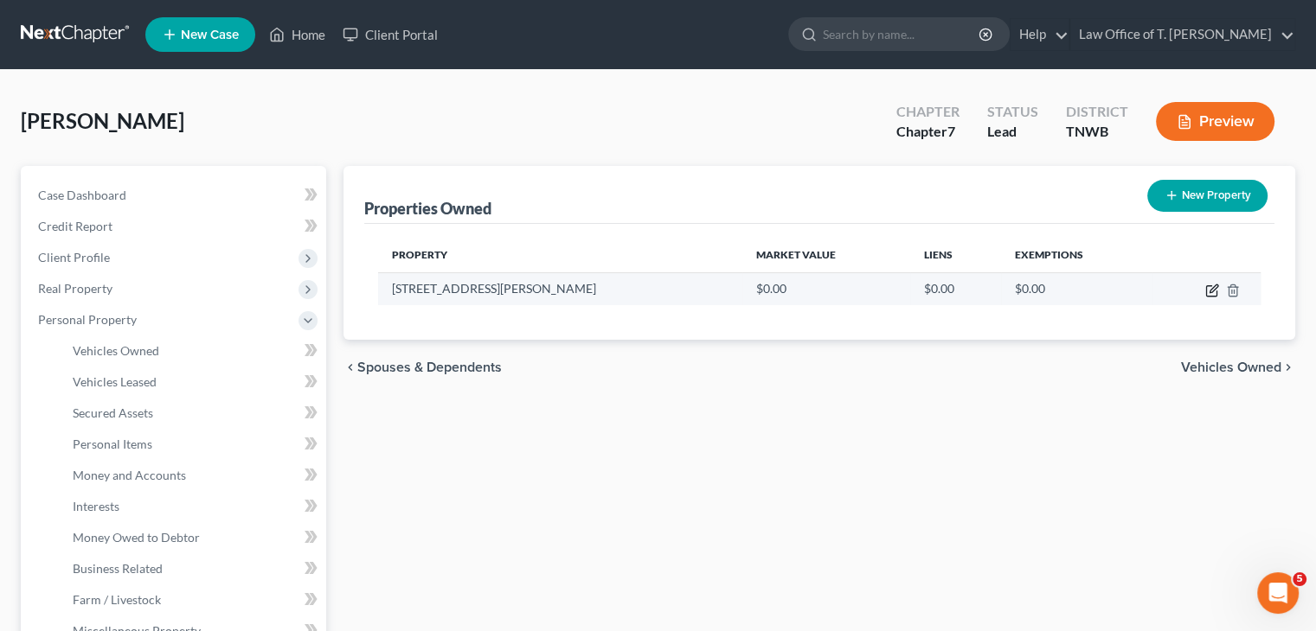
click at [1216, 294] on icon "button" at bounding box center [1211, 291] width 10 height 10
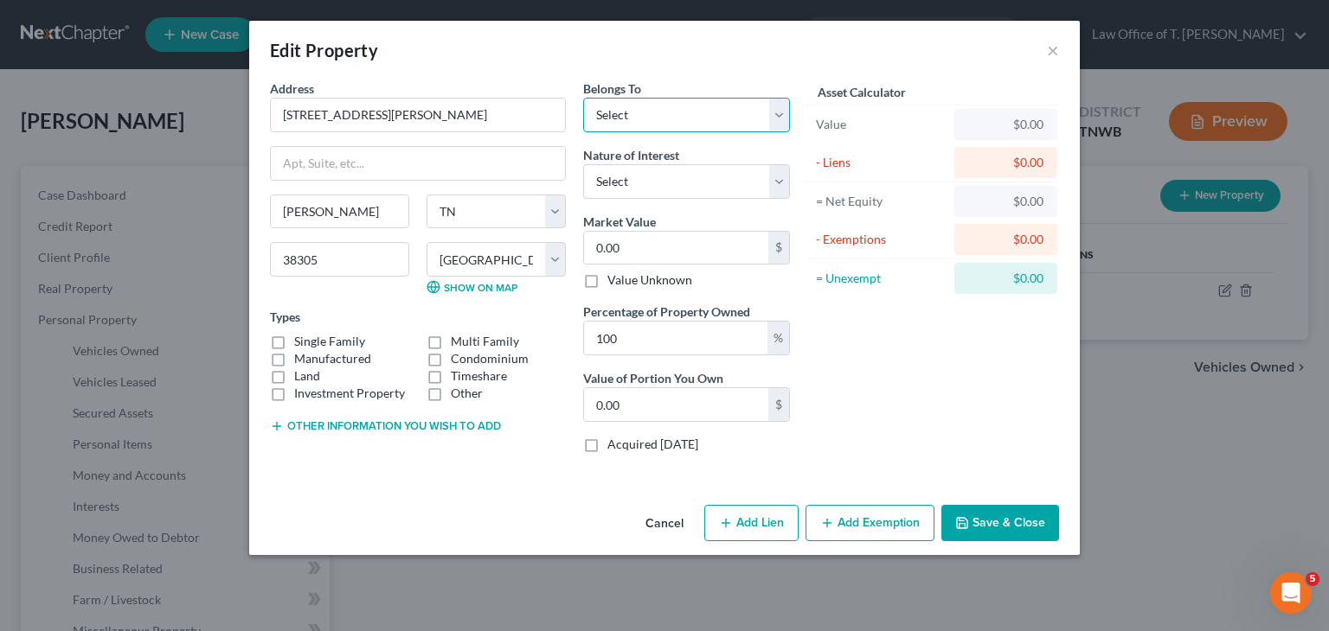
drag, startPoint x: 689, startPoint y: 113, endPoint x: 689, endPoint y: 128, distance: 14.7
click at [689, 113] on select "Select Debtor 1 Only Debtor 2 Only Debtor 1 And Debtor 2 Only At Least One Of T…" at bounding box center [686, 115] width 207 height 35
click at [583, 98] on select "Select Debtor 1 Only Debtor 2 Only Debtor 1 And Debtor 2 Only At Least One Of T…" at bounding box center [686, 115] width 207 height 35
click at [708, 177] on select "Select Fee Simple Joint Tenant Life Estate Equitable Interest Future Interest T…" at bounding box center [686, 181] width 207 height 35
click at [583, 164] on select "Select Fee Simple Joint Tenant Life Estate Equitable Interest Future Interest T…" at bounding box center [686, 181] width 207 height 35
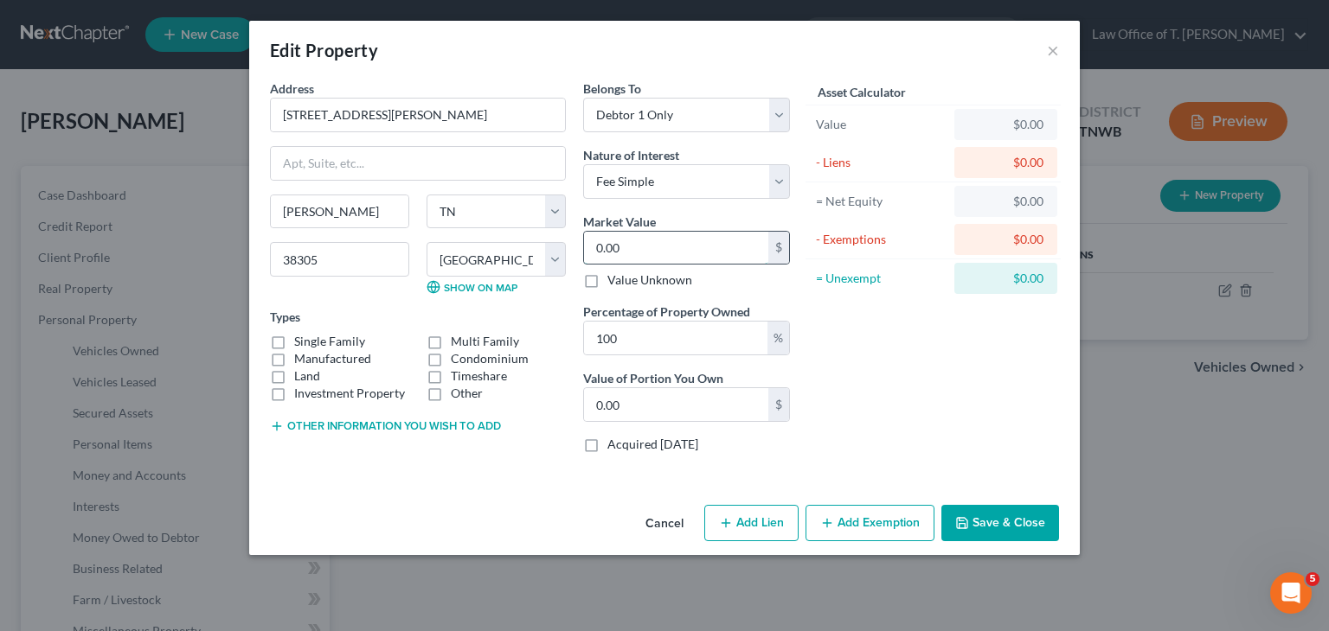
click at [672, 247] on input "0.00" at bounding box center [676, 248] width 184 height 33
click at [294, 343] on label "Single Family" at bounding box center [329, 341] width 71 height 17
click at [301, 343] on input "Single Family" at bounding box center [306, 338] width 11 height 11
click at [294, 342] on label "Single Family" at bounding box center [329, 341] width 71 height 17
click at [301, 342] on input "Single Family" at bounding box center [306, 338] width 11 height 11
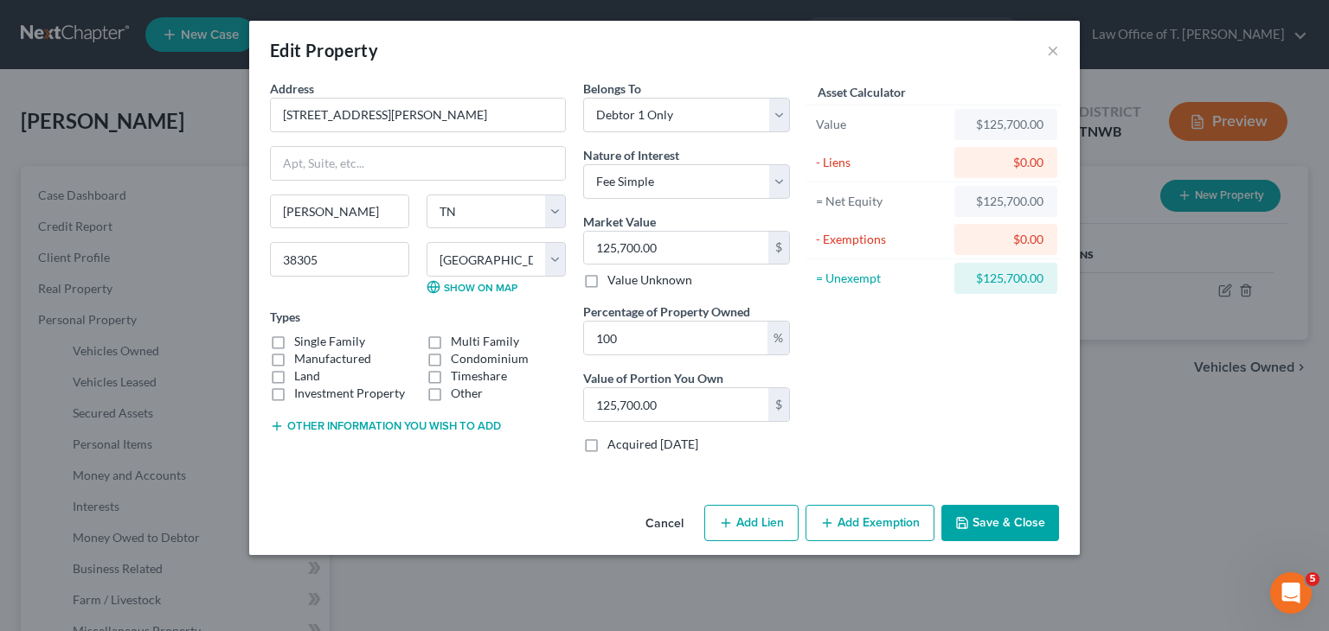
drag, startPoint x: 276, startPoint y: 346, endPoint x: 895, endPoint y: 523, distance: 644.2
click at [294, 350] on label "Manufactured" at bounding box center [332, 358] width 77 height 17
click at [301, 350] on input "Manufactured" at bounding box center [306, 355] width 11 height 11
click at [873, 515] on button "Add Exemption" at bounding box center [869, 523] width 129 height 36
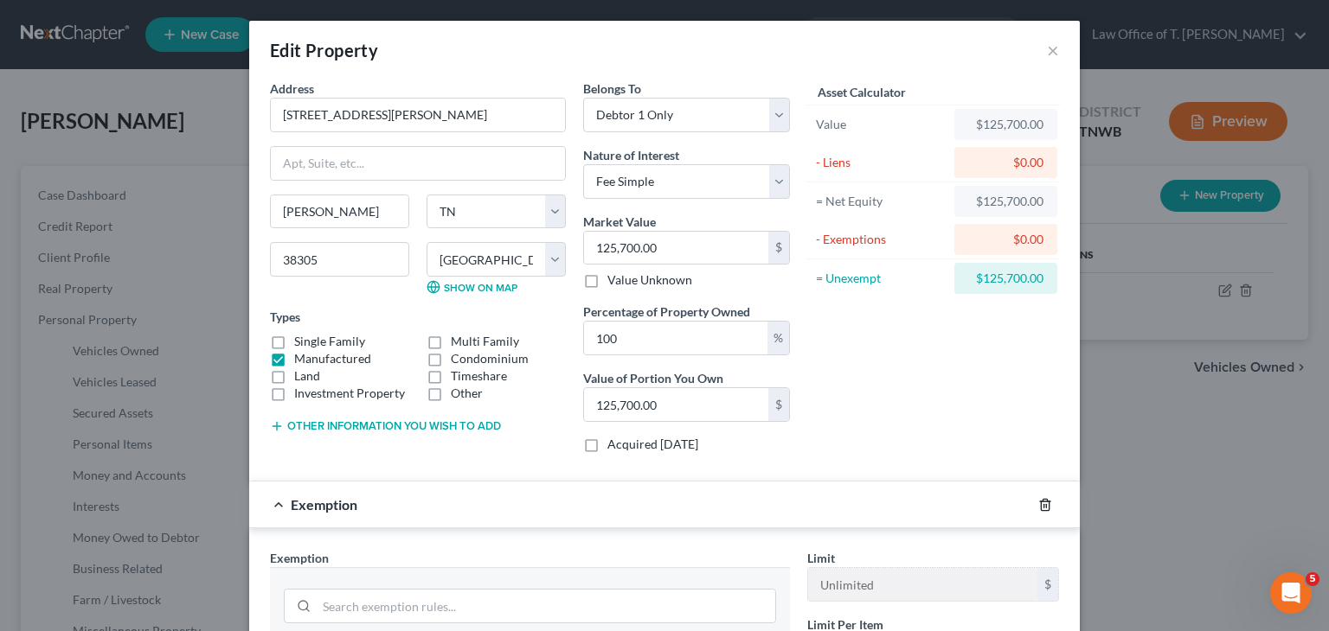
click at [1038, 501] on icon "button" at bounding box center [1045, 505] width 14 height 14
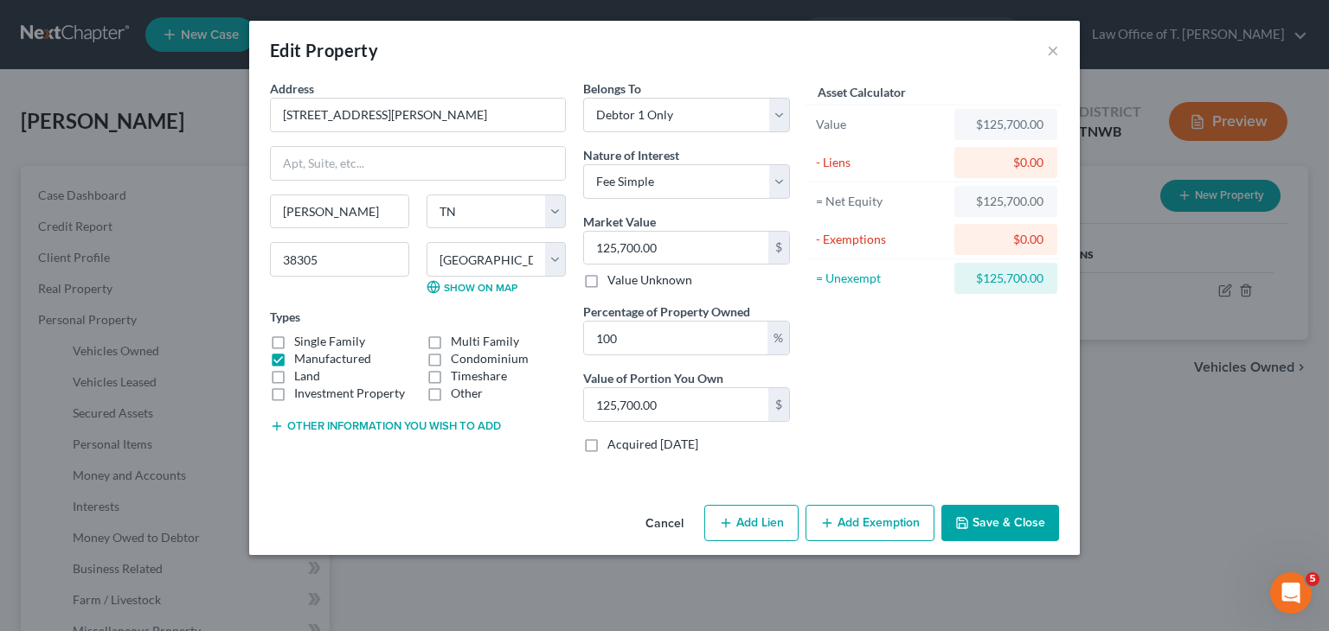
click at [772, 532] on button "Add Lien" at bounding box center [751, 523] width 94 height 36
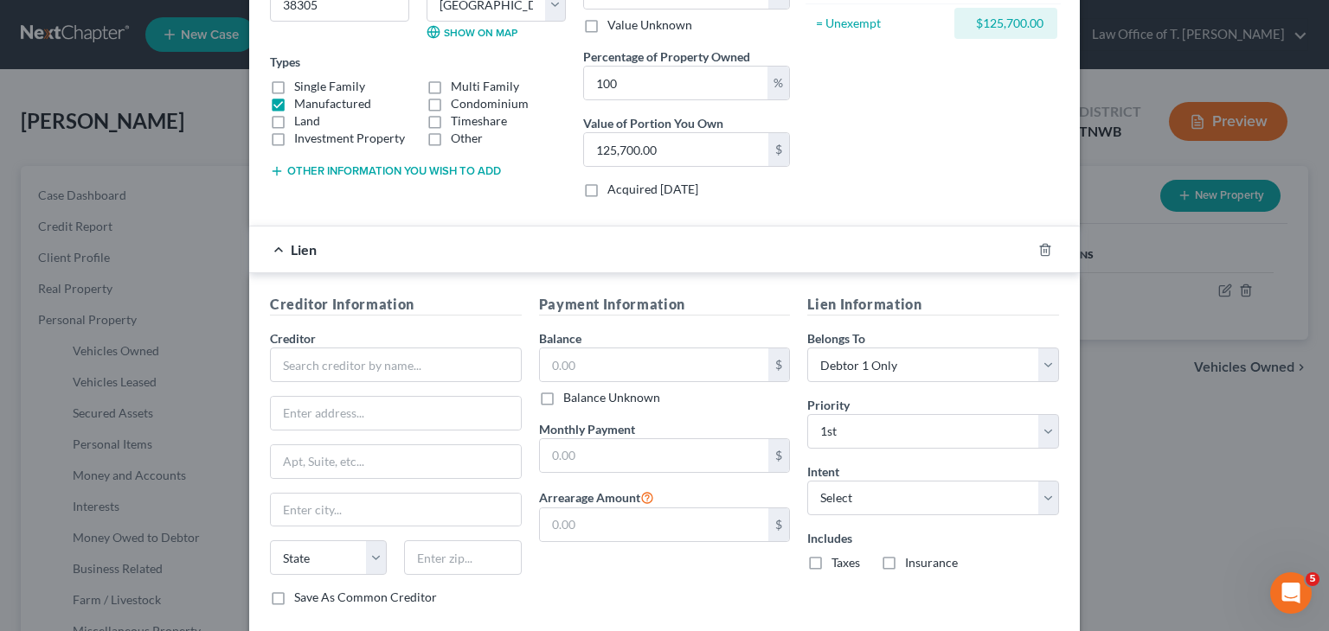
scroll to position [259, 0]
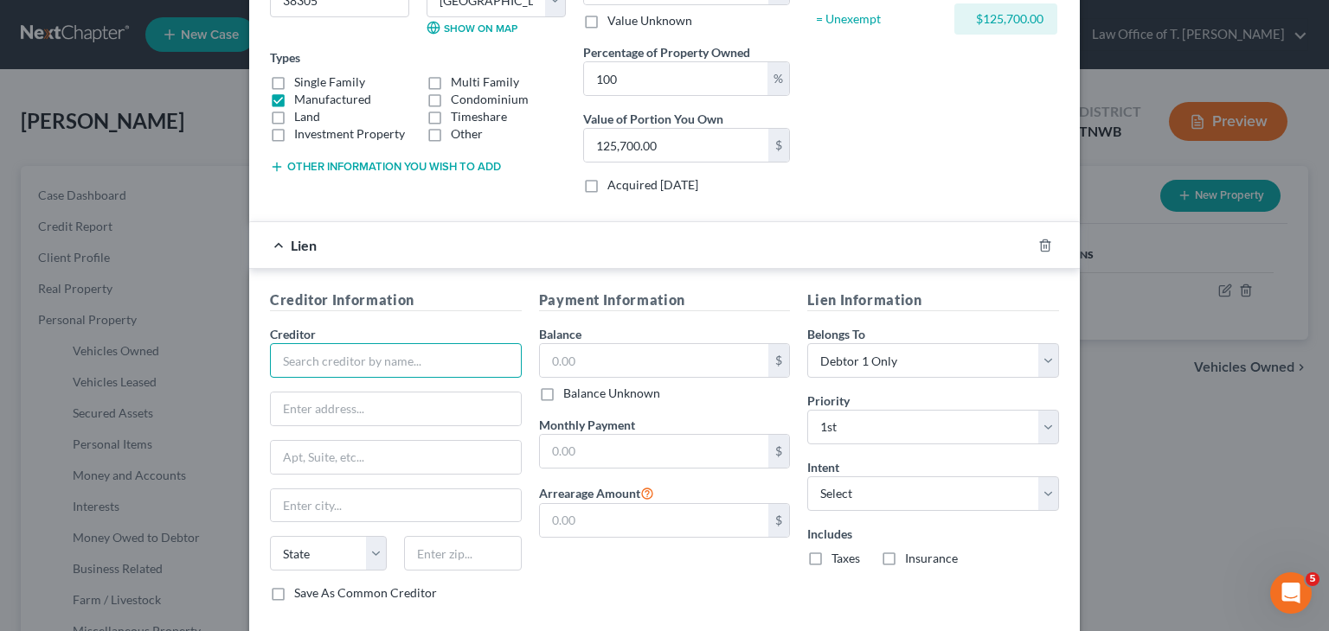
click at [349, 356] on input "text" at bounding box center [396, 360] width 252 height 35
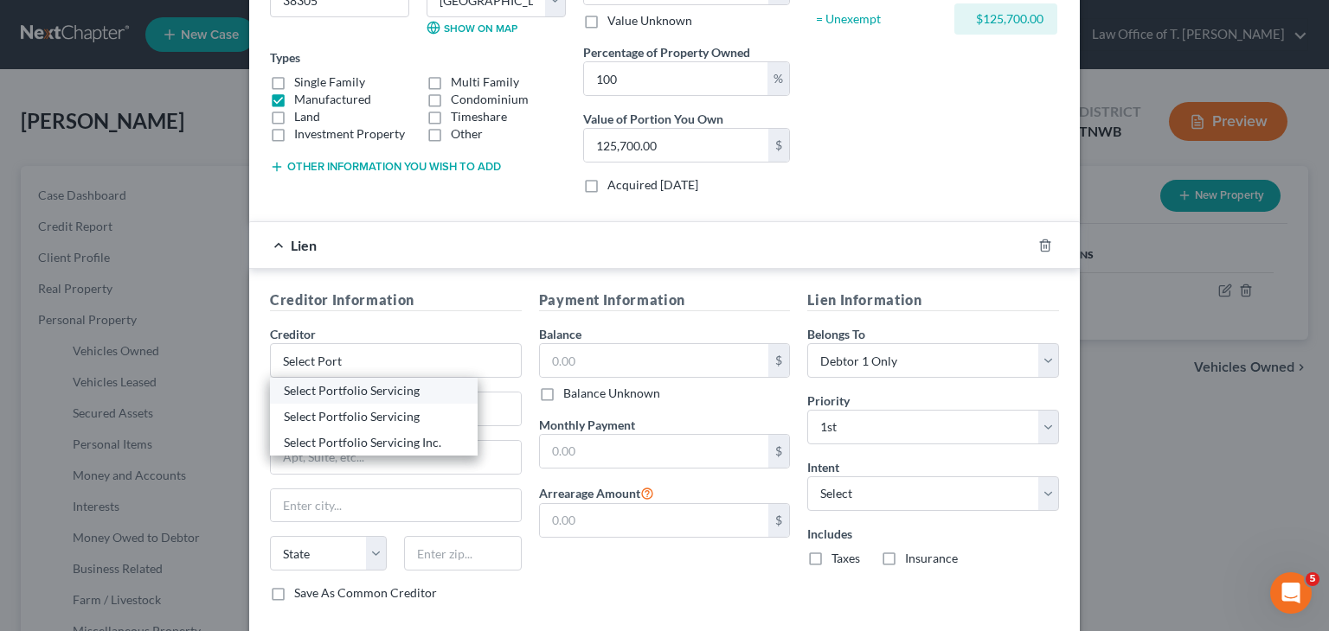
click at [381, 392] on div "Select Portfolio Servicing" at bounding box center [374, 390] width 180 height 17
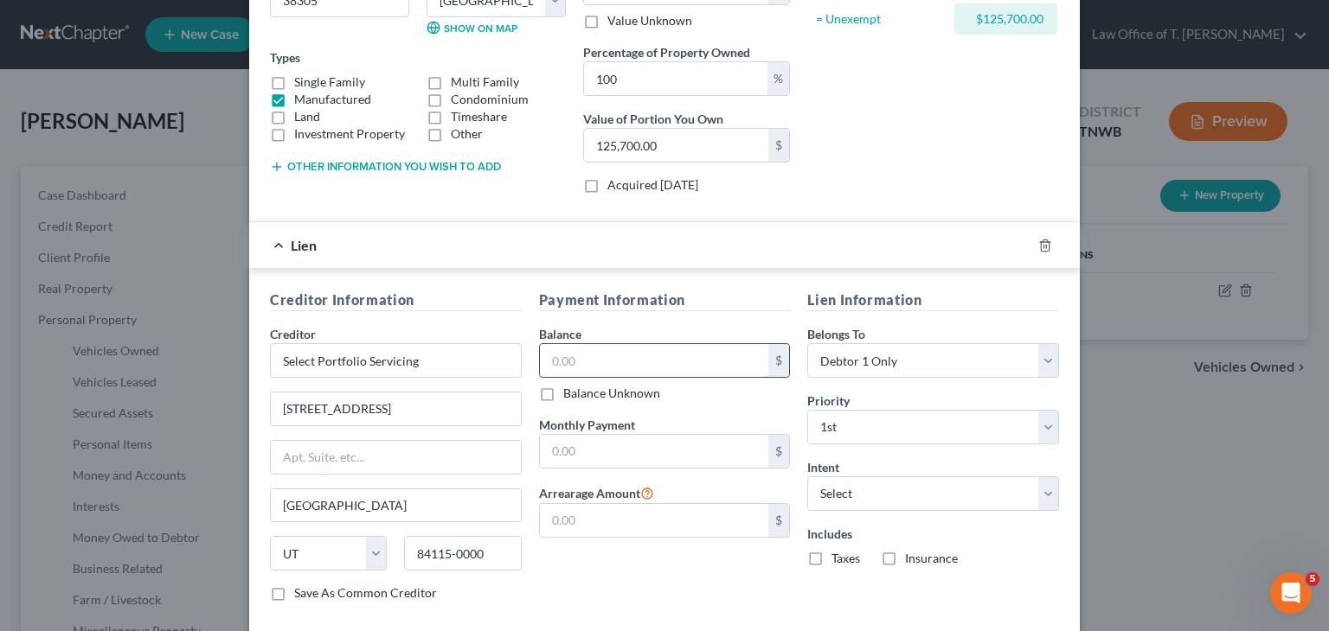
click at [556, 351] on input "text" at bounding box center [654, 360] width 229 height 33
click at [593, 445] on input "text" at bounding box center [654, 451] width 229 height 33
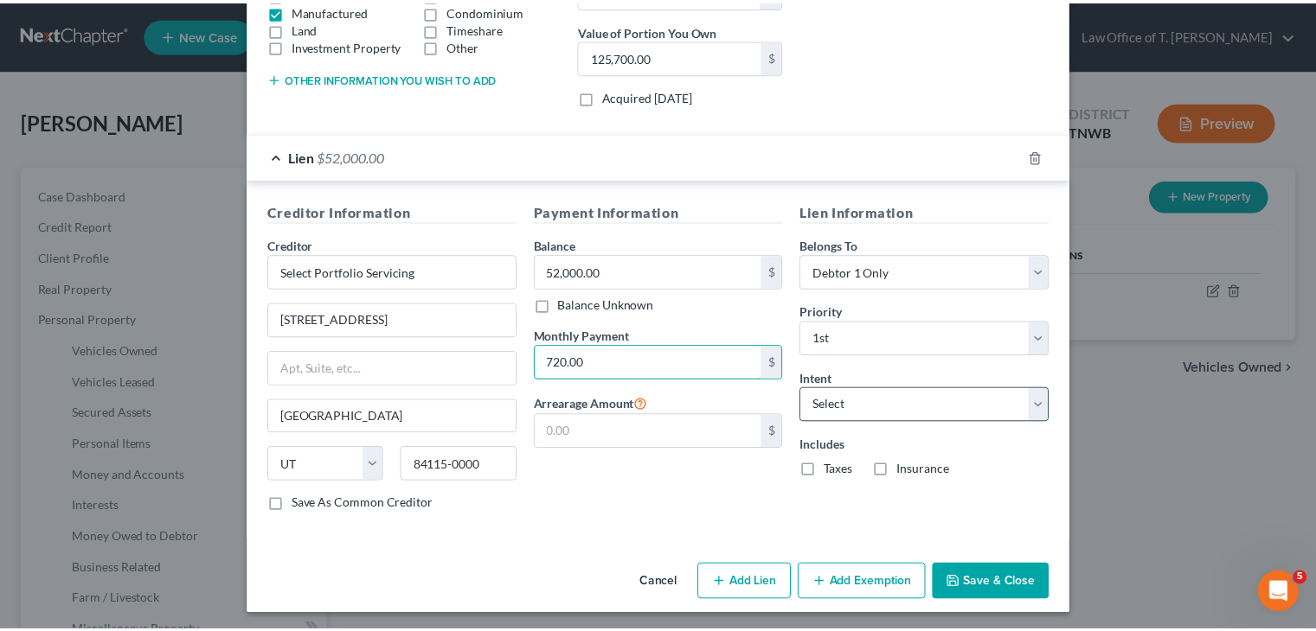
scroll to position [349, 0]
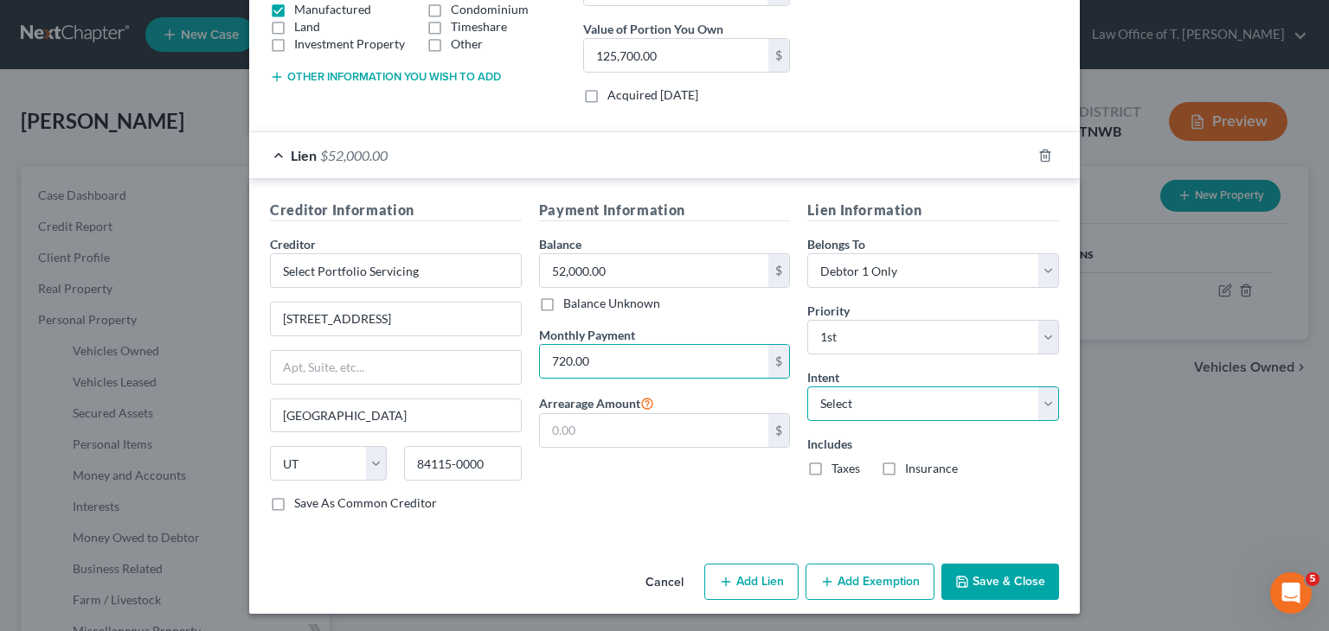
drag, startPoint x: 918, startPoint y: 404, endPoint x: 907, endPoint y: 416, distance: 15.9
click at [918, 404] on select "Select Surrender Redeem Reaffirm Avoid Other" at bounding box center [933, 404] width 252 height 35
click at [807, 387] on select "Select Surrender Redeem Reaffirm Avoid Other" at bounding box center [933, 404] width 252 height 35
drag, startPoint x: 980, startPoint y: 561, endPoint x: 983, endPoint y: 575, distance: 15.1
click at [983, 573] on button "Save & Close" at bounding box center [1000, 582] width 118 height 36
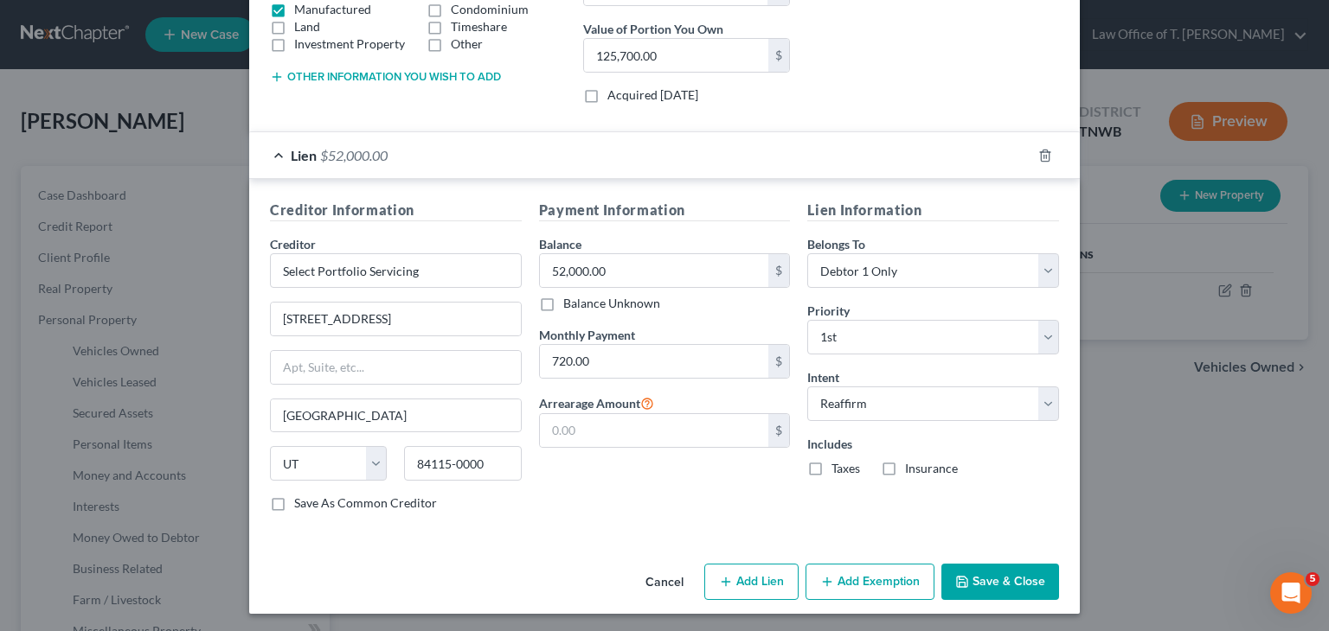
click at [983, 575] on button "Save & Close" at bounding box center [1000, 582] width 118 height 36
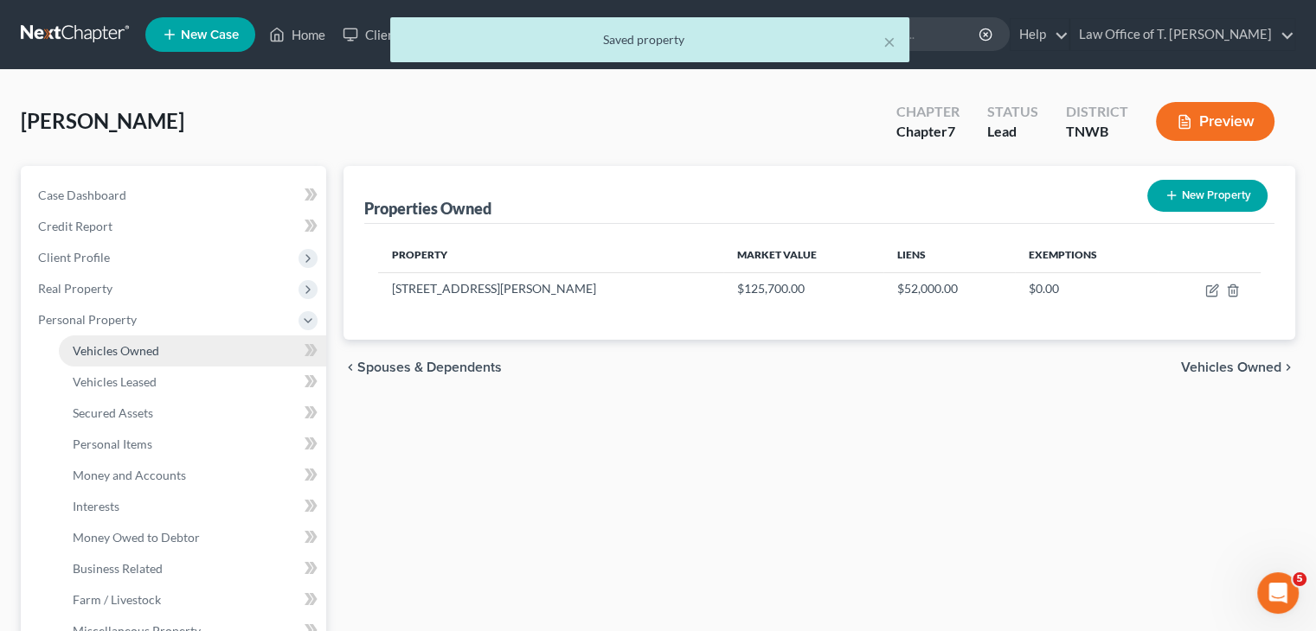
click at [175, 349] on link "Vehicles Owned" at bounding box center [192, 351] width 267 height 31
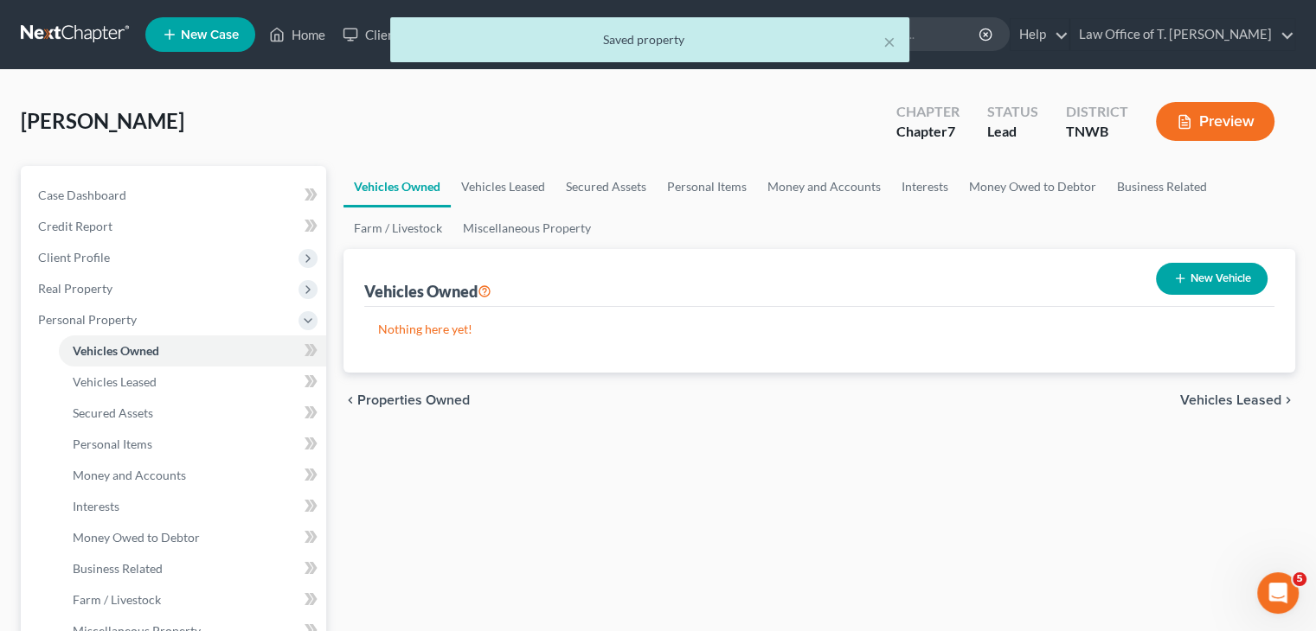
click at [1205, 279] on button "New Vehicle" at bounding box center [1212, 279] width 112 height 32
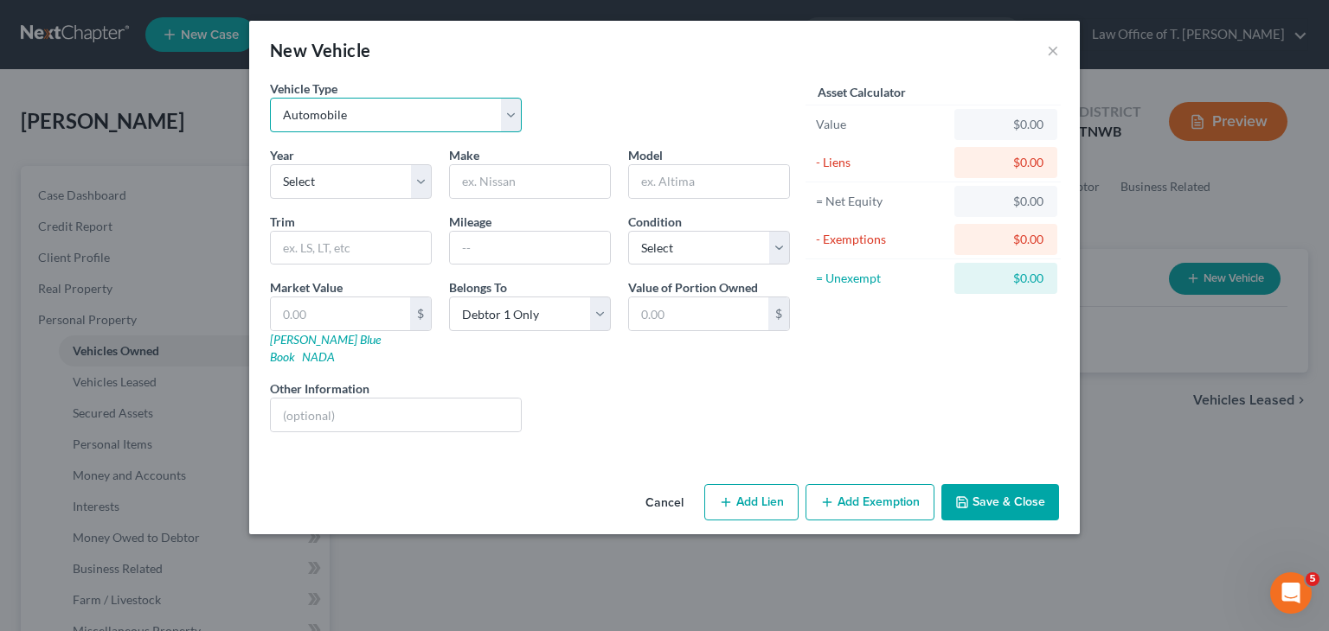
click at [511, 110] on select "Select Automobile Truck Trailer Watercraft Aircraft Motor Home Atv Other Vehicle" at bounding box center [396, 115] width 252 height 35
click at [270, 98] on select "Select Automobile Truck Trailer Watercraft Aircraft Motor Home Atv Other Vehicle" at bounding box center [396, 115] width 252 height 35
click at [426, 177] on select "Select 2026 2025 2024 2023 2022 2021 2020 2019 2018 2017 2016 2015 2014 2013 20…" at bounding box center [351, 181] width 162 height 35
click at [270, 164] on select "Select 2026 2025 2024 2023 2022 2021 2020 2019 2018 2017 2016 2015 2014 2013 20…" at bounding box center [351, 181] width 162 height 35
click at [492, 180] on input "text" at bounding box center [530, 181] width 160 height 33
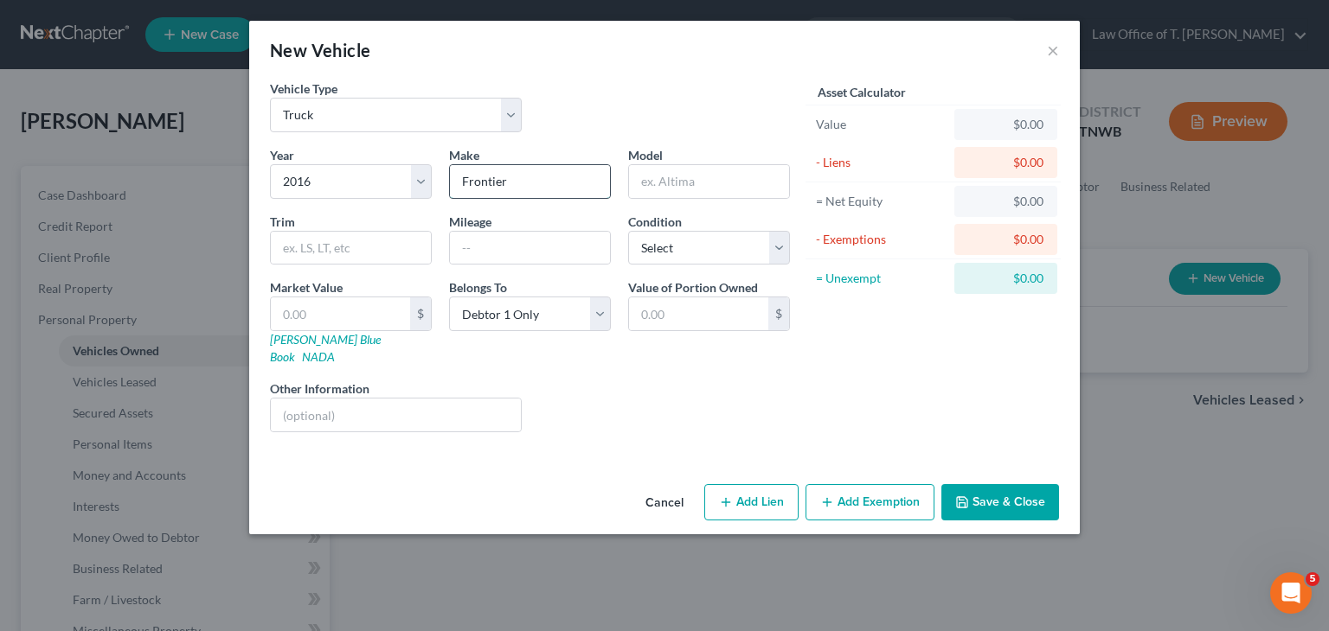
drag, startPoint x: 536, startPoint y: 181, endPoint x: 451, endPoint y: 181, distance: 85.6
click at [451, 181] on input "Frontier" at bounding box center [530, 181] width 160 height 33
click at [509, 251] on input "text" at bounding box center [530, 248] width 160 height 33
click at [716, 250] on select "Select Excellent Very Good Good Fair Poor" at bounding box center [709, 248] width 162 height 35
click at [553, 247] on input "50000" at bounding box center [530, 248] width 160 height 33
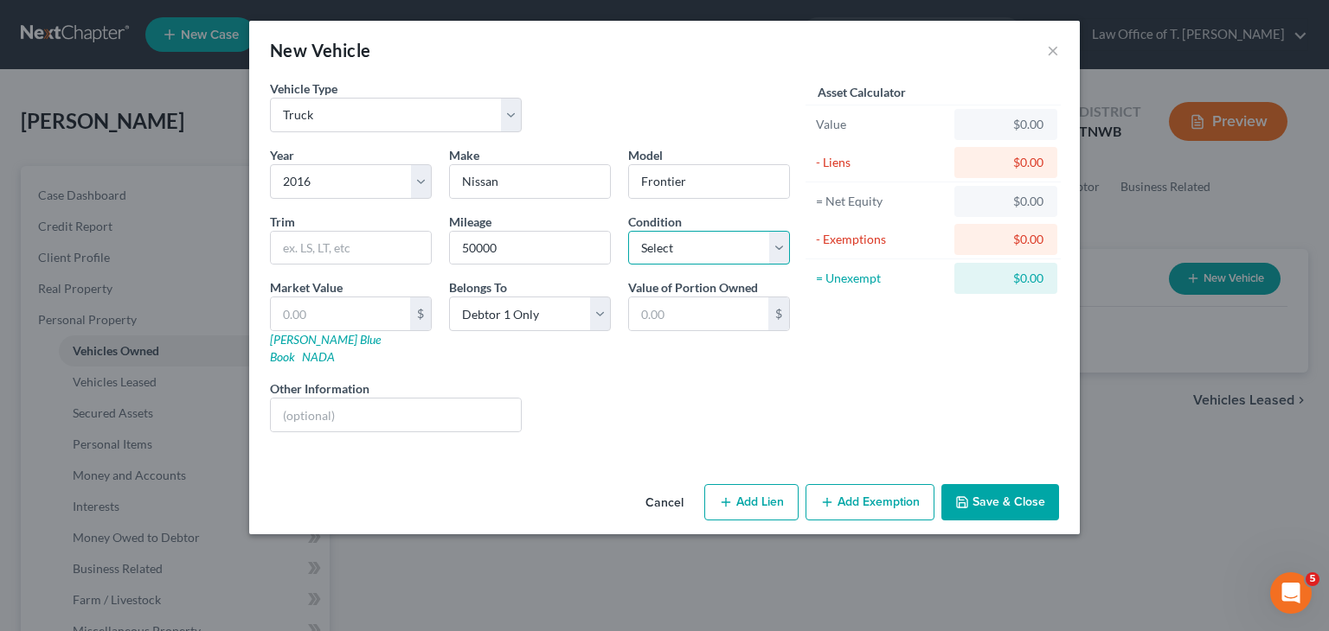
click at [702, 247] on select "Select Excellent Very Good Good Fair Poor" at bounding box center [709, 248] width 162 height 35
click at [628, 231] on select "Select Excellent Very Good Good Fair Poor" at bounding box center [709, 248] width 162 height 35
click at [477, 249] on input "50000" at bounding box center [530, 248] width 160 height 33
click at [335, 349] on link "NADA" at bounding box center [318, 356] width 33 height 15
click at [310, 314] on input "text" at bounding box center [340, 314] width 139 height 33
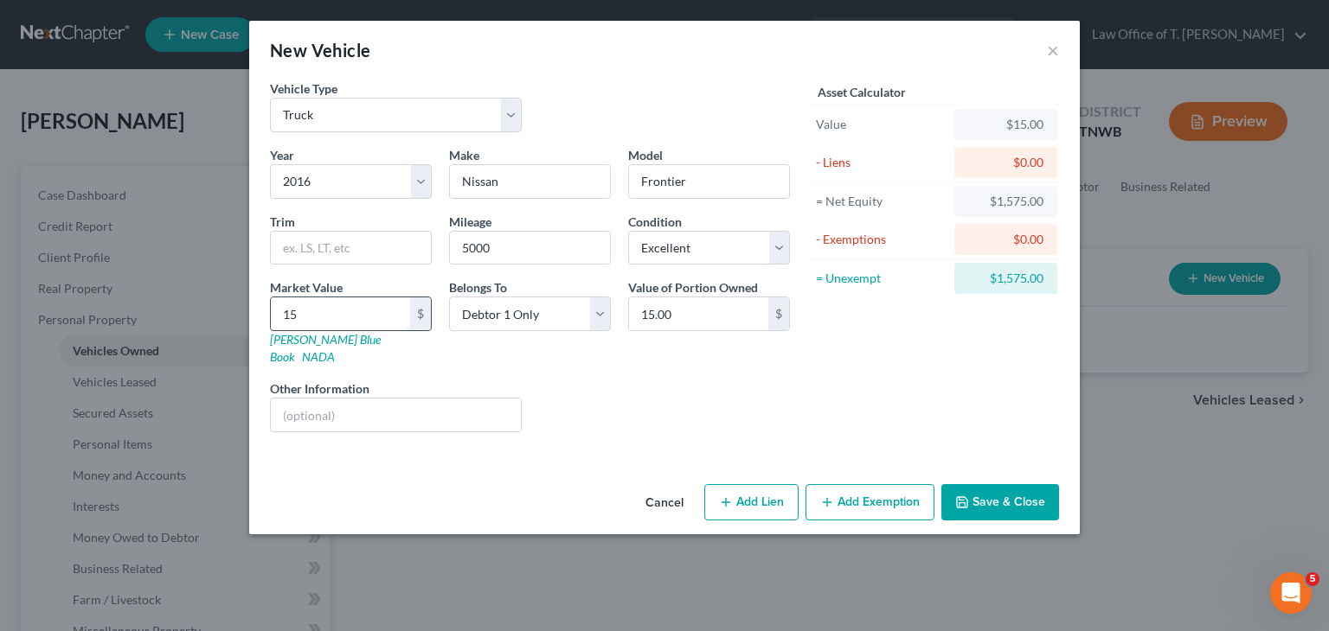
click at [330, 317] on input "15" at bounding box center [340, 314] width 139 height 33
drag, startPoint x: 346, startPoint y: 316, endPoint x: 280, endPoint y: 312, distance: 65.8
click at [280, 312] on input "1,515,750" at bounding box center [340, 314] width 139 height 33
click at [321, 248] on input "text" at bounding box center [351, 248] width 160 height 33
click at [1017, 484] on button "Save & Close" at bounding box center [1000, 502] width 118 height 36
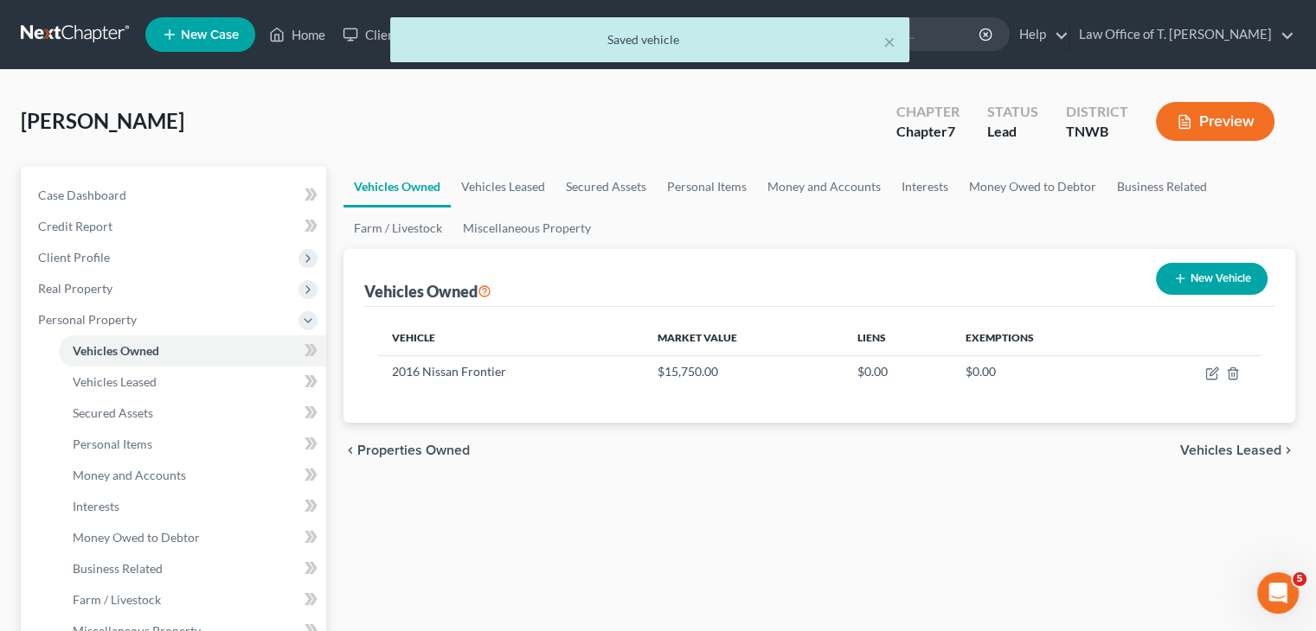
click at [1232, 285] on button "New Vehicle" at bounding box center [1212, 279] width 112 height 32
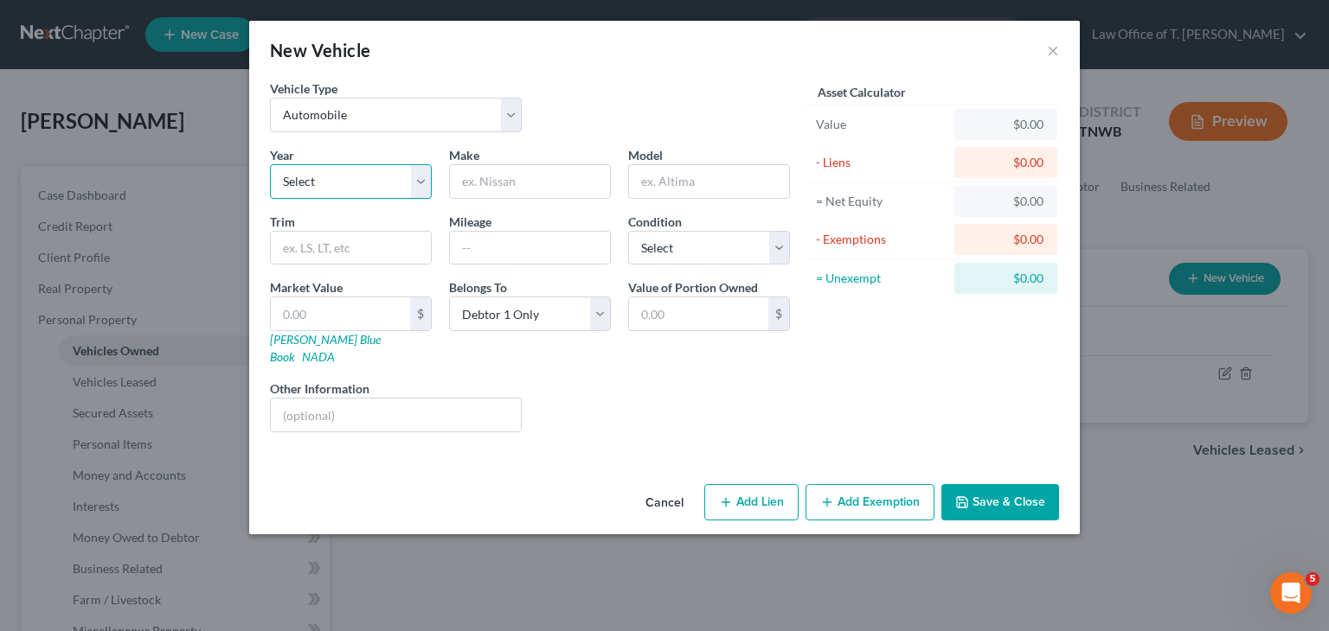
click at [414, 183] on select "Select 2026 2025 2024 2023 2022 2021 2020 2019 2018 2017 2016 2015 2014 2013 20…" at bounding box center [351, 181] width 162 height 35
click at [270, 164] on select "Select 2026 2025 2024 2023 2022 2021 2020 2019 2018 2017 2016 2015 2014 2013 20…" at bounding box center [351, 181] width 162 height 35
drag, startPoint x: 532, startPoint y: 170, endPoint x: 524, endPoint y: 176, distance: 9.9
click at [530, 169] on input "text" at bounding box center [530, 181] width 160 height 33
click at [386, 335] on div "Market Value $ [PERSON_NAME] Blue Book NADA" at bounding box center [350, 322] width 179 height 87
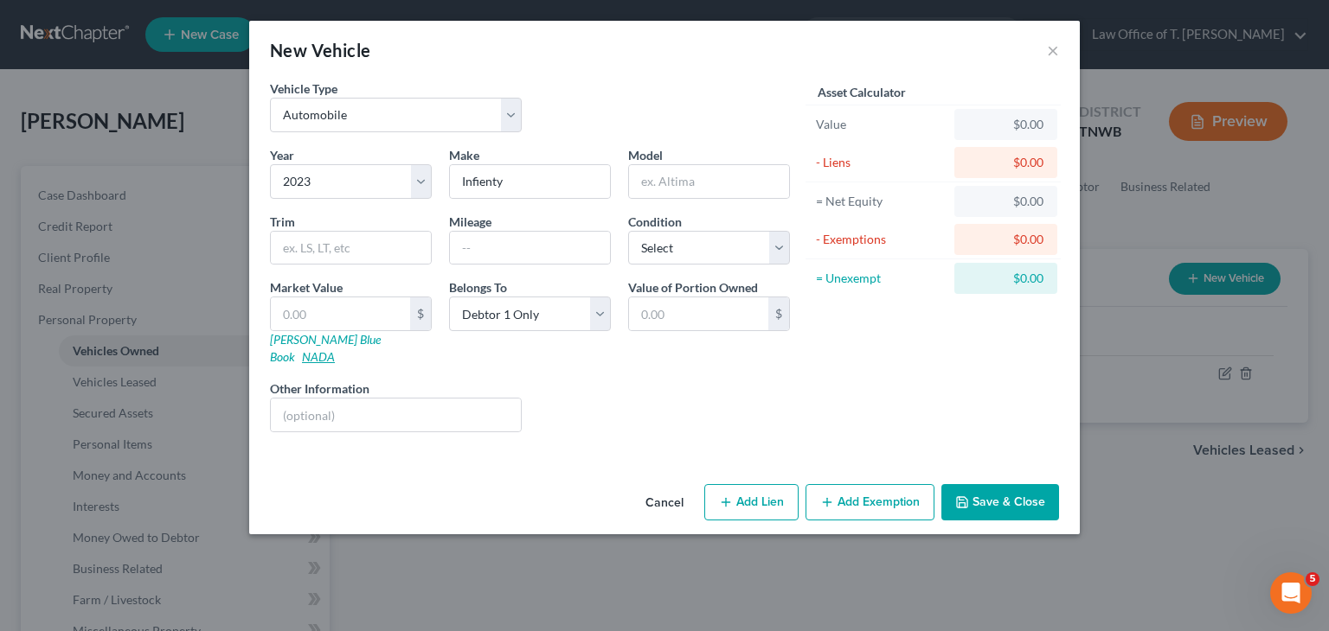
click at [335, 349] on link "NADA" at bounding box center [318, 356] width 33 height 15
click at [565, 181] on input "Infienty" at bounding box center [530, 181] width 160 height 33
click at [489, 242] on input "text" at bounding box center [530, 248] width 160 height 33
drag, startPoint x: 536, startPoint y: 247, endPoint x: 734, endPoint y: 323, distance: 211.4
click at [536, 247] on input "500" at bounding box center [530, 248] width 160 height 33
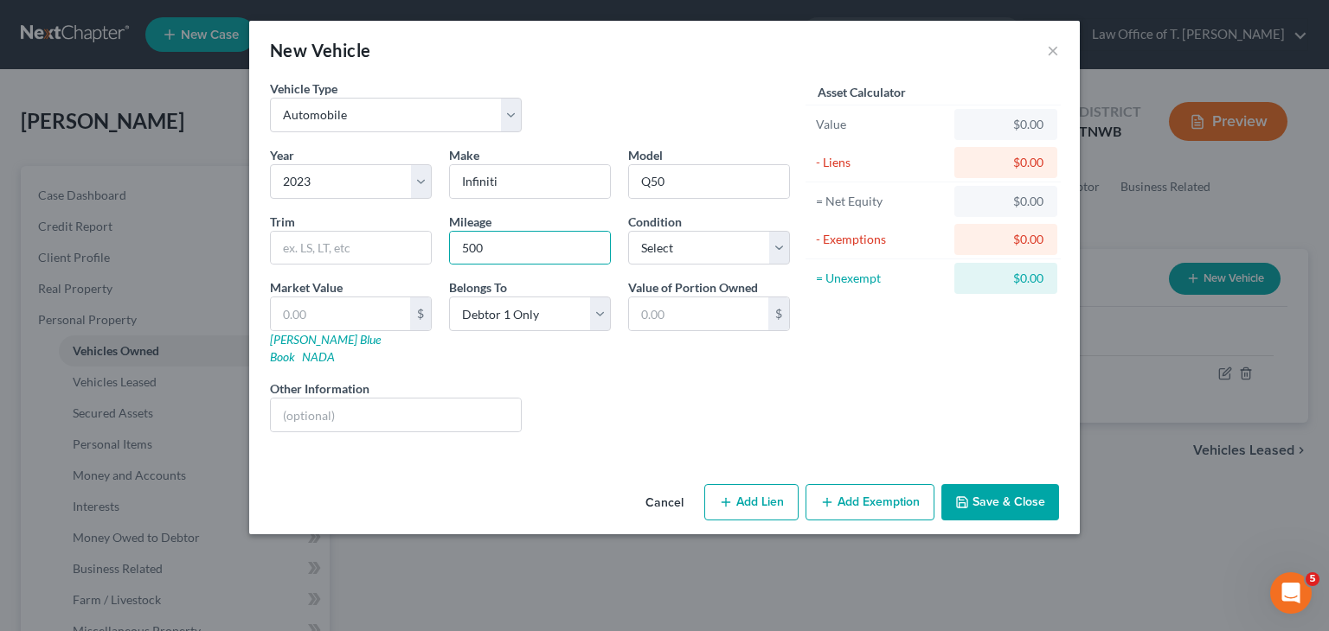
drag, startPoint x: 879, startPoint y: 340, endPoint x: 858, endPoint y: 333, distance: 21.9
click at [879, 340] on div "Asset Calculator Value $0.00 - Liens $0.00 = Net Equity $0.00 - Exemptions $0.0…" at bounding box center [932, 263] width 269 height 367
drag, startPoint x: 776, startPoint y: 251, endPoint x: 753, endPoint y: 261, distance: 25.6
click at [775, 251] on select "Select Excellent Very Good Good Fair Poor" at bounding box center [709, 248] width 162 height 35
click at [628, 231] on select "Select Excellent Very Good Good Fair Poor" at bounding box center [709, 248] width 162 height 35
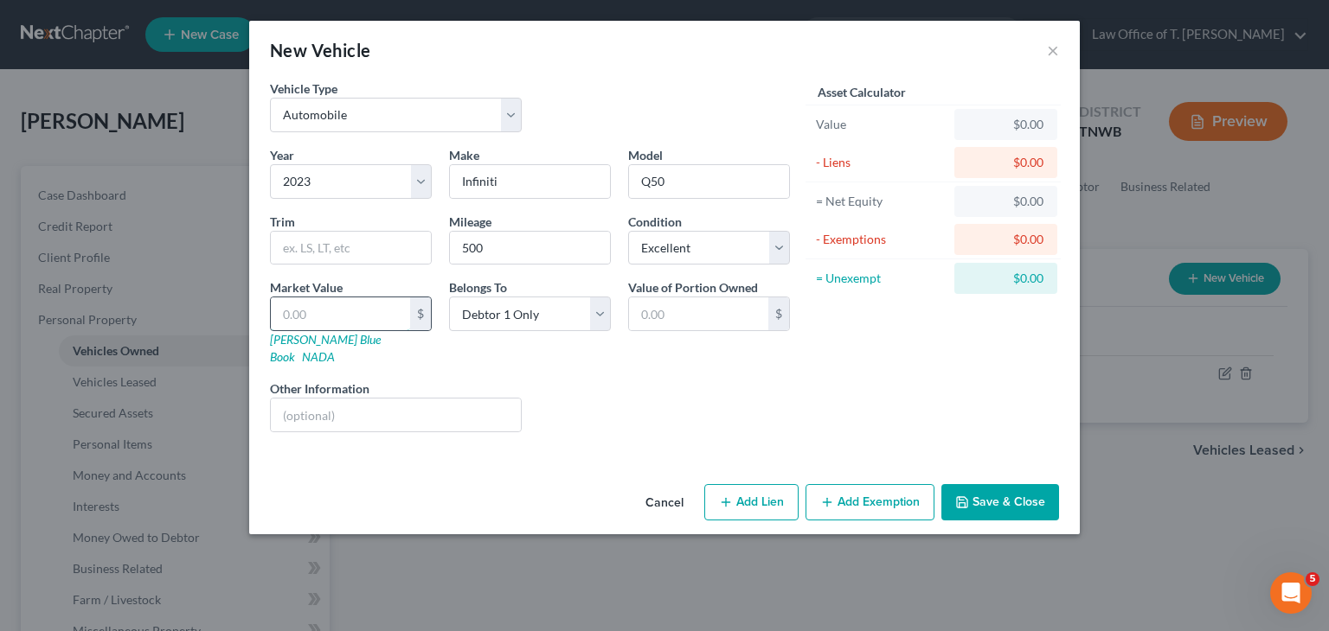
click at [325, 305] on input "text" at bounding box center [340, 314] width 139 height 33
click at [1018, 492] on button "Save & Close" at bounding box center [1000, 502] width 118 height 36
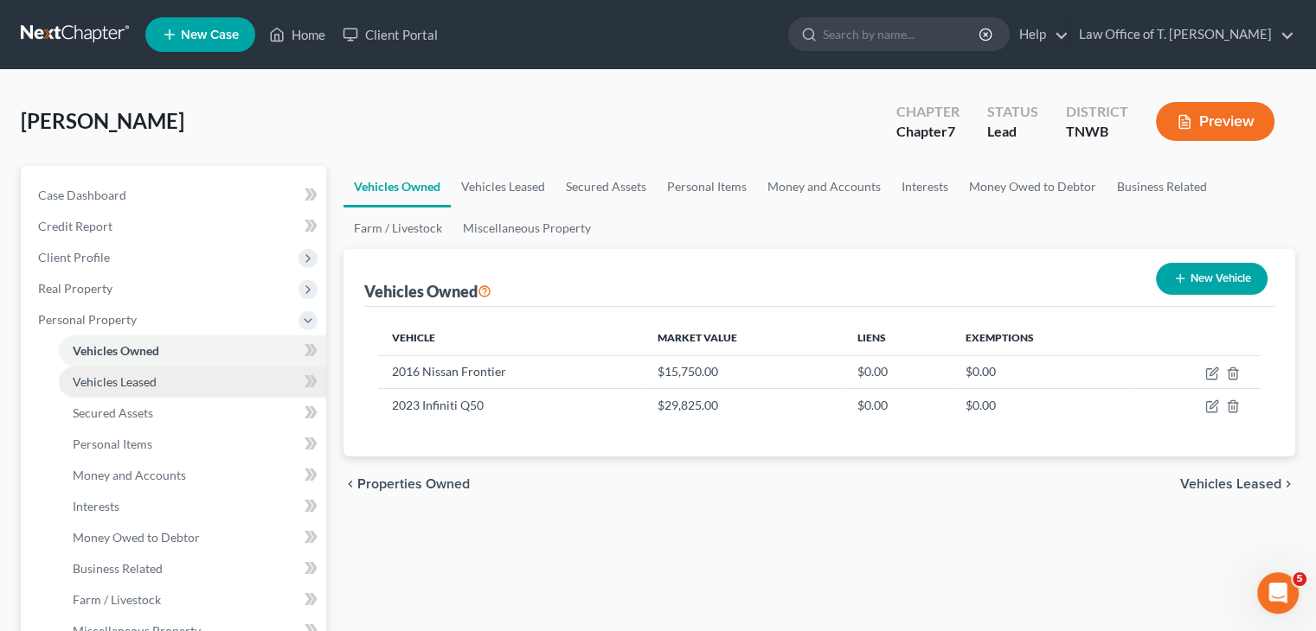
click at [150, 388] on span "Vehicles Leased" at bounding box center [115, 382] width 84 height 15
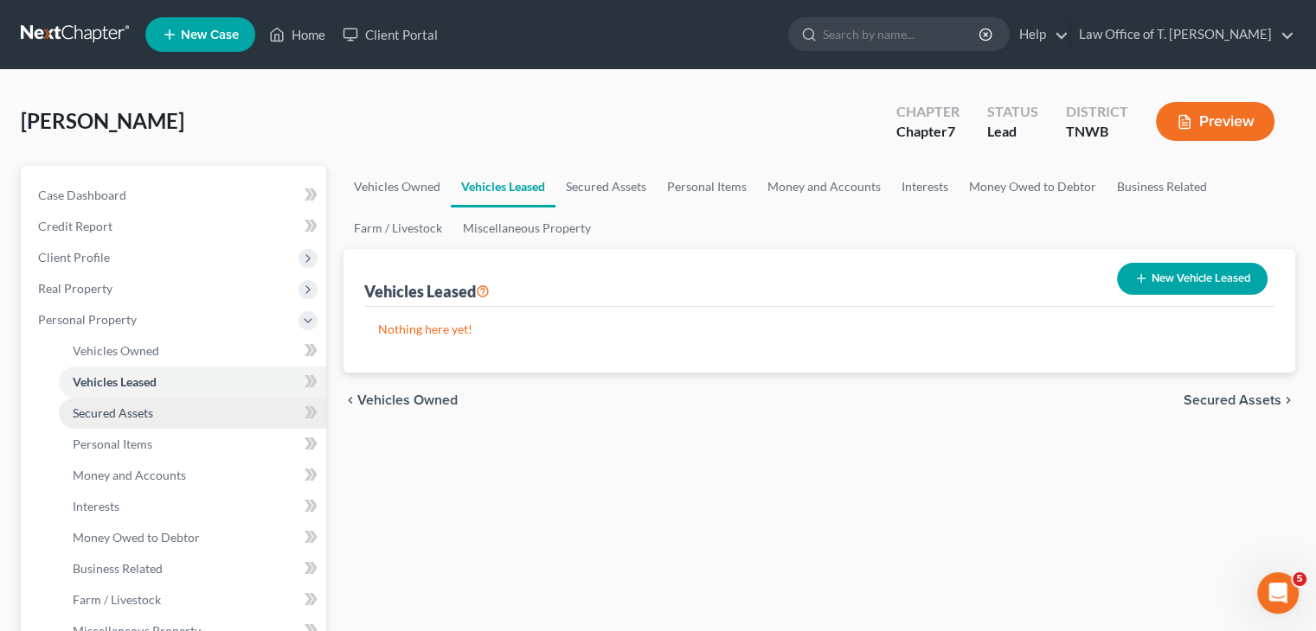
click at [160, 416] on link "Secured Assets" at bounding box center [192, 413] width 267 height 31
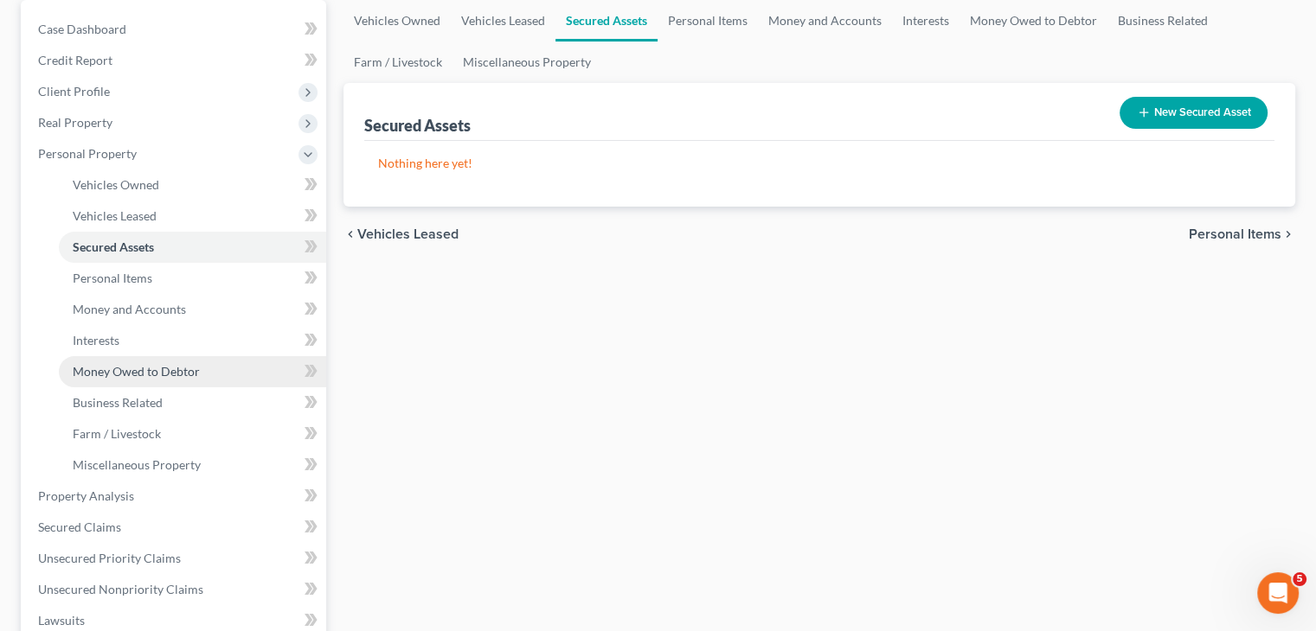
scroll to position [173, 0]
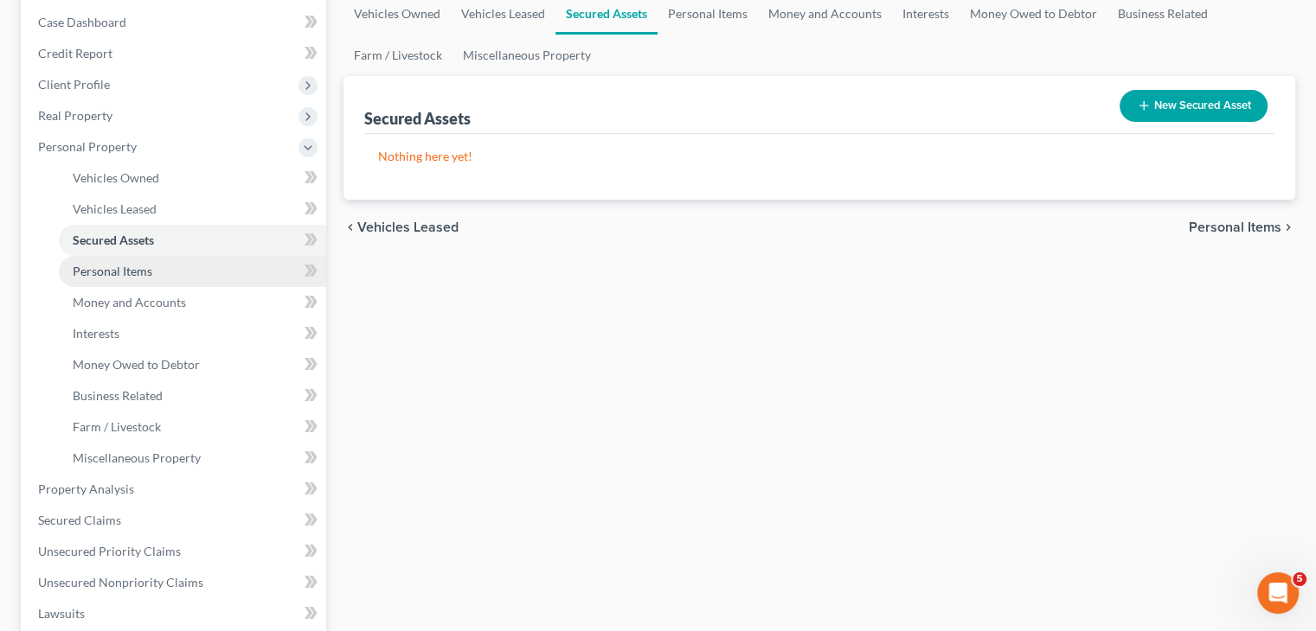
click at [137, 270] on span "Personal Items" at bounding box center [113, 271] width 80 height 15
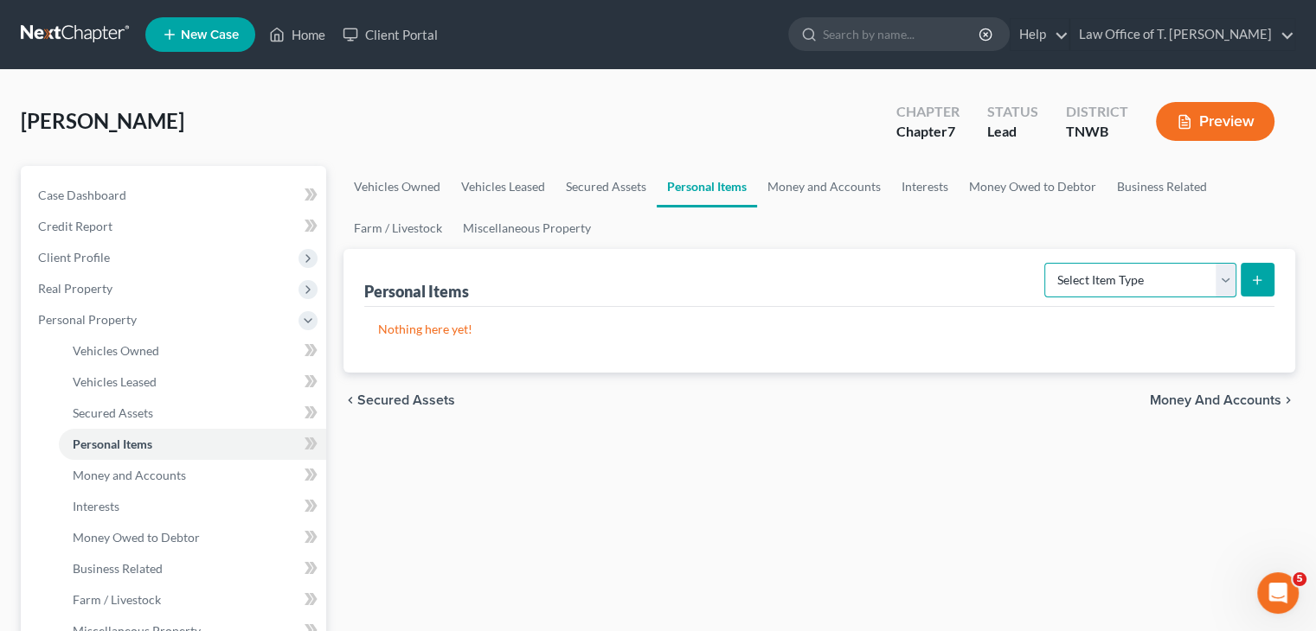
click at [1223, 283] on select "Select Item Type Clothing Collectibles Of Value Electronics Firearms Household …" at bounding box center [1140, 280] width 192 height 35
click at [1046, 263] on select "Select Item Type Clothing Collectibles Of Value Electronics Firearms Household …" at bounding box center [1140, 280] width 192 height 35
click at [1254, 285] on icon "submit" at bounding box center [1257, 280] width 14 height 14
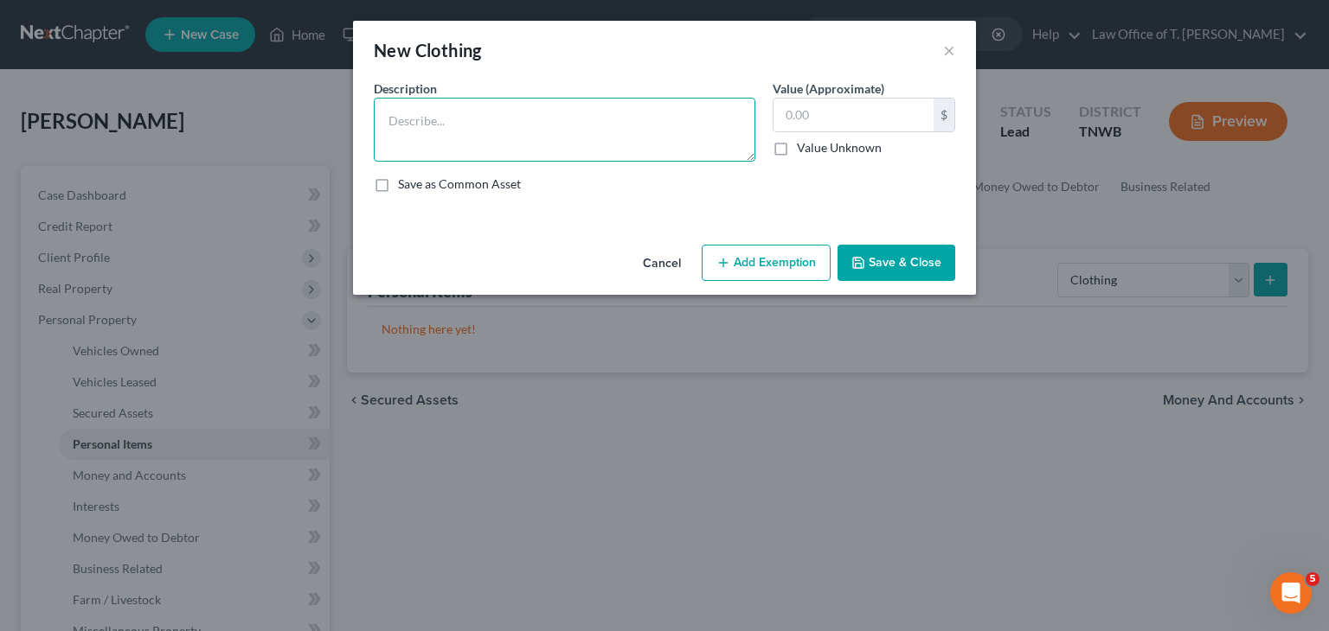
click at [548, 133] on textarea at bounding box center [564, 130] width 381 height 64
click at [536, 126] on textarea at bounding box center [564, 130] width 381 height 64
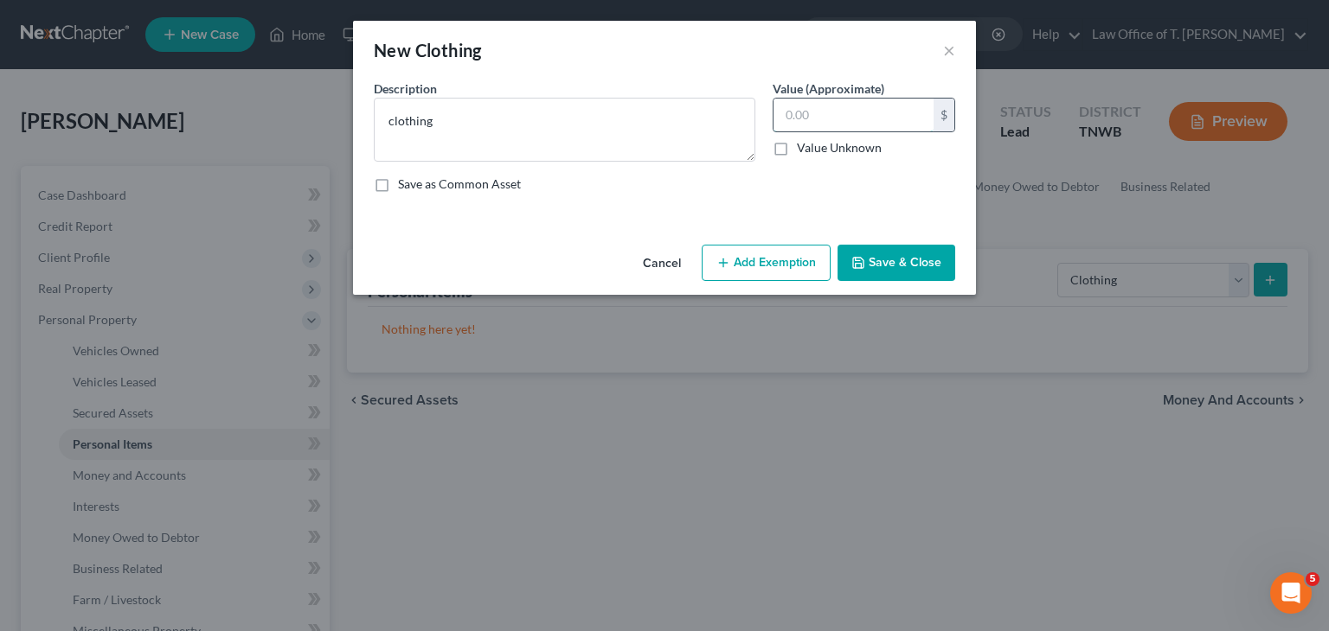
click at [859, 122] on input "text" at bounding box center [853, 115] width 160 height 33
drag, startPoint x: 932, startPoint y: 263, endPoint x: 912, endPoint y: 268, distance: 20.6
click at [932, 266] on button "Save & Close" at bounding box center [896, 263] width 118 height 36
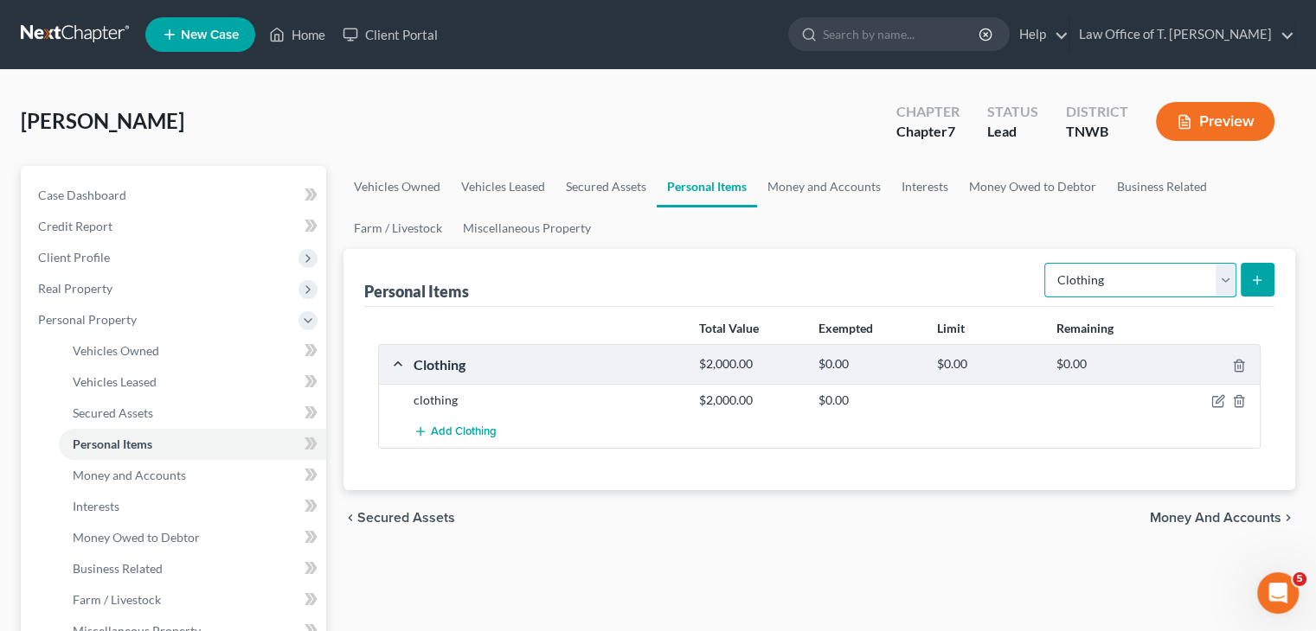
click at [1222, 288] on select "Select Item Type Clothing Collectibles Of Value Electronics Firearms Household …" at bounding box center [1140, 280] width 192 height 35
click at [1046, 263] on select "Select Item Type Clothing Collectibles Of Value Electronics Firearms Household …" at bounding box center [1140, 280] width 192 height 35
click at [1249, 288] on button "submit" at bounding box center [1257, 280] width 34 height 34
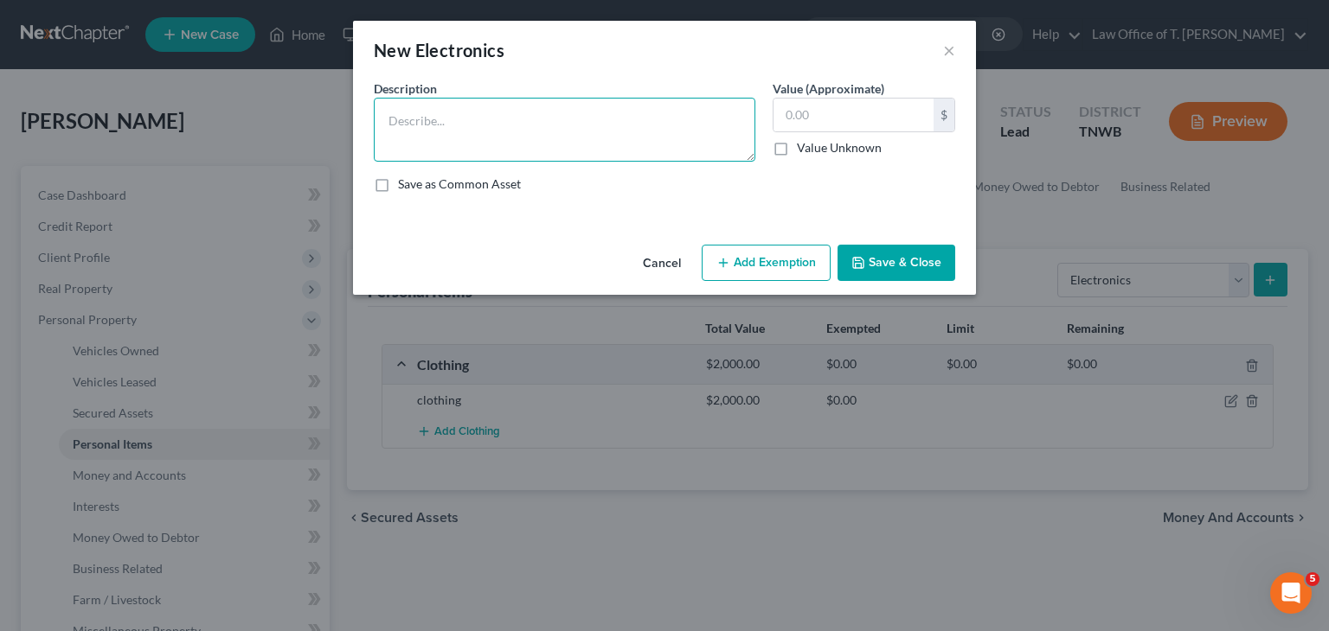
click at [545, 127] on textarea at bounding box center [564, 130] width 381 height 64
click at [688, 122] on textarea "75 inch TV- $200.00 55 inch TV- $150.00 Desk top computer- $300.00 Apple watch-…" at bounding box center [564, 130] width 381 height 64
click at [574, 152] on textarea "75 inch TV- $200.00 55 inch TV- $150.00 Desk top computer- $300.00 Apple watch-…" at bounding box center [564, 130] width 381 height 64
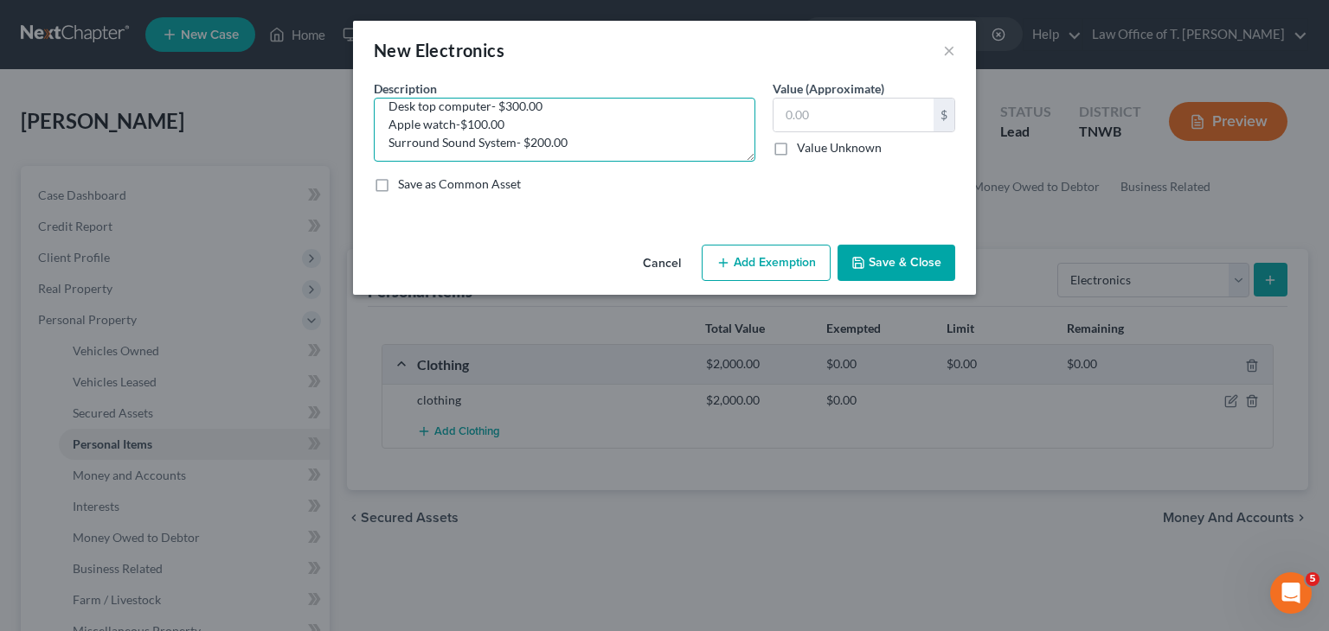
scroll to position [54, 0]
click at [815, 112] on input "text" at bounding box center [853, 115] width 160 height 33
click at [920, 264] on button "Save & Close" at bounding box center [896, 263] width 118 height 36
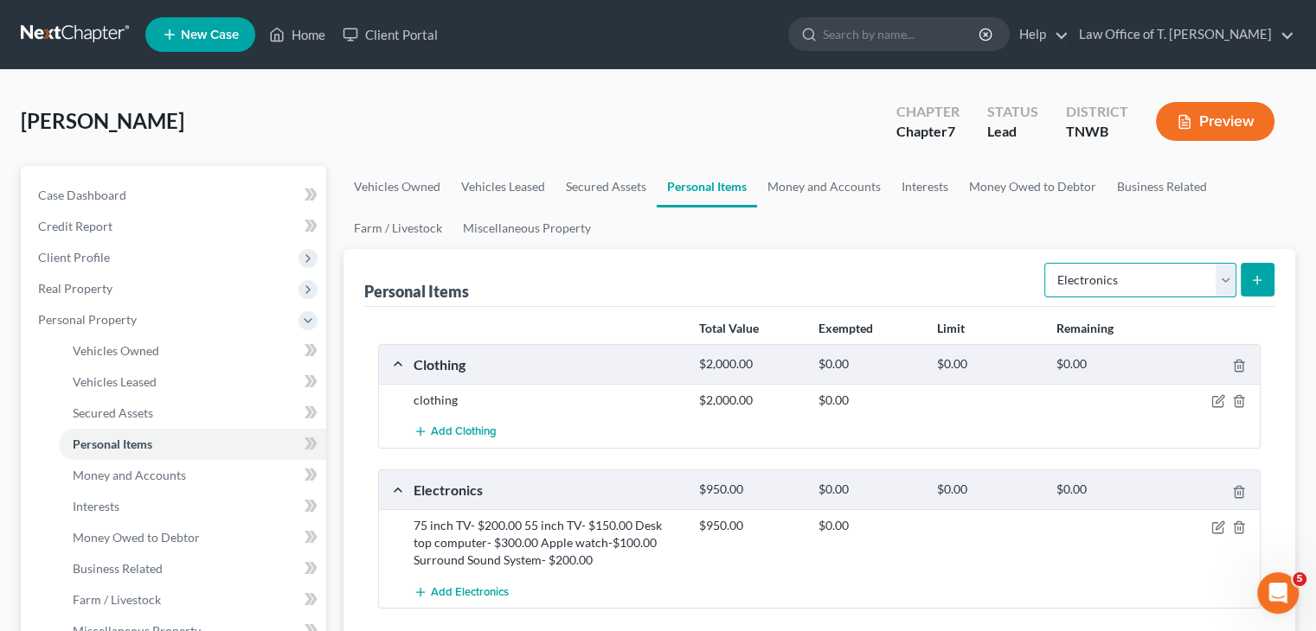
click at [1227, 286] on select "Select Item Type Clothing Collectibles Of Value Electronics Firearms Household …" at bounding box center [1140, 280] width 192 height 35
click at [1046, 263] on select "Select Item Type Clothing Collectibles Of Value Electronics Firearms Household …" at bounding box center [1140, 280] width 192 height 35
click at [1256, 289] on button "submit" at bounding box center [1257, 280] width 34 height 34
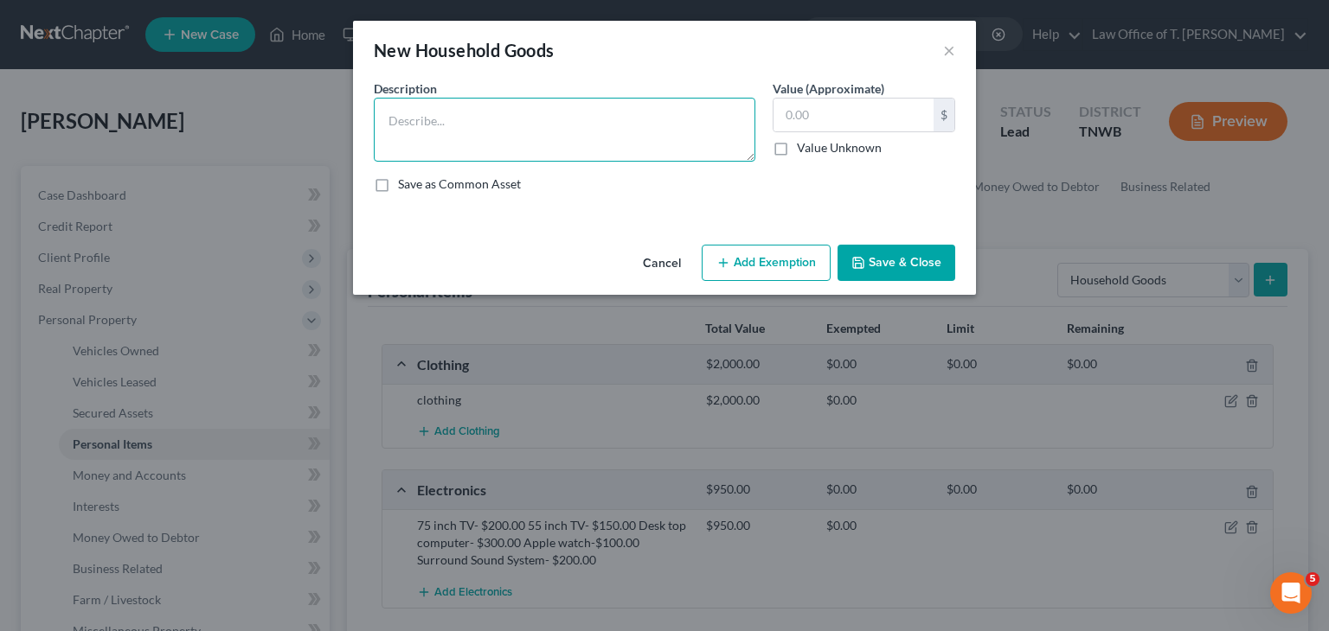
click at [447, 126] on textarea at bounding box center [564, 130] width 381 height 64
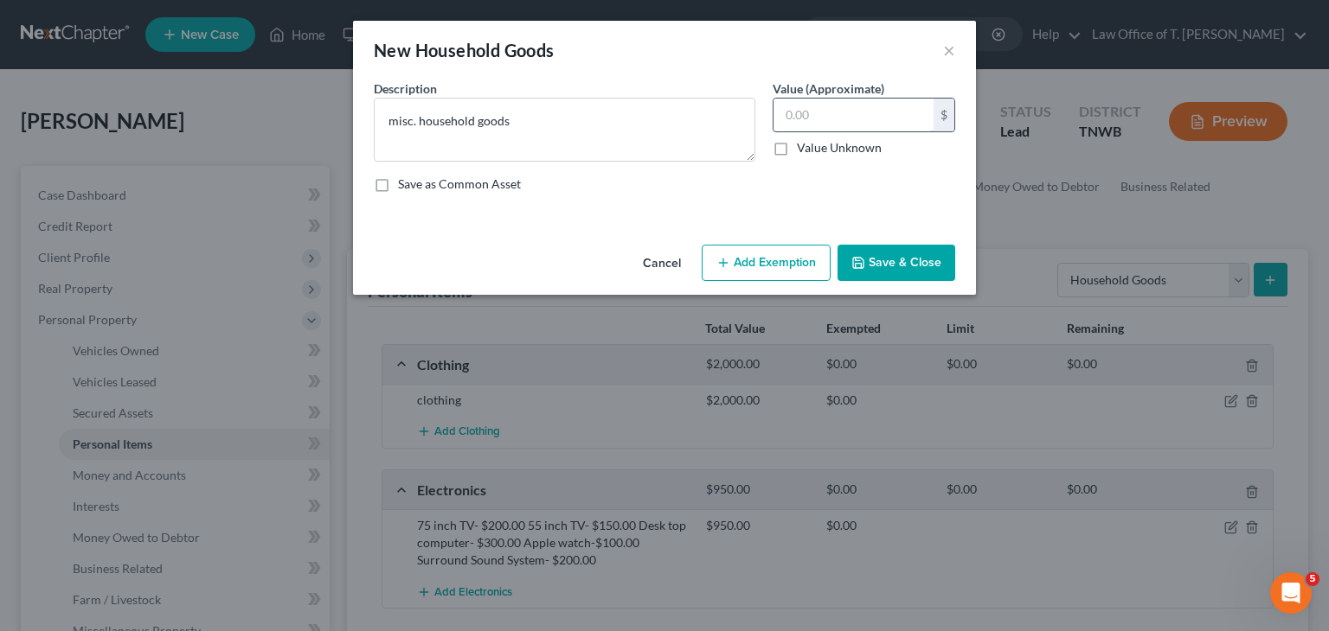
click at [799, 112] on input "text" at bounding box center [853, 115] width 160 height 33
click at [896, 256] on button "Save & Close" at bounding box center [896, 263] width 118 height 36
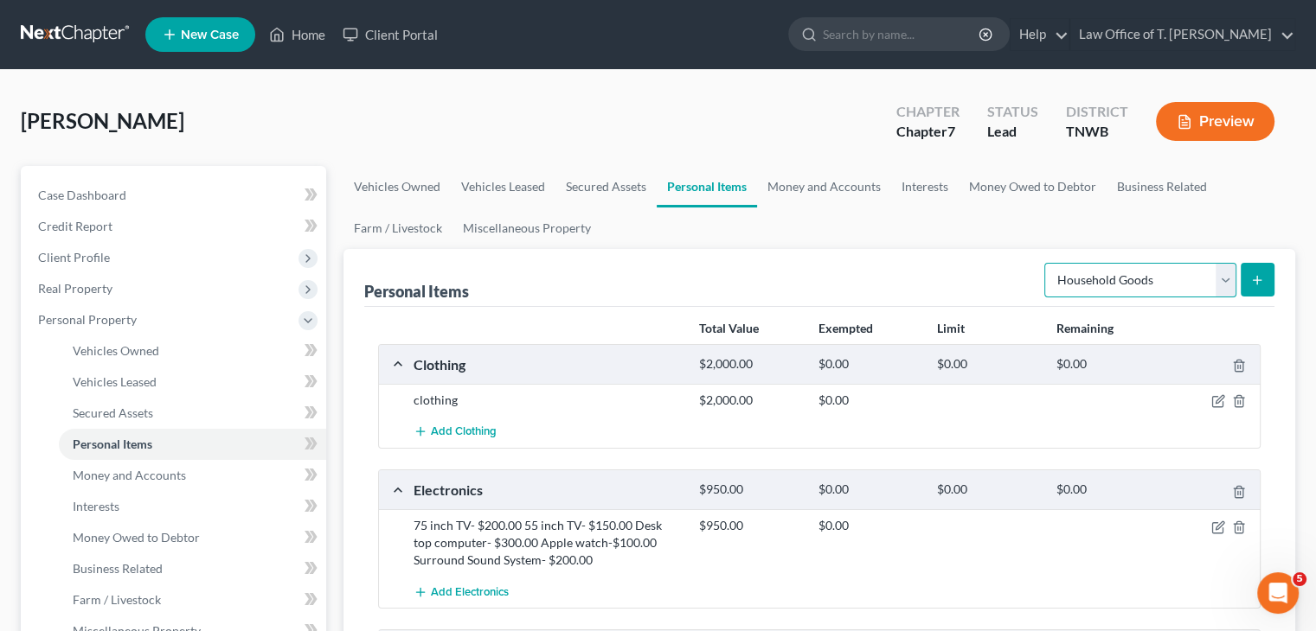
click at [1224, 282] on select "Select Item Type Clothing Collectibles Of Value Electronics Firearms Household …" at bounding box center [1140, 280] width 192 height 35
click at [1046, 263] on select "Select Item Type Clothing Collectibles Of Value Electronics Firearms Household …" at bounding box center [1140, 280] width 192 height 35
click at [1264, 281] on button "submit" at bounding box center [1257, 280] width 34 height 34
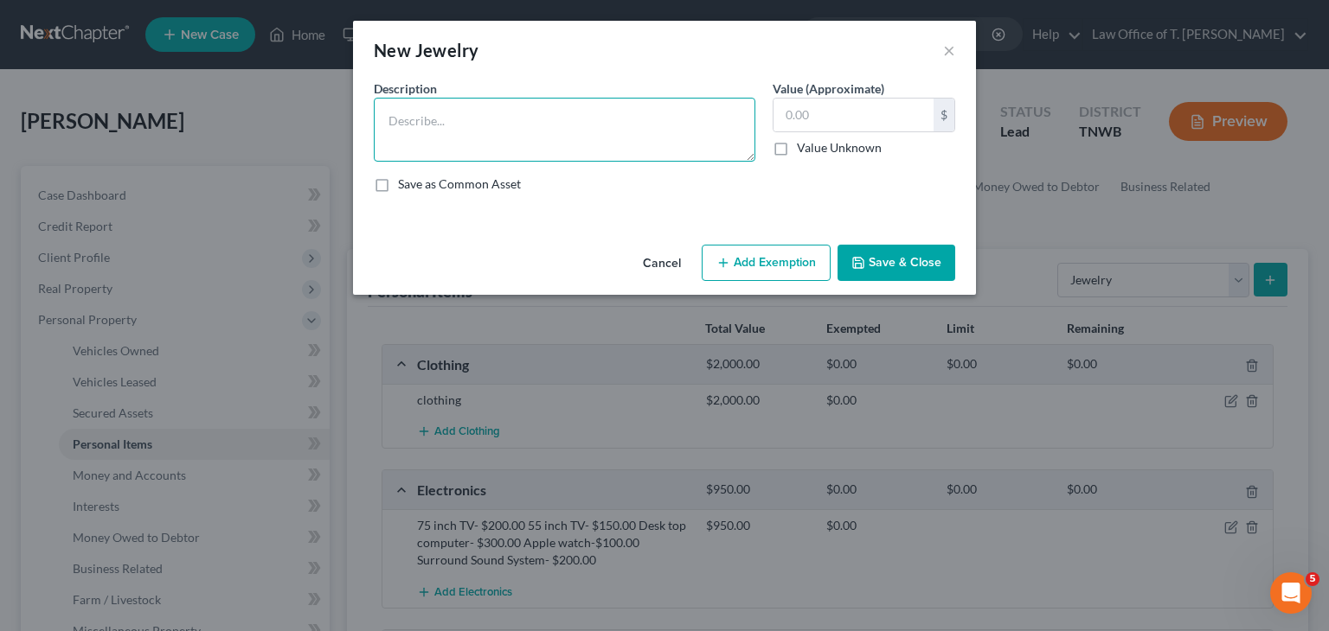
click at [430, 123] on textarea at bounding box center [564, 130] width 381 height 64
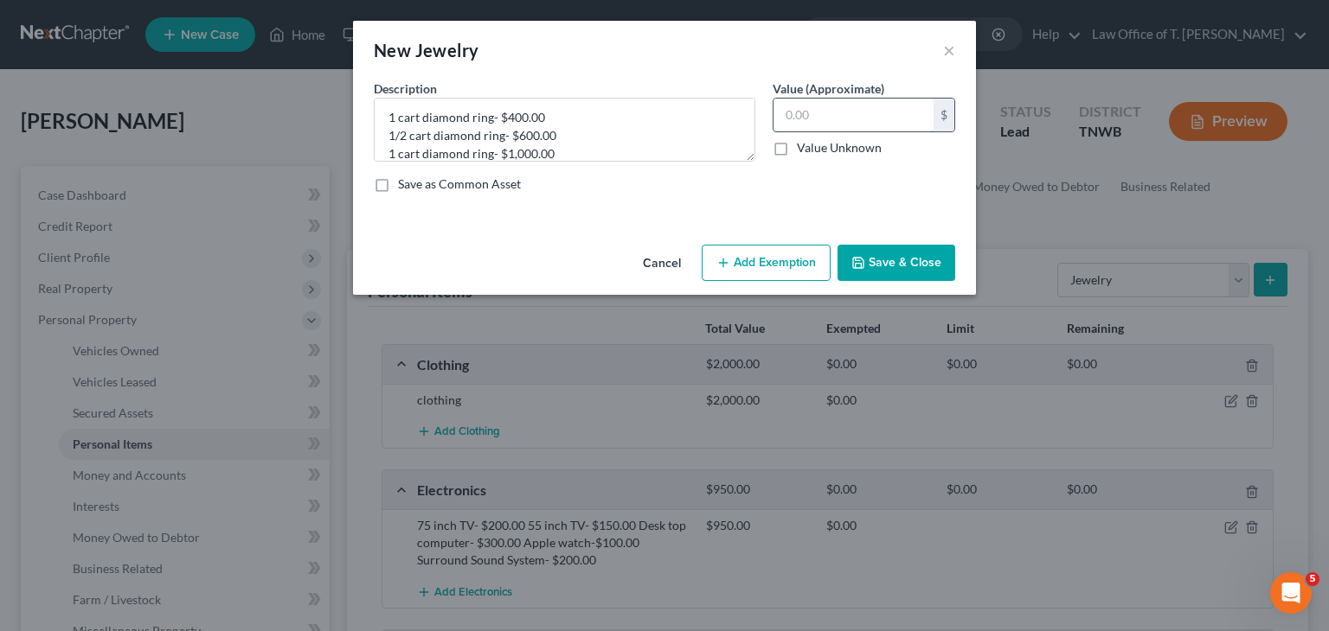
click at [810, 112] on input "text" at bounding box center [853, 115] width 160 height 33
click at [918, 262] on button "Save & Close" at bounding box center [896, 263] width 118 height 36
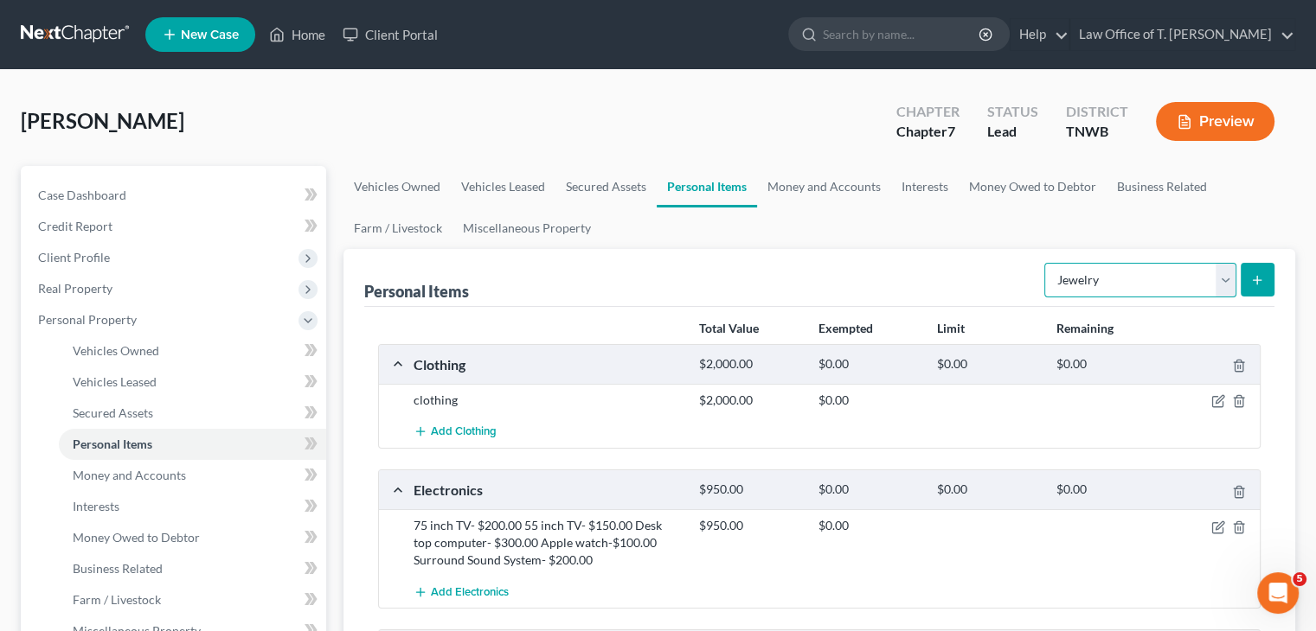
click at [1228, 274] on select "Select Item Type Clothing Collectibles Of Value Electronics Firearms Household …" at bounding box center [1140, 280] width 192 height 35
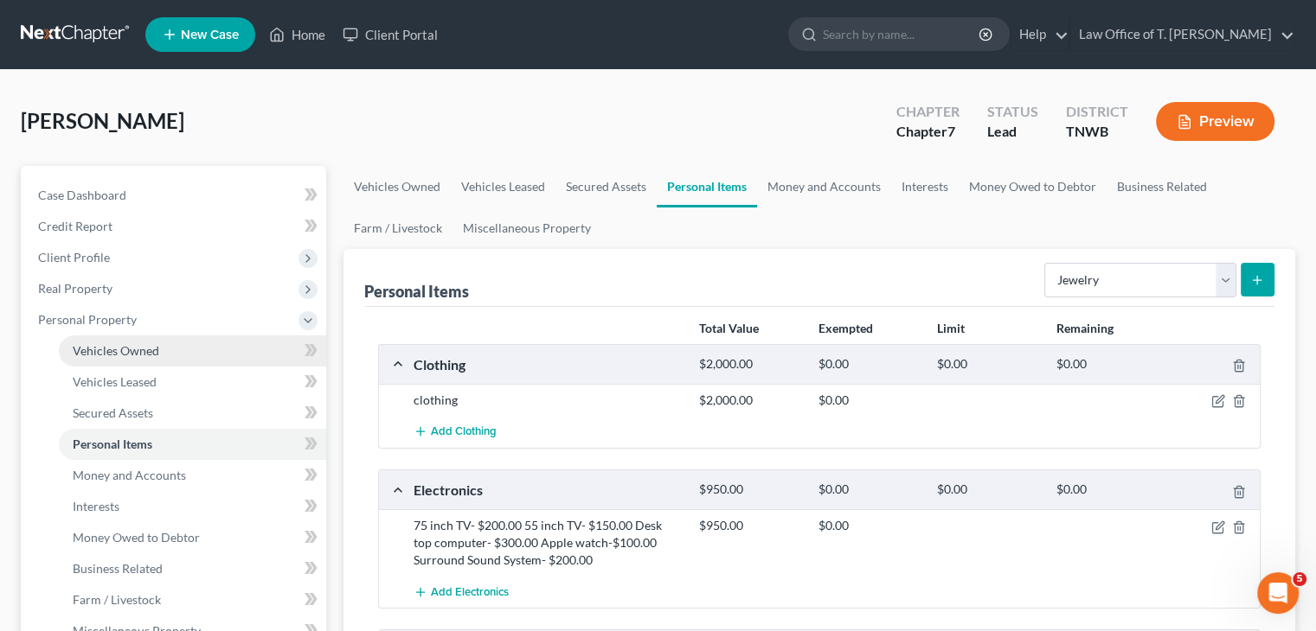
click at [142, 354] on span "Vehicles Owned" at bounding box center [116, 350] width 86 height 15
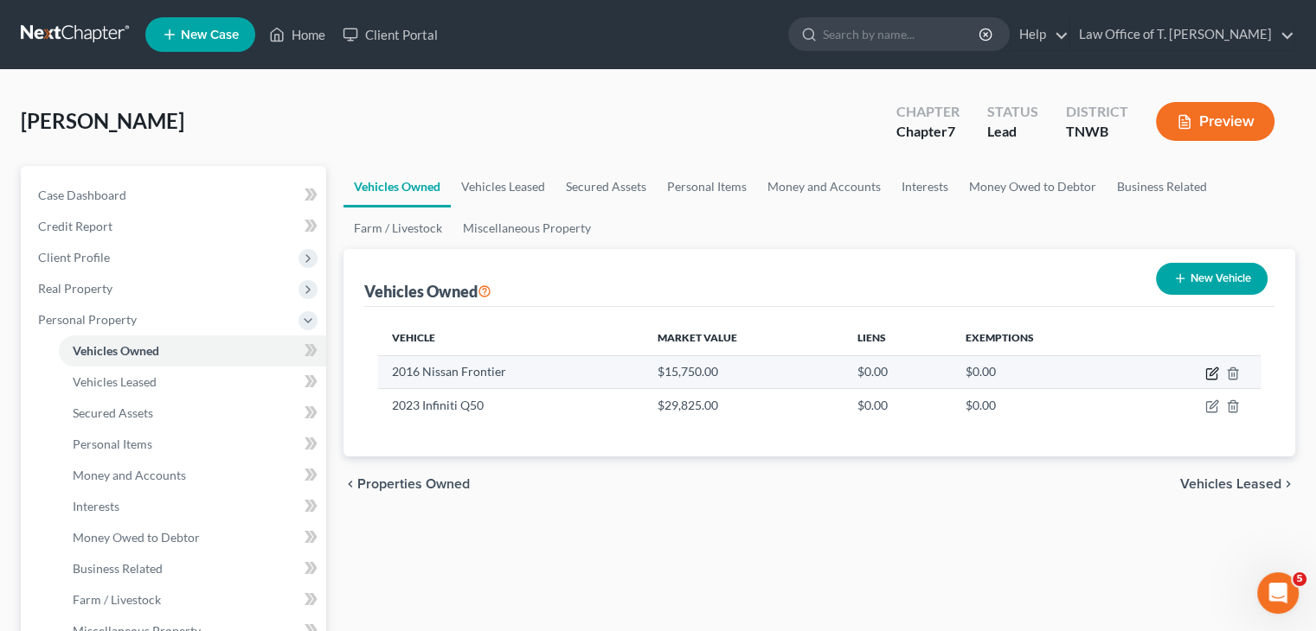
click at [1212, 371] on icon "button" at bounding box center [1212, 374] width 14 height 14
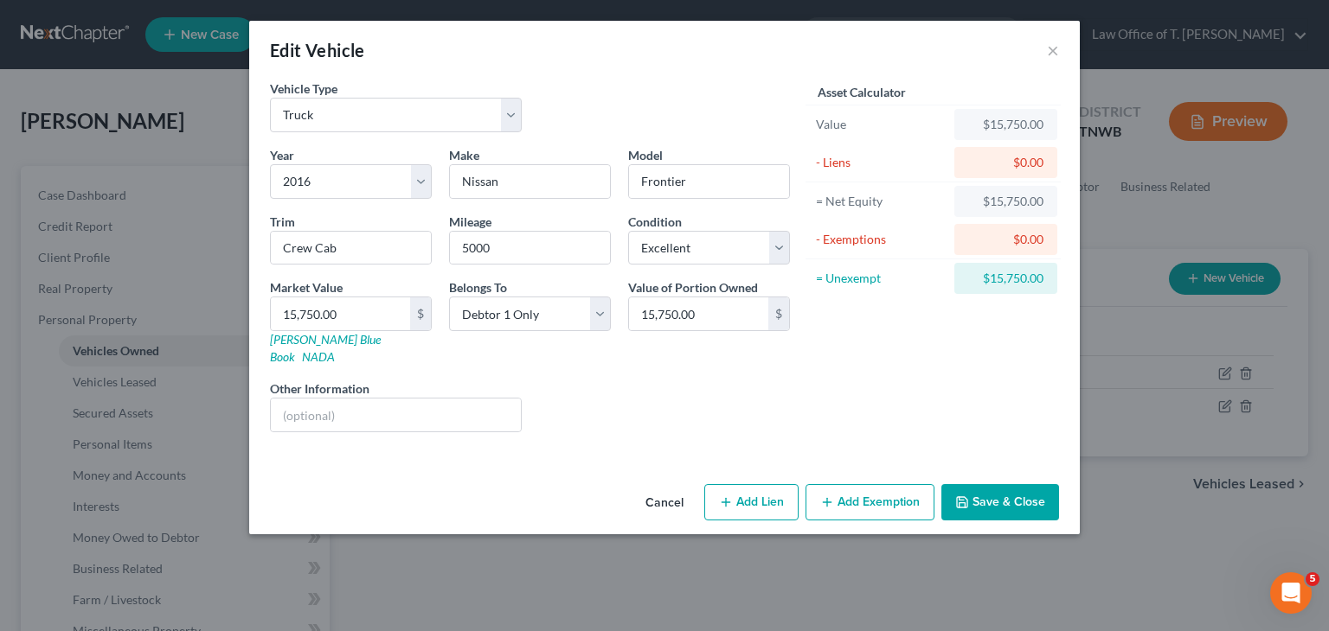
click at [764, 485] on button "Add Lien" at bounding box center [751, 502] width 94 height 36
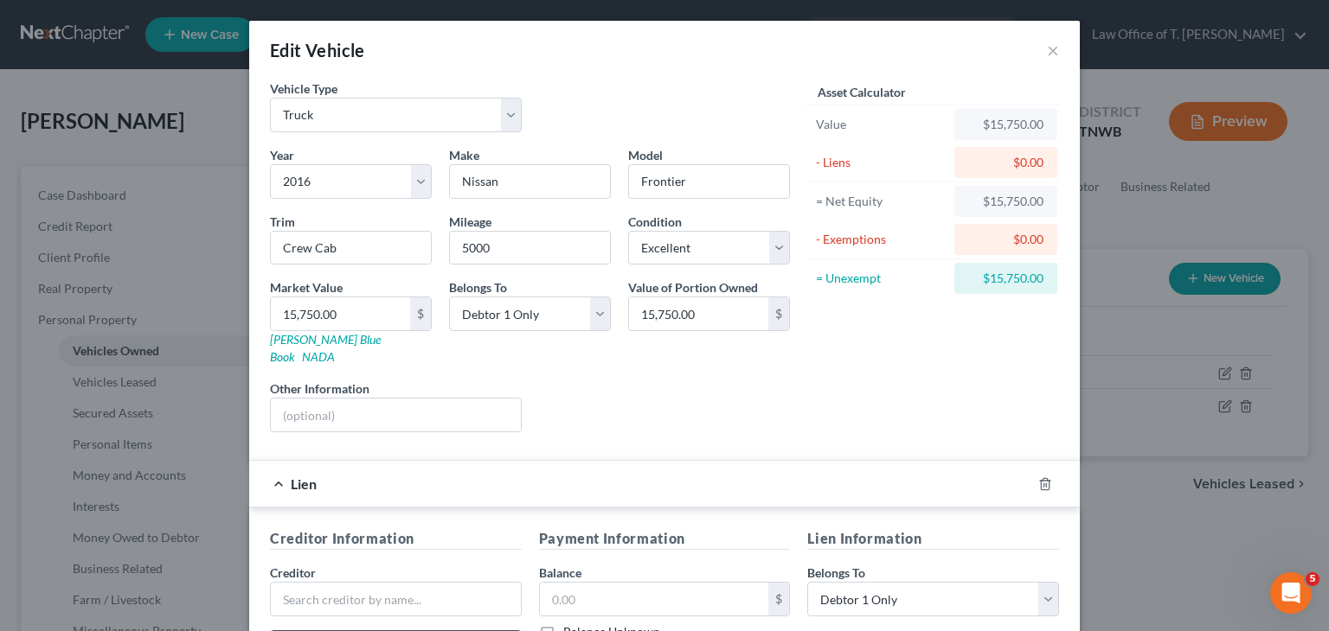
scroll to position [86, 0]
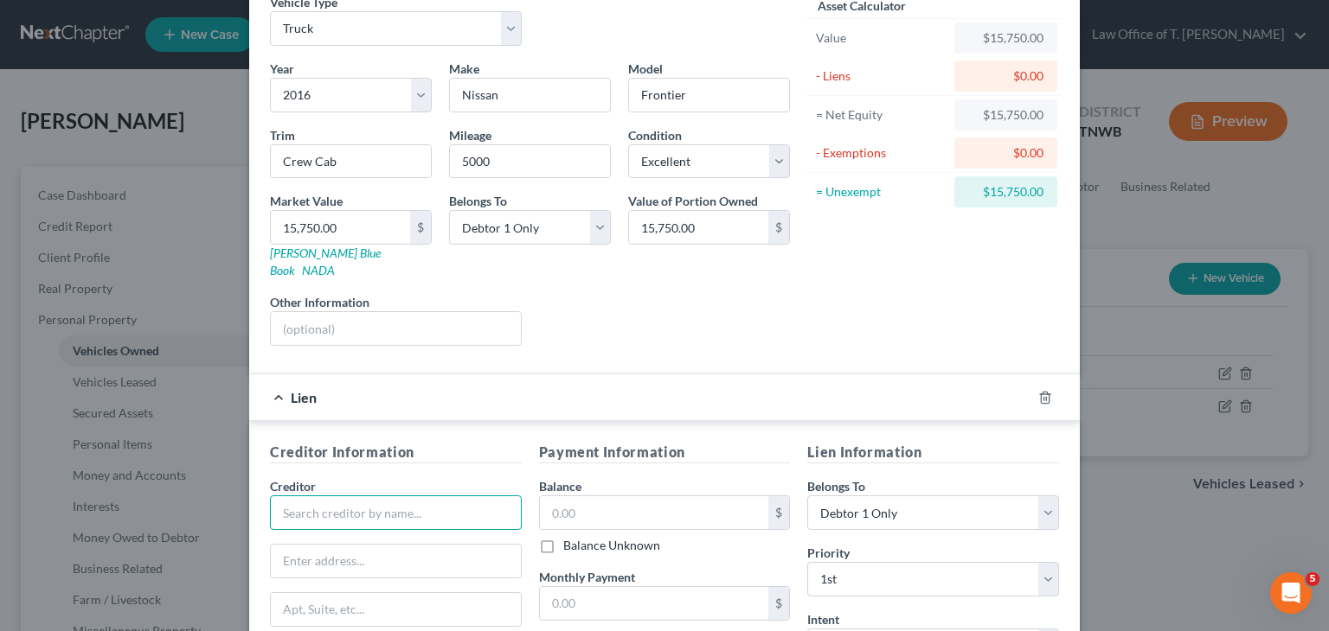
click at [386, 499] on input "text" at bounding box center [396, 513] width 252 height 35
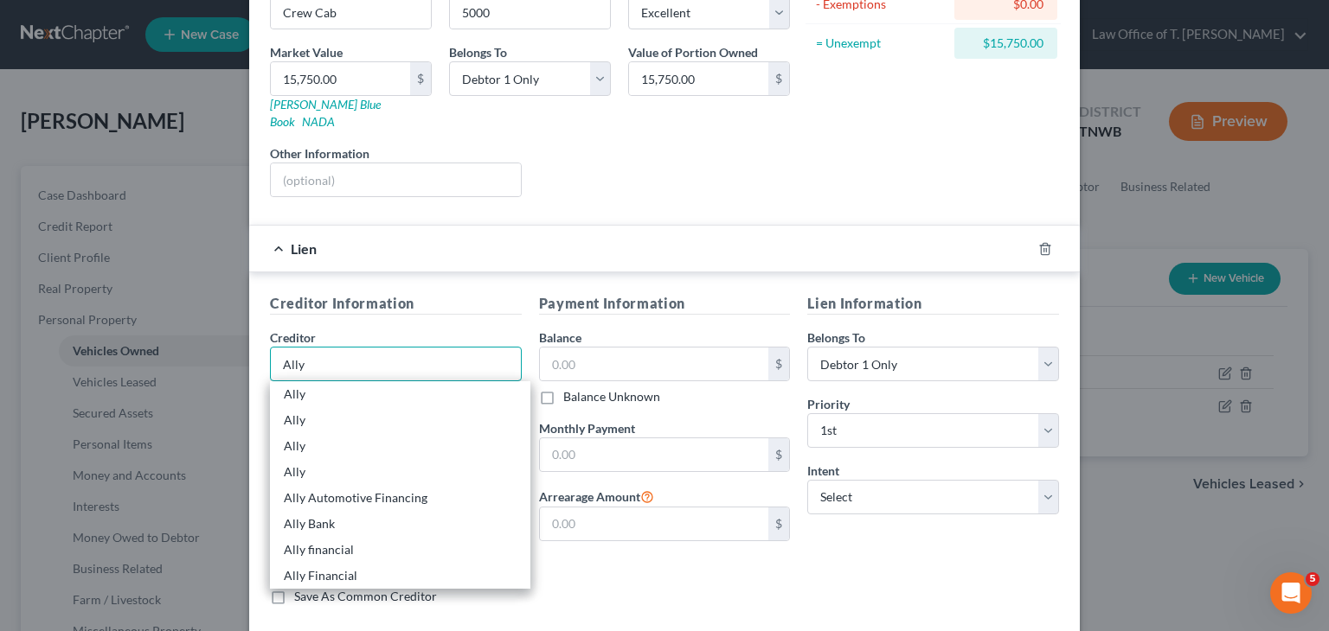
scroll to position [259, 0]
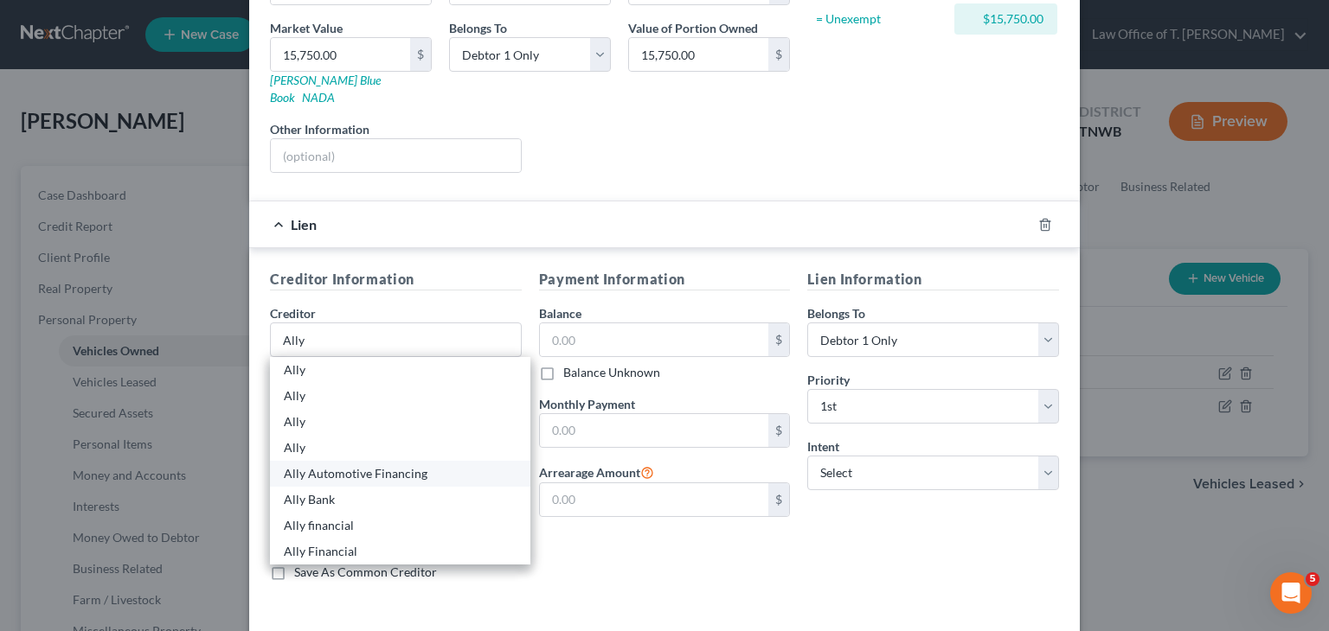
click at [423, 465] on div "Ally Automotive Financing" at bounding box center [400, 473] width 233 height 17
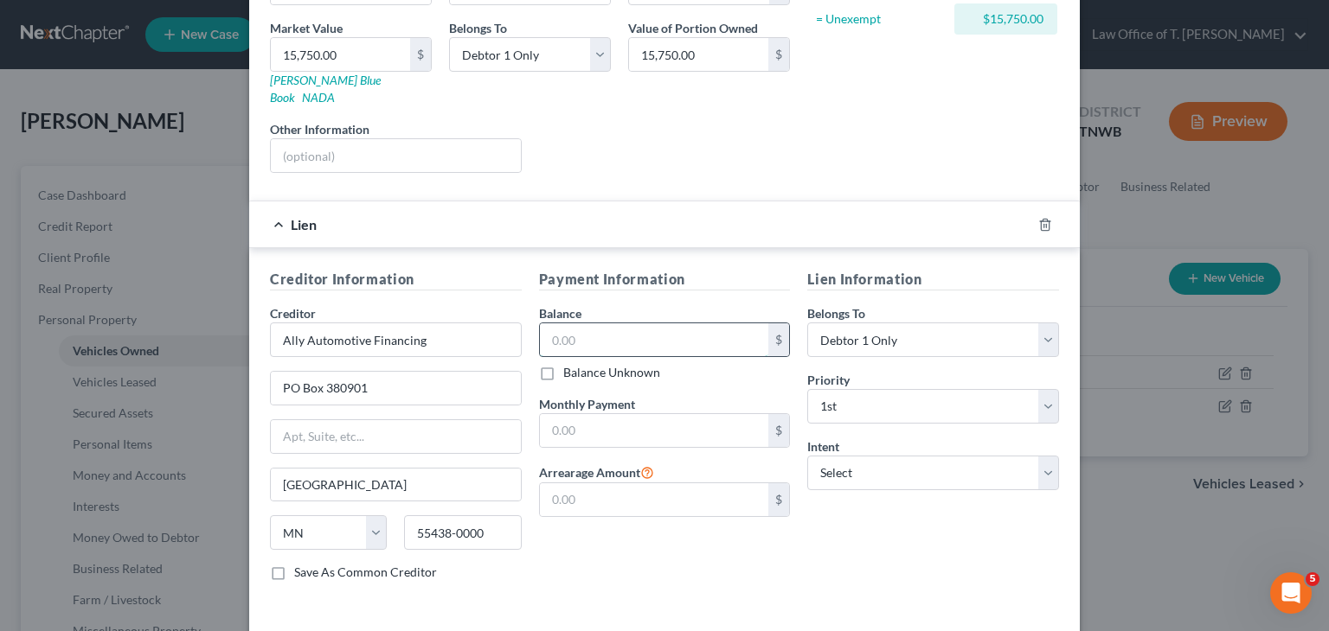
click at [596, 324] on input "text" at bounding box center [654, 340] width 229 height 33
click at [623, 414] on input "text" at bounding box center [654, 430] width 229 height 33
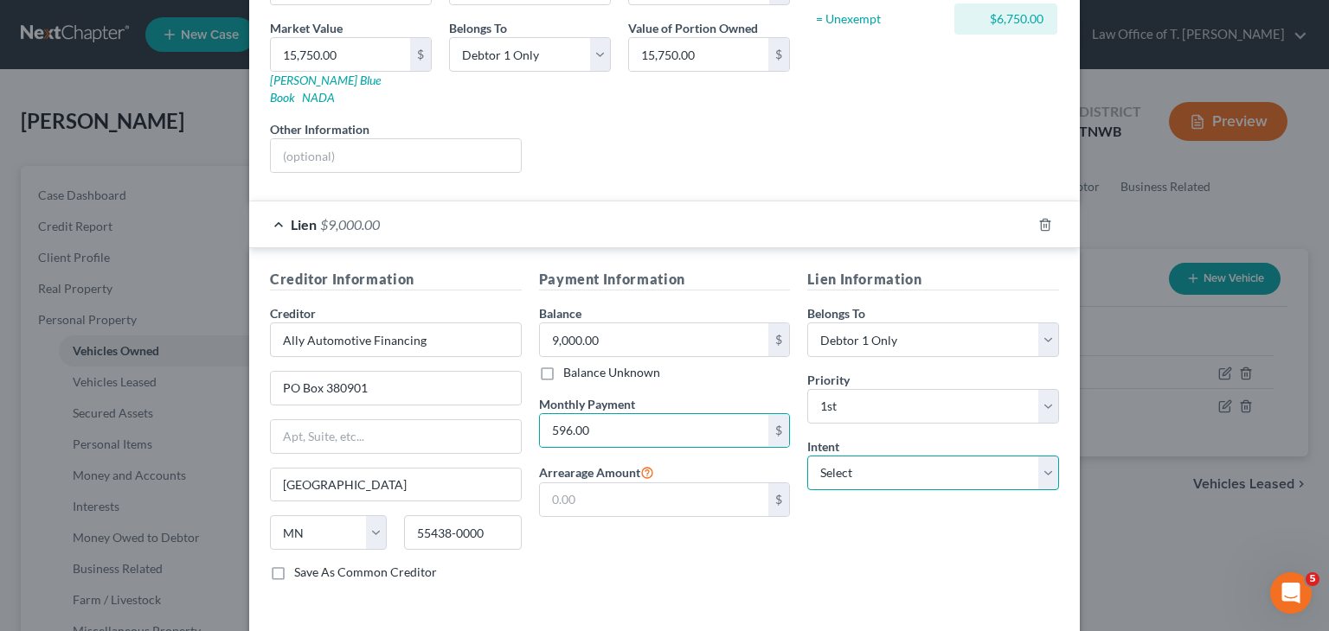
drag, startPoint x: 936, startPoint y: 456, endPoint x: 936, endPoint y: 468, distance: 12.1
click at [936, 456] on select "Select Surrender Redeem Reaffirm Avoid Other" at bounding box center [933, 473] width 252 height 35
click at [807, 456] on select "Select Surrender Redeem Reaffirm Avoid Other" at bounding box center [933, 473] width 252 height 35
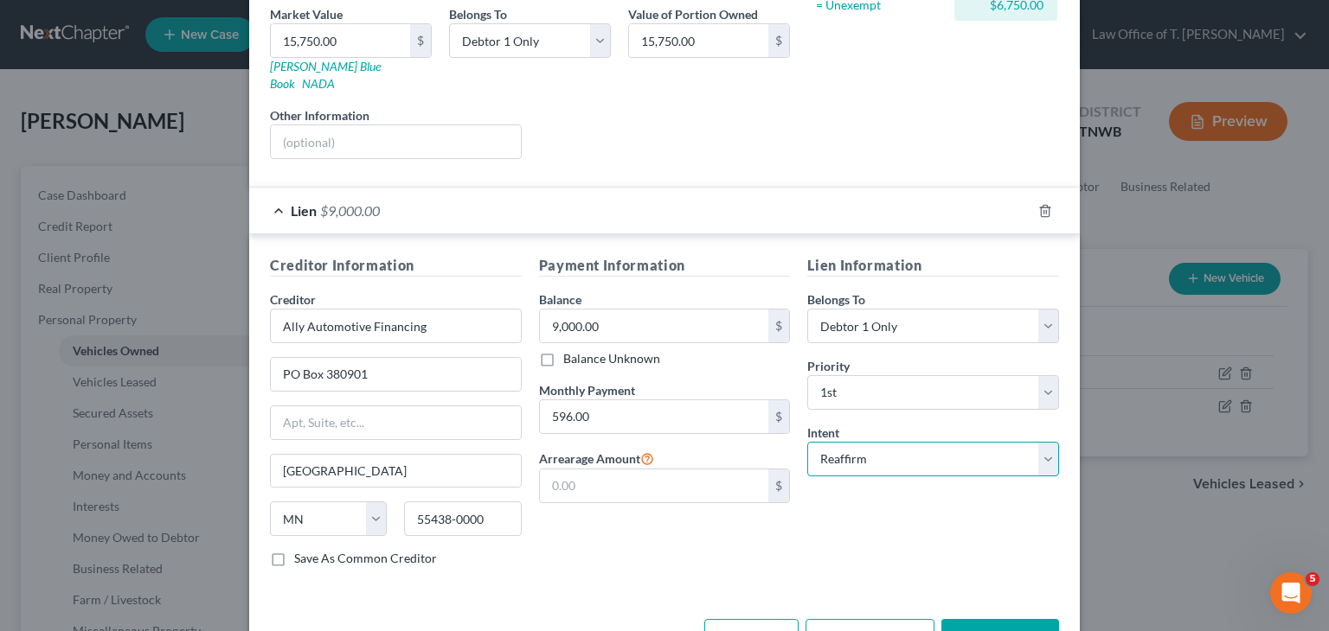
scroll to position [311, 0]
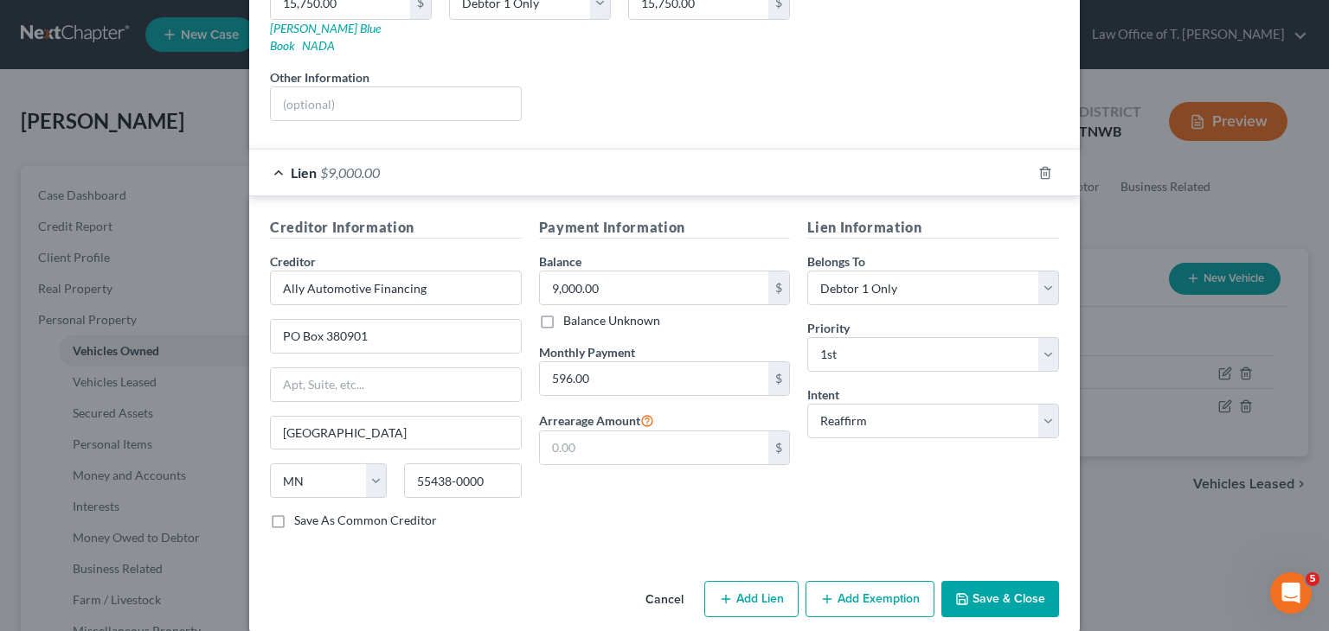
click at [976, 582] on button "Save & Close" at bounding box center [1000, 599] width 118 height 36
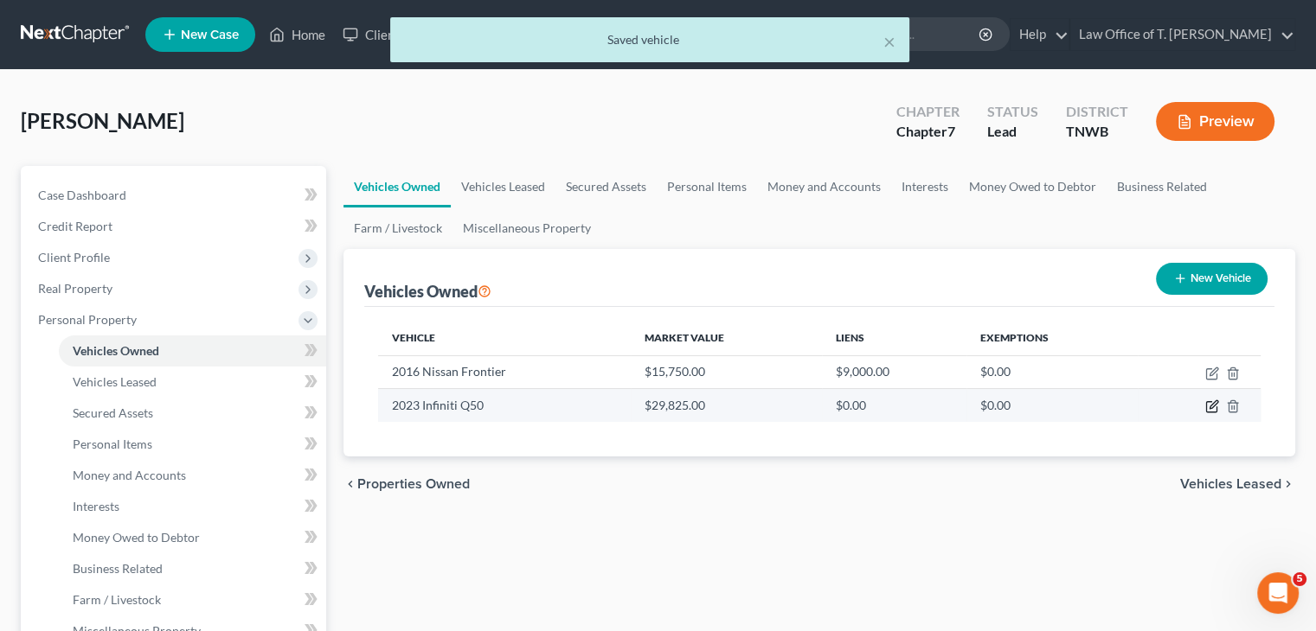
click at [1215, 406] on icon "button" at bounding box center [1212, 407] width 14 height 14
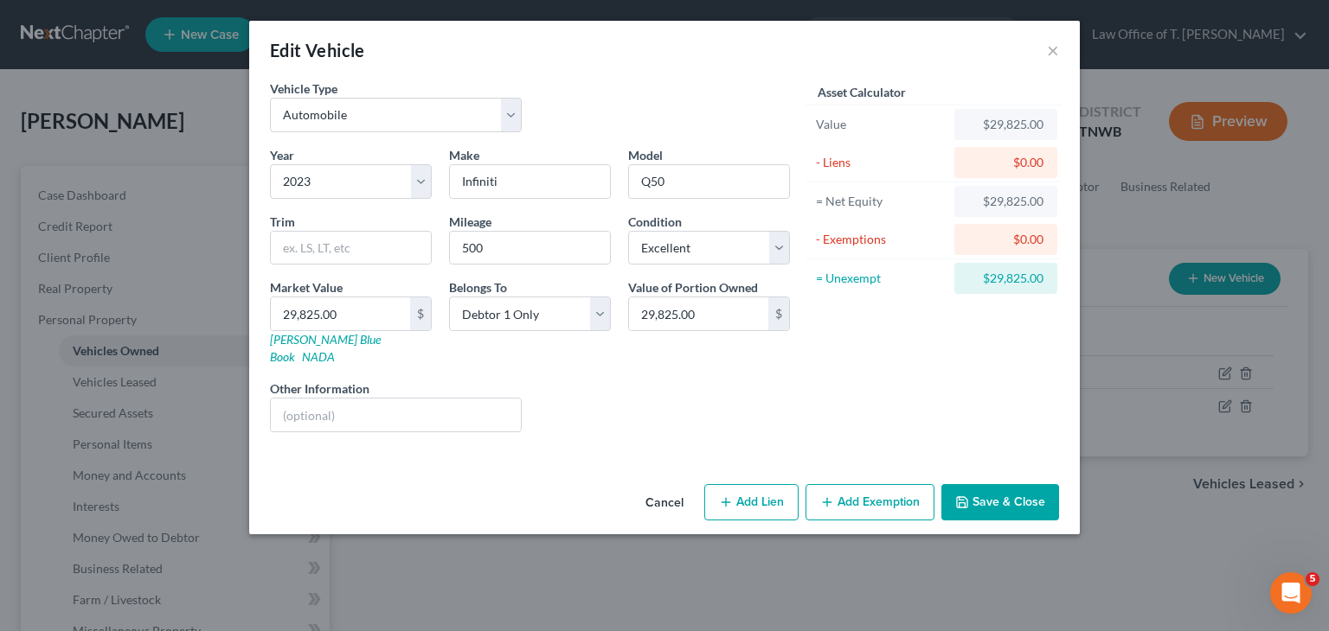
click at [760, 489] on button "Add Lien" at bounding box center [751, 502] width 94 height 36
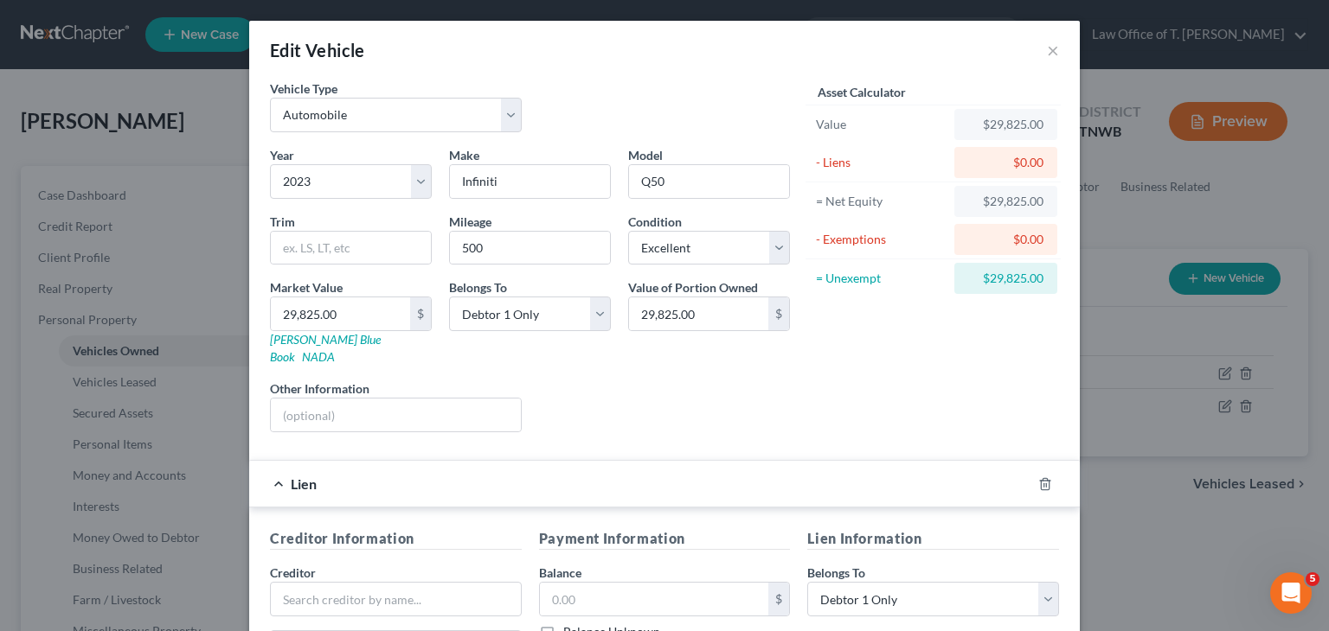
scroll to position [86, 0]
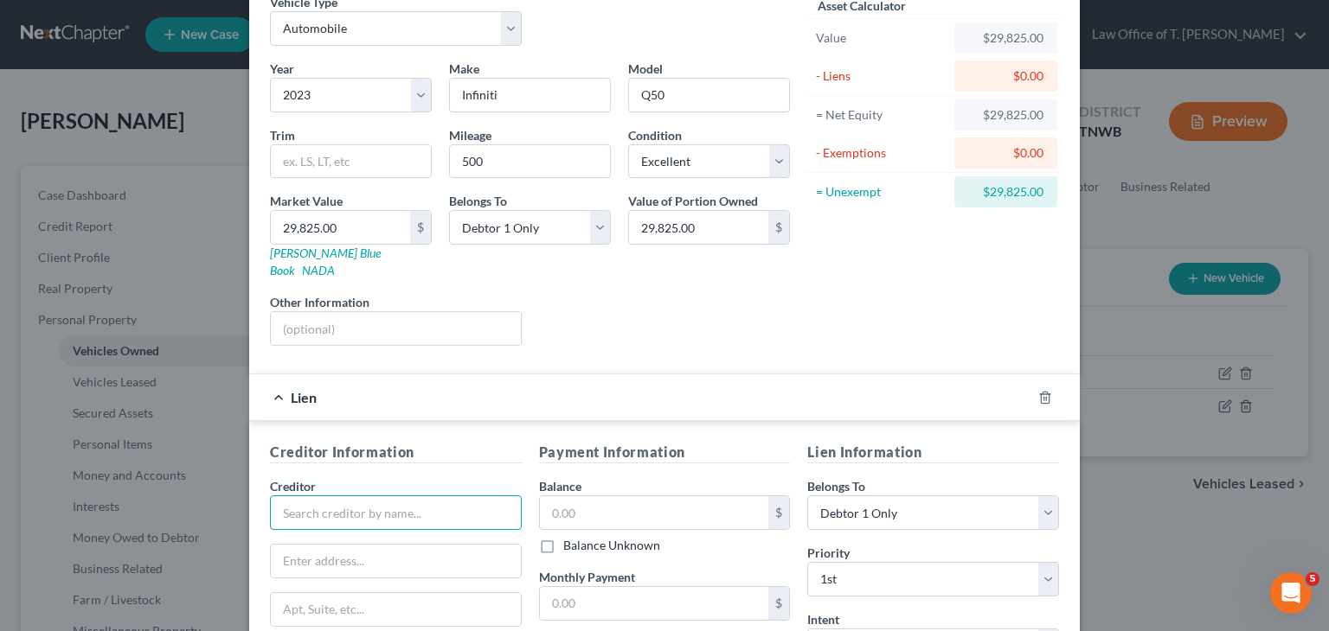
click at [336, 496] on input "text" at bounding box center [396, 513] width 252 height 35
click at [647, 497] on input "text" at bounding box center [654, 513] width 229 height 33
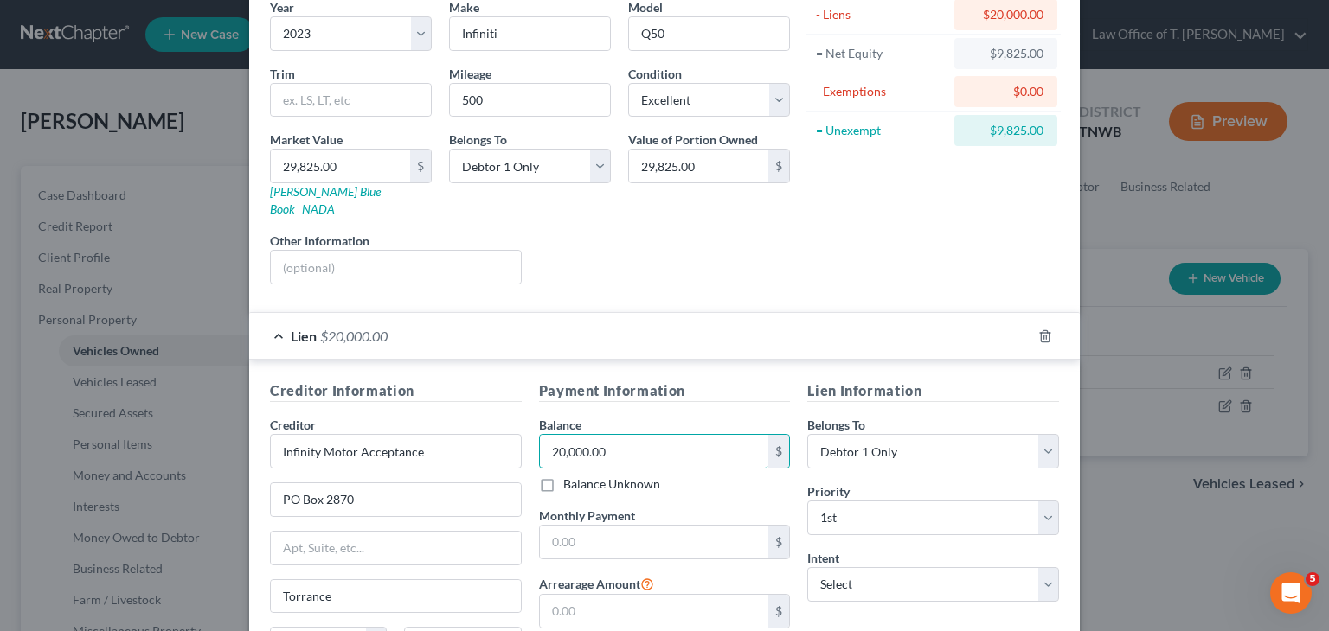
scroll to position [259, 0]
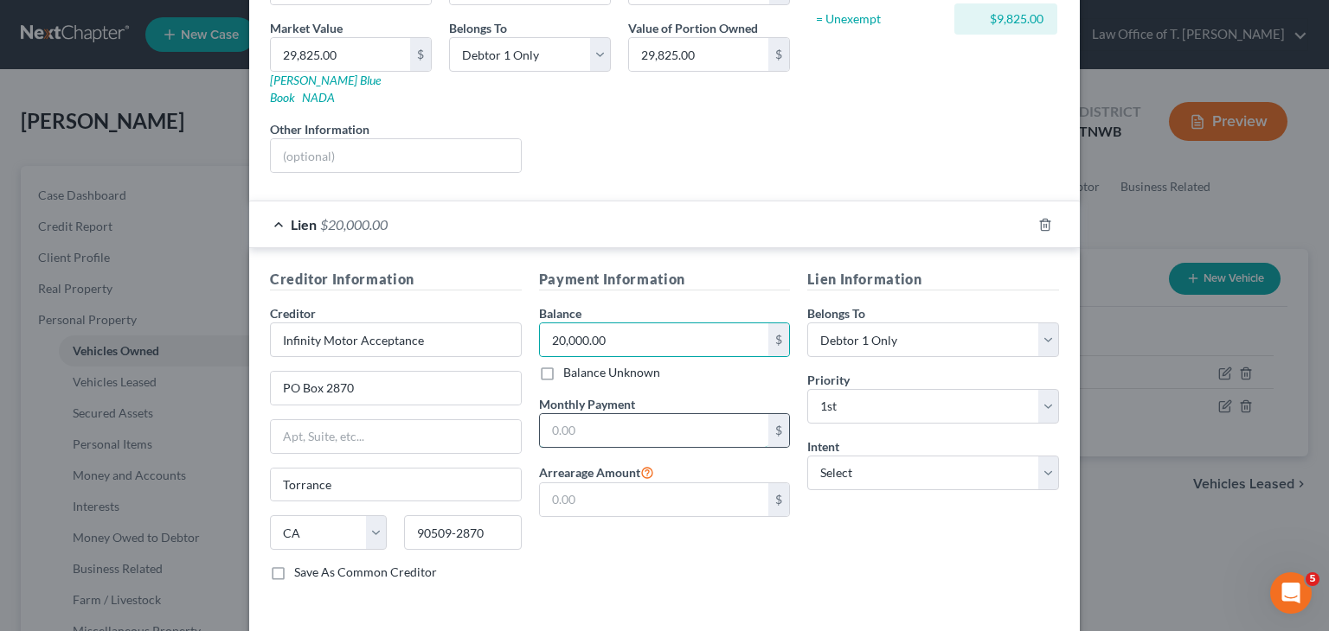
click at [618, 414] on input "text" at bounding box center [654, 430] width 229 height 33
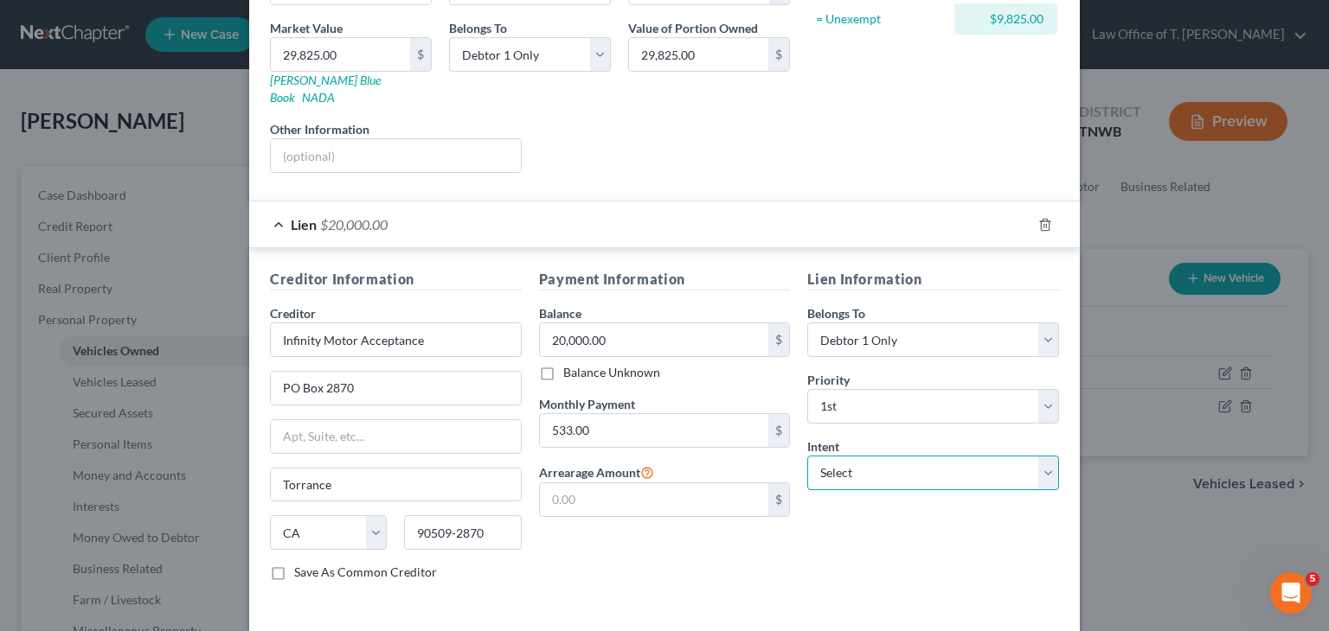
click at [872, 464] on select "Select Surrender Redeem Reaffirm Avoid Other" at bounding box center [933, 473] width 252 height 35
click at [807, 456] on select "Select Surrender Redeem Reaffirm Avoid Other" at bounding box center [933, 473] width 252 height 35
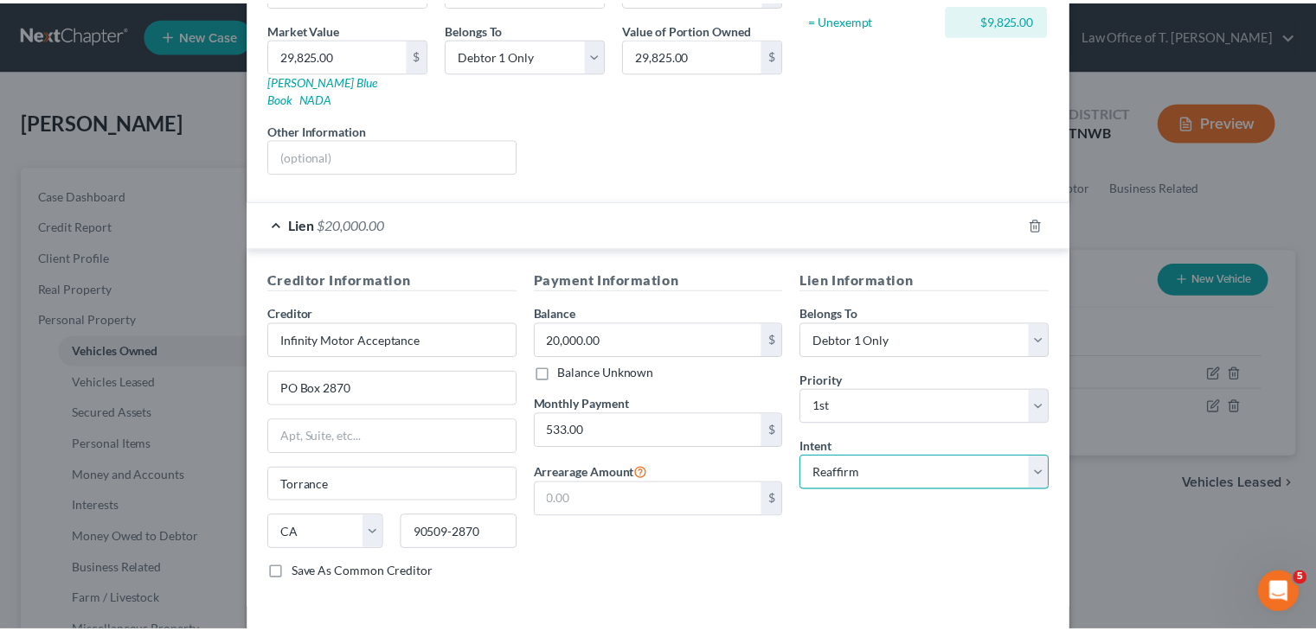
scroll to position [311, 0]
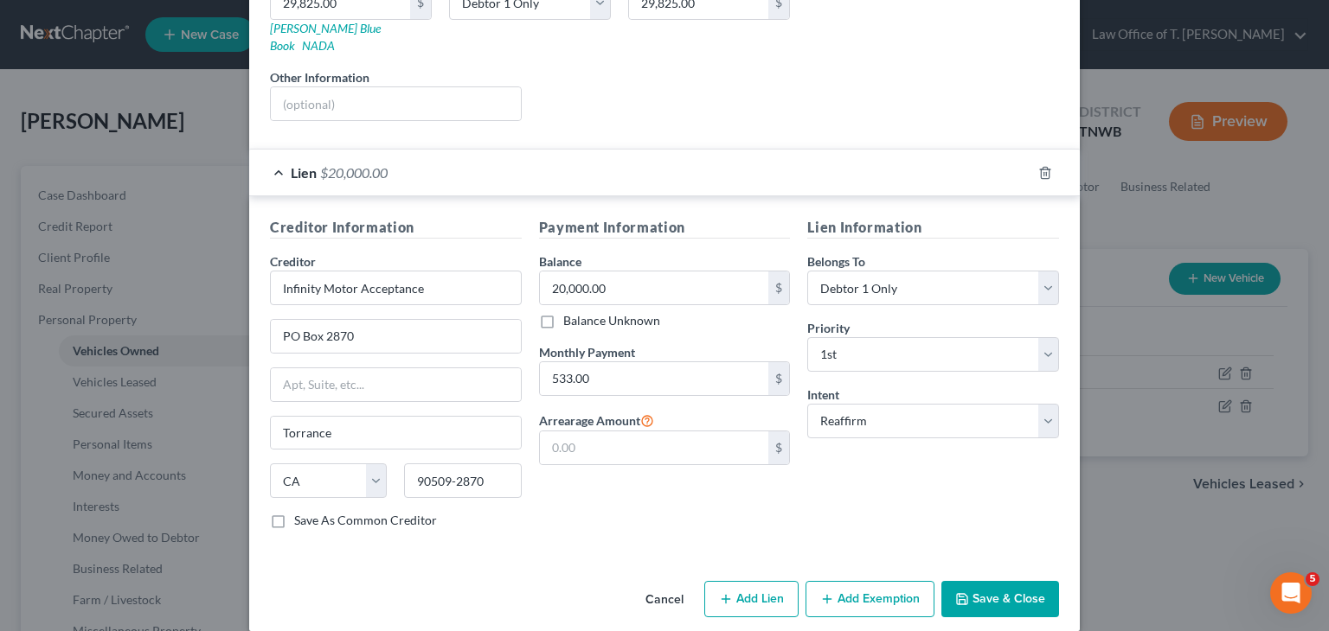
click at [1011, 581] on button "Save & Close" at bounding box center [1000, 599] width 118 height 36
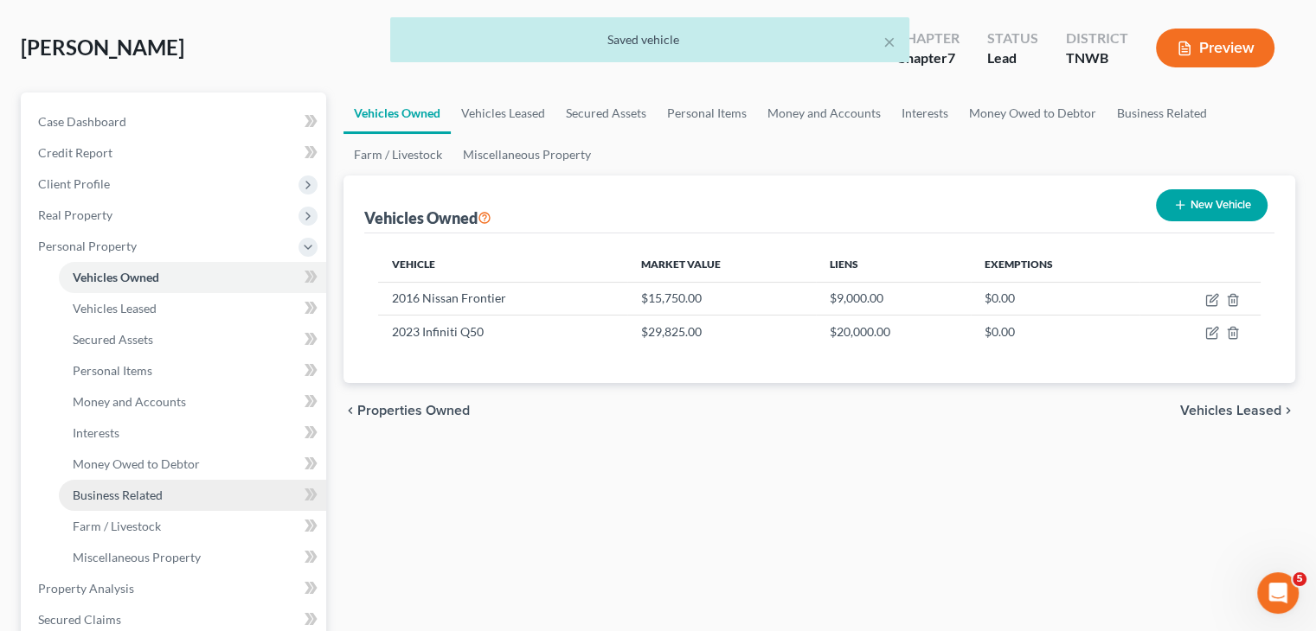
scroll to position [173, 0]
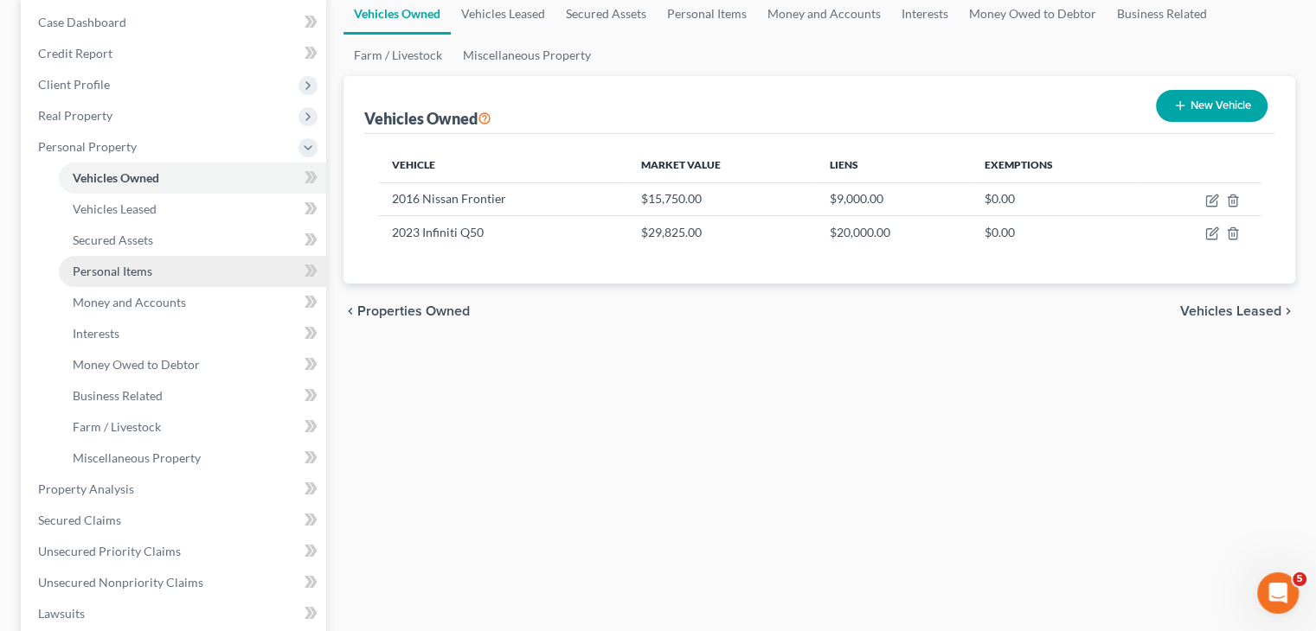
drag, startPoint x: 111, startPoint y: 273, endPoint x: 122, endPoint y: 278, distance: 12.0
click at [111, 273] on span "Personal Items" at bounding box center [113, 271] width 80 height 15
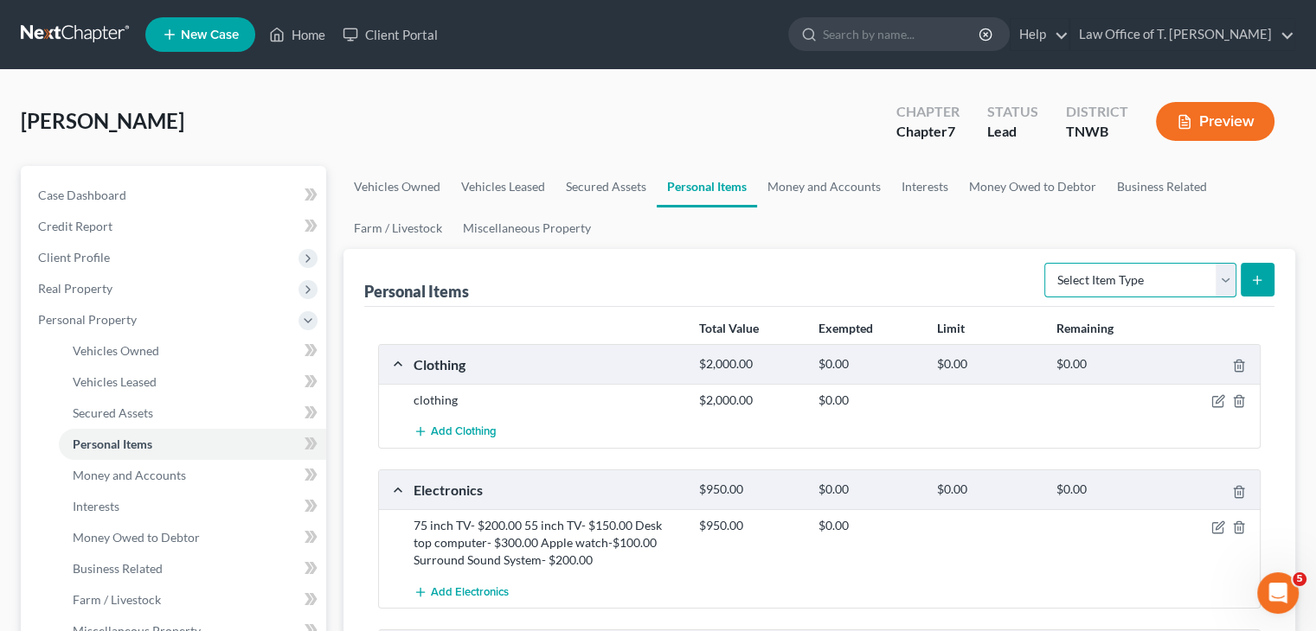
click at [1228, 282] on select "Select Item Type Clothing Collectibles Of Value Electronics Firearms Household …" at bounding box center [1140, 280] width 192 height 35
click at [1046, 263] on select "Select Item Type Clothing Collectibles Of Value Electronics Firearms Household …" at bounding box center [1140, 280] width 192 height 35
click at [1254, 281] on icon "submit" at bounding box center [1257, 280] width 14 height 14
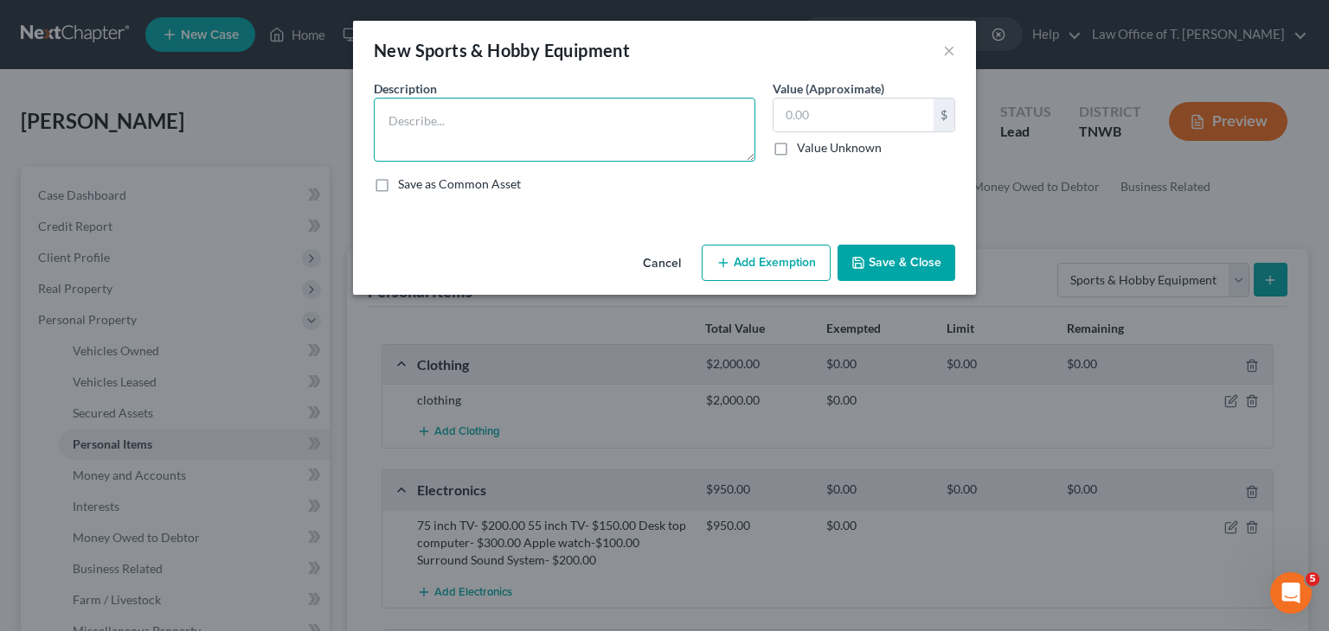
click at [441, 130] on textarea at bounding box center [564, 130] width 381 height 64
click at [420, 128] on textarea "Elicticaple" at bounding box center [564, 130] width 381 height 64
click at [793, 119] on input "text" at bounding box center [853, 115] width 160 height 33
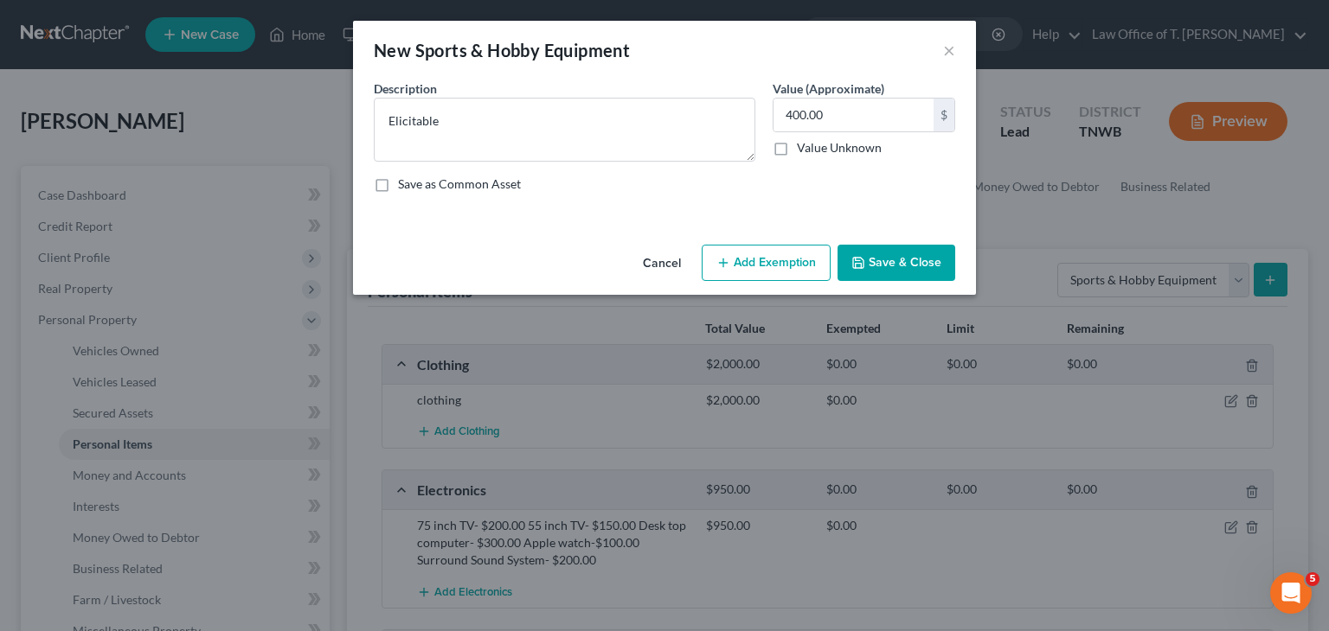
click at [907, 257] on button "Save & Close" at bounding box center [896, 263] width 118 height 36
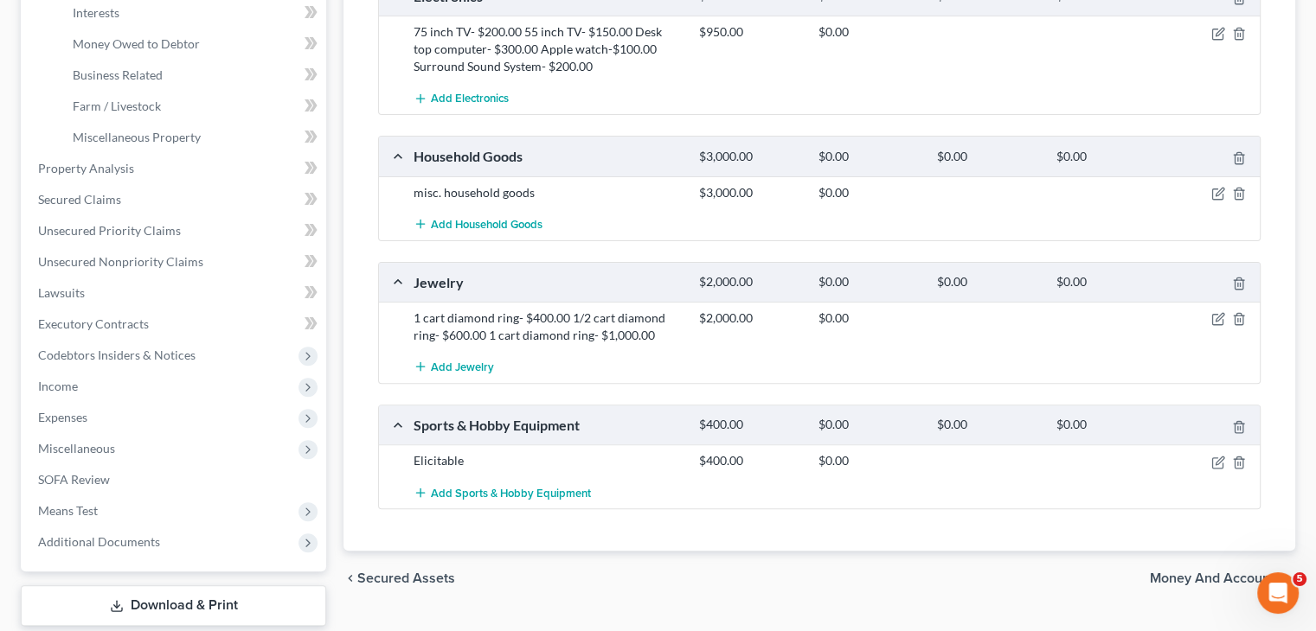
scroll to position [599, 0]
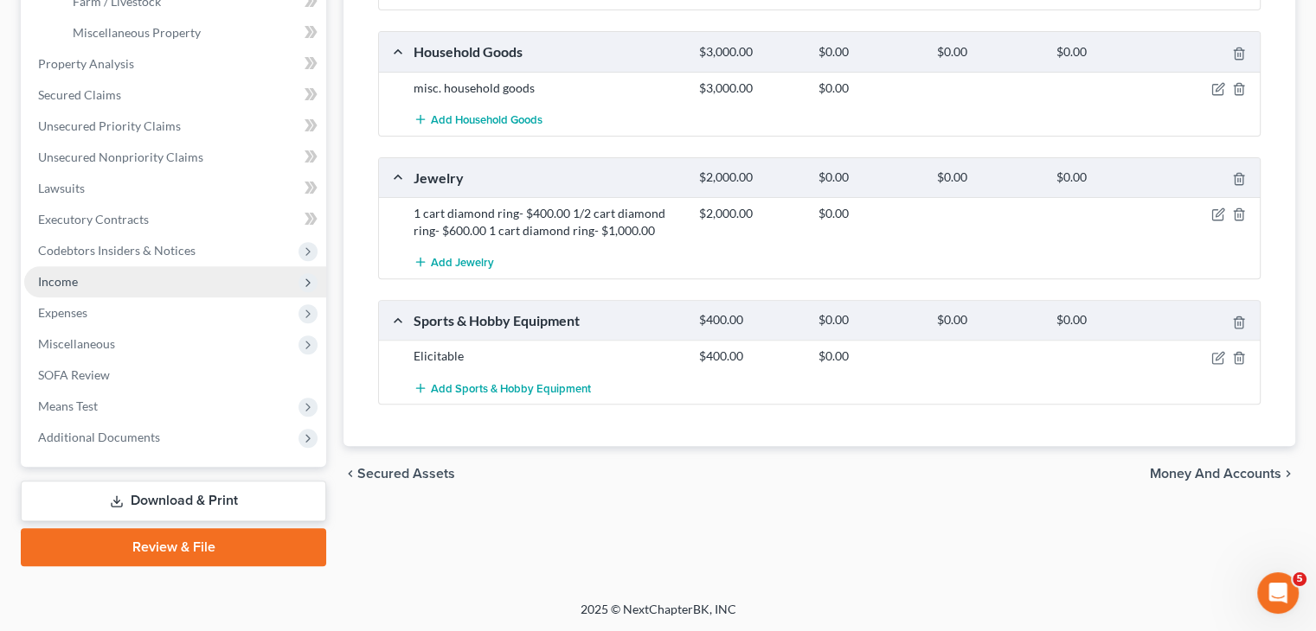
click at [96, 279] on span "Income" at bounding box center [175, 281] width 302 height 31
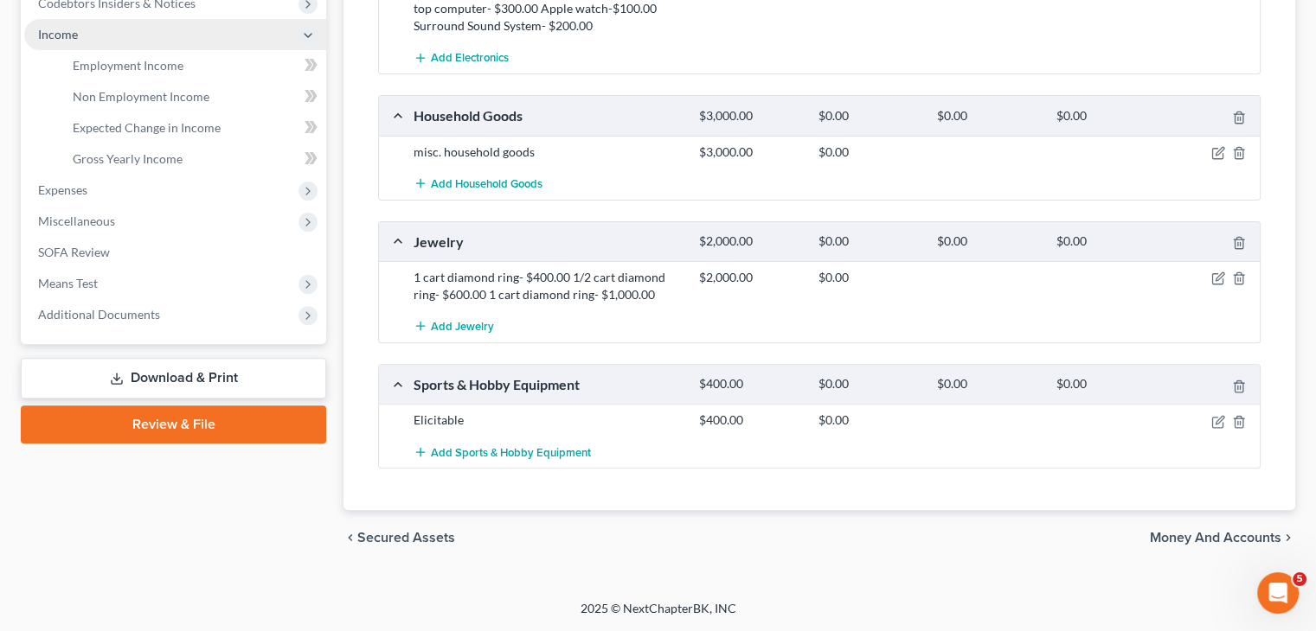
scroll to position [531, 0]
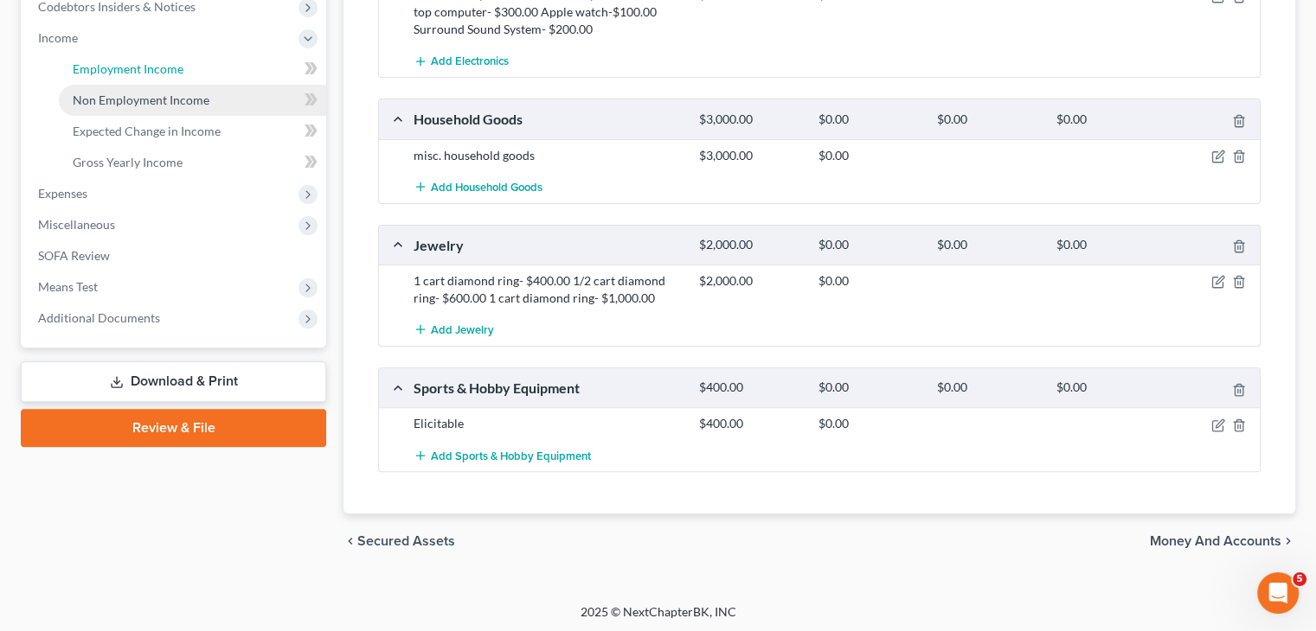
drag, startPoint x: 114, startPoint y: 70, endPoint x: 130, endPoint y: 93, distance: 27.4
click at [114, 70] on span "Employment Income" at bounding box center [128, 68] width 111 height 15
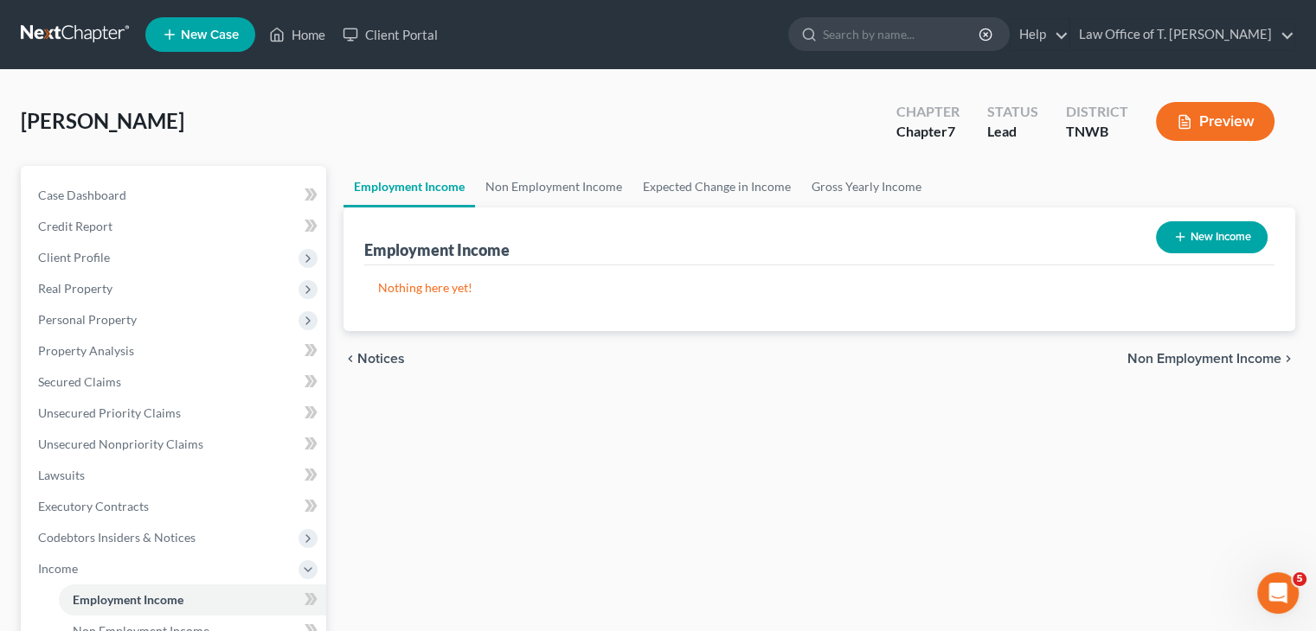
click at [1173, 237] on icon "button" at bounding box center [1180, 237] width 14 height 14
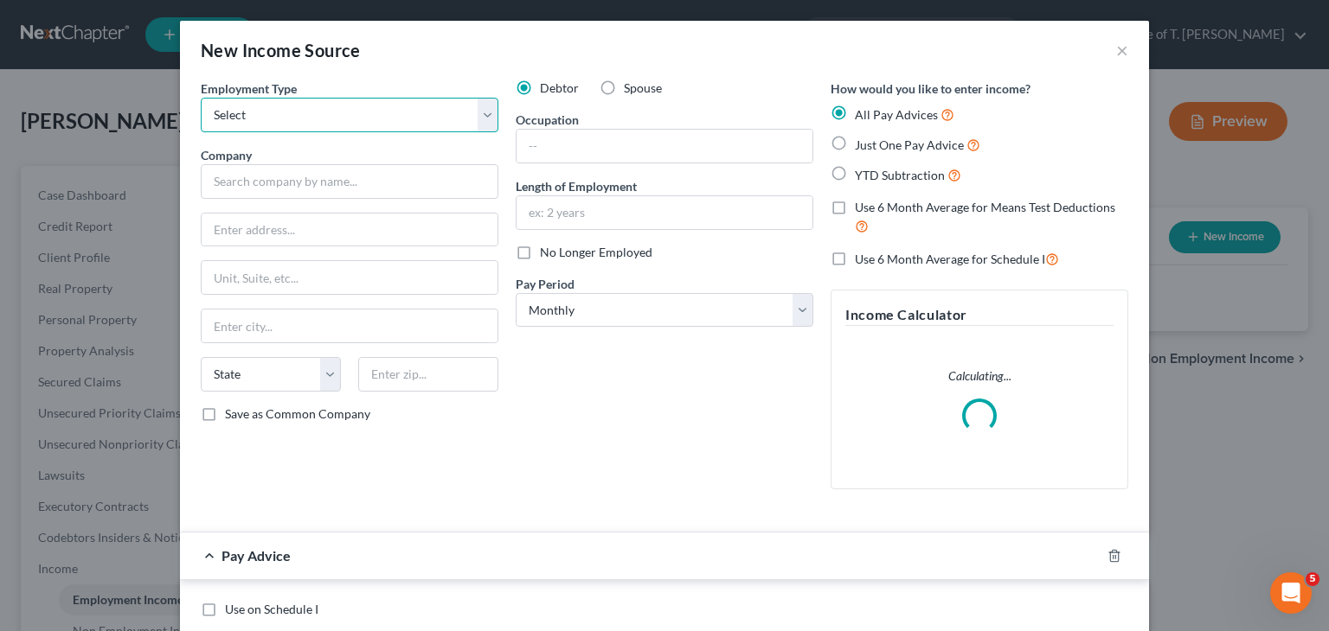
drag, startPoint x: 476, startPoint y: 112, endPoint x: 458, endPoint y: 129, distance: 24.5
click at [476, 112] on select "Select Full or [DEMOGRAPHIC_DATA] Employment Self Employment" at bounding box center [350, 115] width 298 height 35
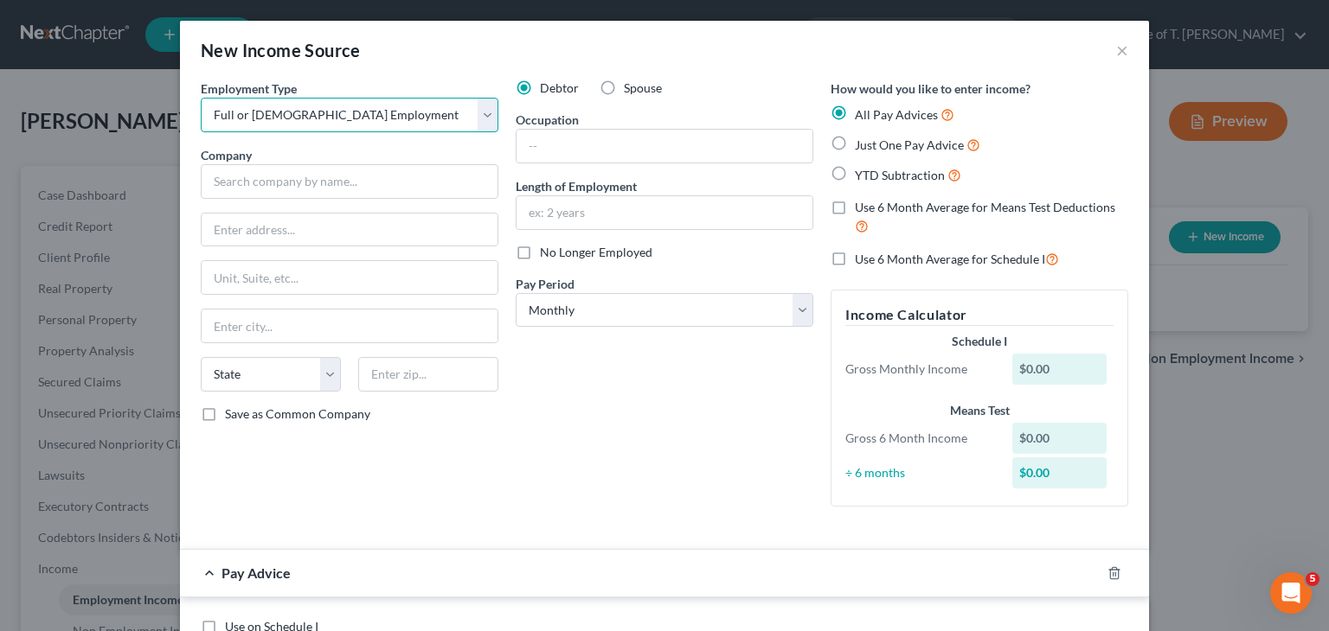
click at [201, 98] on select "Select Full or [DEMOGRAPHIC_DATA] Employment Self Employment" at bounding box center [350, 115] width 298 height 35
drag, startPoint x: 477, startPoint y: 109, endPoint x: 446, endPoint y: 126, distance: 35.6
click at [477, 109] on select "Select Full or [DEMOGRAPHIC_DATA] Employment Self Employment" at bounding box center [350, 115] width 298 height 35
click at [201, 98] on select "Select Full or [DEMOGRAPHIC_DATA] Employment Self Employment" at bounding box center [350, 115] width 298 height 35
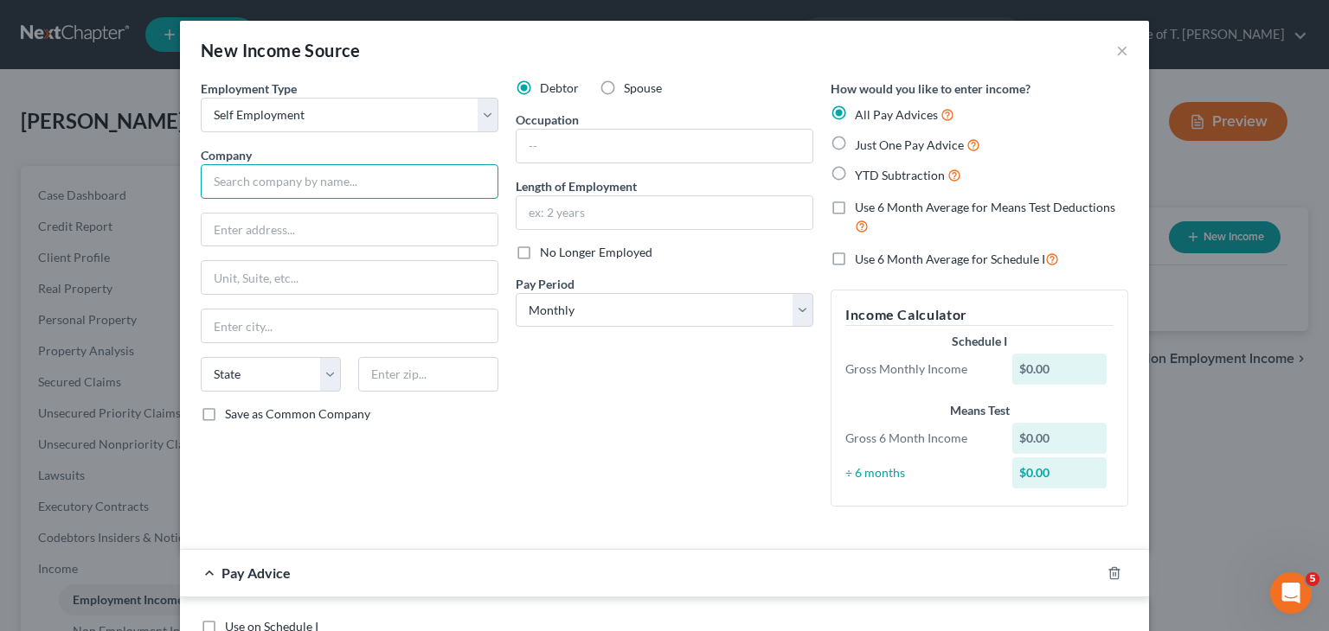
click at [337, 181] on input "text" at bounding box center [350, 181] width 298 height 35
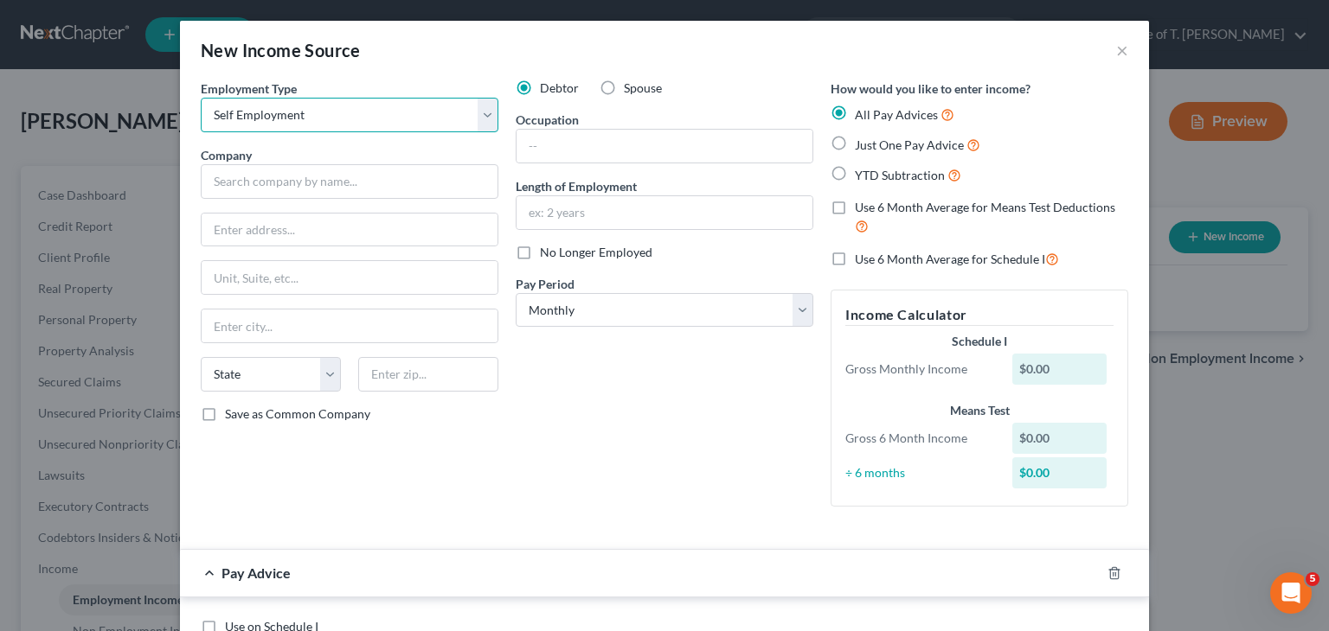
drag, startPoint x: 486, startPoint y: 117, endPoint x: 455, endPoint y: 129, distance: 33.4
click at [486, 117] on select "Select Full or [DEMOGRAPHIC_DATA] Employment Self Employment" at bounding box center [350, 115] width 298 height 35
click at [201, 98] on select "Select Full or [DEMOGRAPHIC_DATA] Employment Self Employment" at bounding box center [350, 115] width 298 height 35
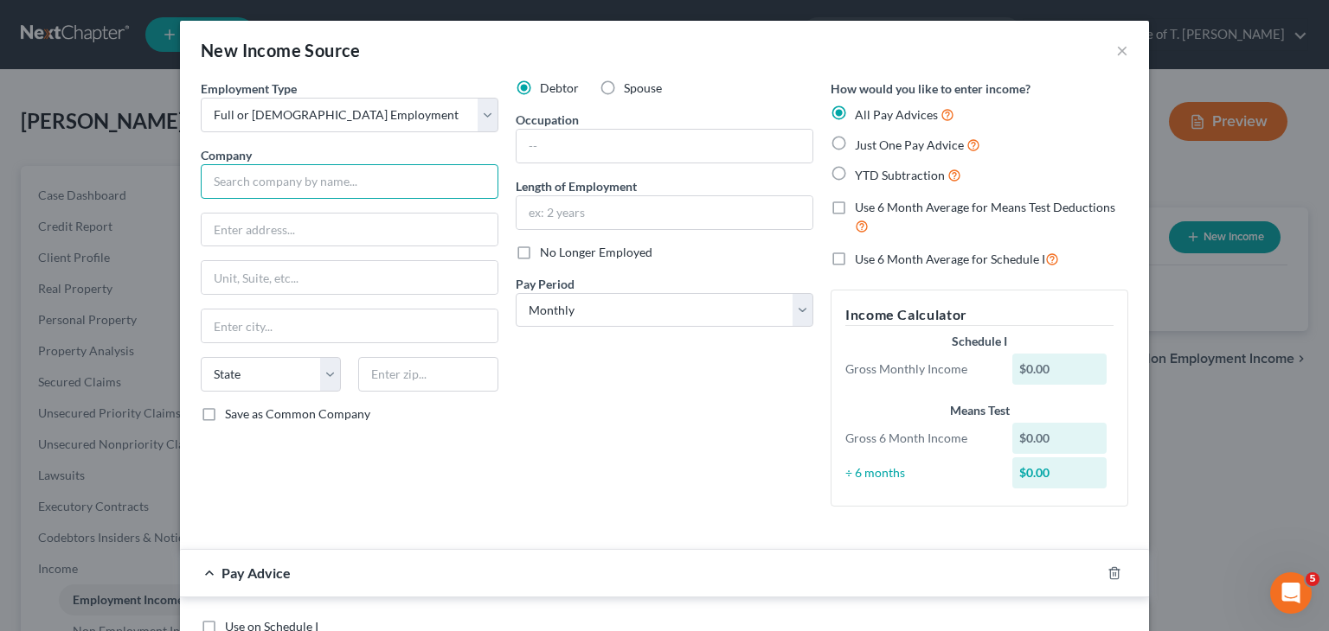
click at [354, 184] on input "text" at bounding box center [350, 181] width 298 height 35
click at [595, 151] on input "text" at bounding box center [664, 146] width 296 height 33
click at [625, 215] on input "text" at bounding box center [664, 212] width 296 height 33
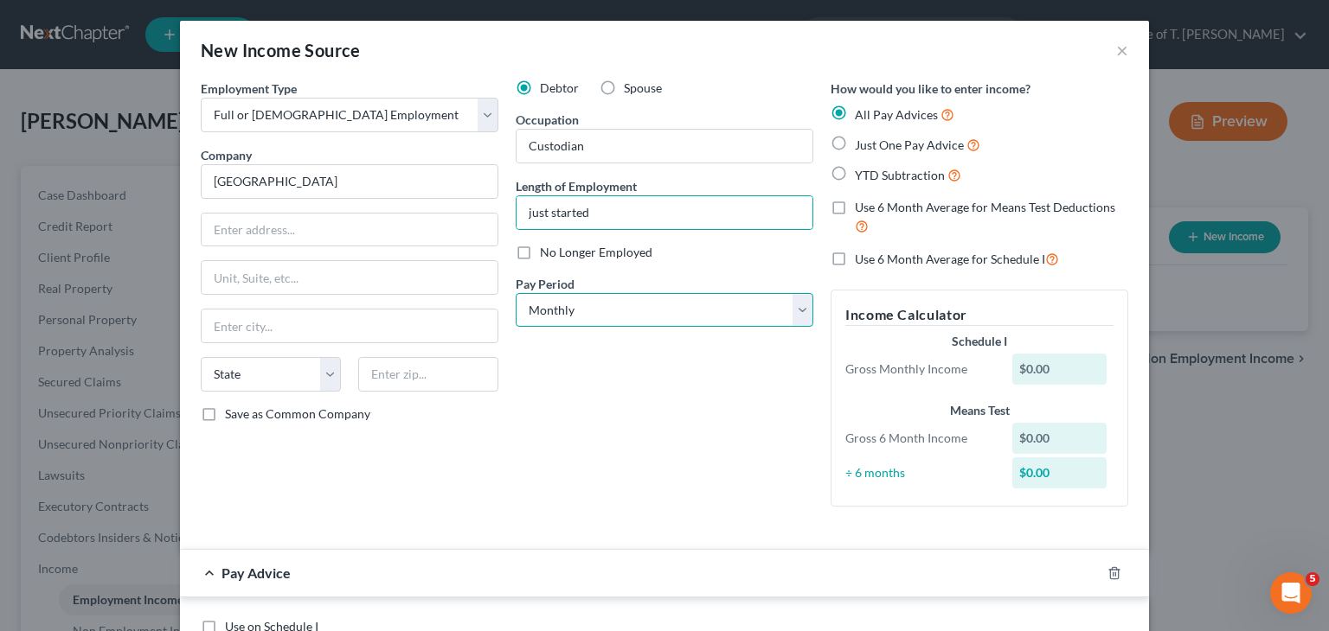
drag, startPoint x: 721, startPoint y: 303, endPoint x: 717, endPoint y: 311, distance: 8.9
click at [721, 303] on select "Select Monthly Twice Monthly Every Other Week Weekly" at bounding box center [665, 310] width 298 height 35
click at [516, 293] on select "Select Monthly Twice Monthly Every Other Week Weekly" at bounding box center [665, 310] width 298 height 35
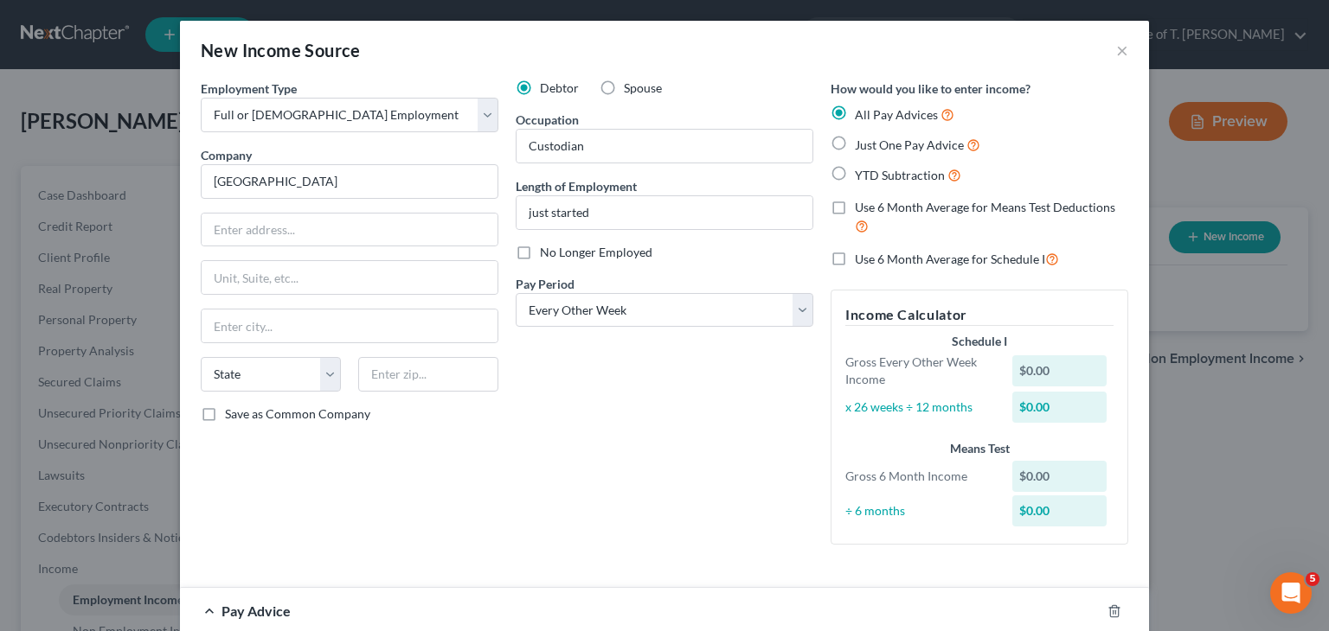
click at [855, 146] on label "Just One Pay Advice" at bounding box center [917, 145] width 125 height 20
click at [862, 146] on input "Just One Pay Advice" at bounding box center [867, 140] width 11 height 11
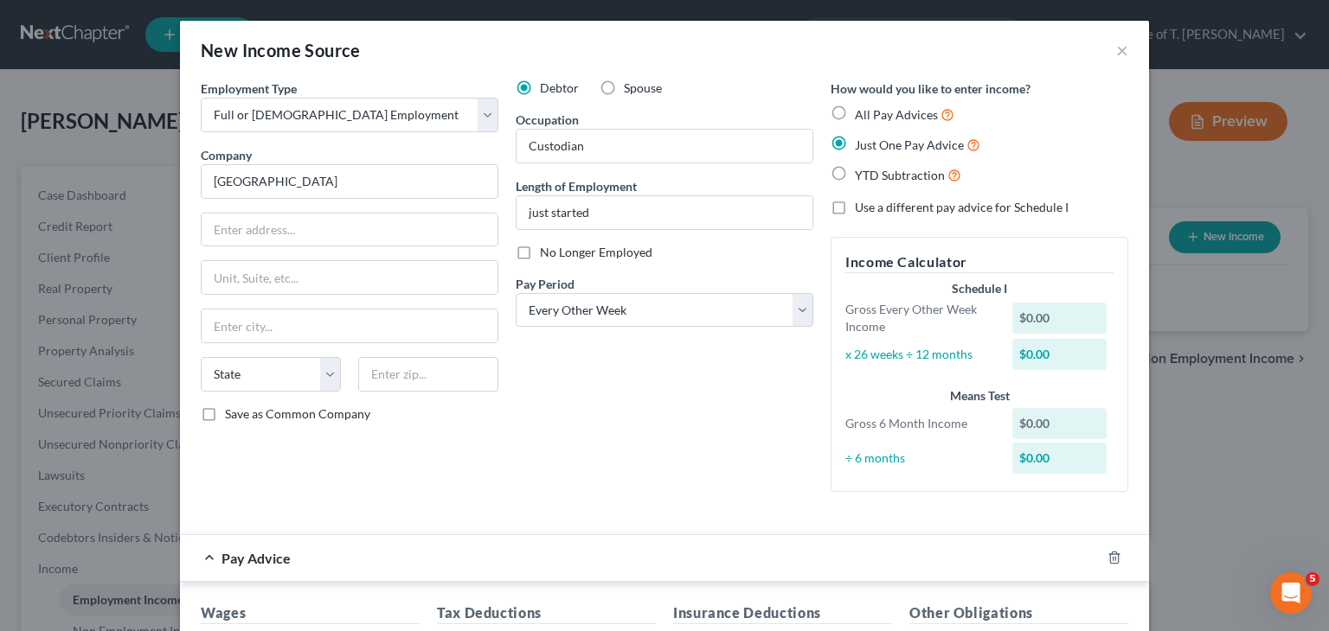
click at [855, 143] on label "Just One Pay Advice" at bounding box center [917, 145] width 125 height 20
click at [862, 143] on input "Just One Pay Advice" at bounding box center [867, 140] width 11 height 11
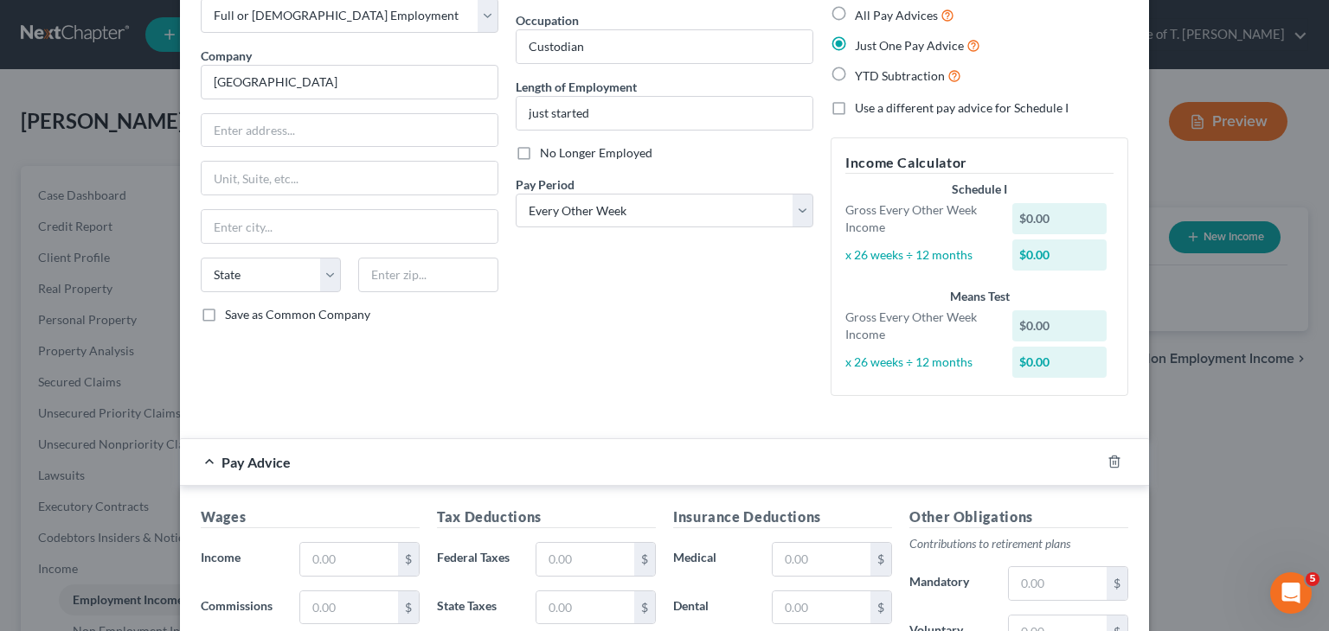
scroll to position [259, 0]
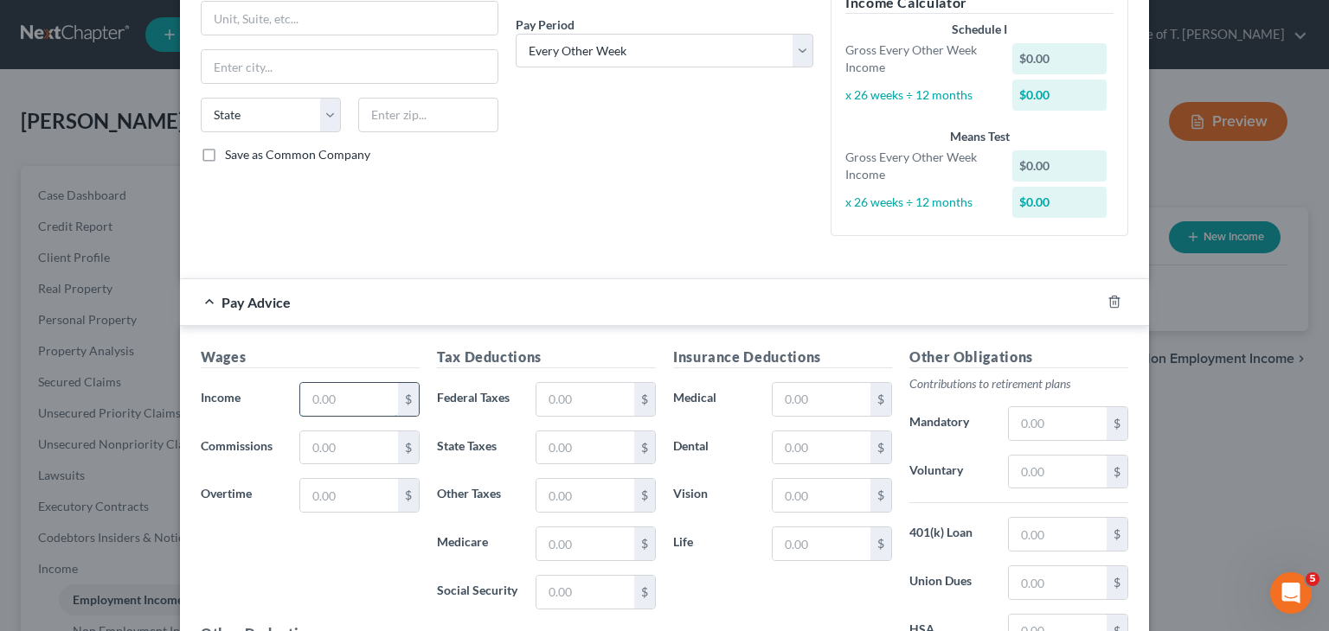
click at [351, 396] on input "text" at bounding box center [349, 399] width 98 height 33
click at [561, 388] on input "text" at bounding box center [585, 399] width 98 height 33
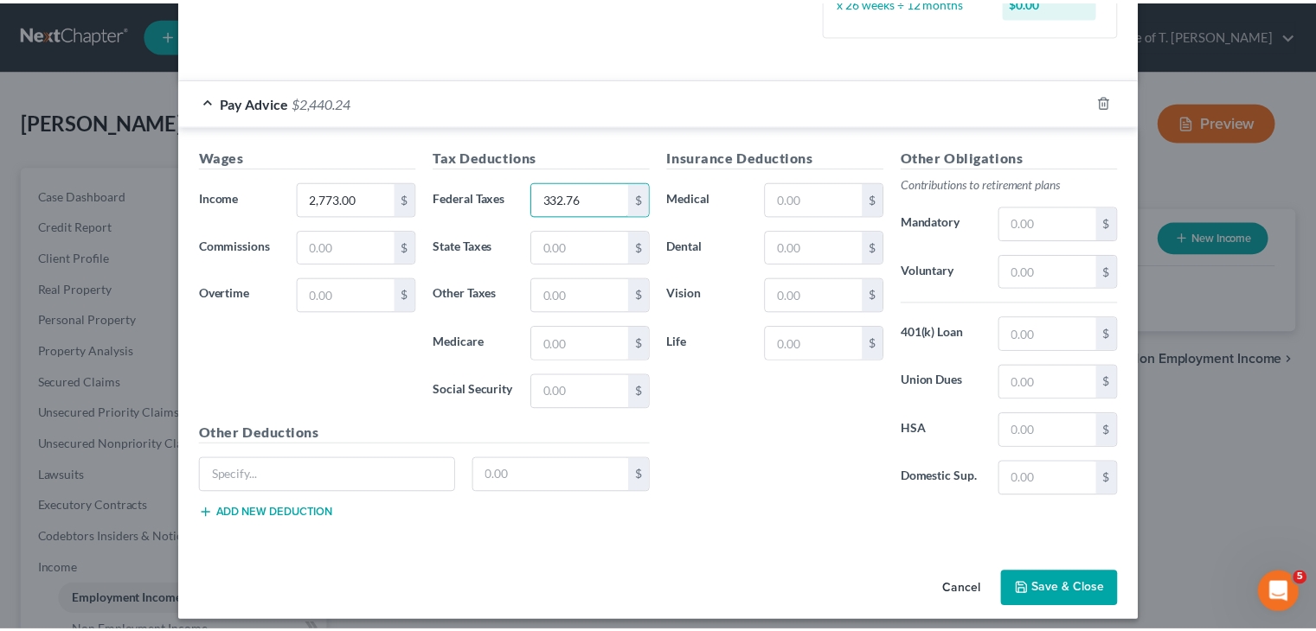
scroll to position [468, 0]
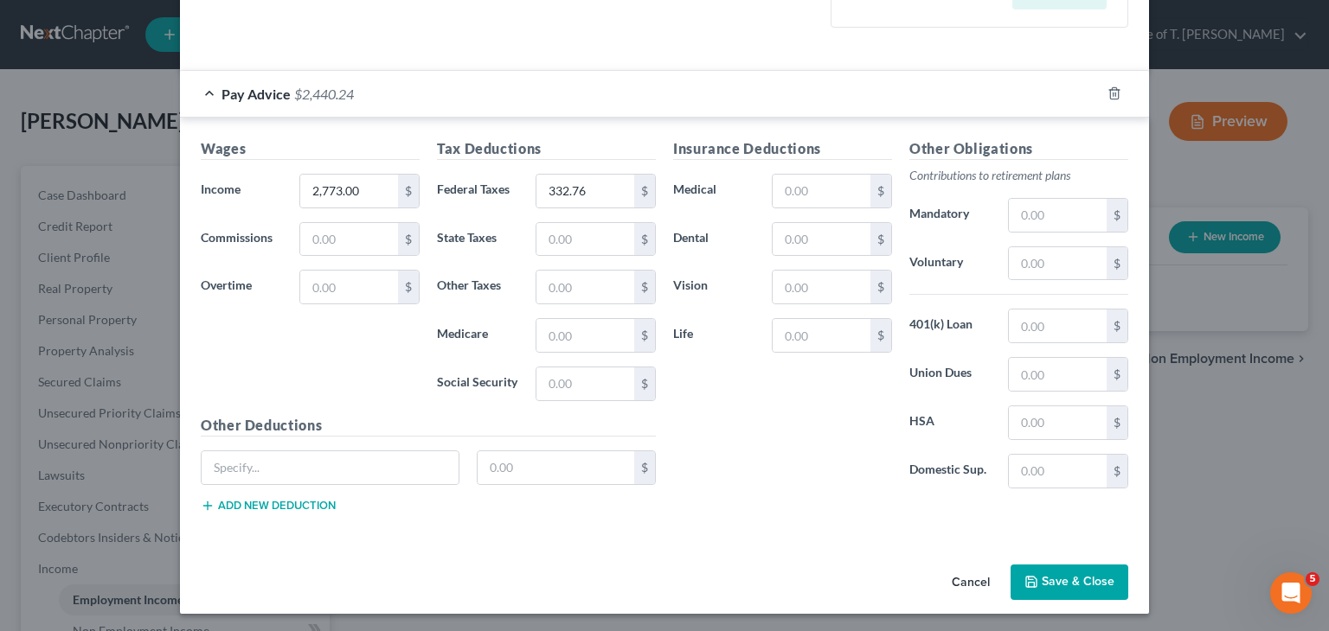
click at [1060, 576] on button "Save & Close" at bounding box center [1069, 583] width 118 height 36
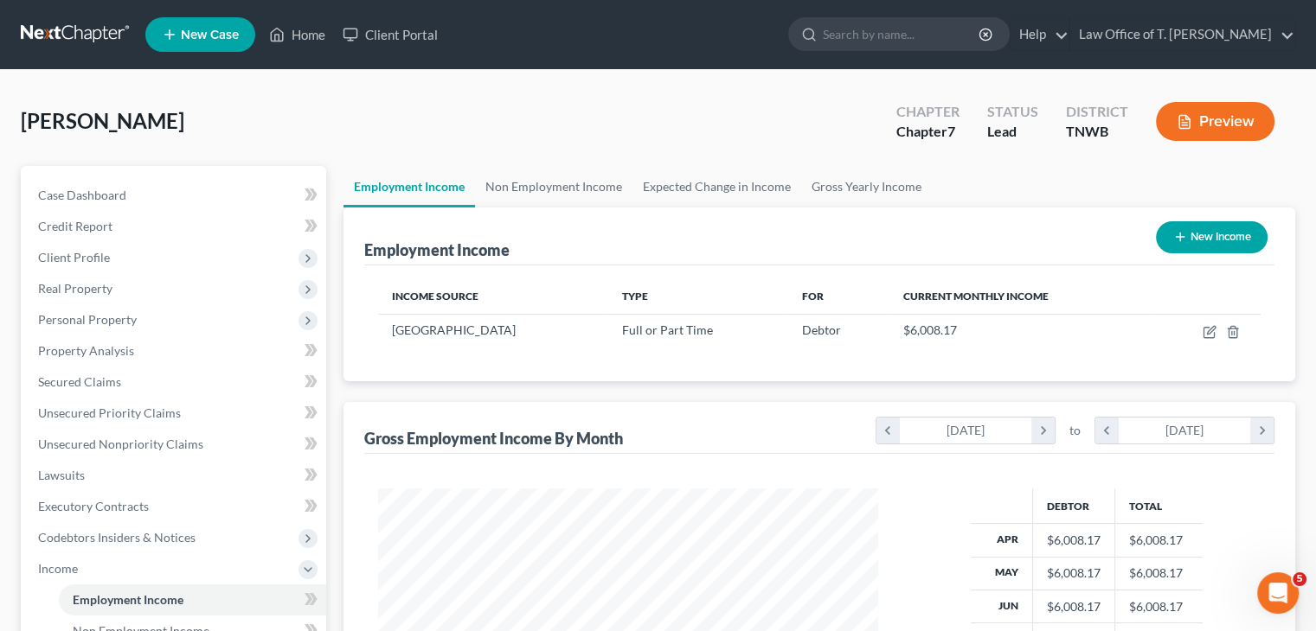
scroll to position [864680, 864454]
click at [570, 194] on link "Non Employment Income" at bounding box center [553, 187] width 157 height 42
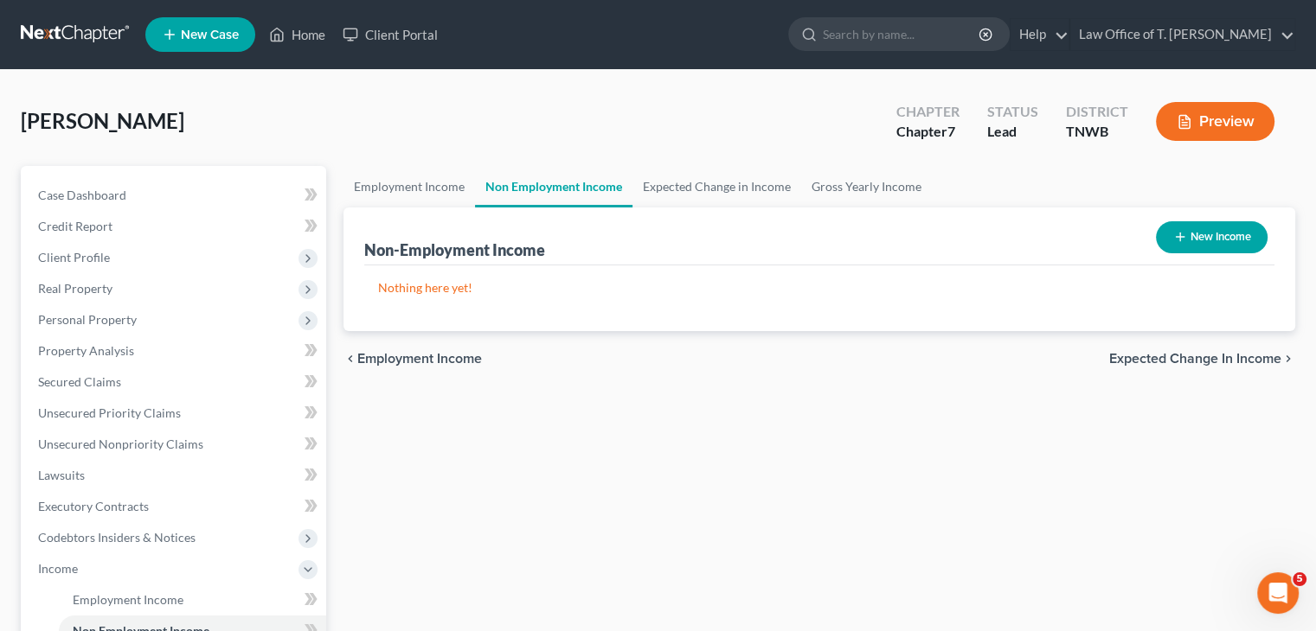
click at [1213, 233] on button "New Income" at bounding box center [1212, 237] width 112 height 32
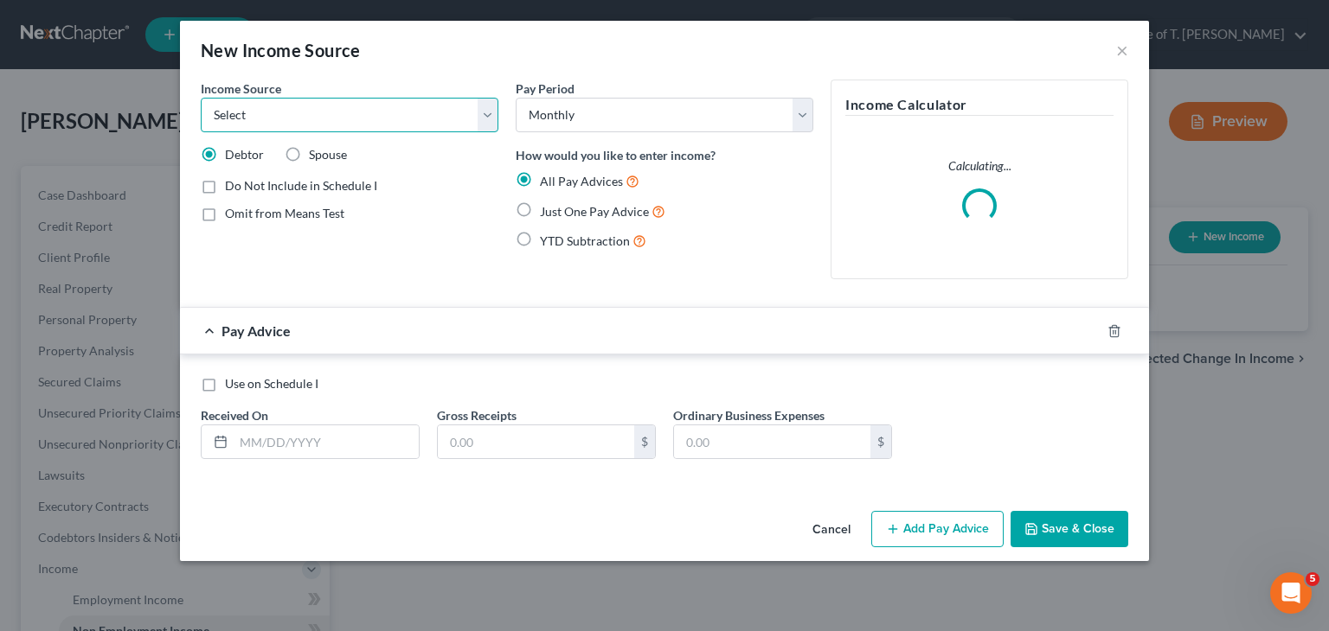
click at [492, 114] on select "Select Unemployment Disability (from employer) Pension Retirement Social Securi…" at bounding box center [350, 115] width 298 height 35
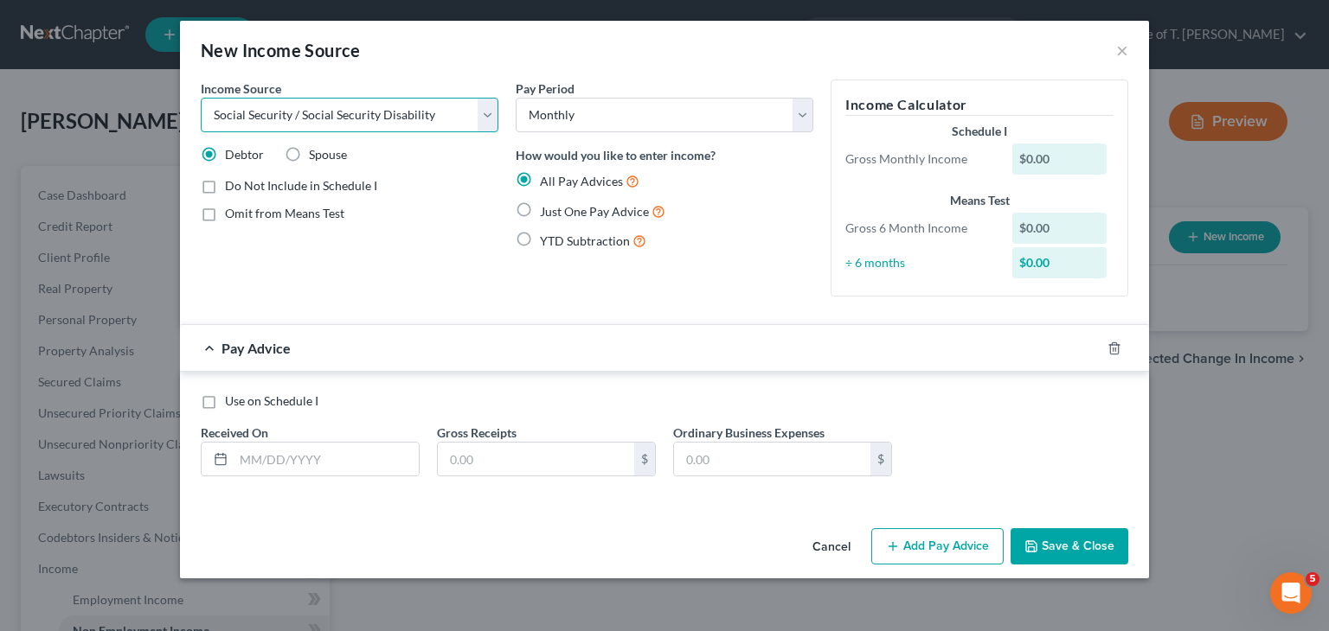
click at [201, 98] on select "Select Unemployment Disability (from employer) Pension Retirement Social Securi…" at bounding box center [350, 115] width 298 height 35
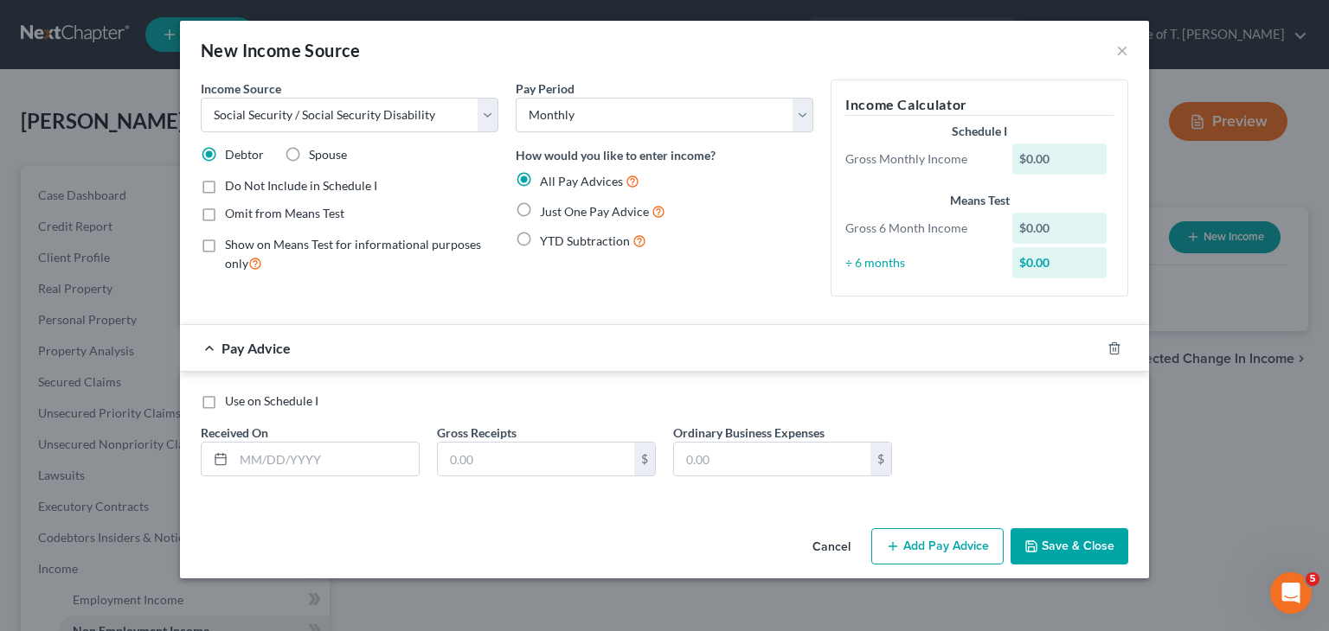
click at [540, 215] on label "Just One Pay Advice" at bounding box center [602, 212] width 125 height 20
click at [547, 213] on input "Just One Pay Advice" at bounding box center [552, 207] width 11 height 11
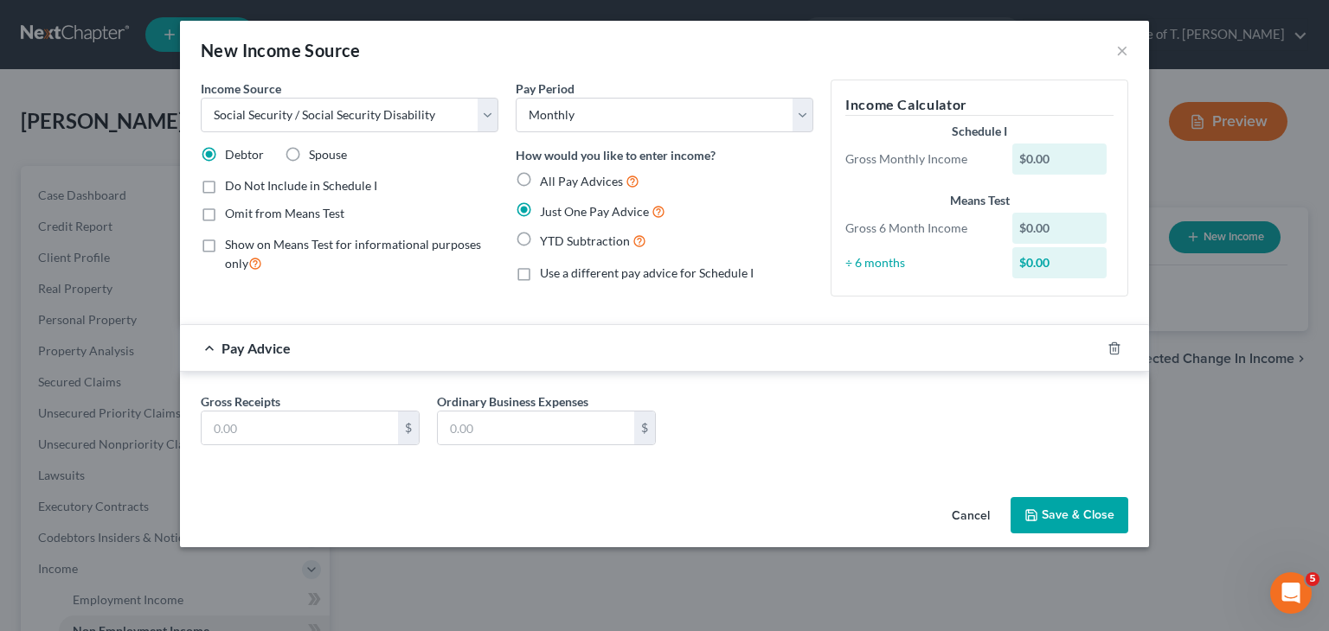
click at [540, 207] on label "Just One Pay Advice" at bounding box center [602, 212] width 125 height 20
click at [547, 207] on input "Just One Pay Advice" at bounding box center [552, 207] width 11 height 11
click at [292, 424] on input "text" at bounding box center [300, 428] width 196 height 33
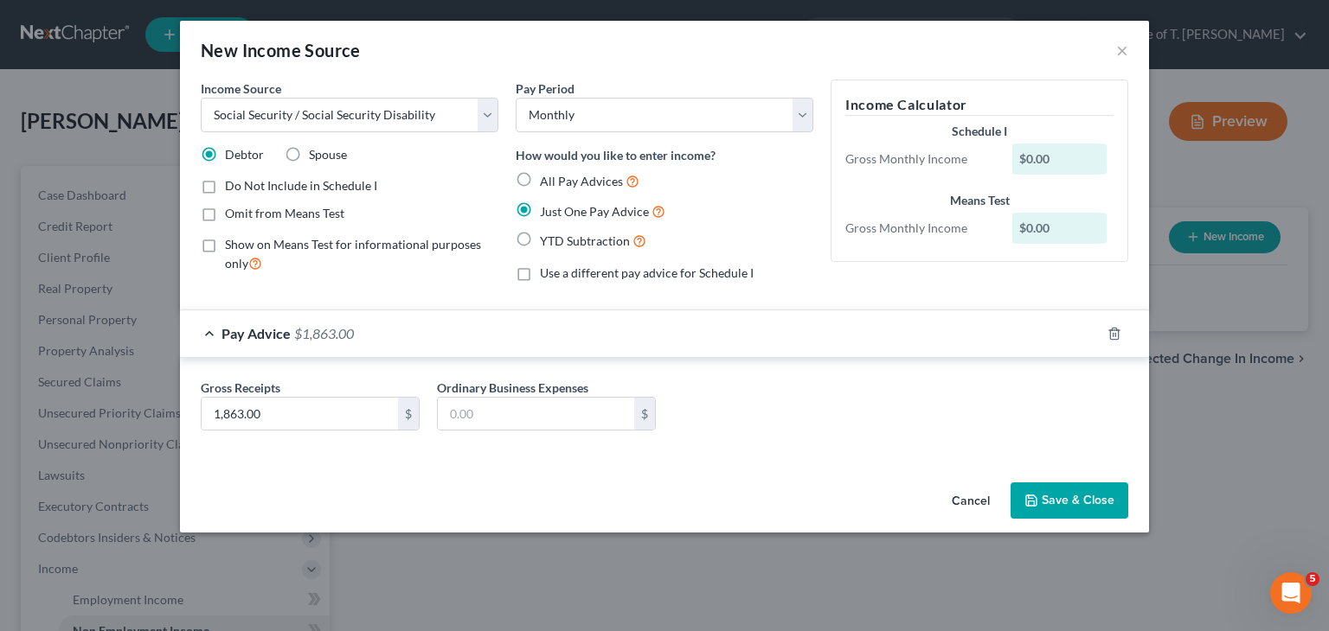
click at [1070, 506] on button "Save & Close" at bounding box center [1069, 501] width 118 height 36
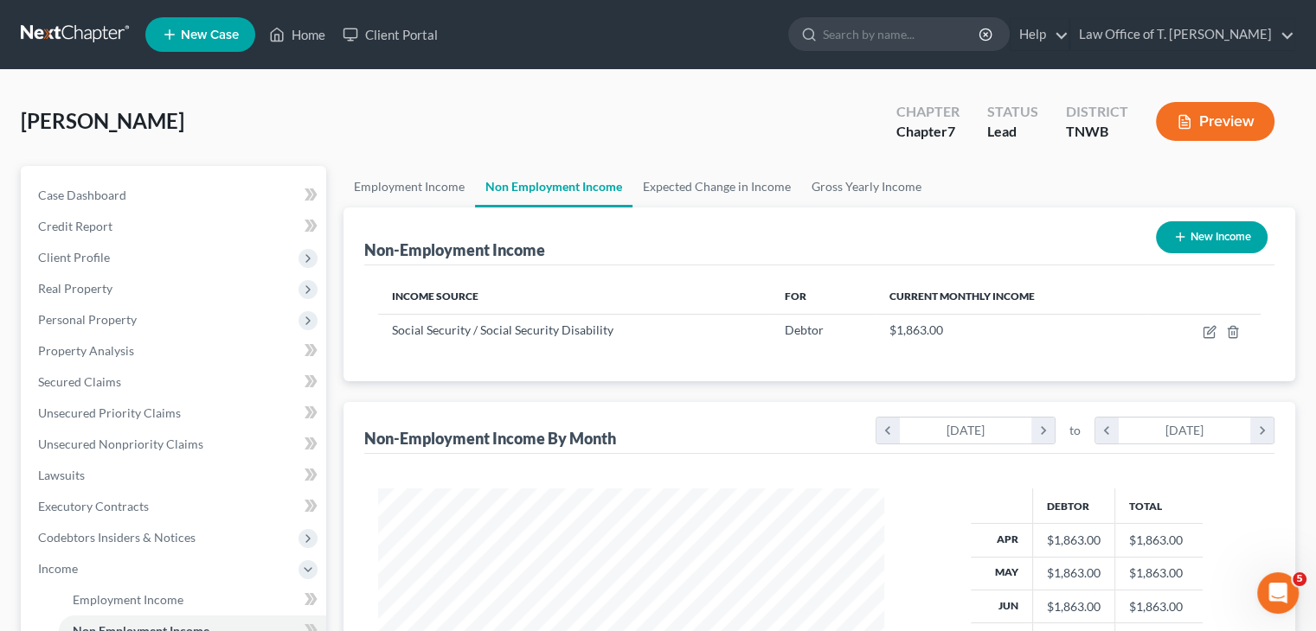
scroll to position [864680, 864454]
click at [413, 188] on link "Employment Income" at bounding box center [408, 187] width 131 height 42
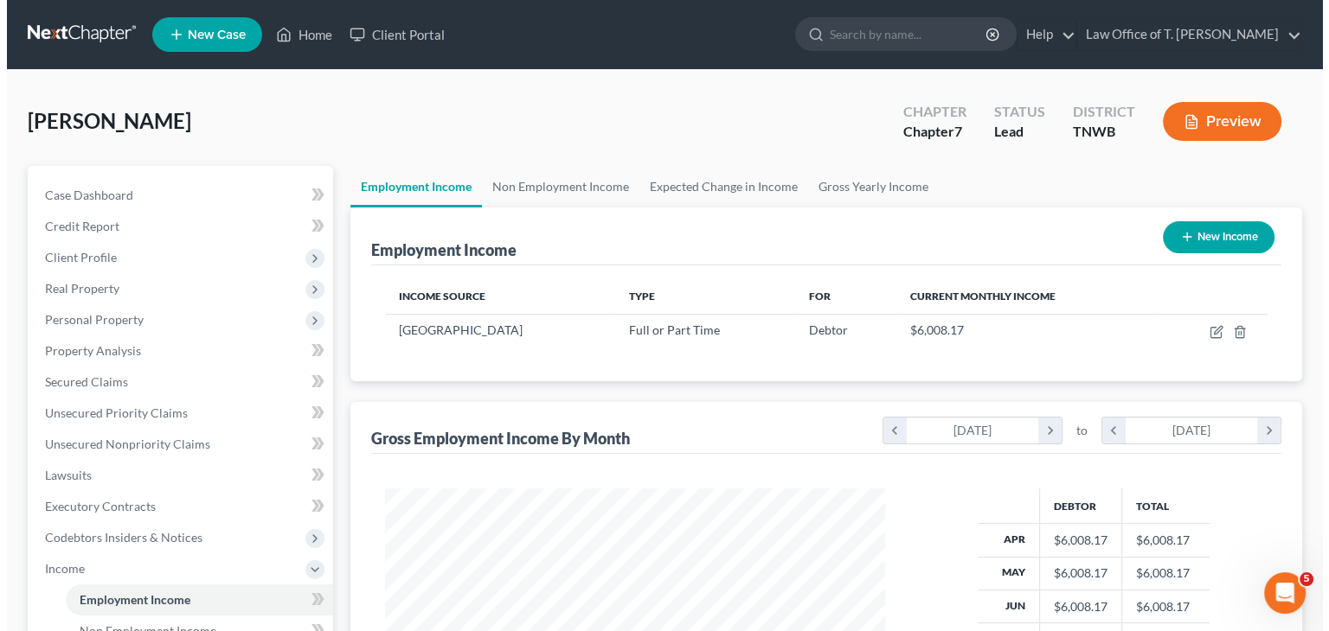
scroll to position [308, 534]
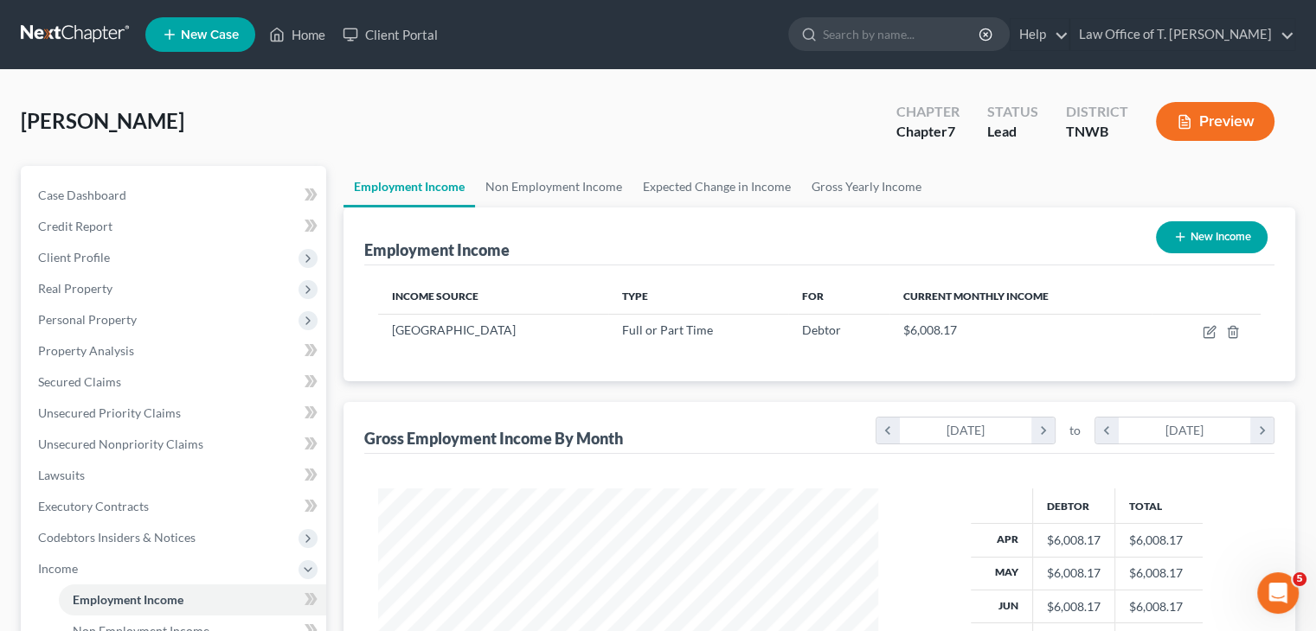
click at [1208, 233] on button "New Income" at bounding box center [1212, 237] width 112 height 32
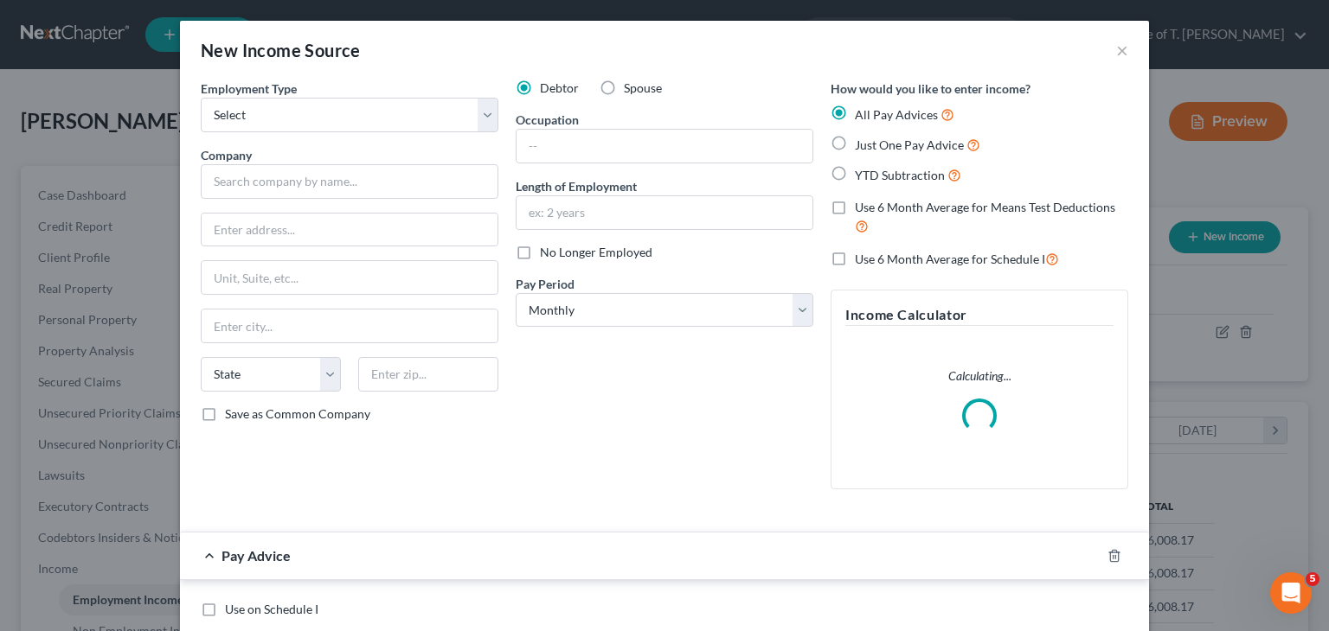
scroll to position [308, 540]
click at [484, 122] on select "Select Full or [DEMOGRAPHIC_DATA] Employment Self Employment" at bounding box center [350, 115] width 298 height 35
click at [201, 98] on select "Select Full or [DEMOGRAPHIC_DATA] Employment Self Employment" at bounding box center [350, 115] width 298 height 35
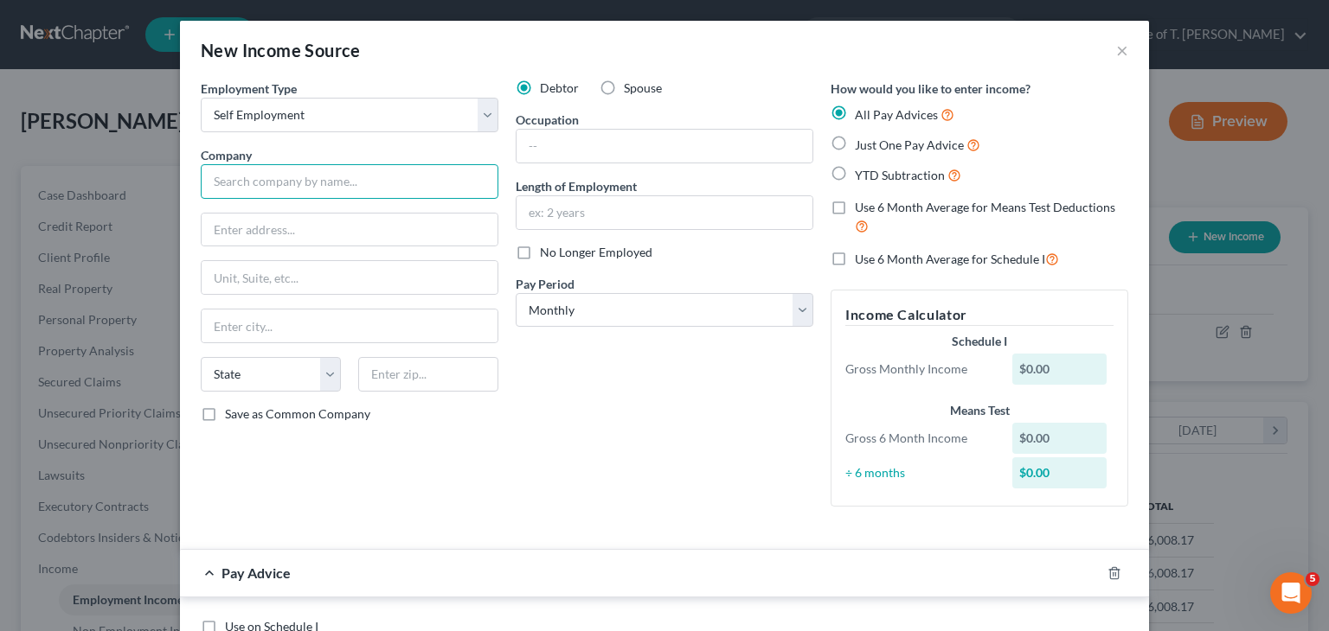
click at [349, 184] on input "text" at bounding box center [350, 181] width 298 height 35
click at [236, 184] on input "TLC Jantorial" at bounding box center [350, 181] width 298 height 35
click at [602, 147] on input "text" at bounding box center [664, 146] width 296 height 33
click at [568, 219] on input "text" at bounding box center [664, 212] width 296 height 33
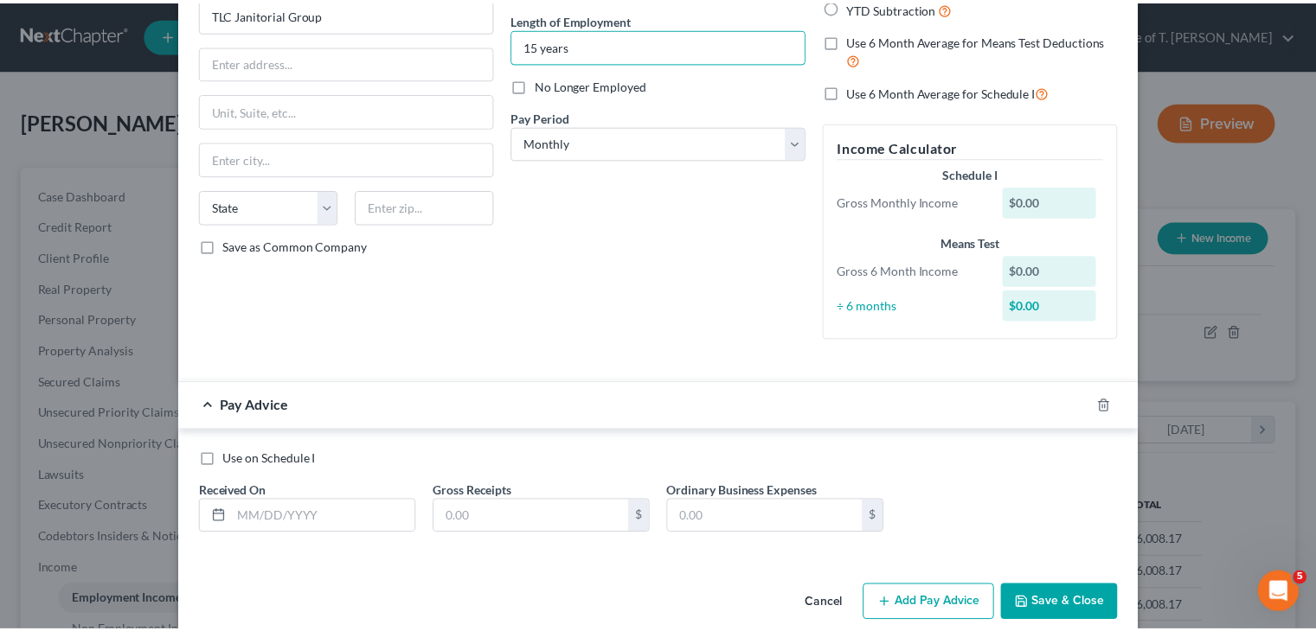
scroll to position [173, 0]
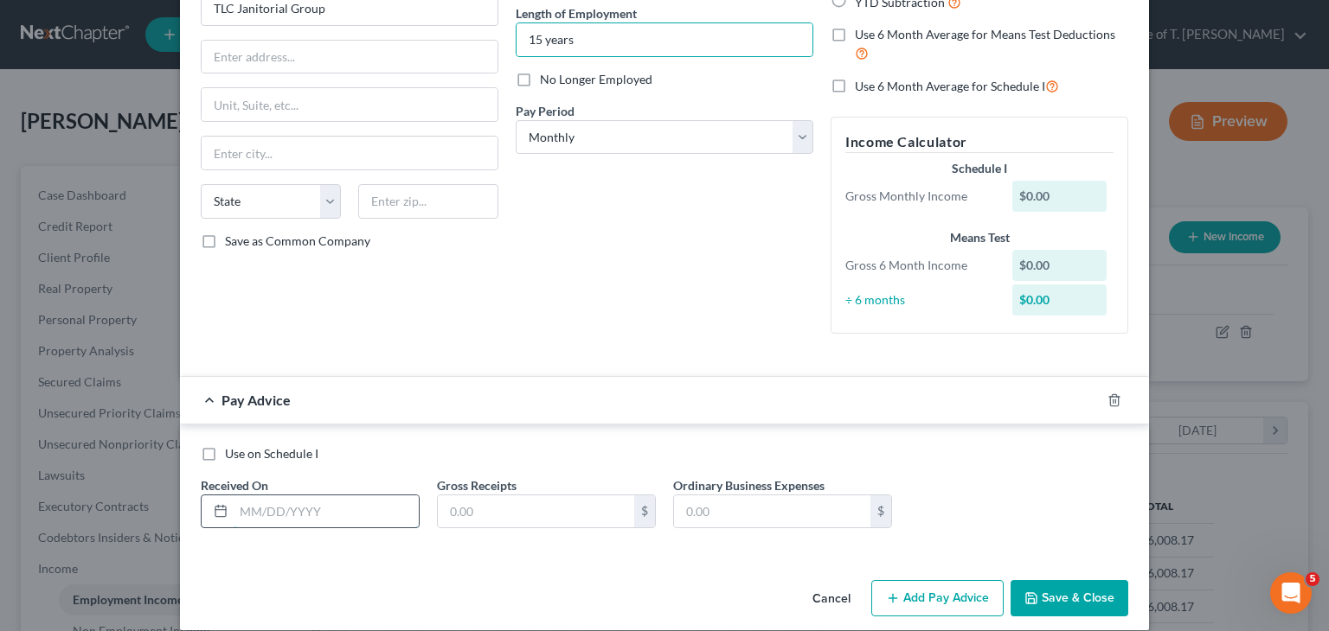
click at [311, 515] on input "text" at bounding box center [326, 512] width 185 height 33
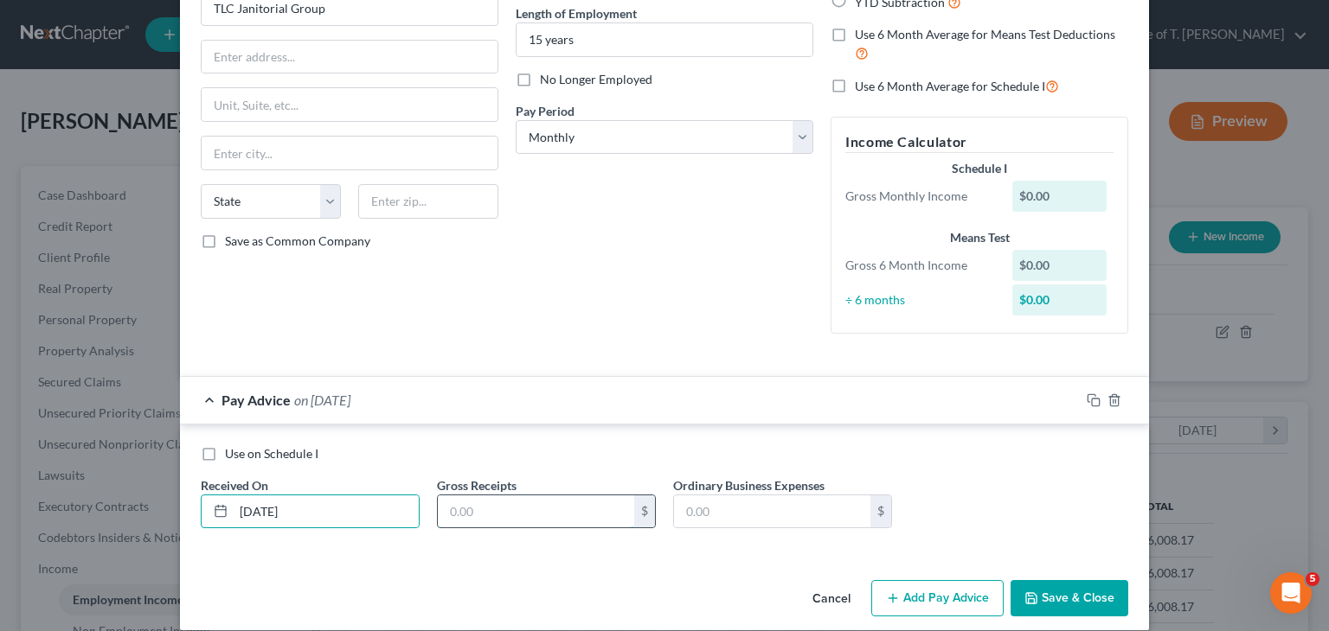
click at [483, 515] on input "text" at bounding box center [536, 512] width 196 height 33
click at [1056, 593] on button "Save & Close" at bounding box center [1069, 598] width 118 height 36
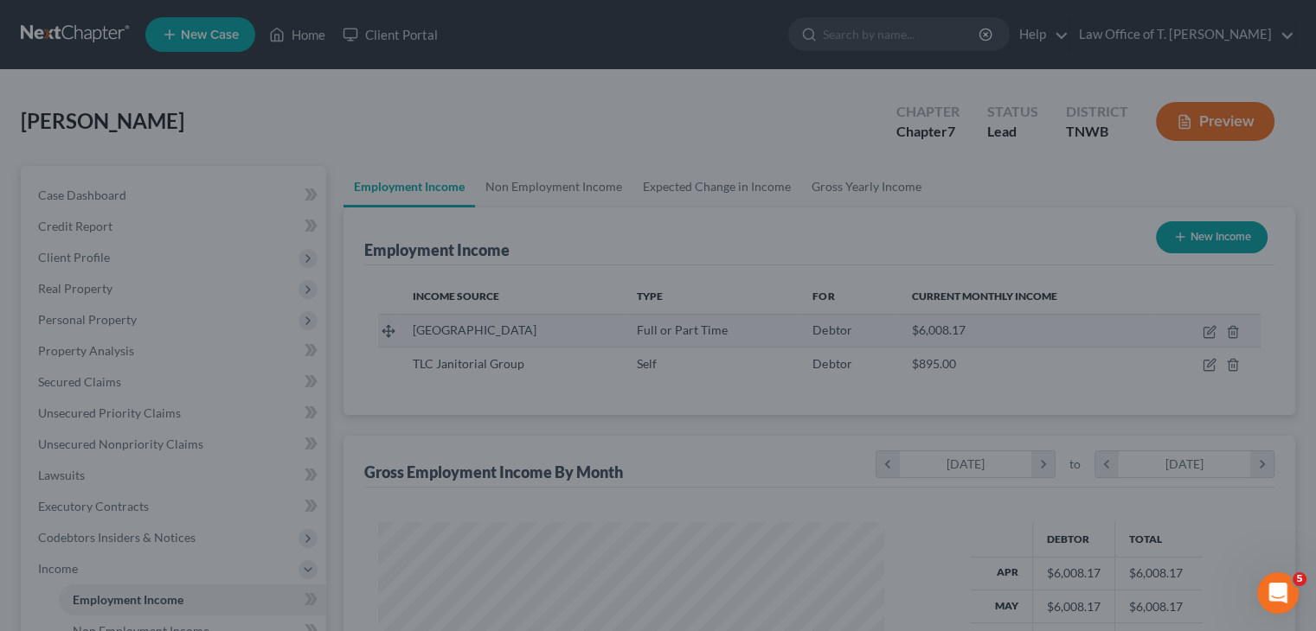
scroll to position [864680, 864454]
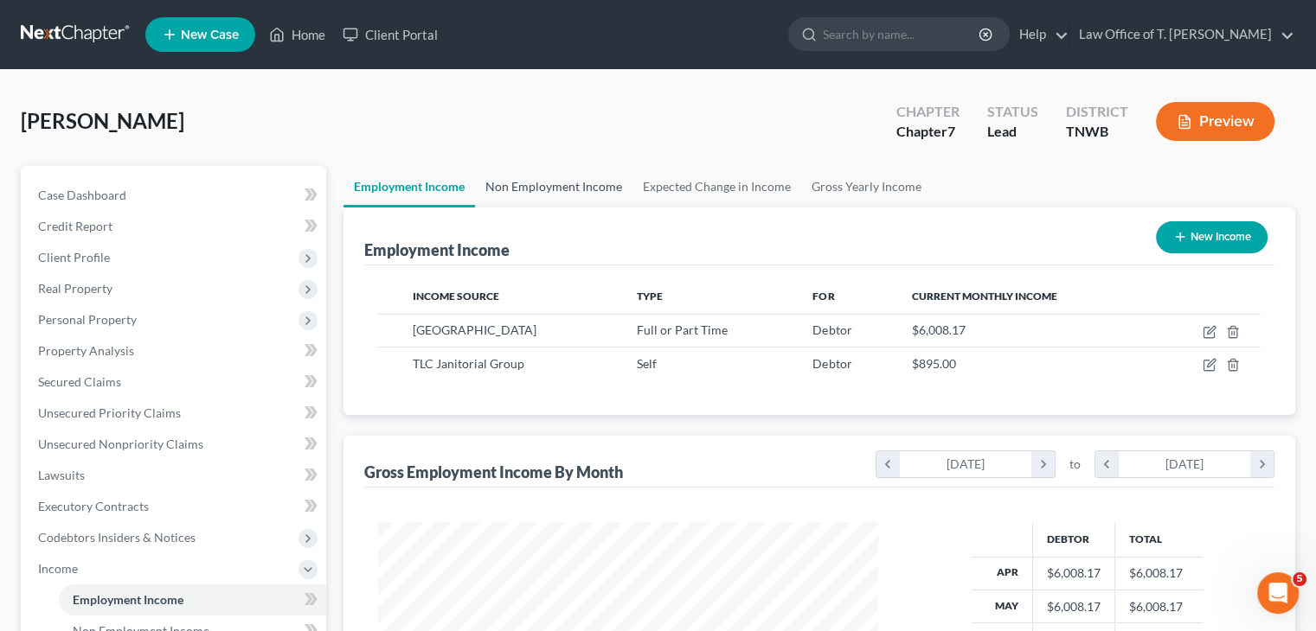
drag, startPoint x: 570, startPoint y: 187, endPoint x: 463, endPoint y: 202, distance: 108.3
click at [570, 187] on link "Non Employment Income" at bounding box center [553, 187] width 157 height 42
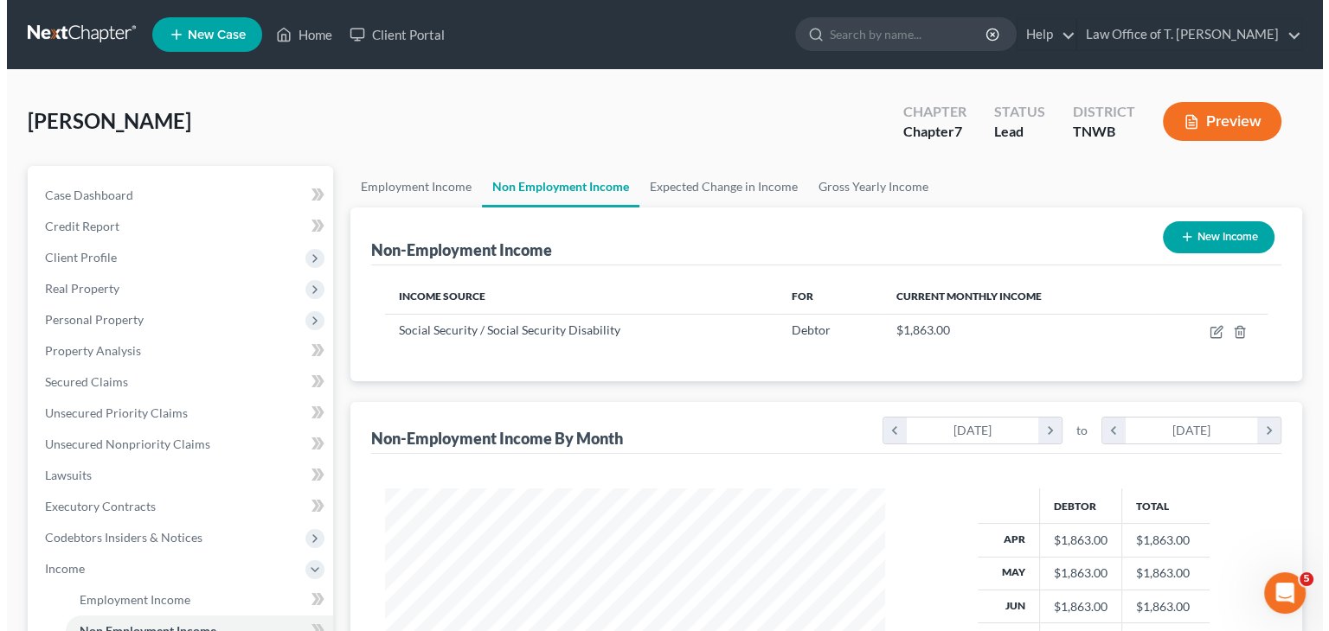
scroll to position [308, 534]
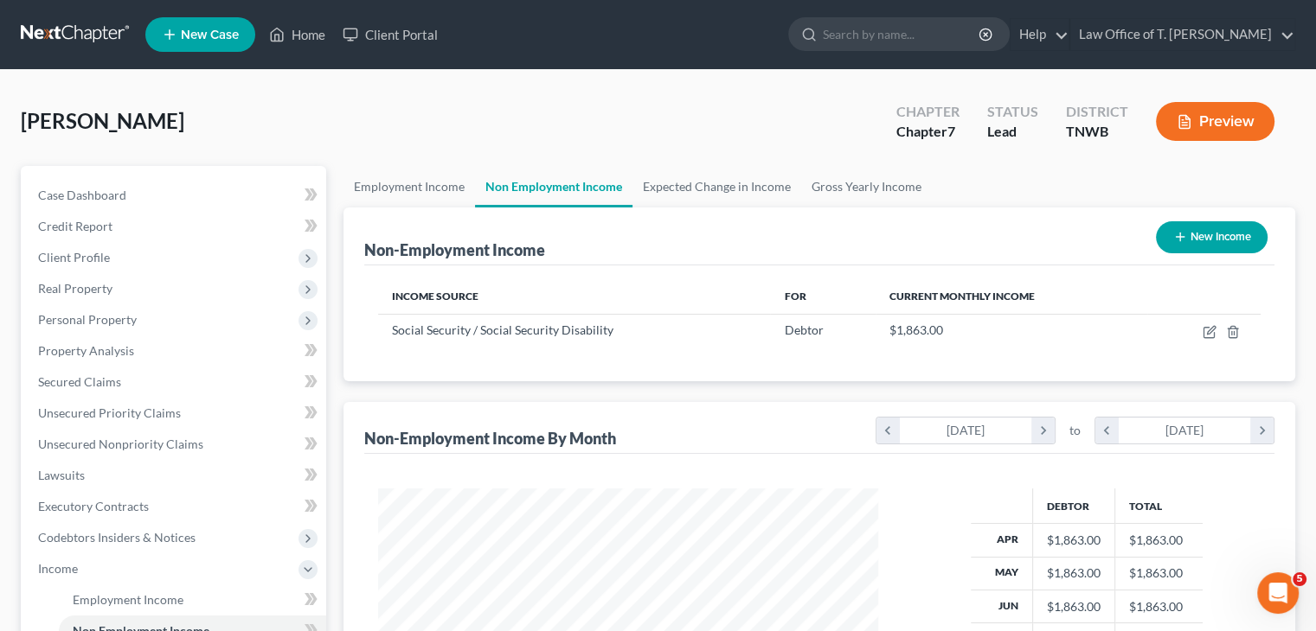
click at [1211, 245] on button "New Income" at bounding box center [1212, 237] width 112 height 32
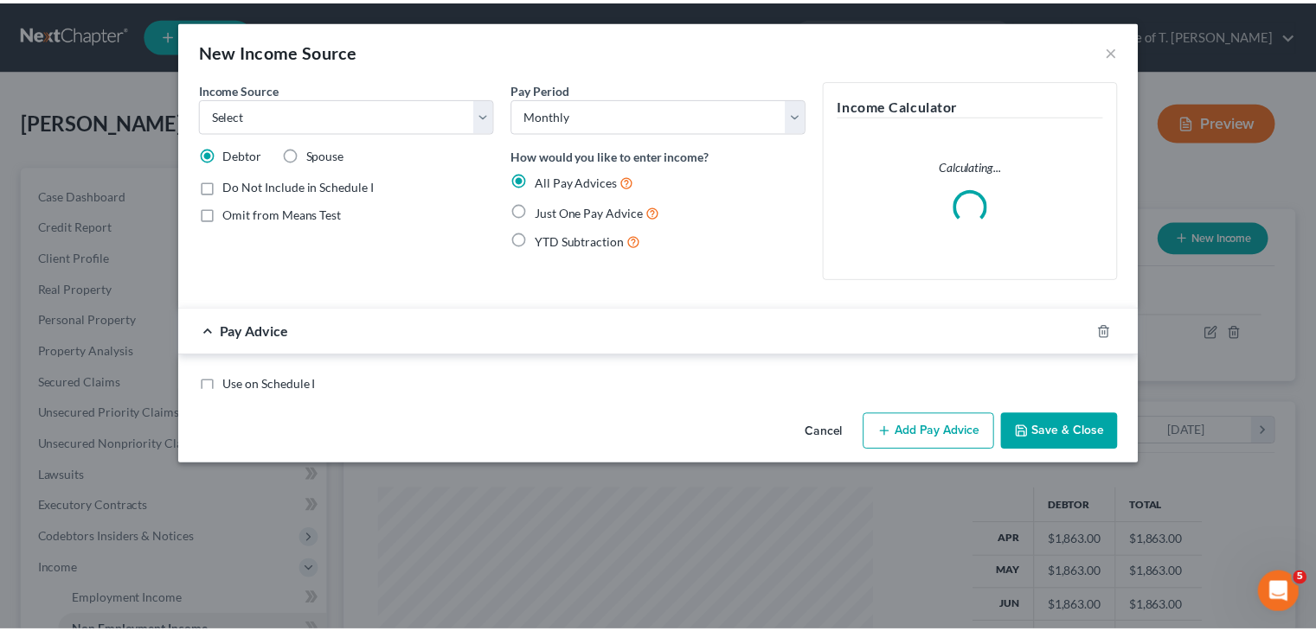
scroll to position [308, 540]
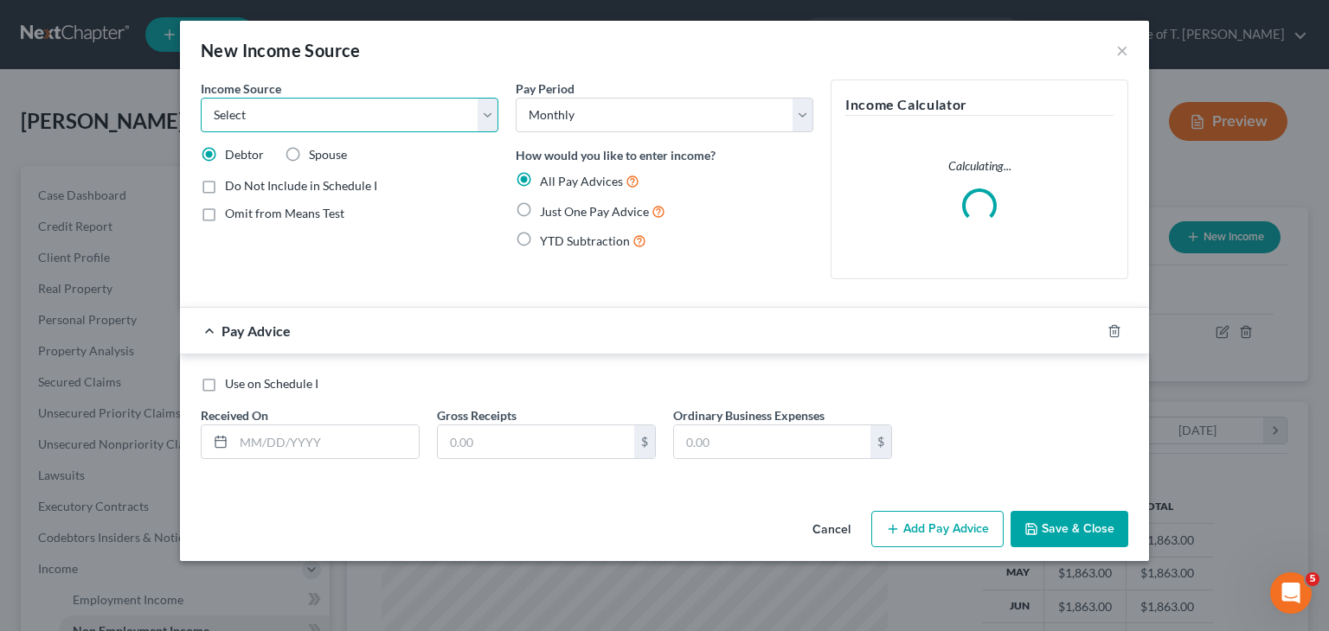
drag, startPoint x: 490, startPoint y: 112, endPoint x: 465, endPoint y: 127, distance: 28.3
click at [490, 112] on select "Select Unemployment Disability (from employer) Pension Retirement Social Securi…" at bounding box center [350, 115] width 298 height 35
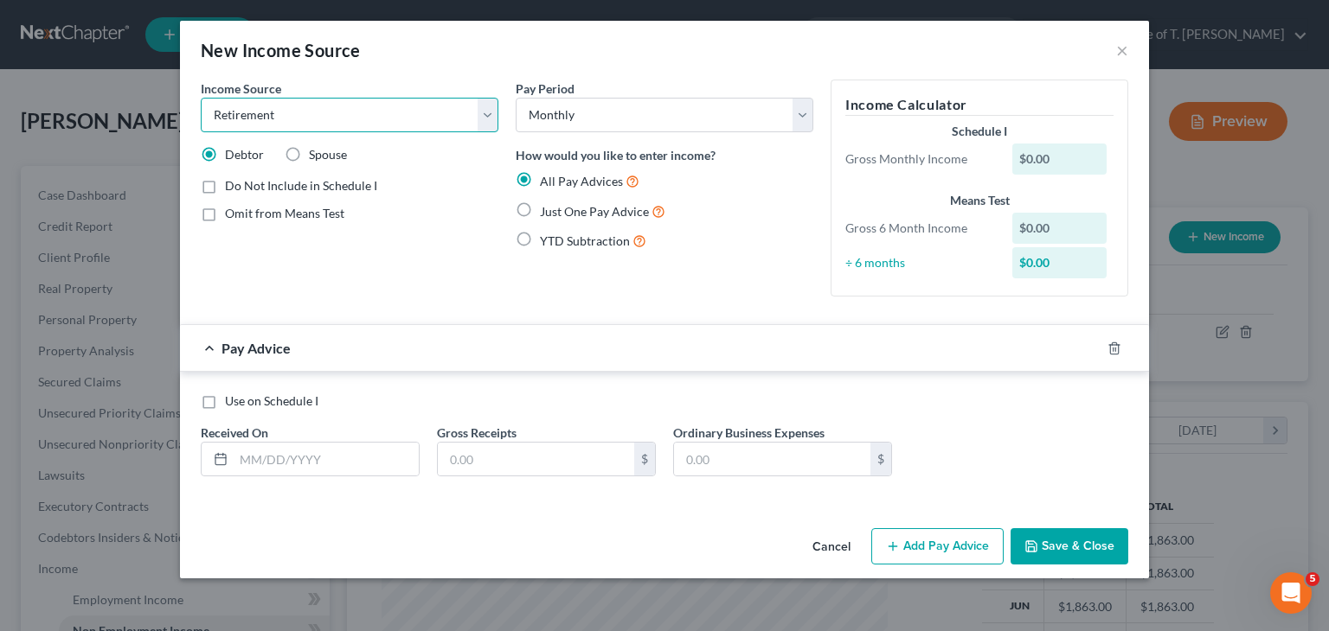
click at [201, 98] on select "Select Unemployment Disability (from employer) Pension Retirement Social Securi…" at bounding box center [350, 115] width 298 height 35
click at [343, 464] on input "text" at bounding box center [326, 459] width 185 height 33
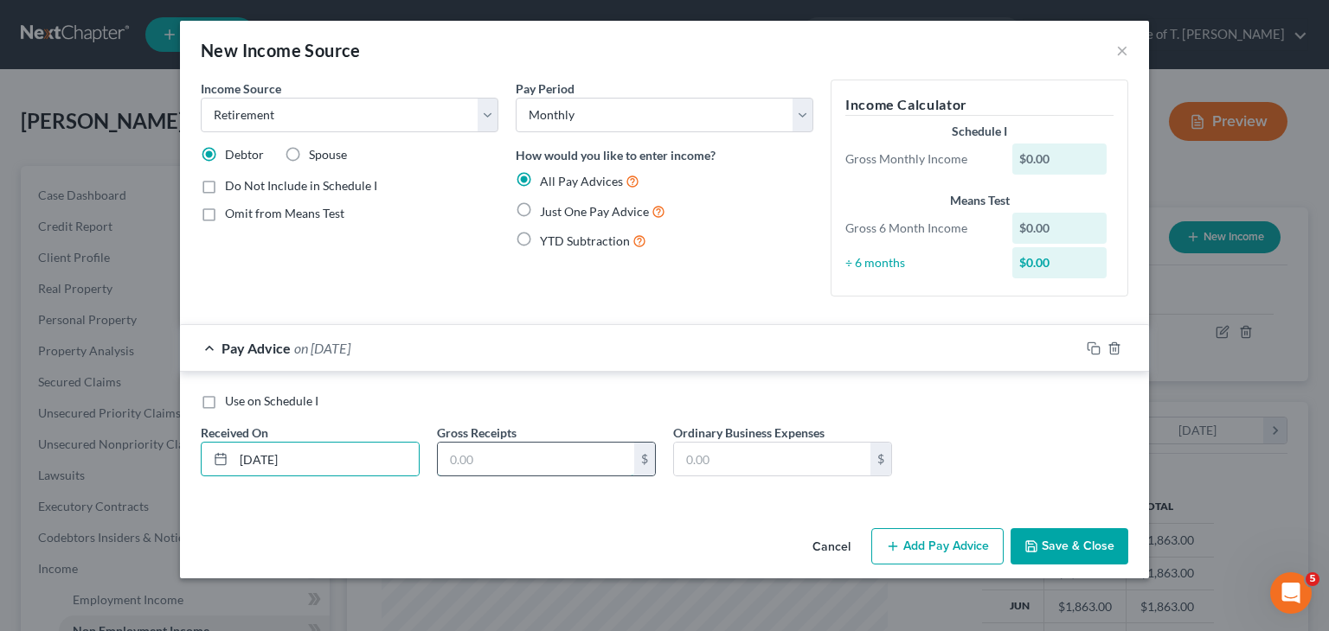
click at [491, 466] on input "text" at bounding box center [536, 459] width 196 height 33
click at [1080, 551] on button "Save & Close" at bounding box center [1069, 547] width 118 height 36
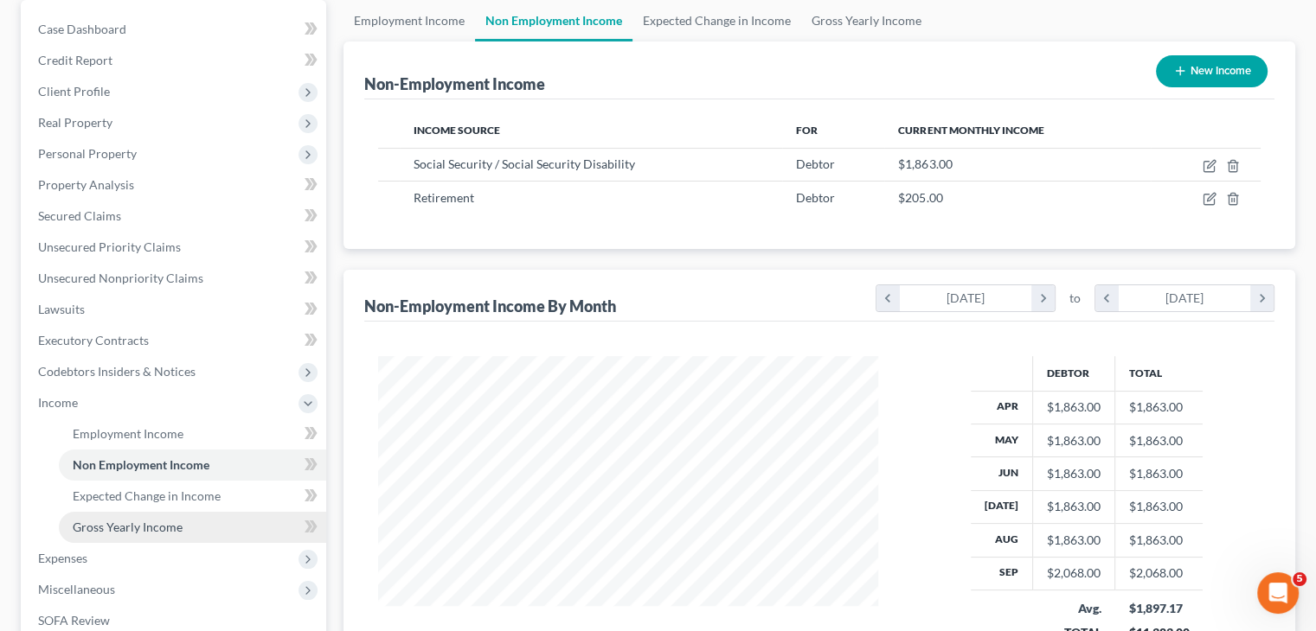
scroll to position [173, 0]
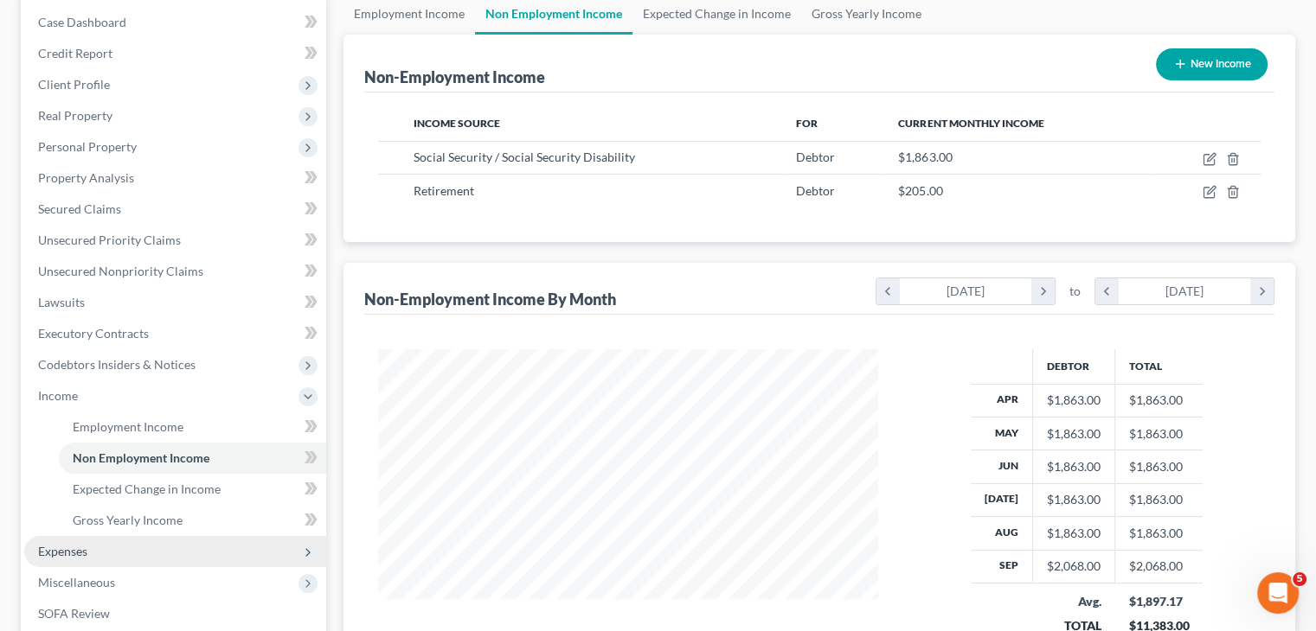
drag, startPoint x: 77, startPoint y: 548, endPoint x: 247, endPoint y: 546, distance: 170.4
click at [78, 548] on span "Expenses" at bounding box center [62, 551] width 49 height 15
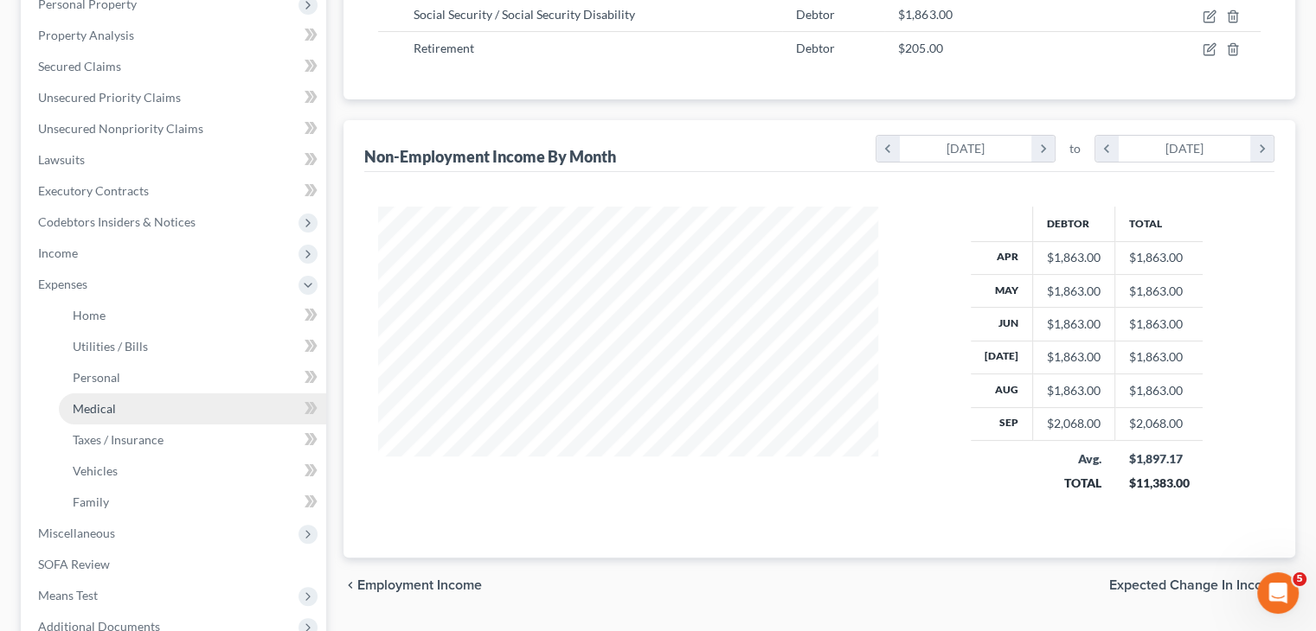
scroll to position [346, 0]
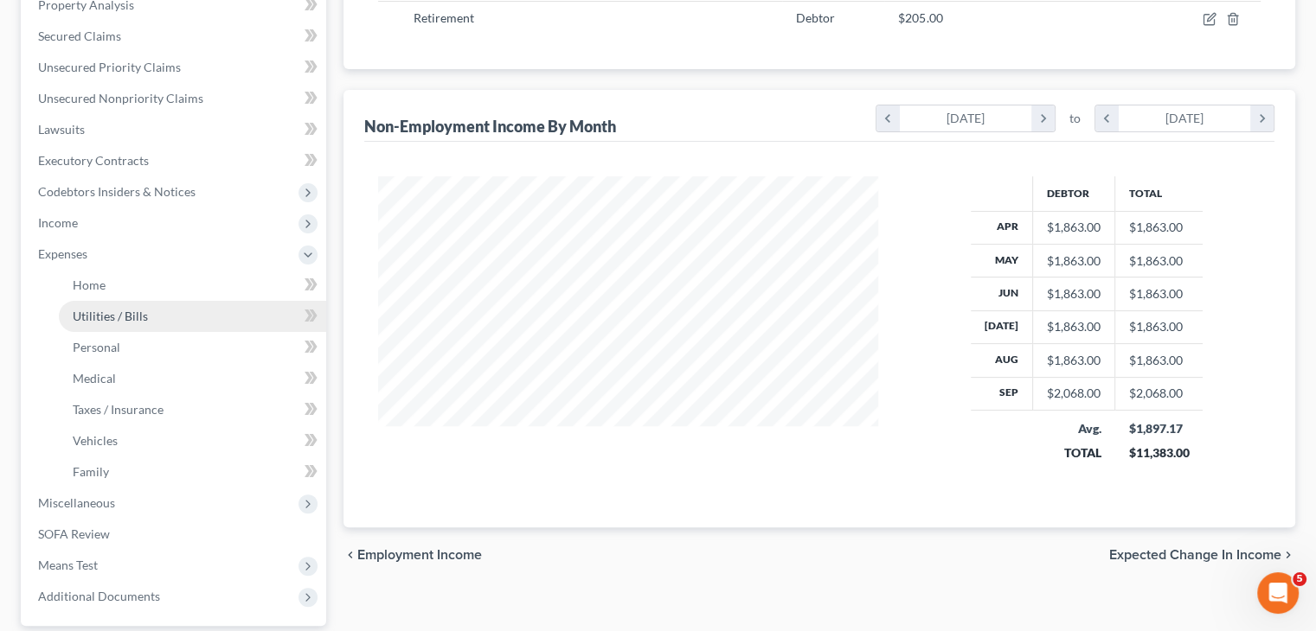
click at [152, 319] on link "Utilities / Bills" at bounding box center [192, 316] width 267 height 31
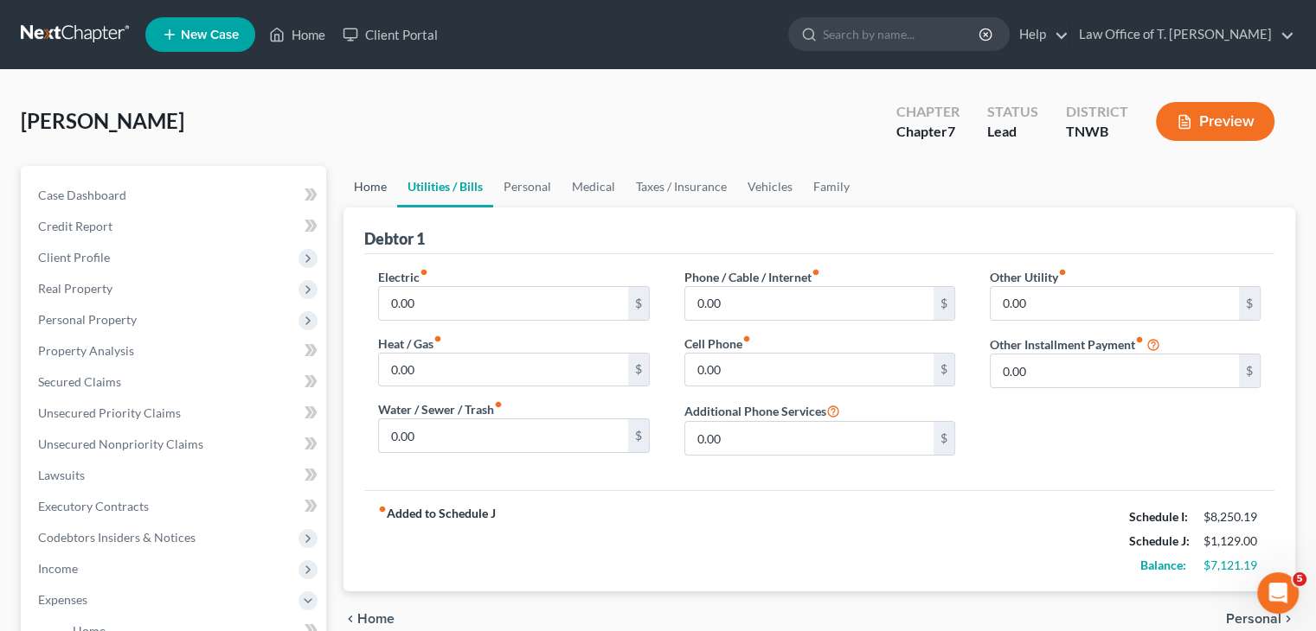
click at [384, 182] on link "Home" at bounding box center [370, 187] width 54 height 42
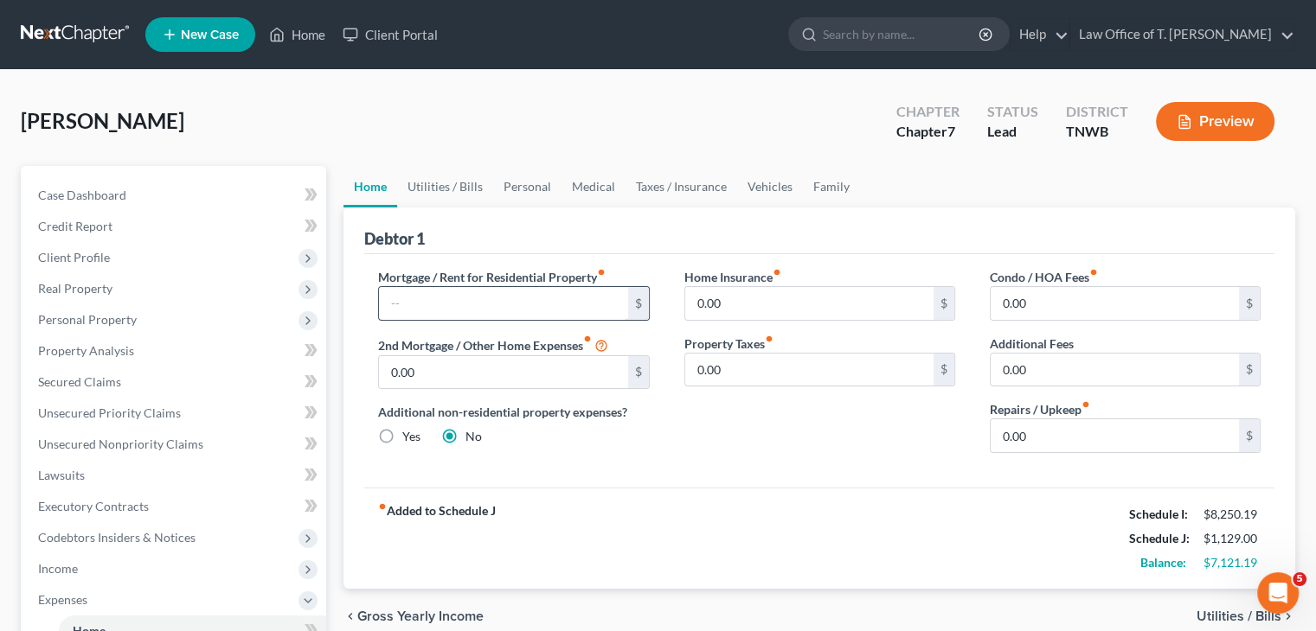
drag, startPoint x: 437, startPoint y: 316, endPoint x: 503, endPoint y: 305, distance: 66.6
click at [437, 316] on input "text" at bounding box center [503, 303] width 248 height 33
click at [471, 189] on link "Utilities / Bills" at bounding box center [445, 187] width 96 height 42
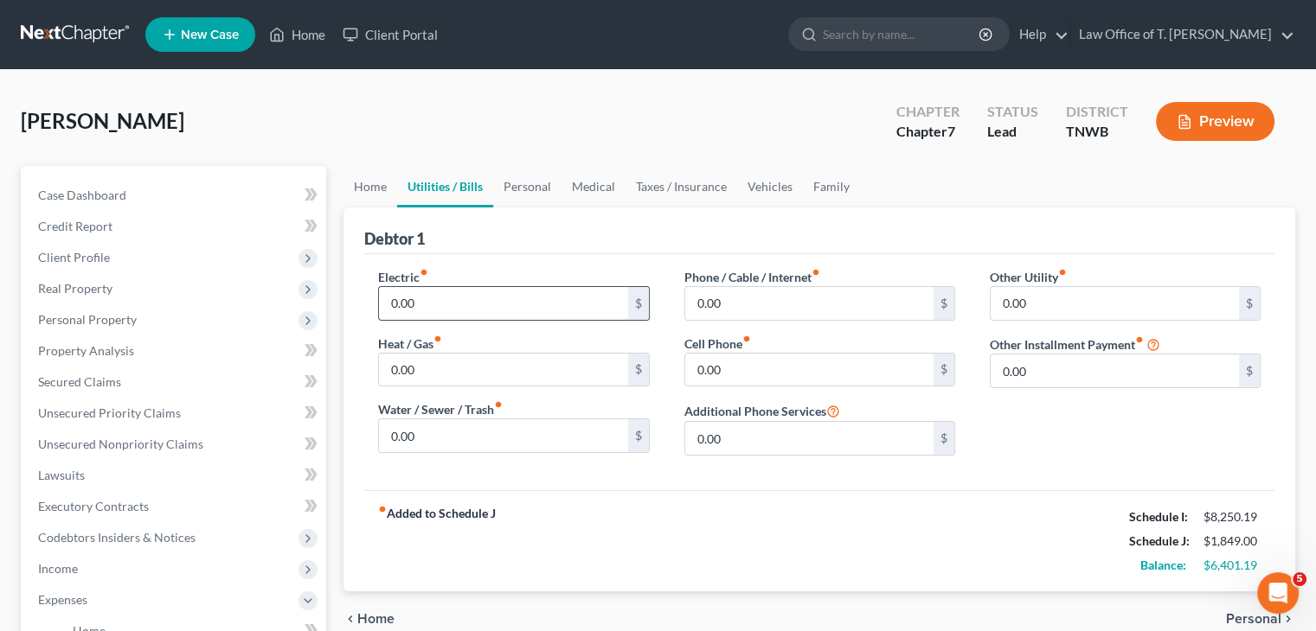
click at [471, 304] on input "0.00" at bounding box center [503, 303] width 248 height 33
click at [729, 309] on input "0.00" at bounding box center [809, 303] width 248 height 33
click at [745, 360] on input "0.00" at bounding box center [809, 370] width 248 height 33
click at [543, 440] on input "0.00" at bounding box center [503, 436] width 248 height 33
click at [520, 188] on link "Personal" at bounding box center [527, 187] width 68 height 42
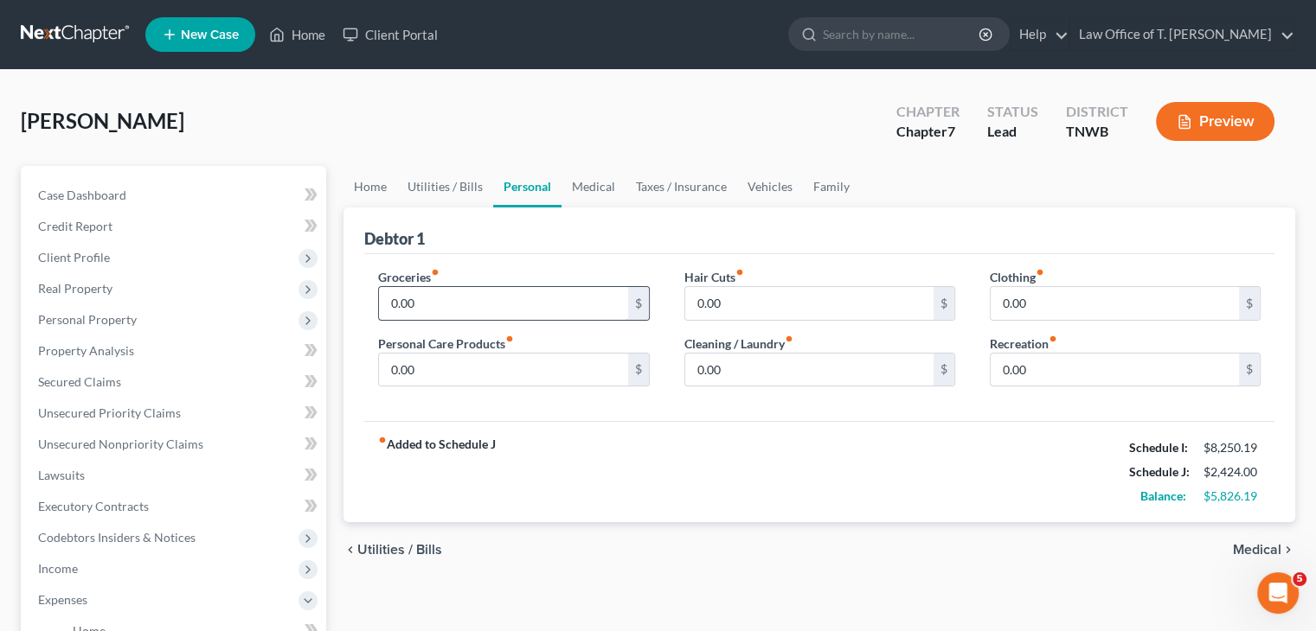
click at [464, 307] on input "0.00" at bounding box center [503, 303] width 248 height 33
click at [1028, 315] on input "0.00" at bounding box center [1114, 303] width 248 height 33
click at [439, 375] on input "0.00" at bounding box center [503, 370] width 248 height 33
click at [602, 183] on link "Medical" at bounding box center [593, 187] width 64 height 42
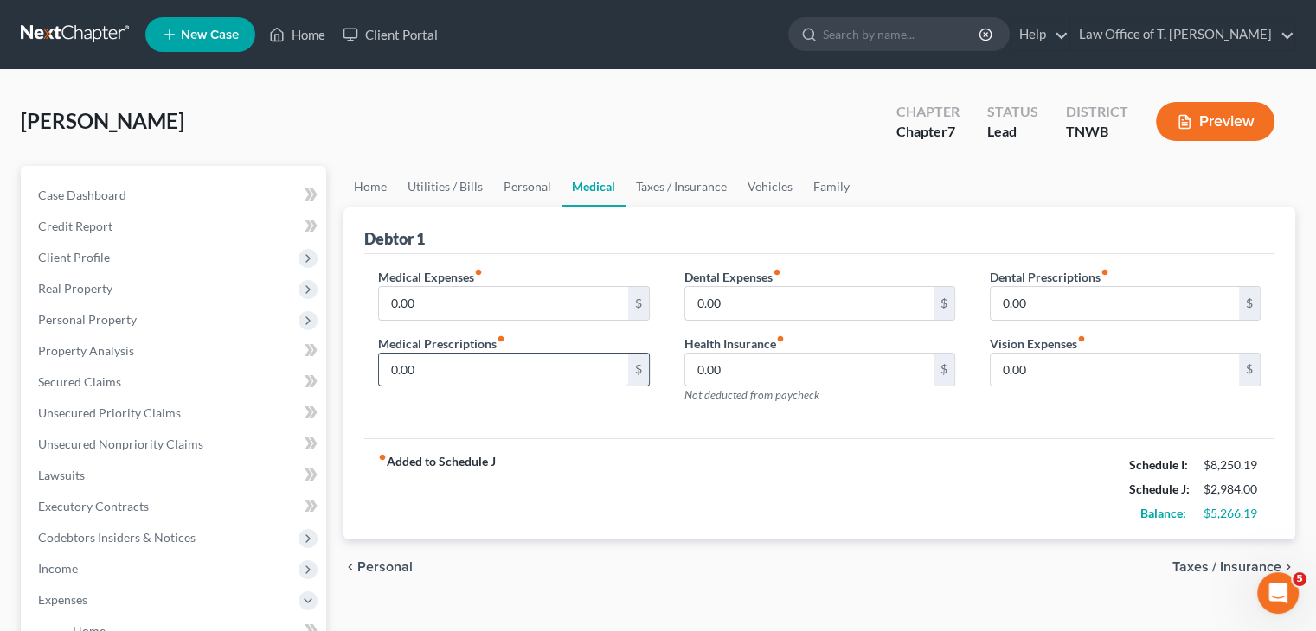
click at [449, 370] on input "0.00" at bounding box center [503, 370] width 248 height 33
click at [493, 302] on input "0.00" at bounding box center [503, 303] width 248 height 33
click at [714, 368] on input "0.00" at bounding box center [809, 370] width 248 height 33
drag, startPoint x: 692, startPoint y: 183, endPoint x: 708, endPoint y: 195, distance: 19.7
click at [692, 183] on link "Taxes / Insurance" at bounding box center [681, 187] width 112 height 42
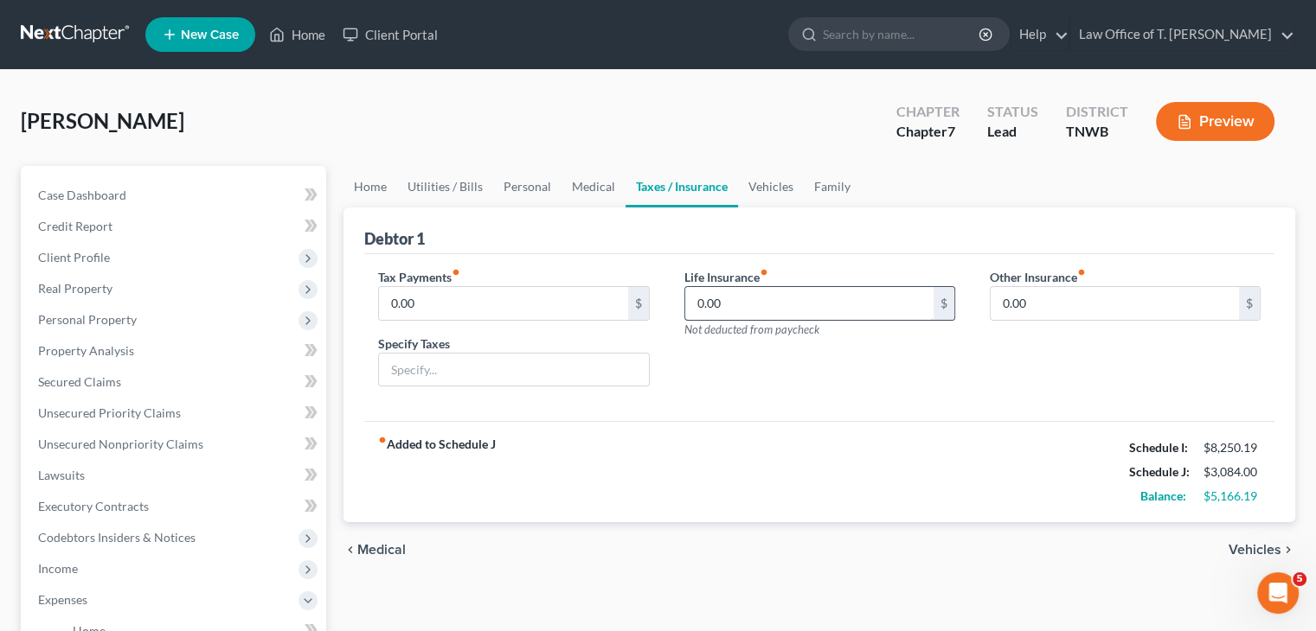
click at [786, 306] on input "0.00" at bounding box center [809, 303] width 248 height 33
click at [785, 190] on link "Vehicles" at bounding box center [771, 187] width 66 height 42
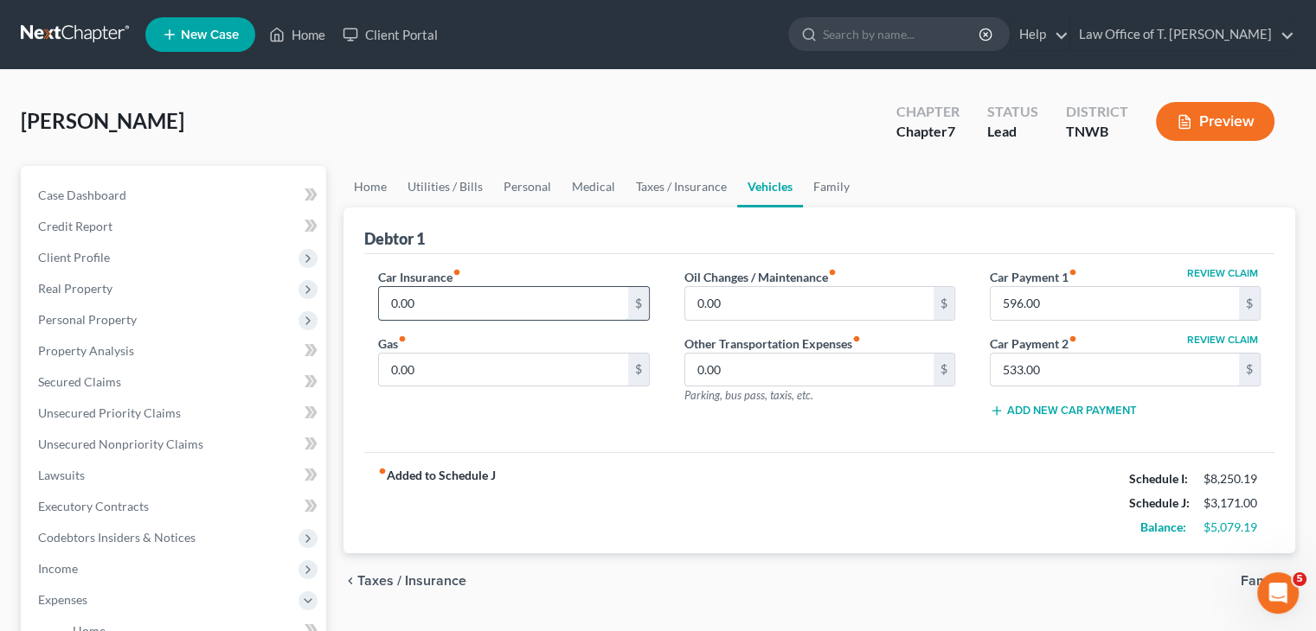
click at [471, 312] on input "0.00" at bounding box center [503, 303] width 248 height 33
click at [440, 371] on input "0.00" at bounding box center [503, 370] width 248 height 33
click at [825, 194] on link "Family" at bounding box center [831, 187] width 57 height 42
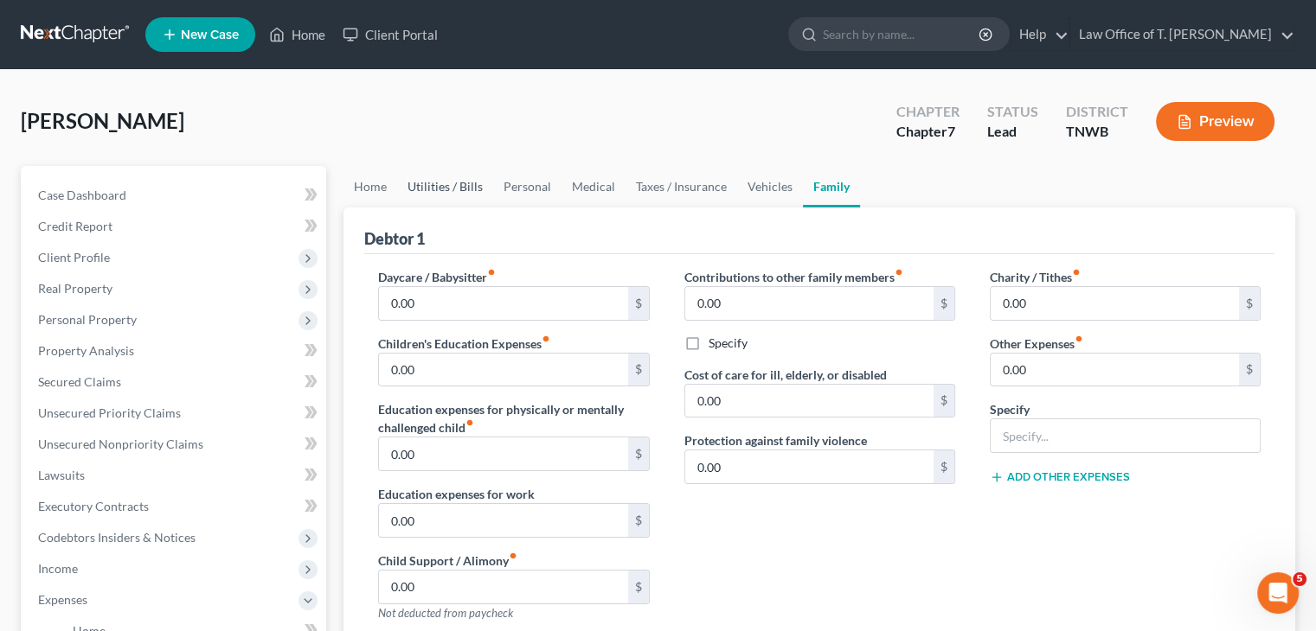
click at [471, 188] on link "Utilities / Bills" at bounding box center [445, 187] width 96 height 42
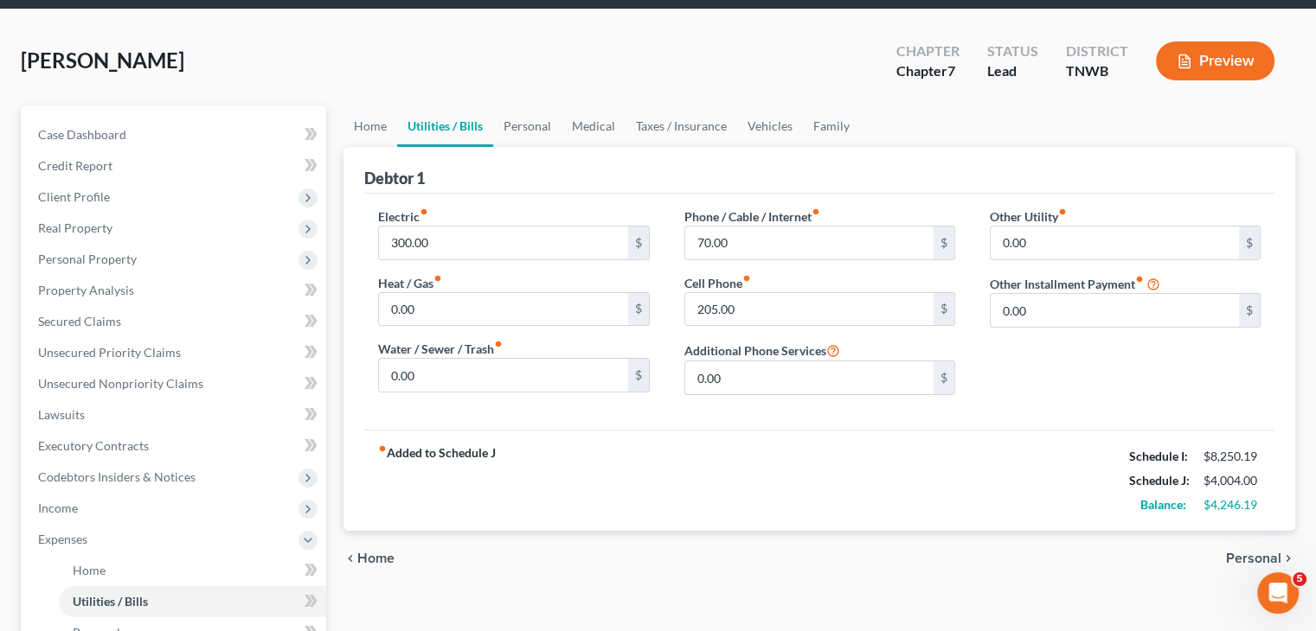
scroll to position [86, 0]
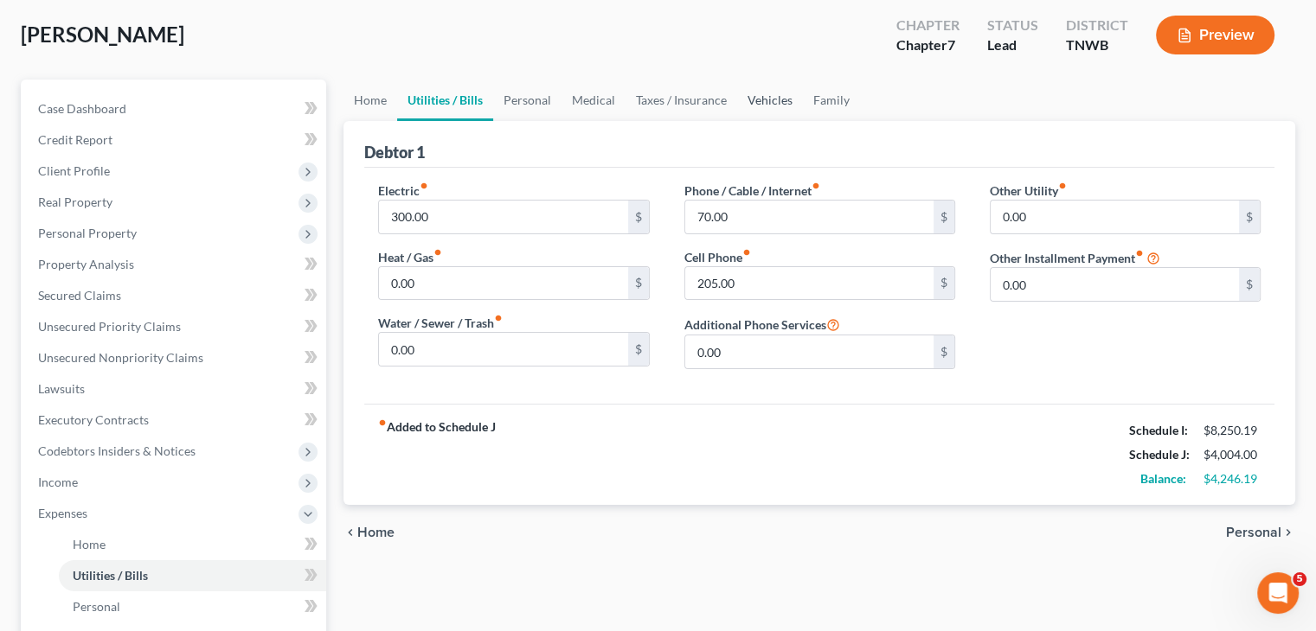
click at [777, 104] on link "Vehicles" at bounding box center [770, 101] width 66 height 42
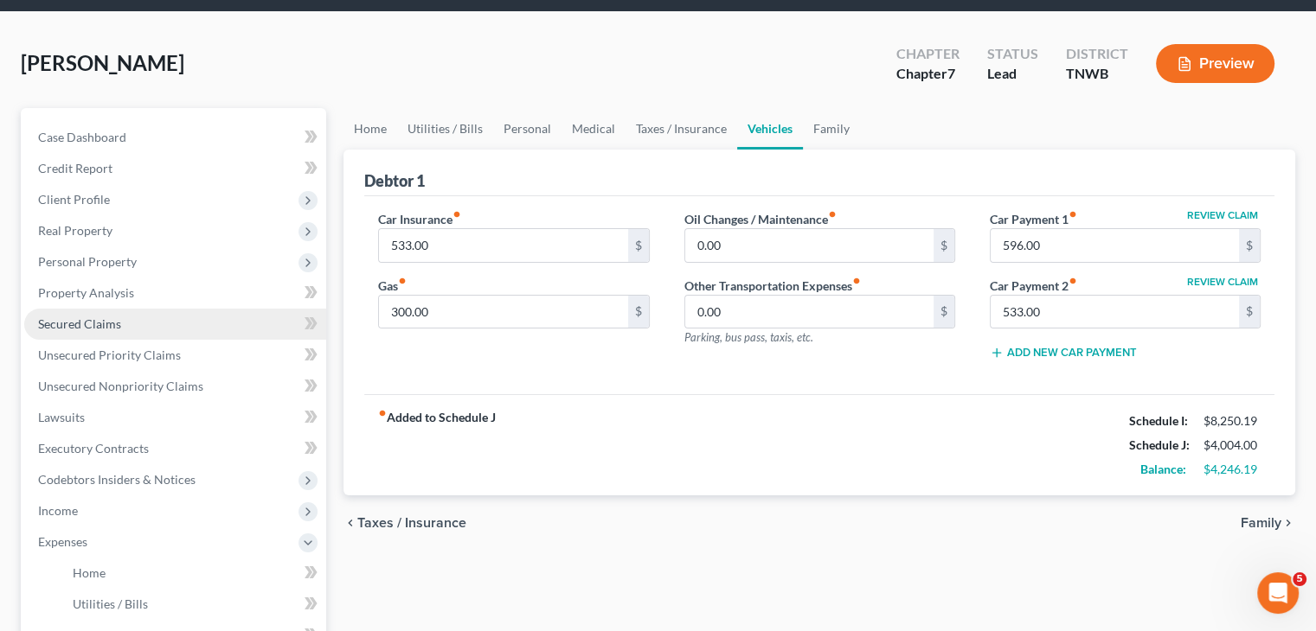
scroll to position [173, 0]
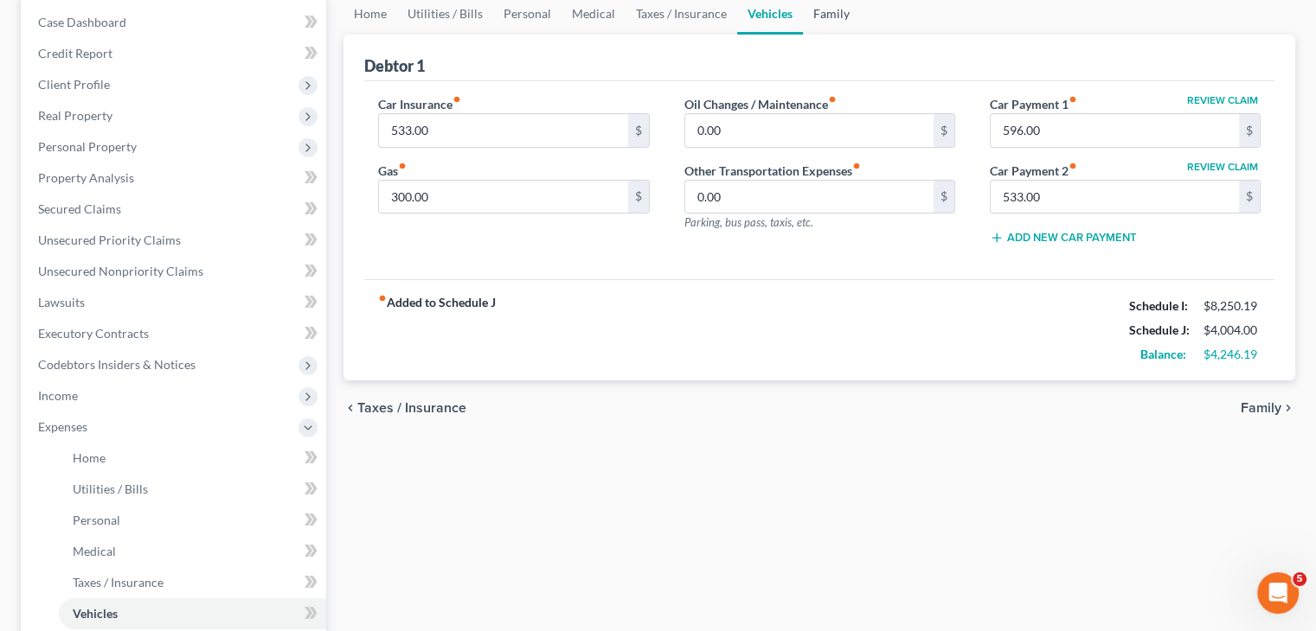
click at [823, 19] on link "Family" at bounding box center [831, 14] width 57 height 42
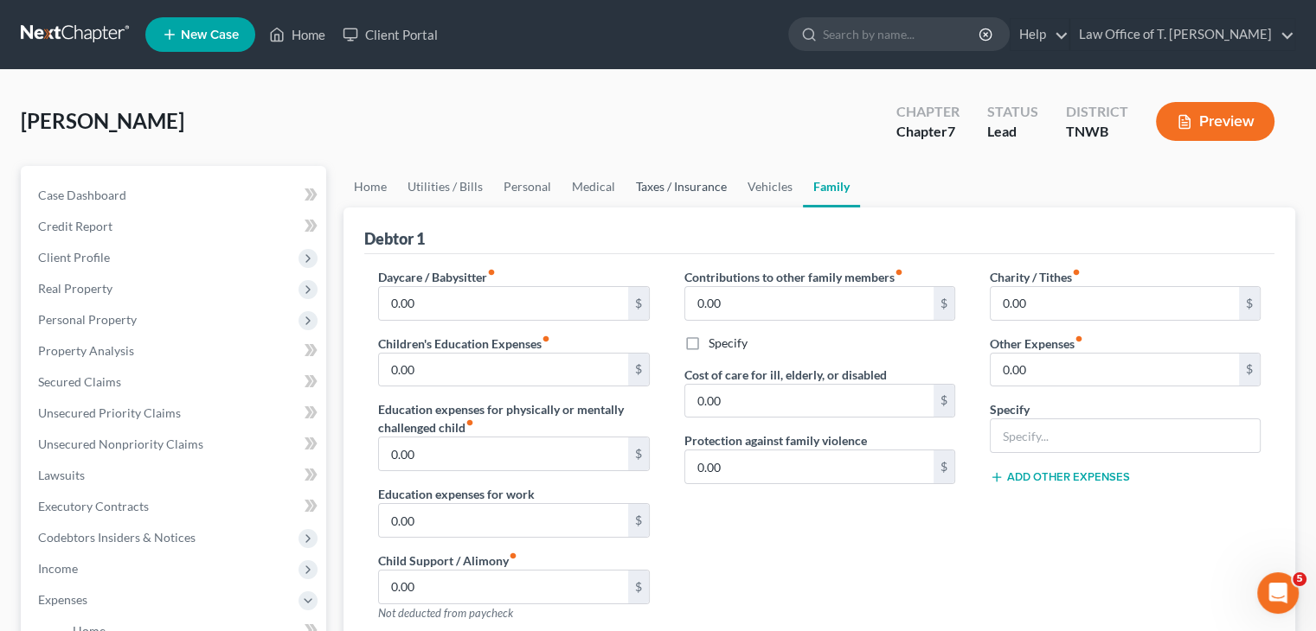
click at [699, 186] on link "Taxes / Insurance" at bounding box center [681, 187] width 112 height 42
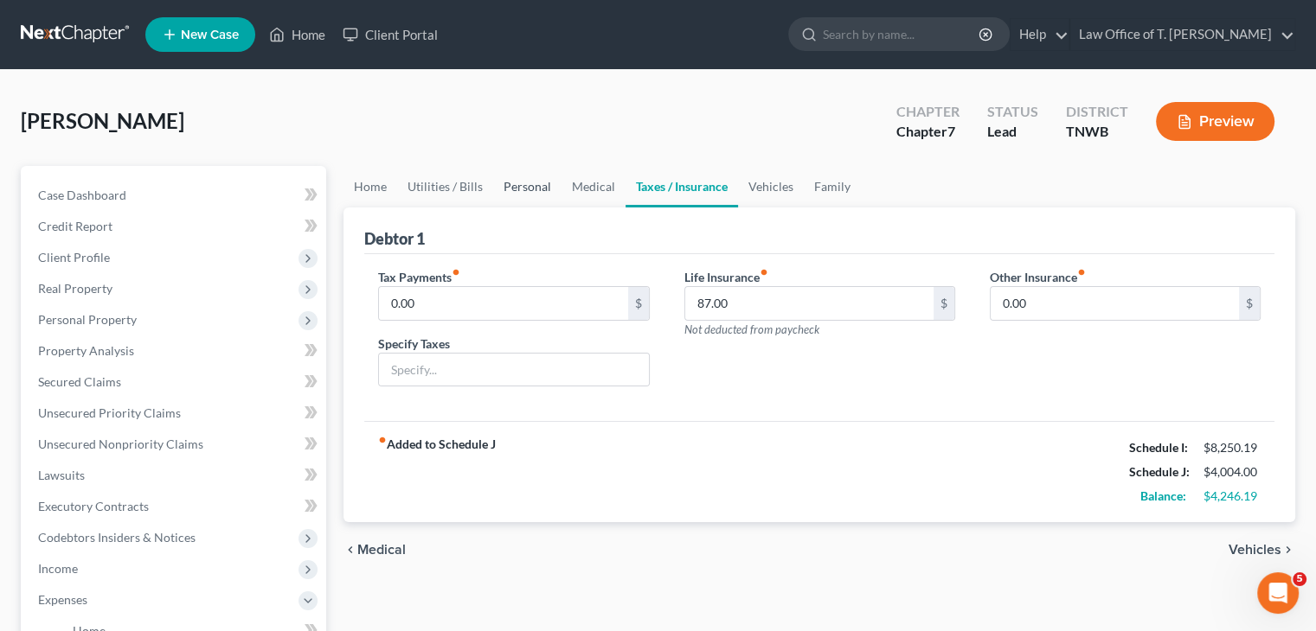
click at [533, 188] on link "Personal" at bounding box center [527, 187] width 68 height 42
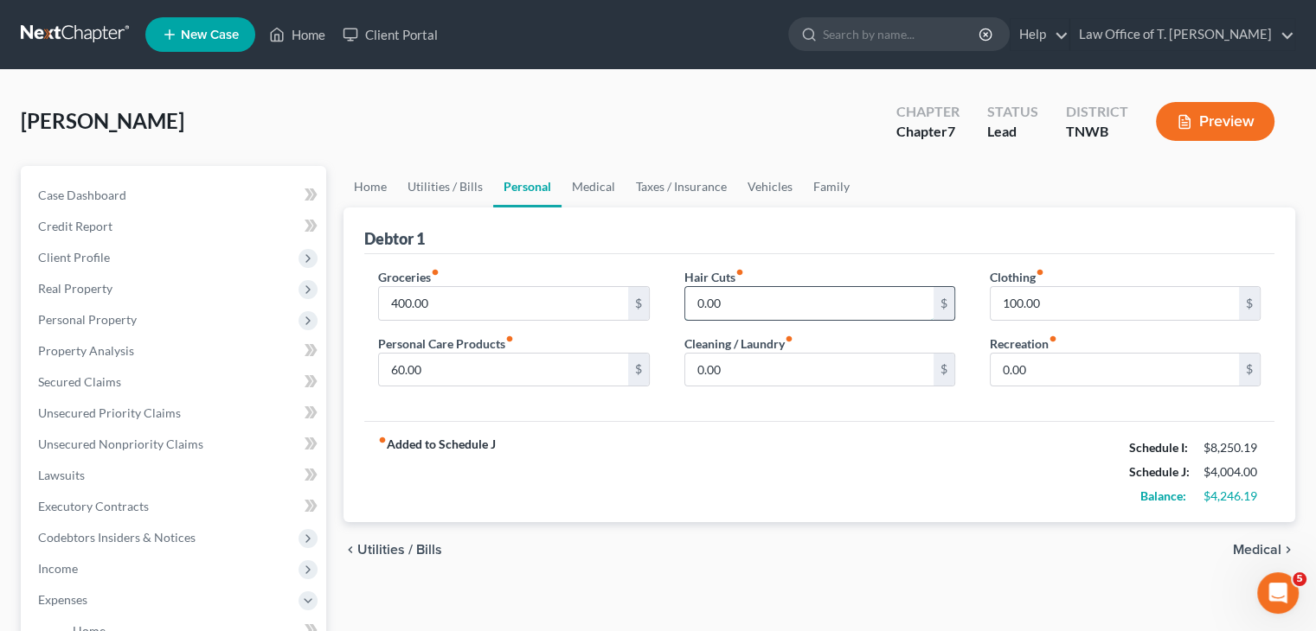
click at [737, 303] on input "0.00" at bounding box center [809, 303] width 248 height 33
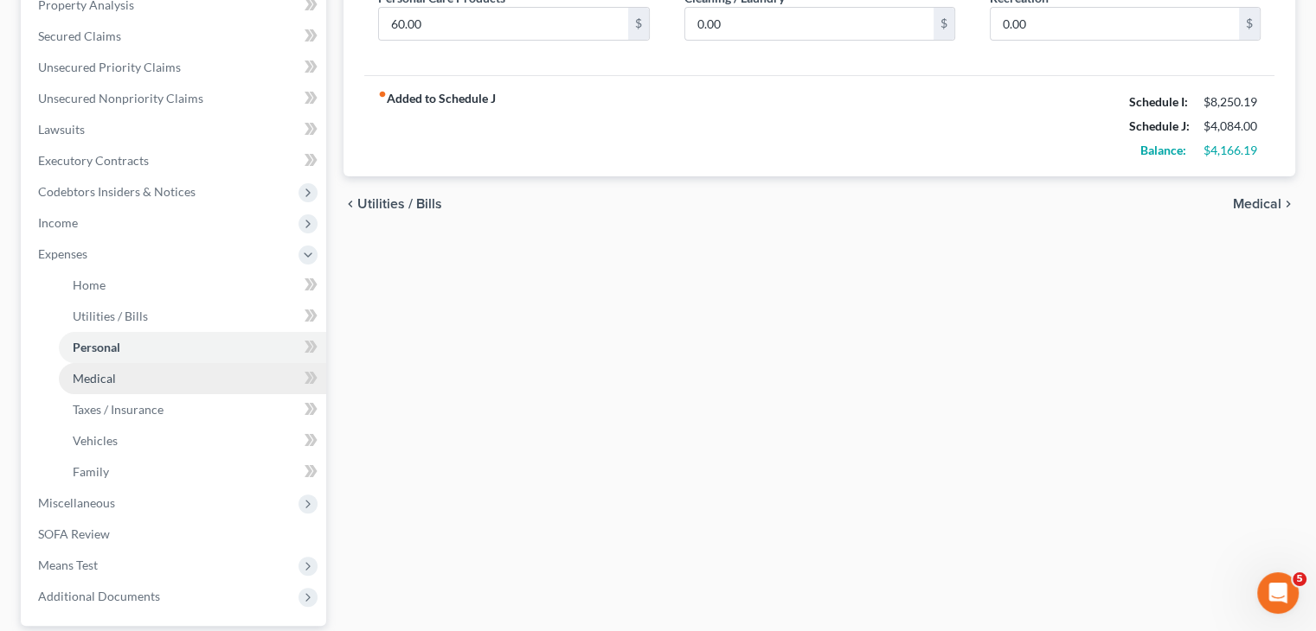
scroll to position [505, 0]
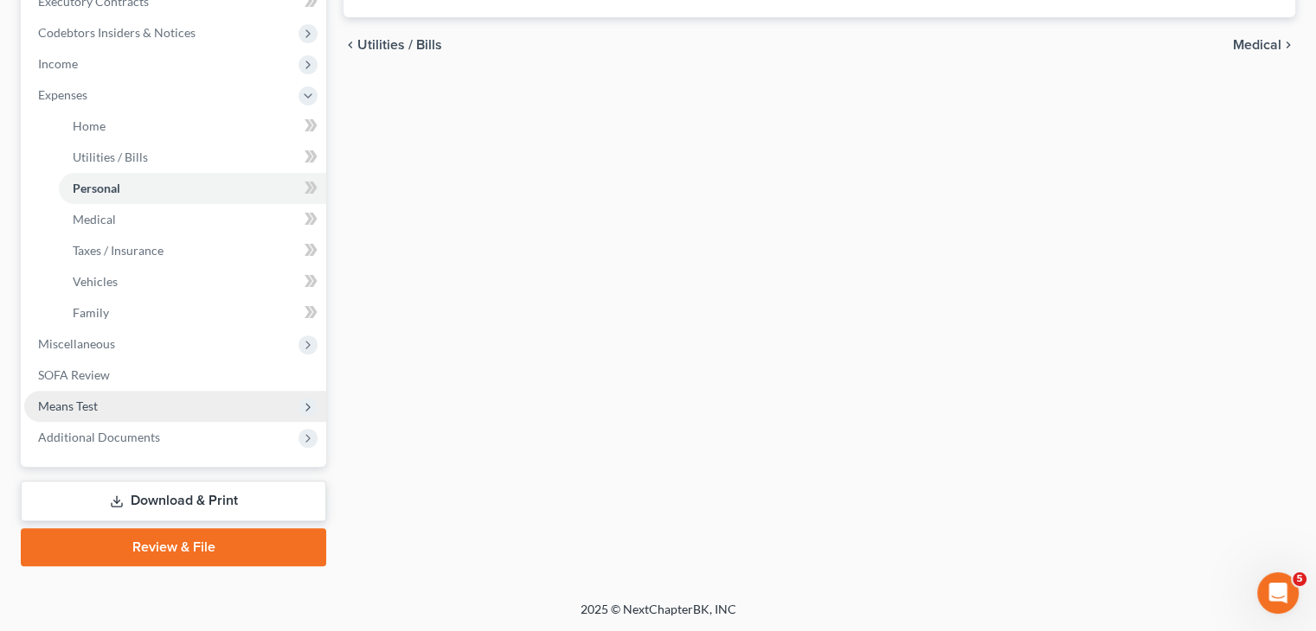
click at [80, 403] on span "Means Test" at bounding box center [68, 406] width 60 height 15
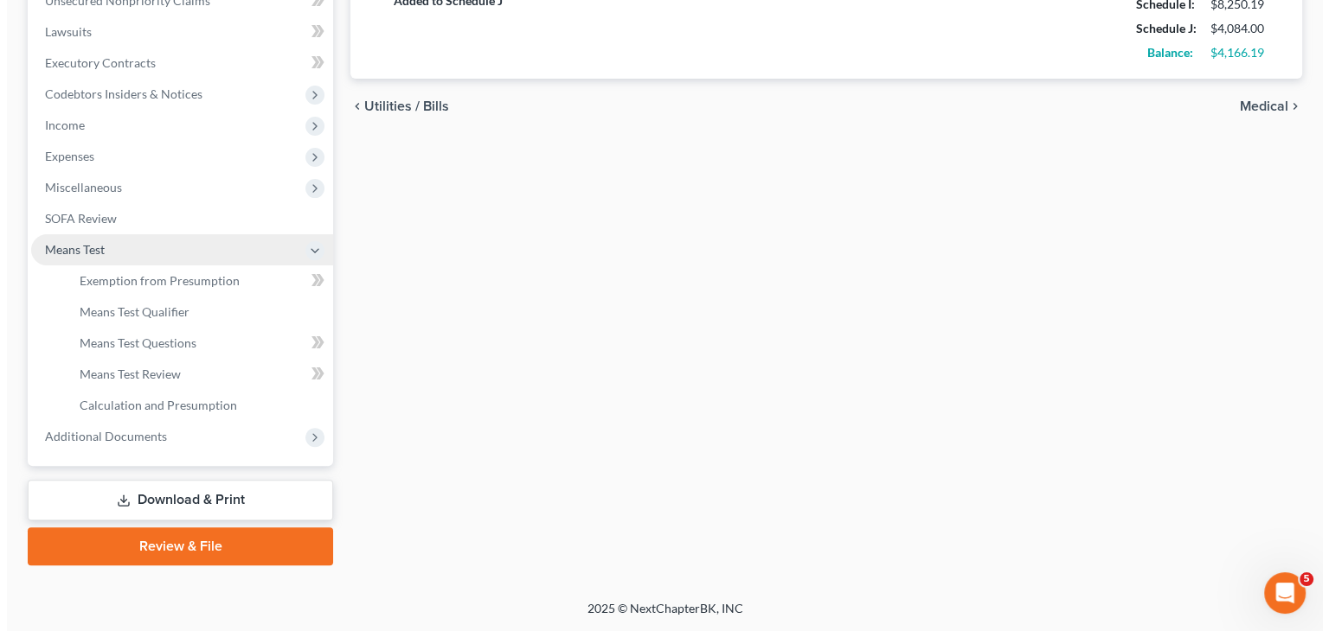
scroll to position [443, 0]
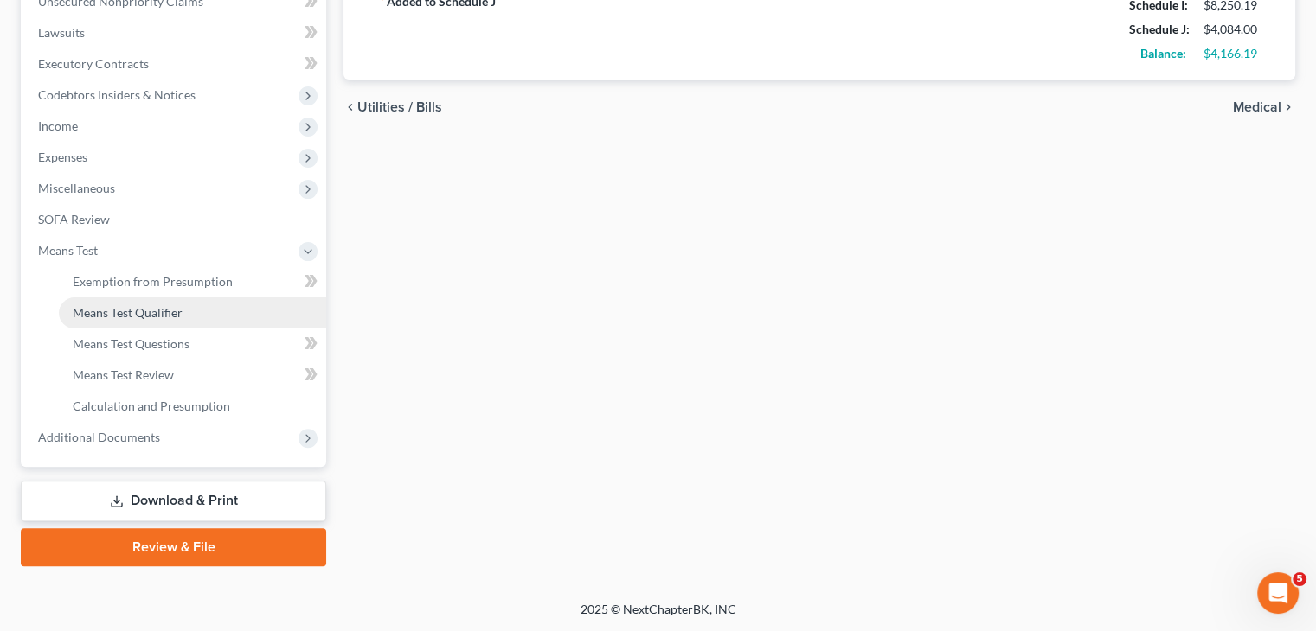
click at [167, 316] on span "Means Test Qualifier" at bounding box center [128, 312] width 110 height 15
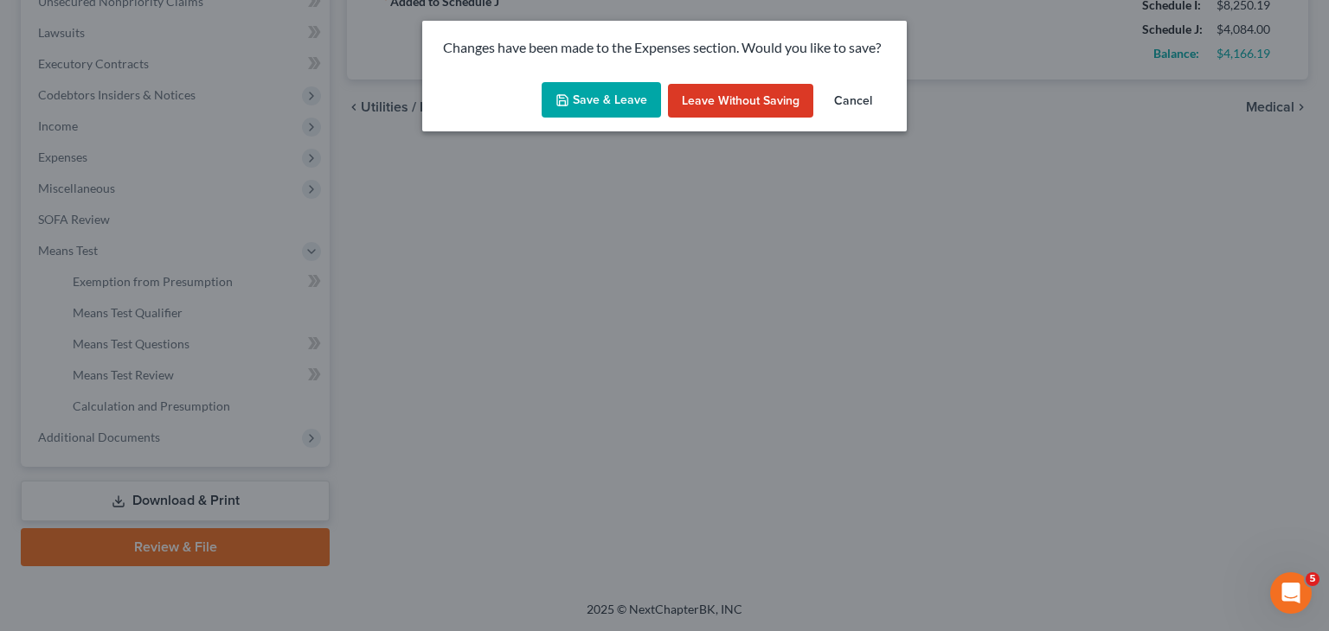
click at [602, 94] on button "Save & Leave" at bounding box center [600, 100] width 119 height 36
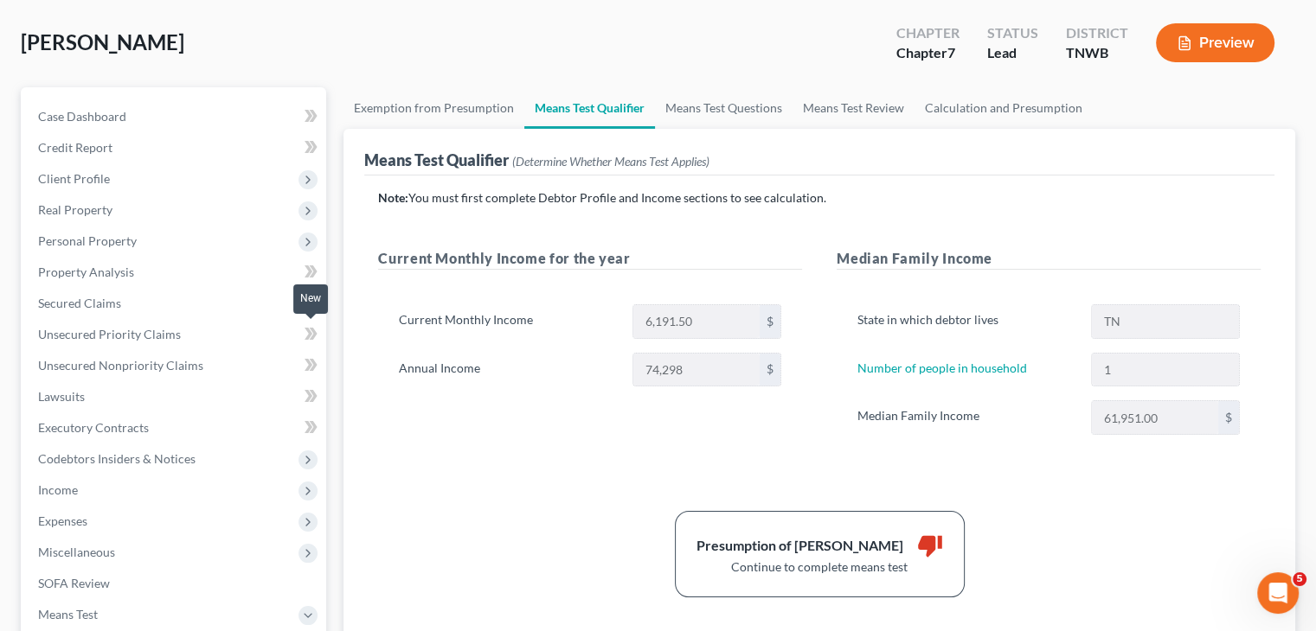
scroll to position [86, 0]
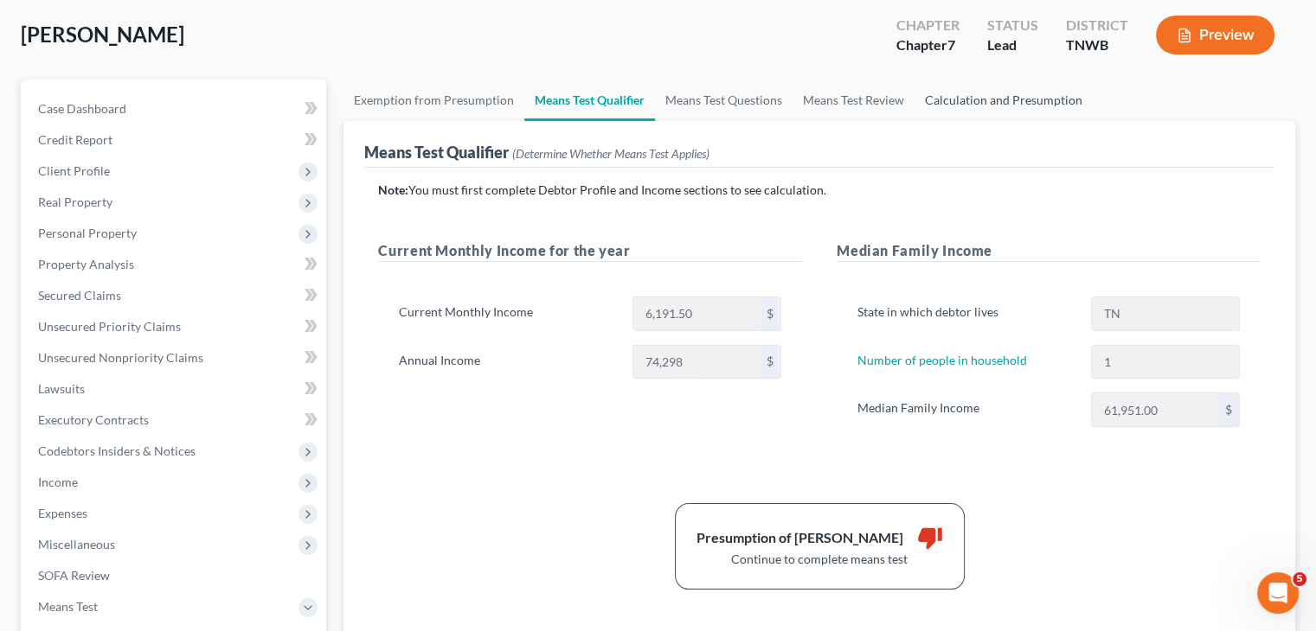
click at [983, 101] on link "Calculation and Presumption" at bounding box center [1003, 101] width 178 height 42
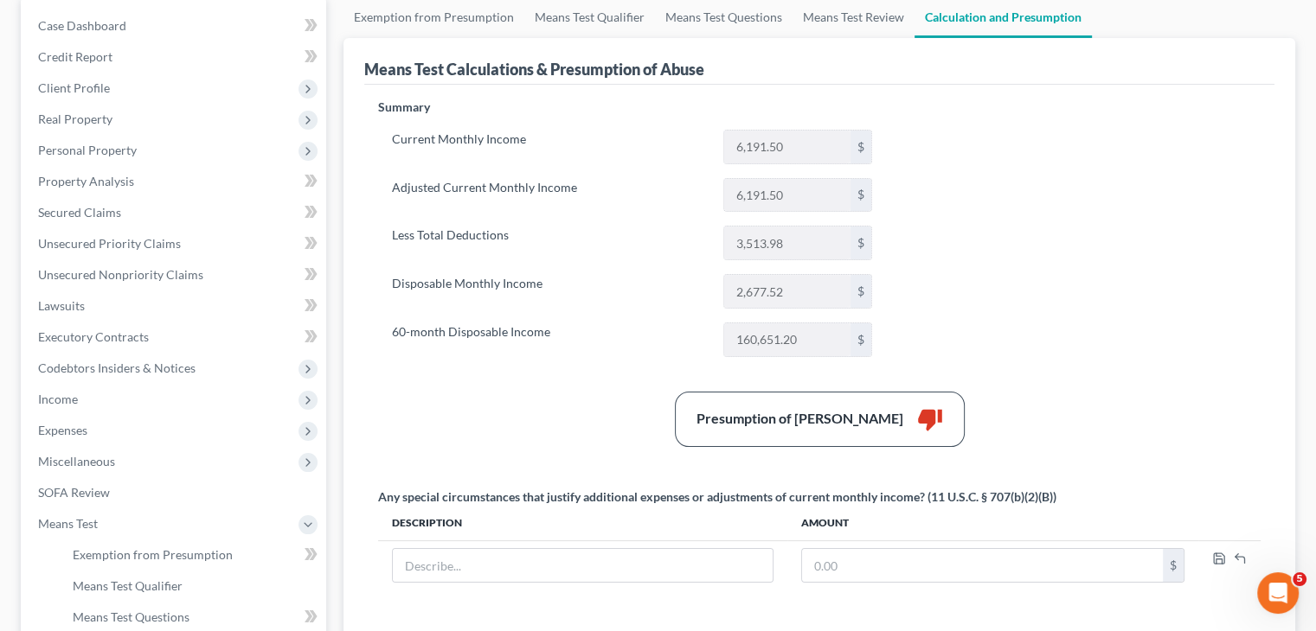
scroll to position [173, 0]
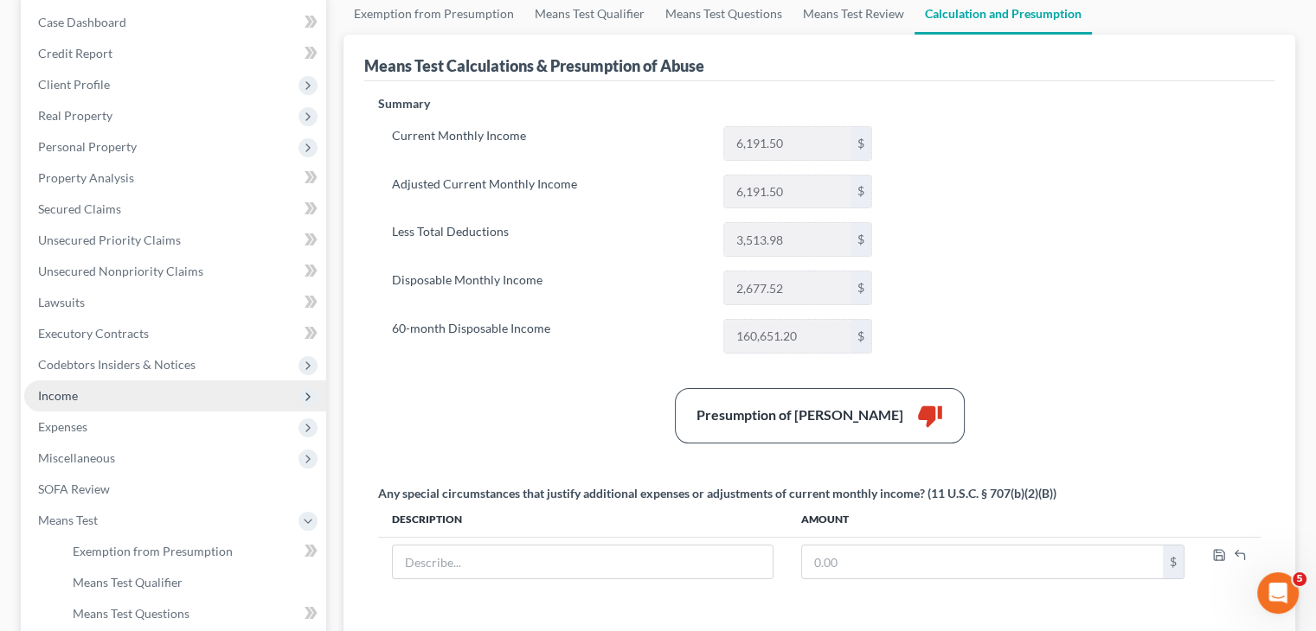
click at [77, 395] on span "Income" at bounding box center [175, 396] width 302 height 31
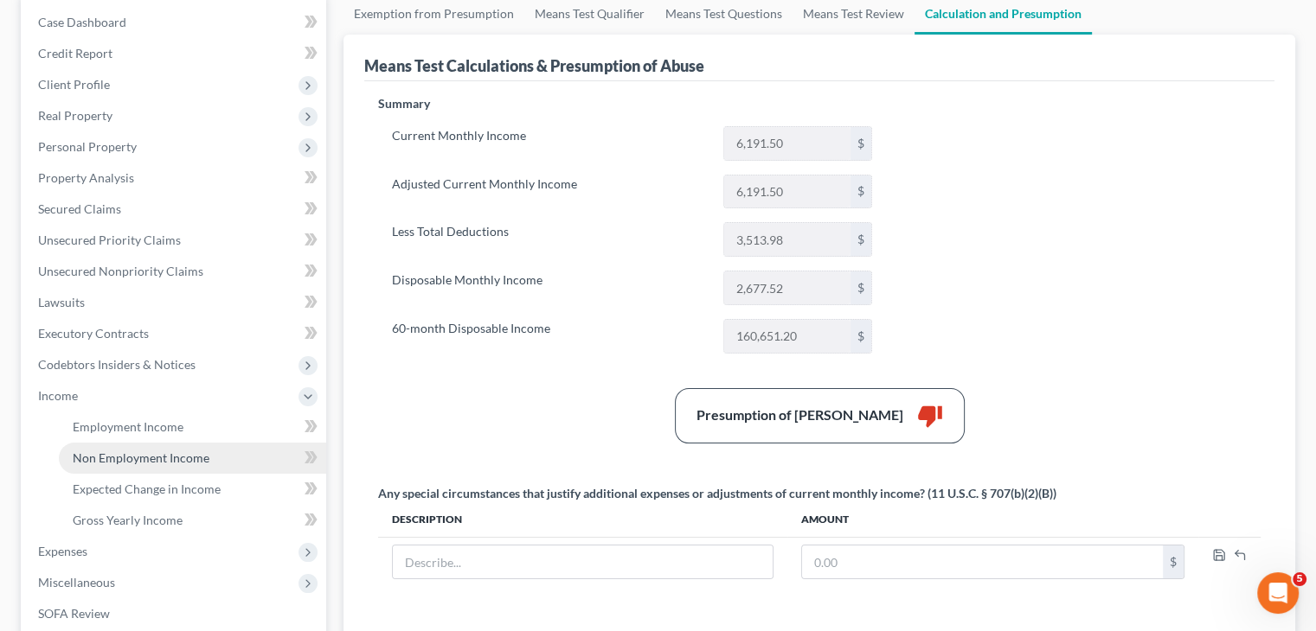
click at [112, 459] on span "Non Employment Income" at bounding box center [141, 458] width 137 height 15
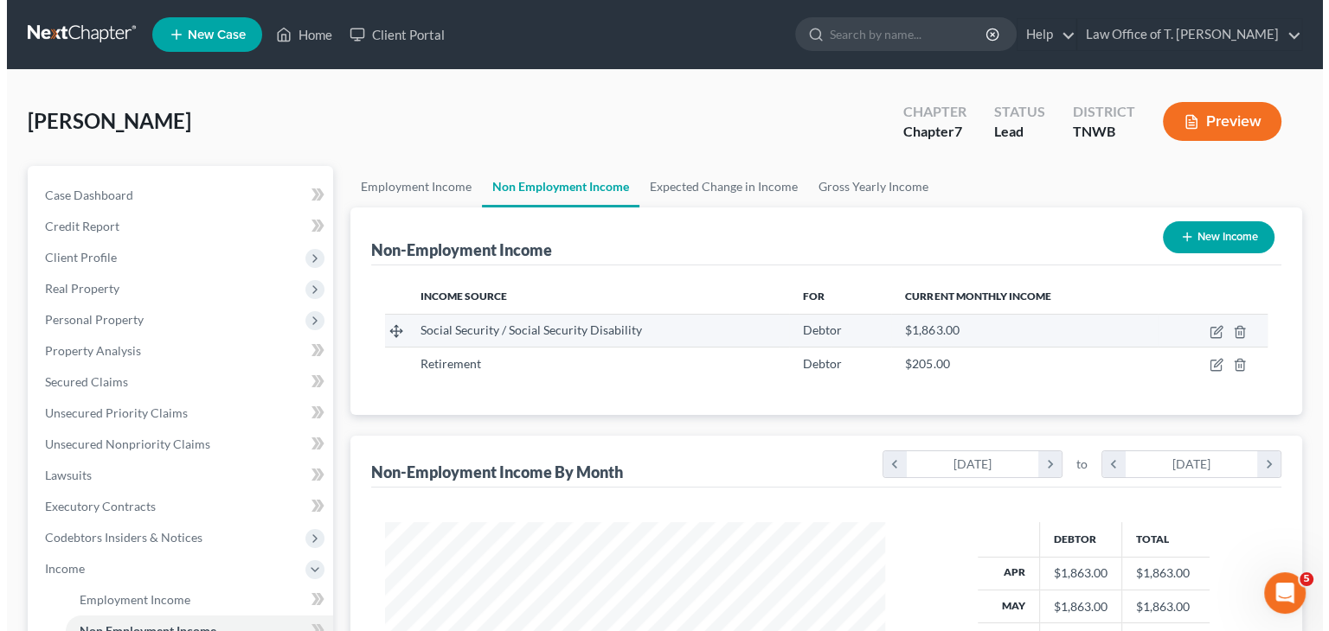
scroll to position [308, 534]
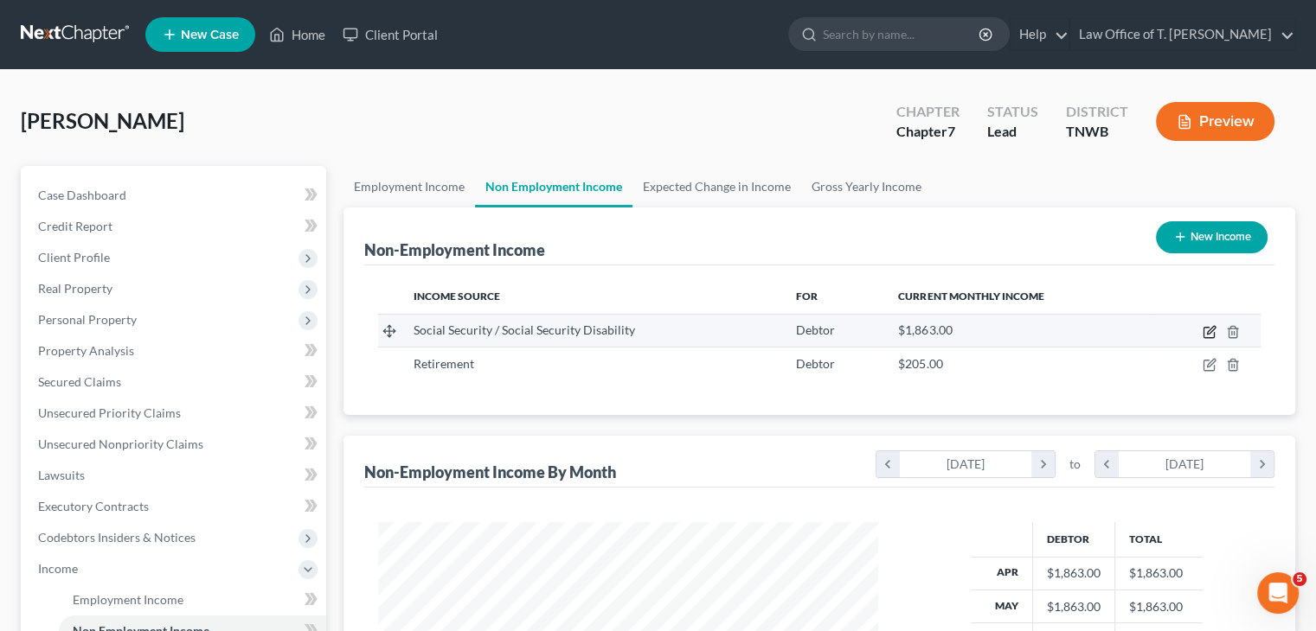
click at [1209, 332] on icon "button" at bounding box center [1211, 330] width 8 height 8
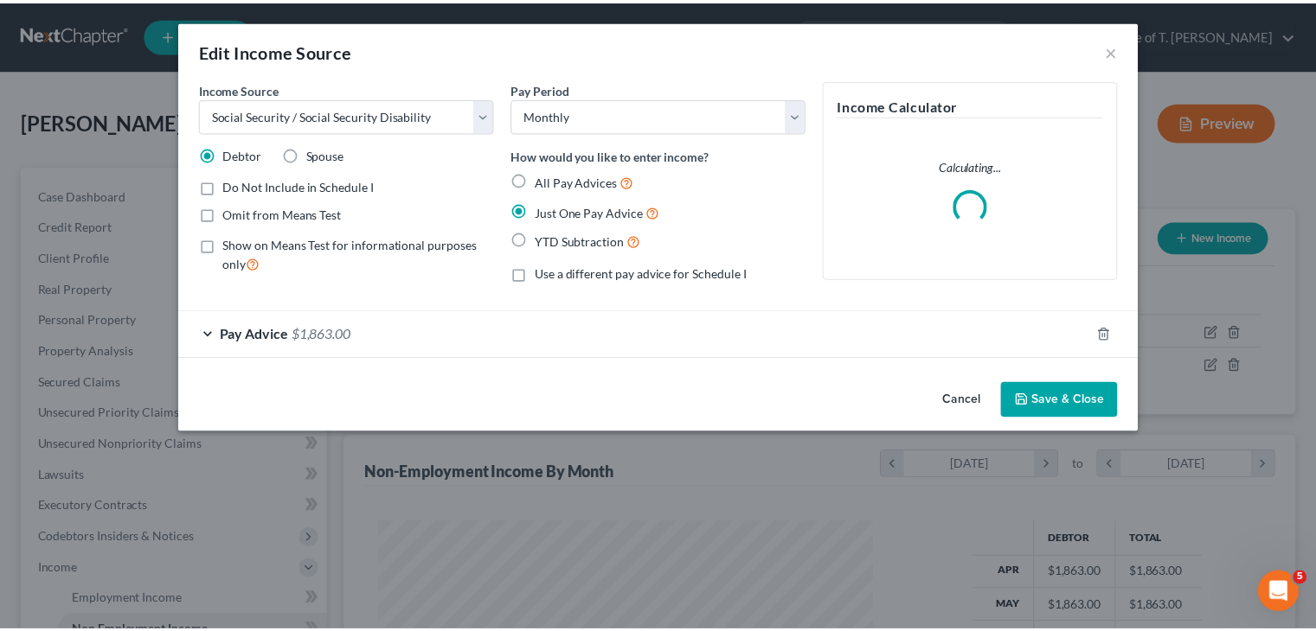
scroll to position [308, 540]
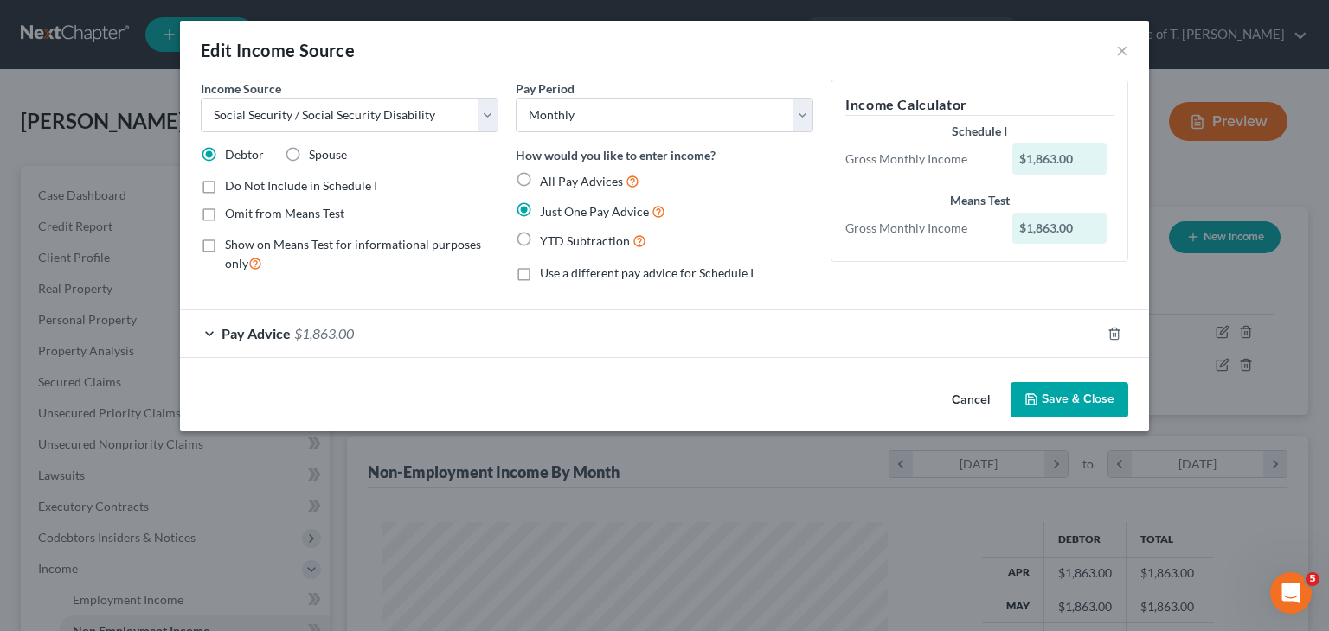
click at [225, 215] on label "Omit from Means Test" at bounding box center [284, 213] width 119 height 17
click at [232, 215] on input "Omit from Means Test" at bounding box center [237, 210] width 11 height 11
click at [225, 215] on label "Omit from Means Test" at bounding box center [284, 213] width 119 height 17
click at [232, 215] on input "Omit from Means Test" at bounding box center [237, 210] width 11 height 11
click at [225, 215] on label "Omit from Means Test" at bounding box center [284, 213] width 119 height 17
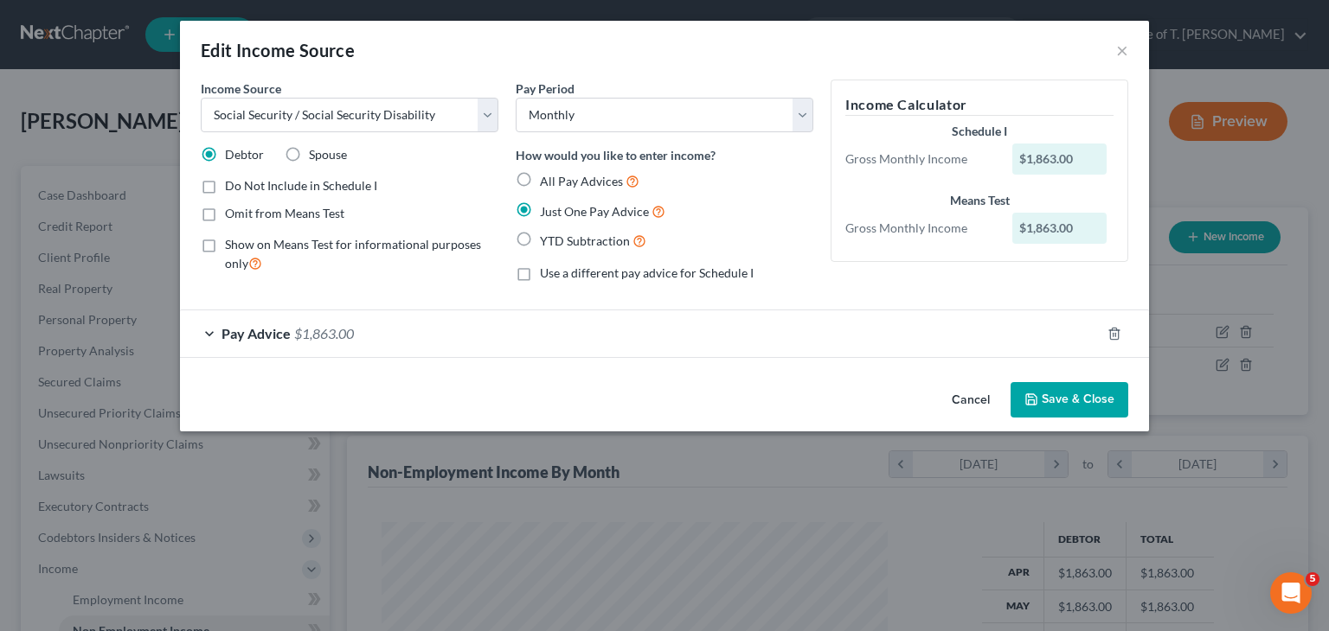
click at [232, 215] on input "Omit from Means Test" at bounding box center [237, 210] width 11 height 11
click at [1093, 405] on button "Save & Close" at bounding box center [1069, 400] width 118 height 36
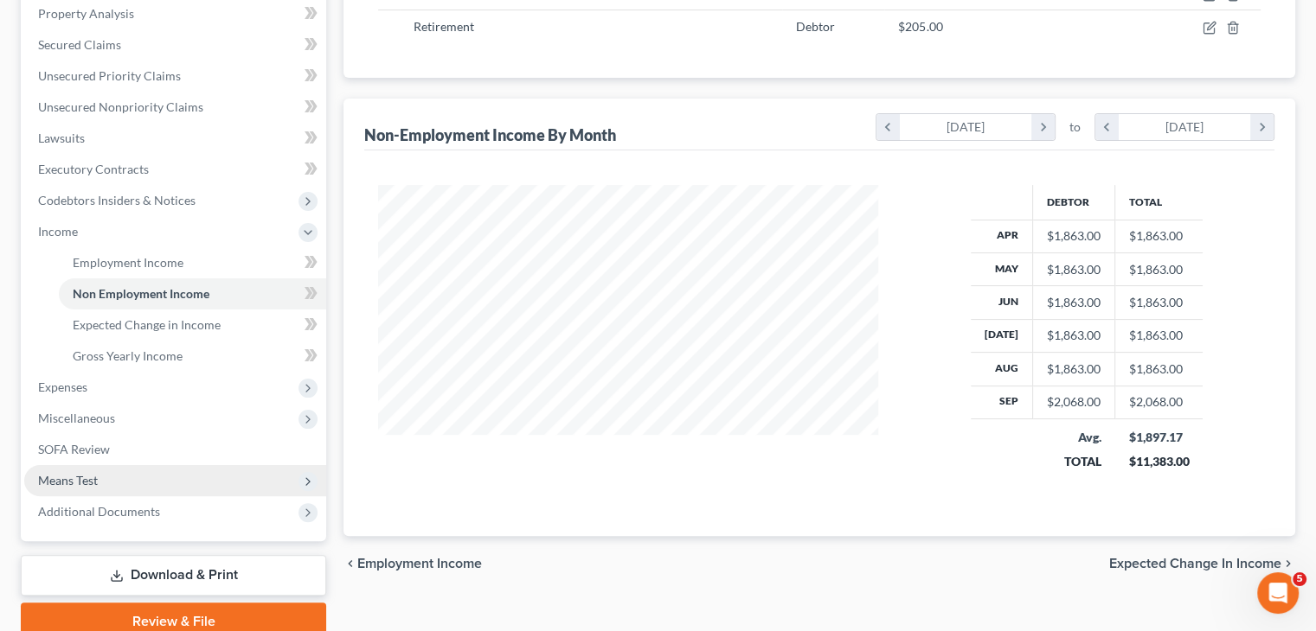
scroll to position [346, 0]
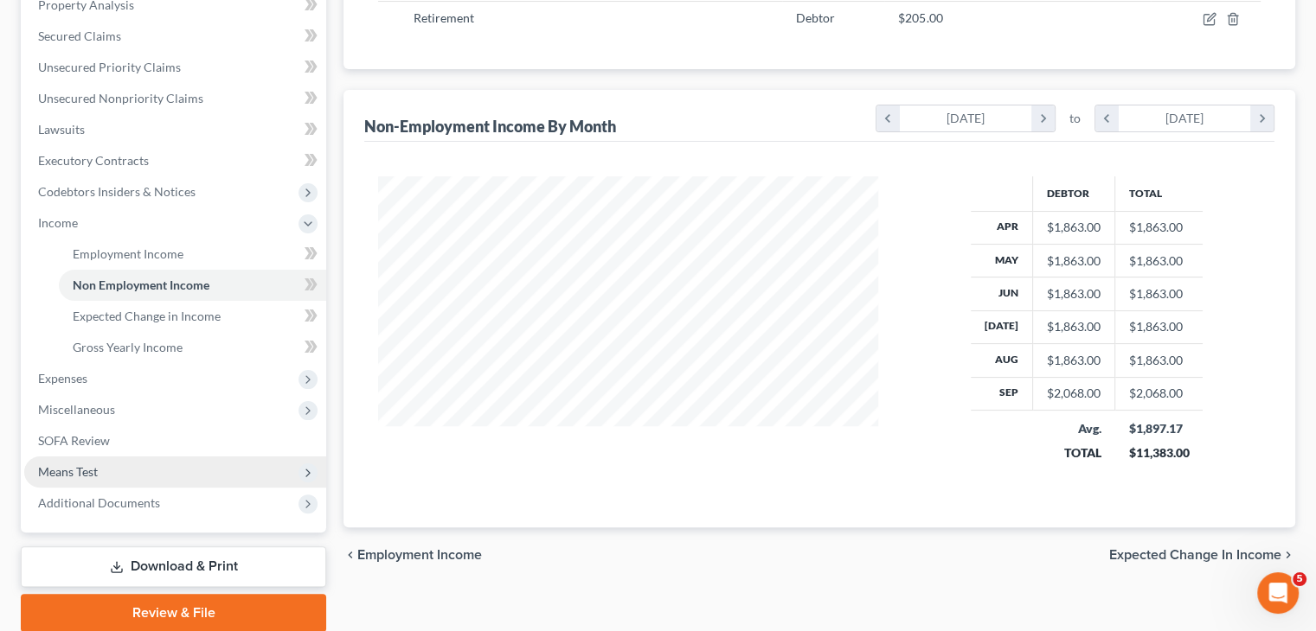
click at [99, 471] on span "Means Test" at bounding box center [175, 472] width 302 height 31
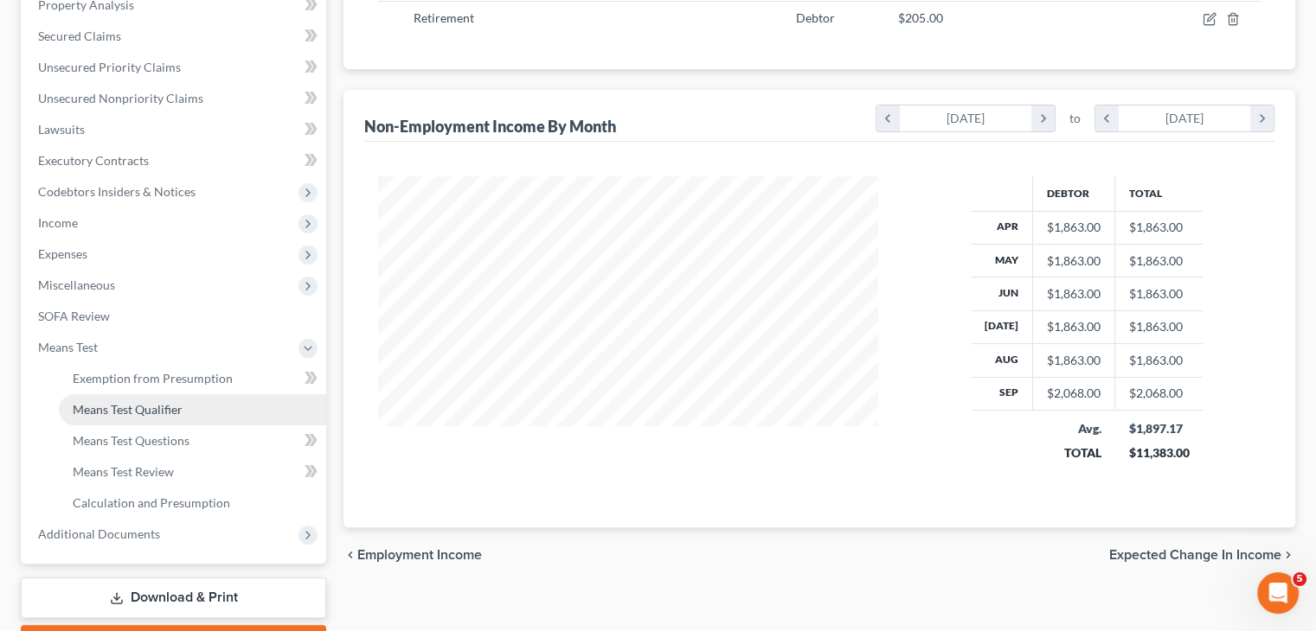
click at [145, 415] on span "Means Test Qualifier" at bounding box center [128, 409] width 110 height 15
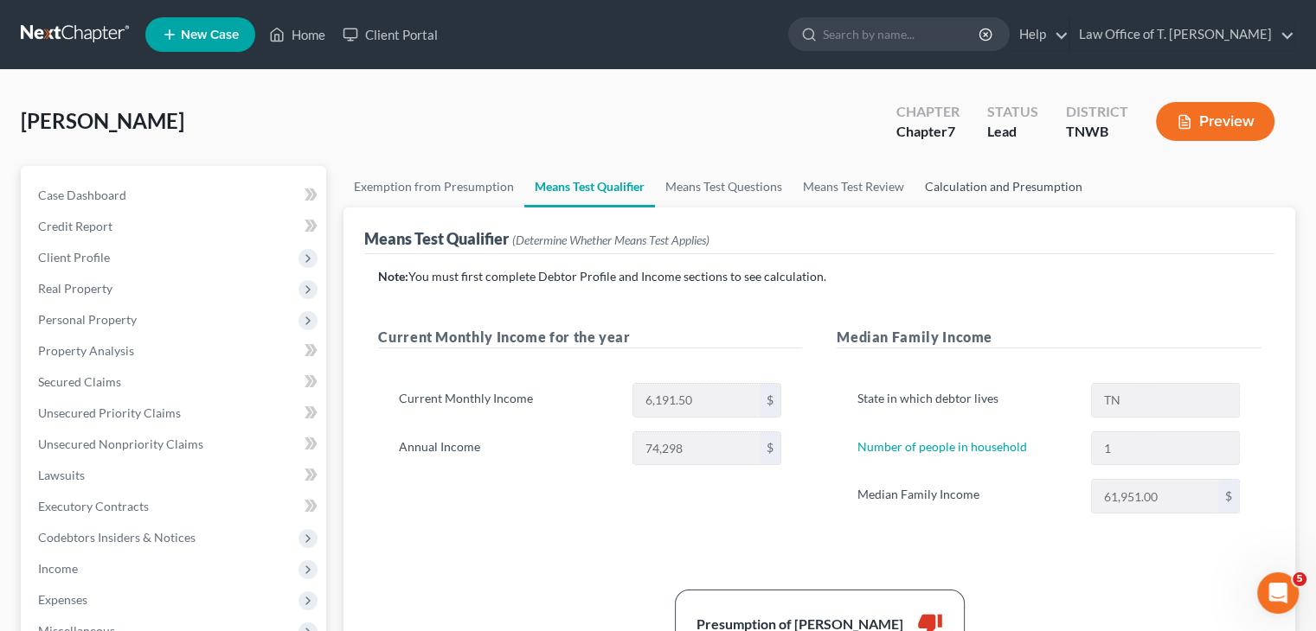
click at [994, 186] on link "Calculation and Presumption" at bounding box center [1003, 187] width 178 height 42
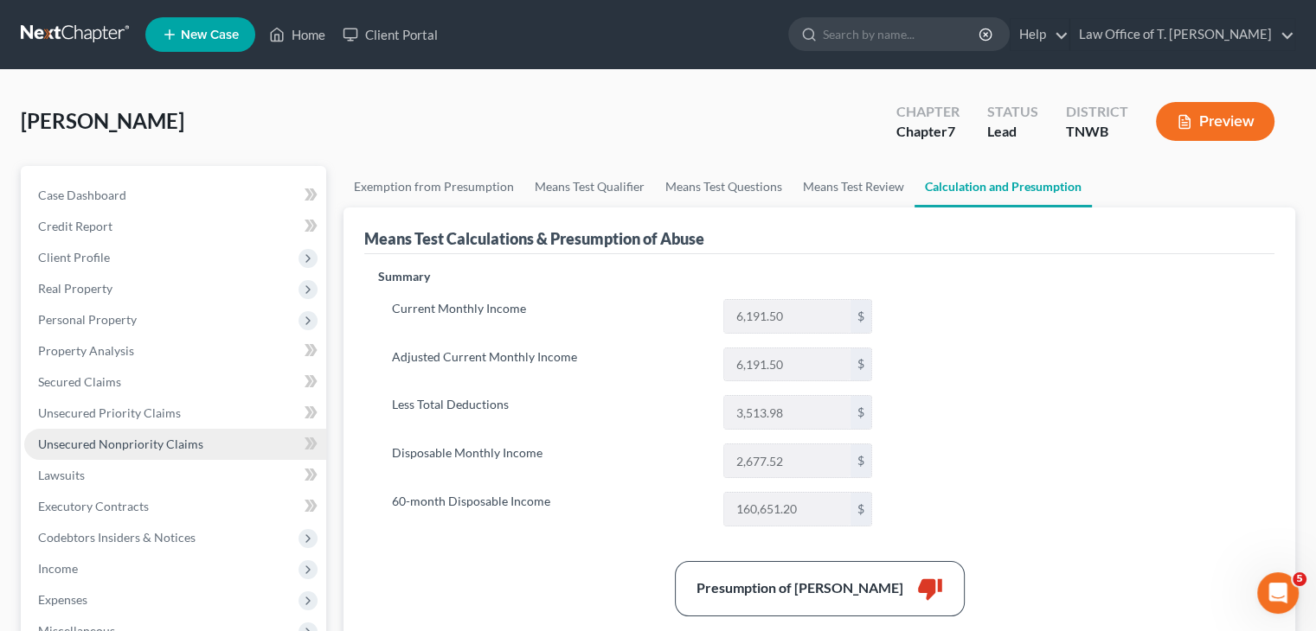
scroll to position [86, 0]
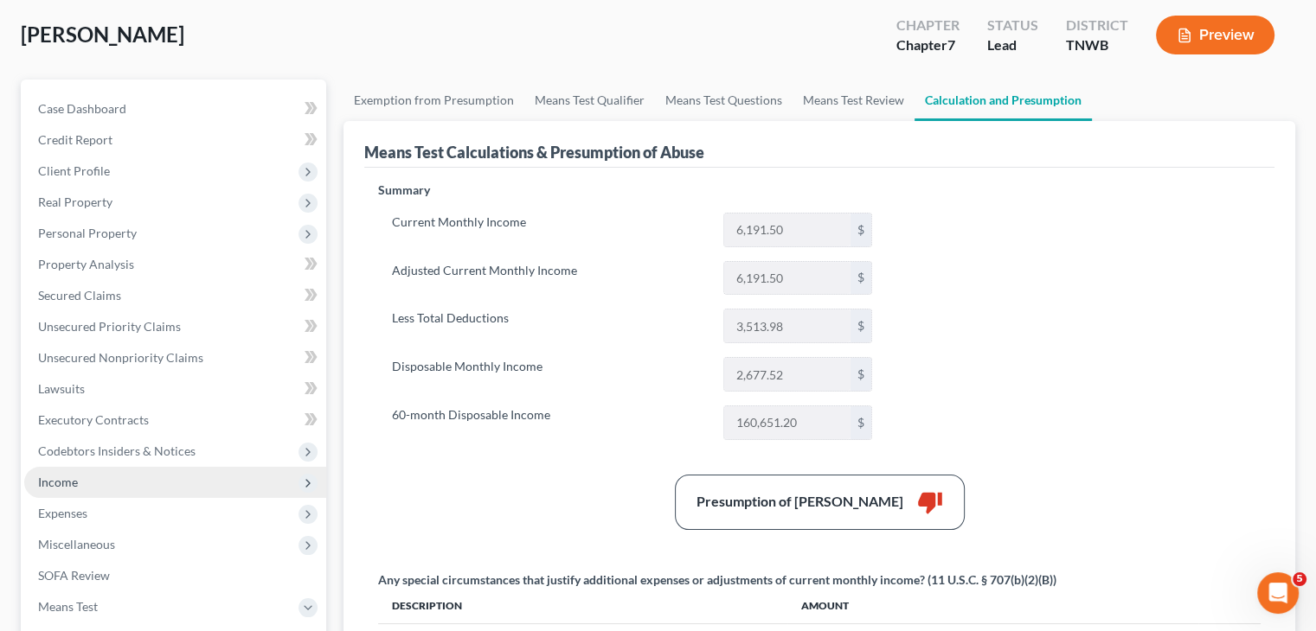
click at [67, 481] on span "Income" at bounding box center [58, 482] width 40 height 15
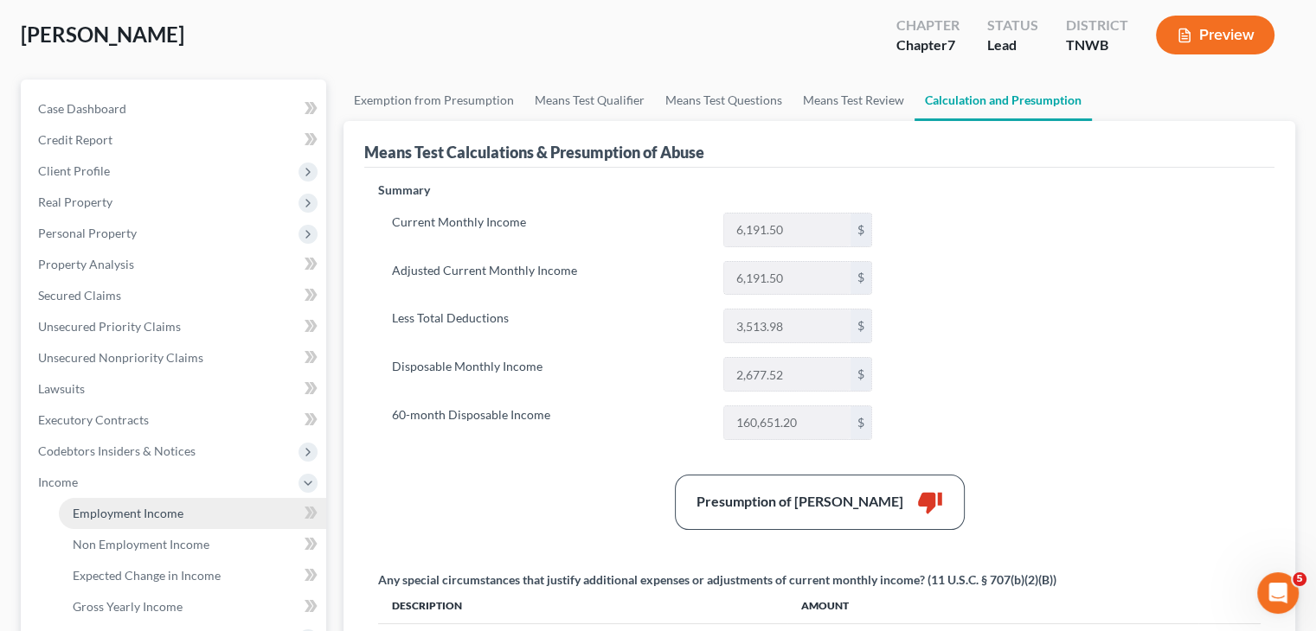
click at [135, 516] on span "Employment Income" at bounding box center [128, 513] width 111 height 15
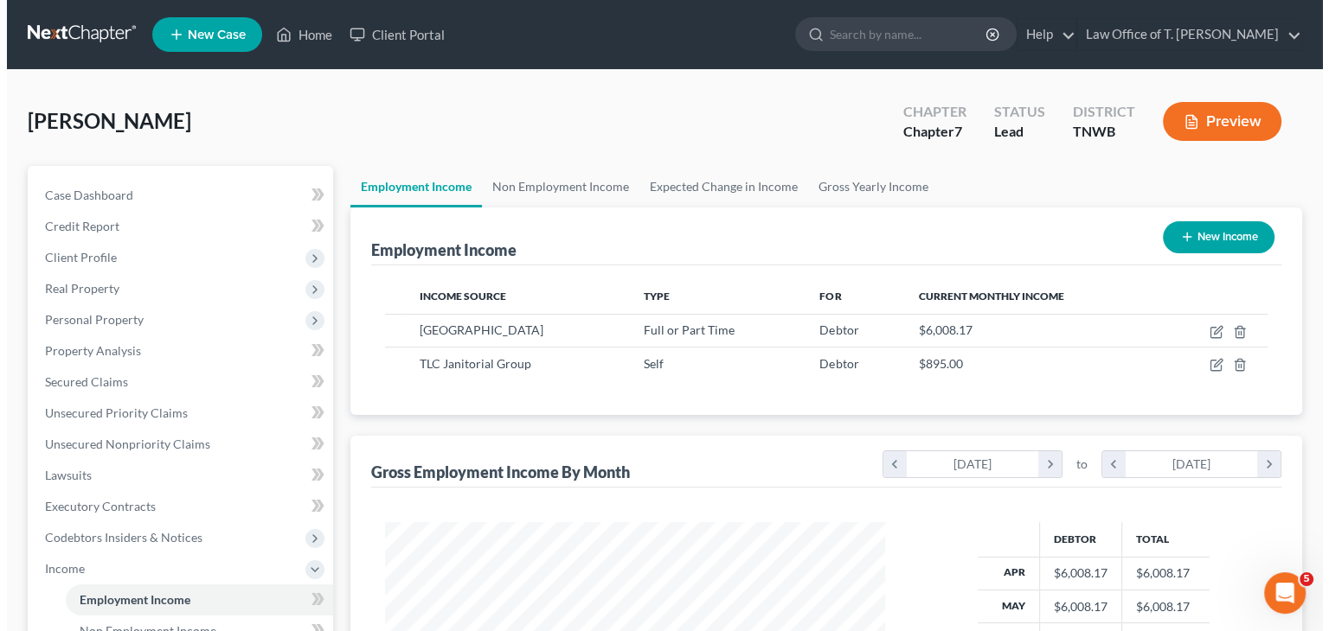
scroll to position [308, 534]
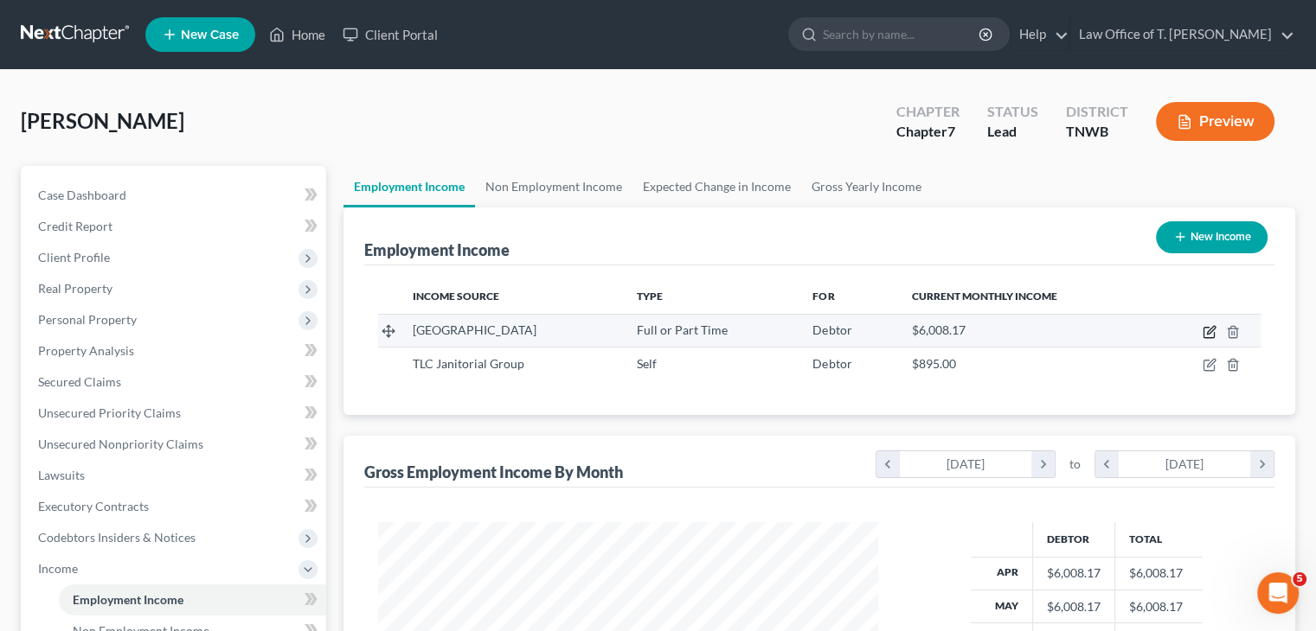
click at [1208, 335] on icon "button" at bounding box center [1209, 332] width 14 height 14
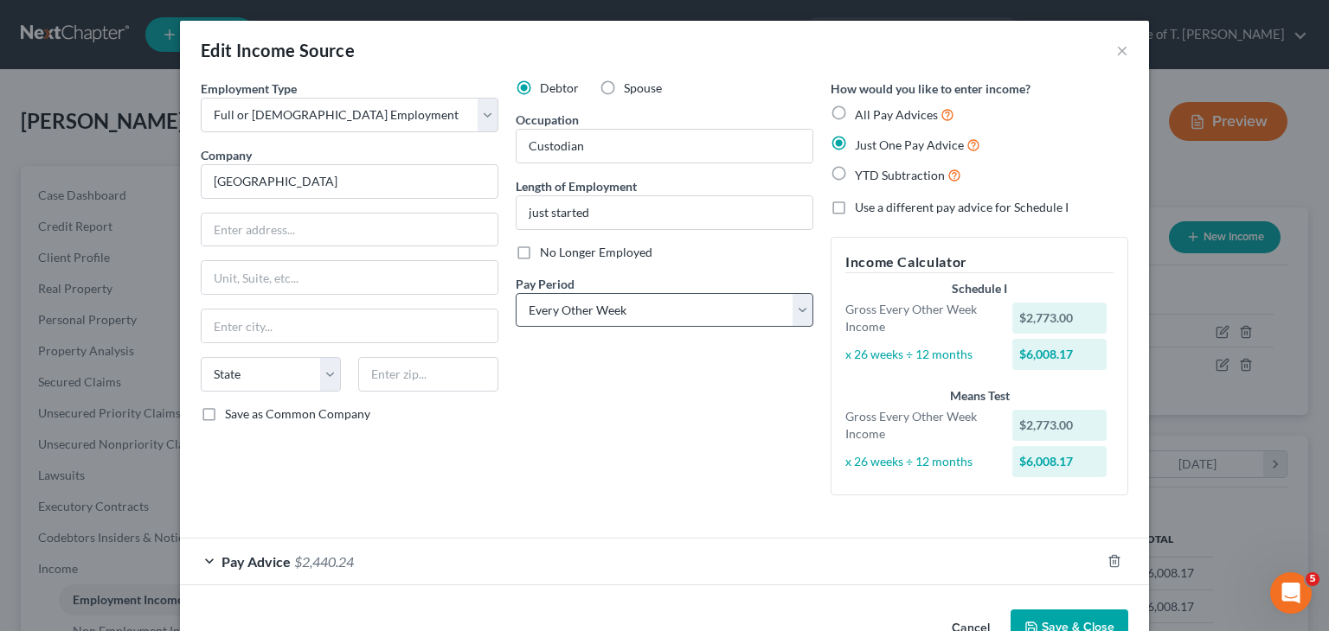
scroll to position [48, 0]
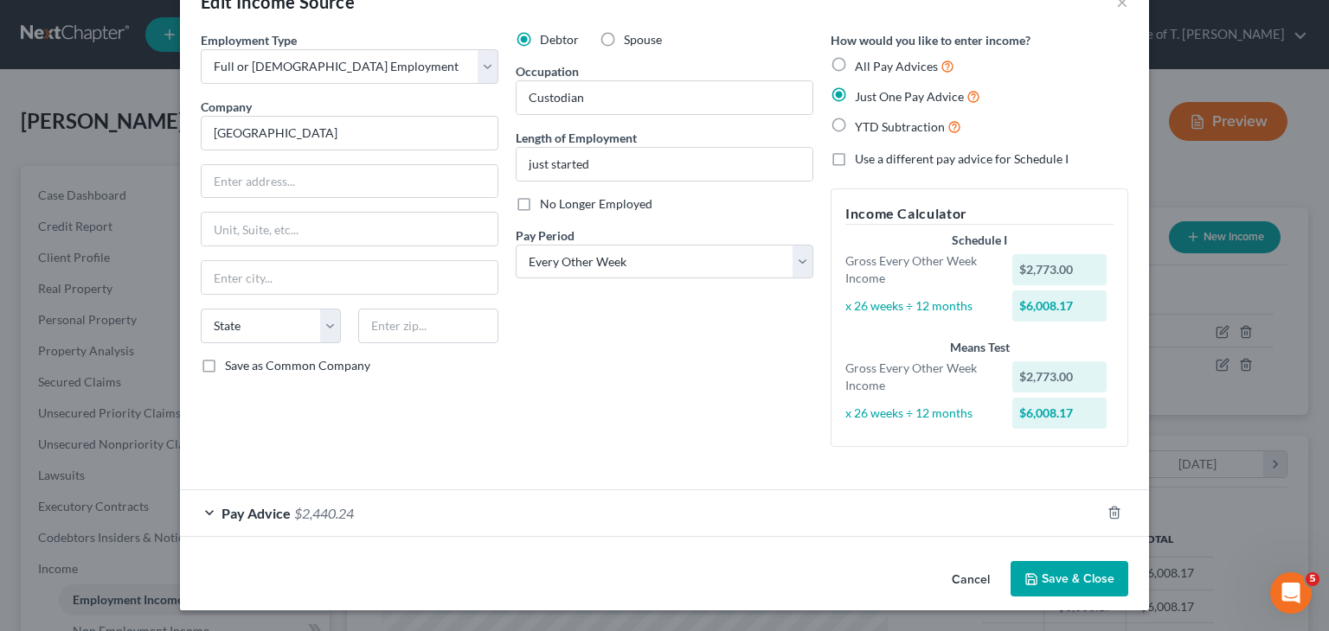
click at [204, 509] on div "Pay Advice $2,440.24" at bounding box center [640, 513] width 920 height 46
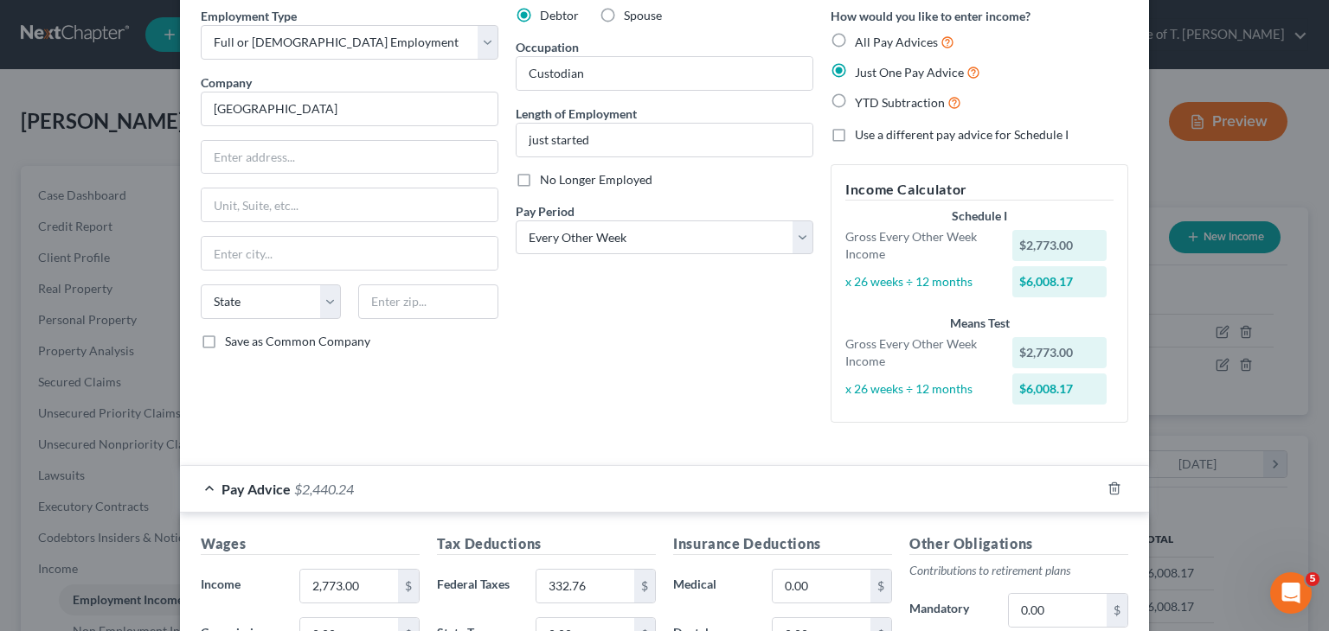
scroll to position [0, 0]
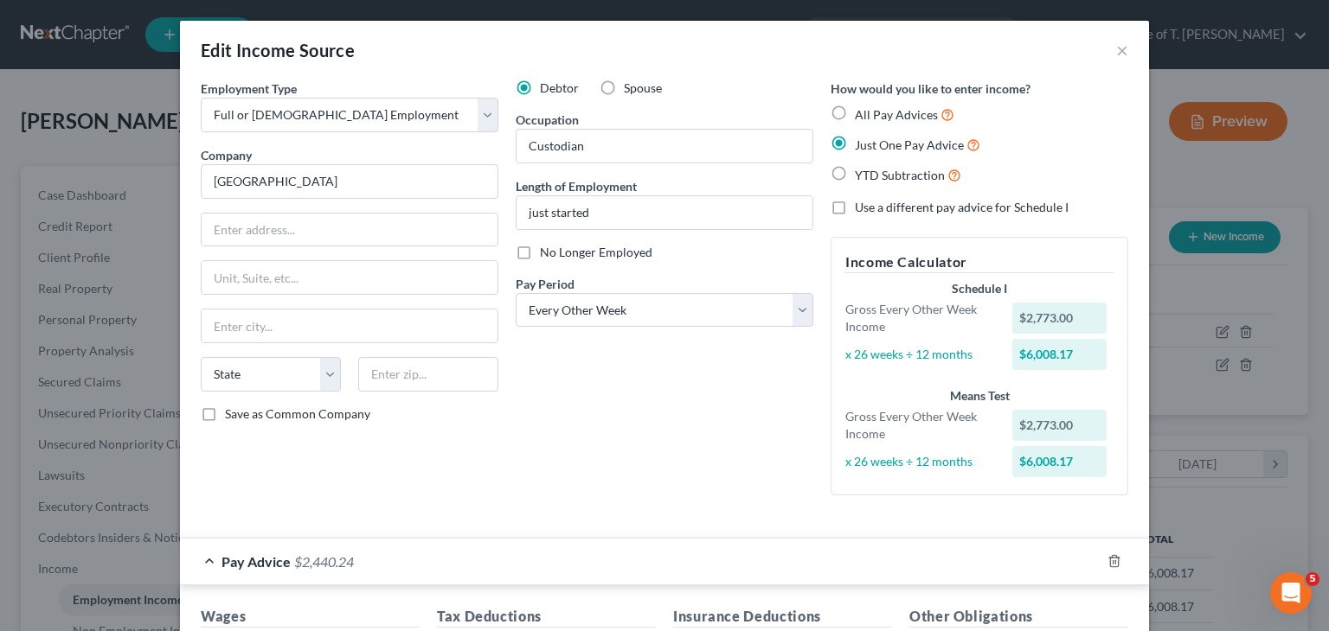
click at [855, 172] on label "YTD Subtraction" at bounding box center [908, 175] width 106 height 20
click at [862, 172] on input "YTD Subtraction" at bounding box center [867, 170] width 11 height 11
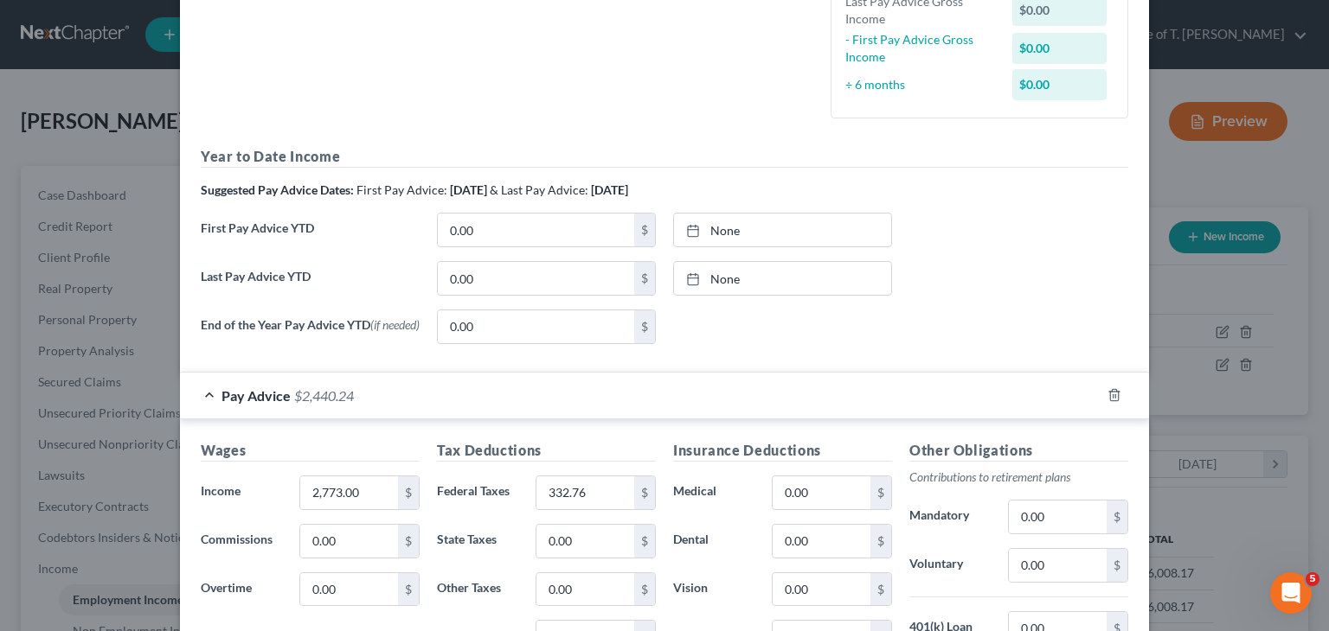
scroll to position [519, 0]
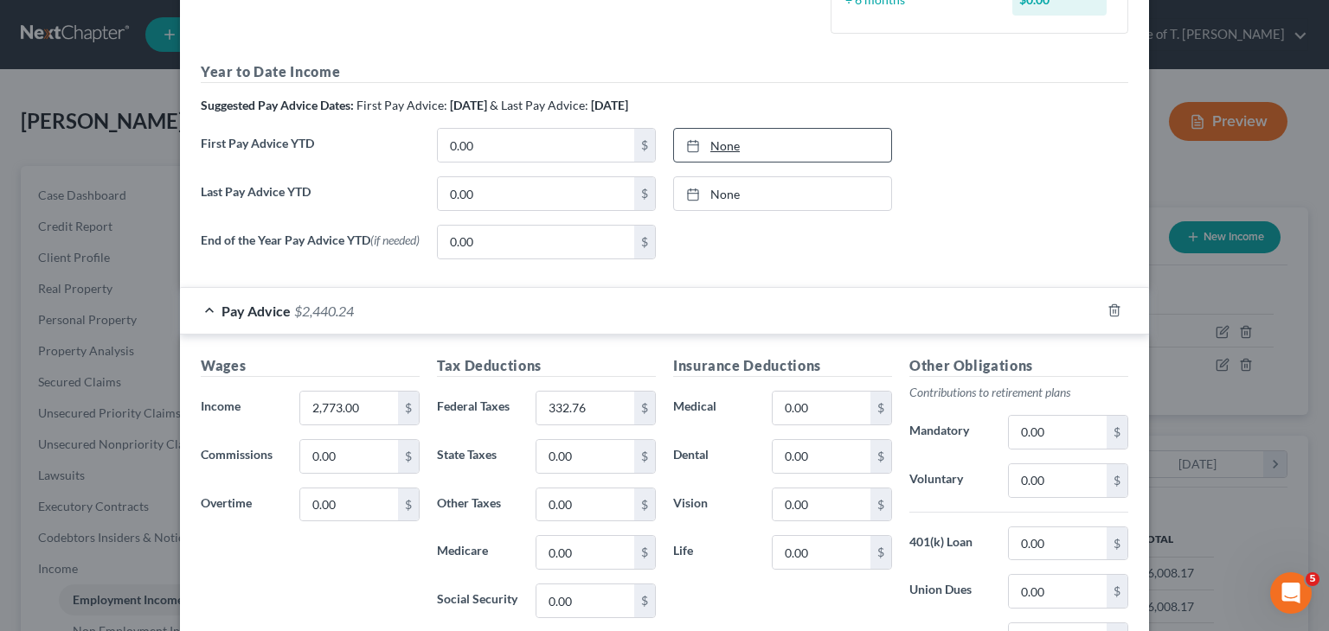
click at [752, 139] on link "None" at bounding box center [782, 145] width 217 height 33
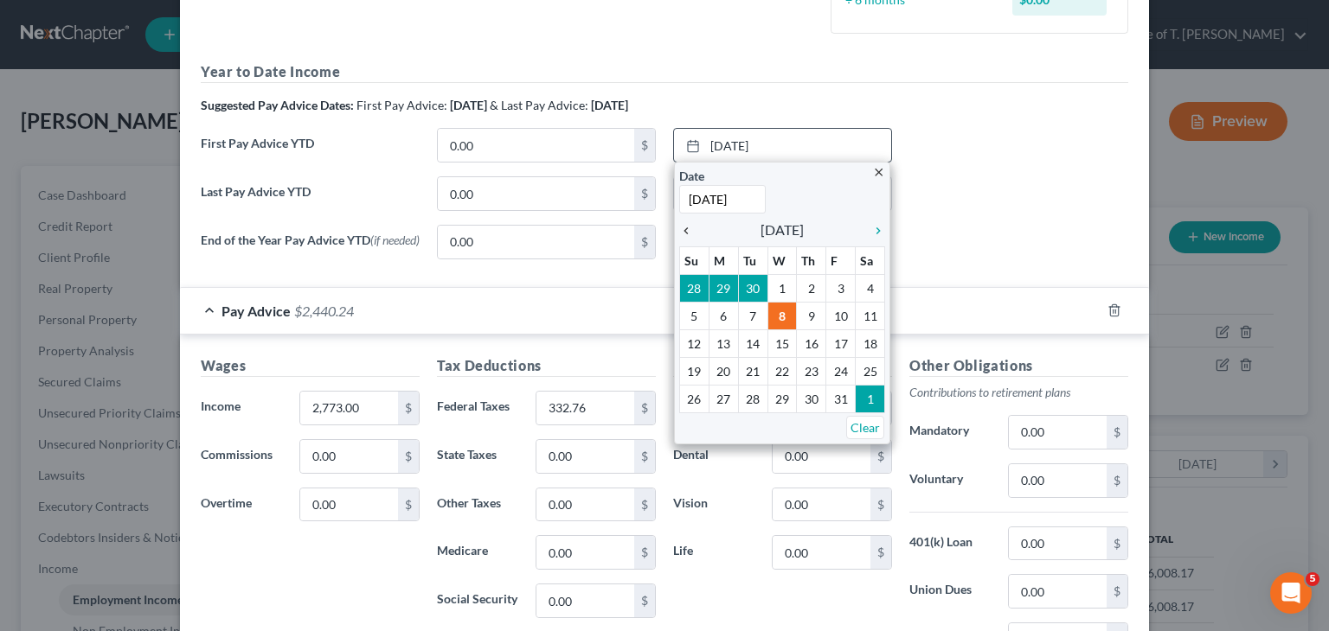
click at [679, 226] on icon "chevron_left" at bounding box center [690, 231] width 22 height 14
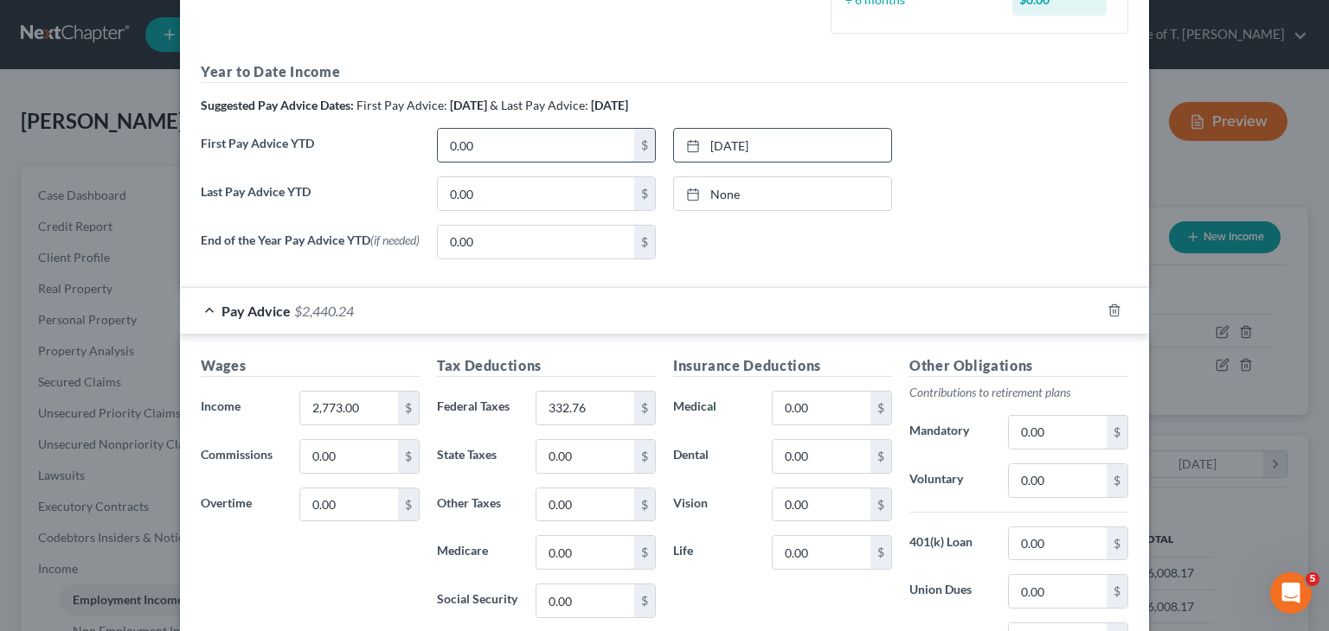
click at [533, 148] on input "0.00" at bounding box center [536, 145] width 196 height 33
drag, startPoint x: 503, startPoint y: 138, endPoint x: 422, endPoint y: 138, distance: 81.3
click at [428, 138] on div "833.00 $" at bounding box center [546, 145] width 236 height 35
click at [491, 192] on input "0.00" at bounding box center [536, 193] width 196 height 33
click at [739, 199] on link "None" at bounding box center [782, 193] width 217 height 33
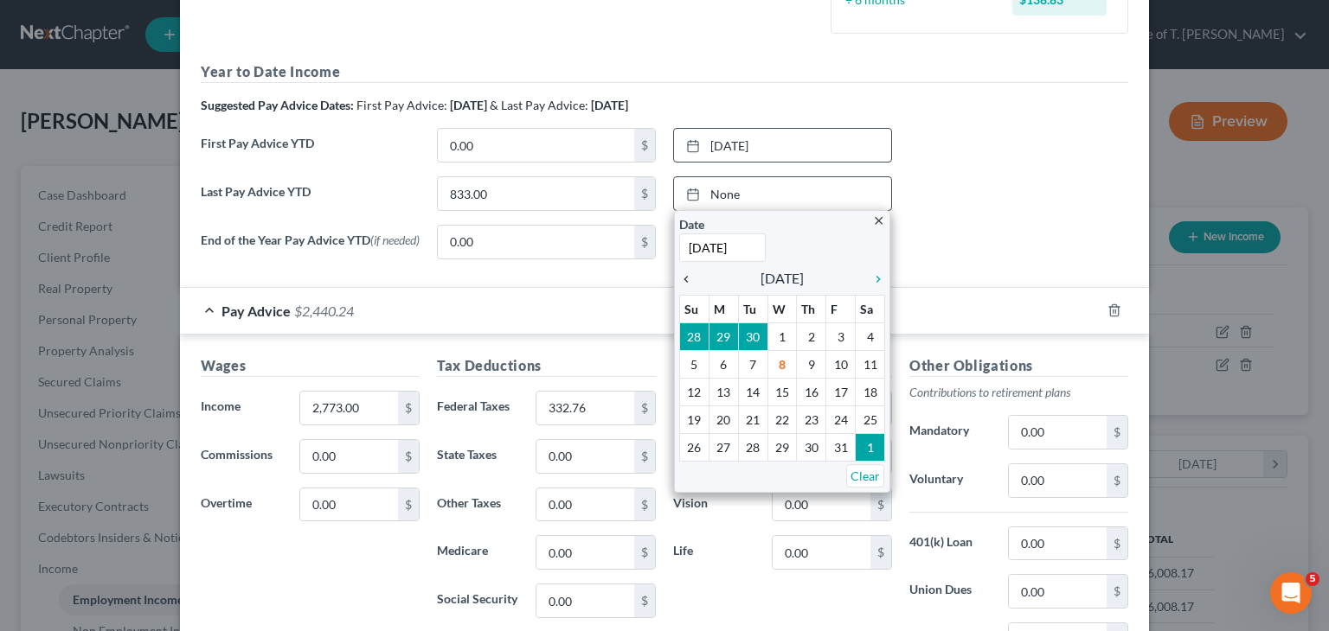
click at [683, 281] on icon "chevron_left" at bounding box center [690, 279] width 22 height 14
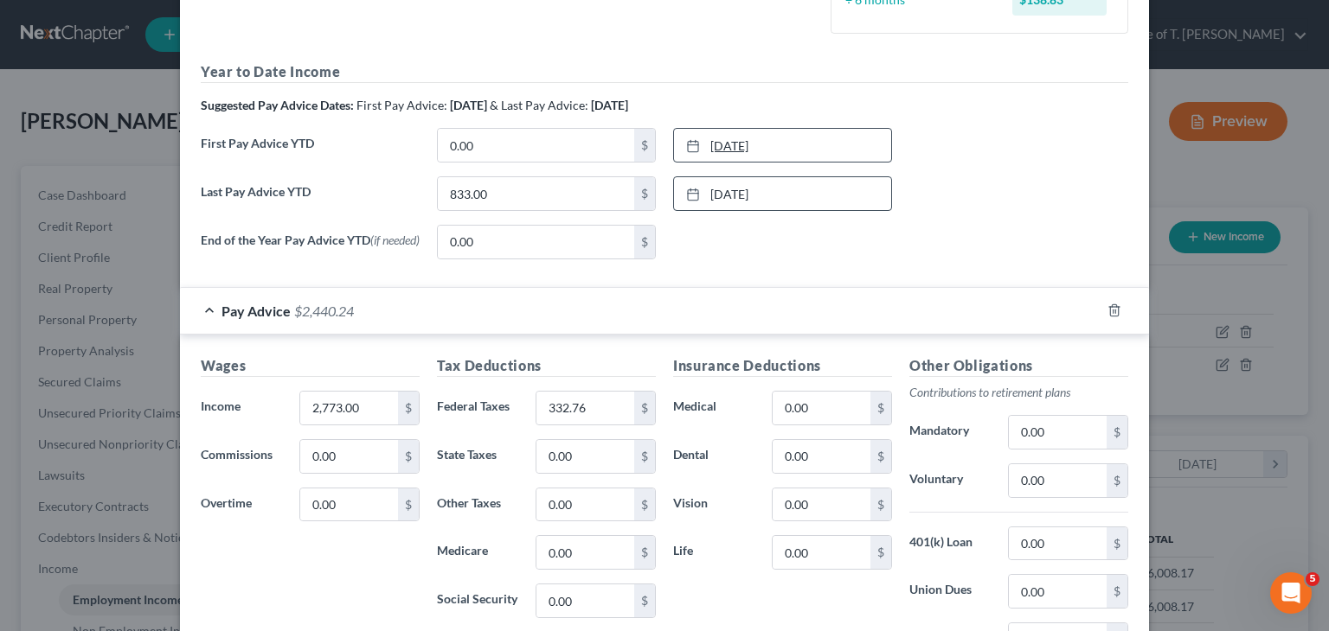
click at [746, 143] on link "[DATE]" at bounding box center [782, 145] width 217 height 33
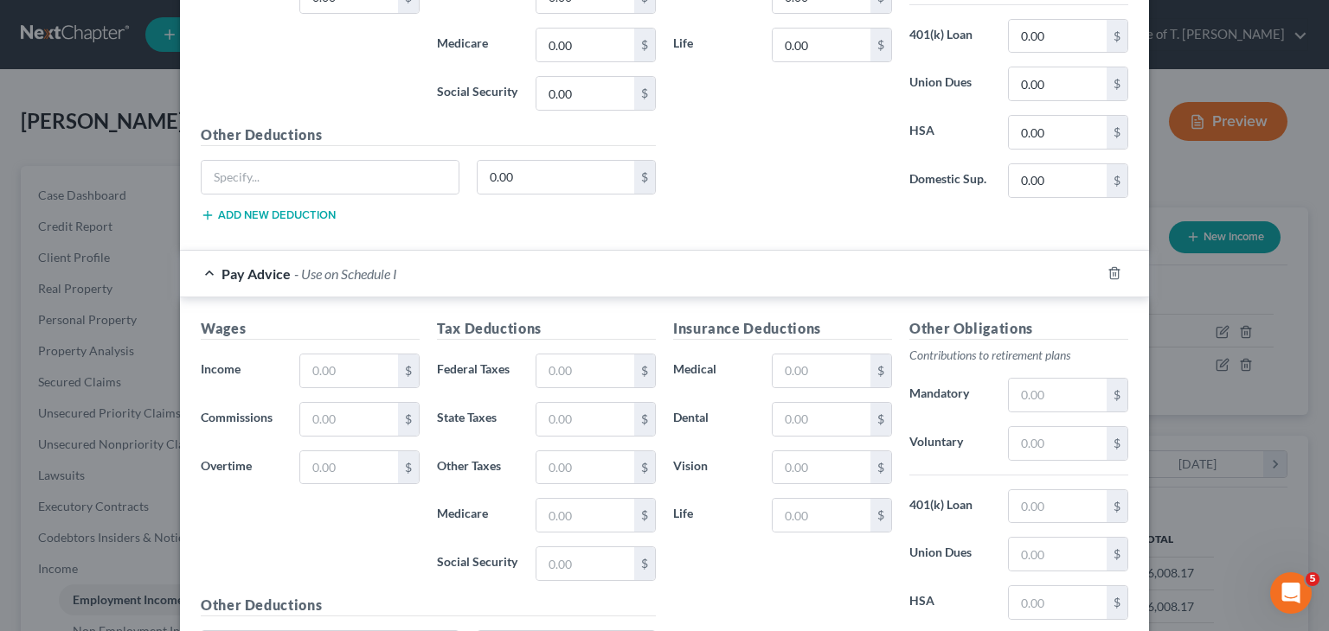
scroll to position [1038, 0]
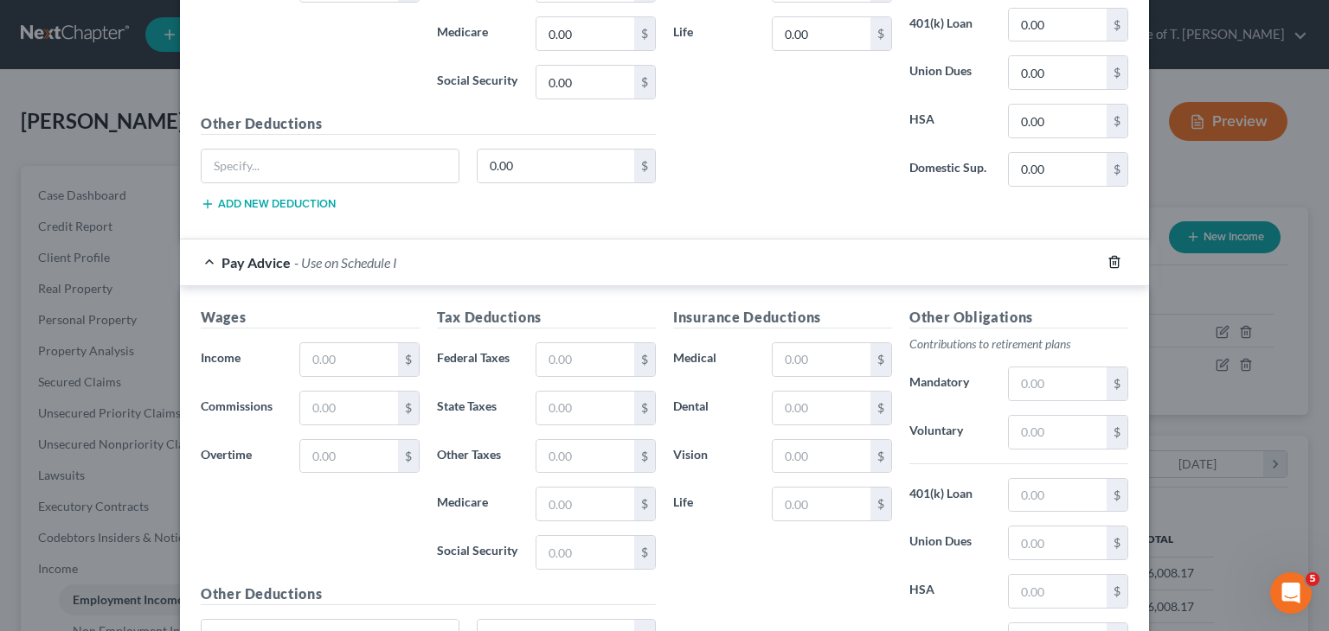
click at [1114, 266] on icon "button" at bounding box center [1114, 262] width 14 height 14
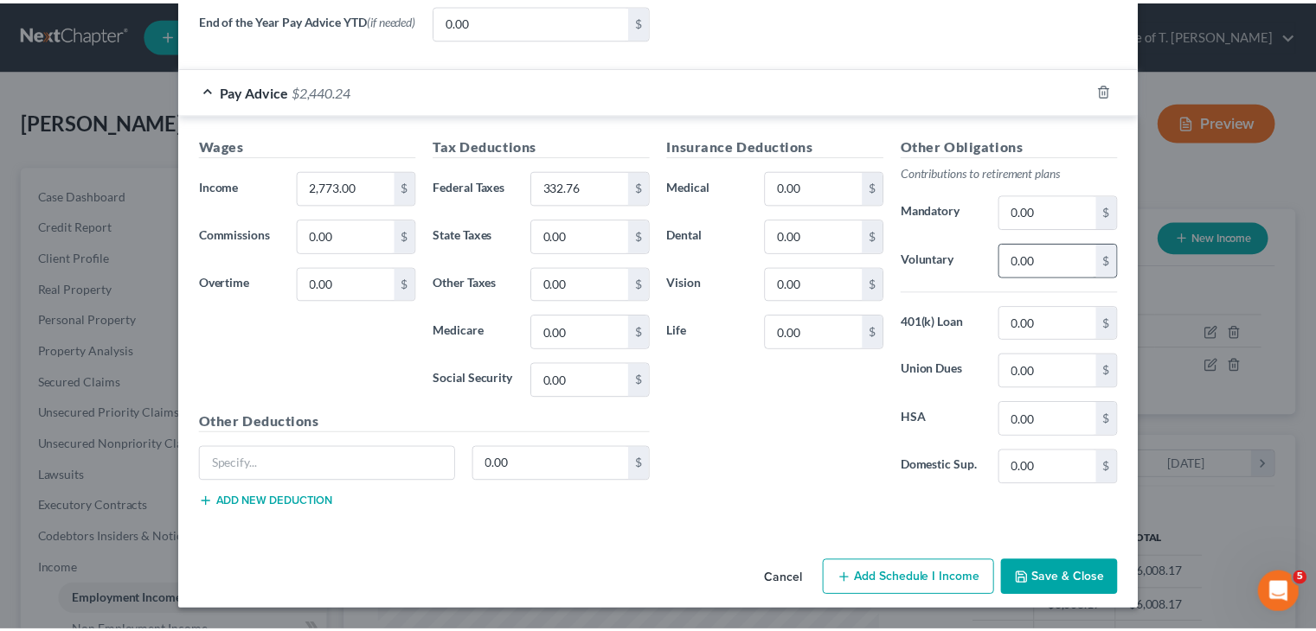
scroll to position [740, 0]
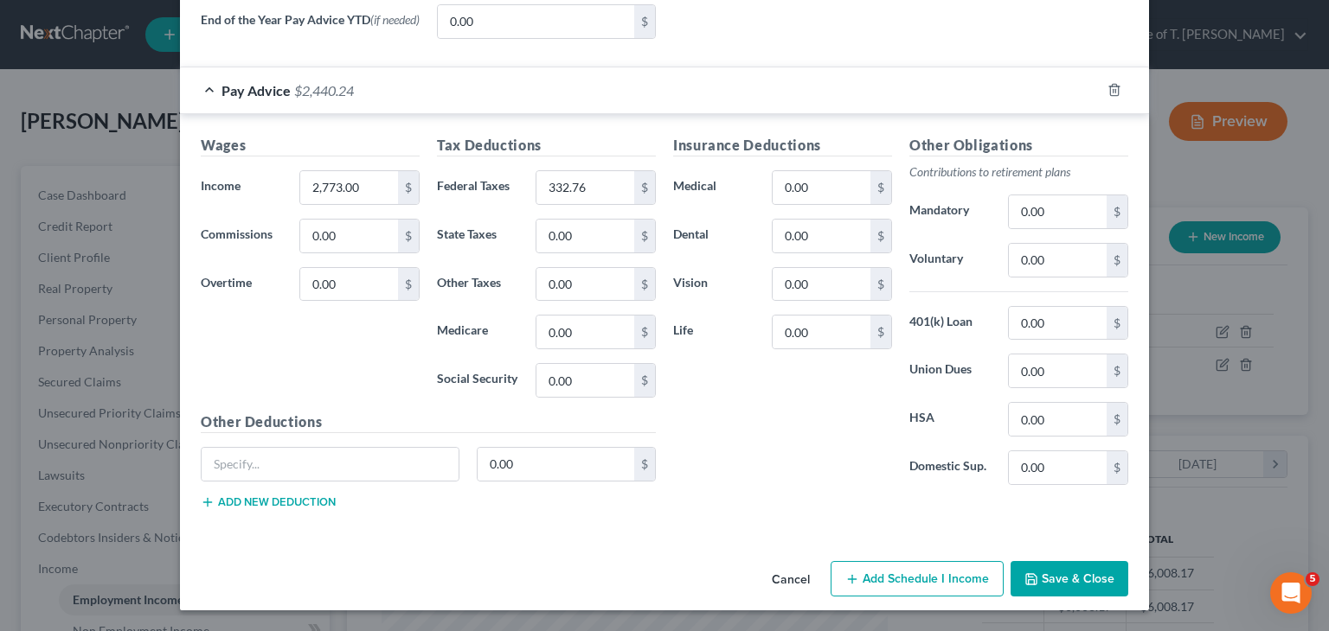
click at [1086, 574] on button "Save & Close" at bounding box center [1069, 579] width 118 height 36
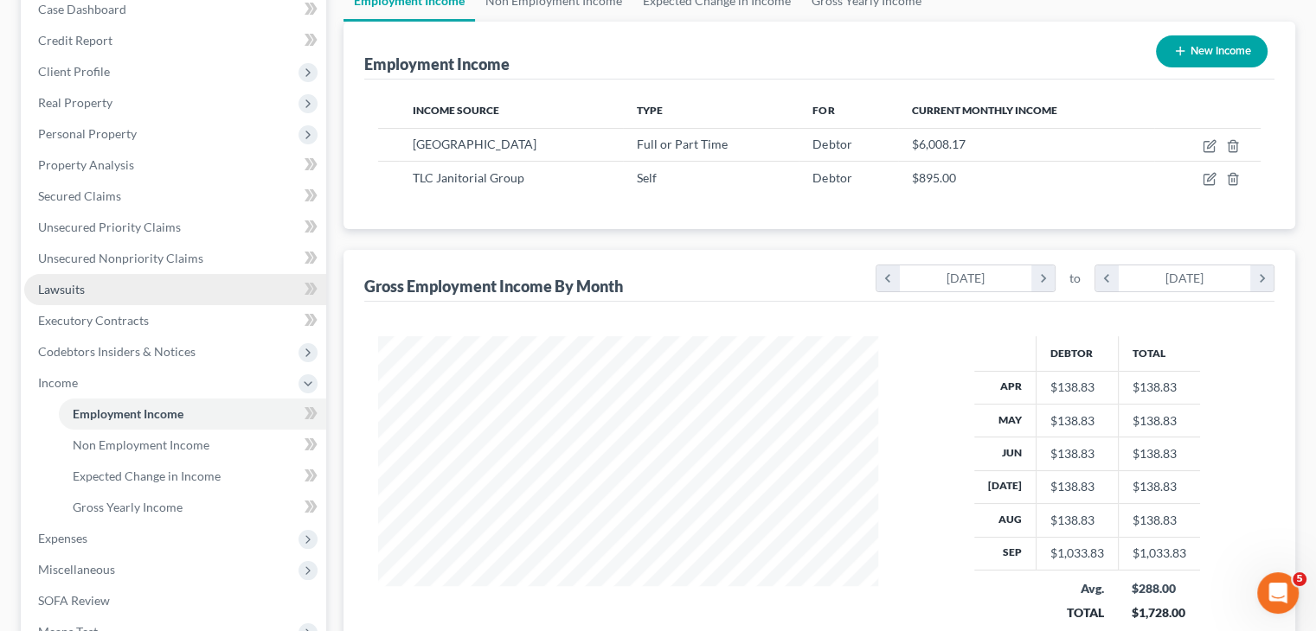
scroll to position [259, 0]
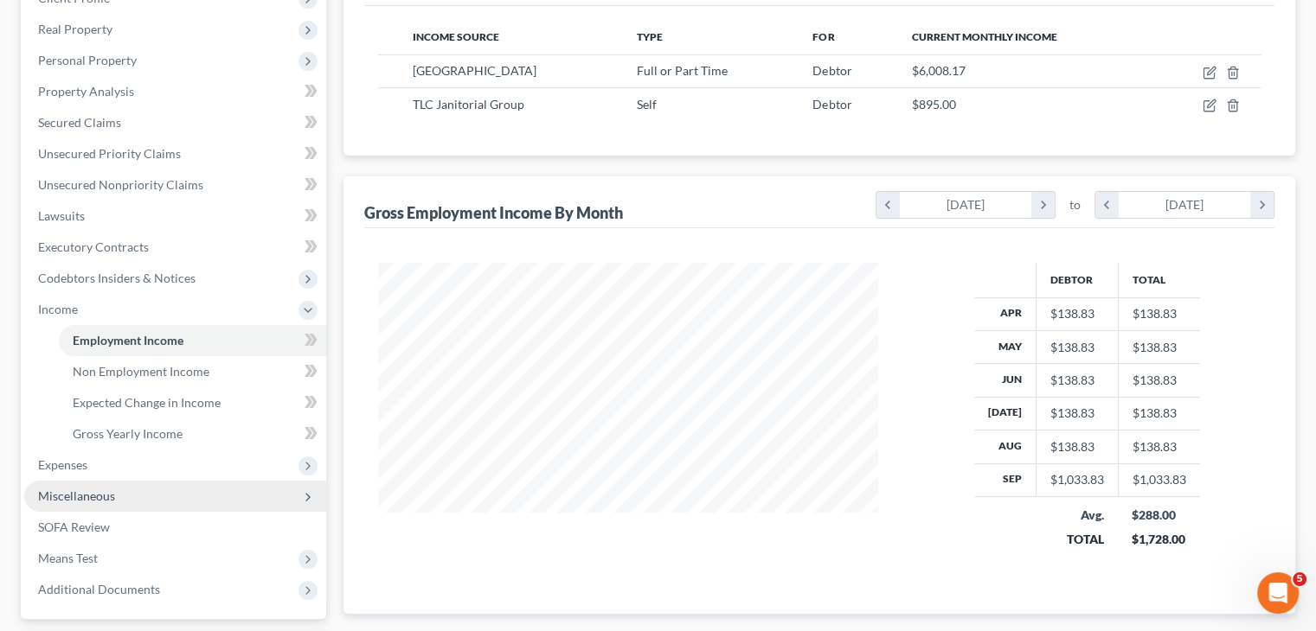
drag, startPoint x: 95, startPoint y: 561, endPoint x: 267, endPoint y: 496, distance: 184.0
click at [95, 561] on span "Means Test" at bounding box center [68, 558] width 60 height 15
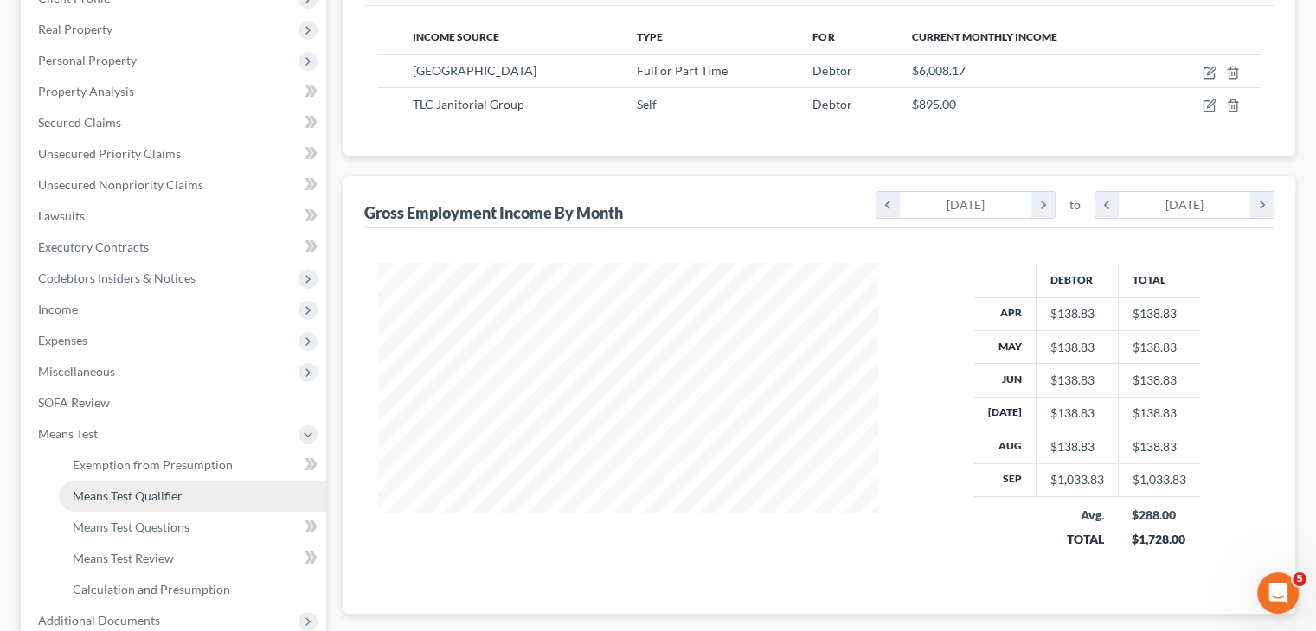
click at [167, 496] on span "Means Test Qualifier" at bounding box center [128, 496] width 110 height 15
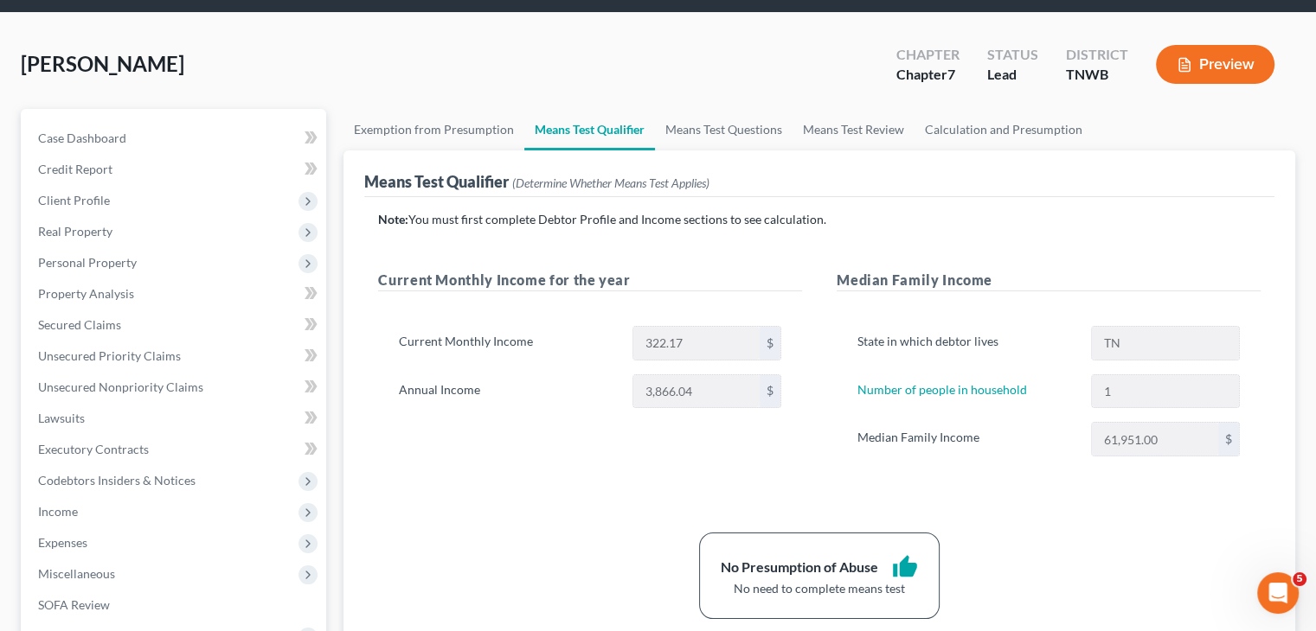
scroll to position [86, 0]
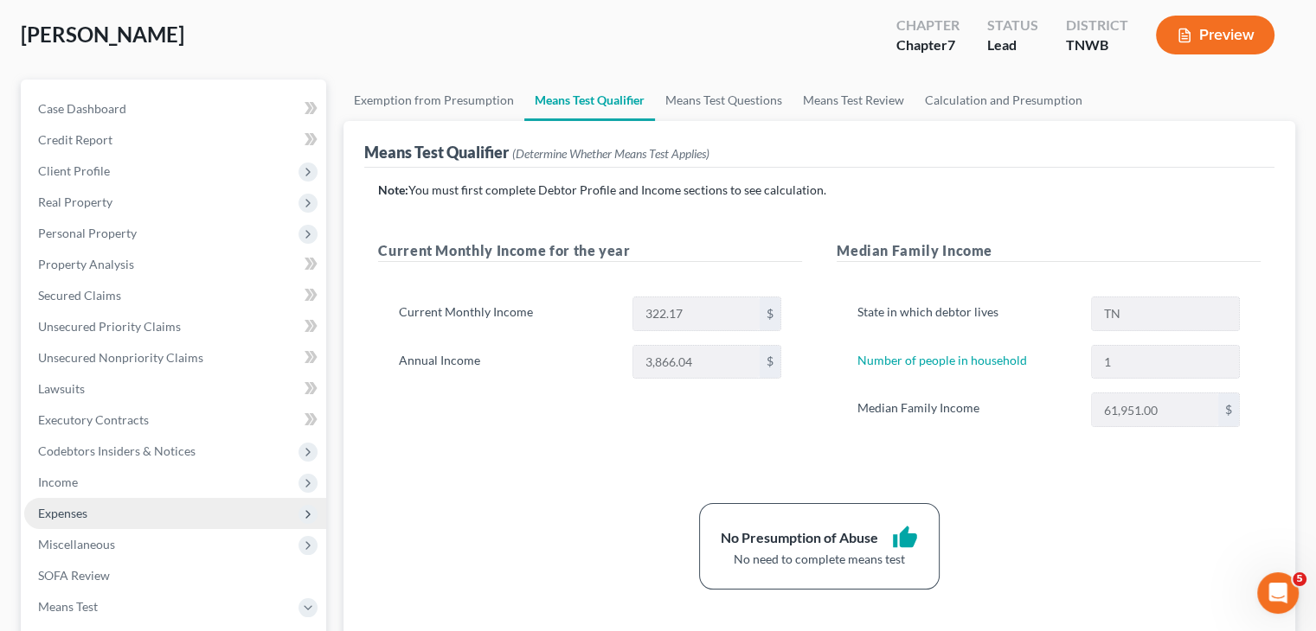
click at [64, 515] on span "Expenses" at bounding box center [62, 513] width 49 height 15
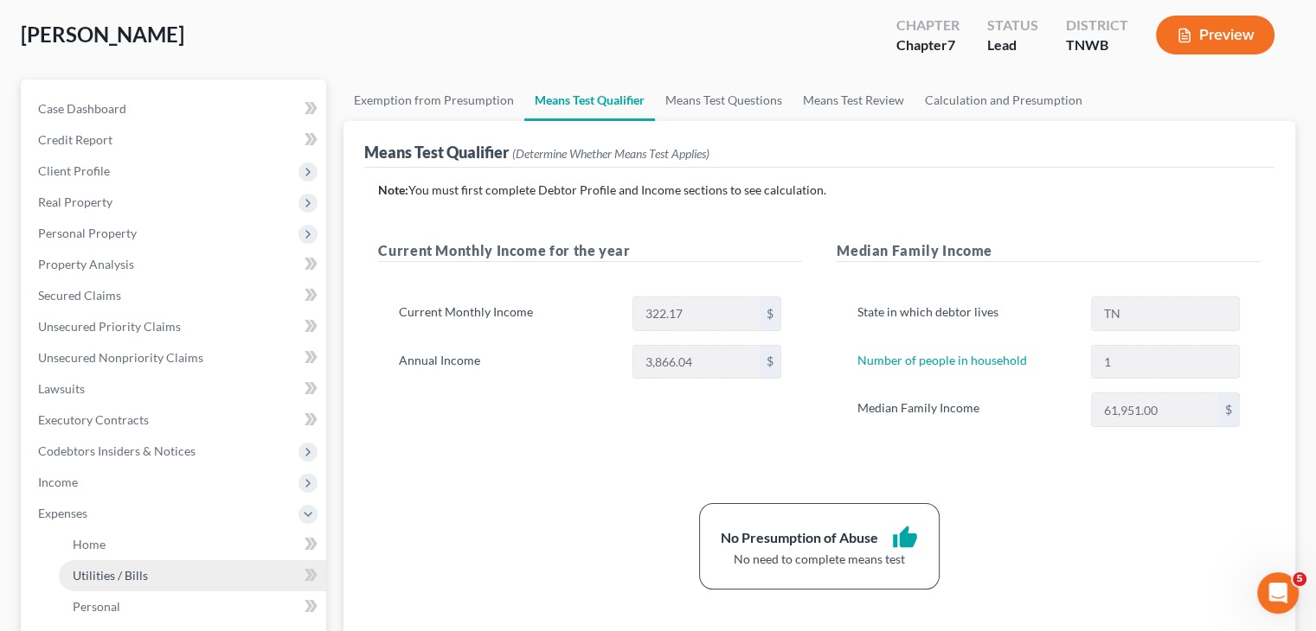
click at [90, 568] on span "Utilities / Bills" at bounding box center [110, 575] width 75 height 15
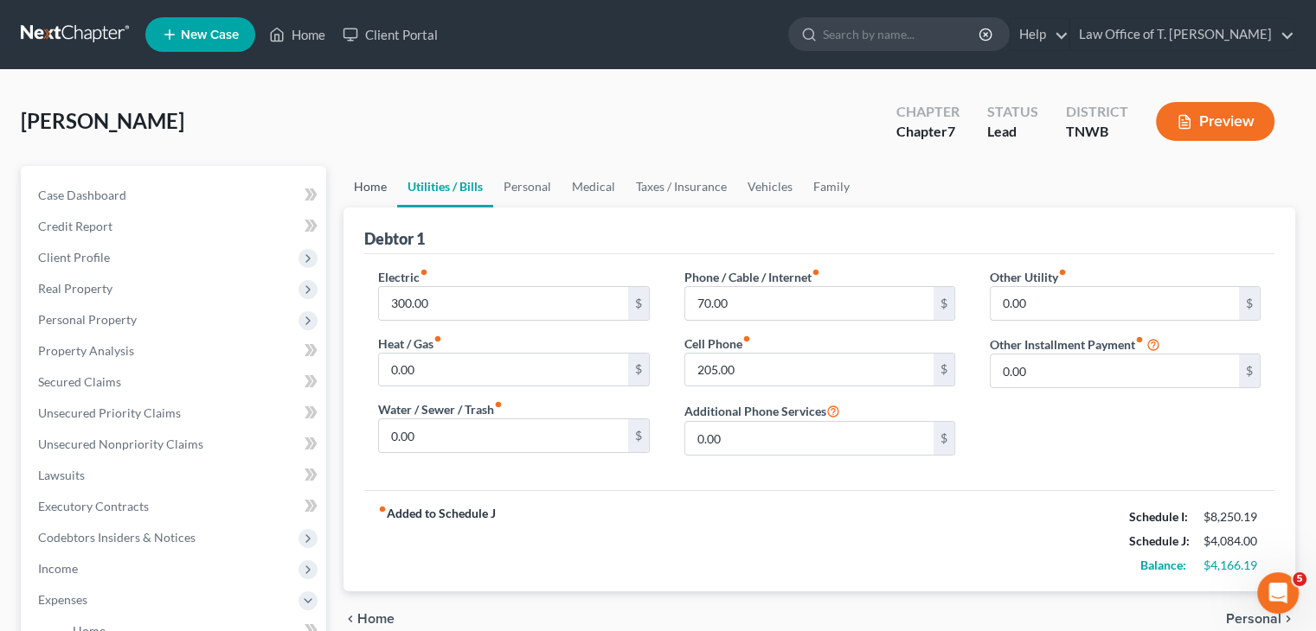
click at [380, 187] on link "Home" at bounding box center [370, 187] width 54 height 42
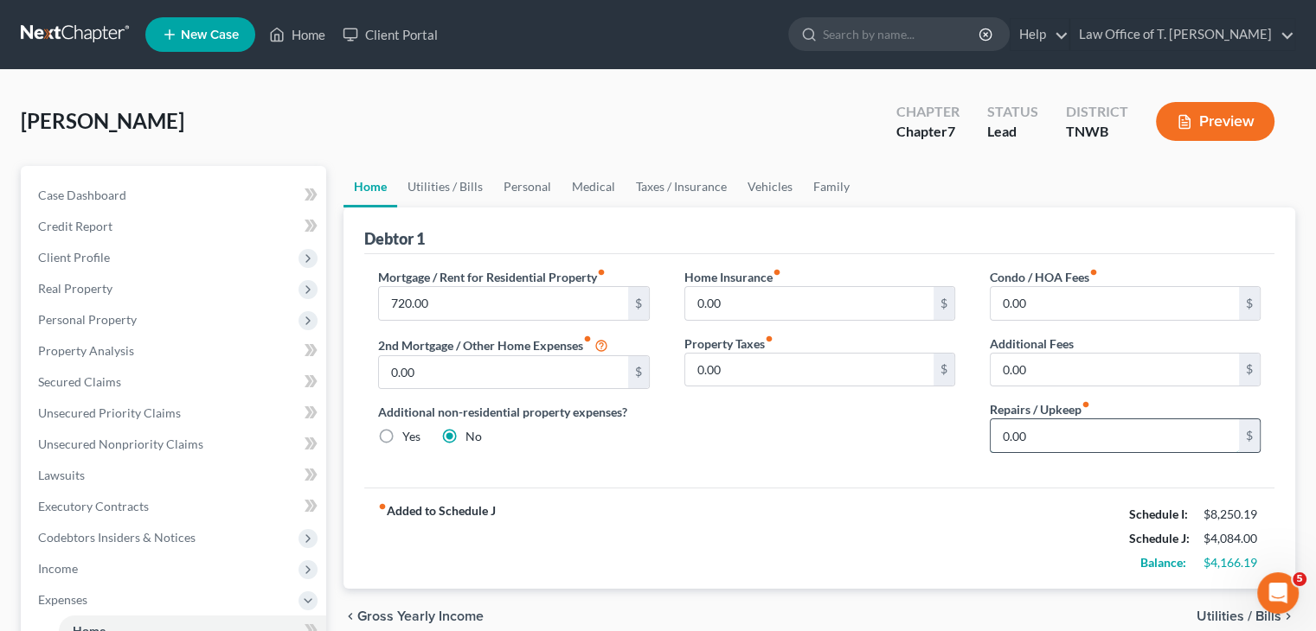
click at [1021, 438] on input "0.00" at bounding box center [1114, 436] width 248 height 33
click at [870, 490] on div "fiber_manual_record Added to Schedule J Schedule I: $8,250.19 Schedule J: $4,18…" at bounding box center [819, 538] width 910 height 101
click at [71, 574] on span "Income" at bounding box center [58, 568] width 40 height 15
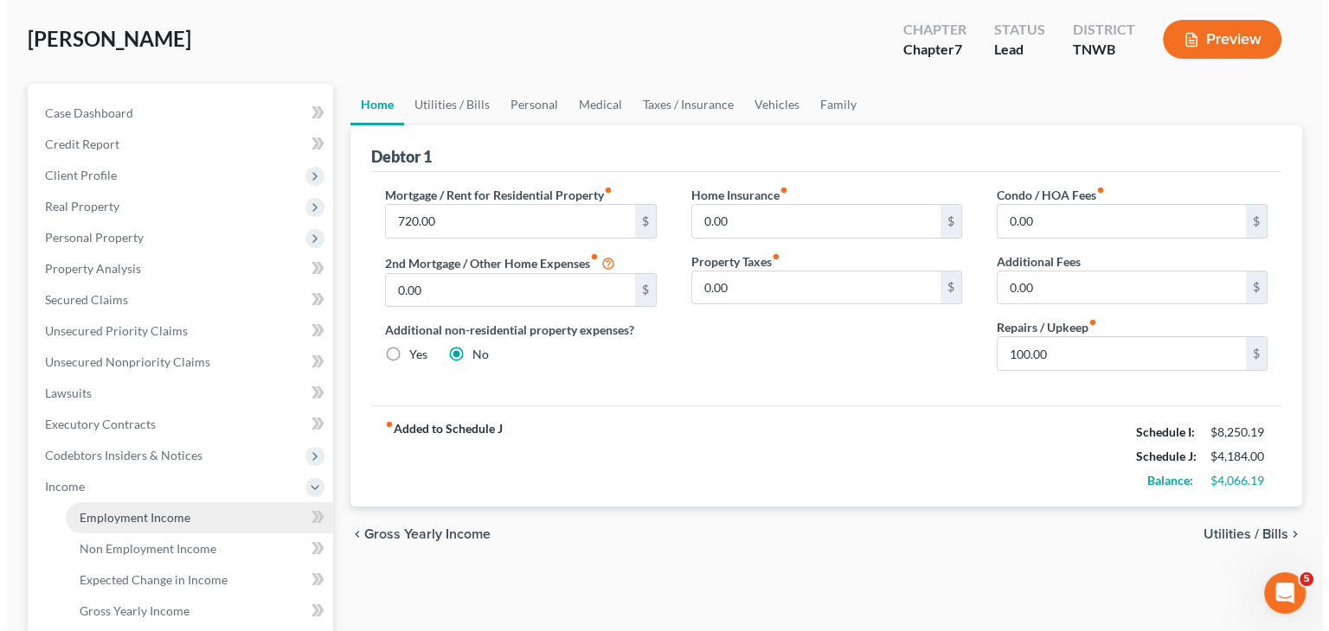
scroll to position [86, 0]
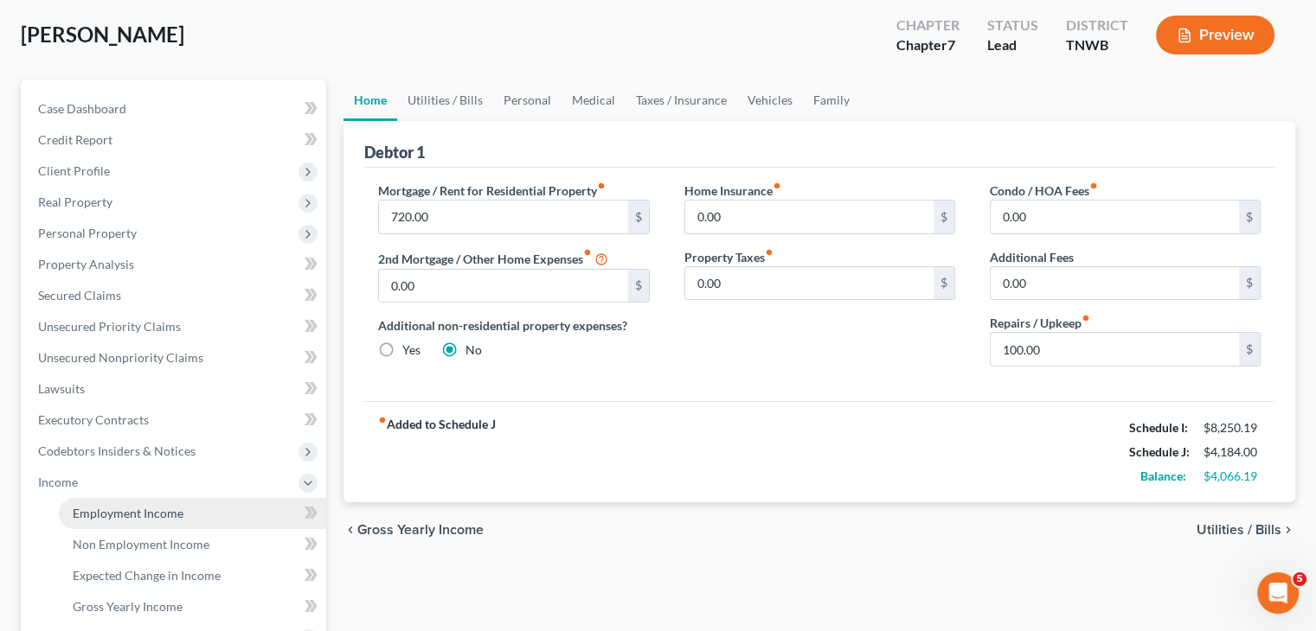
drag, startPoint x: 155, startPoint y: 511, endPoint x: 171, endPoint y: 508, distance: 16.8
click at [155, 511] on span "Employment Income" at bounding box center [128, 513] width 111 height 15
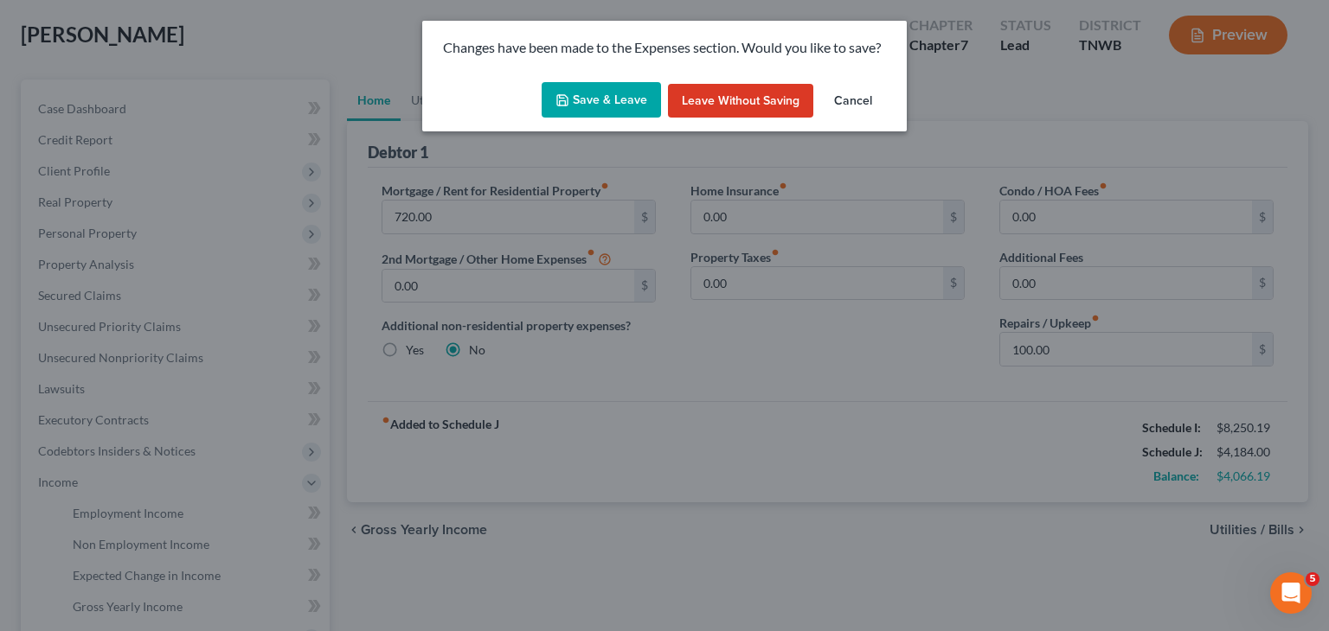
click at [615, 102] on button "Save & Leave" at bounding box center [600, 100] width 119 height 36
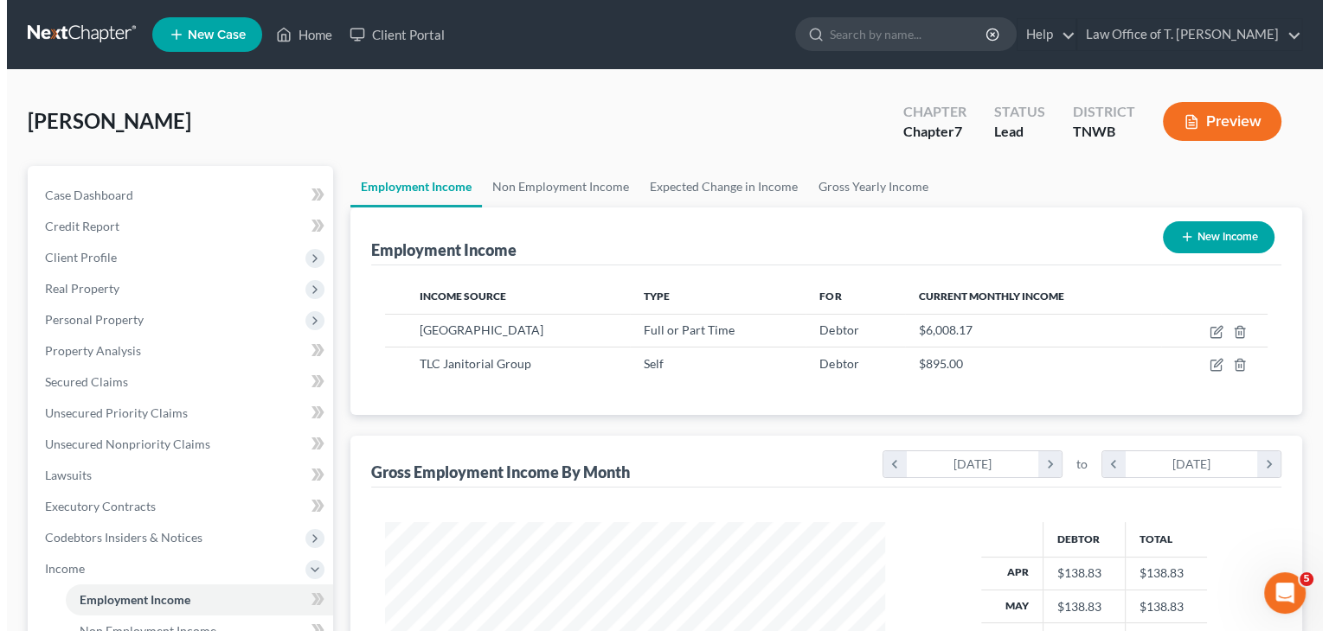
scroll to position [308, 534]
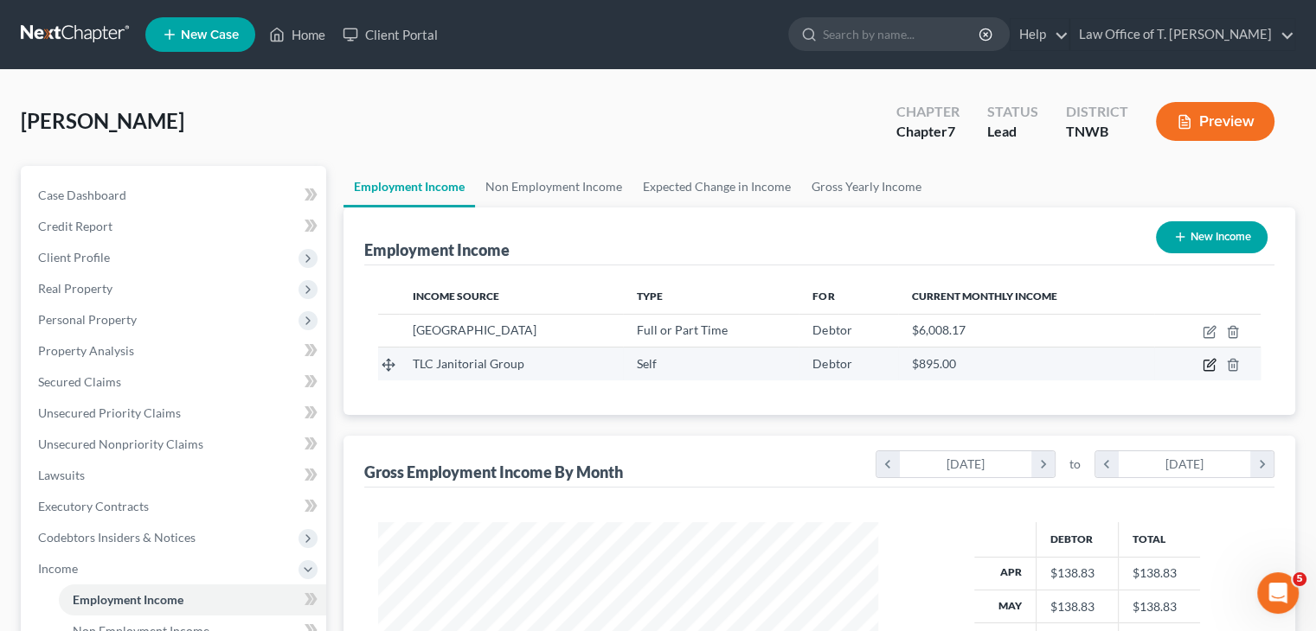
click at [1207, 371] on icon "button" at bounding box center [1209, 365] width 14 height 14
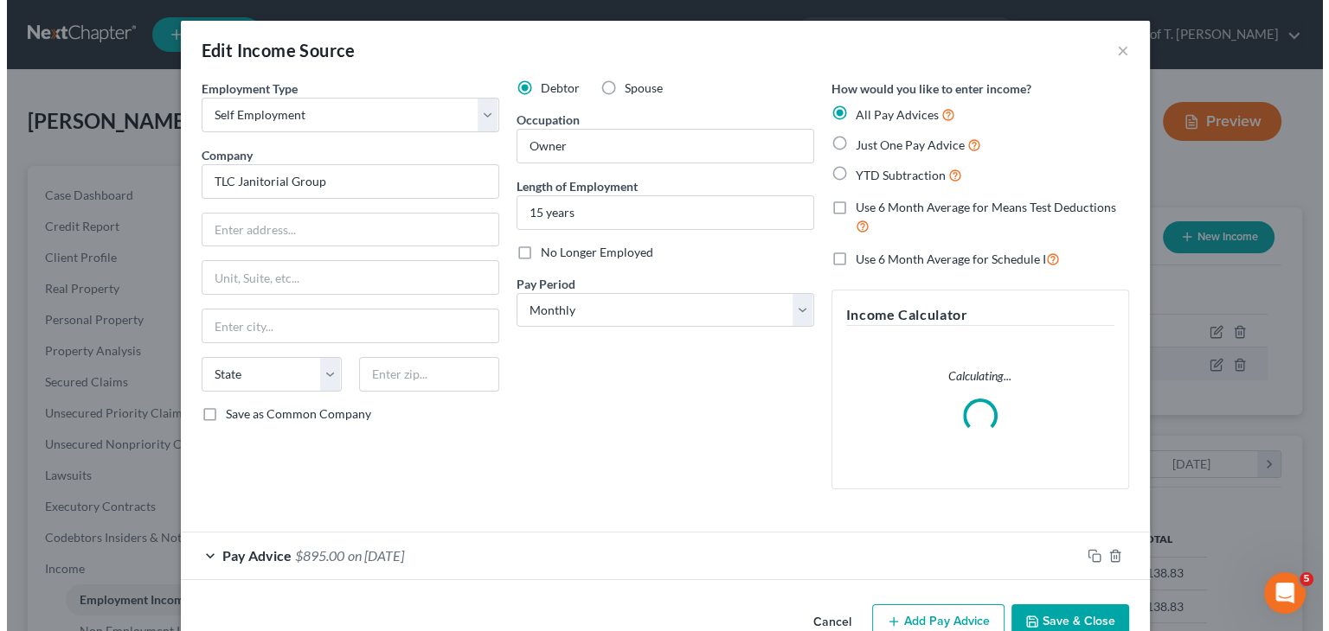
scroll to position [308, 540]
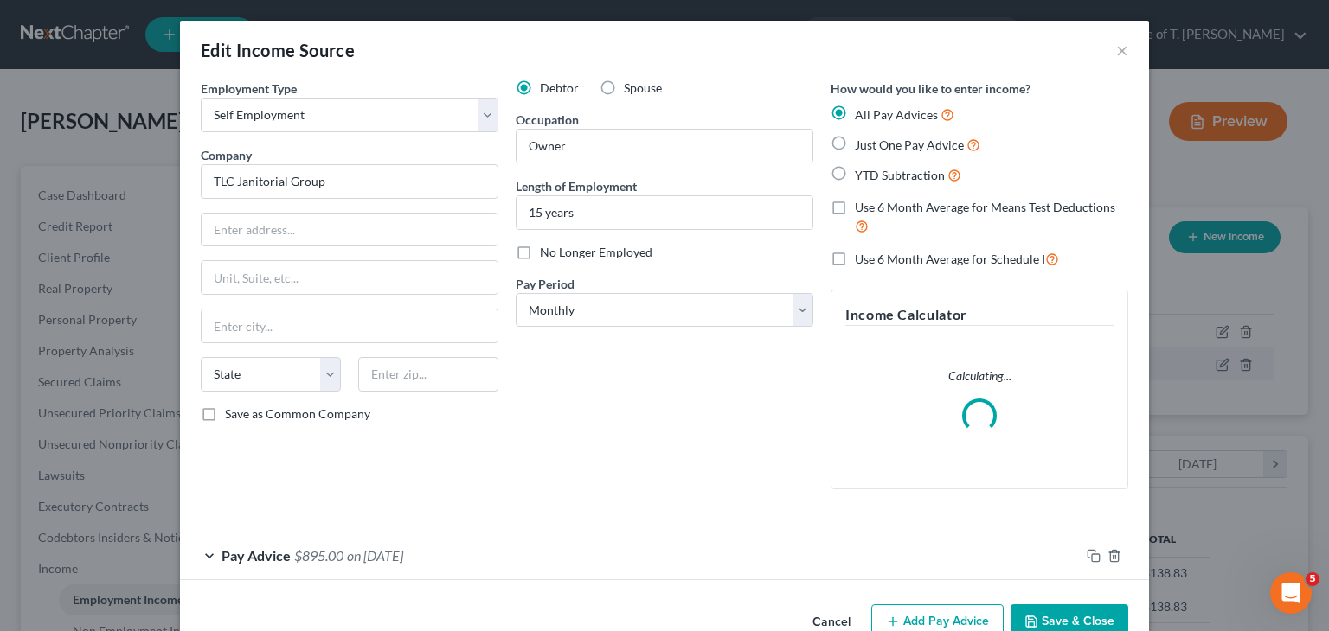
click at [1208, 368] on div "Edit Income Source × Employment Type * Select Full or [DEMOGRAPHIC_DATA] Employ…" at bounding box center [664, 315] width 1329 height 631
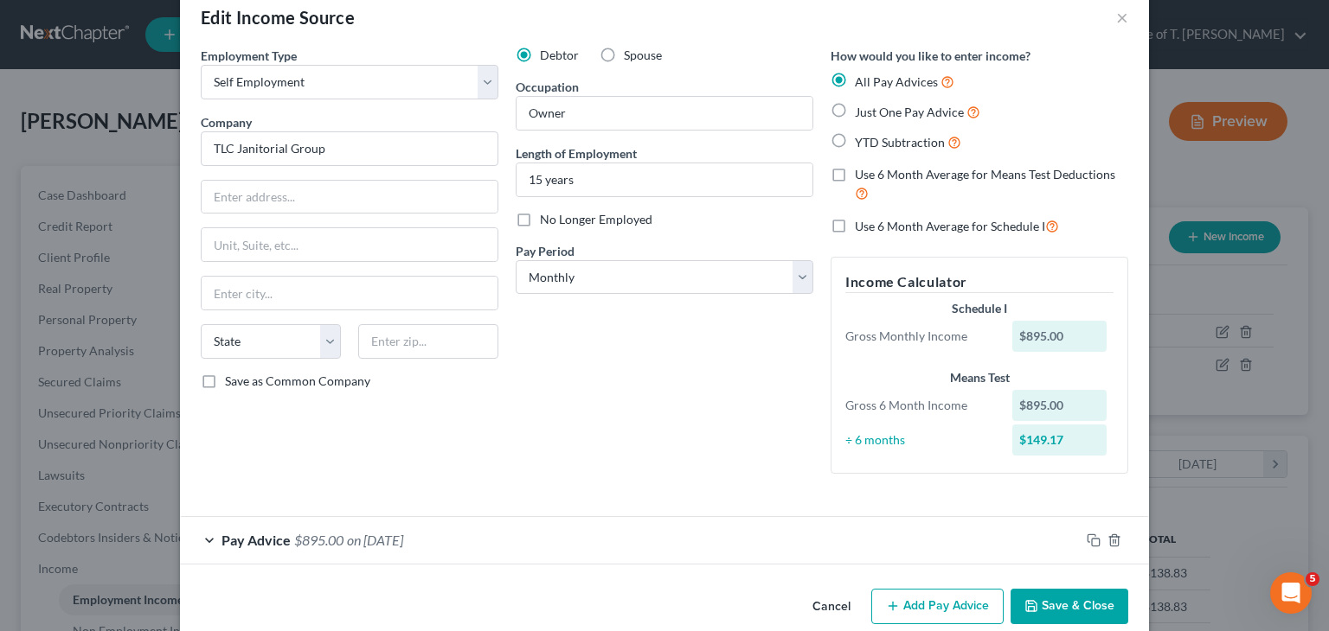
scroll to position [60, 0]
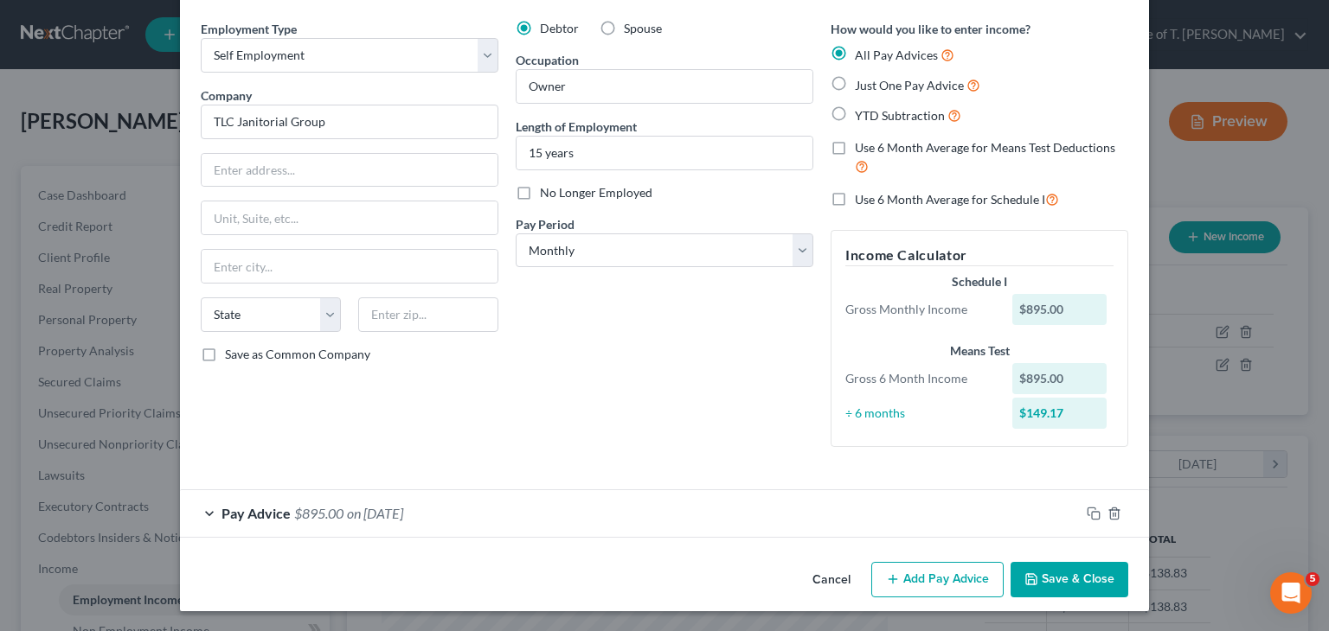
click at [855, 85] on label "Just One Pay Advice" at bounding box center [917, 85] width 125 height 20
click at [862, 85] on input "Just One Pay Advice" at bounding box center [867, 80] width 11 height 11
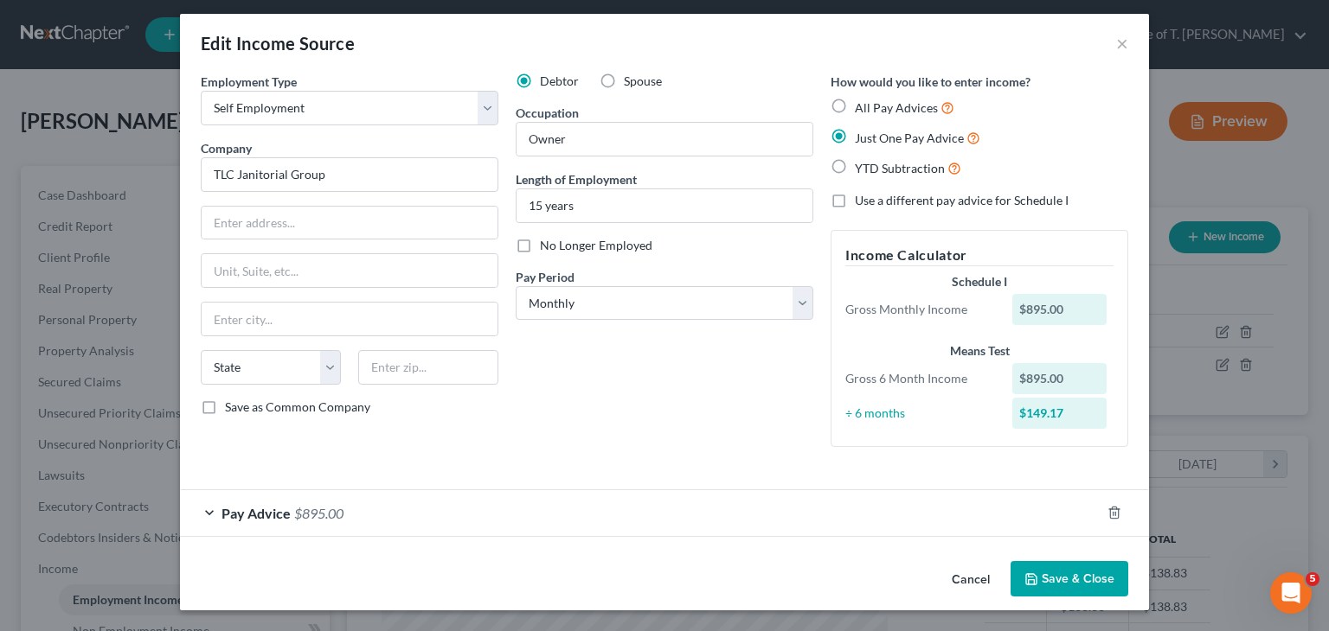
scroll to position [0, 0]
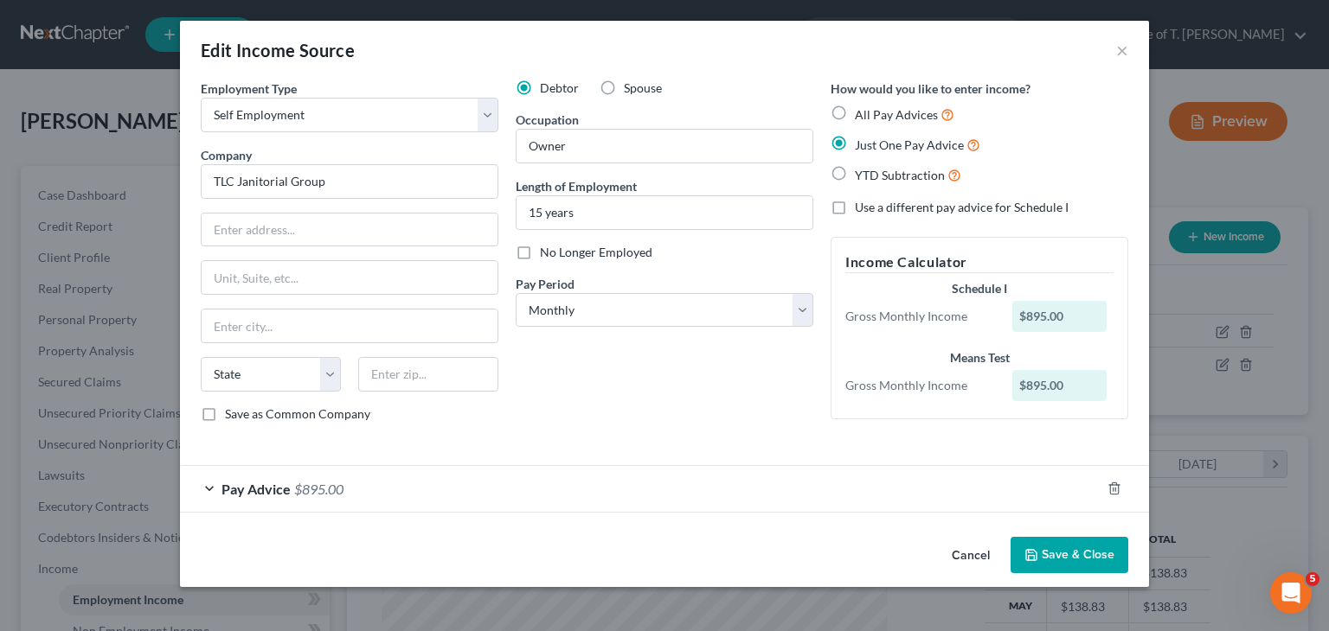
click at [203, 485] on div "Pay Advice $895.00" at bounding box center [640, 489] width 920 height 46
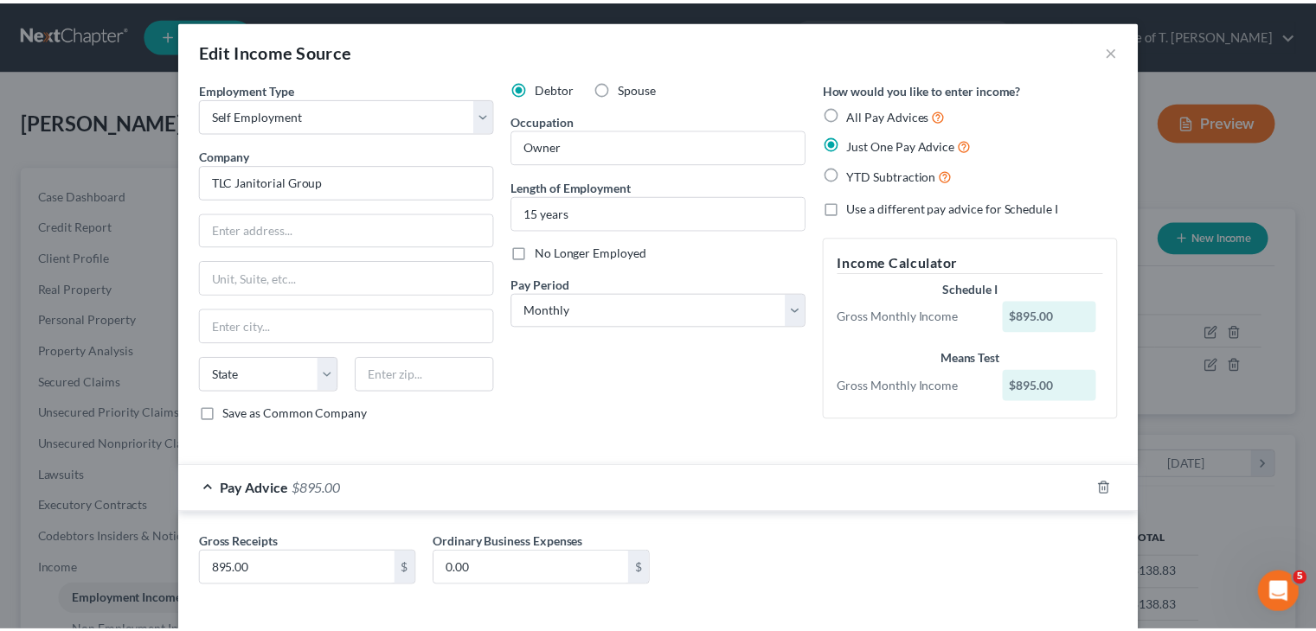
scroll to position [74, 0]
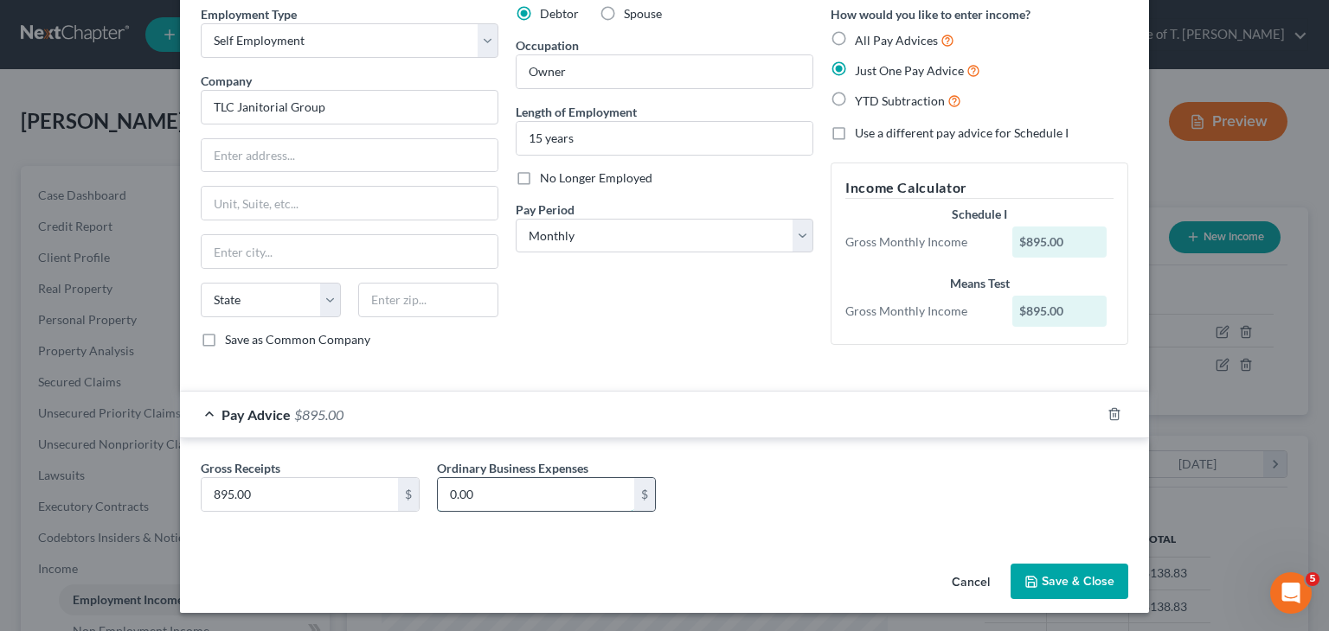
click at [527, 492] on input "0.00" at bounding box center [536, 494] width 196 height 33
click at [1067, 585] on button "Save & Close" at bounding box center [1069, 582] width 118 height 36
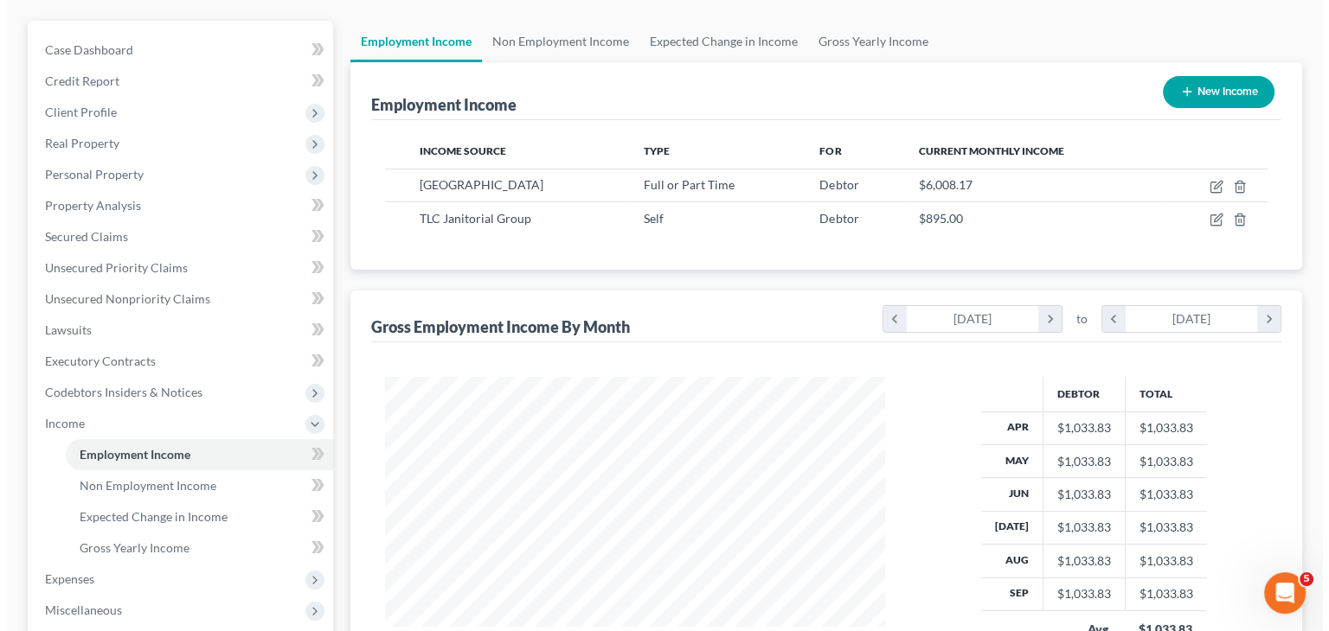
scroll to position [86, 0]
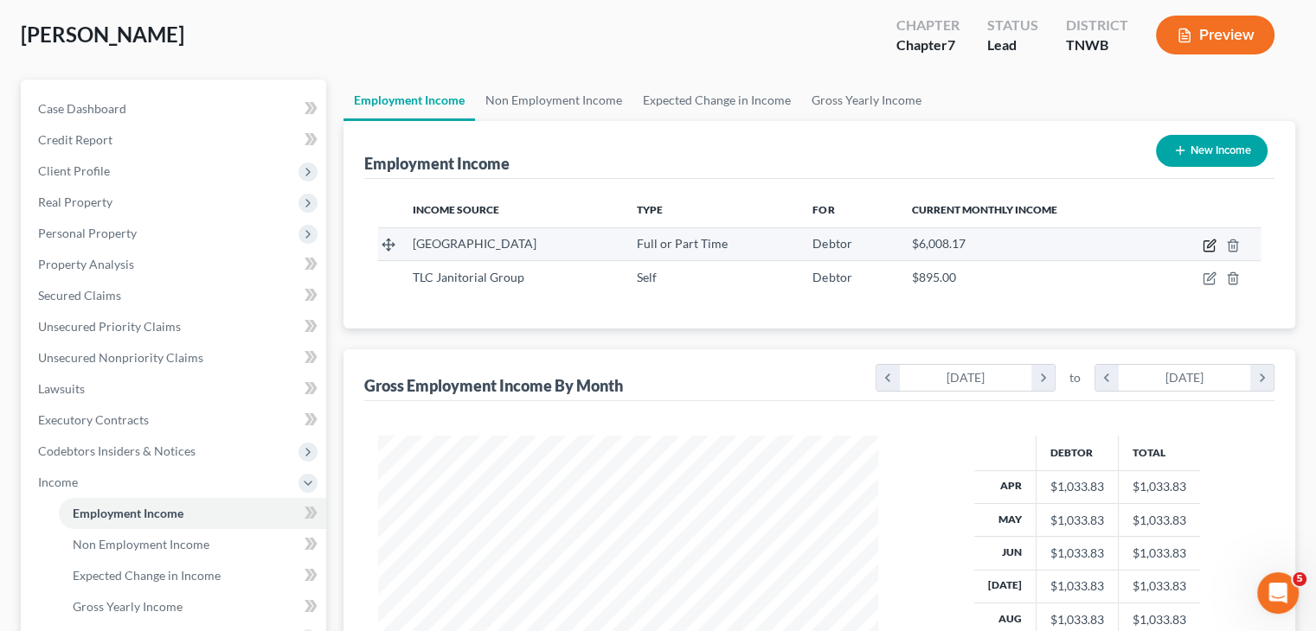
click at [1208, 247] on icon "button" at bounding box center [1211, 244] width 8 height 8
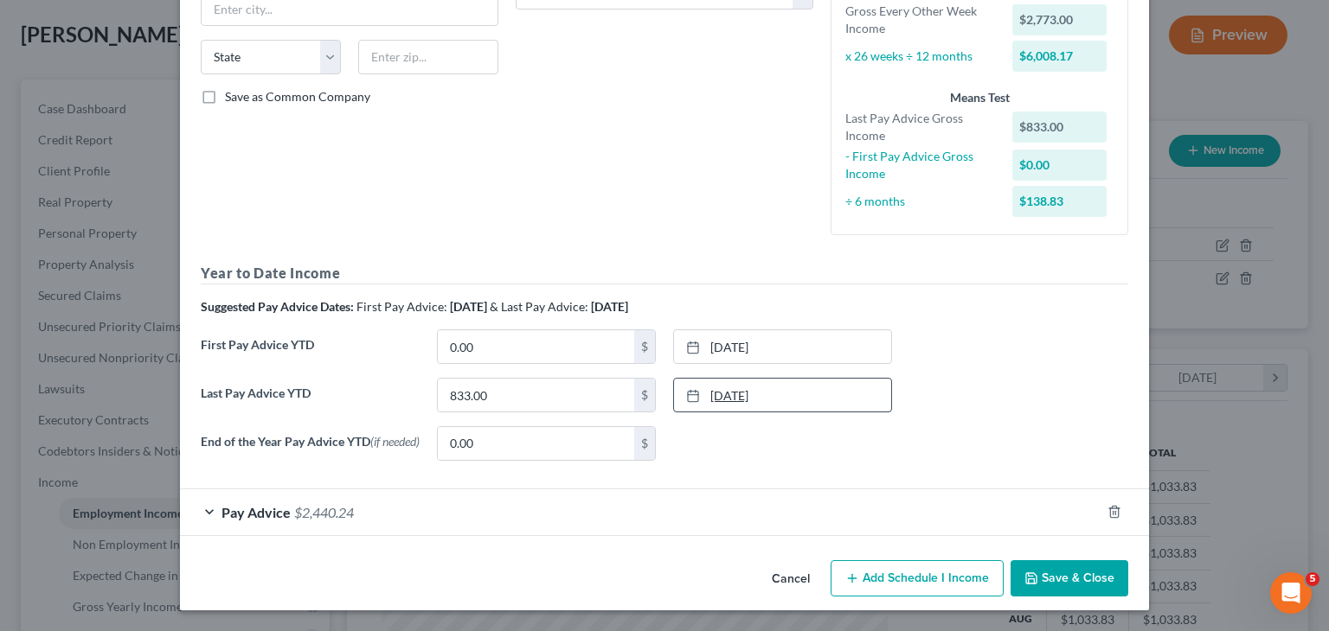
scroll to position [319, 0]
drag, startPoint x: 201, startPoint y: 508, endPoint x: 741, endPoint y: 374, distance: 557.0
click at [201, 508] on div "Pay Advice $2,440.24" at bounding box center [640, 513] width 920 height 46
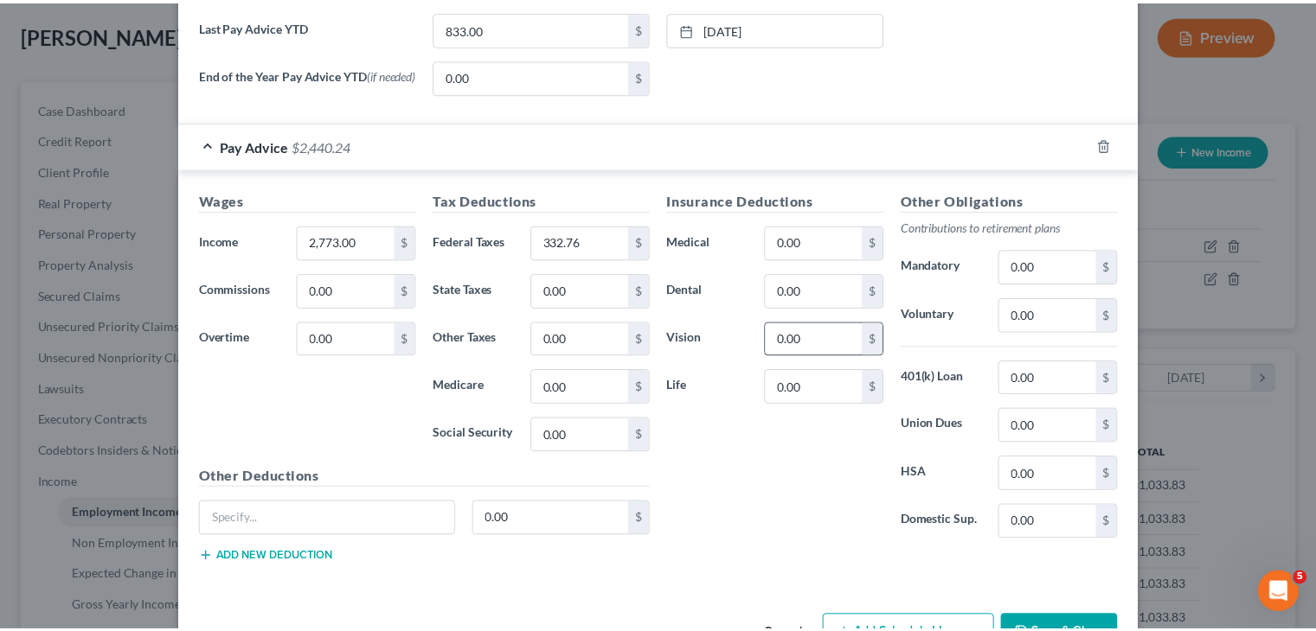
scroll to position [740, 0]
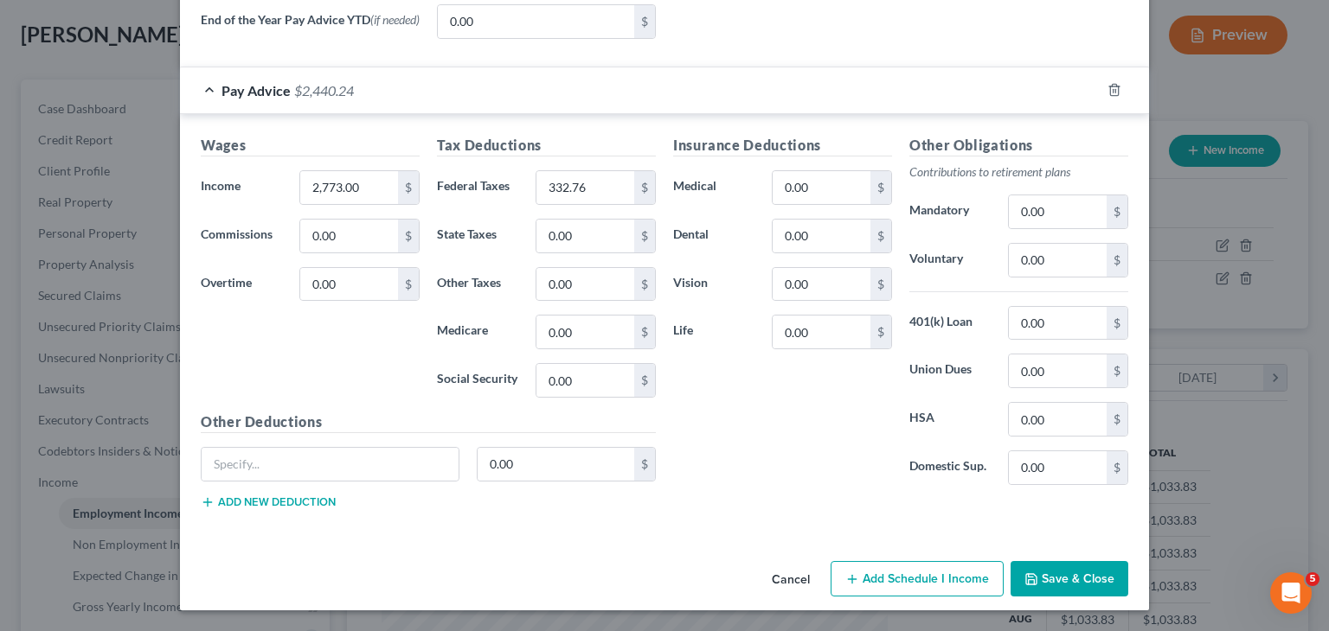
click at [1088, 580] on button "Save & Close" at bounding box center [1069, 579] width 118 height 36
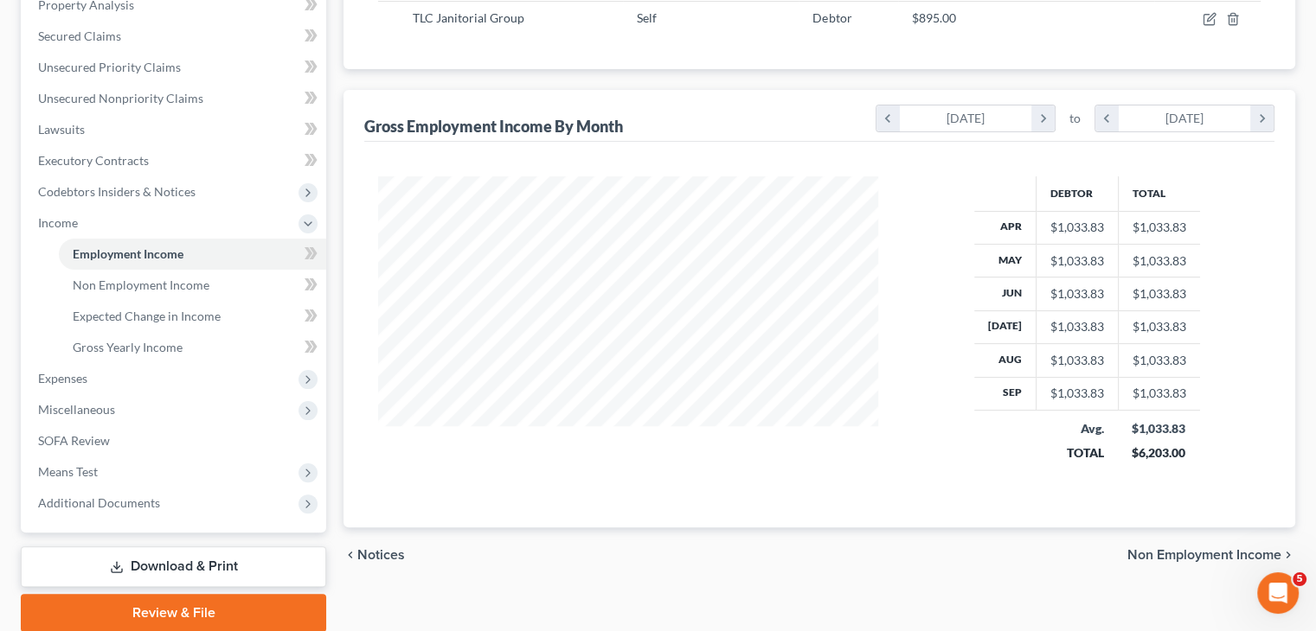
scroll to position [412, 0]
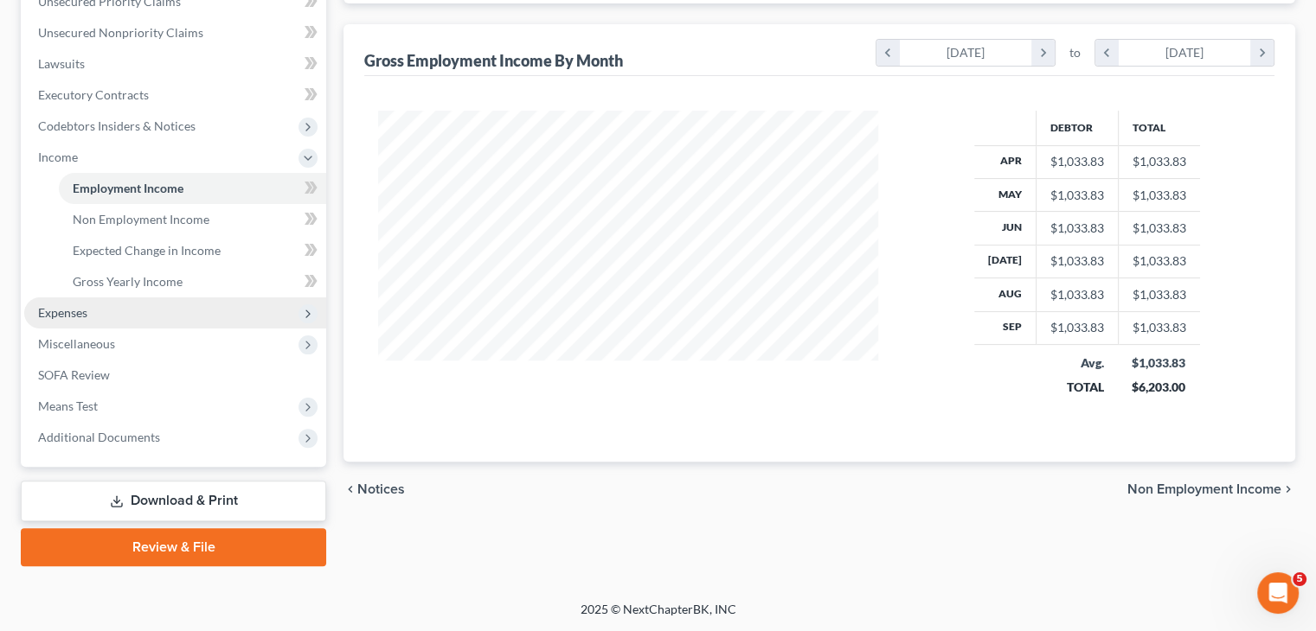
click at [80, 313] on span "Expenses" at bounding box center [62, 312] width 49 height 15
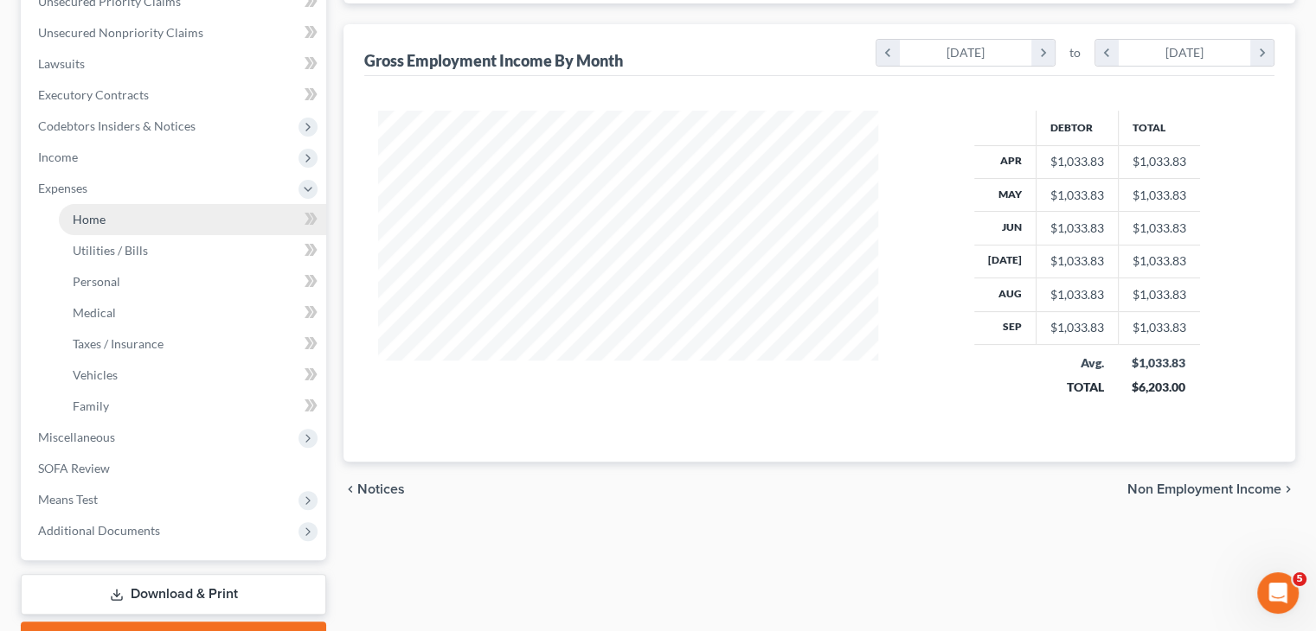
click at [90, 213] on span "Home" at bounding box center [89, 219] width 33 height 15
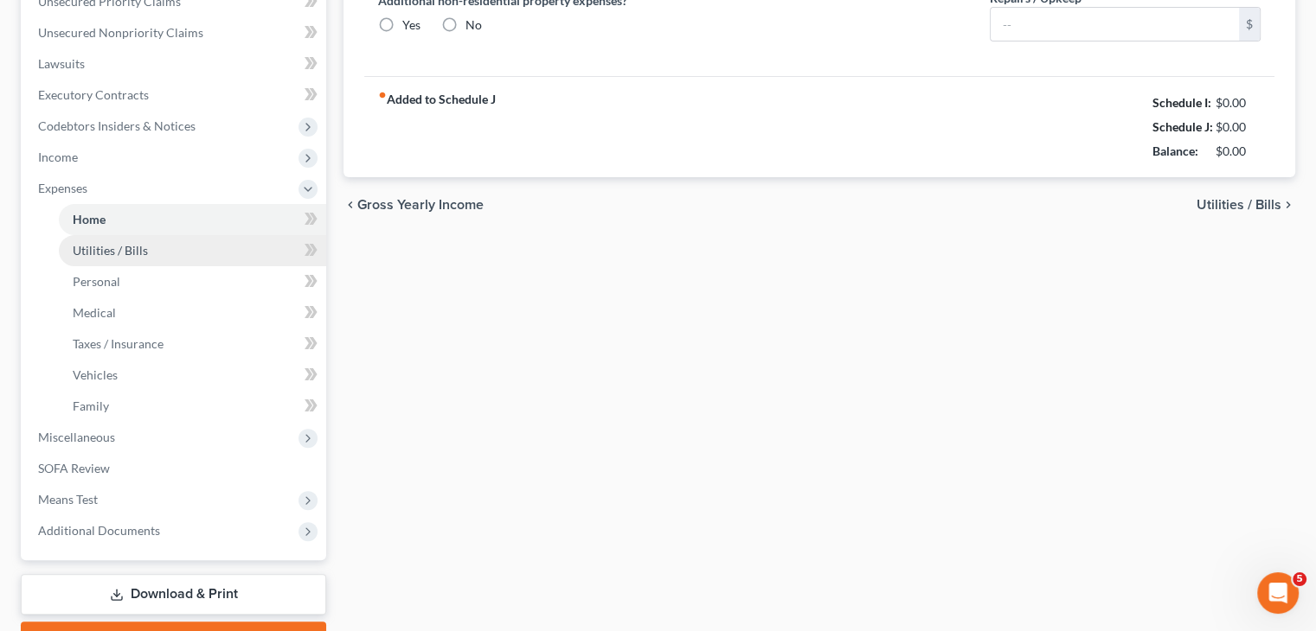
click at [120, 253] on ul "Home Utilities / Bills Personal Medical" at bounding box center [175, 313] width 302 height 218
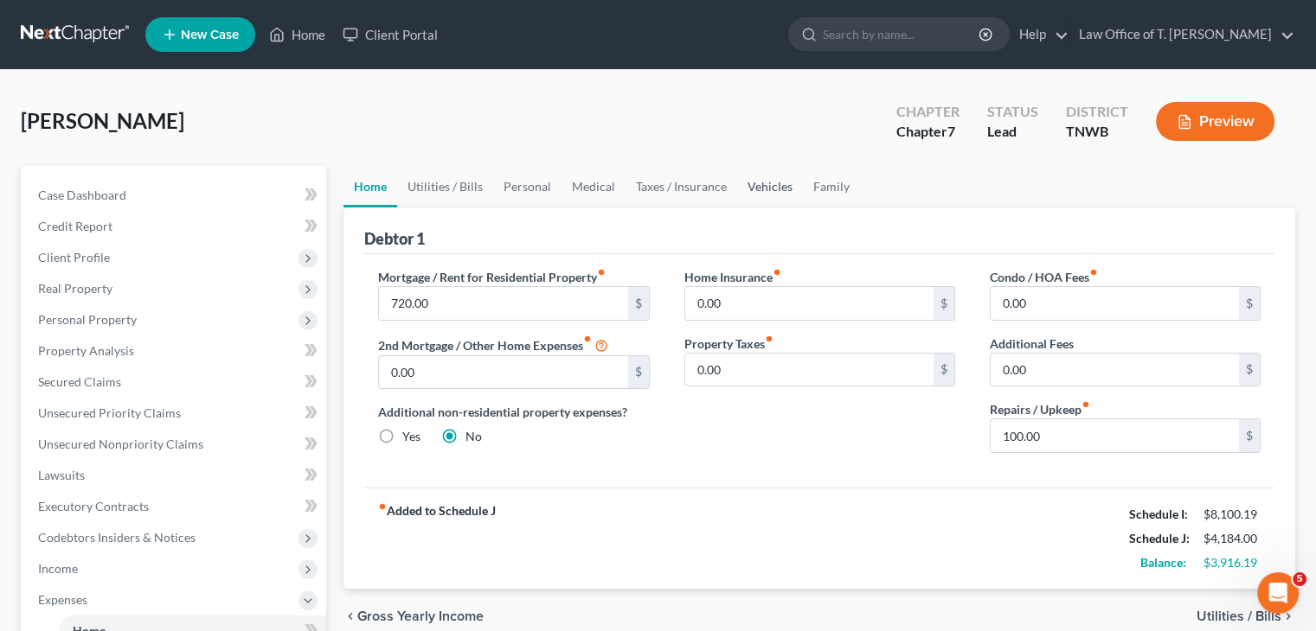
click at [772, 185] on link "Vehicles" at bounding box center [770, 187] width 66 height 42
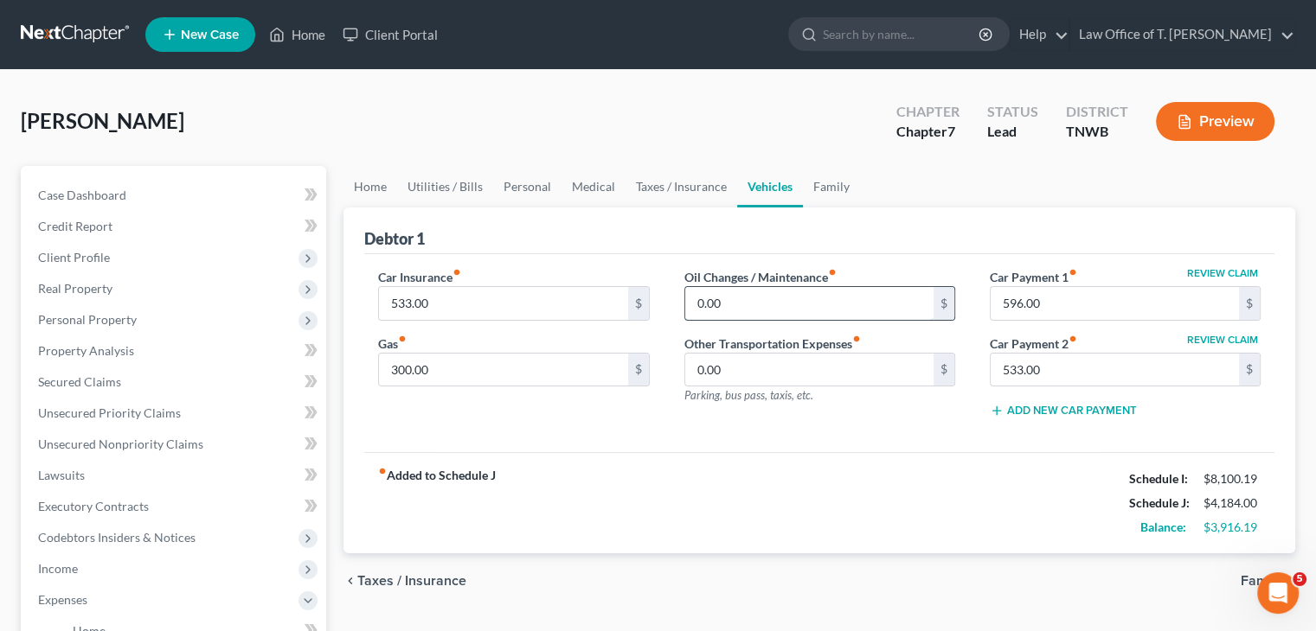
click at [769, 303] on input "0.00" at bounding box center [809, 303] width 248 height 33
click at [920, 516] on div "fiber_manual_record Added to Schedule J Schedule I: $8,100.19 Schedule J: $4,28…" at bounding box center [819, 502] width 910 height 101
click at [455, 188] on link "Utilities / Bills" at bounding box center [445, 187] width 96 height 42
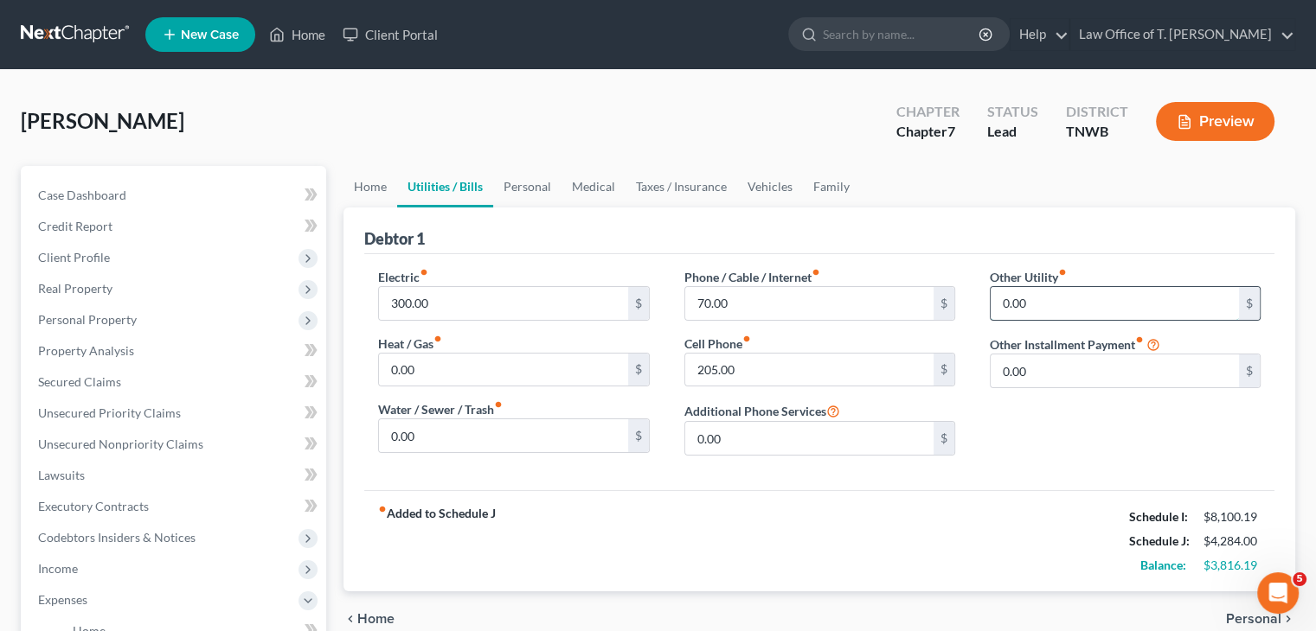
click at [1028, 303] on input "0.00" at bounding box center [1114, 303] width 248 height 33
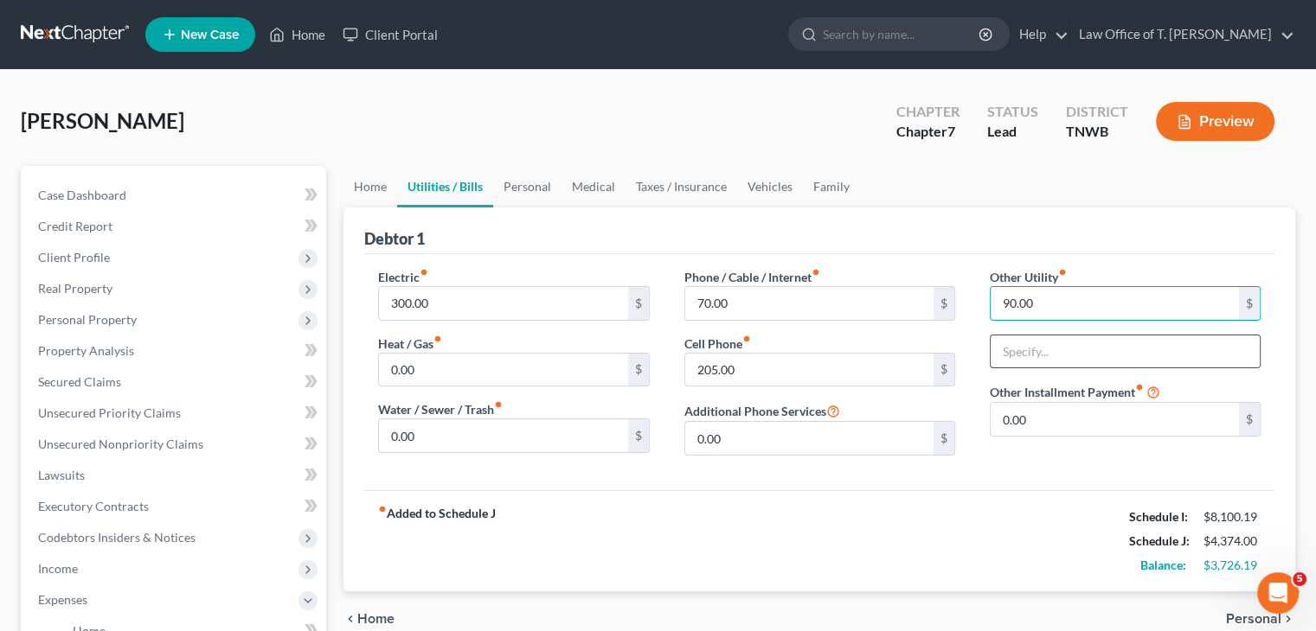
click at [1072, 354] on input "text" at bounding box center [1124, 352] width 269 height 33
click at [522, 193] on link "Personal" at bounding box center [527, 187] width 68 height 42
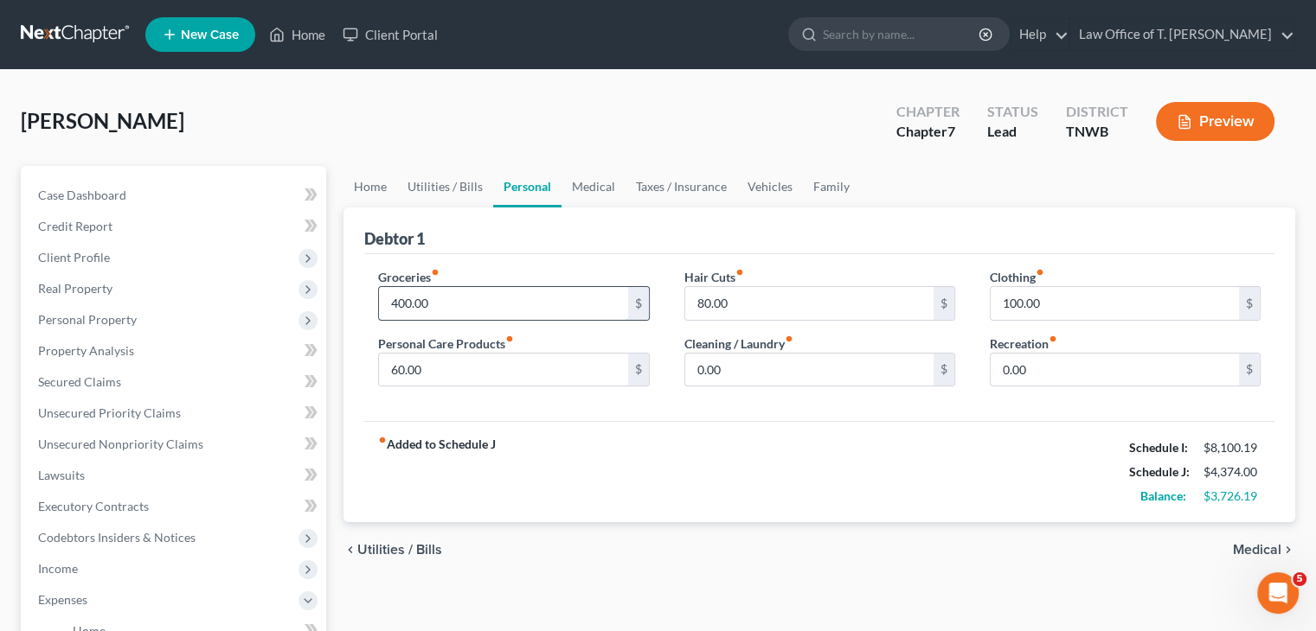
click at [460, 309] on input "400.00" at bounding box center [503, 303] width 248 height 33
click at [1078, 364] on input "0.00" at bounding box center [1114, 370] width 248 height 33
click at [607, 187] on link "Medical" at bounding box center [593, 187] width 64 height 42
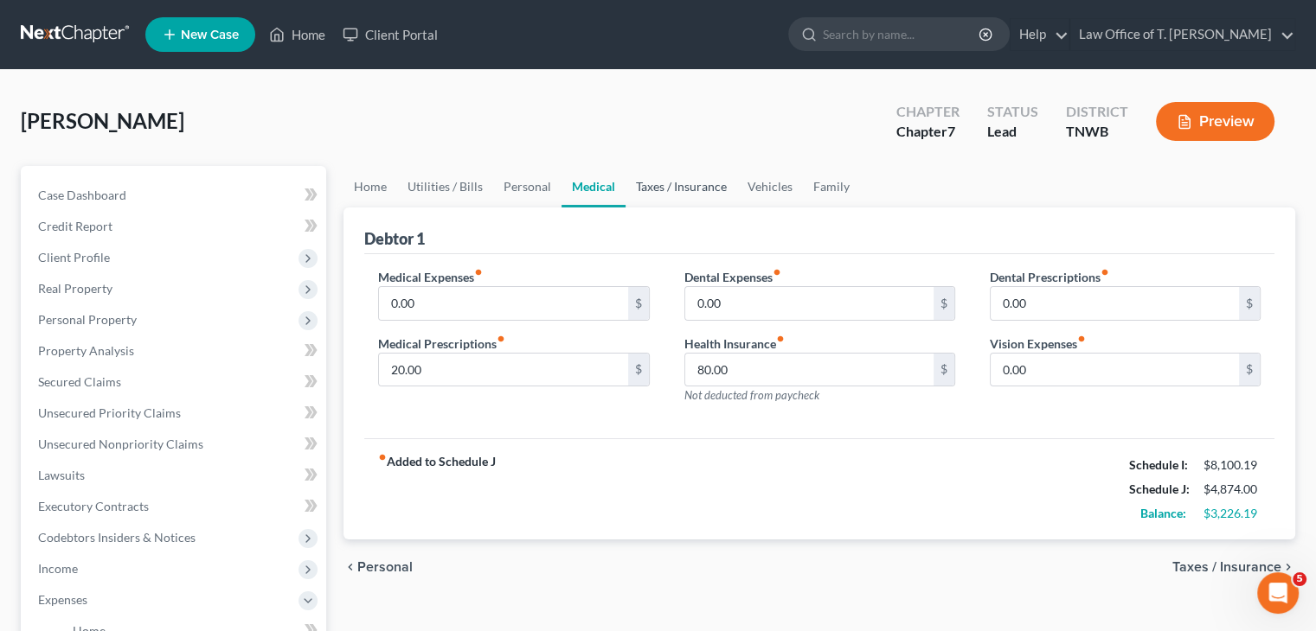
click at [676, 187] on link "Taxes / Insurance" at bounding box center [681, 187] width 112 height 42
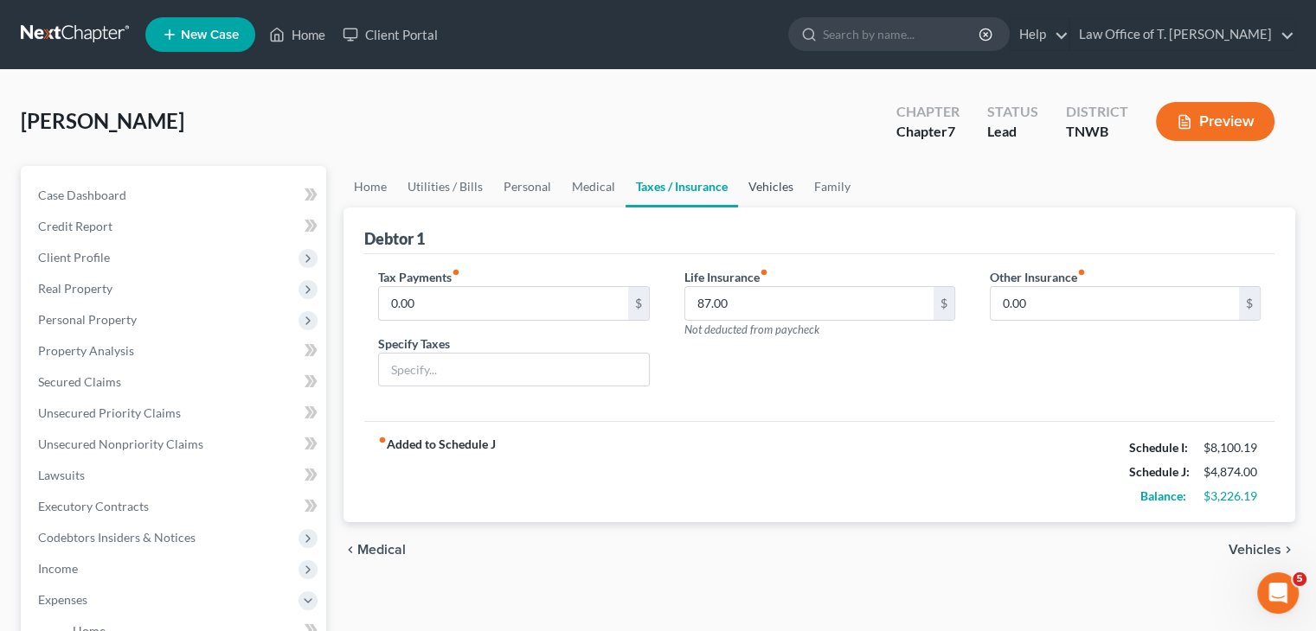
click at [769, 191] on link "Vehicles" at bounding box center [771, 187] width 66 height 42
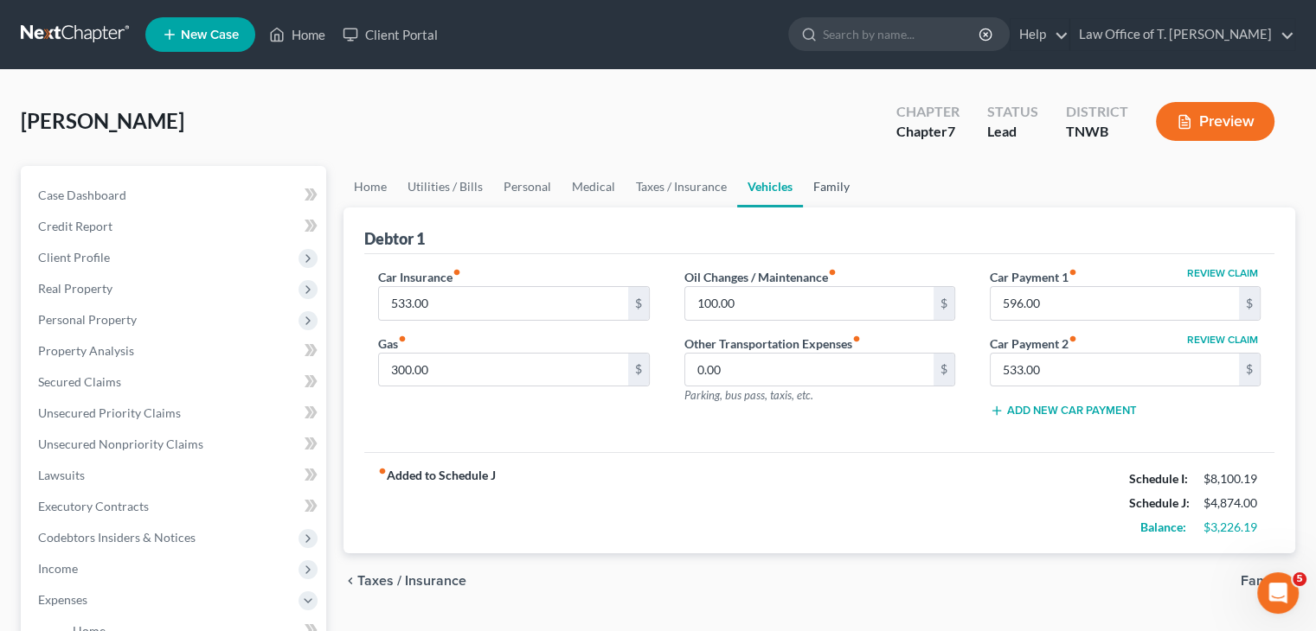
drag, startPoint x: 838, startPoint y: 188, endPoint x: 909, endPoint y: 193, distance: 71.1
click at [841, 188] on link "Family" at bounding box center [831, 187] width 57 height 42
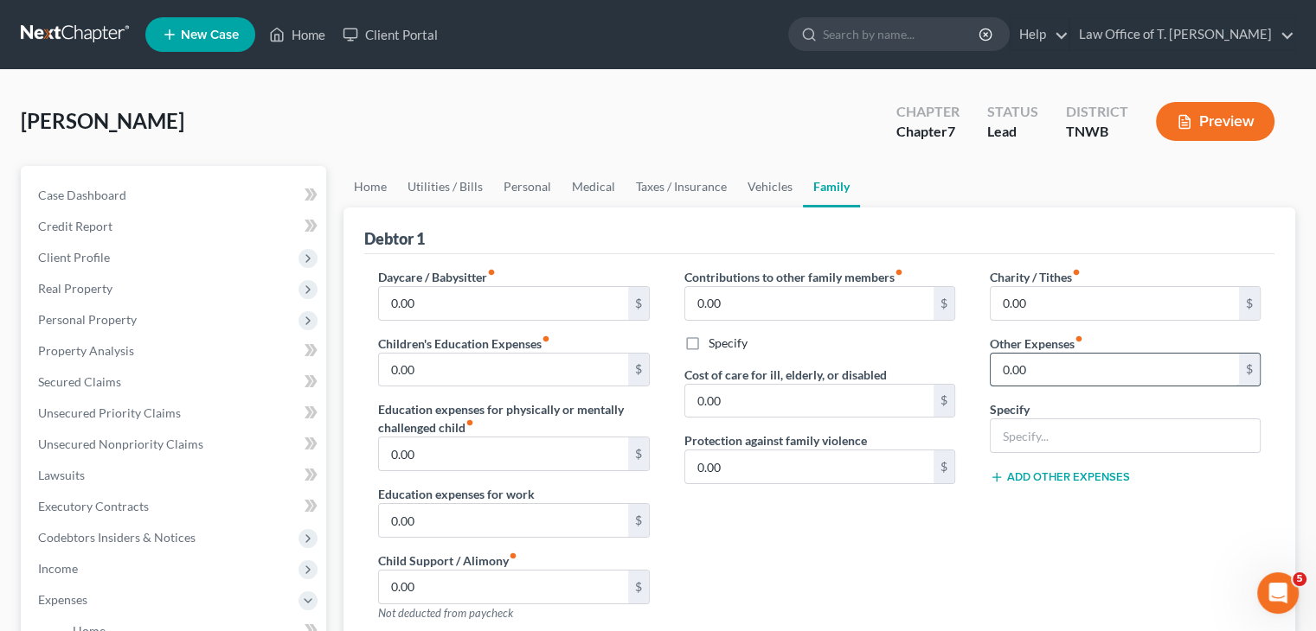
click at [1080, 371] on input "0.00" at bounding box center [1114, 370] width 248 height 33
click at [1071, 432] on input "text" at bounding box center [1124, 436] width 269 height 33
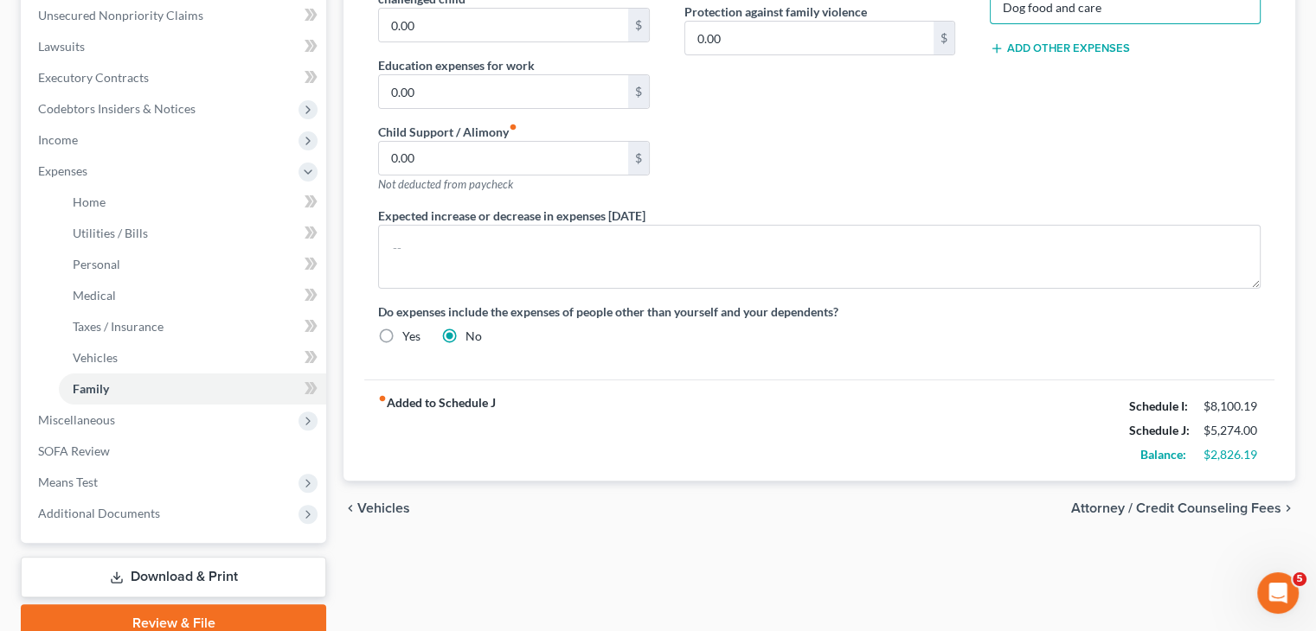
scroll to position [432, 0]
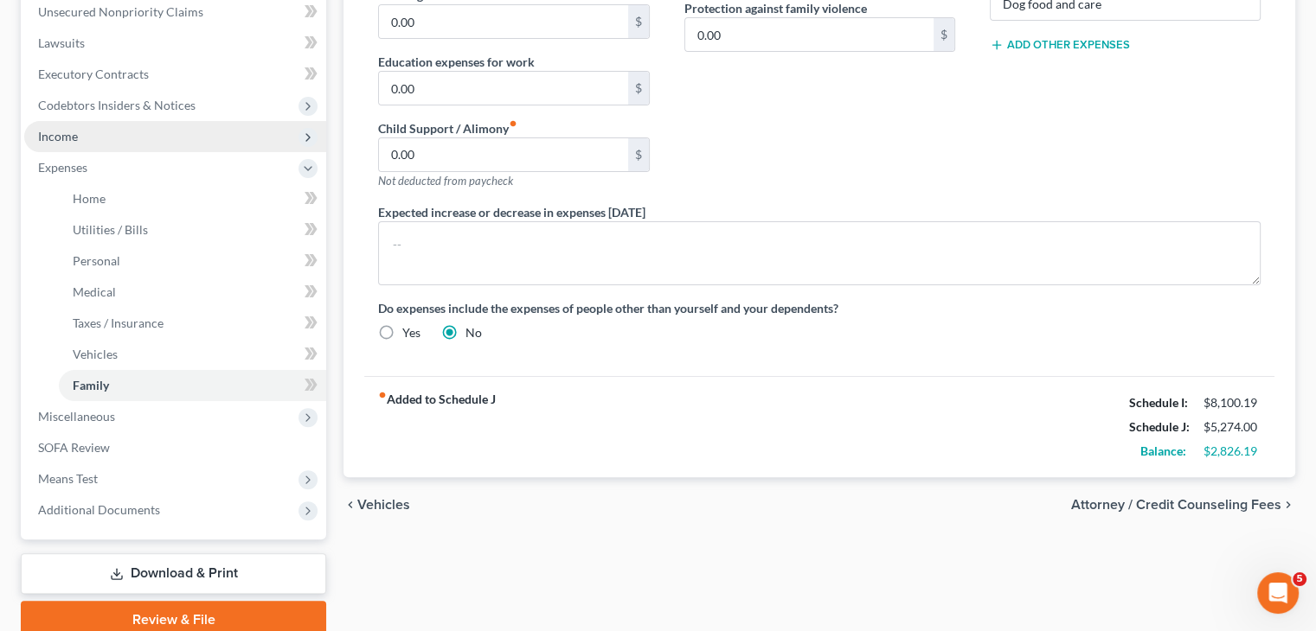
click at [67, 139] on span "Income" at bounding box center [58, 136] width 40 height 15
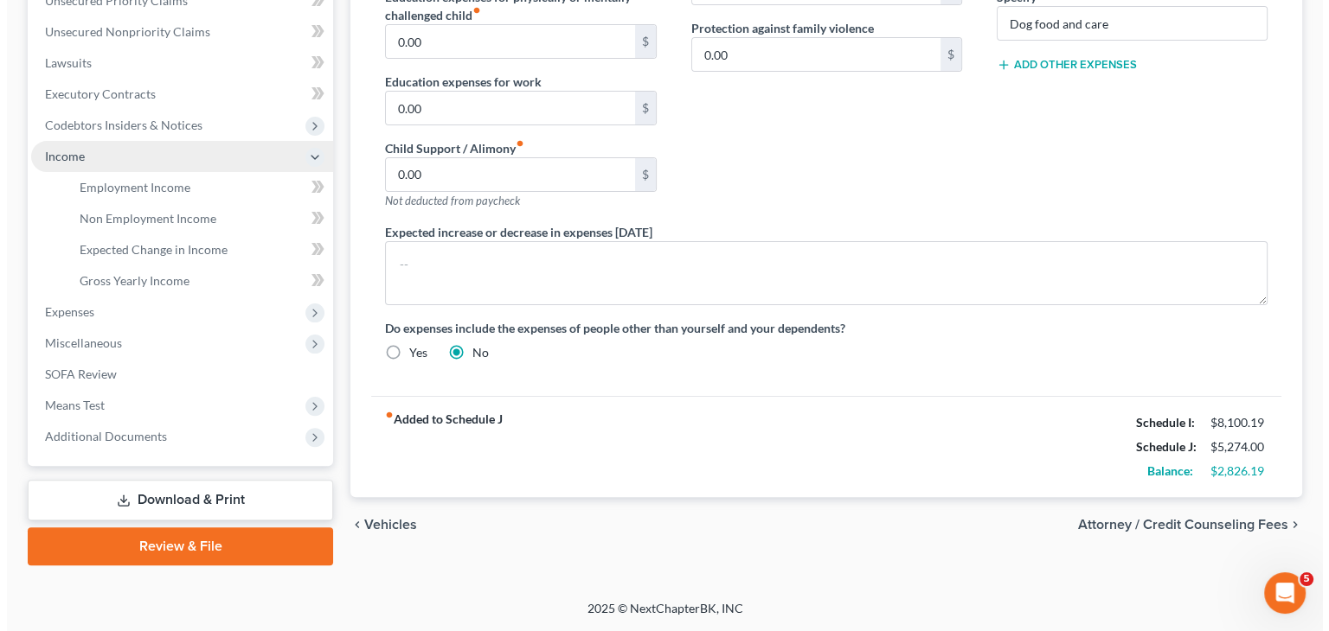
scroll to position [412, 0]
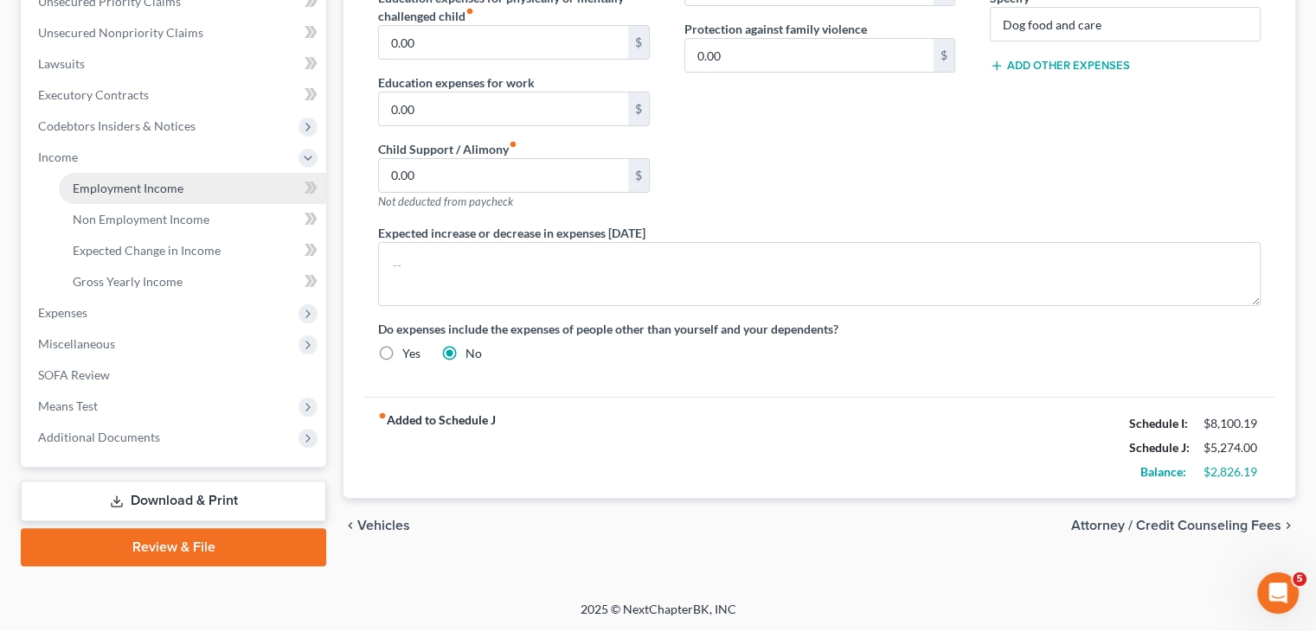
click at [131, 192] on span "Employment Income" at bounding box center [128, 188] width 111 height 15
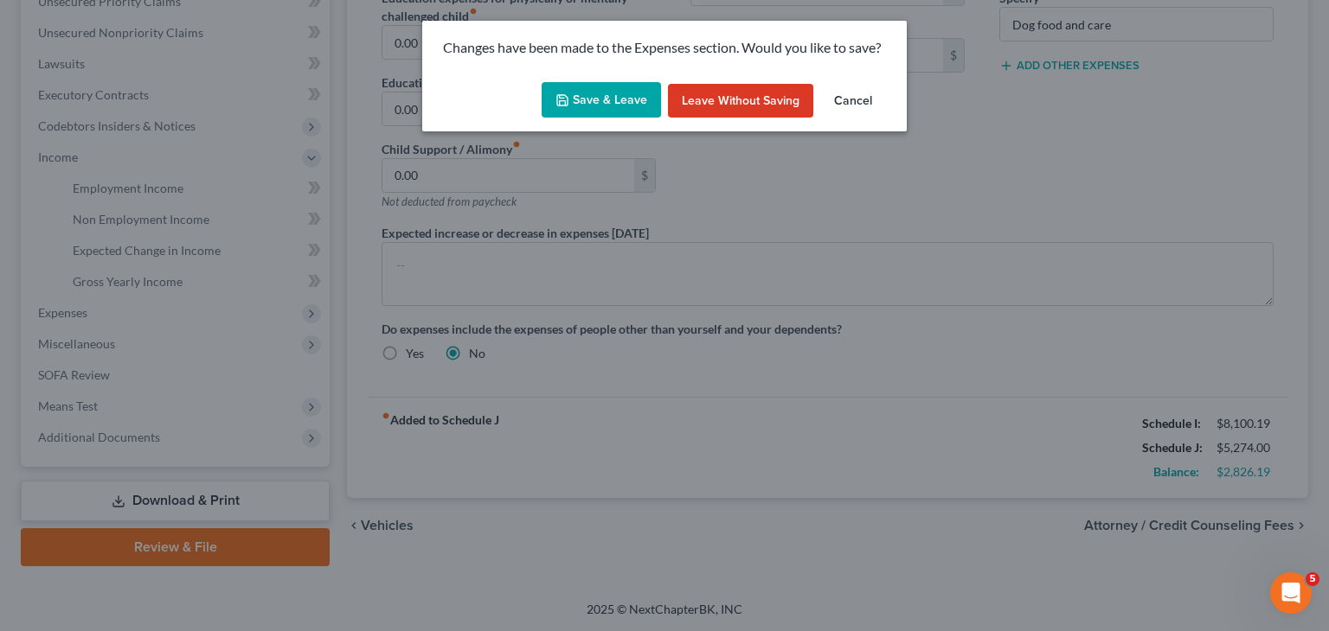
click at [606, 99] on button "Save & Leave" at bounding box center [600, 100] width 119 height 36
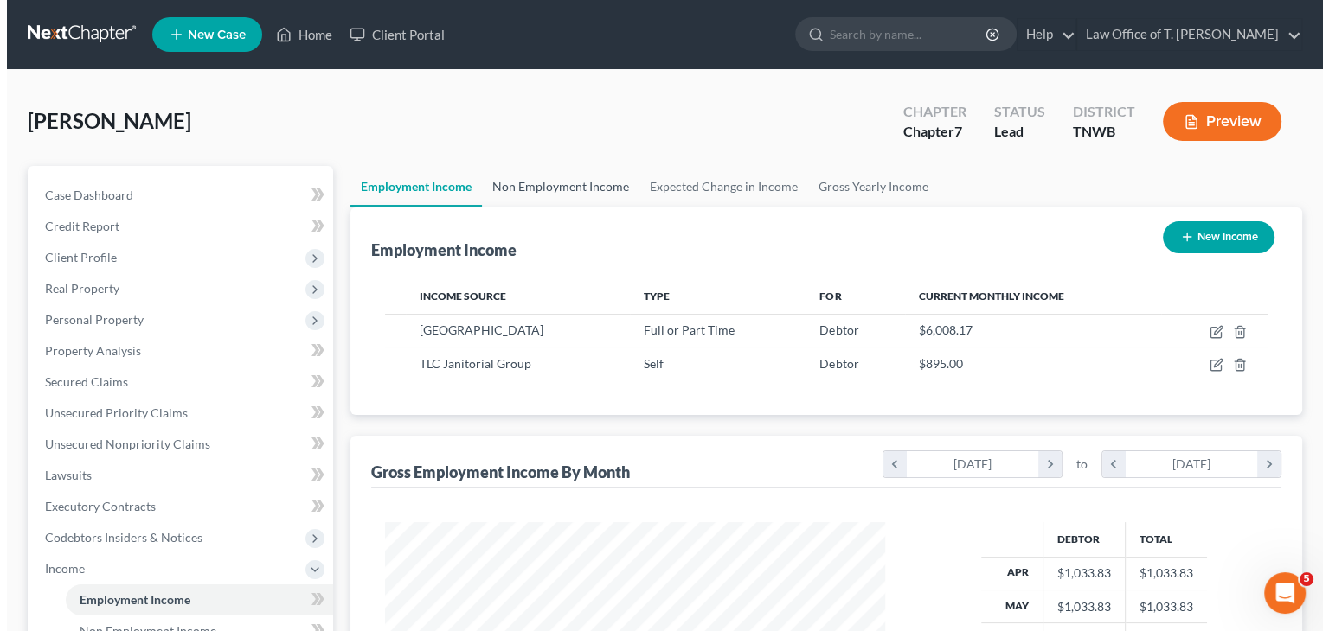
scroll to position [308, 534]
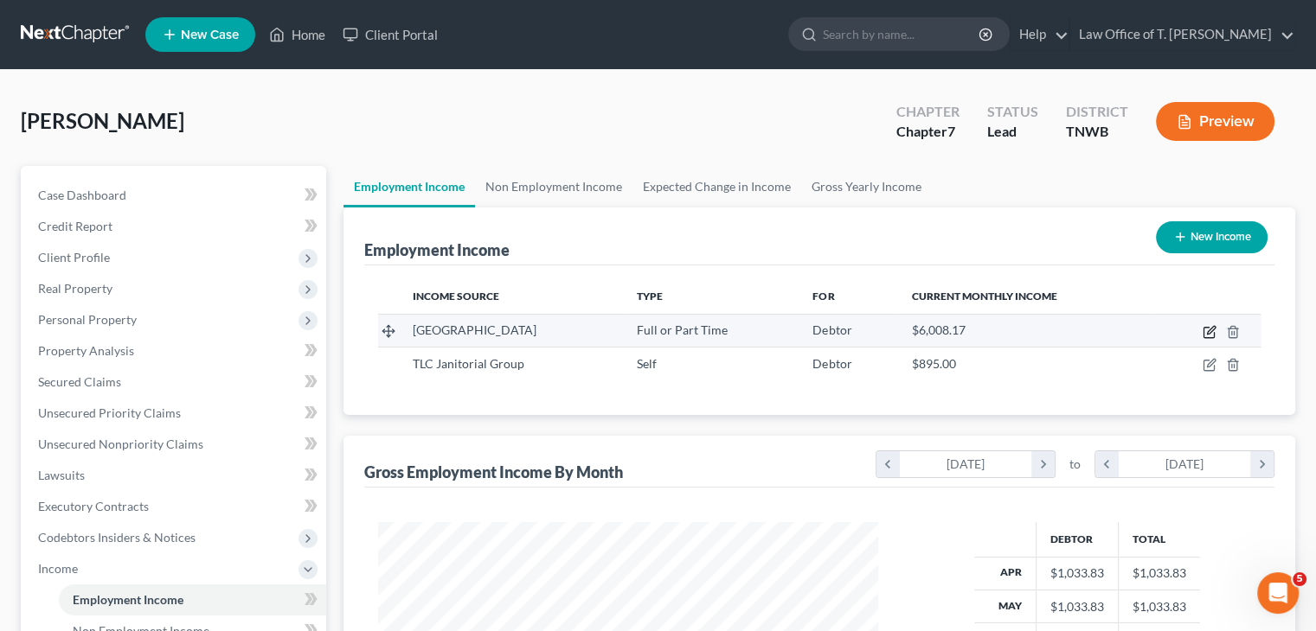
click at [1204, 333] on icon "button" at bounding box center [1209, 332] width 14 height 14
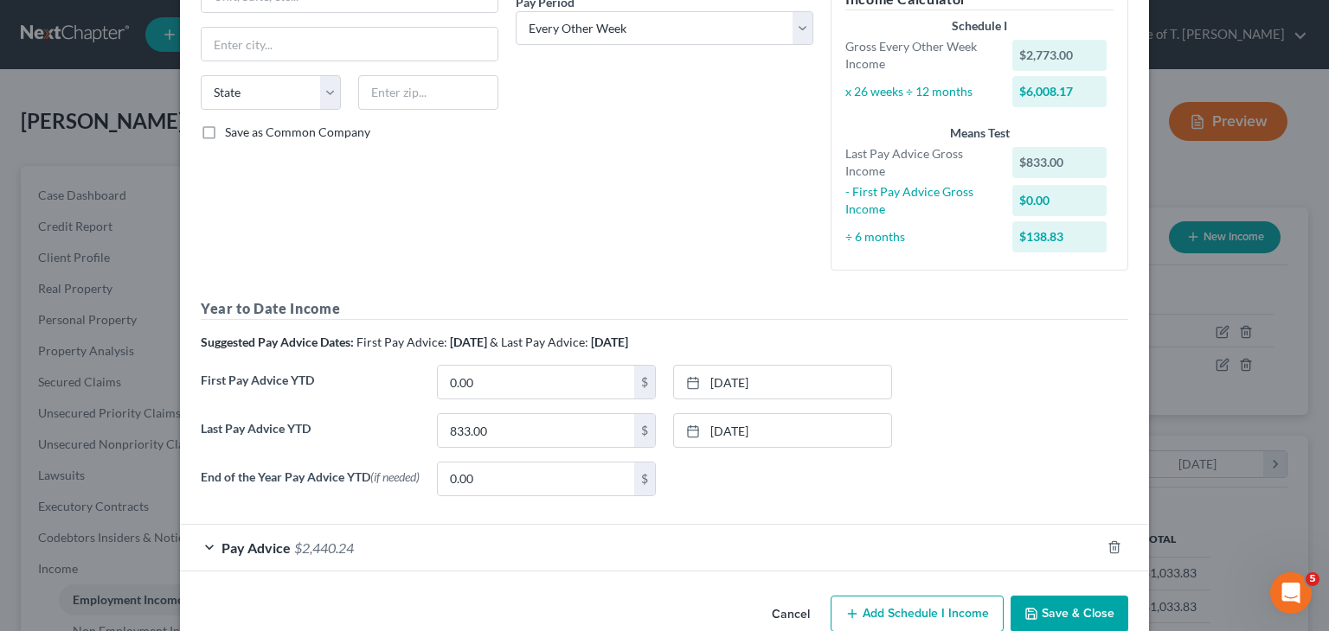
scroll to position [319, 0]
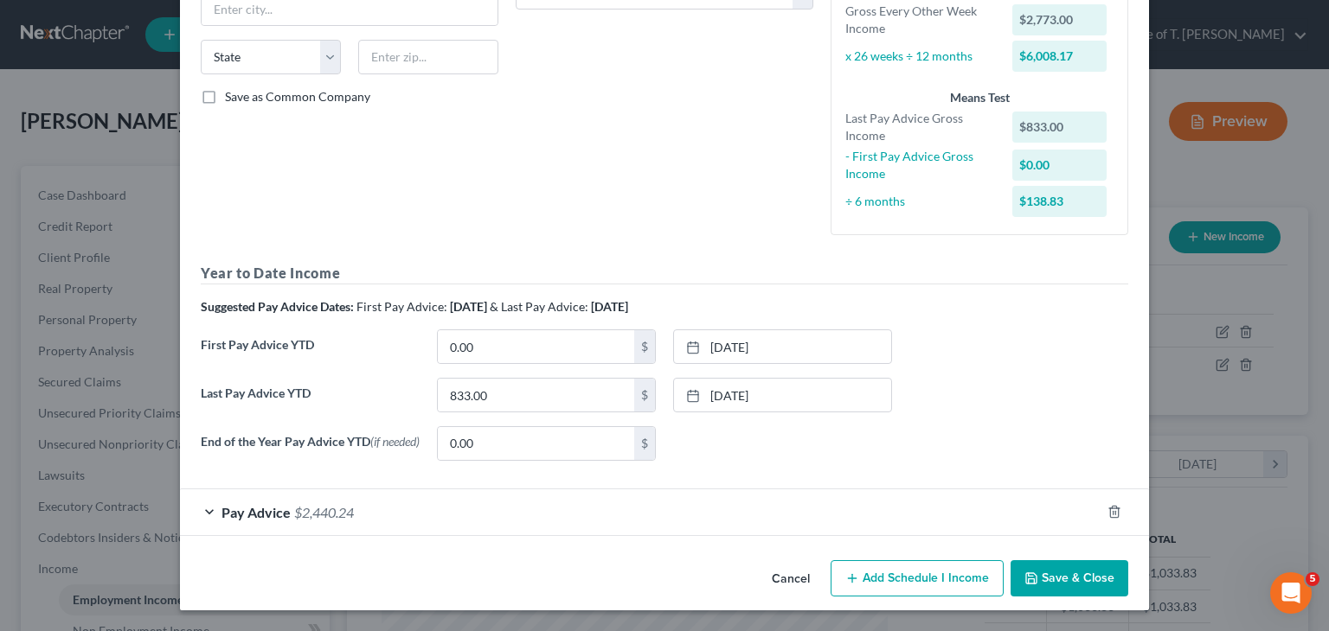
click at [197, 507] on div "Pay Advice $2,440.24" at bounding box center [640, 513] width 920 height 46
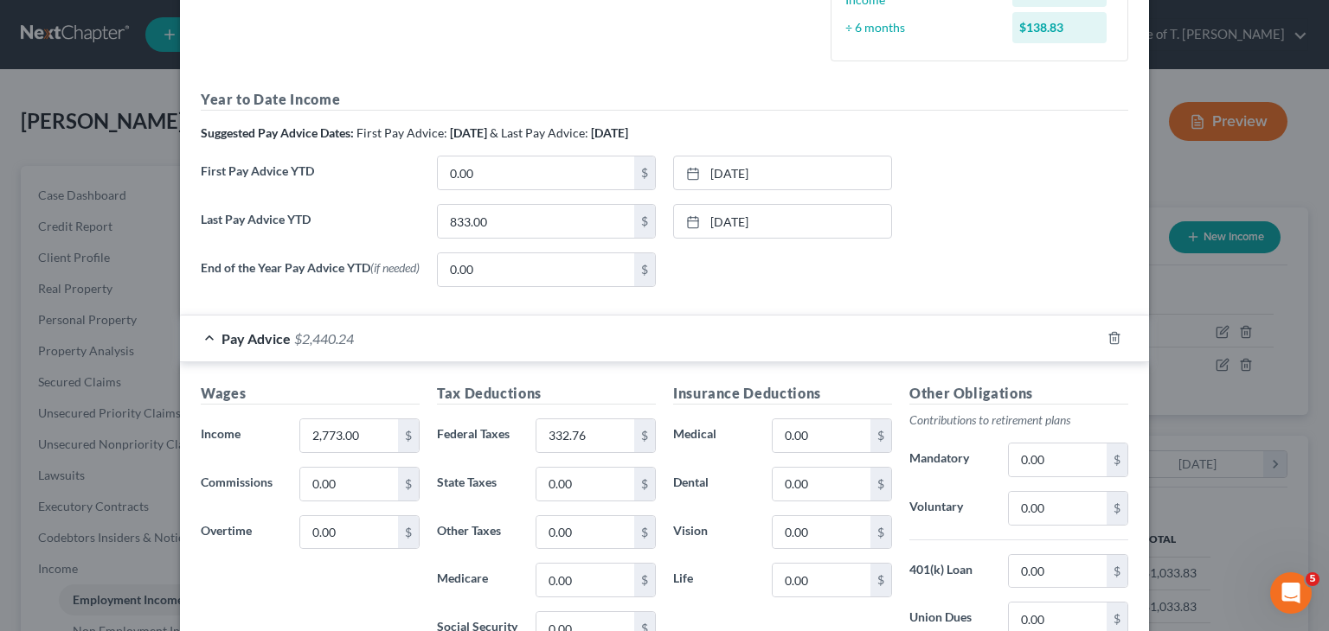
scroll to position [492, 0]
click at [589, 440] on input "332.76" at bounding box center [585, 435] width 98 height 33
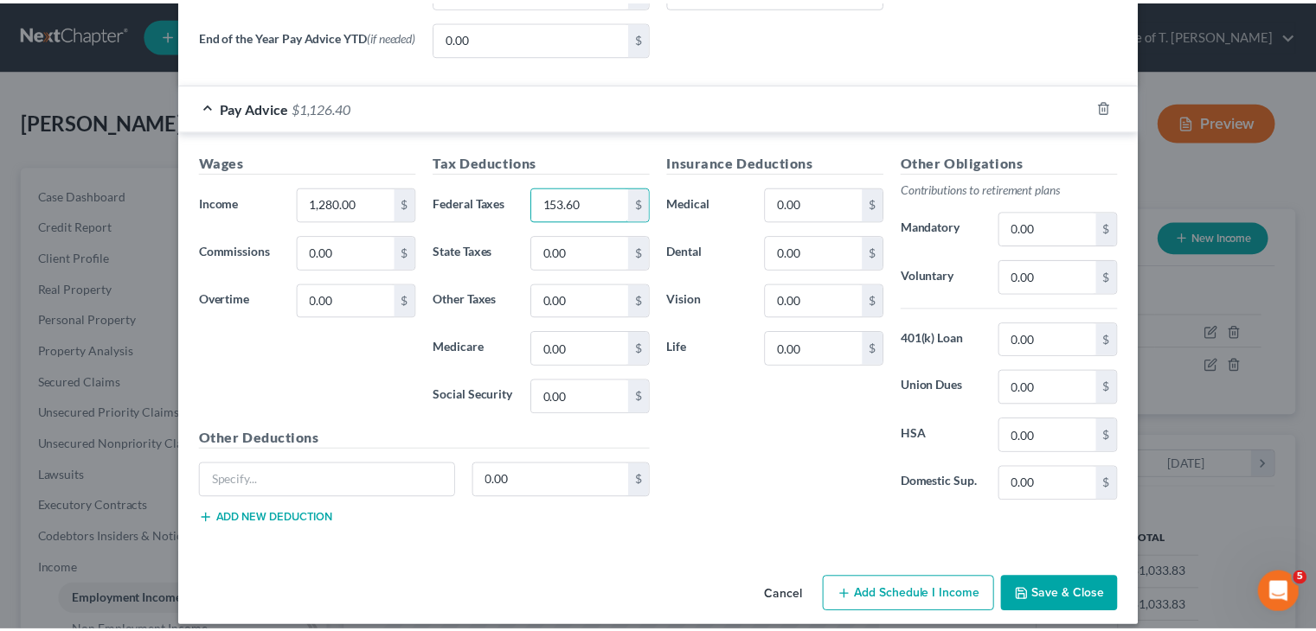
scroll to position [740, 0]
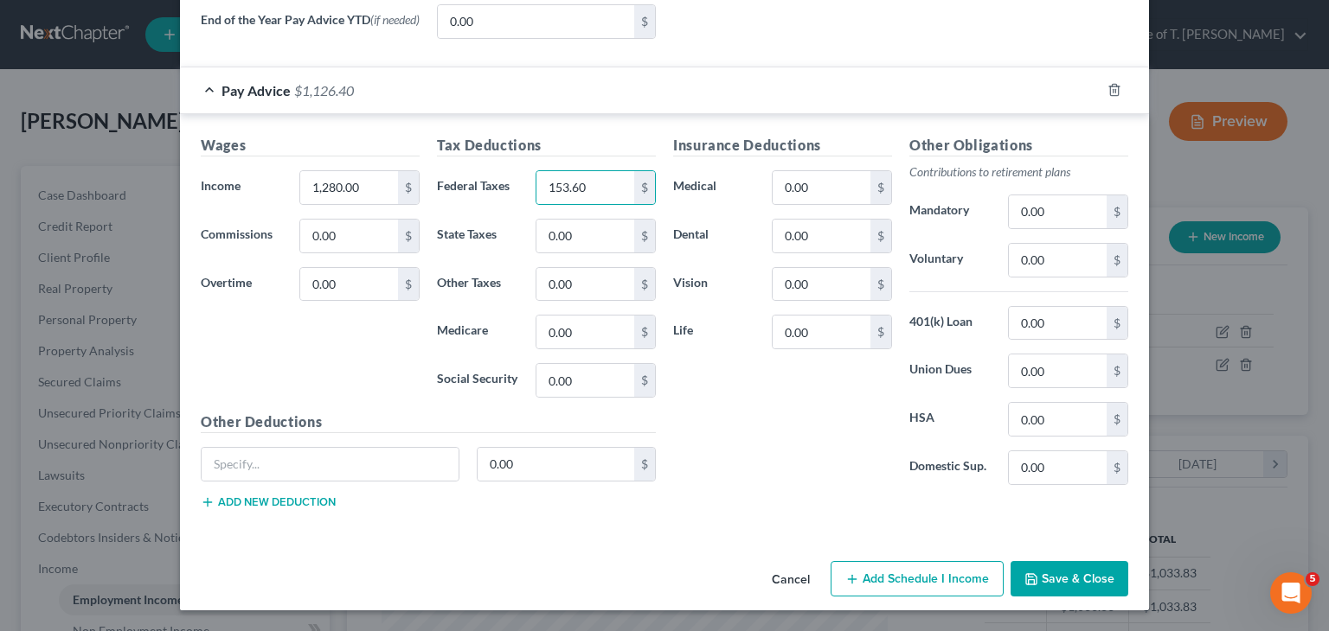
click at [1074, 582] on button "Save & Close" at bounding box center [1069, 579] width 118 height 36
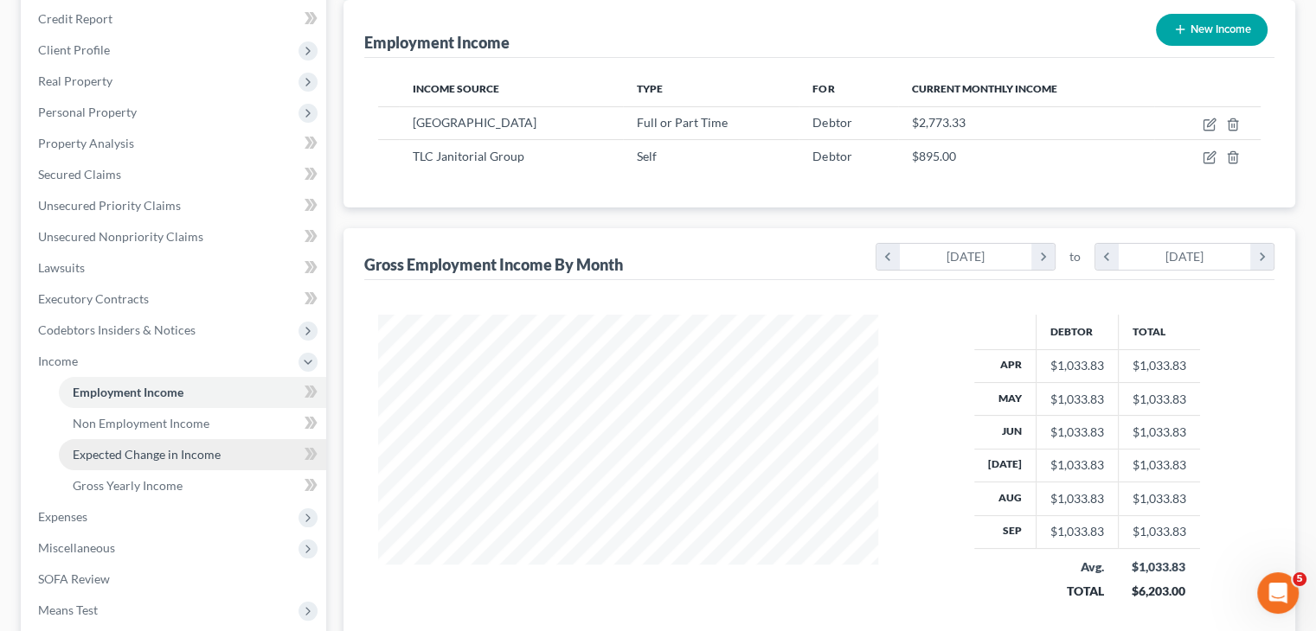
scroll to position [259, 0]
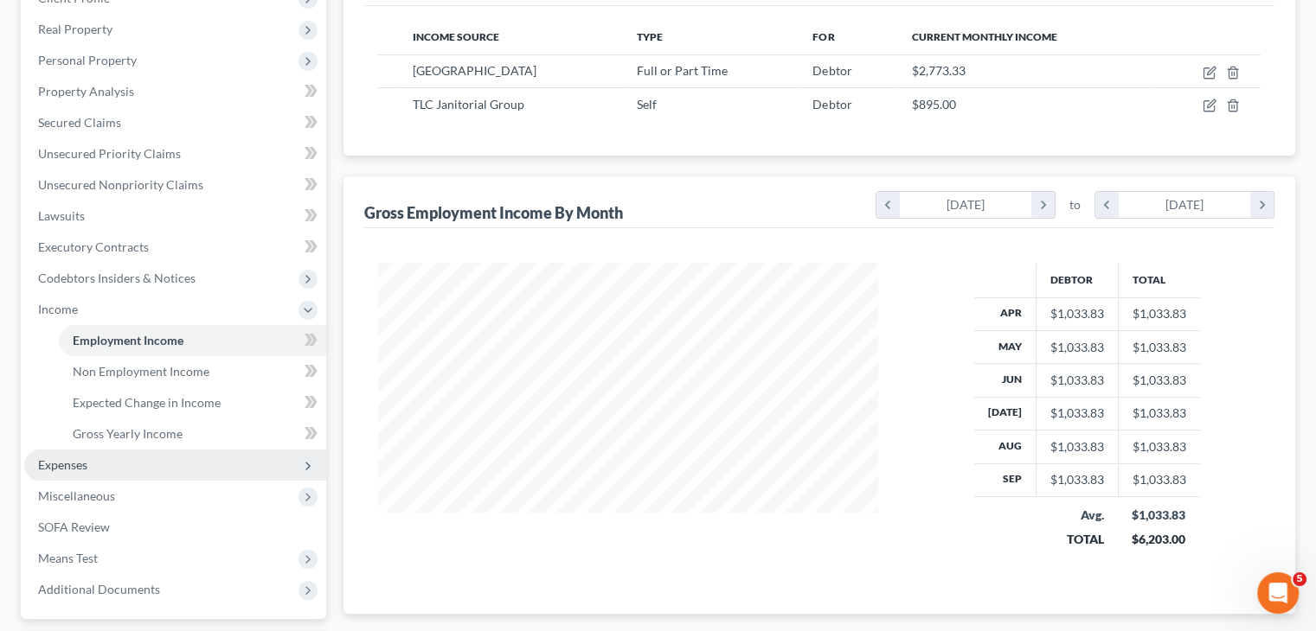
click at [67, 465] on span "Expenses" at bounding box center [62, 465] width 49 height 15
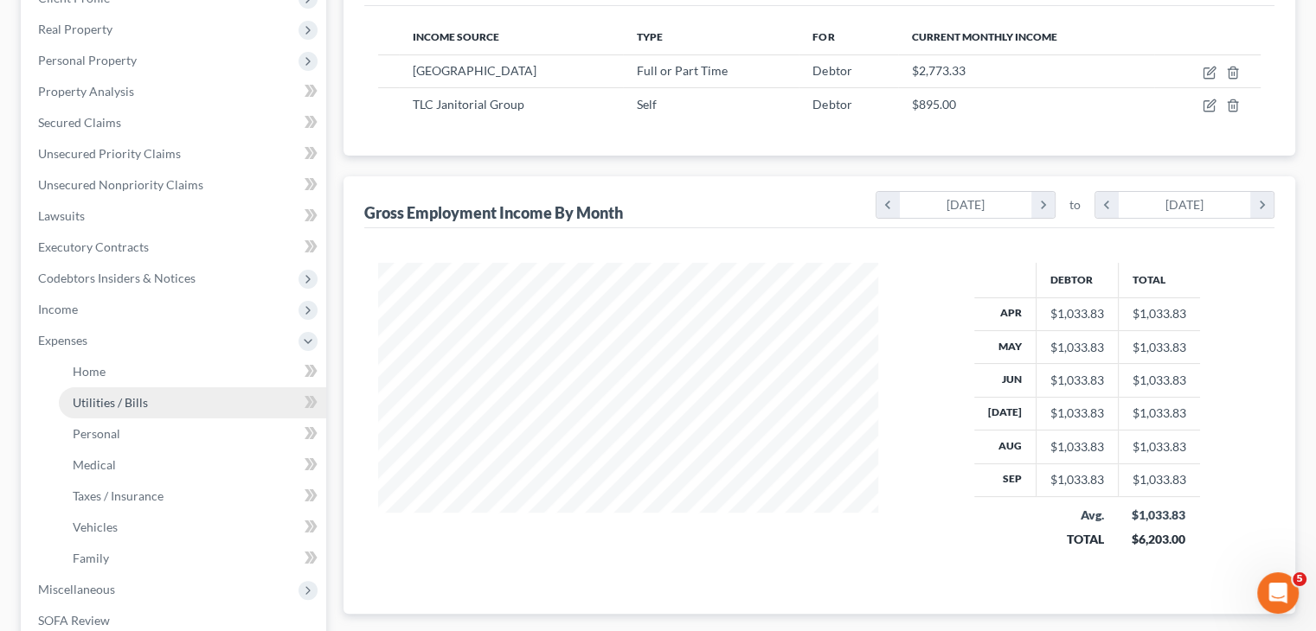
click at [95, 404] on span "Utilities / Bills" at bounding box center [110, 402] width 75 height 15
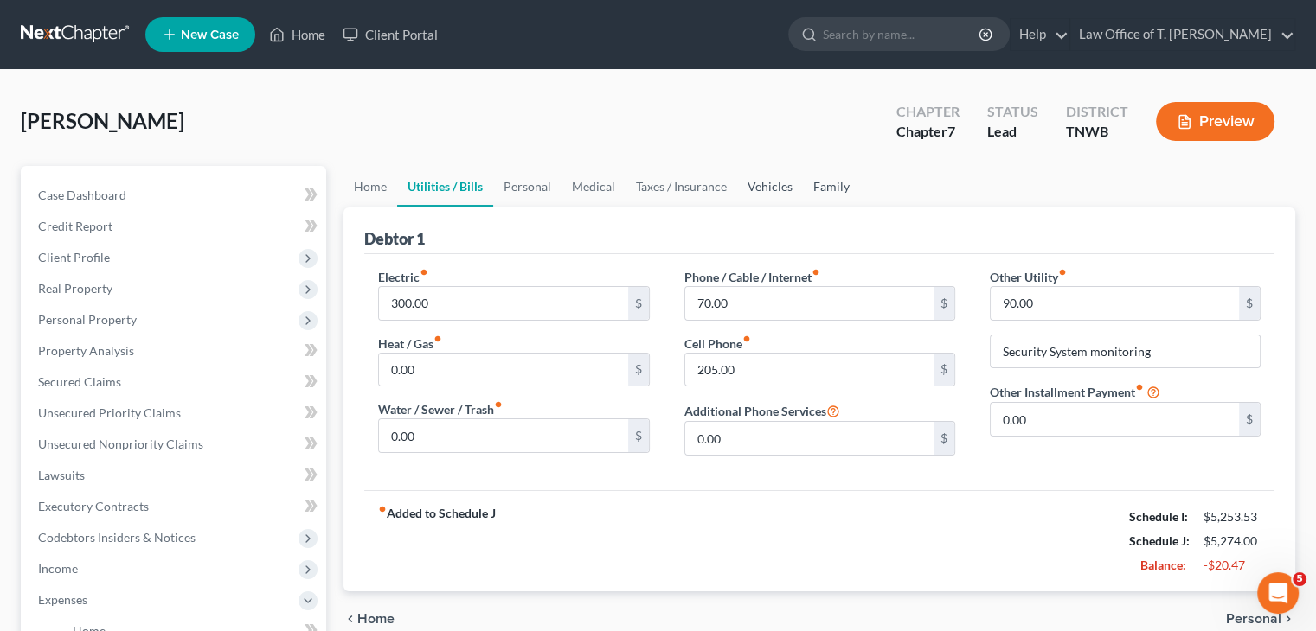
drag, startPoint x: 777, startPoint y: 188, endPoint x: 822, endPoint y: 189, distance: 45.0
click at [777, 188] on link "Vehicles" at bounding box center [770, 187] width 66 height 42
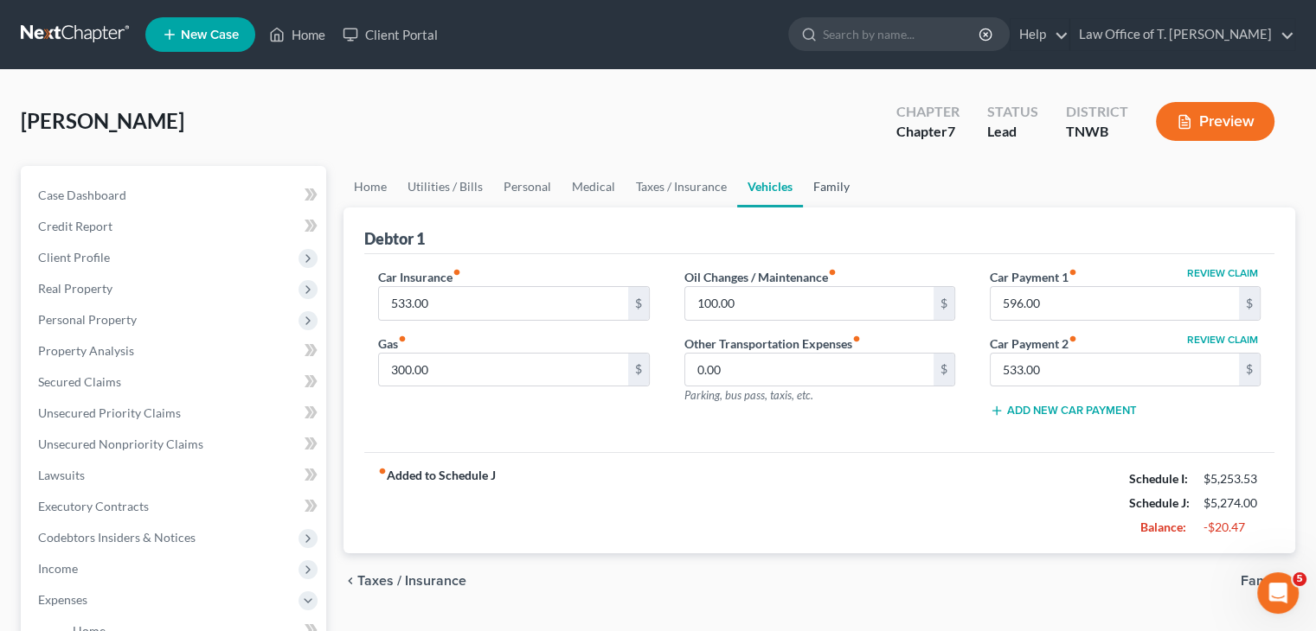
click at [822, 189] on link "Family" at bounding box center [831, 187] width 57 height 42
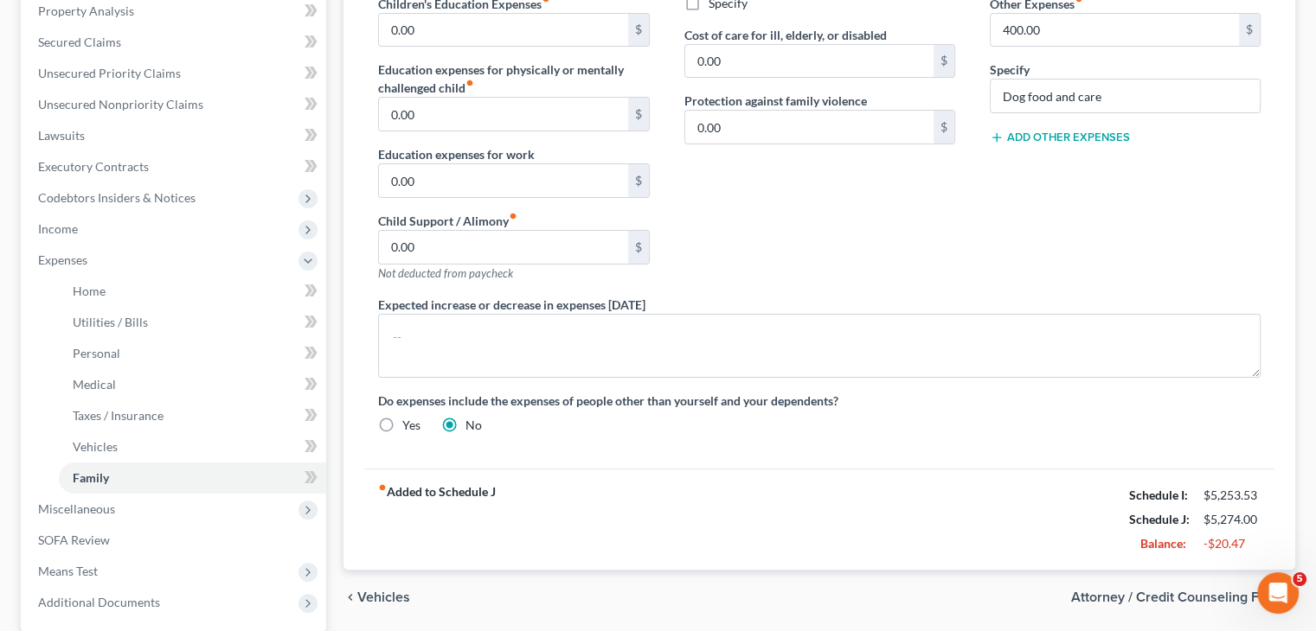
scroll to position [246, 0]
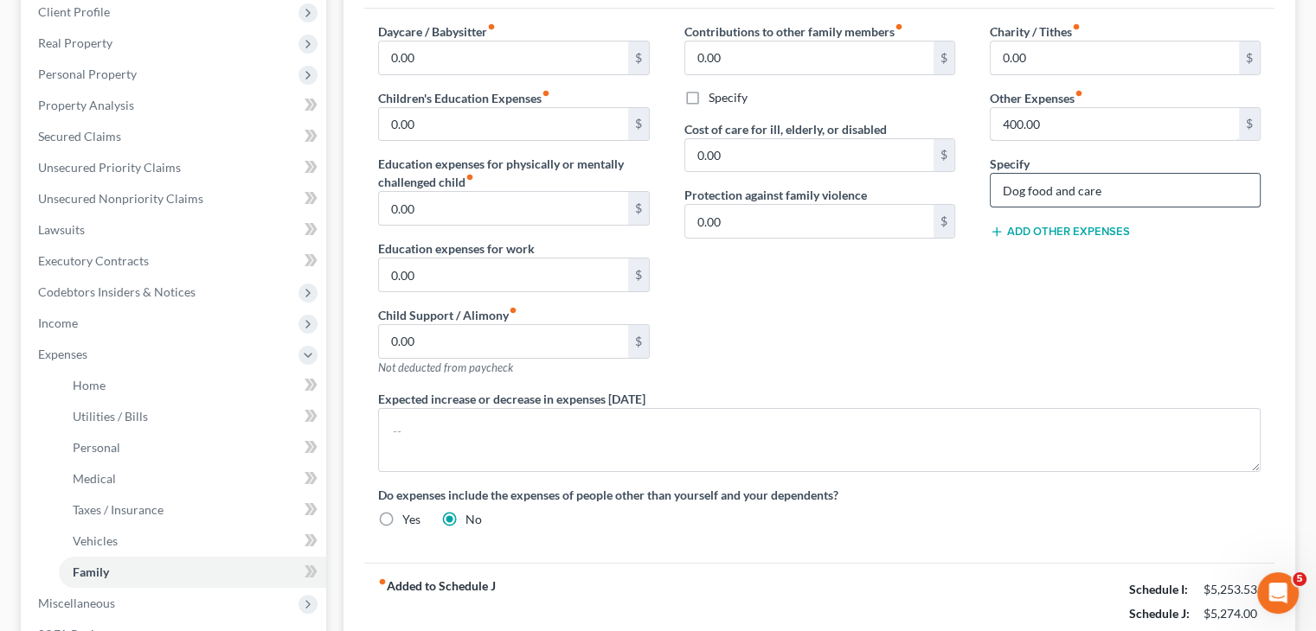
click at [1056, 129] on input "400.00" at bounding box center [1114, 124] width 248 height 33
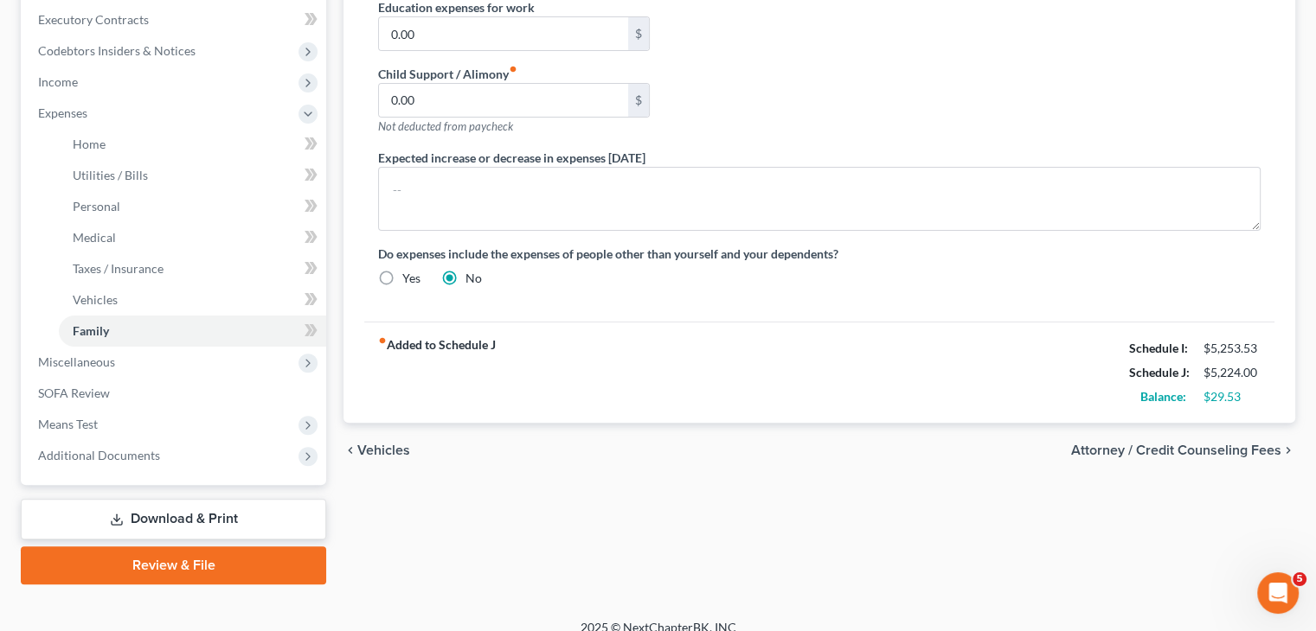
scroll to position [505, 0]
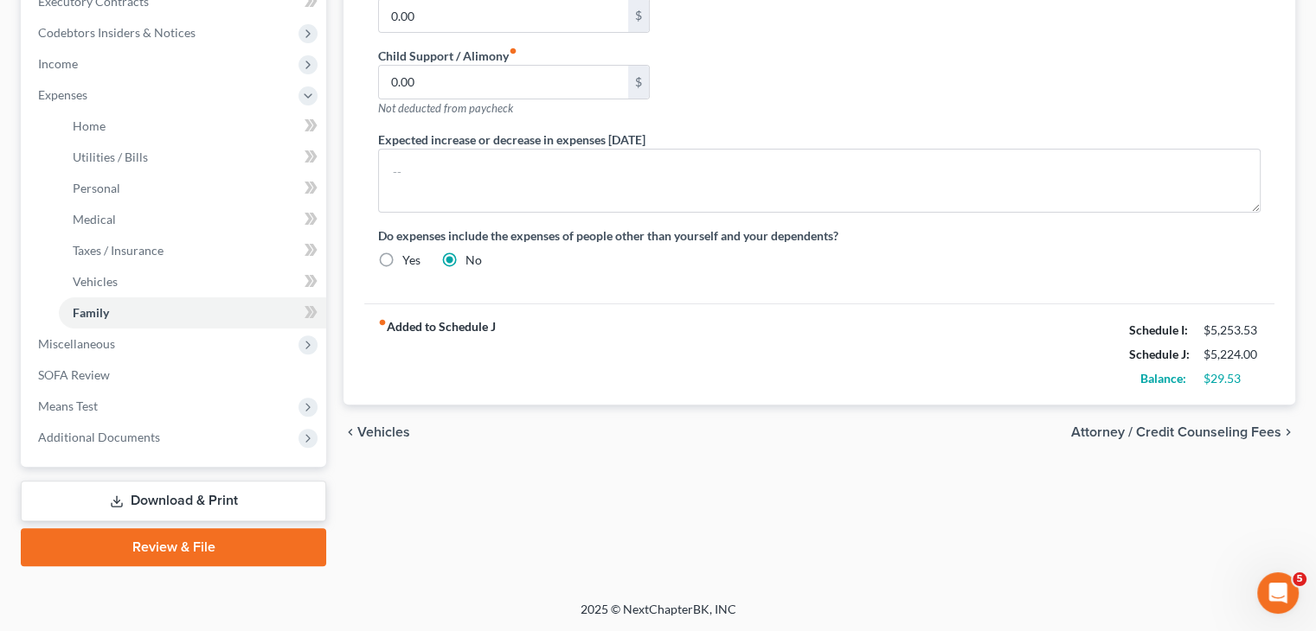
drag, startPoint x: 195, startPoint y: 499, endPoint x: 370, endPoint y: 442, distance: 184.6
click at [195, 499] on link "Download & Print" at bounding box center [173, 501] width 305 height 41
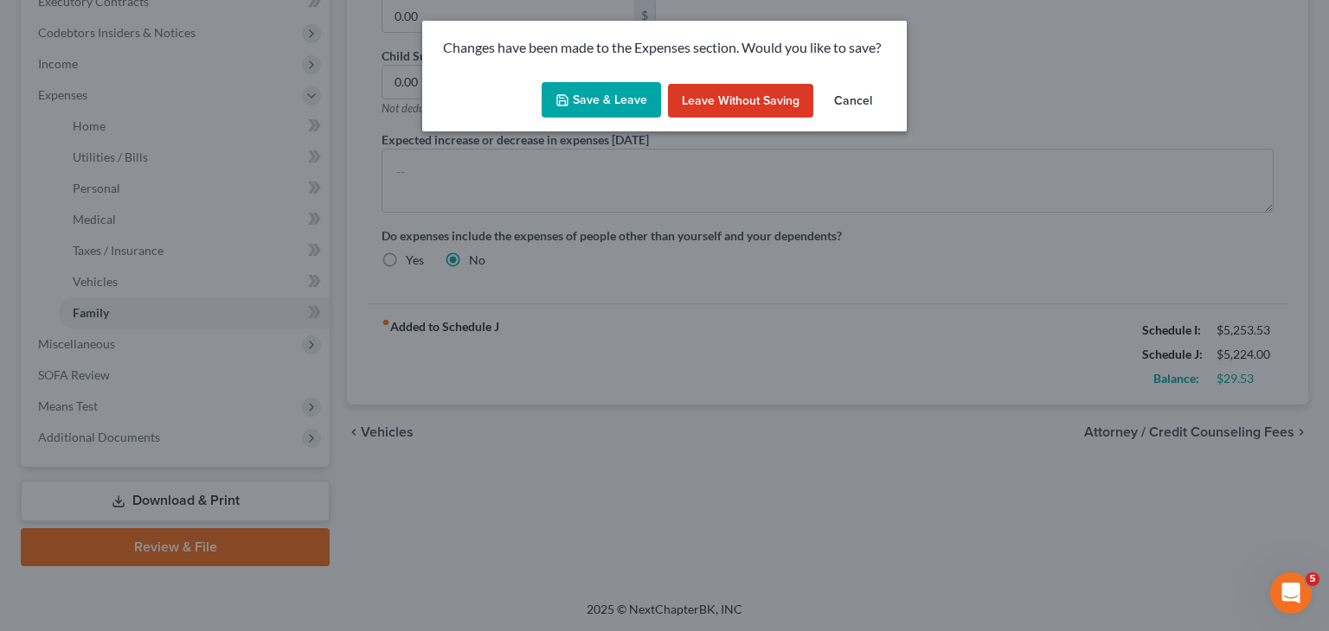
click at [593, 108] on button "Save & Leave" at bounding box center [600, 100] width 119 height 36
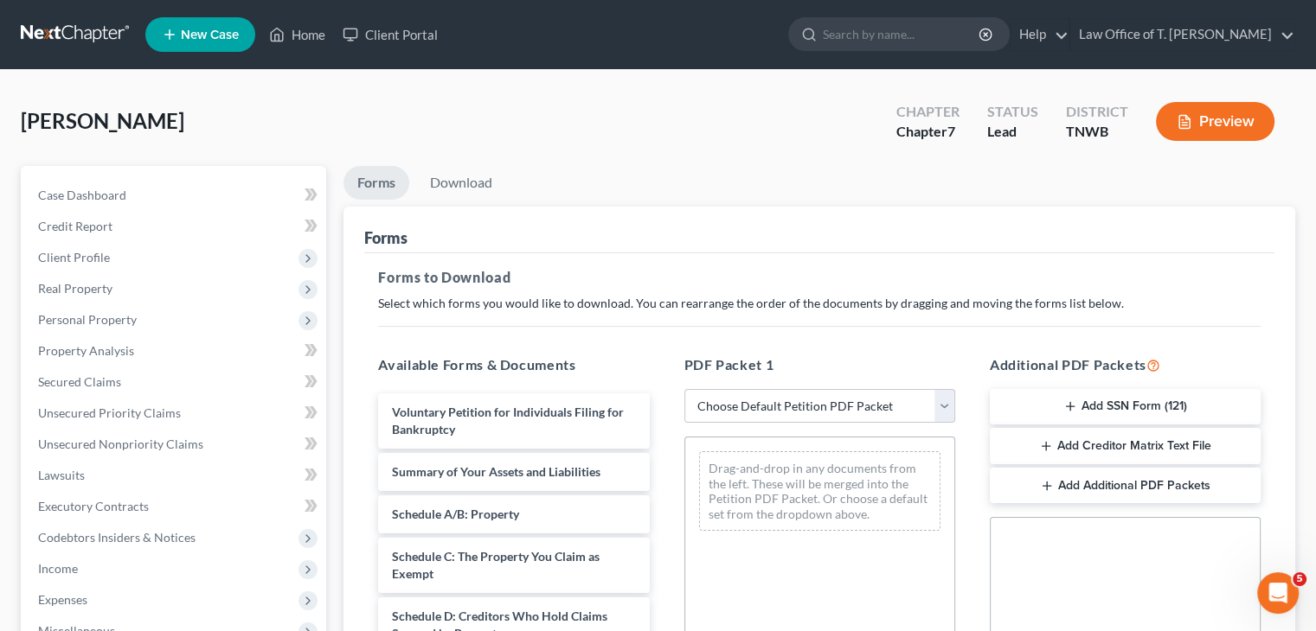
scroll to position [173, 0]
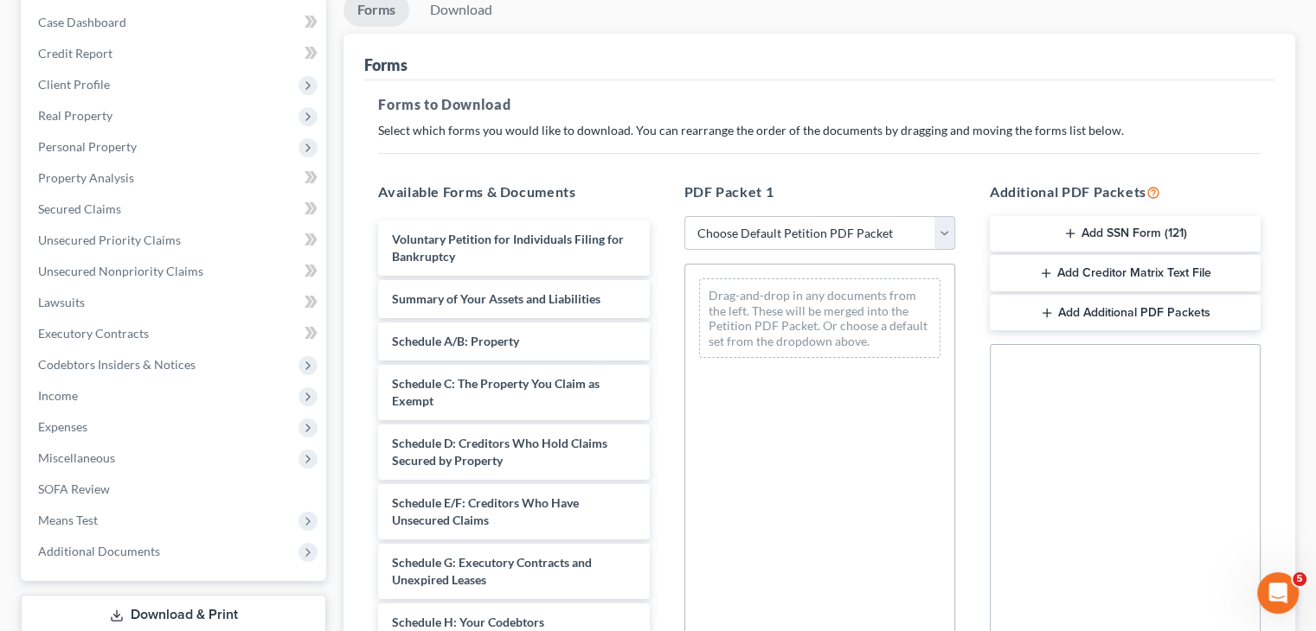
drag, startPoint x: 941, startPoint y: 232, endPoint x: 927, endPoint y: 246, distance: 19.6
click at [942, 232] on select "Choose Default Petition PDF Packet Complete Bankruptcy Petition (all forms and …" at bounding box center [819, 233] width 271 height 35
click at [684, 216] on select "Choose Default Petition PDF Packet Complete Bankruptcy Petition (all forms and …" at bounding box center [819, 233] width 271 height 35
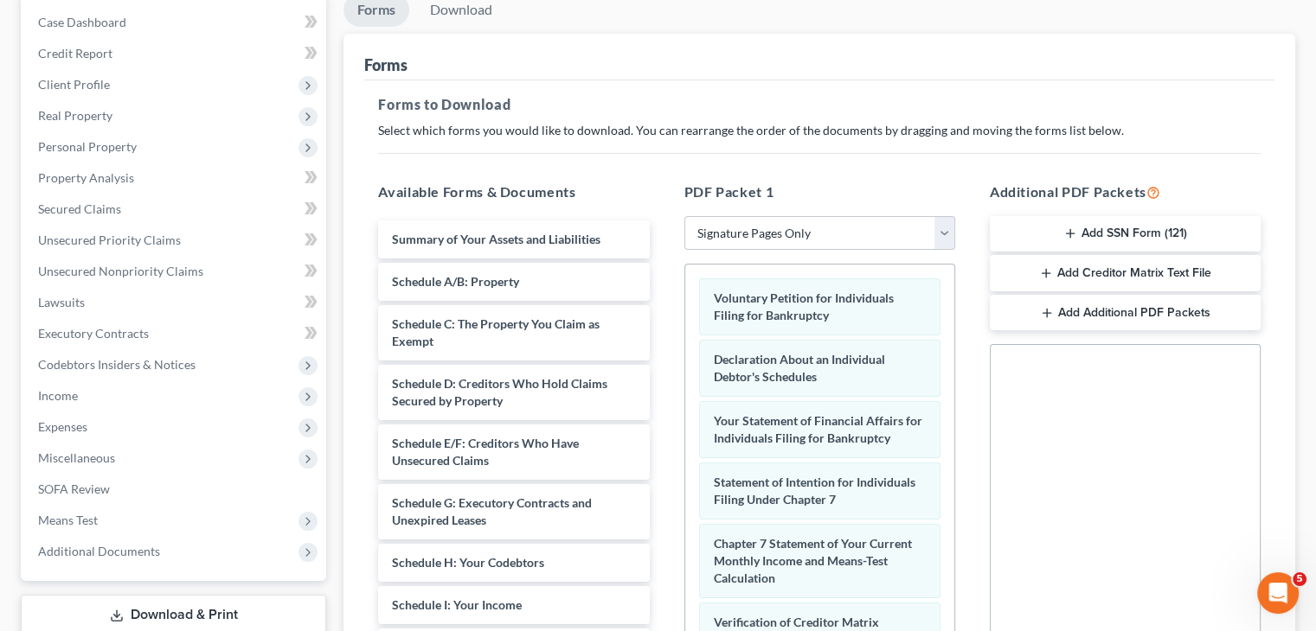
click at [1093, 236] on button "Add SSN Form (121)" at bounding box center [1125, 234] width 271 height 36
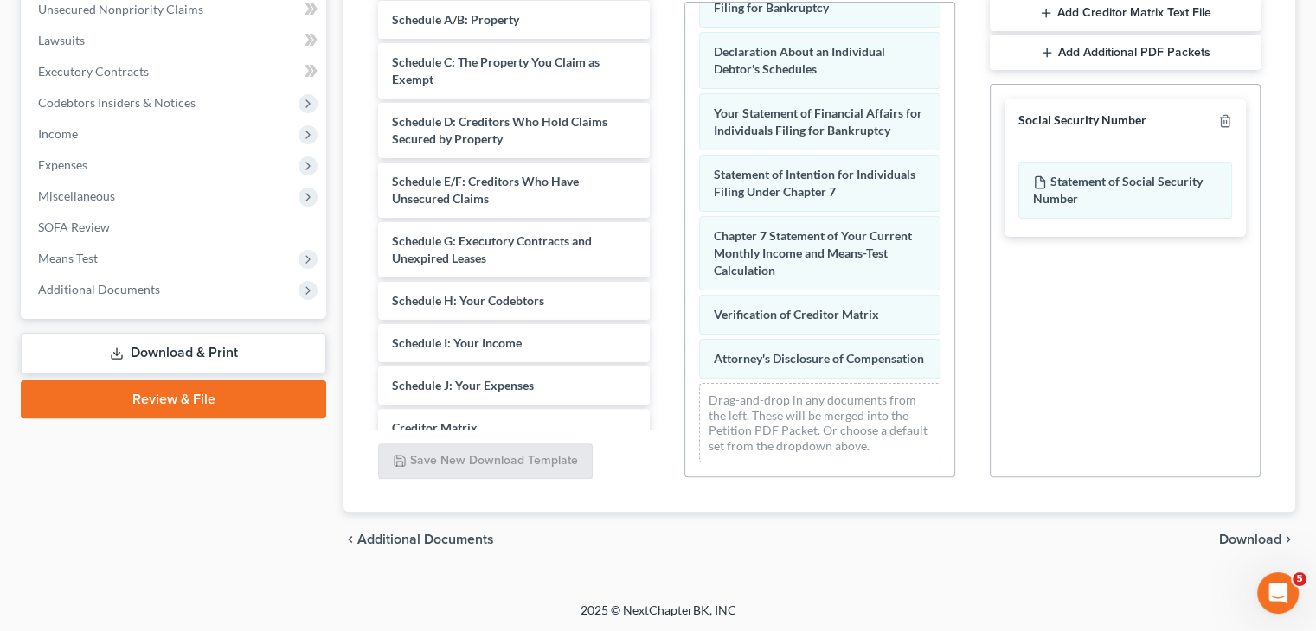
scroll to position [436, 0]
click at [1270, 532] on span "Download" at bounding box center [1250, 539] width 62 height 14
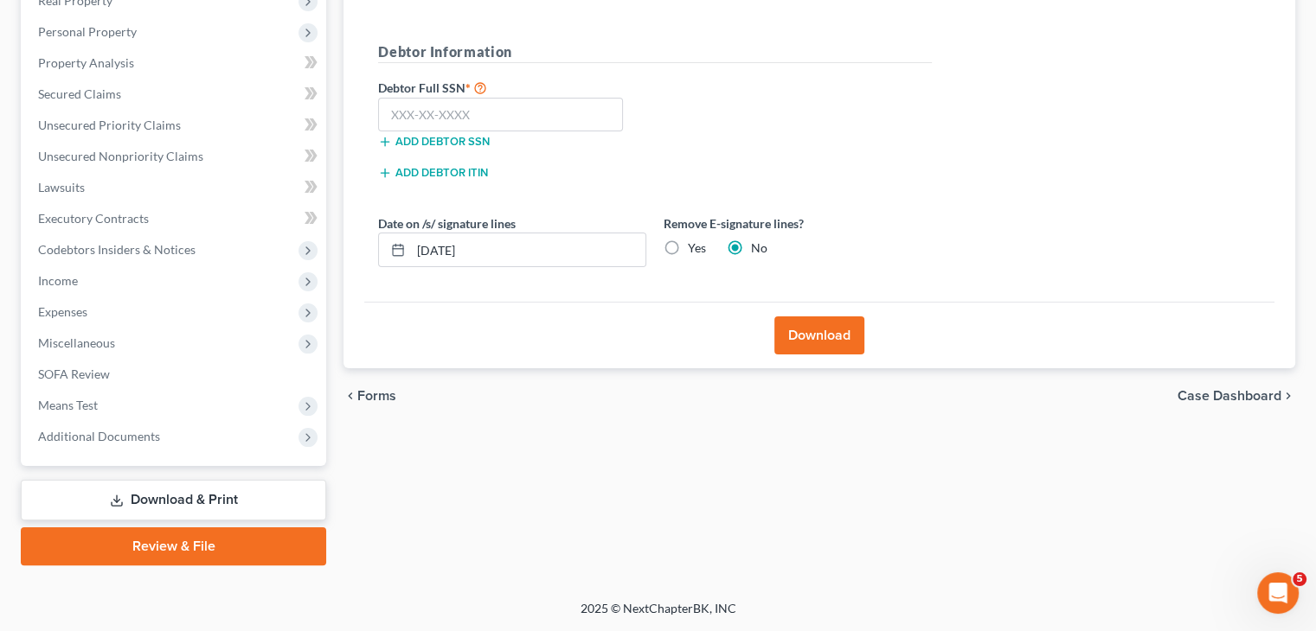
scroll to position [287, 0]
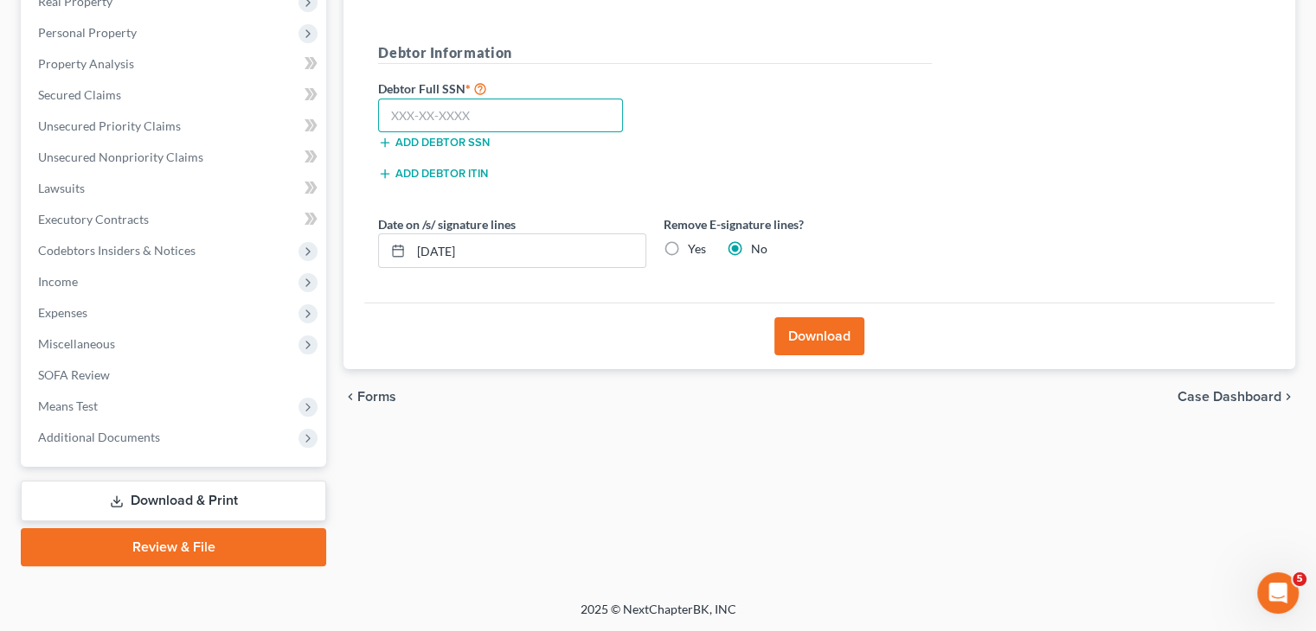
click at [452, 112] on input "text" at bounding box center [500, 116] width 245 height 35
click at [836, 332] on button "Download" at bounding box center [819, 336] width 90 height 38
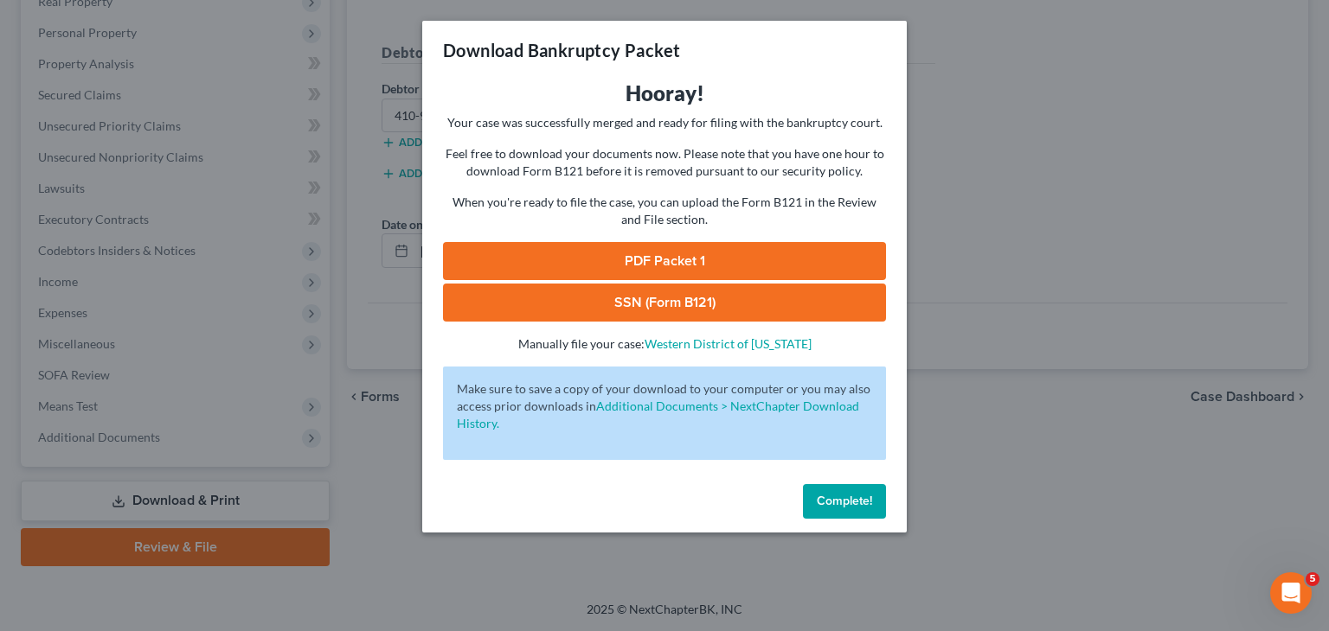
click at [679, 264] on link "PDF Packet 1" at bounding box center [664, 261] width 443 height 38
click at [782, 312] on link "SSN (Form B121)" at bounding box center [664, 303] width 443 height 38
click at [847, 492] on button "Complete!" at bounding box center [844, 501] width 83 height 35
